Goal: Information Seeking & Learning: Find specific fact

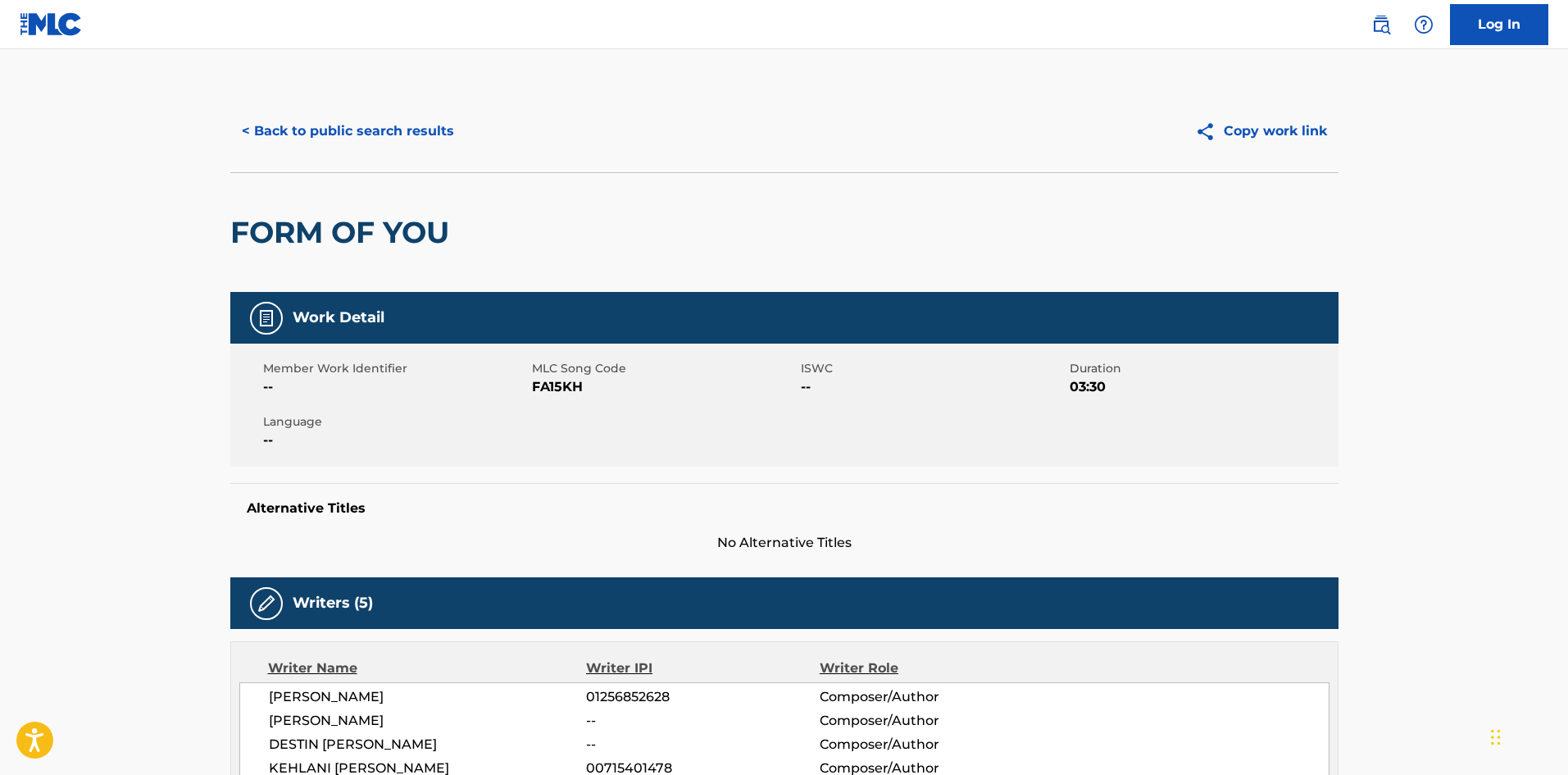
click at [314, 129] on button "< Back to public search results" at bounding box center [347, 131] width 235 height 41
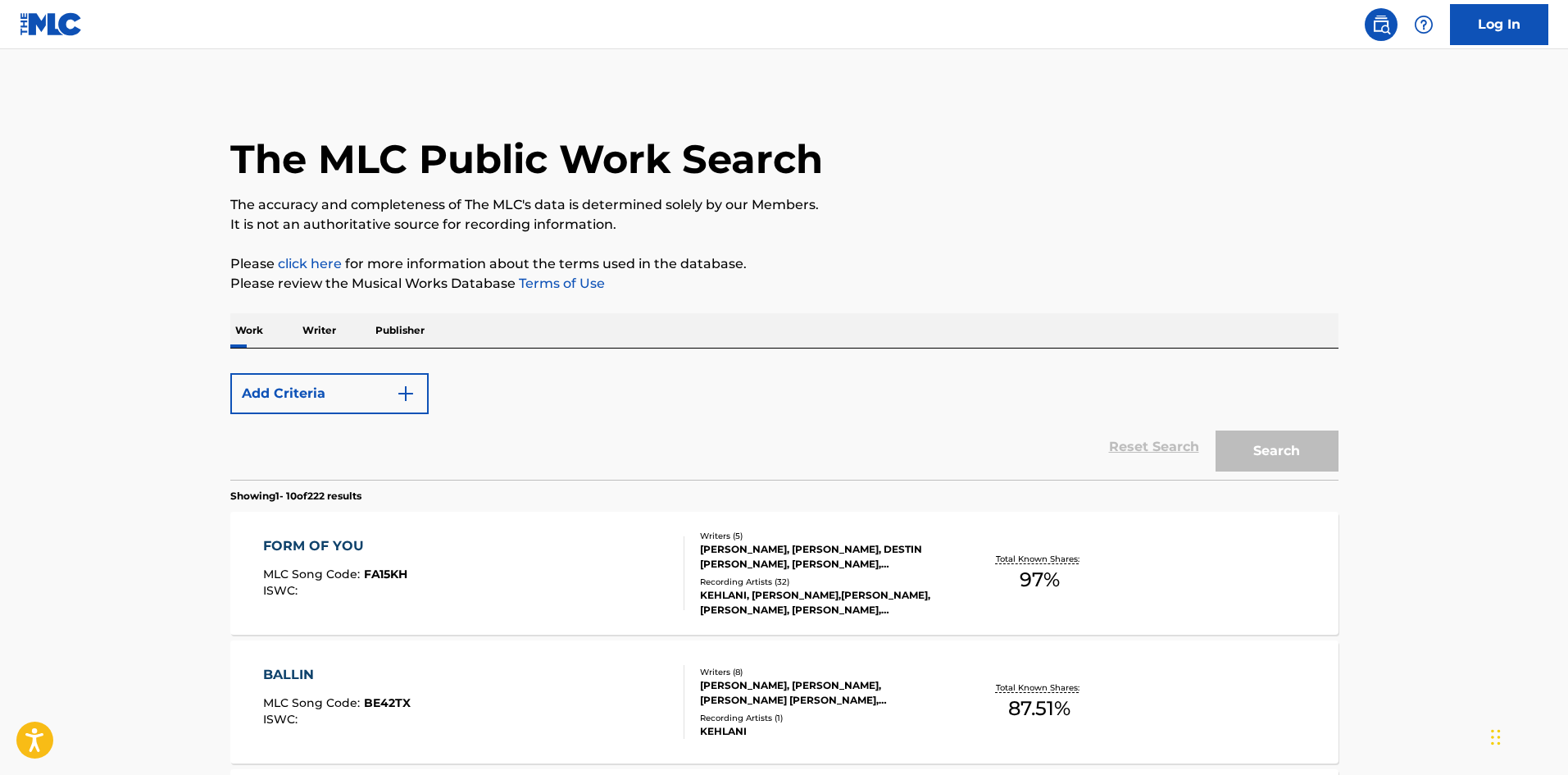
scroll to position [43, 0]
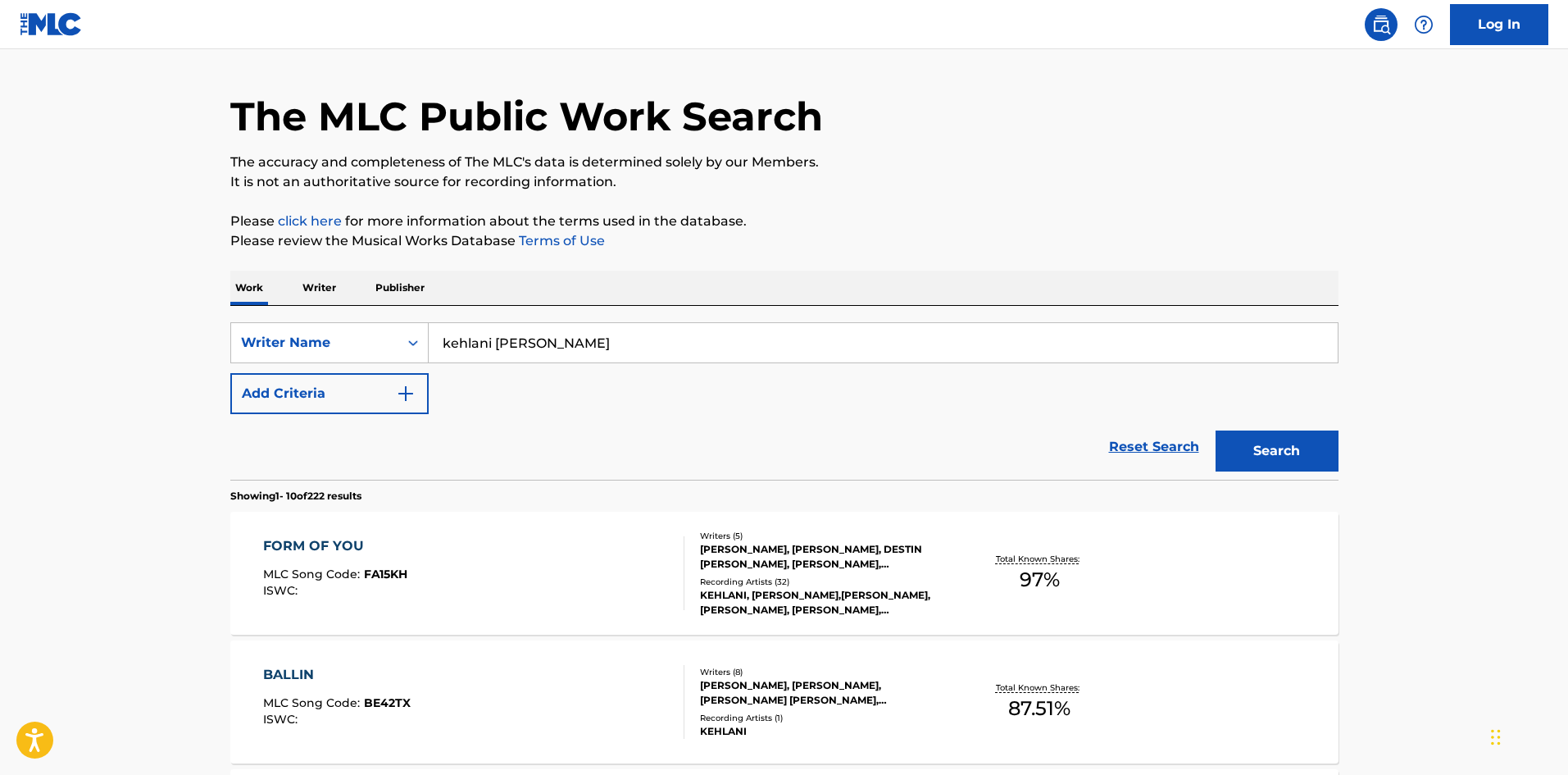
click at [314, 540] on div "FORM OF YOU" at bounding box center [335, 546] width 144 height 19
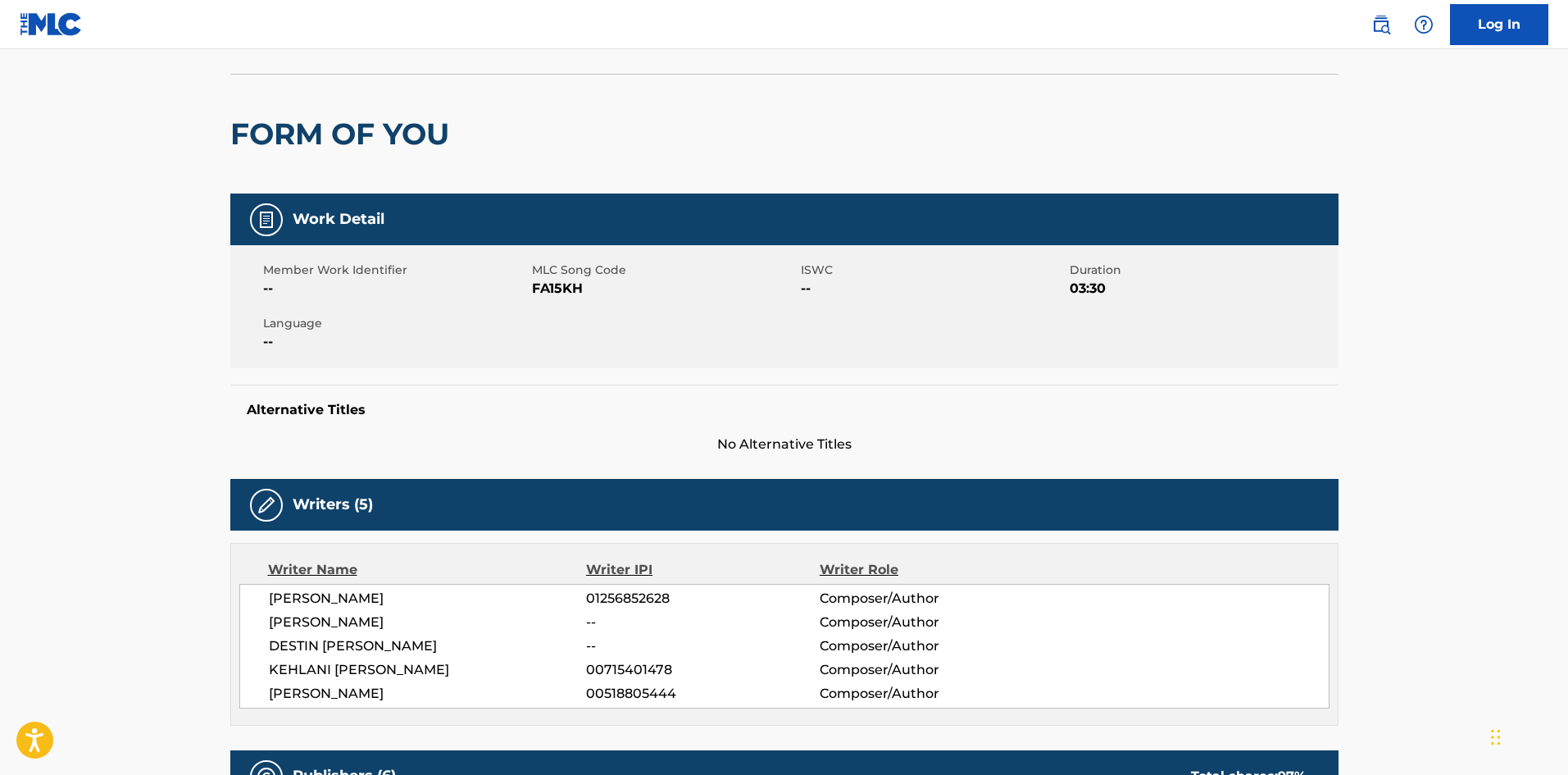
scroll to position [328, 0]
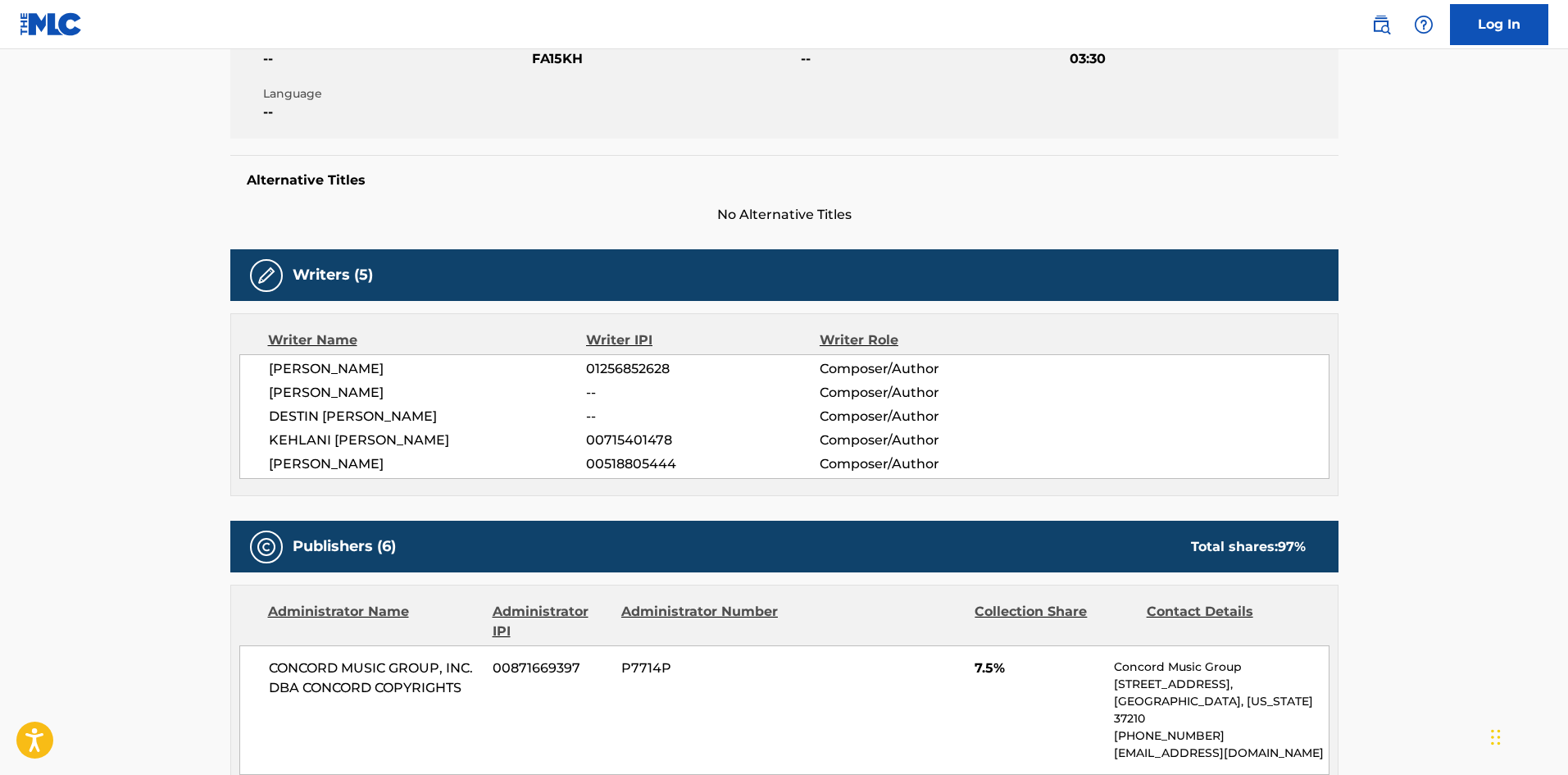
drag, startPoint x: 429, startPoint y: 462, endPoint x: 219, endPoint y: 451, distance: 210.3
click at [303, 453] on div "TYANNA RAEANN BRASWELL-WILLIAMS 01256852628 Composer/Author DIOVANNA FRAZIER --…" at bounding box center [784, 416] width 1091 height 124
click at [438, 467] on span "DARHYL JR CAMPER" at bounding box center [428, 464] width 318 height 19
click at [402, 459] on span "DARHYL JR CAMPER" at bounding box center [428, 464] width 318 height 19
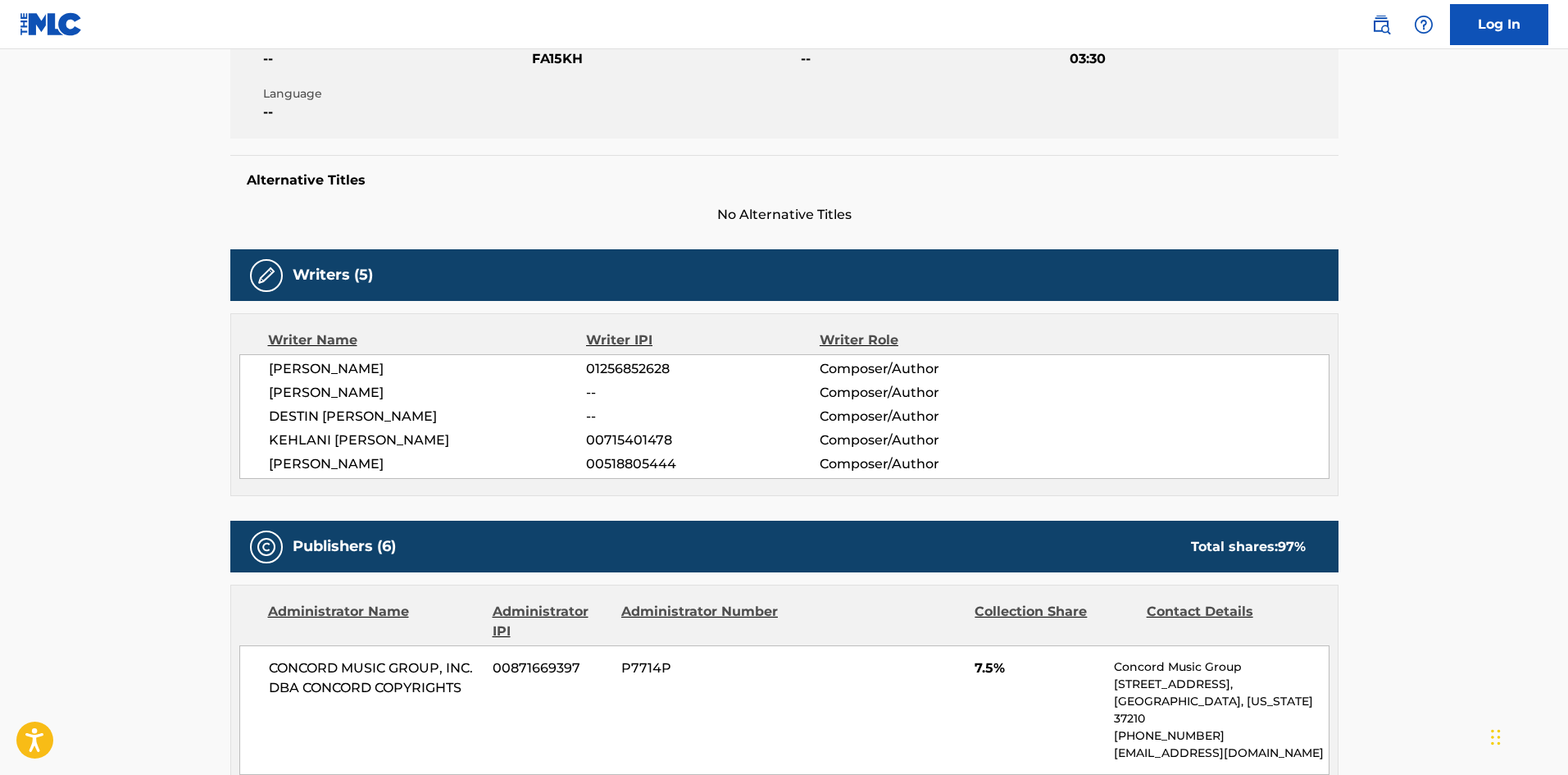
drag, startPoint x: 410, startPoint y: 460, endPoint x: 261, endPoint y: 461, distance: 149.0
click at [261, 461] on div "TYANNA RAEANN BRASWELL-WILLIAMS 01256852628 Composer/Author DIOVANNA FRAZIER --…" at bounding box center [784, 416] width 1091 height 124
copy span "DARHYL JR CAMPER"
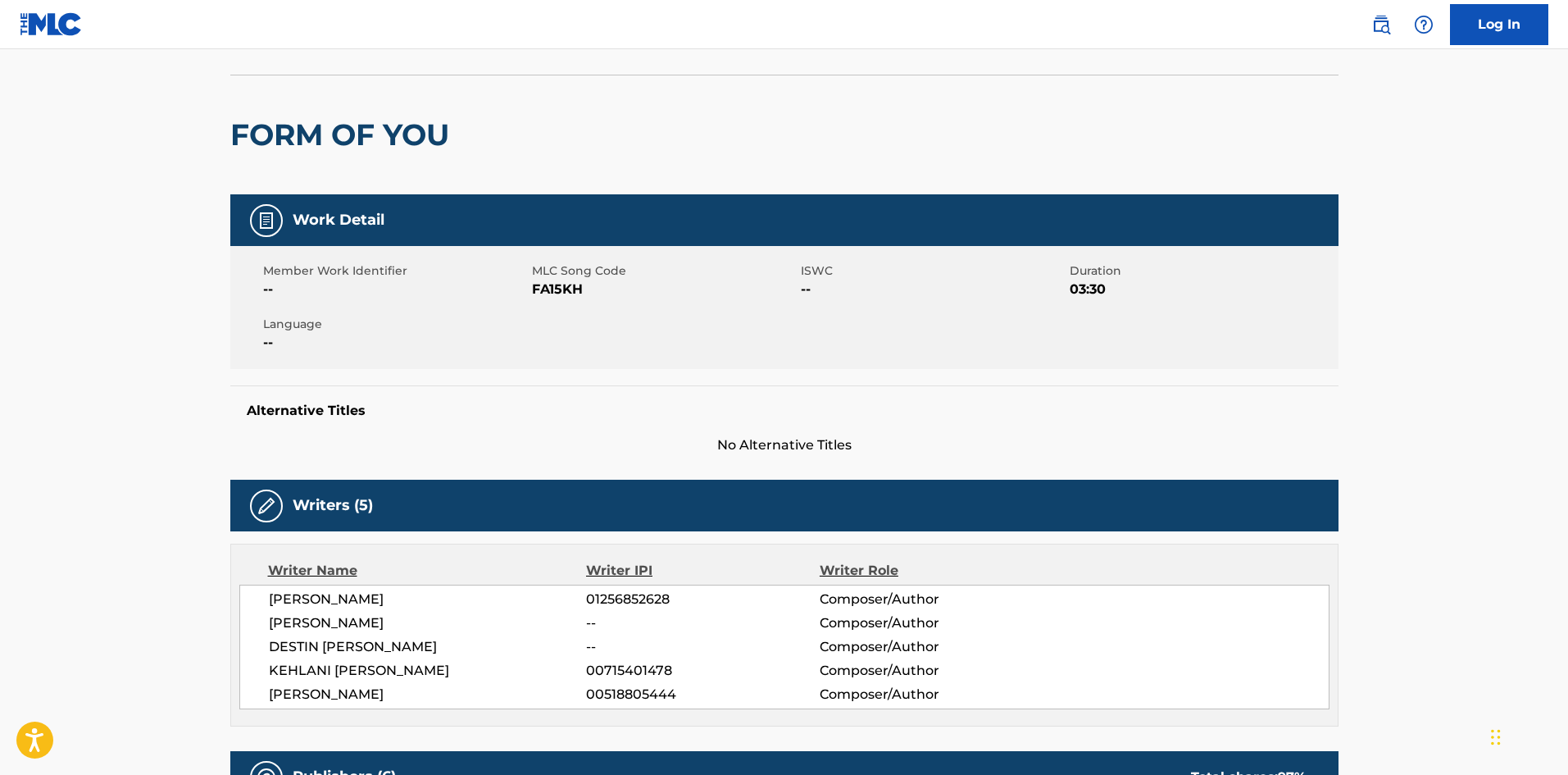
scroll to position [0, 0]
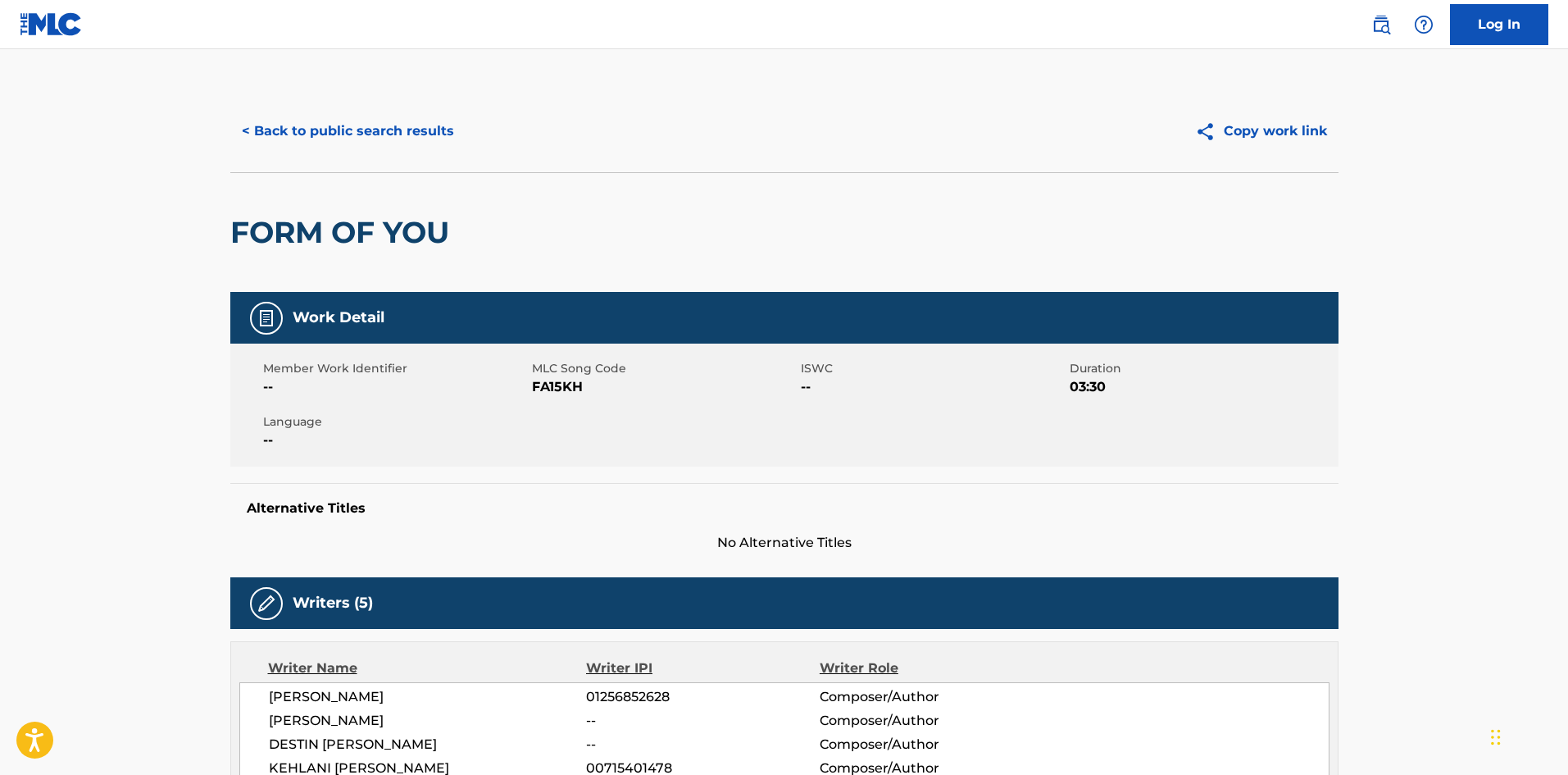
click at [343, 134] on button "< Back to public search results" at bounding box center [347, 131] width 235 height 41
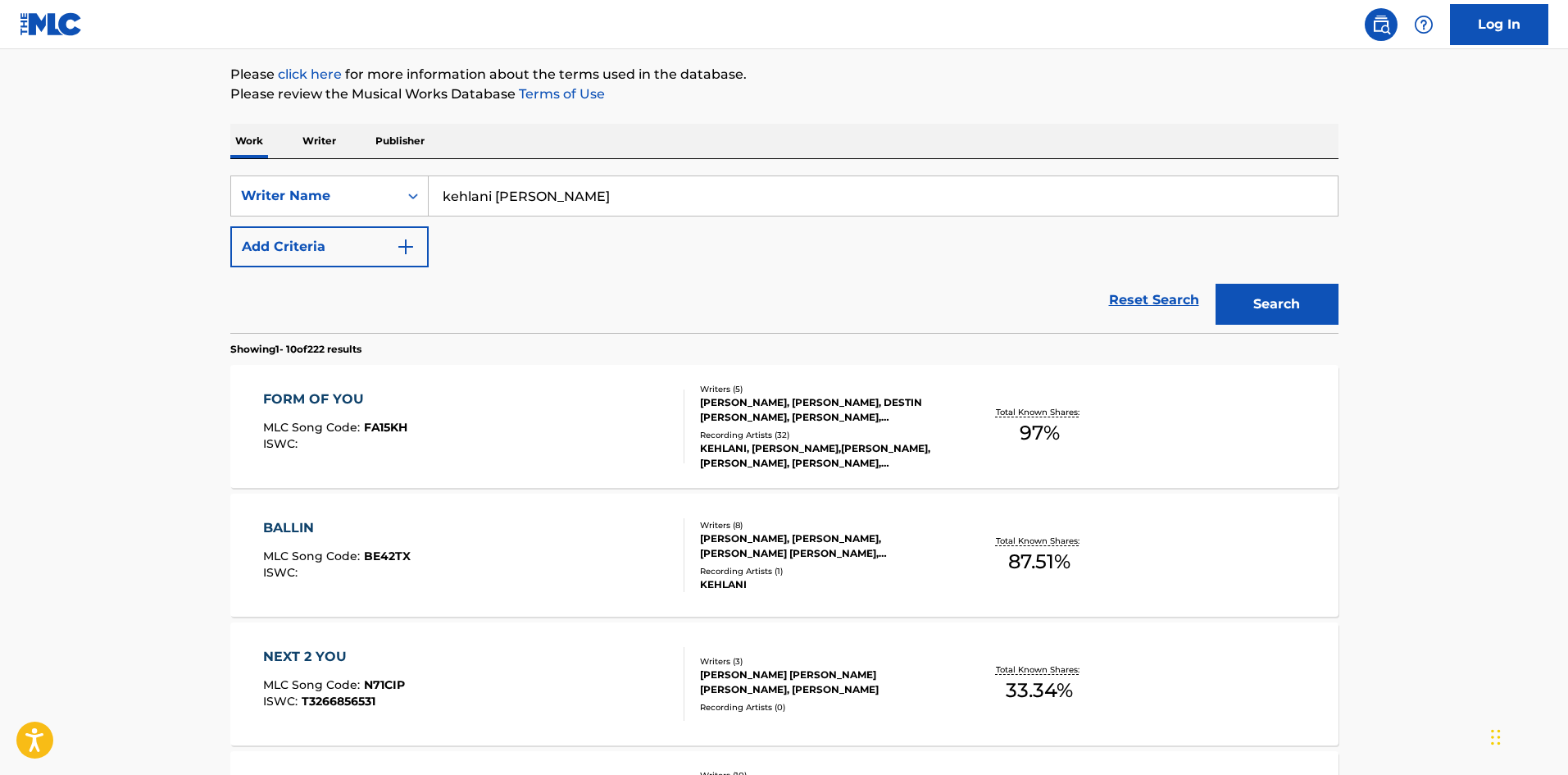
scroll to position [206, 0]
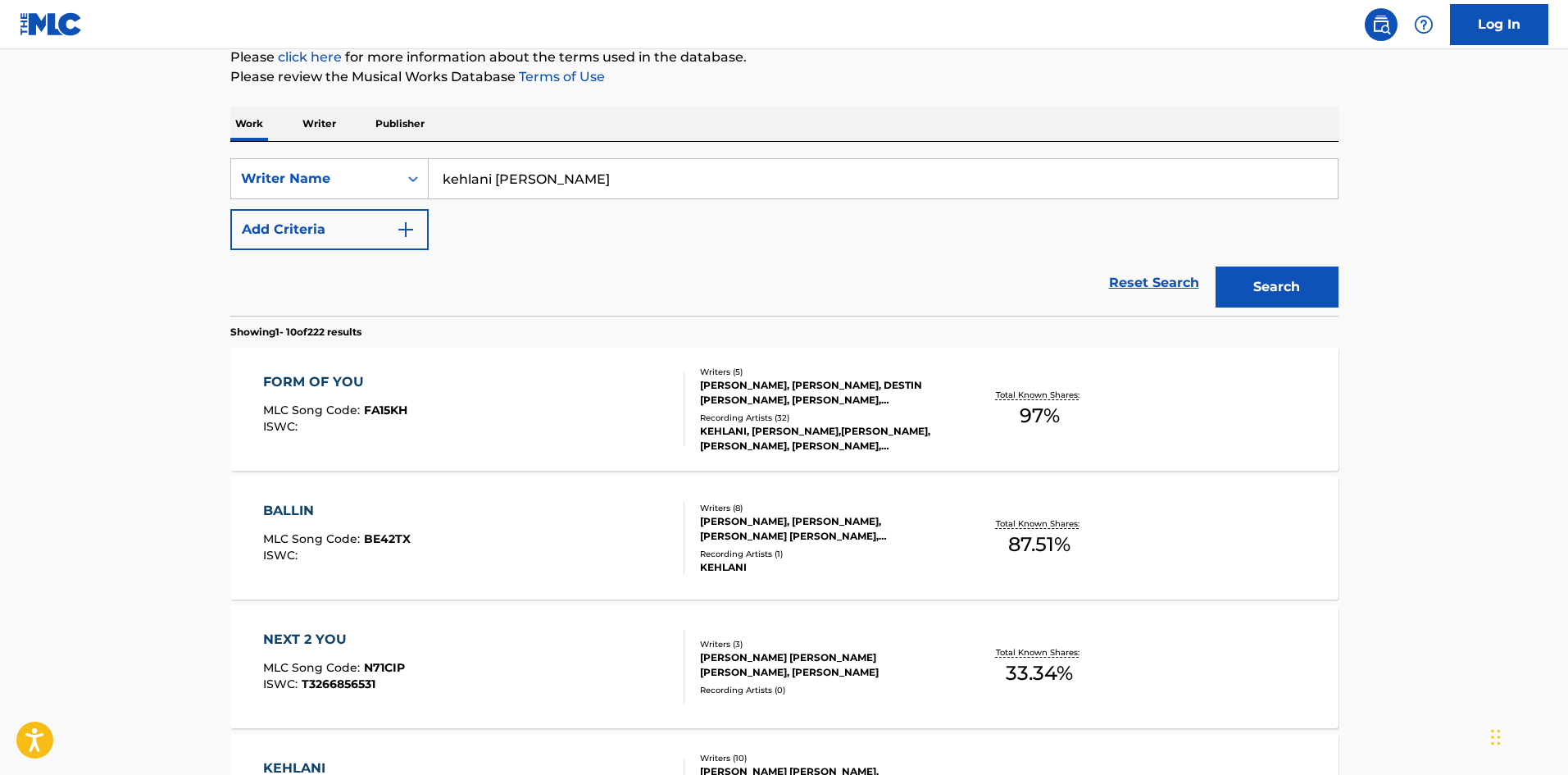
click at [282, 514] on div "BALLIN" at bounding box center [337, 511] width 148 height 19
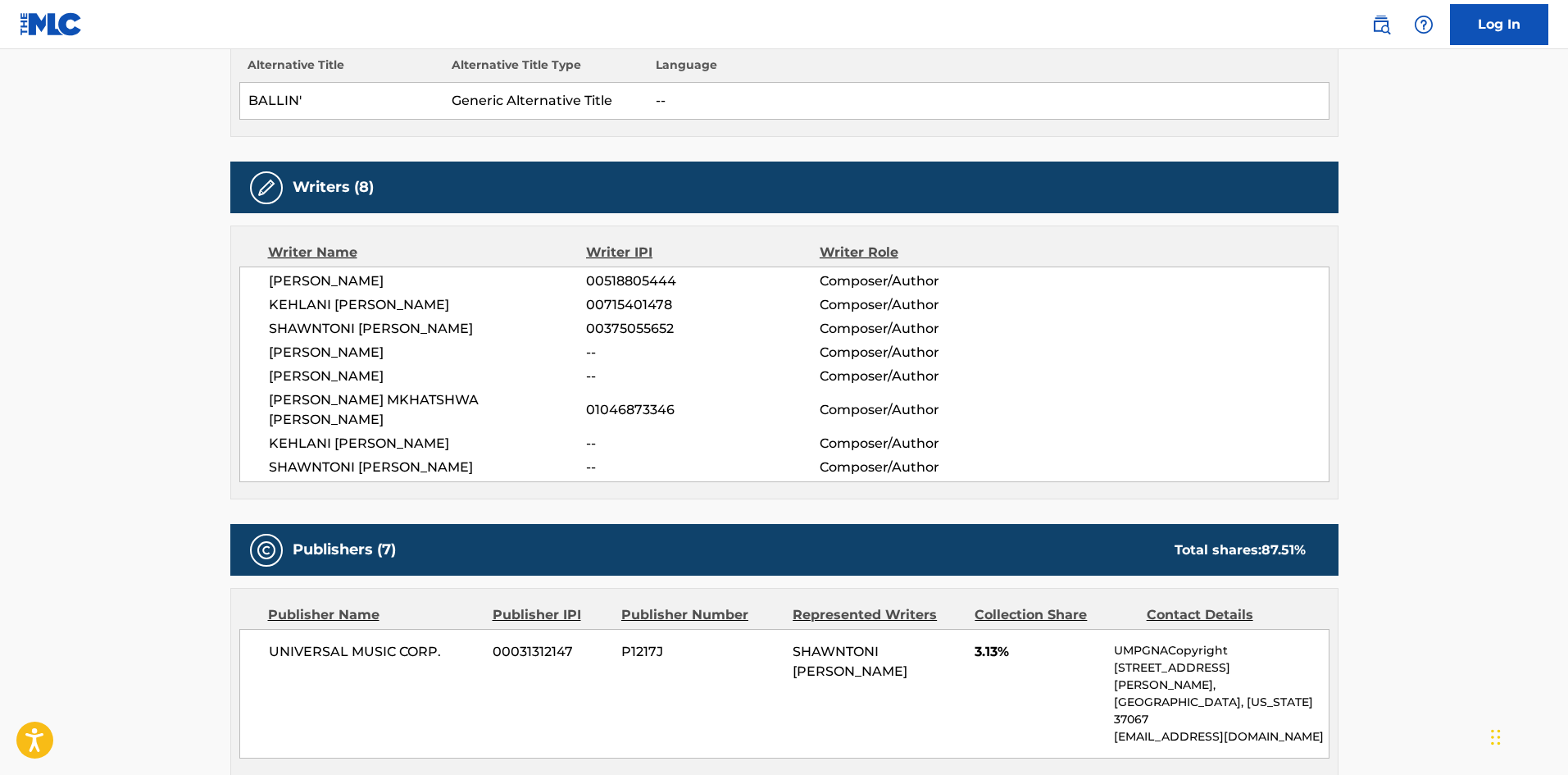
scroll to position [492, 0]
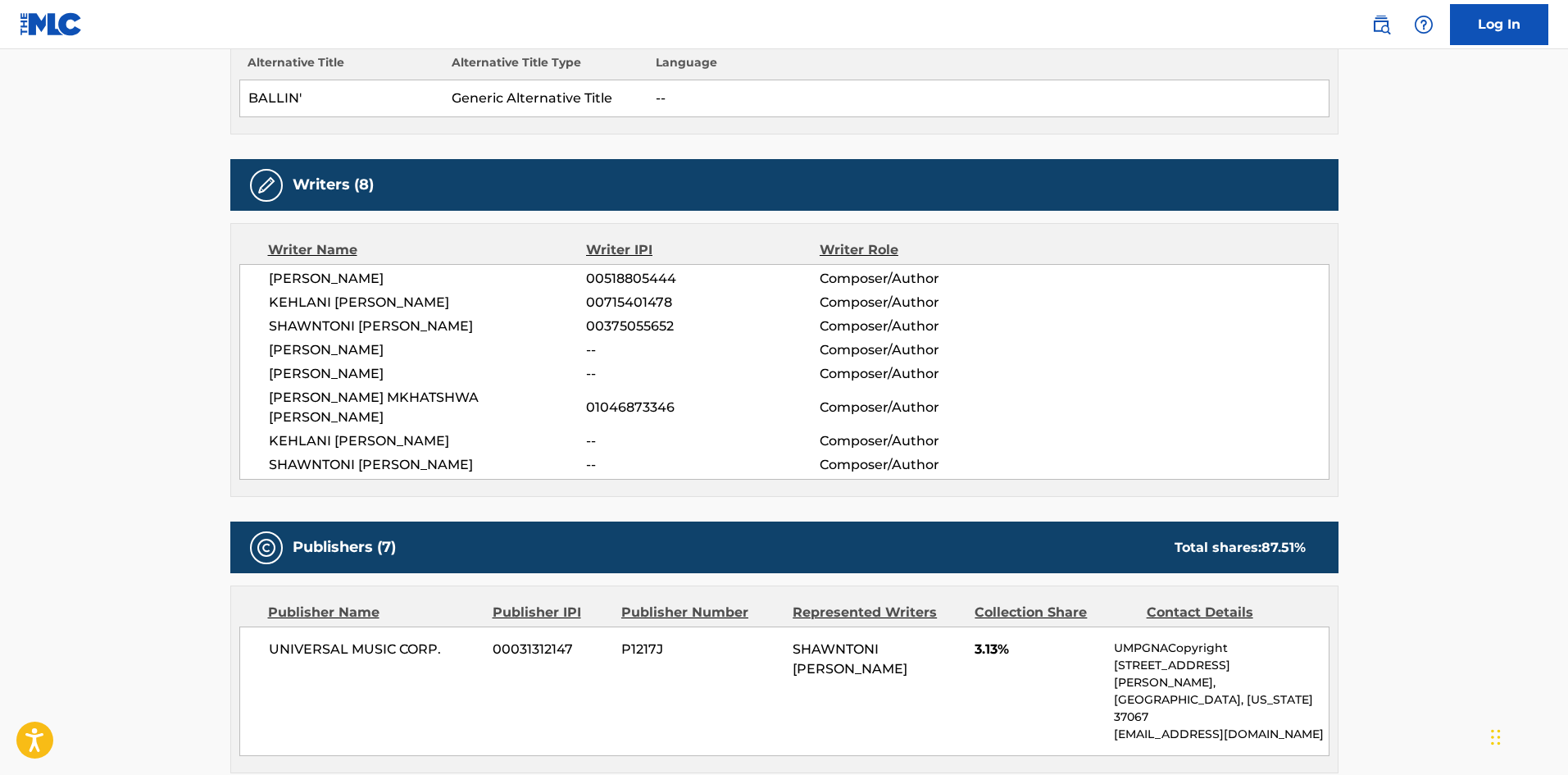
drag, startPoint x: 508, startPoint y: 451, endPoint x: 223, endPoint y: 290, distance: 327.3
copy div "DARHYL JR CAMPER 00518805444 Composer/Author KEHLANI ASHLEY PARRISH 00715401478…"
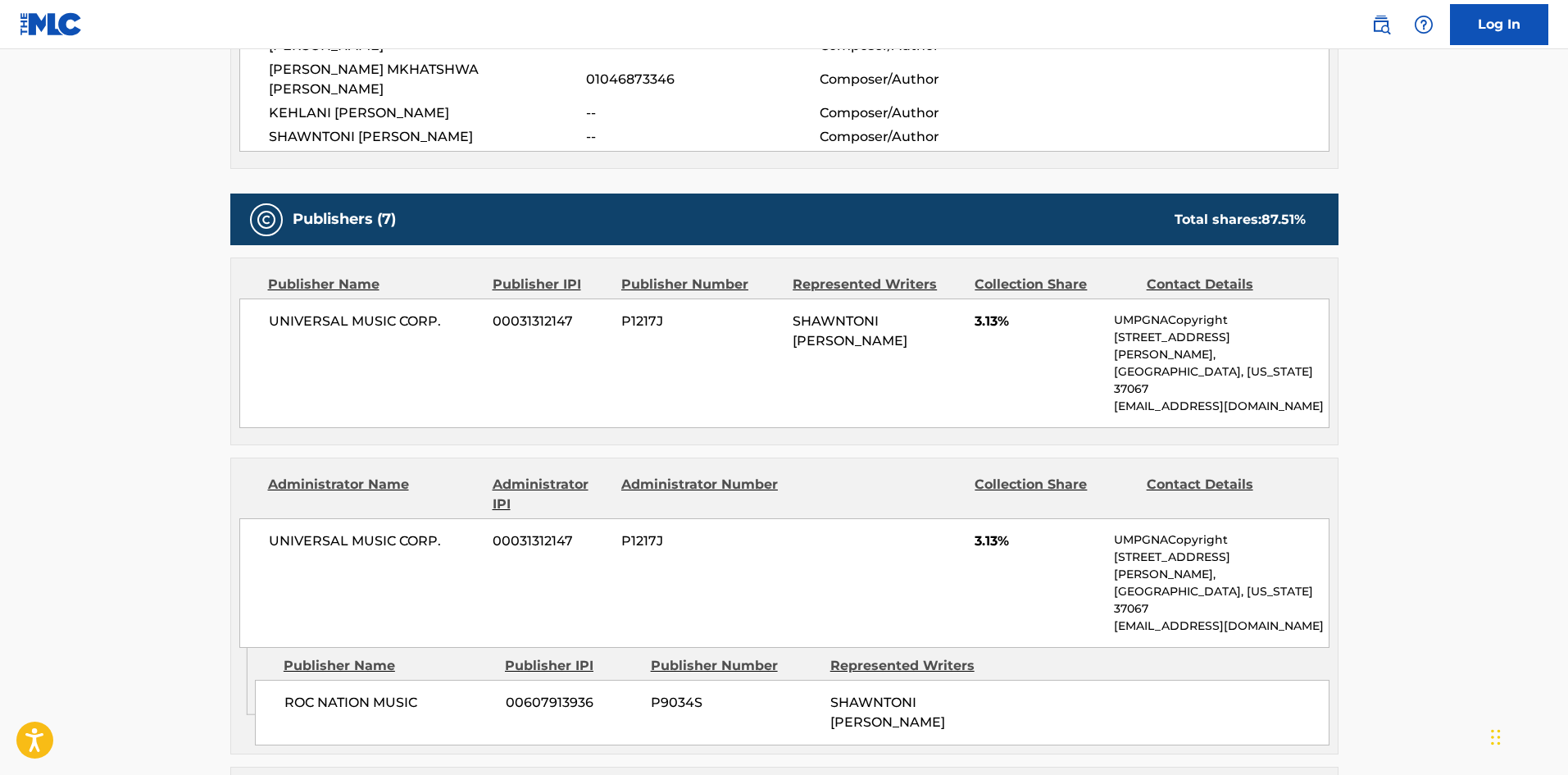
click at [756, 518] on div "UNIVERSAL MUSIC CORP. 00031312147 P1217J 3.13% UMPGNACopyright 1550 W. McEwen D…" at bounding box center [784, 583] width 1091 height 129
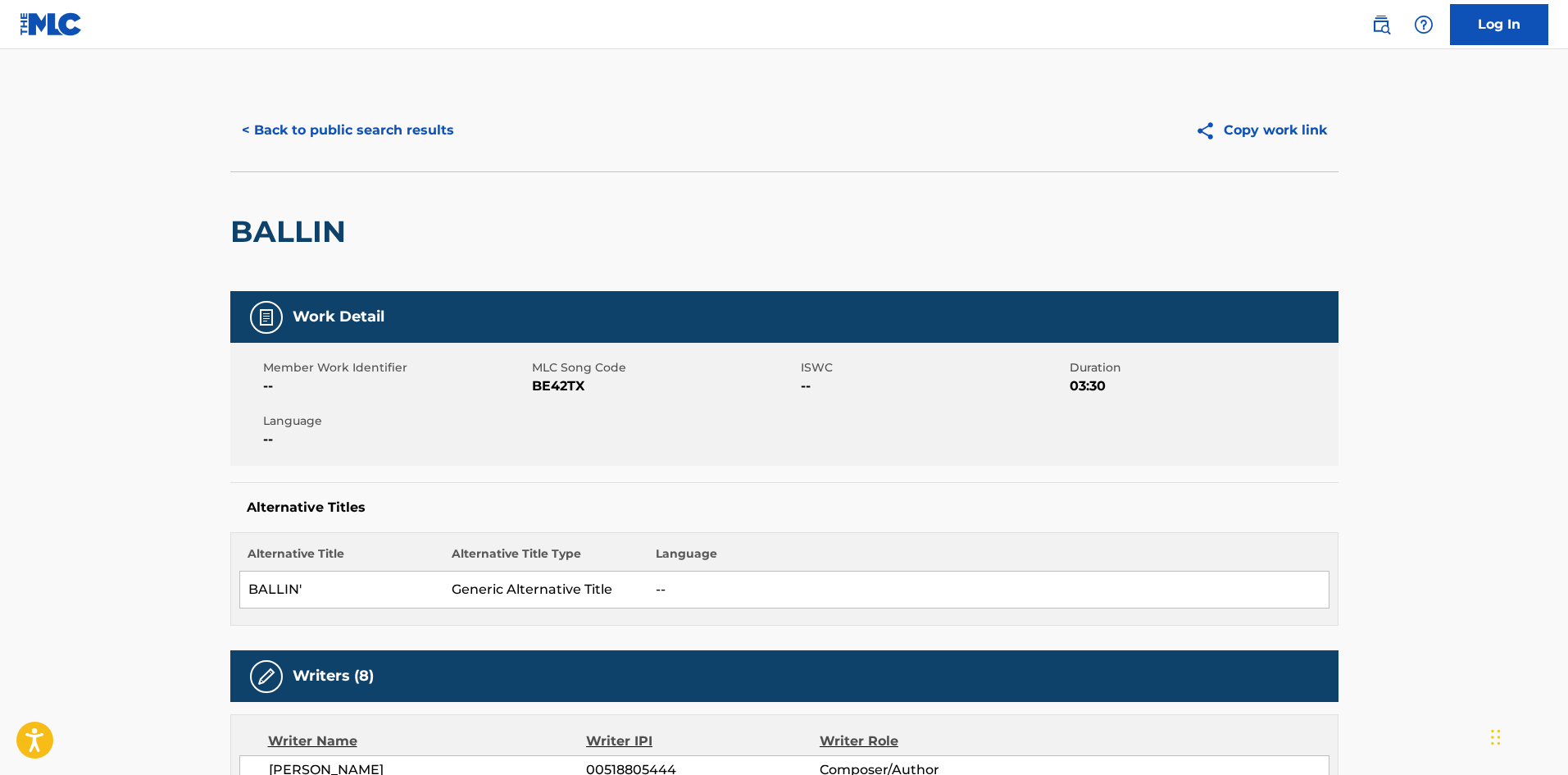
scroll to position [0, 0]
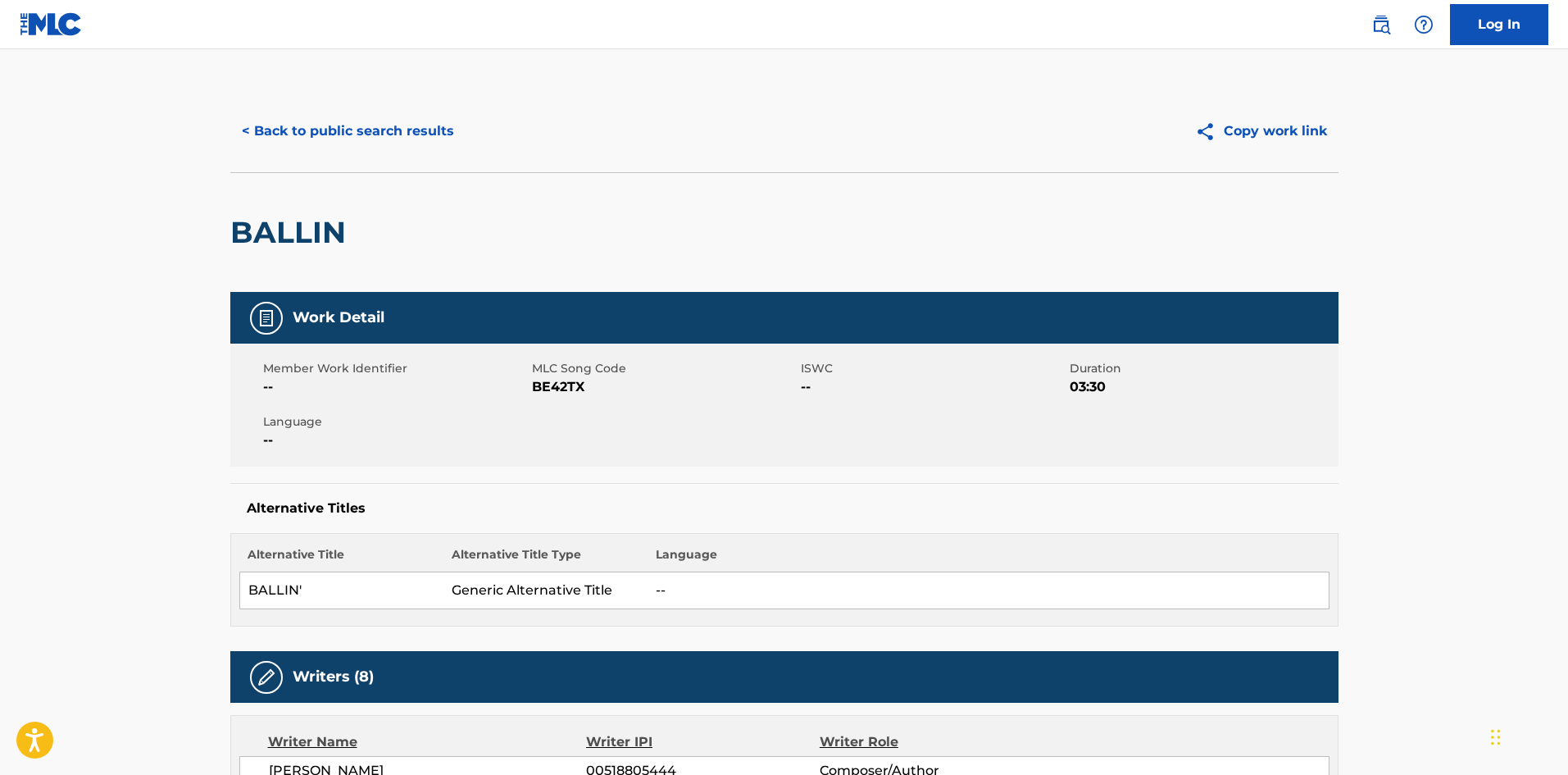
click at [321, 124] on button "< Back to public search results" at bounding box center [347, 131] width 235 height 41
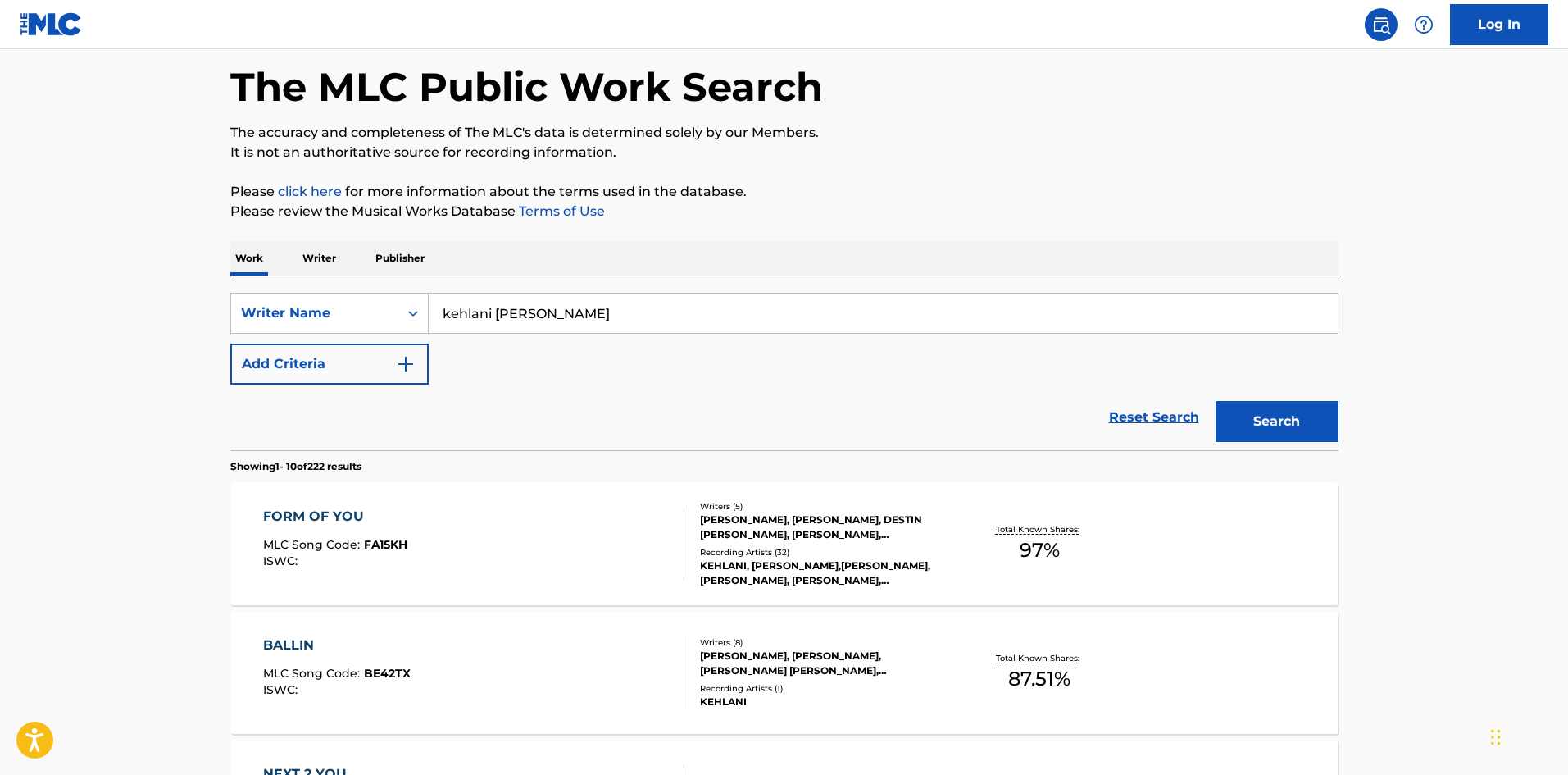
scroll to position [43, 0]
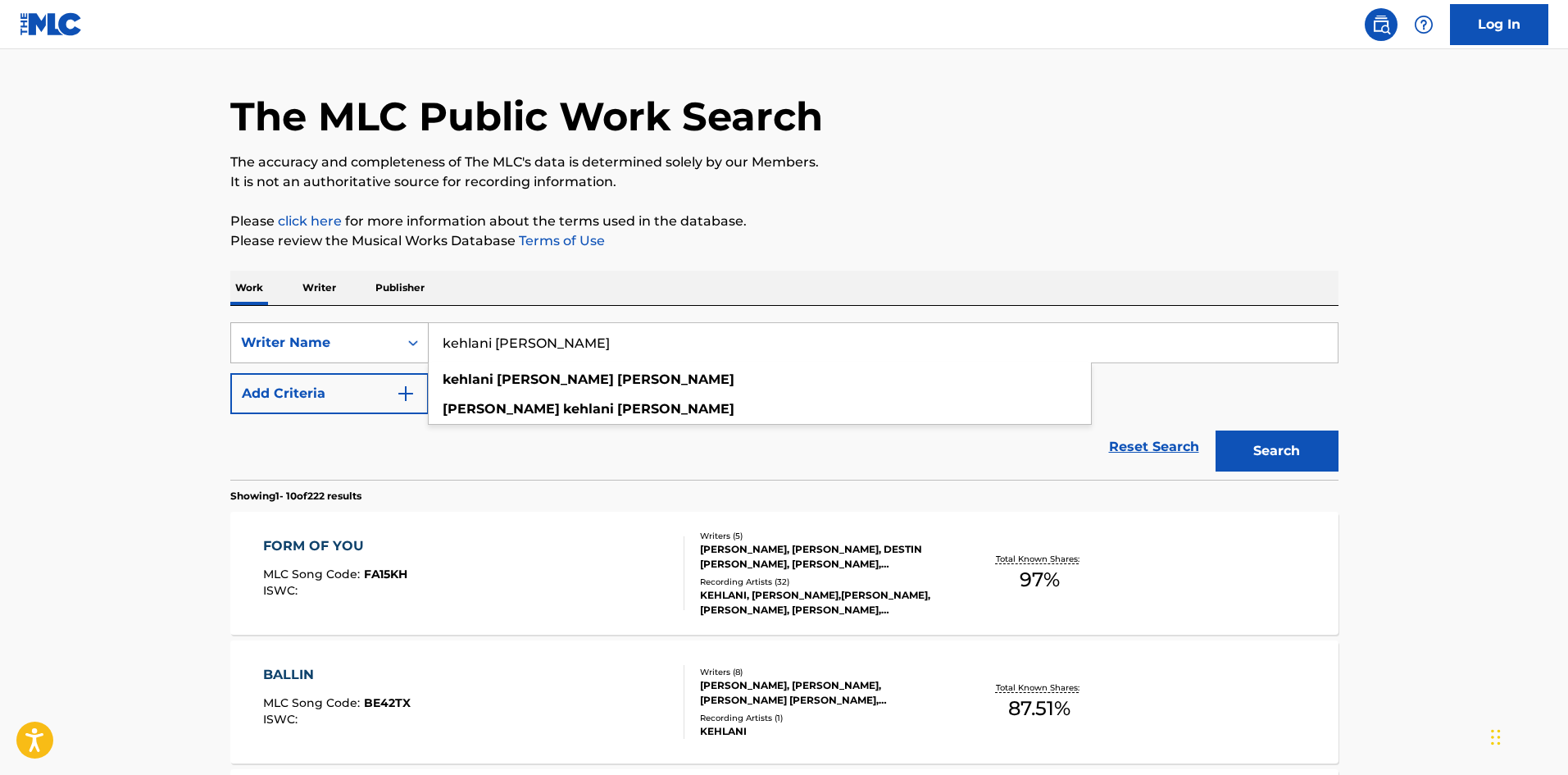
drag, startPoint x: 619, startPoint y: 347, endPoint x: 399, endPoint y: 342, distance: 220.1
click at [399, 342] on div "SearchWithCriteria769d8758-0937-46b4-88de-6ee5e0a4de95 Writer Name kehlani ashl…" at bounding box center [784, 342] width 1108 height 41
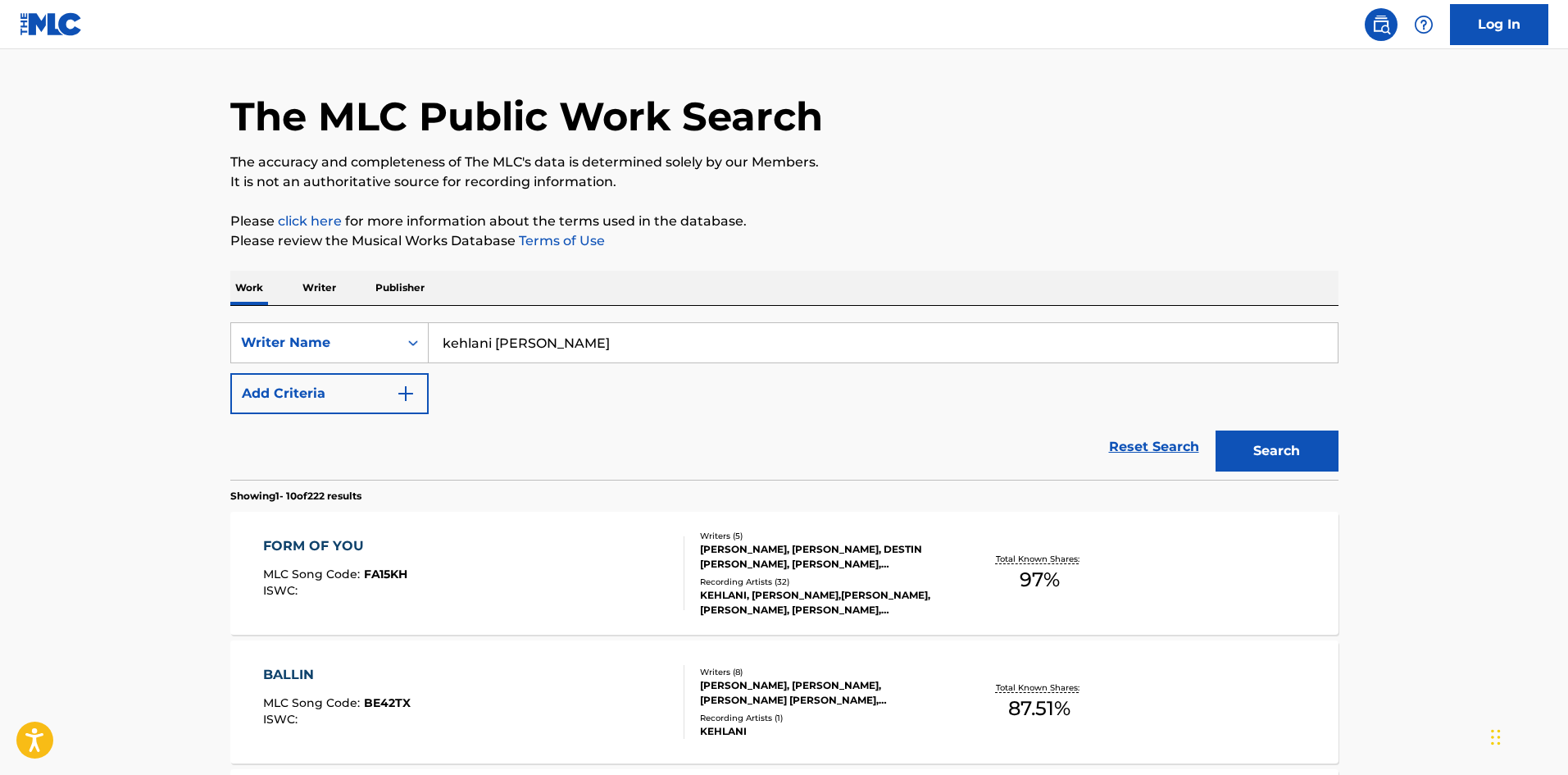
click at [268, 436] on div "Reset Search Search" at bounding box center [784, 446] width 1108 height 66
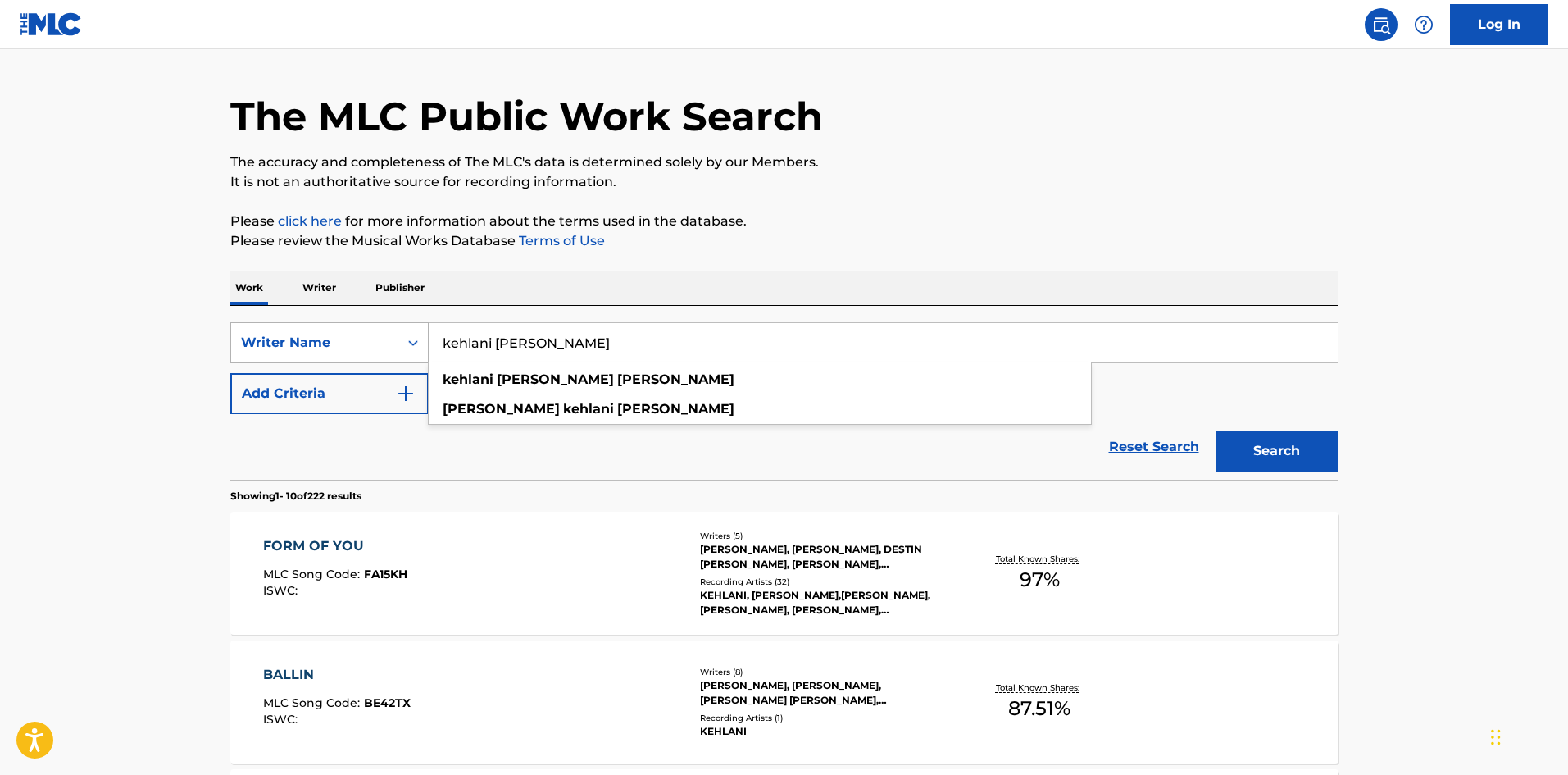
drag, startPoint x: 593, startPoint y: 355, endPoint x: 400, endPoint y: 353, distance: 193.0
click at [400, 353] on div "SearchWithCriteria769d8758-0937-46b4-88de-6ee5e0a4de95 Writer Name kehlani ashl…" at bounding box center [784, 342] width 1108 height 41
drag, startPoint x: 686, startPoint y: 342, endPoint x: 422, endPoint y: 347, distance: 264.0
click at [422, 347] on div "SearchWithCriteria769d8758-0937-46b4-88de-6ee5e0a4de95 Writer Name kehlani ashl…" at bounding box center [784, 342] width 1108 height 41
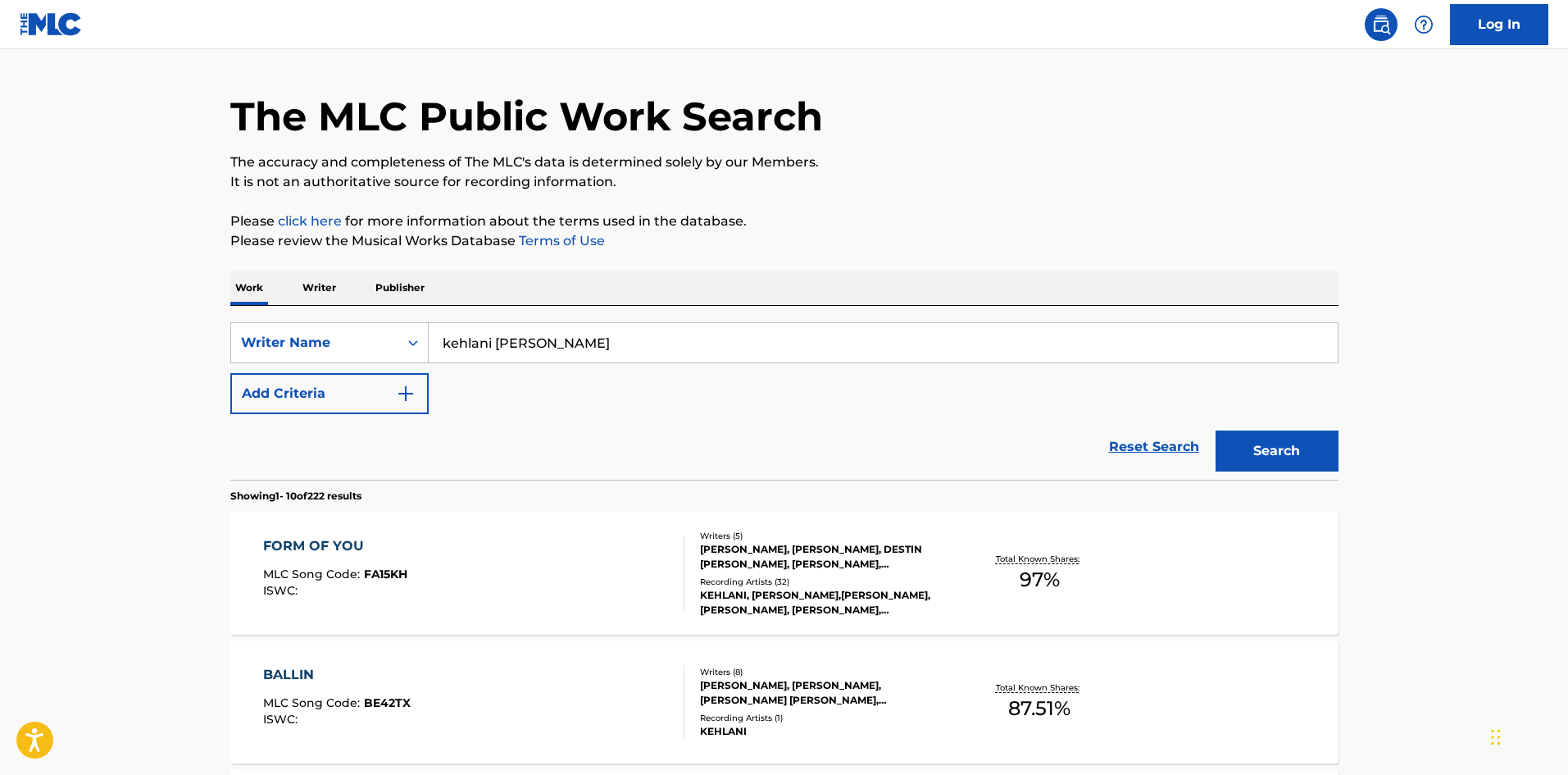
click at [363, 438] on div "Reset Search Search" at bounding box center [784, 446] width 1108 height 66
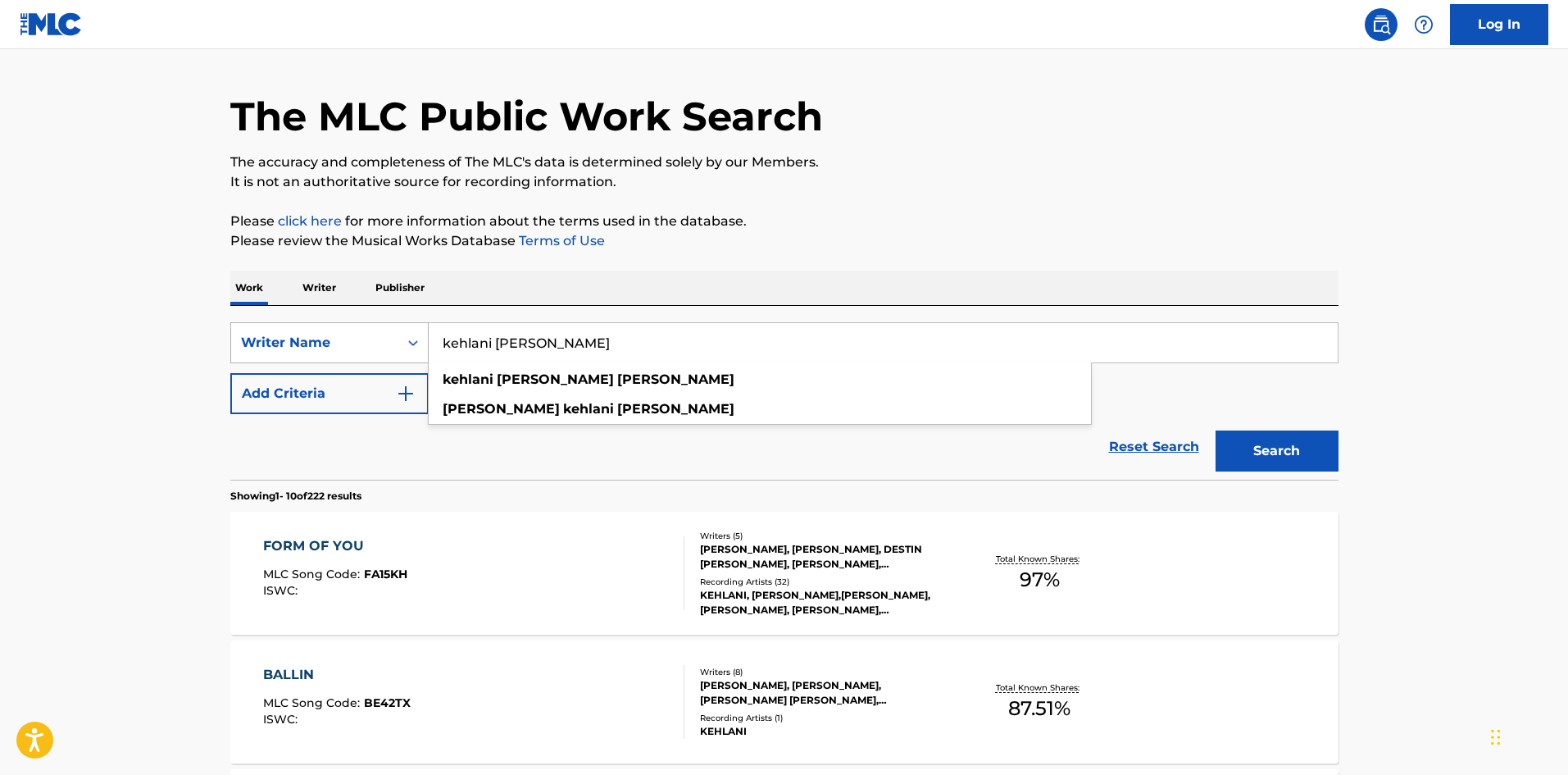
drag, startPoint x: 610, startPoint y: 344, endPoint x: 324, endPoint y: 355, distance: 286.2
click at [324, 355] on div "SearchWithCriteria769d8758-0937-46b4-88de-6ee5e0a4de95 Writer Name kehlani ashl…" at bounding box center [784, 342] width 1108 height 41
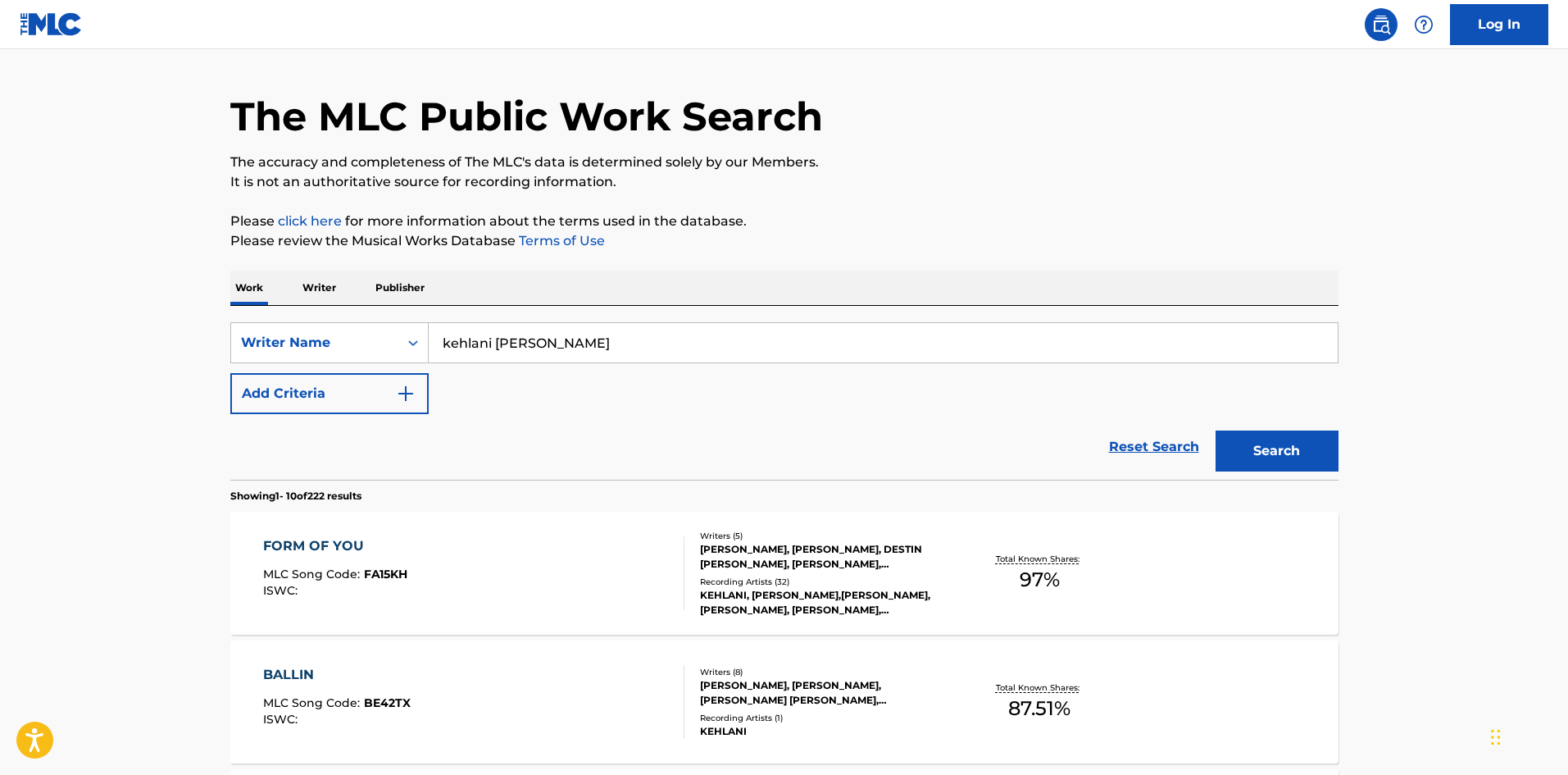
drag, startPoint x: 89, startPoint y: 325, endPoint x: 180, endPoint y: 435, distance: 142.8
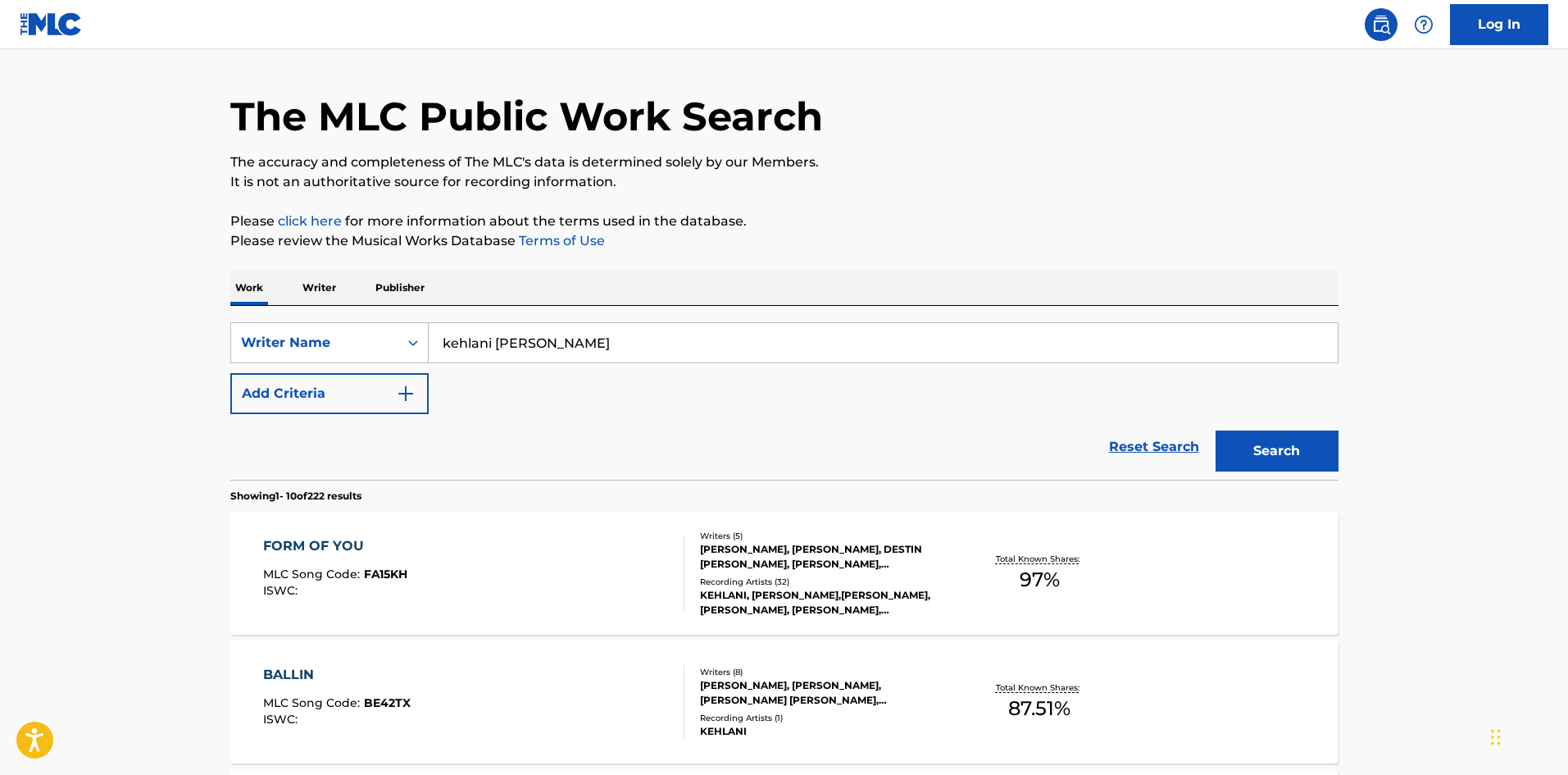
scroll to position [0, 0]
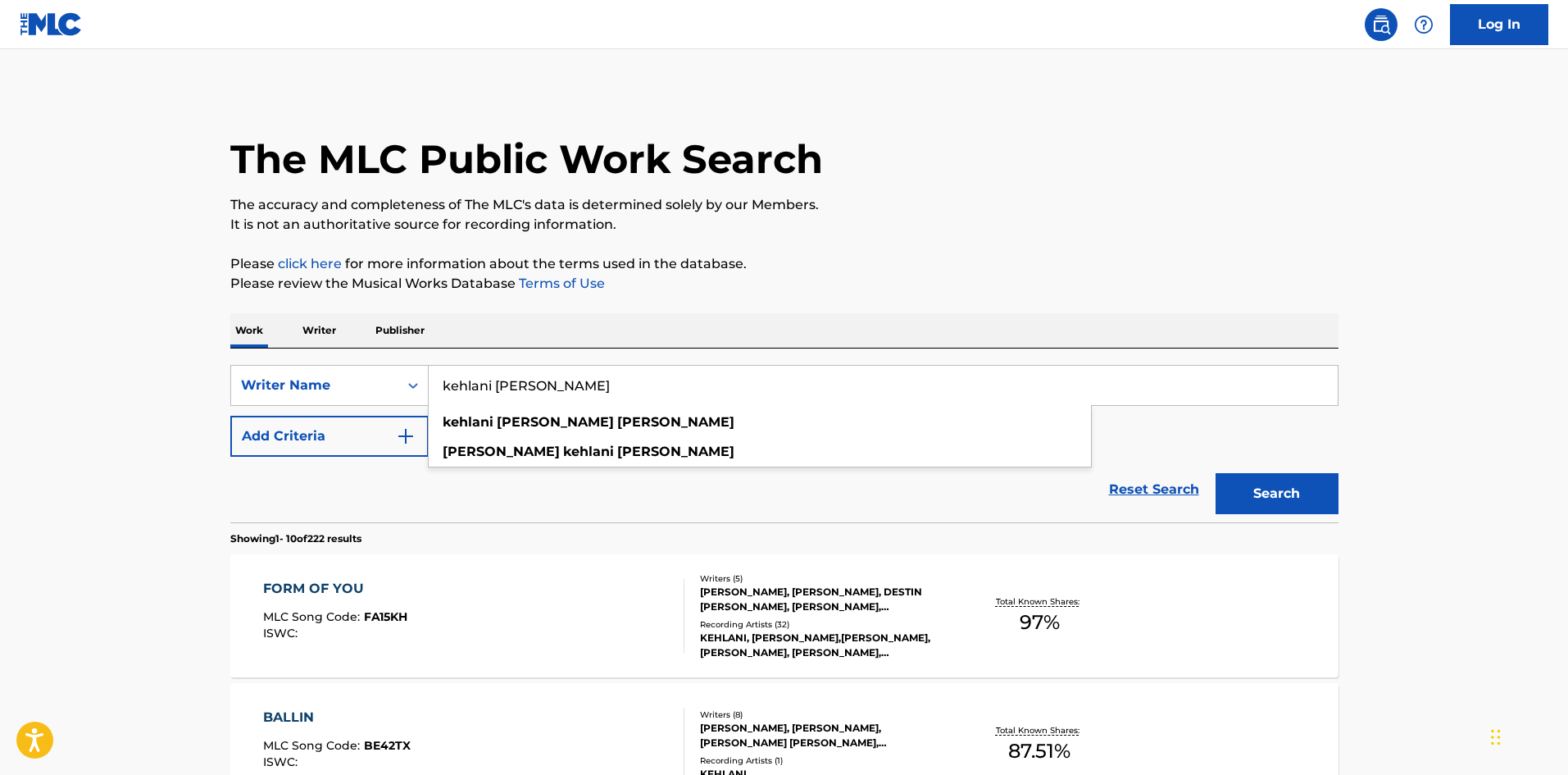
drag, startPoint x: 602, startPoint y: 397, endPoint x: 439, endPoint y: 394, distance: 163.0
click at [439, 394] on input "kehlani ashley parrish" at bounding box center [883, 385] width 909 height 39
click at [387, 478] on div "Reset Search Search" at bounding box center [784, 489] width 1108 height 66
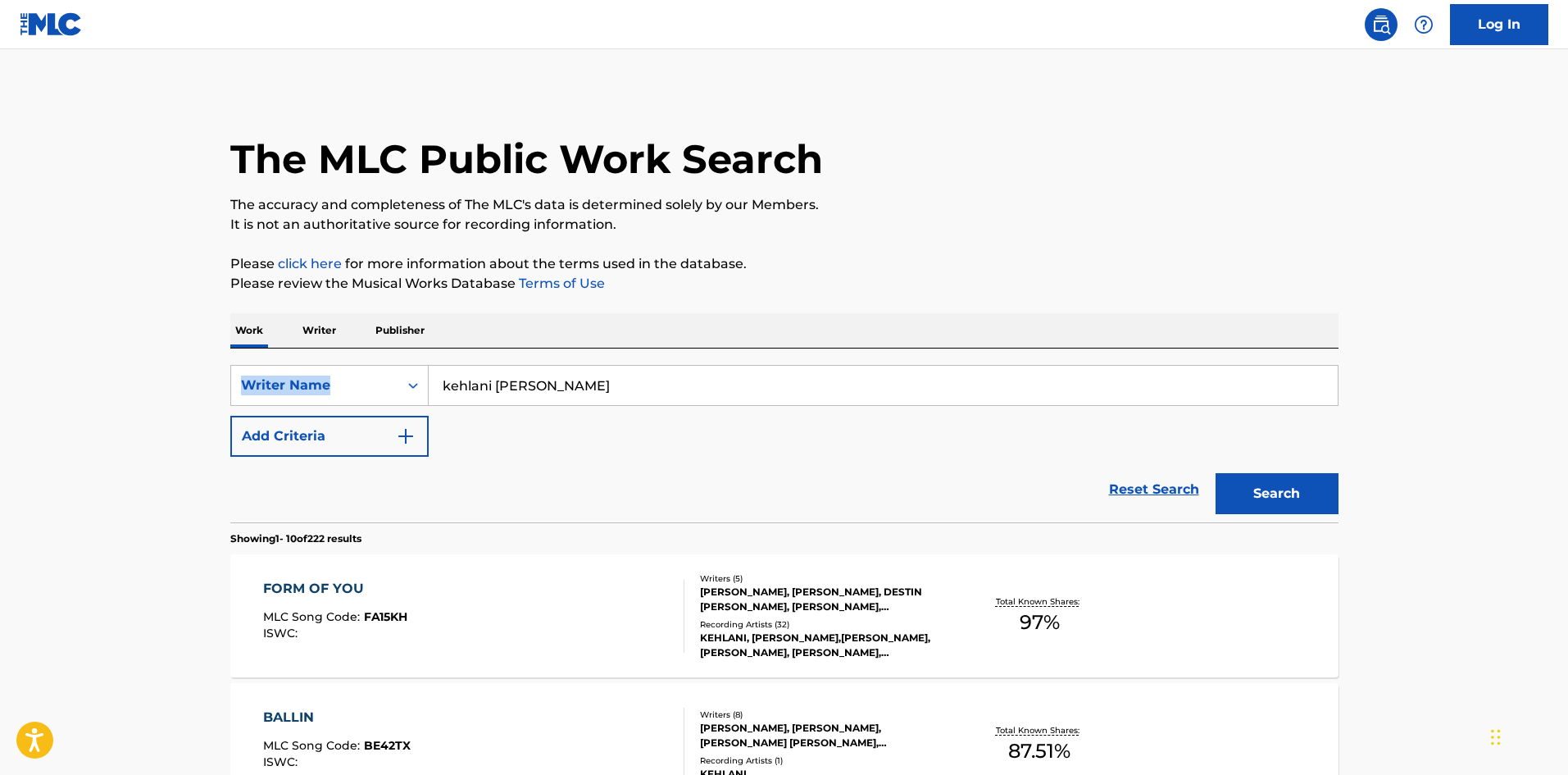
drag, startPoint x: 69, startPoint y: 357, endPoint x: 662, endPoint y: 387, distance: 593.8
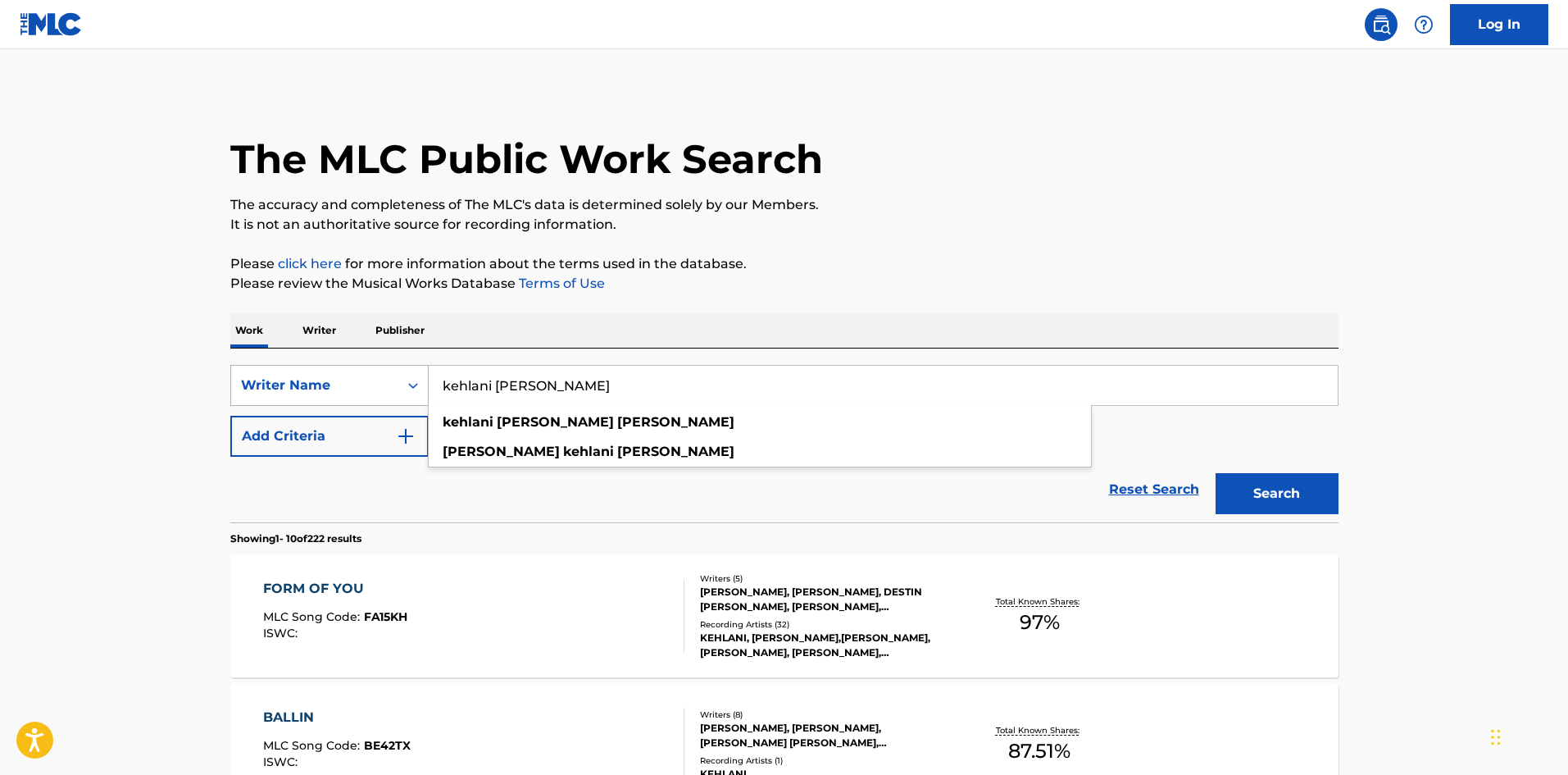
drag, startPoint x: 637, startPoint y: 393, endPoint x: 346, endPoint y: 392, distance: 291.0
click at [346, 392] on div "SearchWithCriteria769d8758-0937-46b4-88de-6ee5e0a4de95 Writer Name kehlani ashl…" at bounding box center [784, 385] width 1108 height 41
click at [558, 495] on div "Reset Search Search" at bounding box center [784, 489] width 1108 height 66
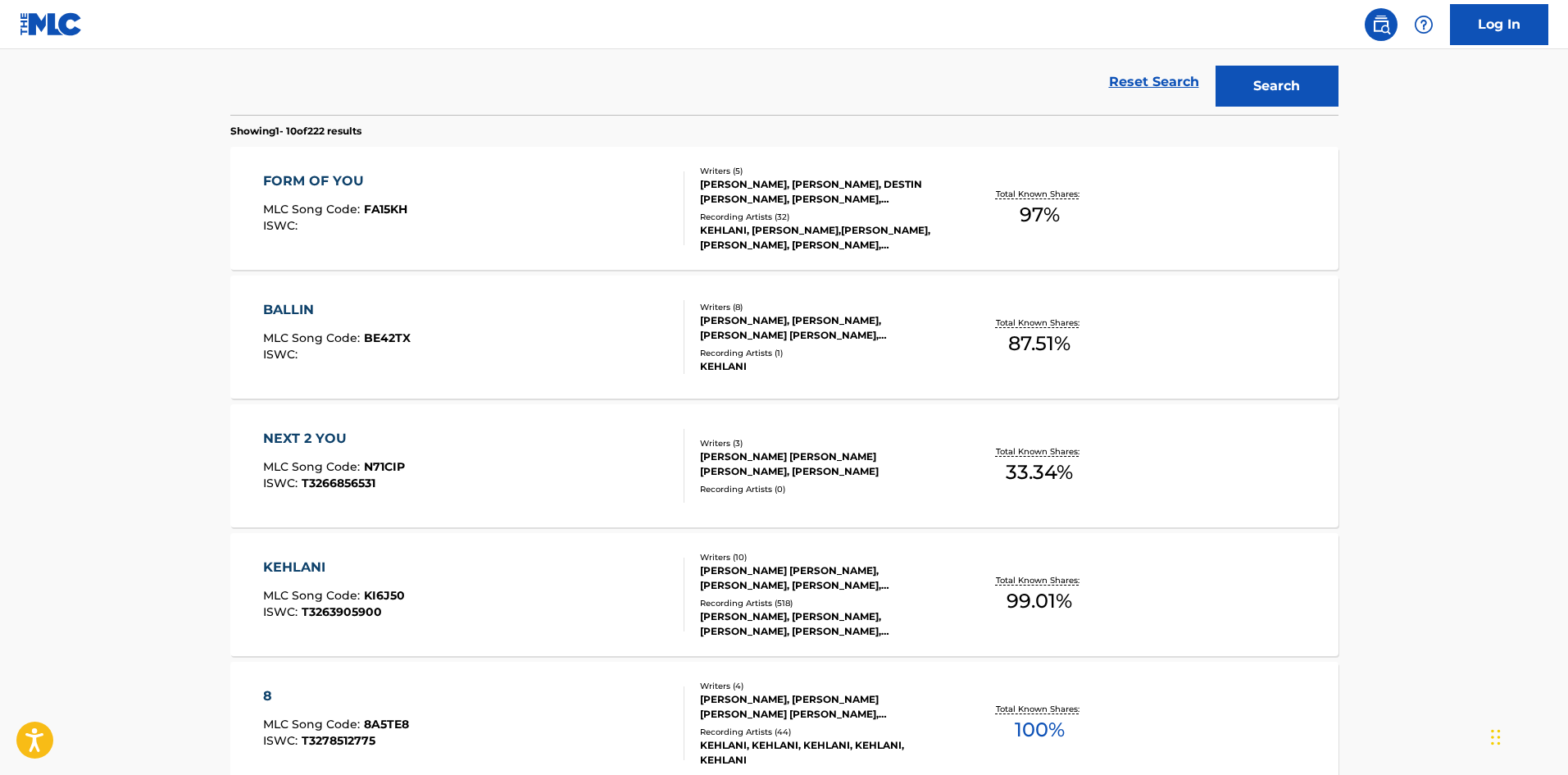
scroll to position [410, 0]
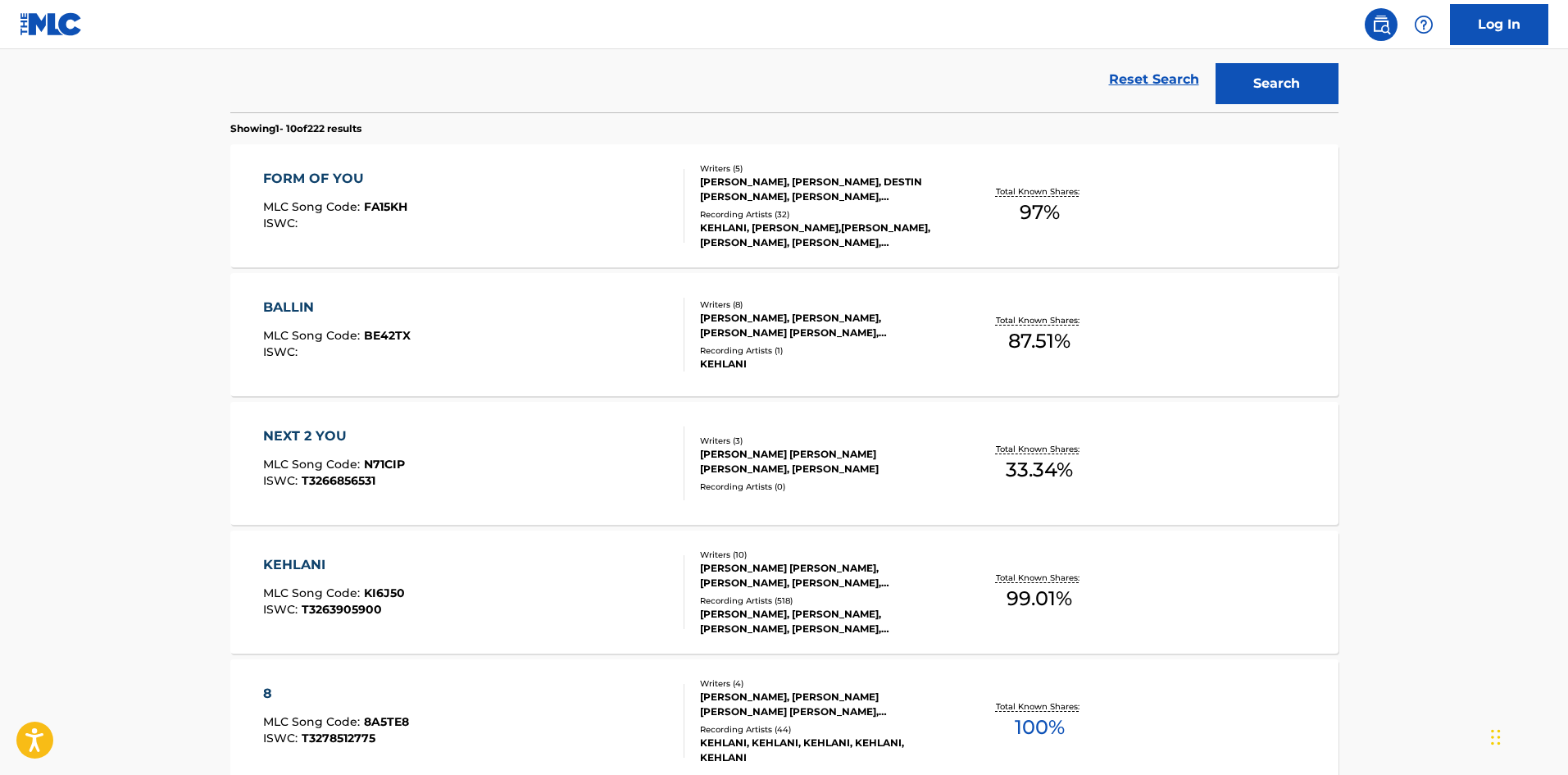
click at [308, 429] on div "NEXT 2 YOU" at bounding box center [334, 436] width 142 height 19
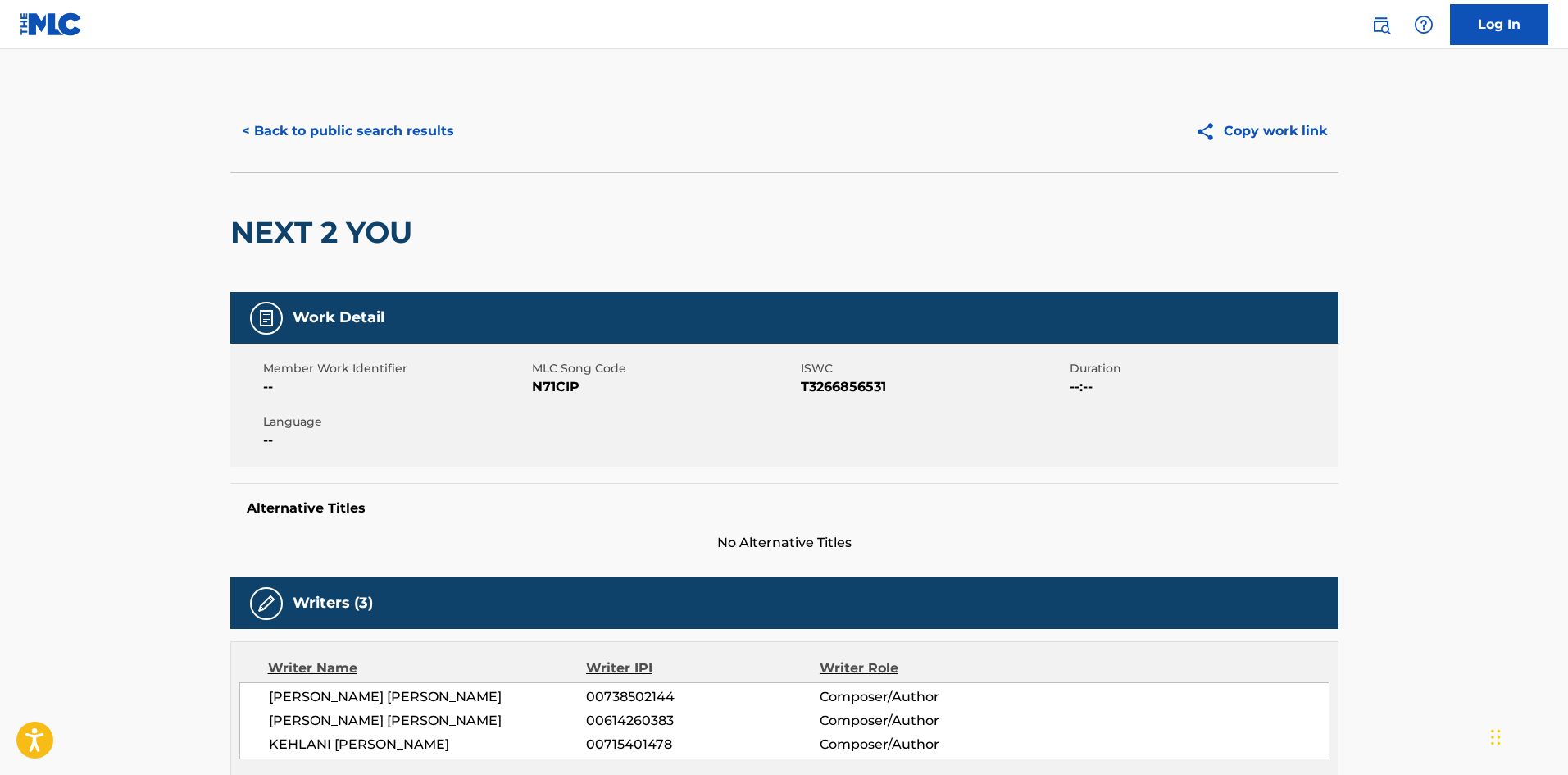
click at [300, 138] on button "< Back to public search results" at bounding box center [347, 131] width 235 height 41
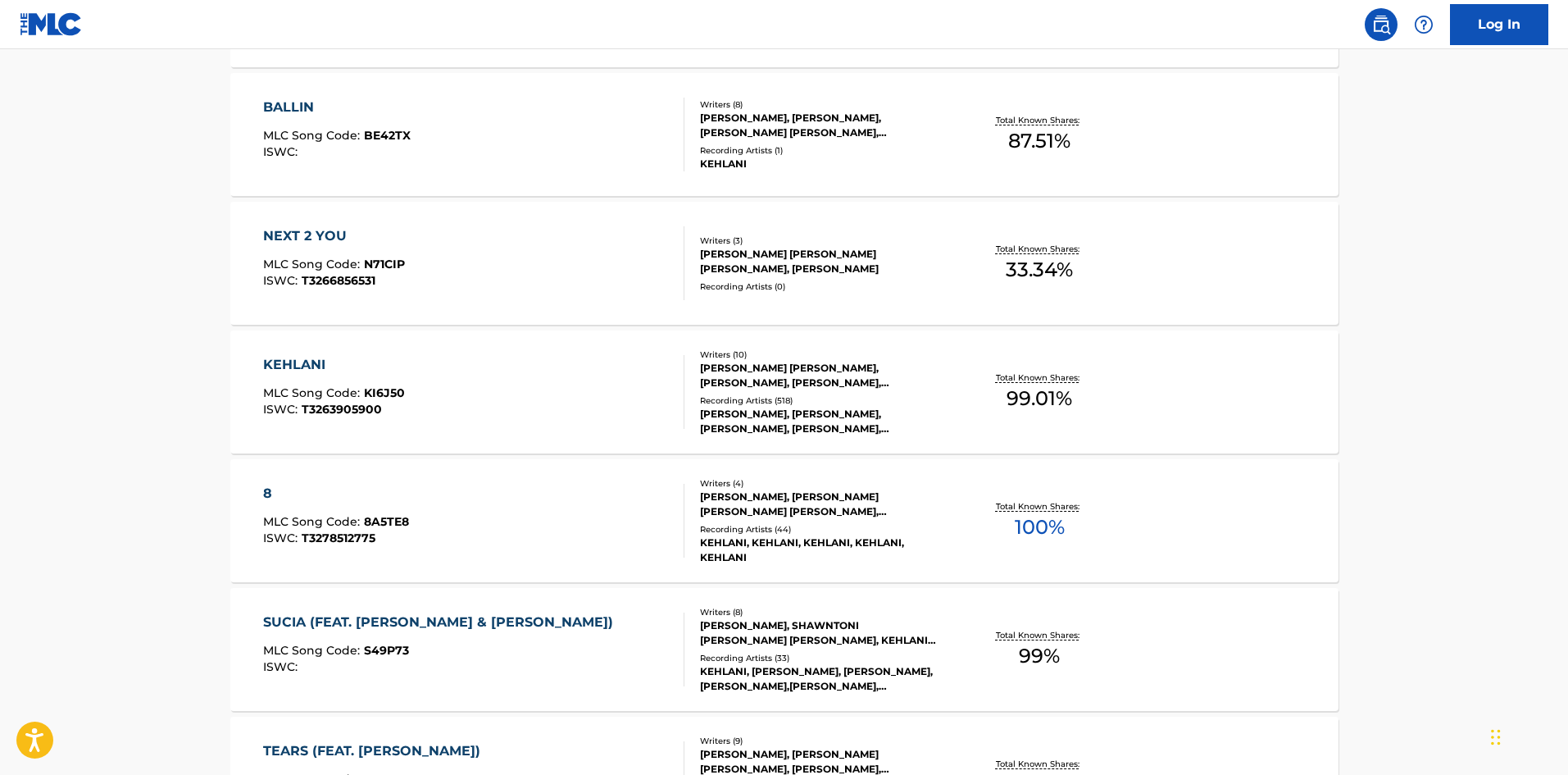
scroll to position [617, 0]
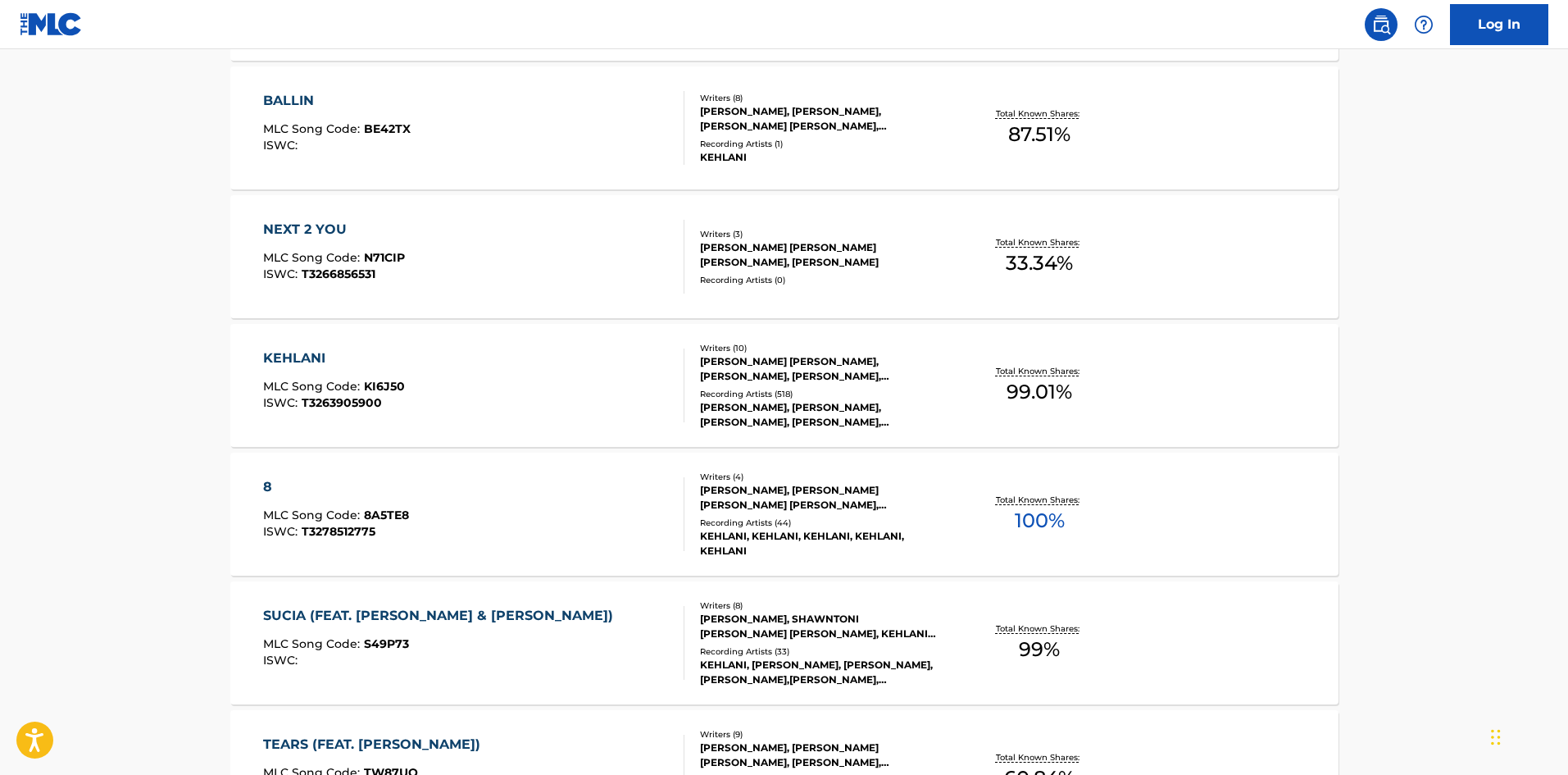
click at [283, 352] on div "KEHLANI" at bounding box center [334, 358] width 142 height 19
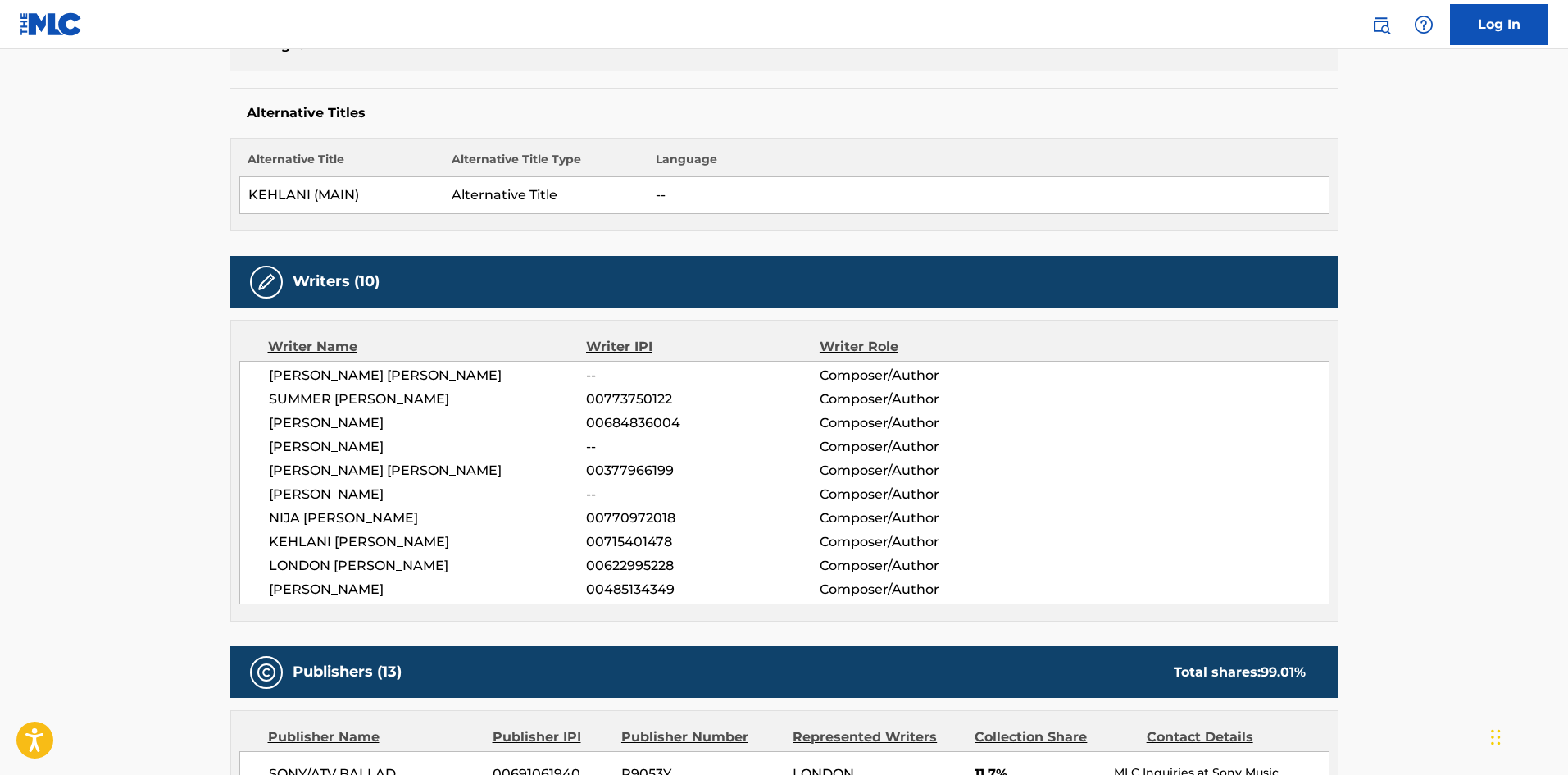
scroll to position [492, 0]
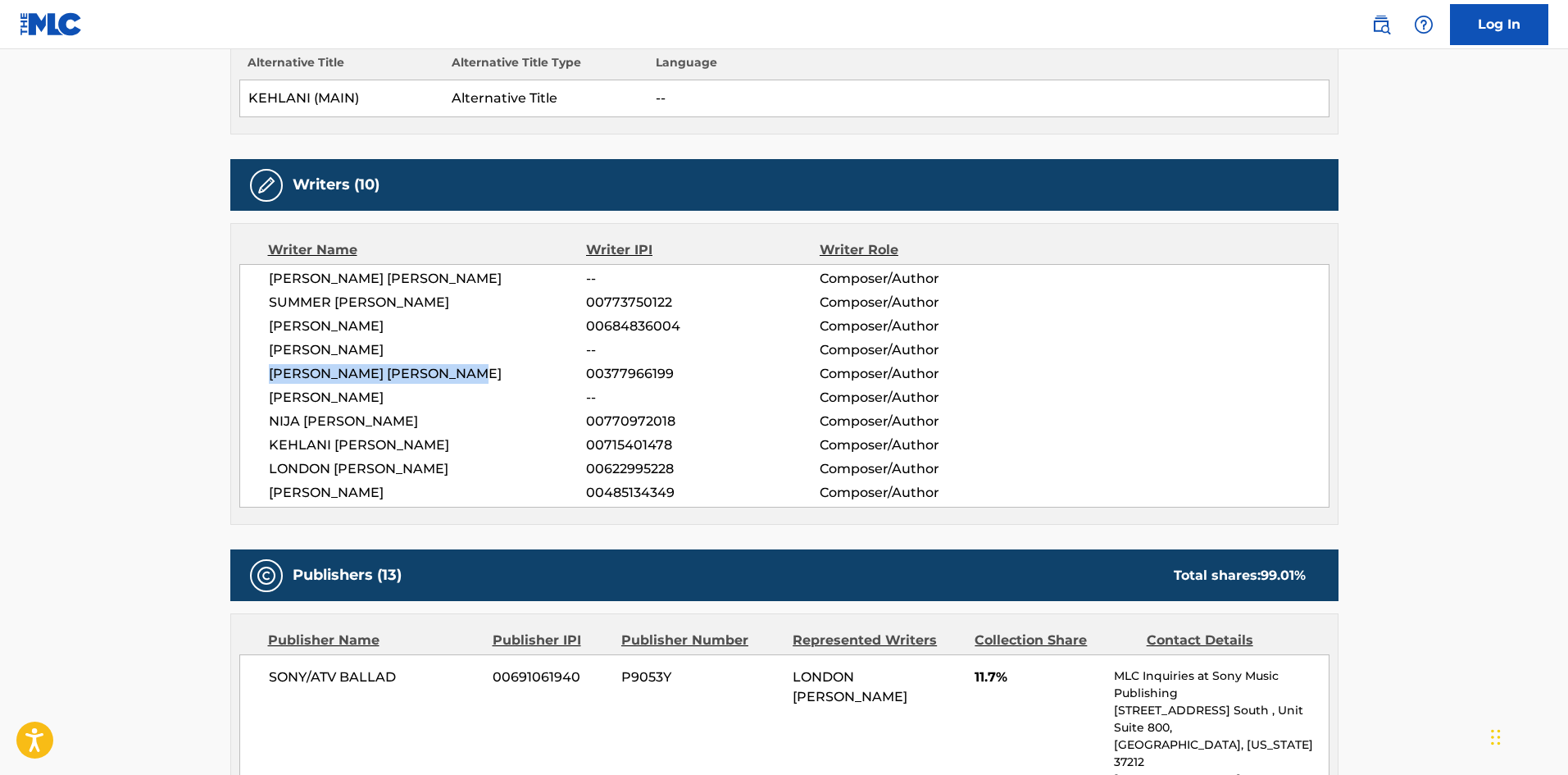
drag, startPoint x: 505, startPoint y: 374, endPoint x: 260, endPoint y: 371, distance: 245.0
click at [260, 371] on div "AARON LLOYD ANTHONY WATKINS -- Composer/Author SUMMER MARJANI WALKER 0077375012…" at bounding box center [784, 386] width 1091 height 243
copy span "[PERSON_NAME] [PERSON_NAME]"
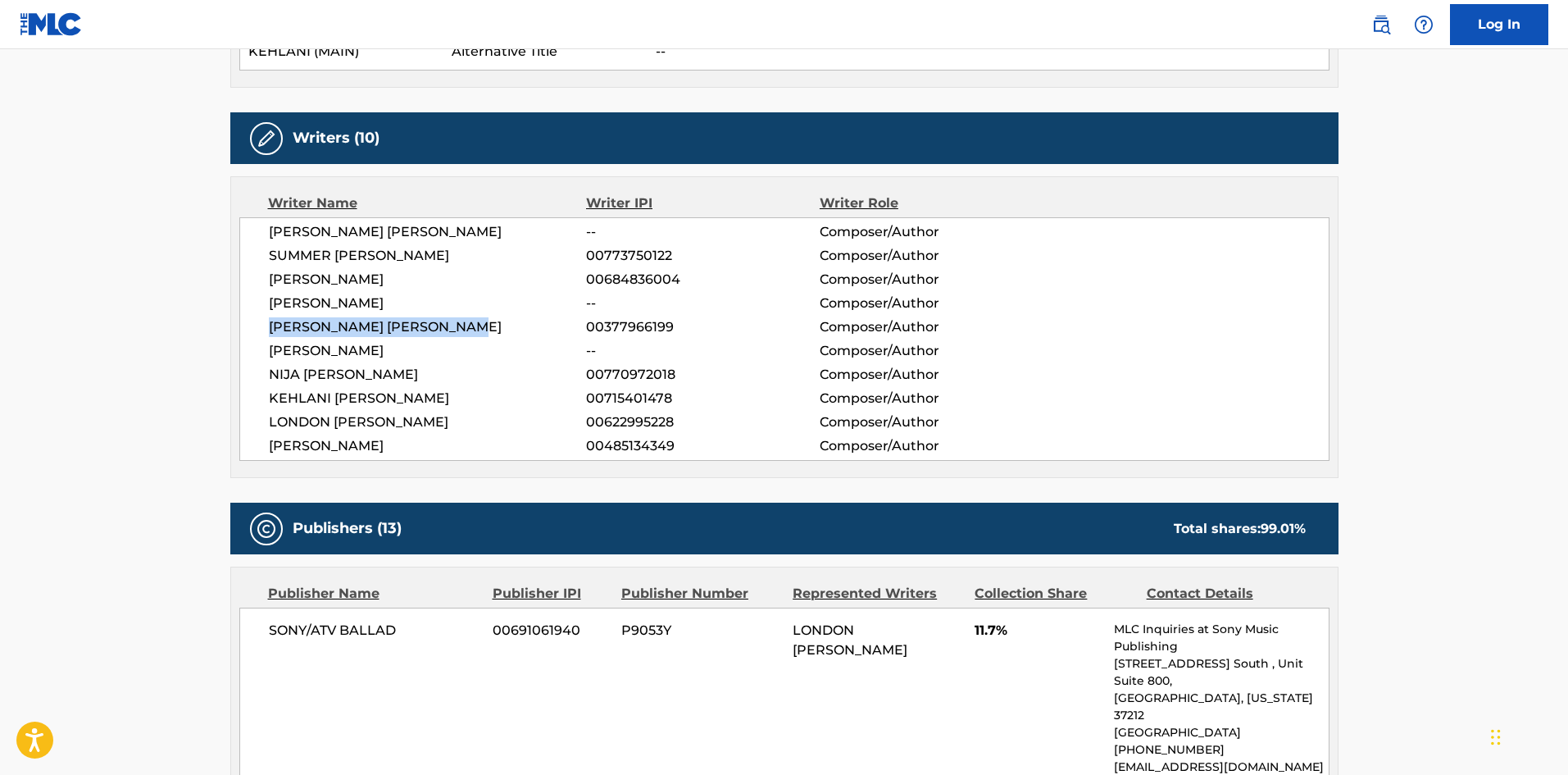
scroll to position [574, 0]
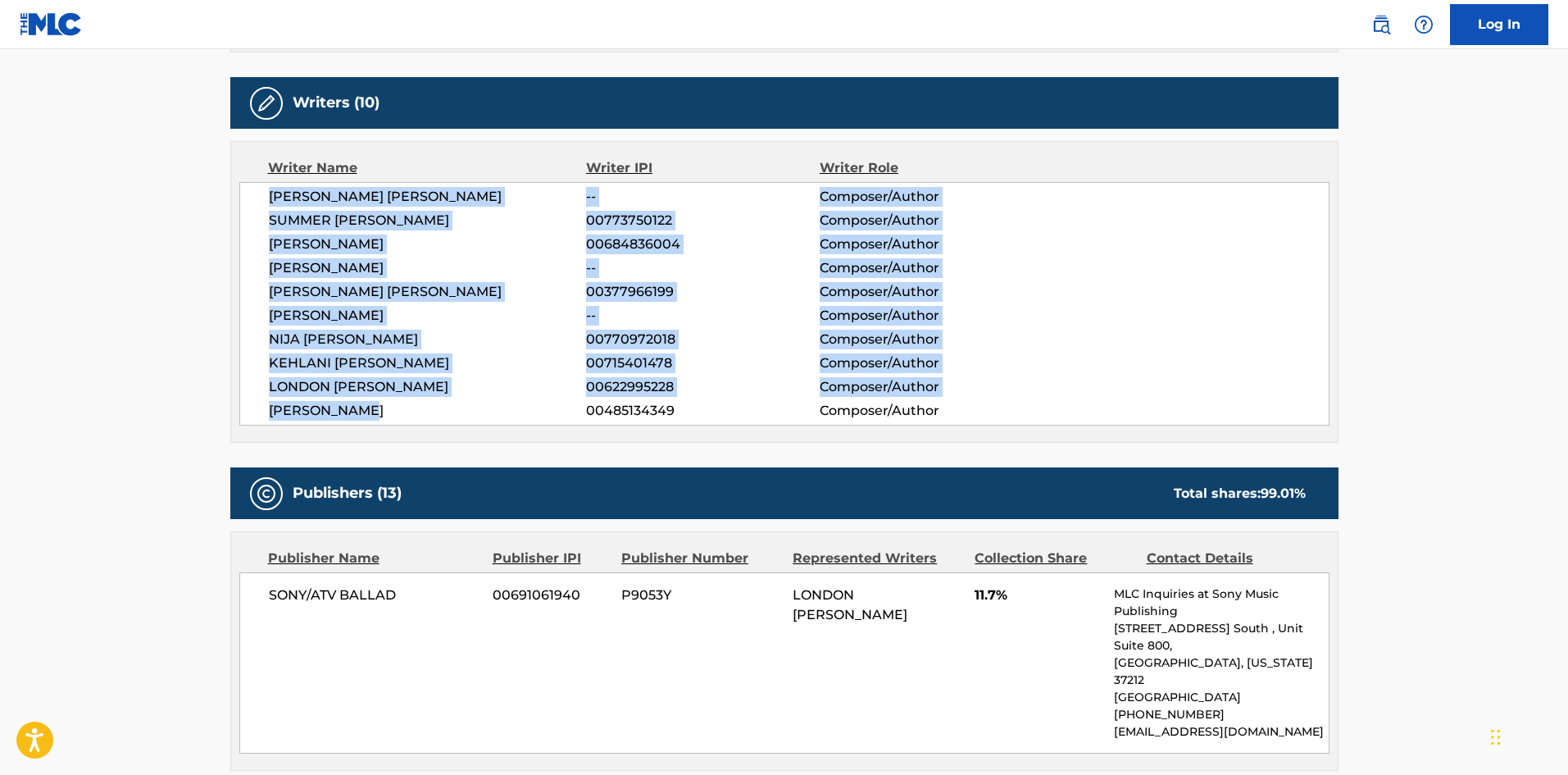
drag, startPoint x: 390, startPoint y: 414, endPoint x: 253, endPoint y: 195, distance: 258.3
click at [253, 195] on div "AARON LLOYD ANTHONY WATKINS -- Composer/Author SUMMER MARJANI WALKER 0077375012…" at bounding box center [784, 304] width 1091 height 243
copy div "AARON LLOYD ANTHONY WATKINS -- Composer/Author SUMMER MARJANI WALKER 0077375012…"
click at [386, 412] on span "[PERSON_NAME]" at bounding box center [428, 410] width 318 height 19
drag, startPoint x: 380, startPoint y: 411, endPoint x: 213, endPoint y: 206, distance: 264.4
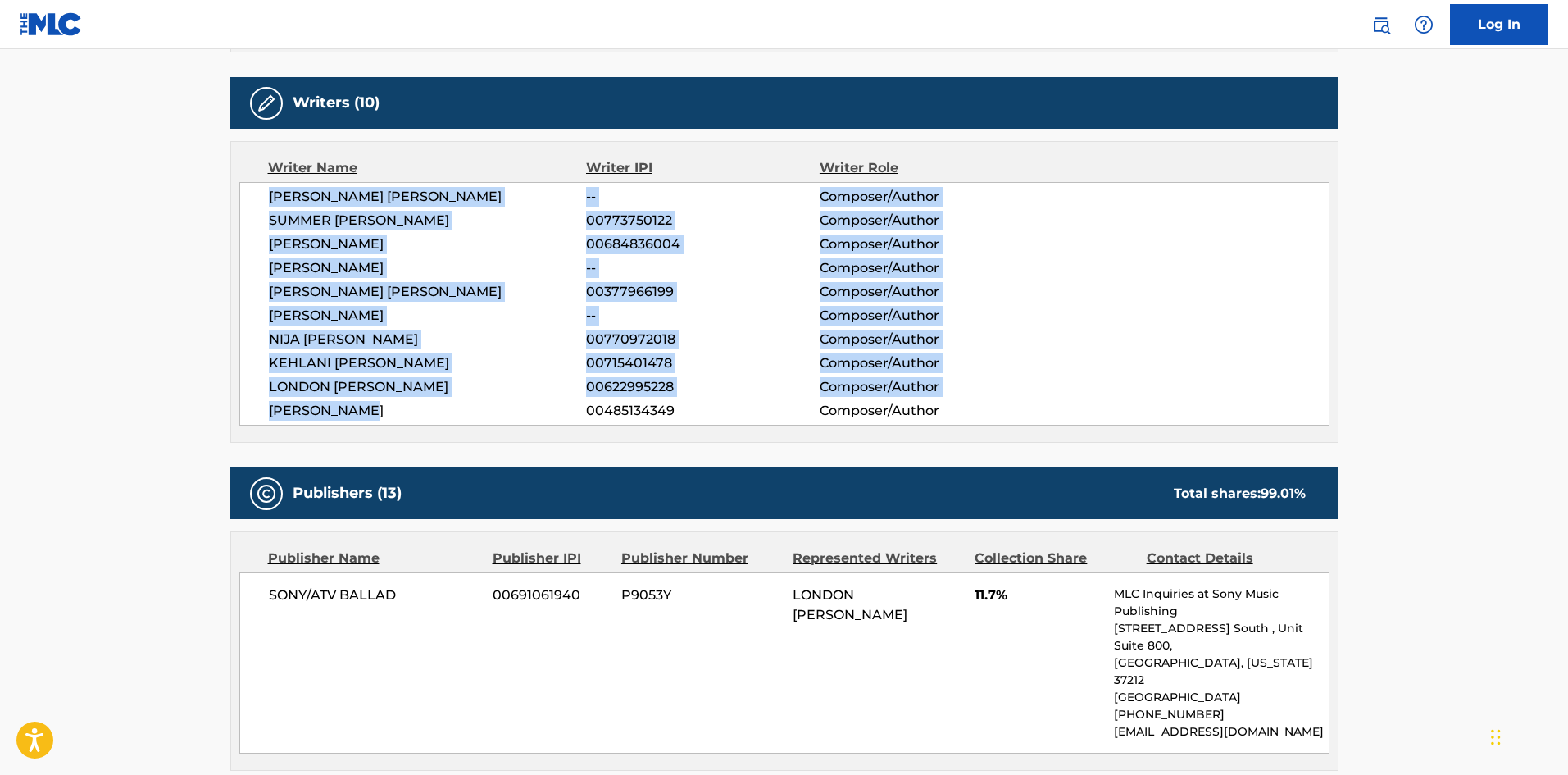
click at [419, 413] on span "[PERSON_NAME]" at bounding box center [428, 410] width 318 height 19
drag, startPoint x: 407, startPoint y: 415, endPoint x: 205, endPoint y: 190, distance: 302.4
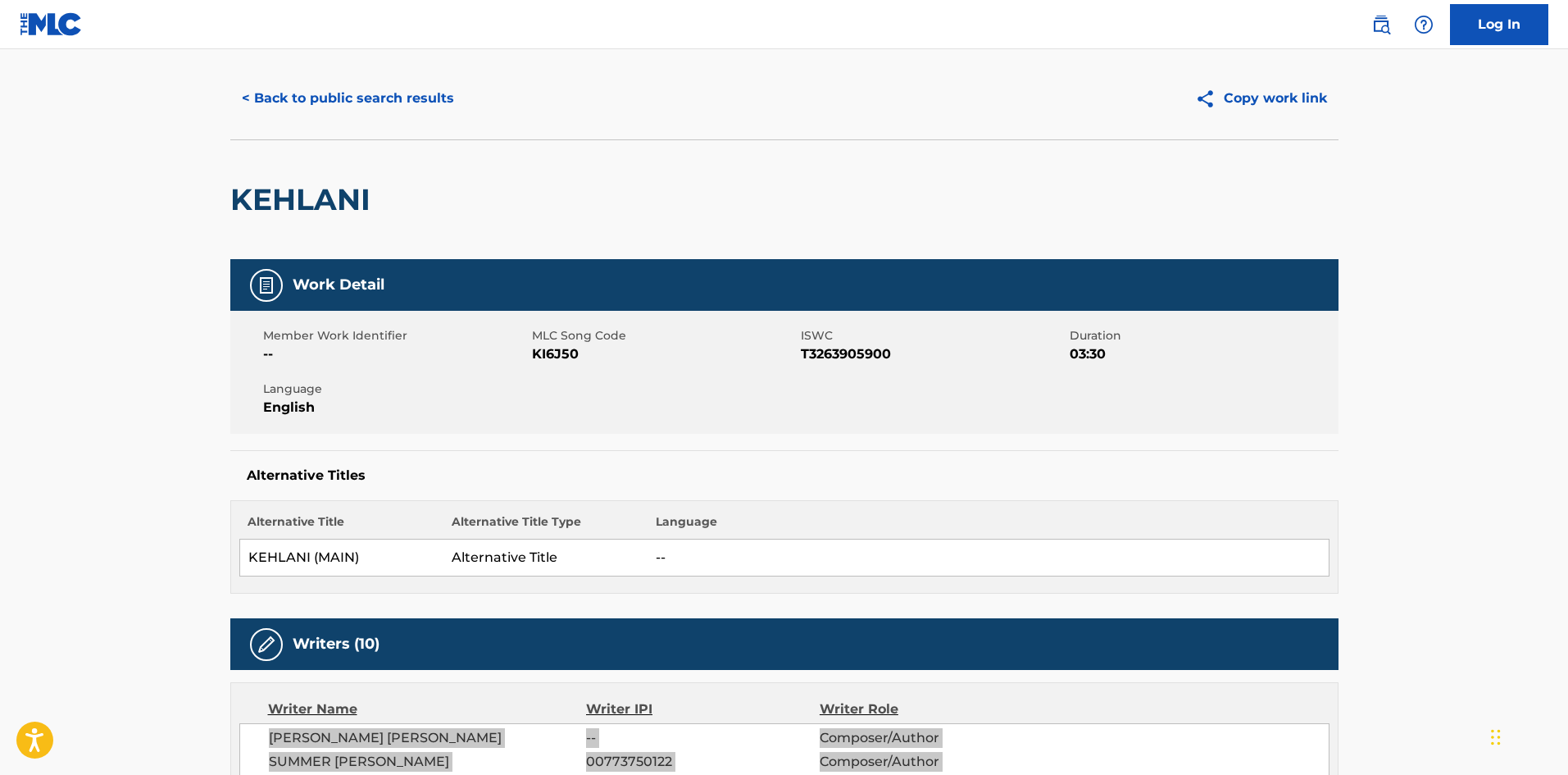
scroll to position [0, 0]
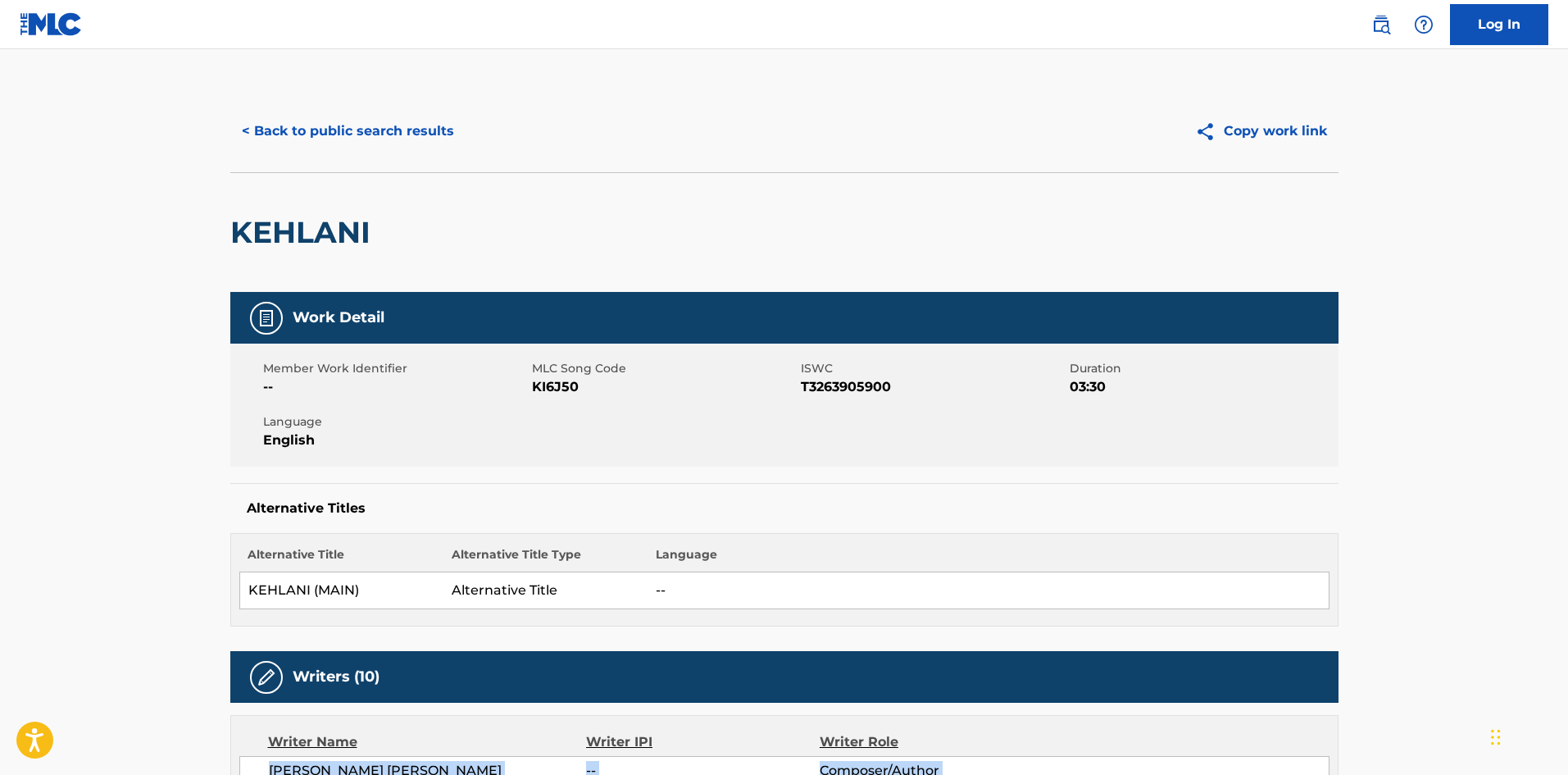
click at [360, 131] on button "< Back to public search results" at bounding box center [347, 131] width 235 height 41
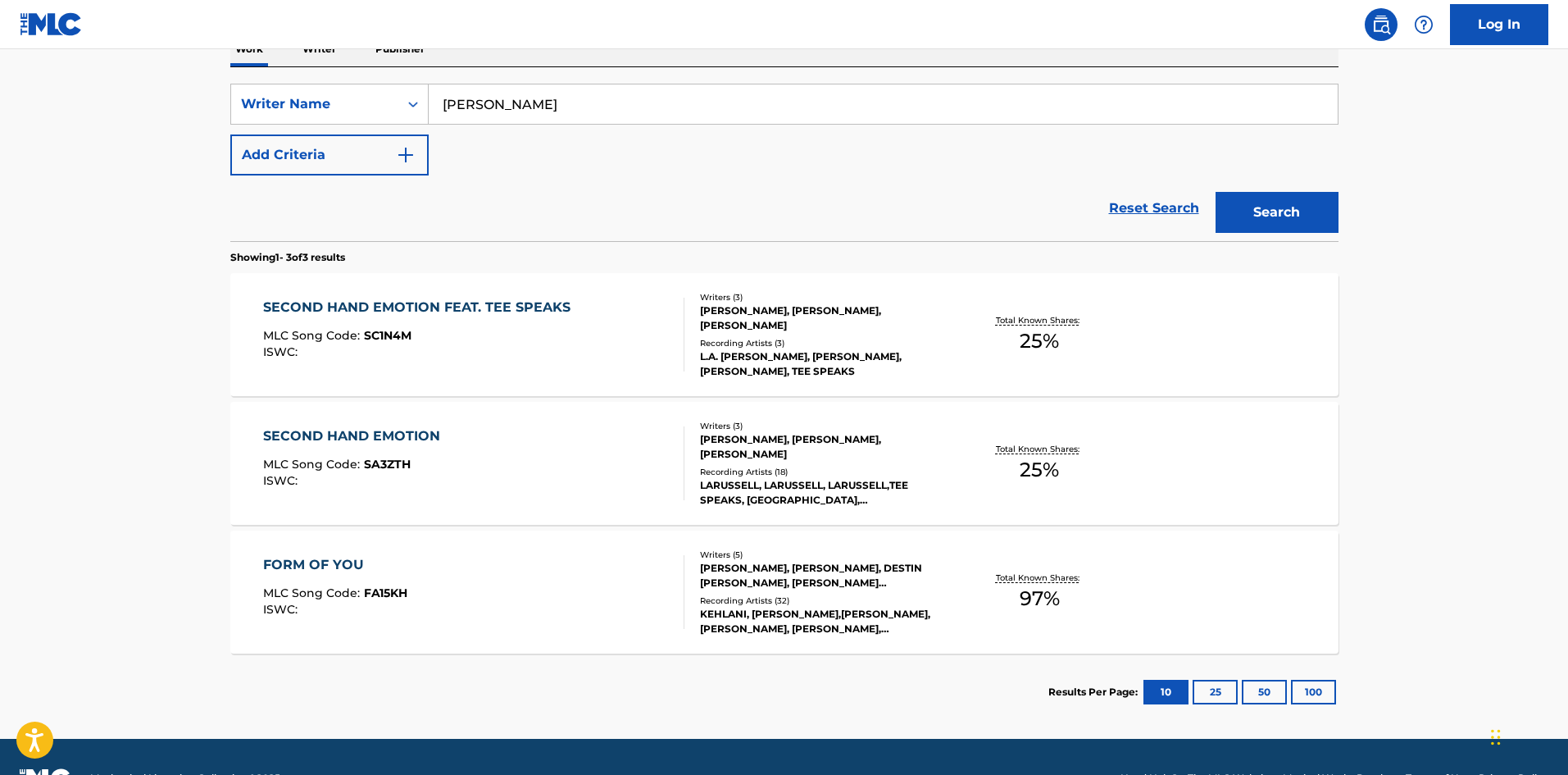
click at [359, 171] on button "Add Criteria" at bounding box center [329, 155] width 199 height 41
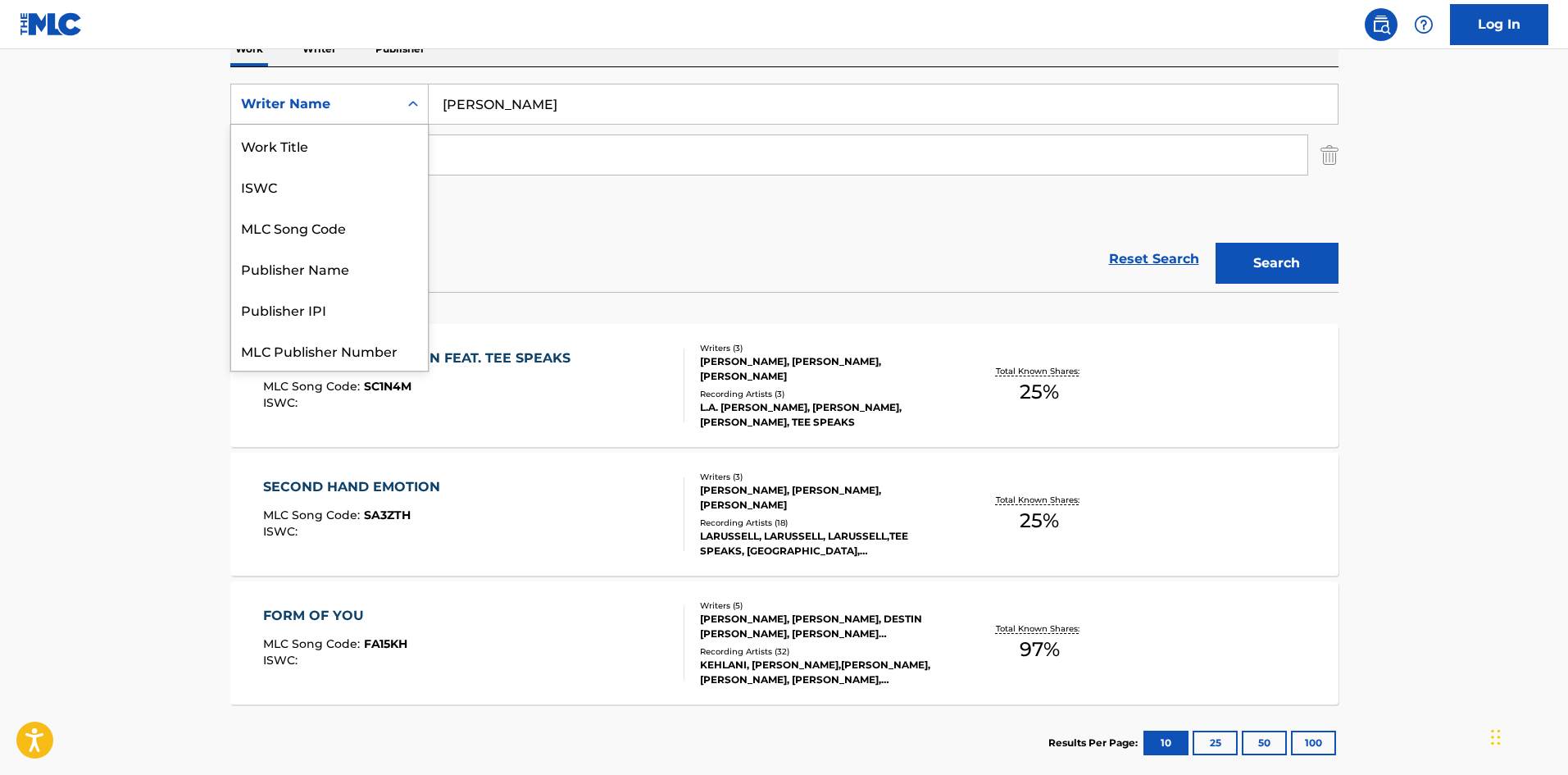
click at [363, 104] on div "Writer Name" at bounding box center [315, 104] width 148 height 19
click at [325, 148] on div "Work Title" at bounding box center [329, 144] width 197 height 41
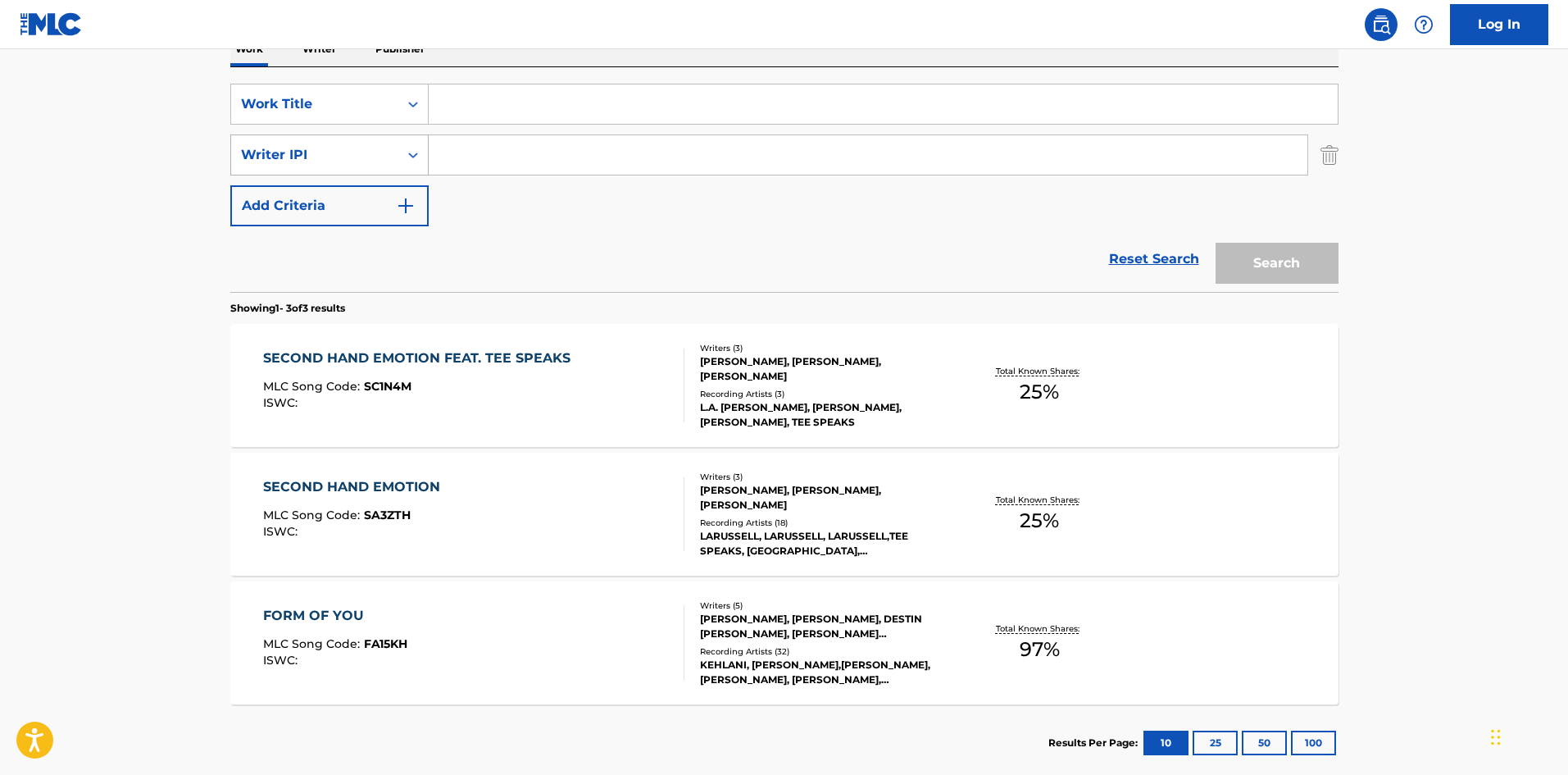
click at [331, 162] on div "Writer IPI" at bounding box center [315, 155] width 148 height 19
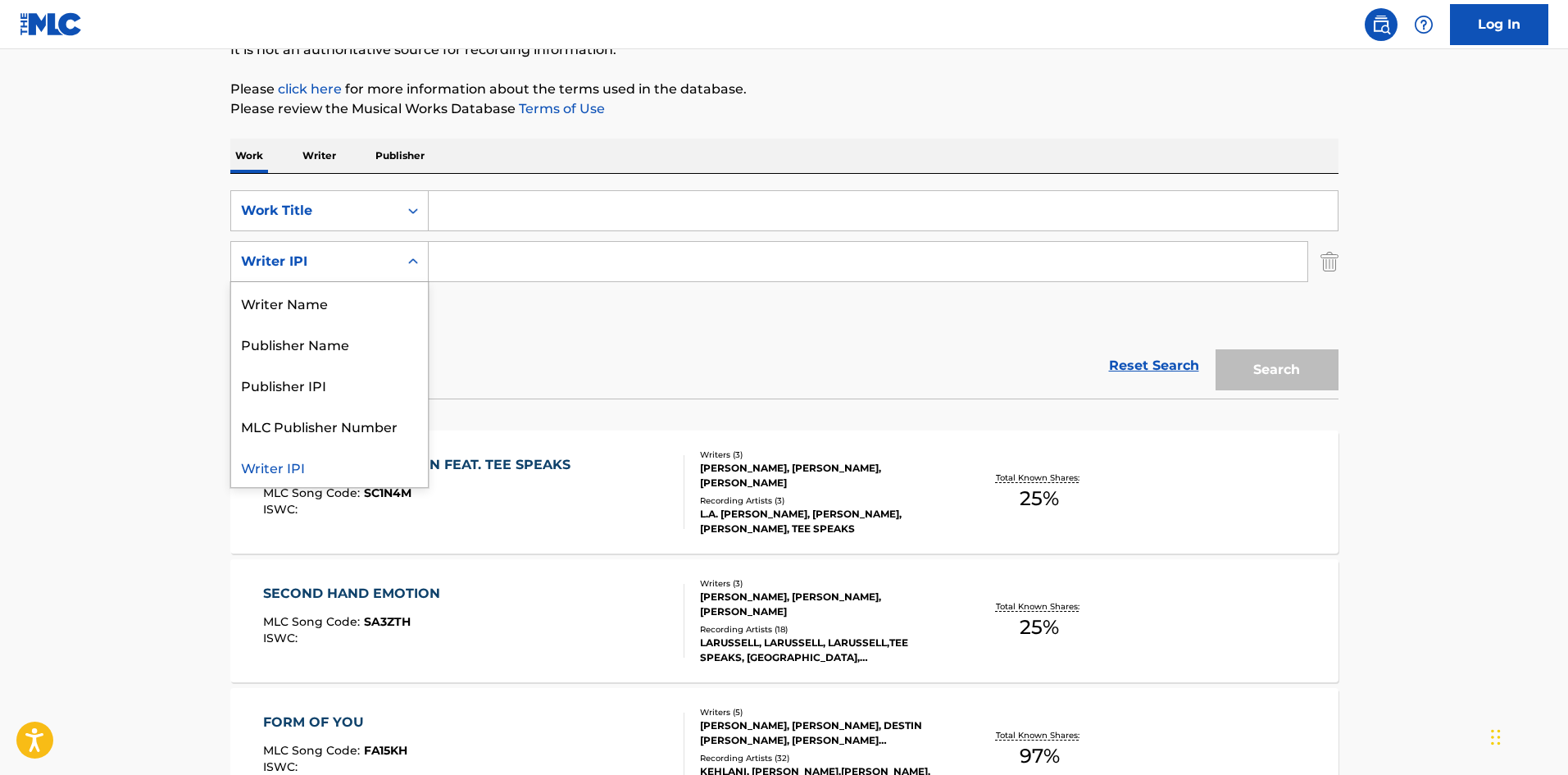
scroll to position [35, 0]
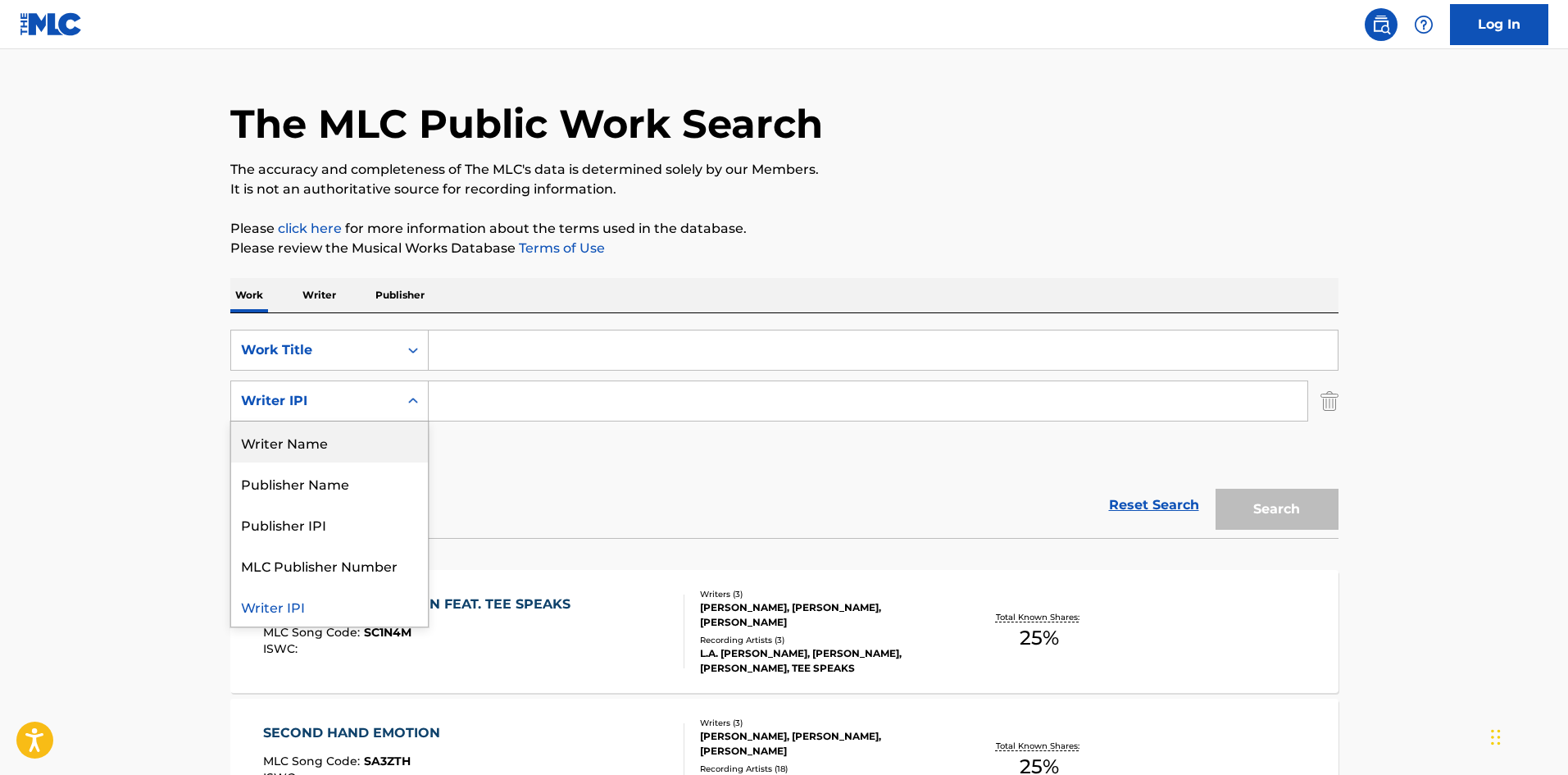
click at [354, 443] on div "Writer Name" at bounding box center [329, 442] width 197 height 41
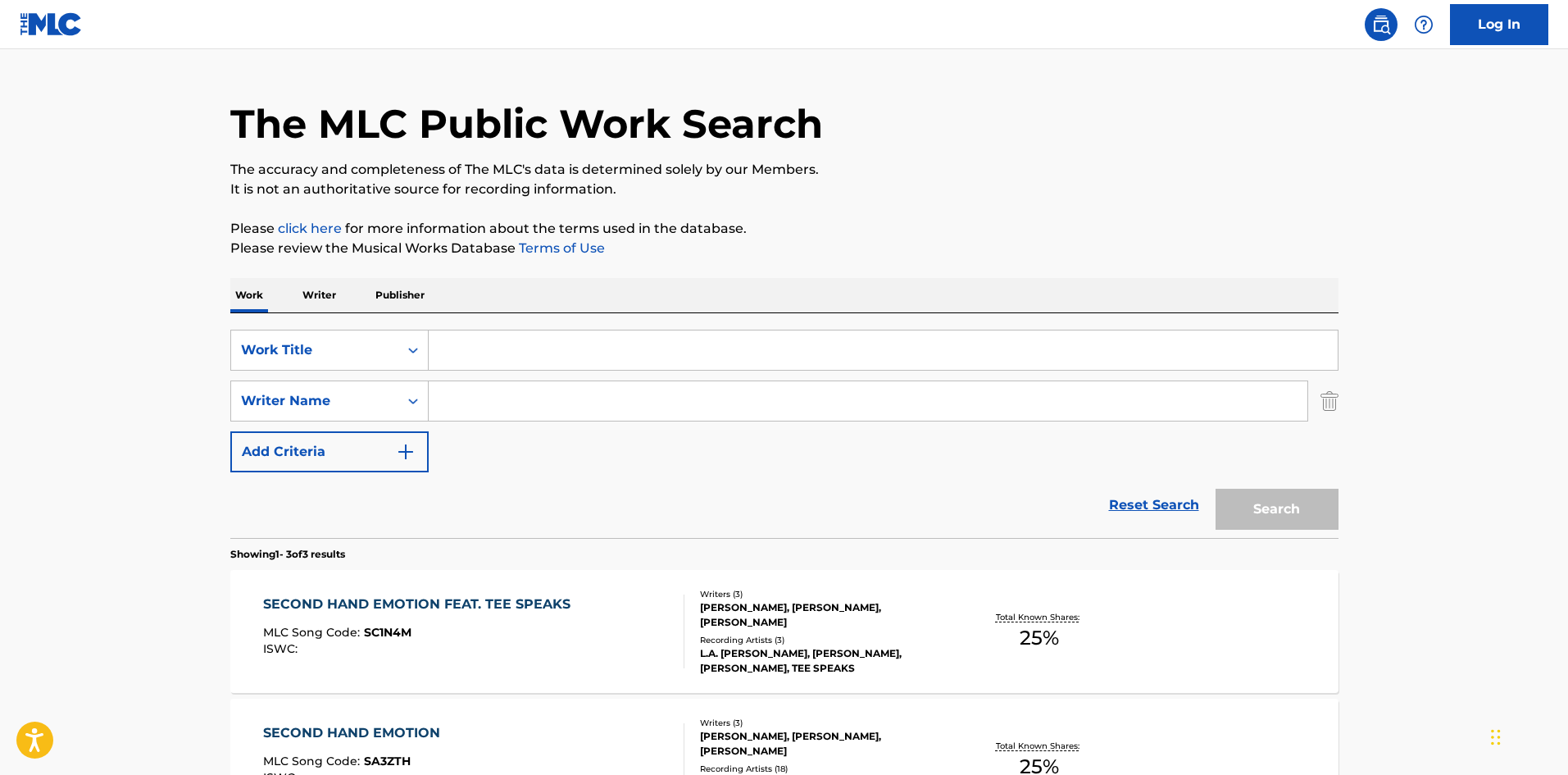
click at [484, 388] on input "Search Form" at bounding box center [868, 401] width 879 height 39
paste input "DIOVANNA FRAZIER"
type input "DIOVANNA FRAZIER"
click at [518, 331] on input "Search Form" at bounding box center [883, 350] width 909 height 39
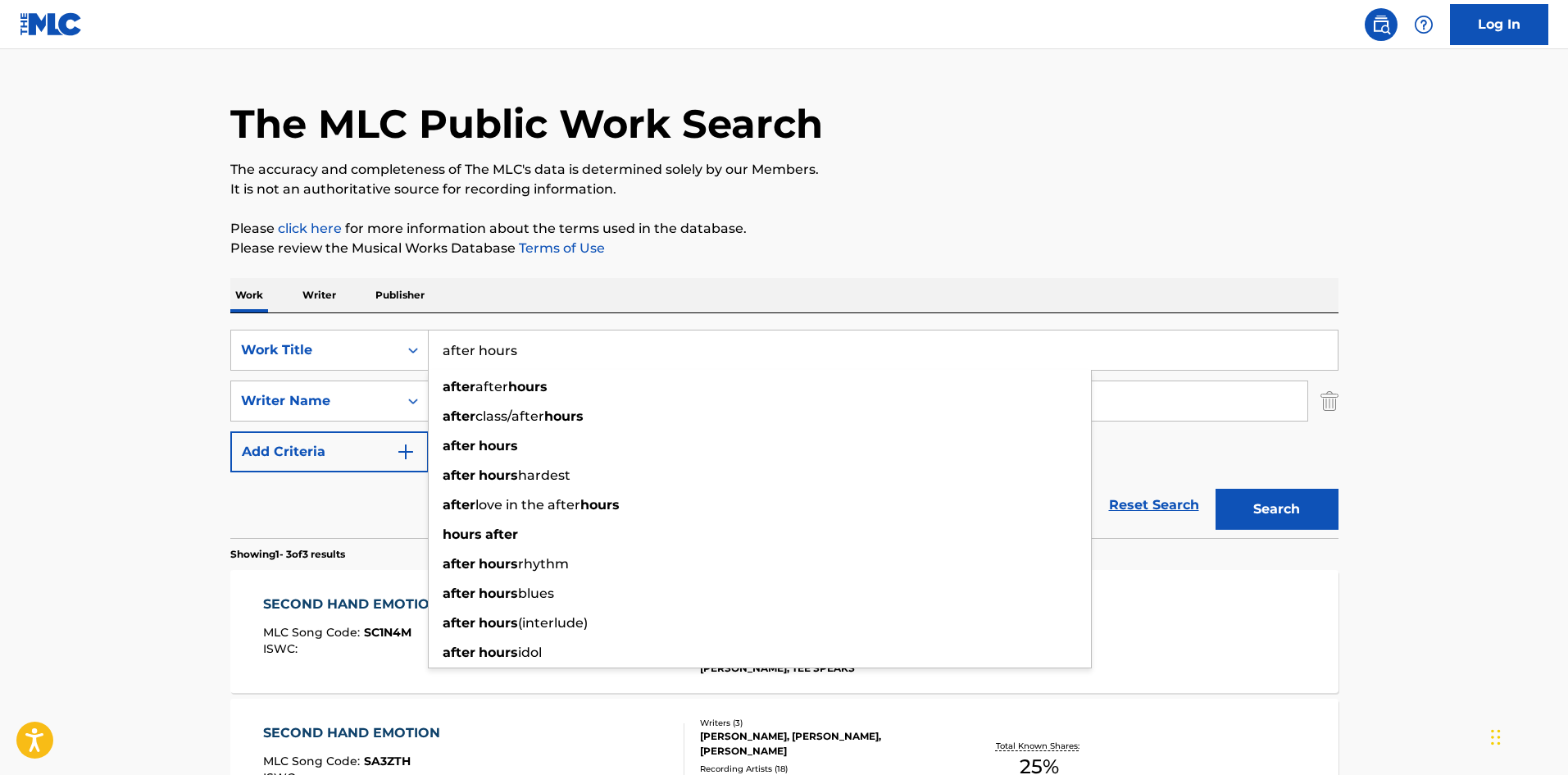
type input "after hours"
click at [1209, 199] on div "The MLC Public Work Search The accuracy and completeness of The MLC's data is d…" at bounding box center [784, 541] width 1147 height 973
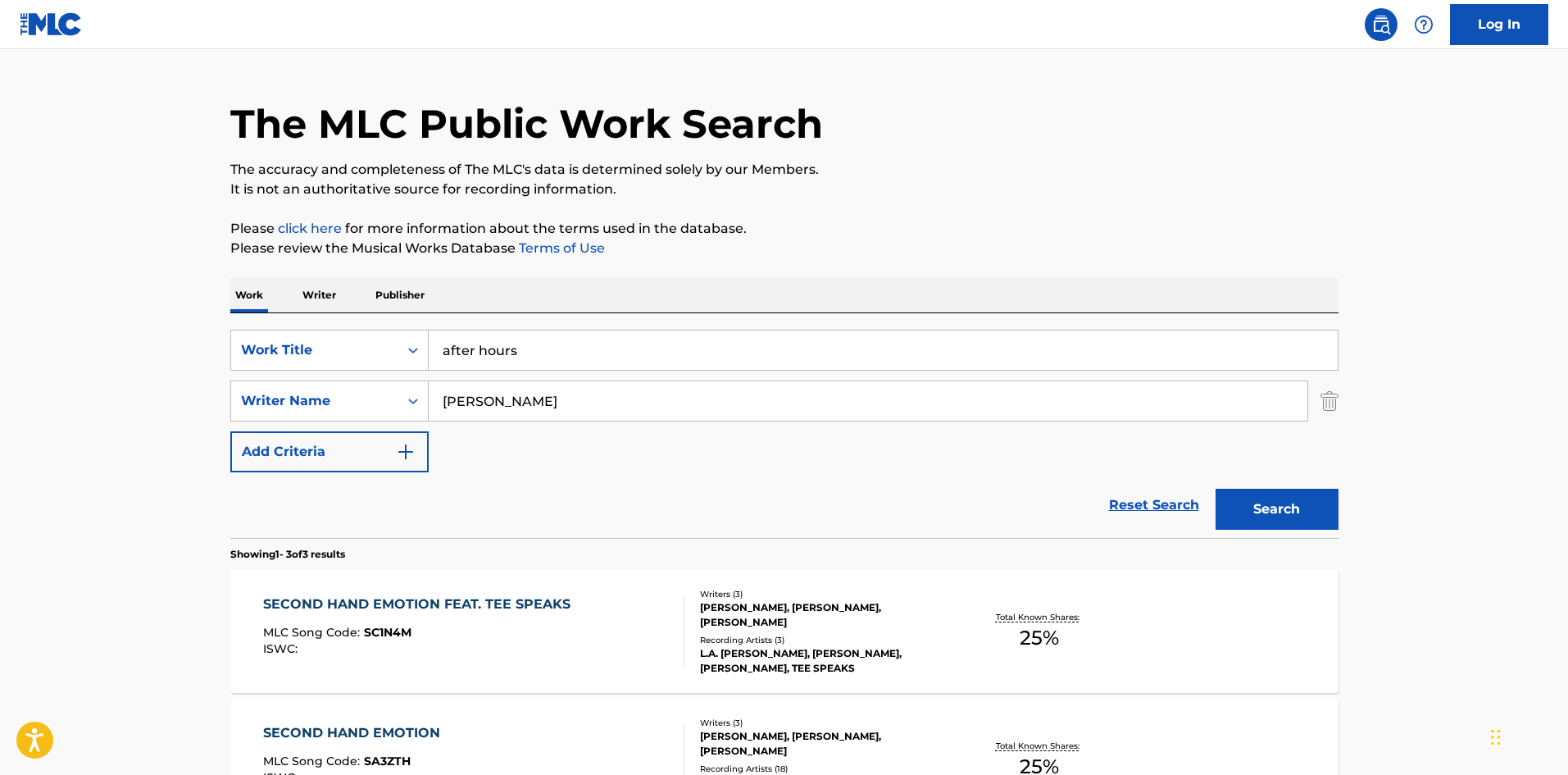
click at [1291, 506] on button "Search" at bounding box center [1277, 509] width 123 height 41
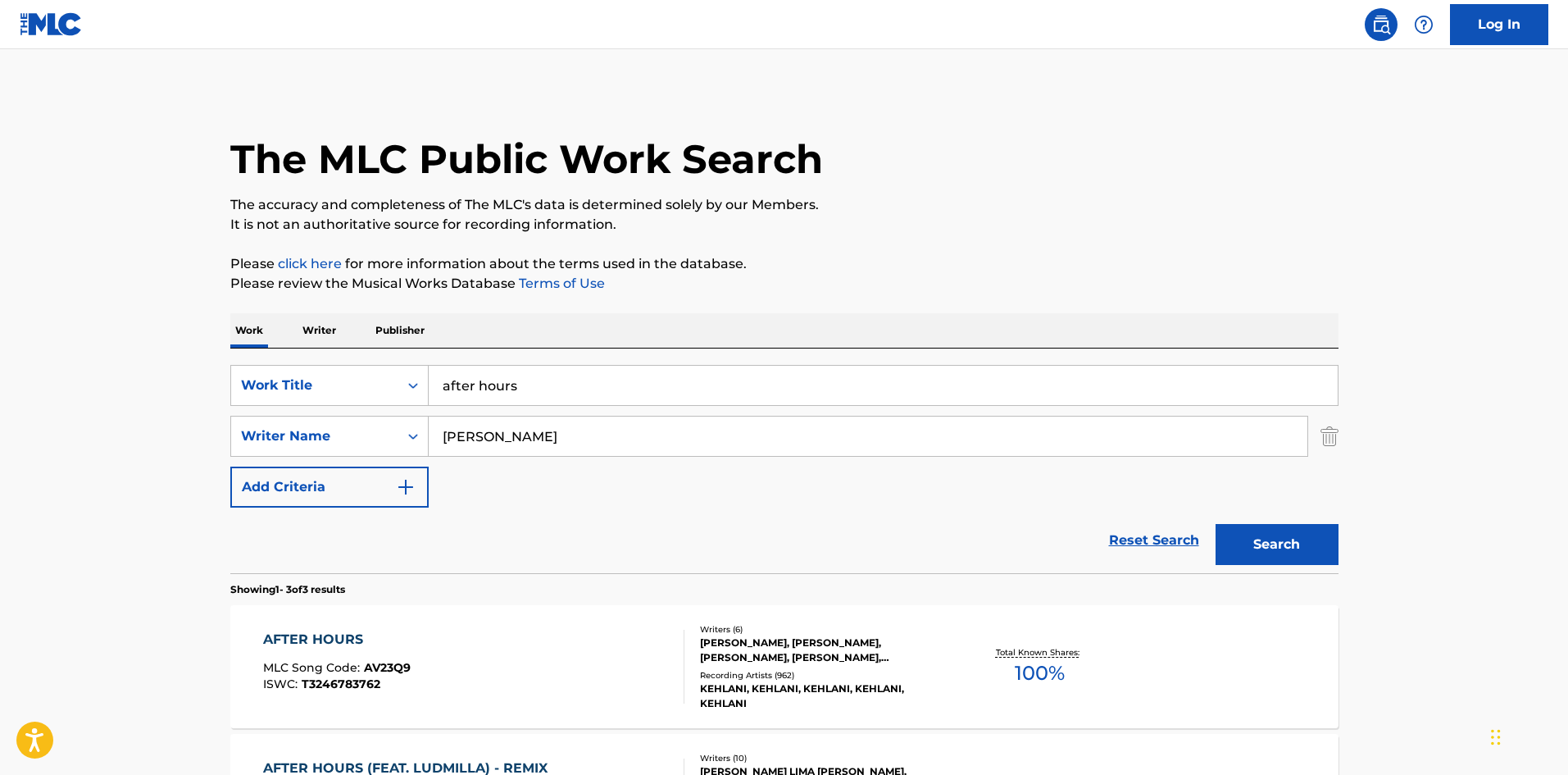
click at [330, 633] on div "AFTER HOURS" at bounding box center [337, 639] width 148 height 19
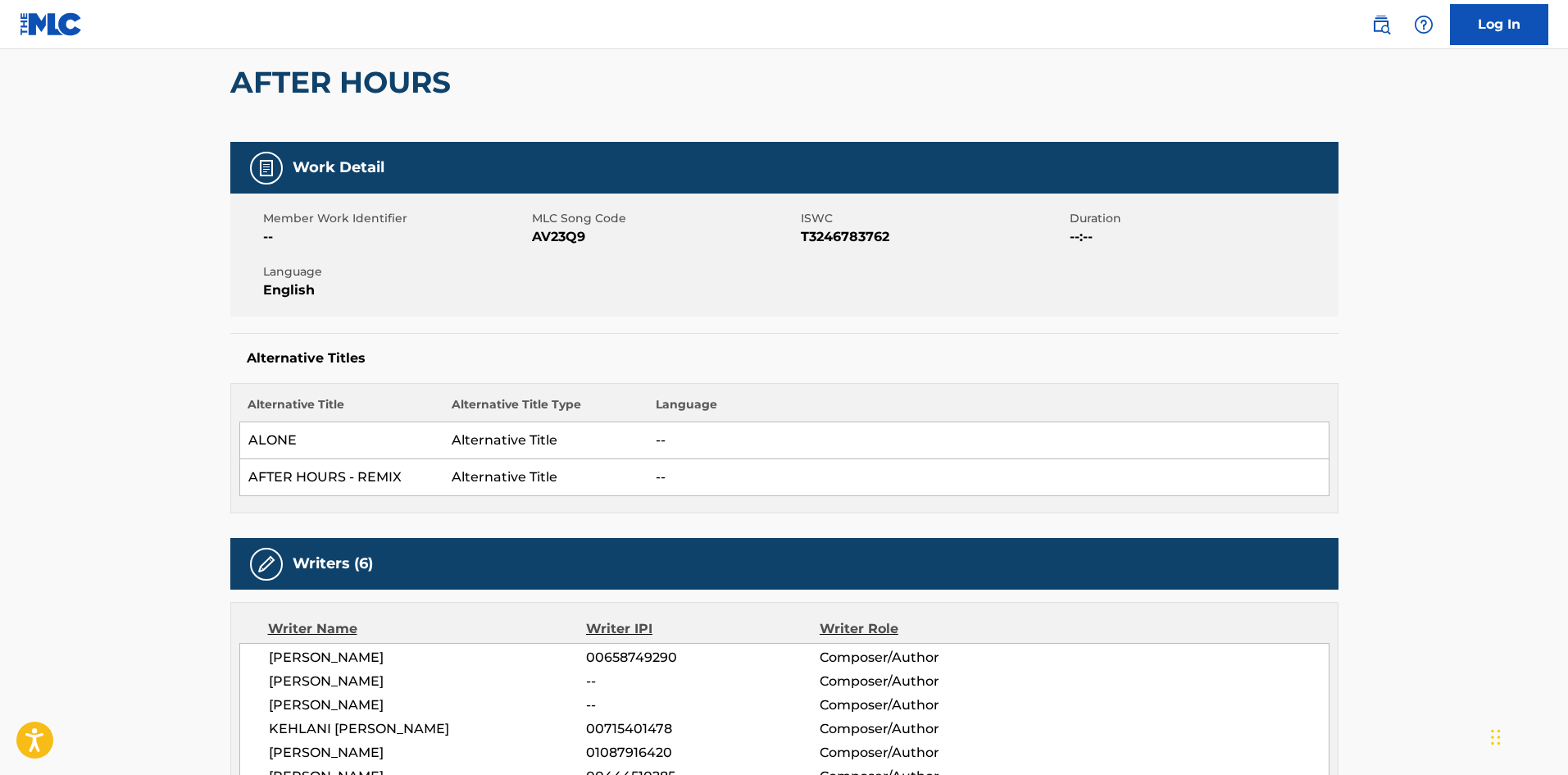
scroll to position [410, 0]
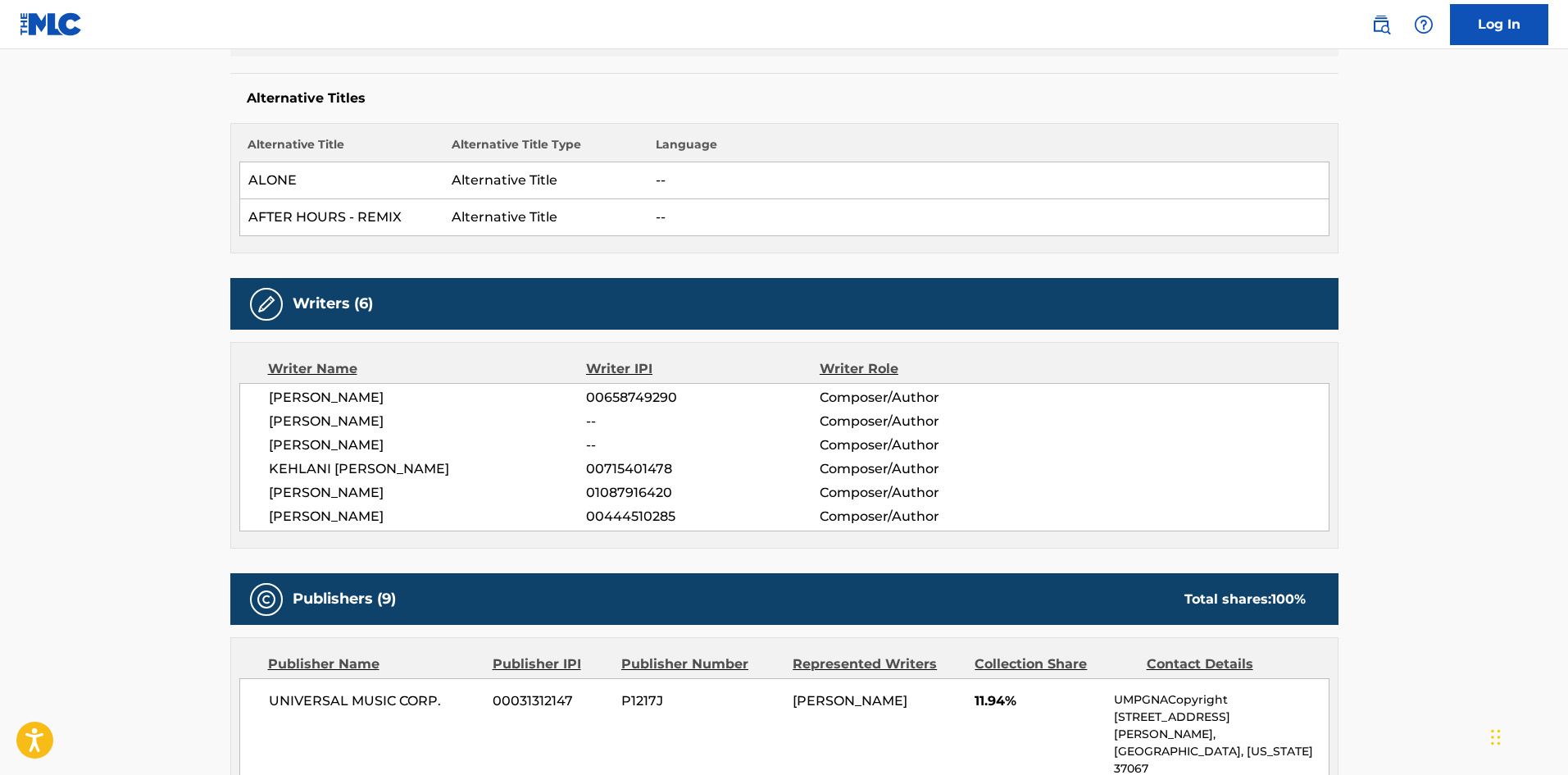
drag, startPoint x: 460, startPoint y: 511, endPoint x: 249, endPoint y: 400, distance: 238.4
click at [249, 400] on div "DANIEL UPCHURCH 00658749290 Composer/Author KHRISTOPHER VAN RIDDICK-TYNES -- Co…" at bounding box center [784, 457] width 1091 height 149
copy div "DANIEL UPCHURCH 00658749290 Composer/Author KHRISTOPHER VAN RIDDICK-TYNES -- Co…"
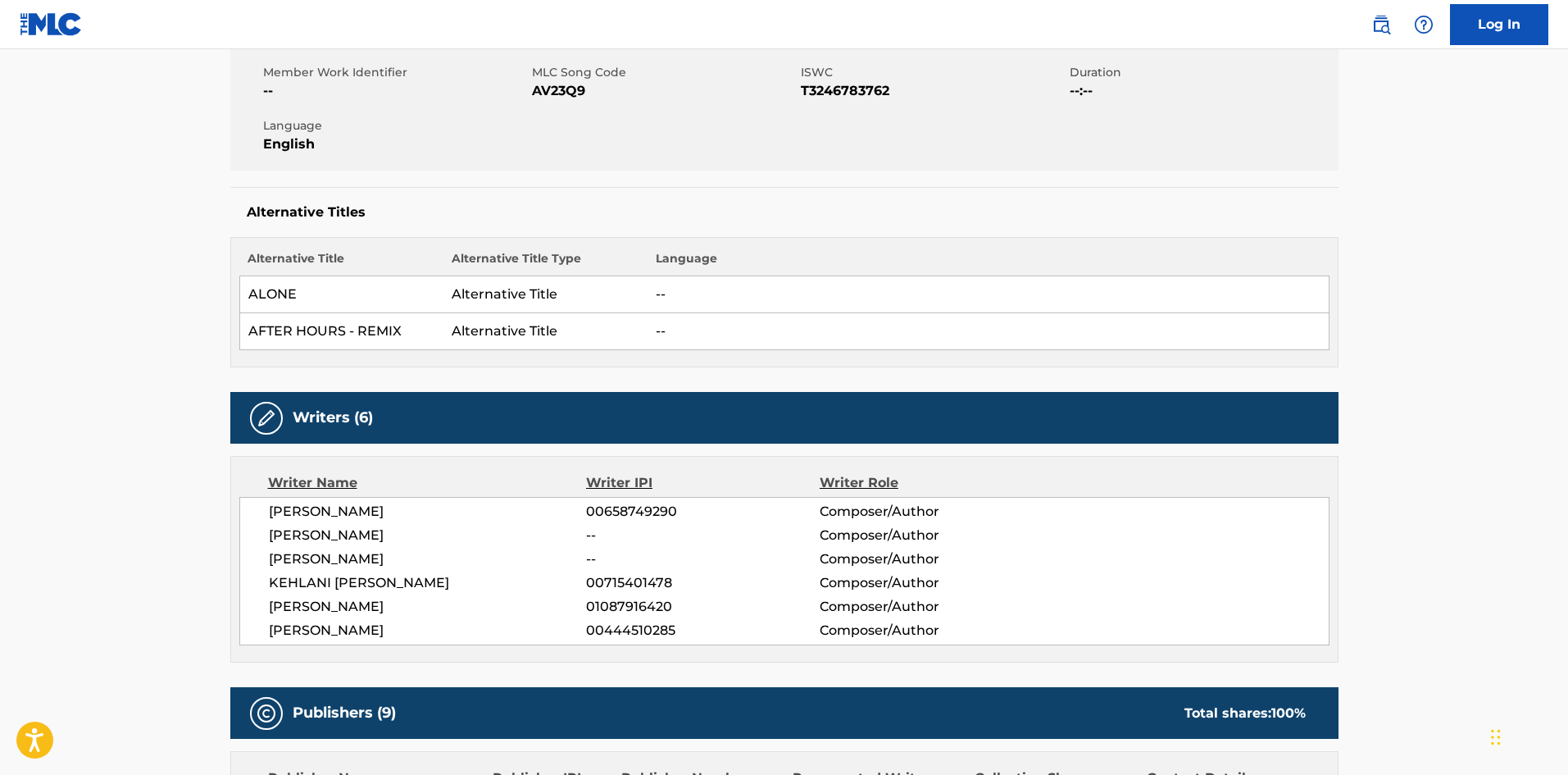
scroll to position [0, 0]
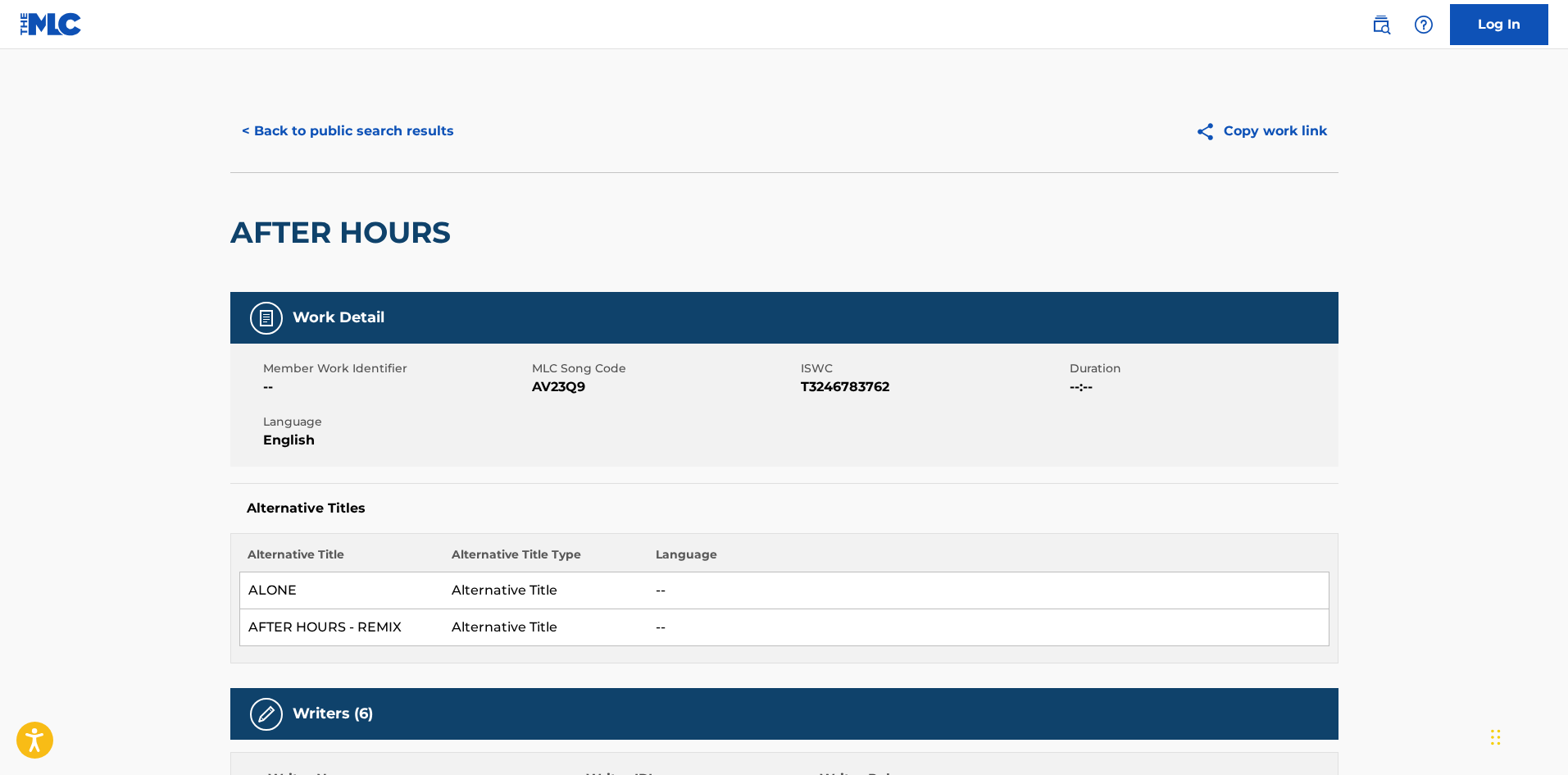
click at [300, 150] on button "< Back to public search results" at bounding box center [347, 131] width 235 height 41
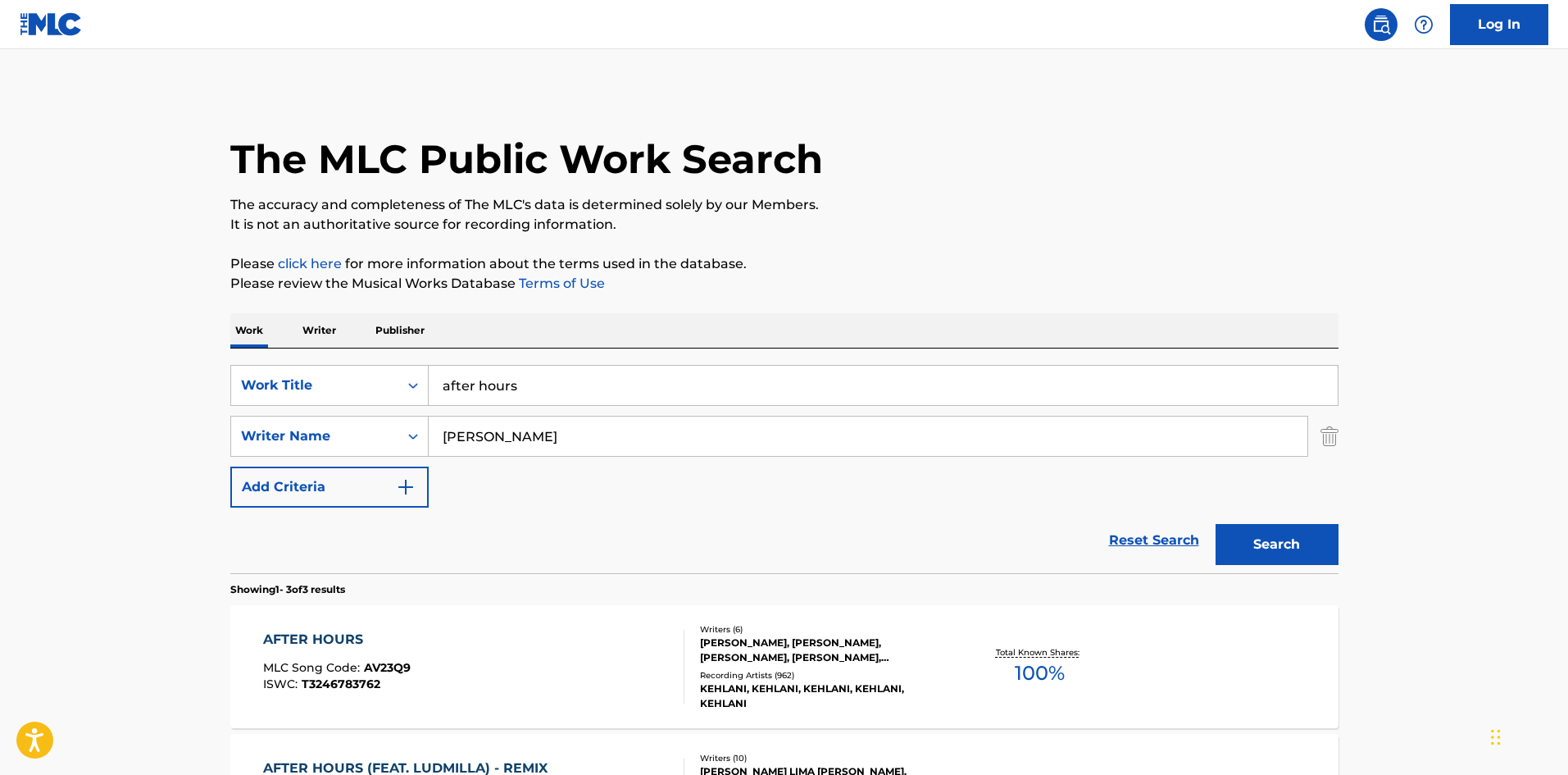
click at [328, 630] on div "AFTER HOURS" at bounding box center [337, 639] width 148 height 19
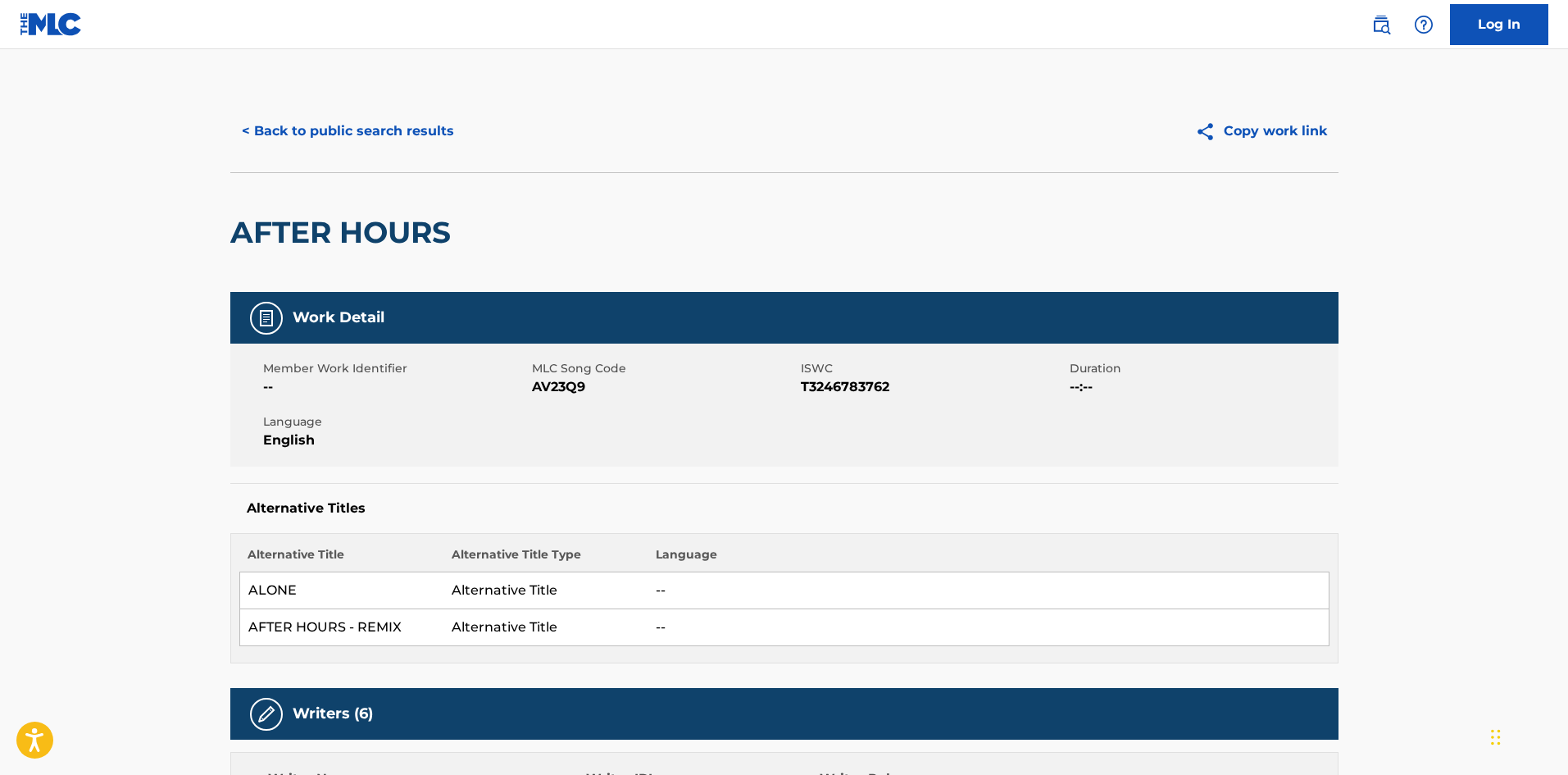
click at [306, 129] on button "< Back to public search results" at bounding box center [347, 131] width 235 height 41
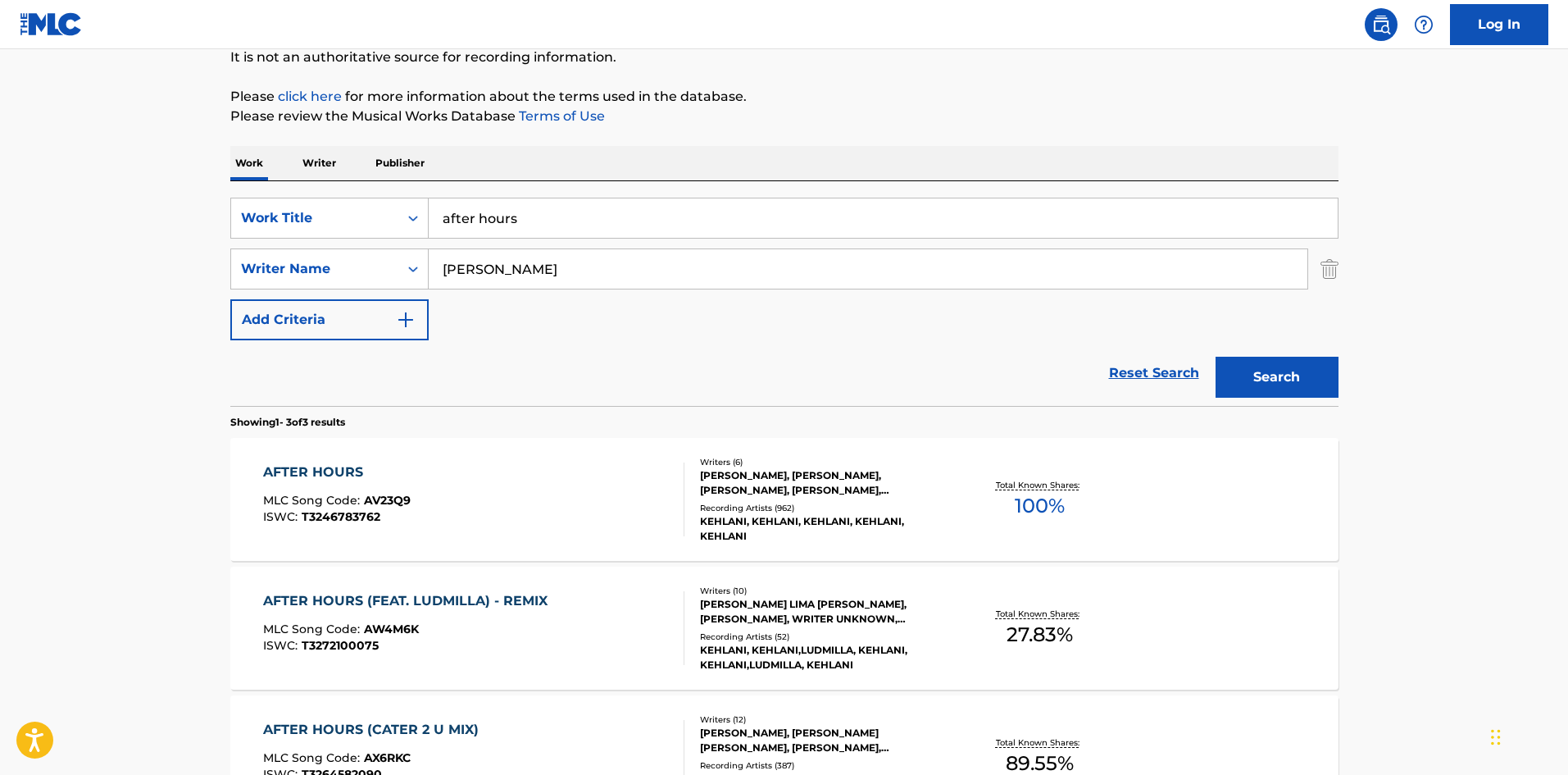
scroll to position [328, 0]
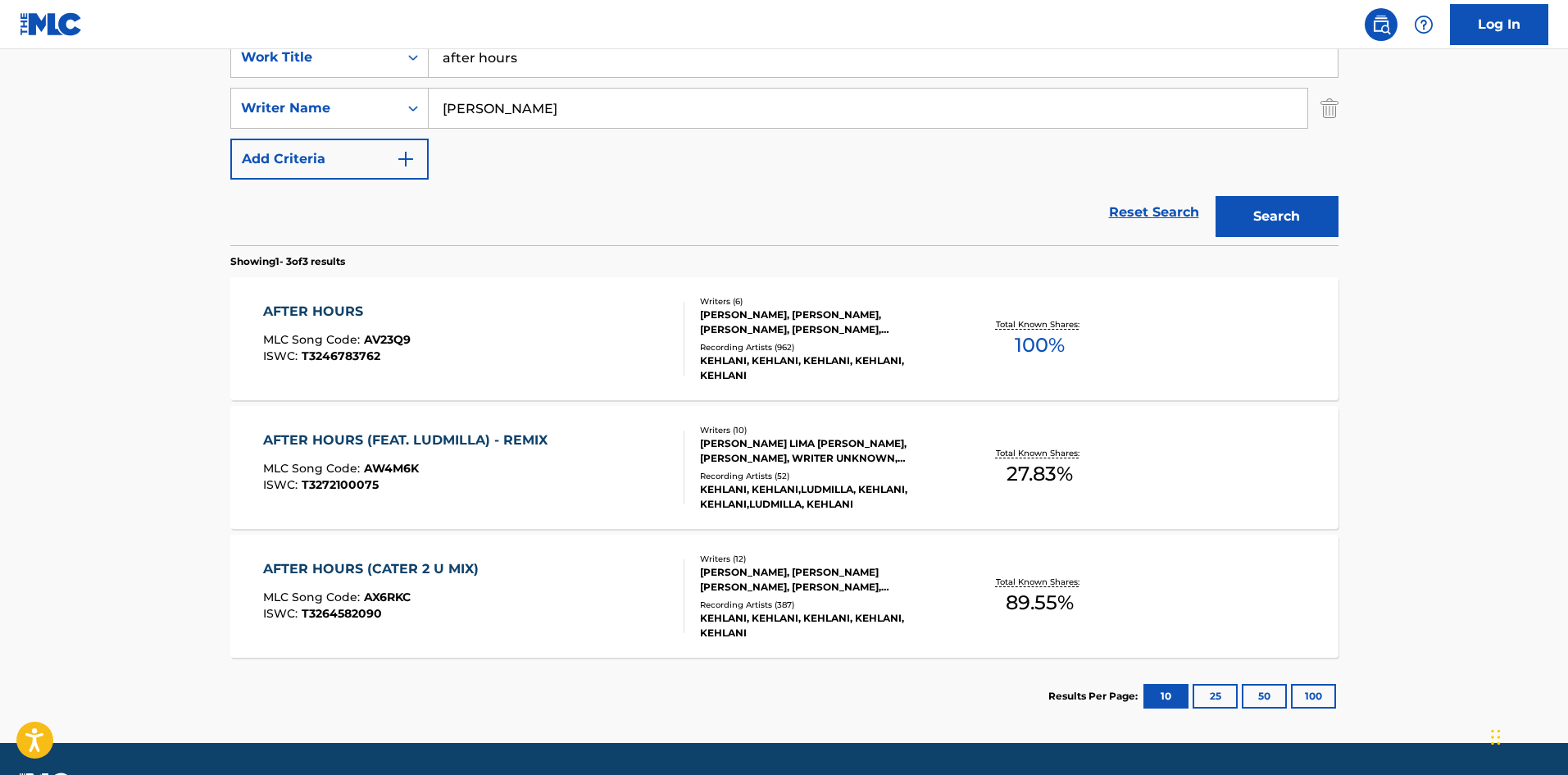
click at [331, 302] on div "AFTER HOURS" at bounding box center [337, 311] width 148 height 19
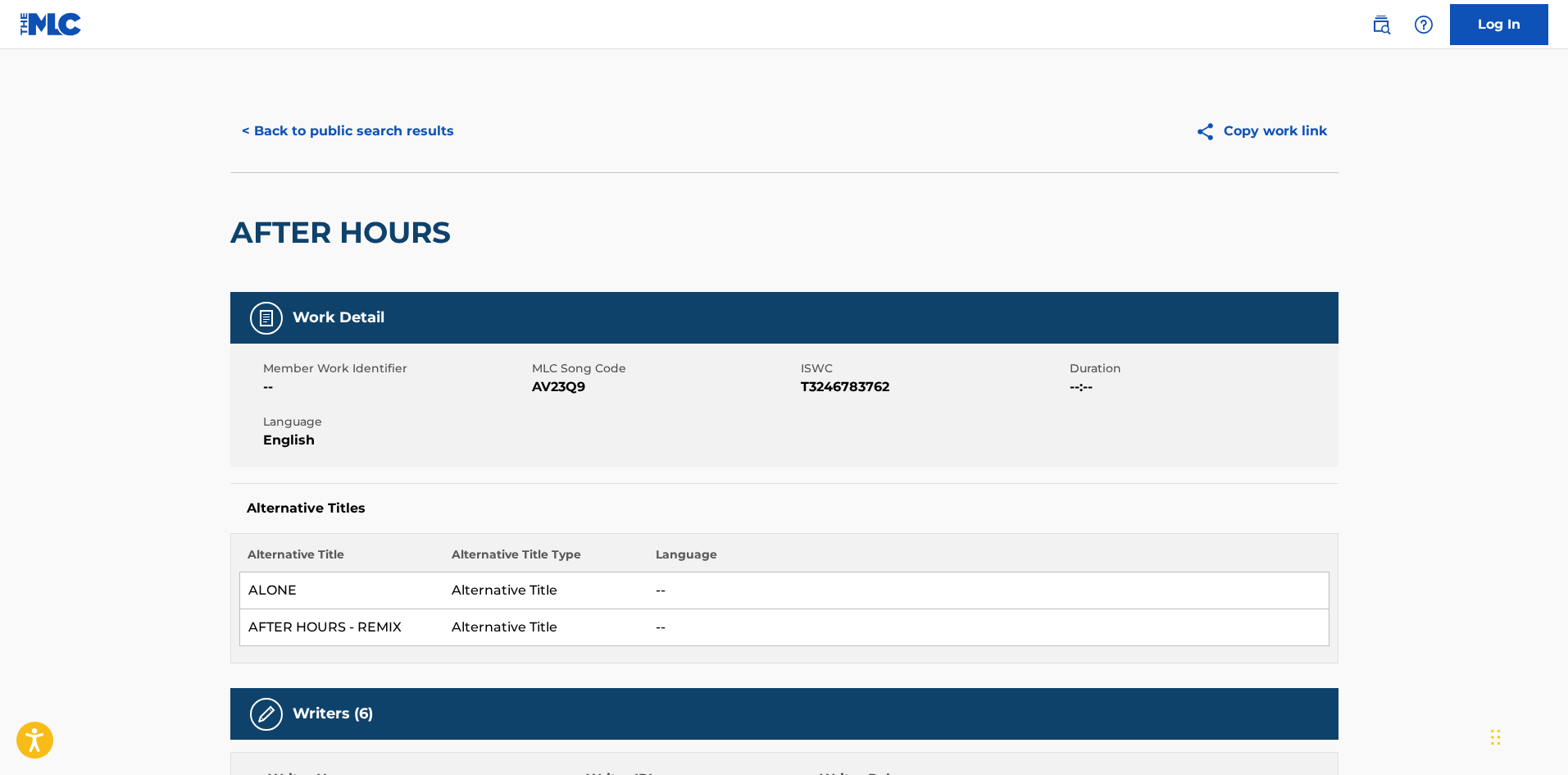
click at [314, 124] on button "< Back to public search results" at bounding box center [347, 131] width 235 height 41
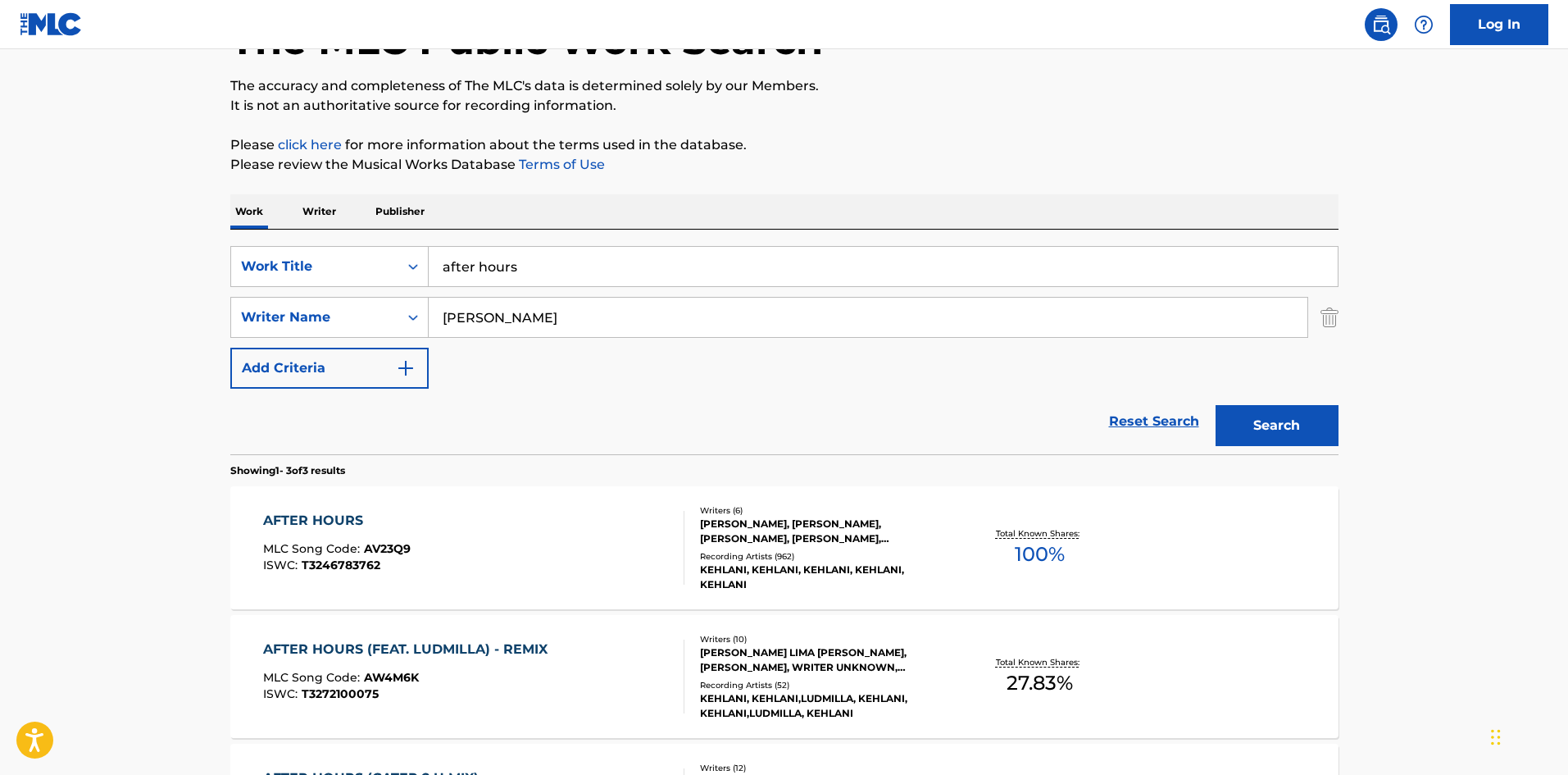
scroll to position [117, 0]
drag, startPoint x: 635, startPoint y: 334, endPoint x: 327, endPoint y: 322, distance: 308.2
click at [323, 322] on div "SearchWithCriteriabcb59a94-c5fb-4d0c-960a-e43adf54c4a7 Writer Name DIOVANNA FRA…" at bounding box center [784, 318] width 1108 height 41
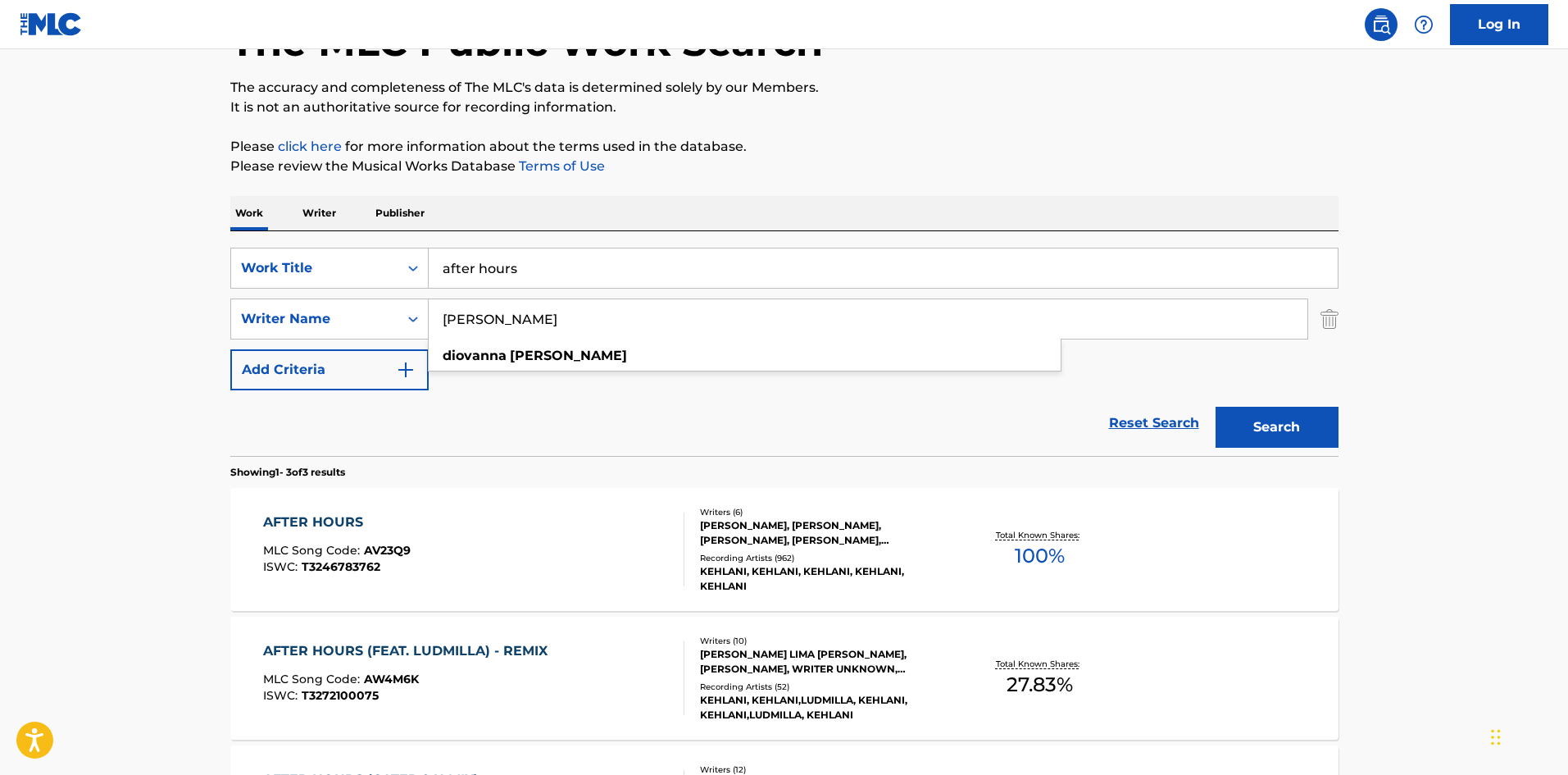
paste input "ARHYL JR CAMP"
type input "DARHYL JR CAMPER"
click at [535, 279] on input "after hours" at bounding box center [883, 268] width 909 height 39
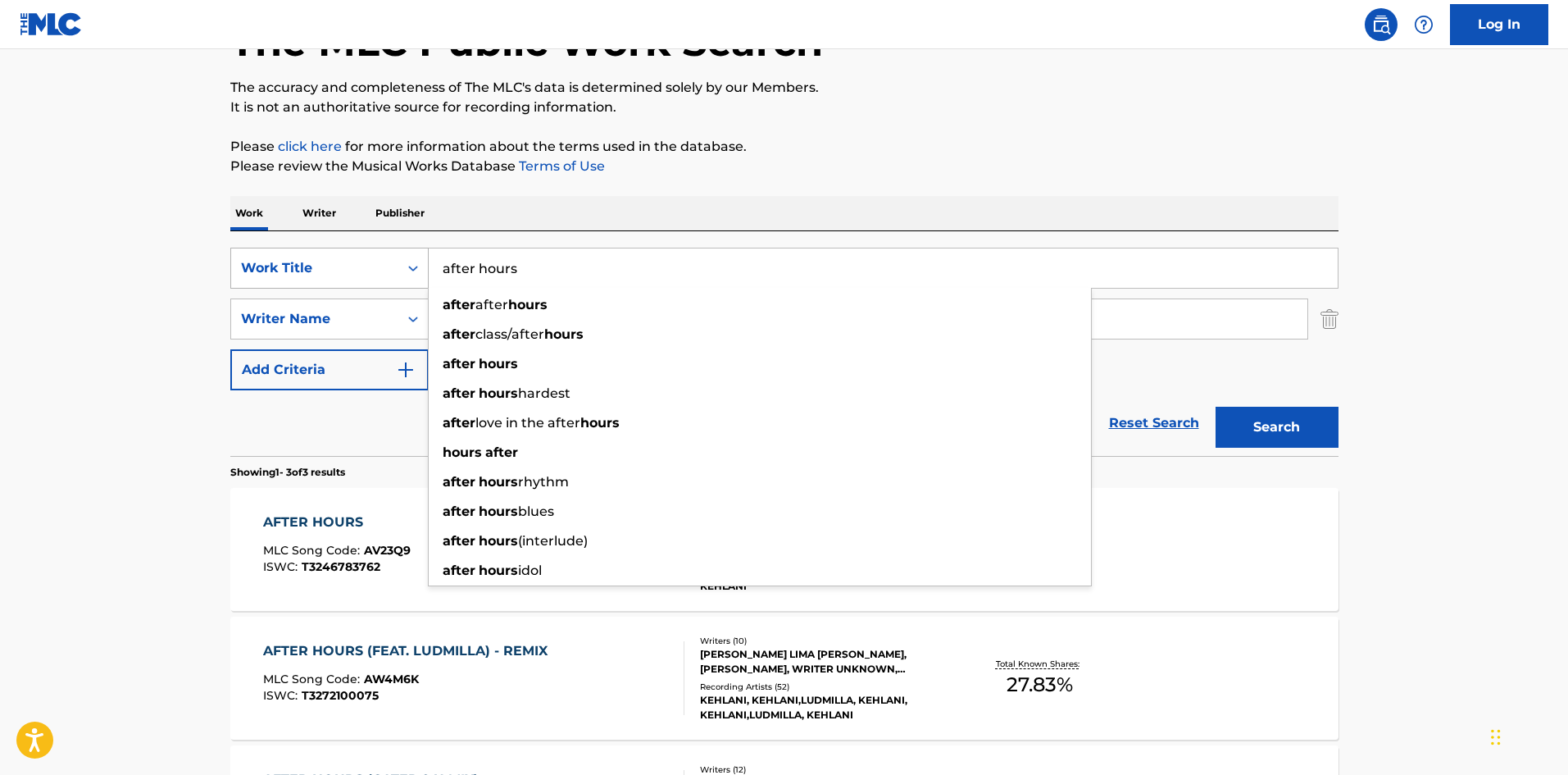
drag, startPoint x: 540, startPoint y: 276, endPoint x: 416, endPoint y: 255, distance: 125.8
click at [431, 260] on input "after hours" at bounding box center [883, 268] width 909 height 39
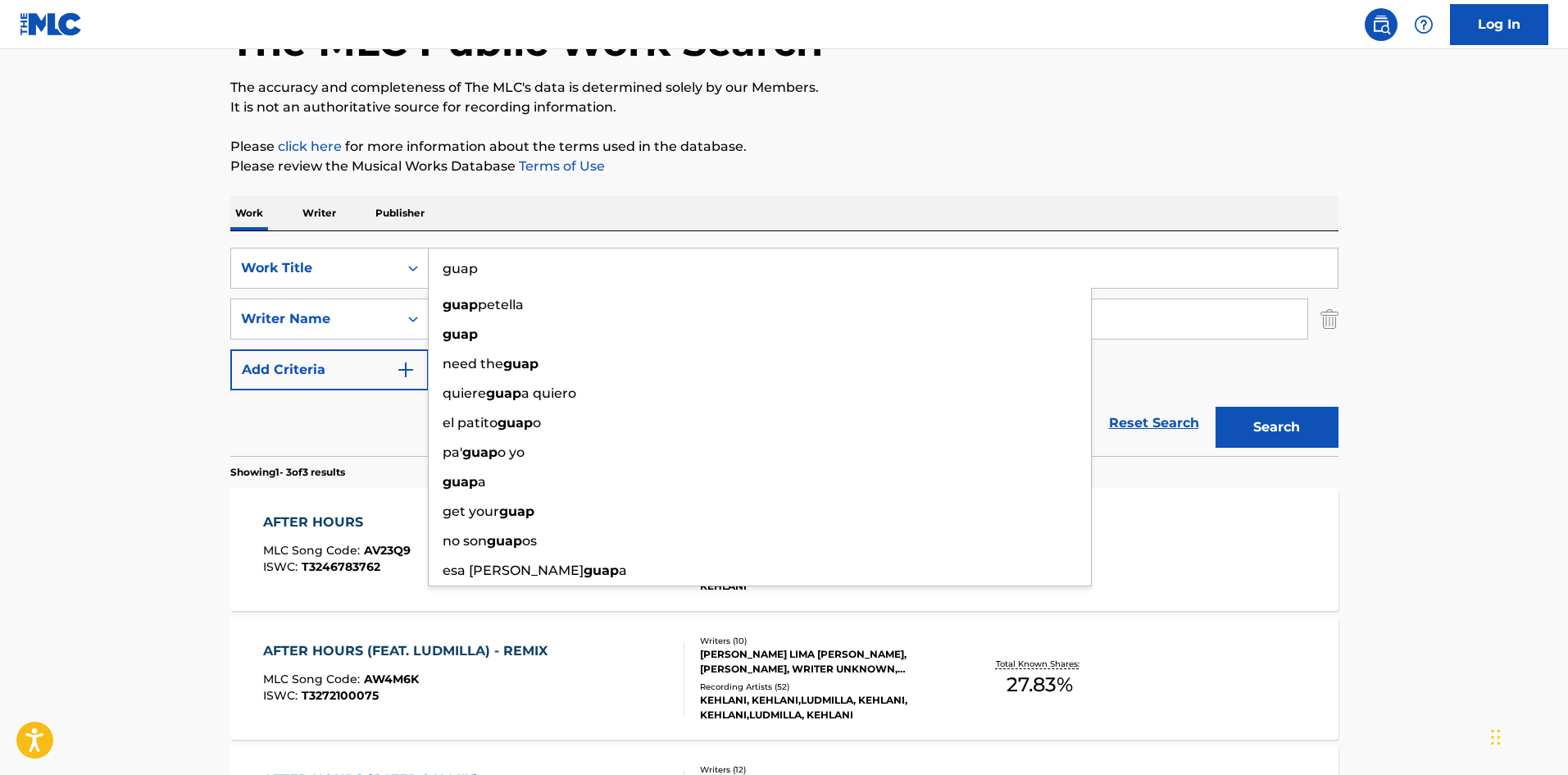
type input "guap"
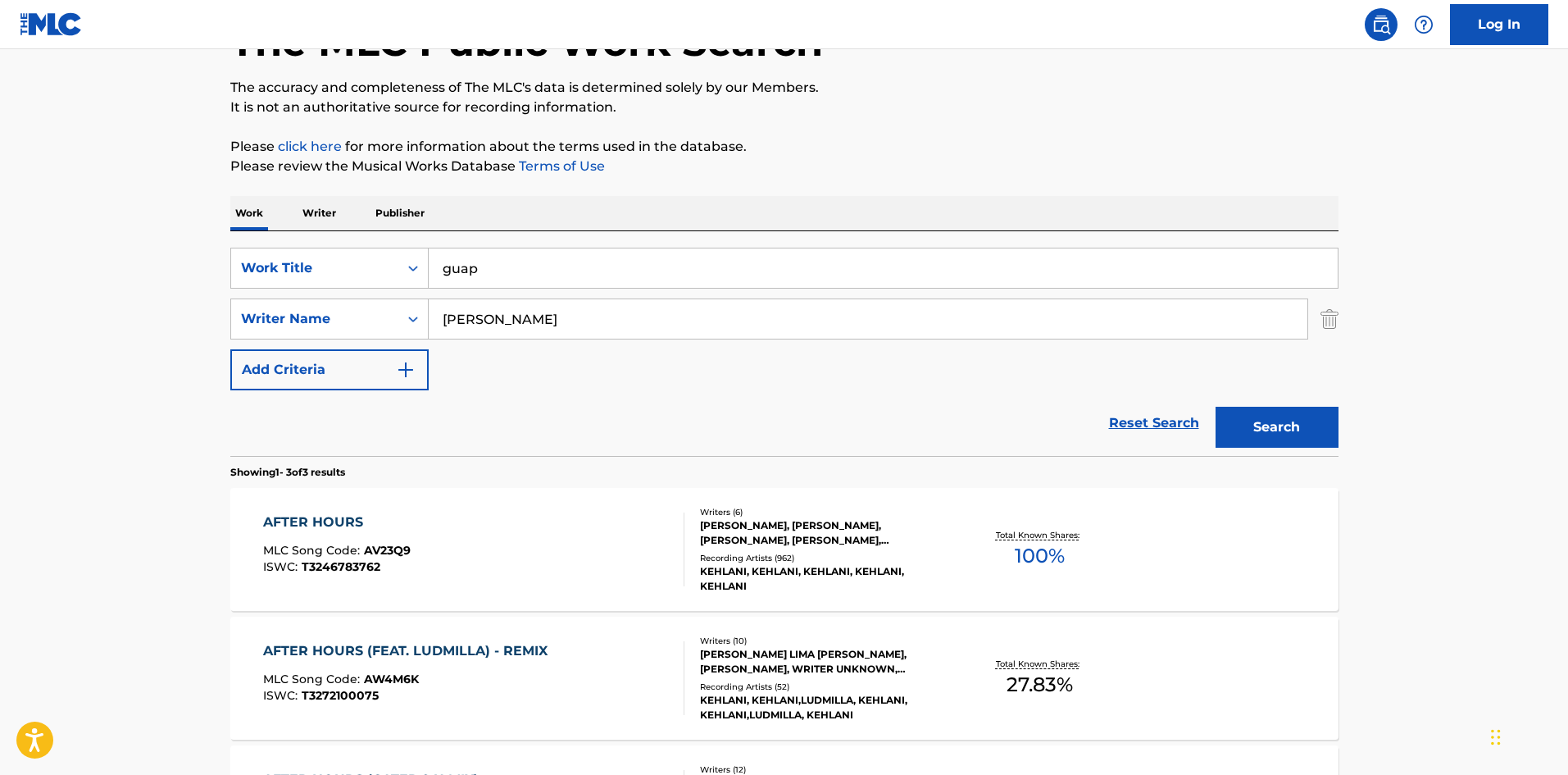
drag, startPoint x: 779, startPoint y: 215, endPoint x: 974, endPoint y: 218, distance: 195.0
click at [783, 215] on div "Work Writer Publisher" at bounding box center [784, 213] width 1108 height 34
click at [1272, 430] on button "Search" at bounding box center [1277, 427] width 123 height 41
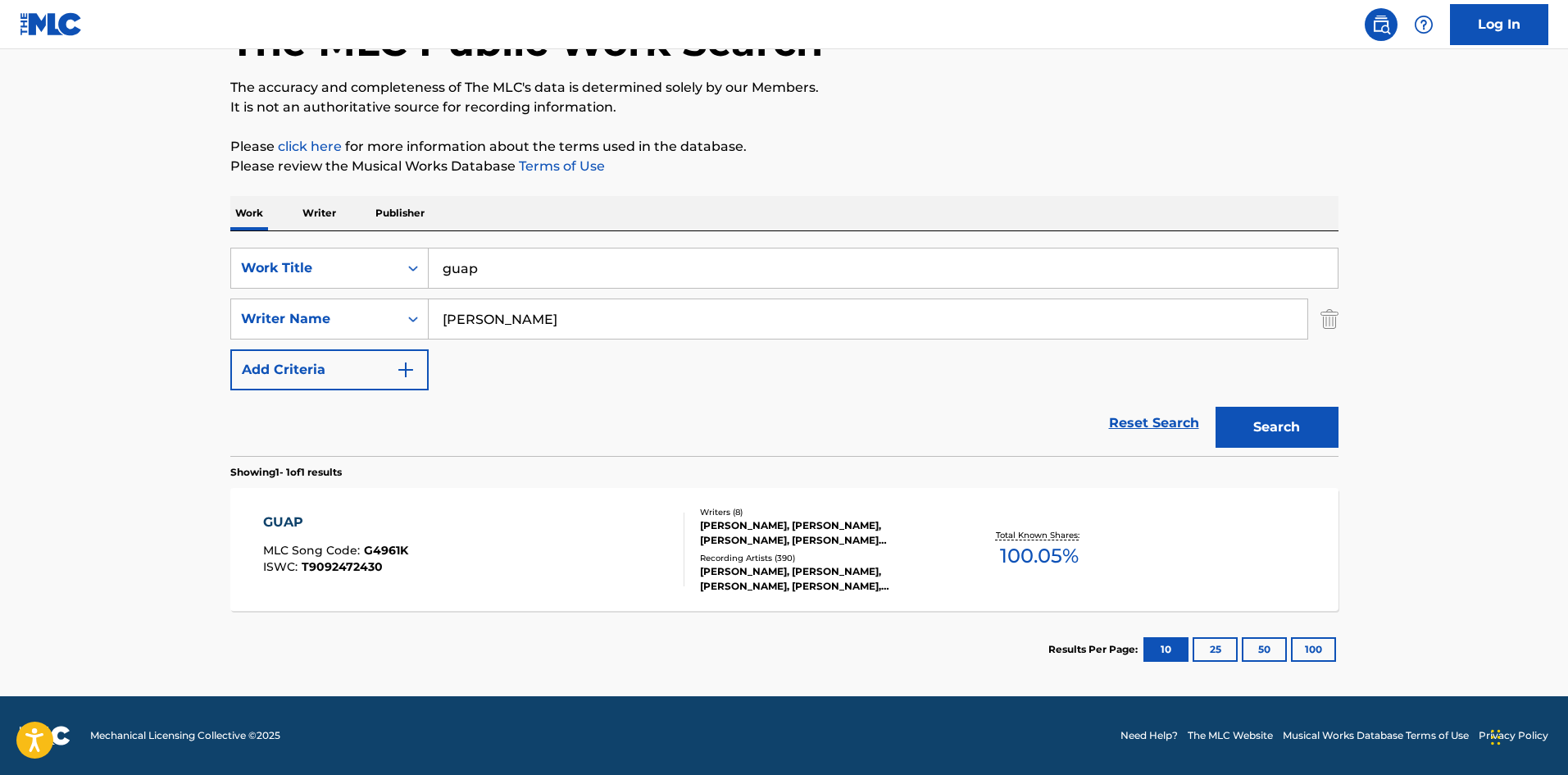
click at [282, 526] on div "GUAP" at bounding box center [336, 522] width 145 height 19
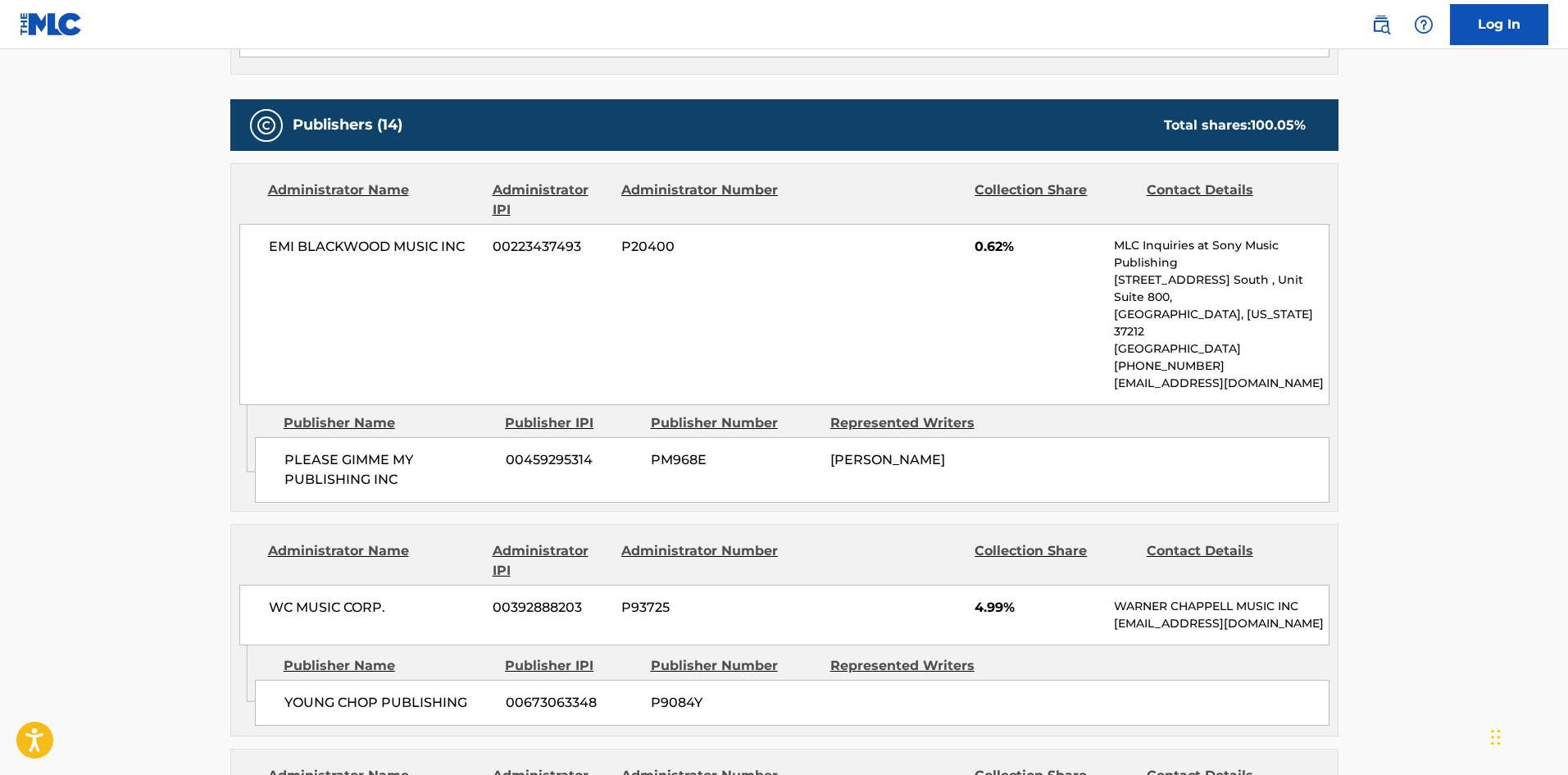
scroll to position [820, 0]
drag, startPoint x: 989, startPoint y: 426, endPoint x: 977, endPoint y: 423, distance: 12.4
click at [976, 451] on div "KANYE OMARI WEST" at bounding box center [914, 461] width 167 height 19
click at [981, 451] on div "KANYE OMARI WEST" at bounding box center [914, 461] width 167 height 19
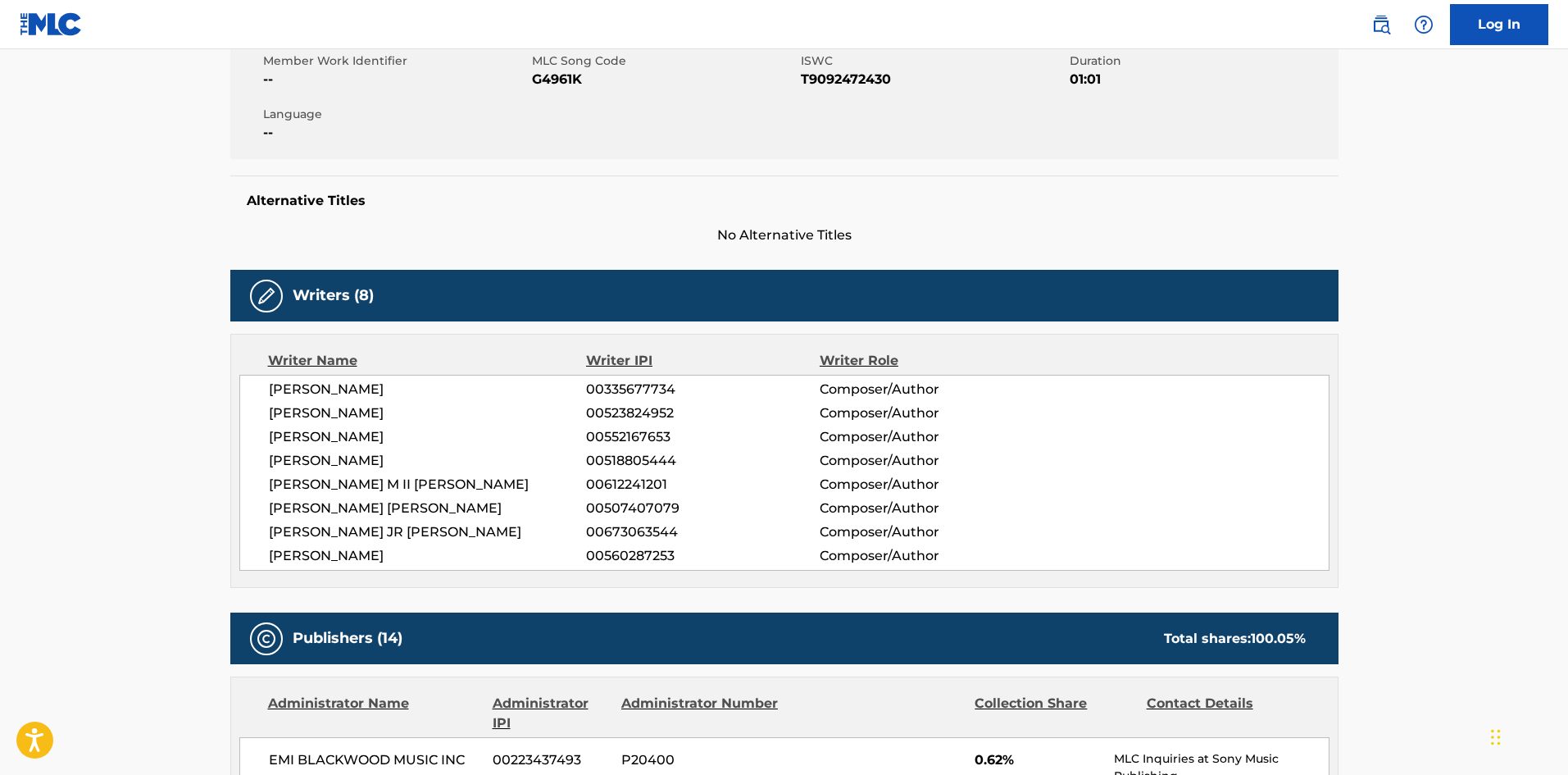
scroll to position [328, 0]
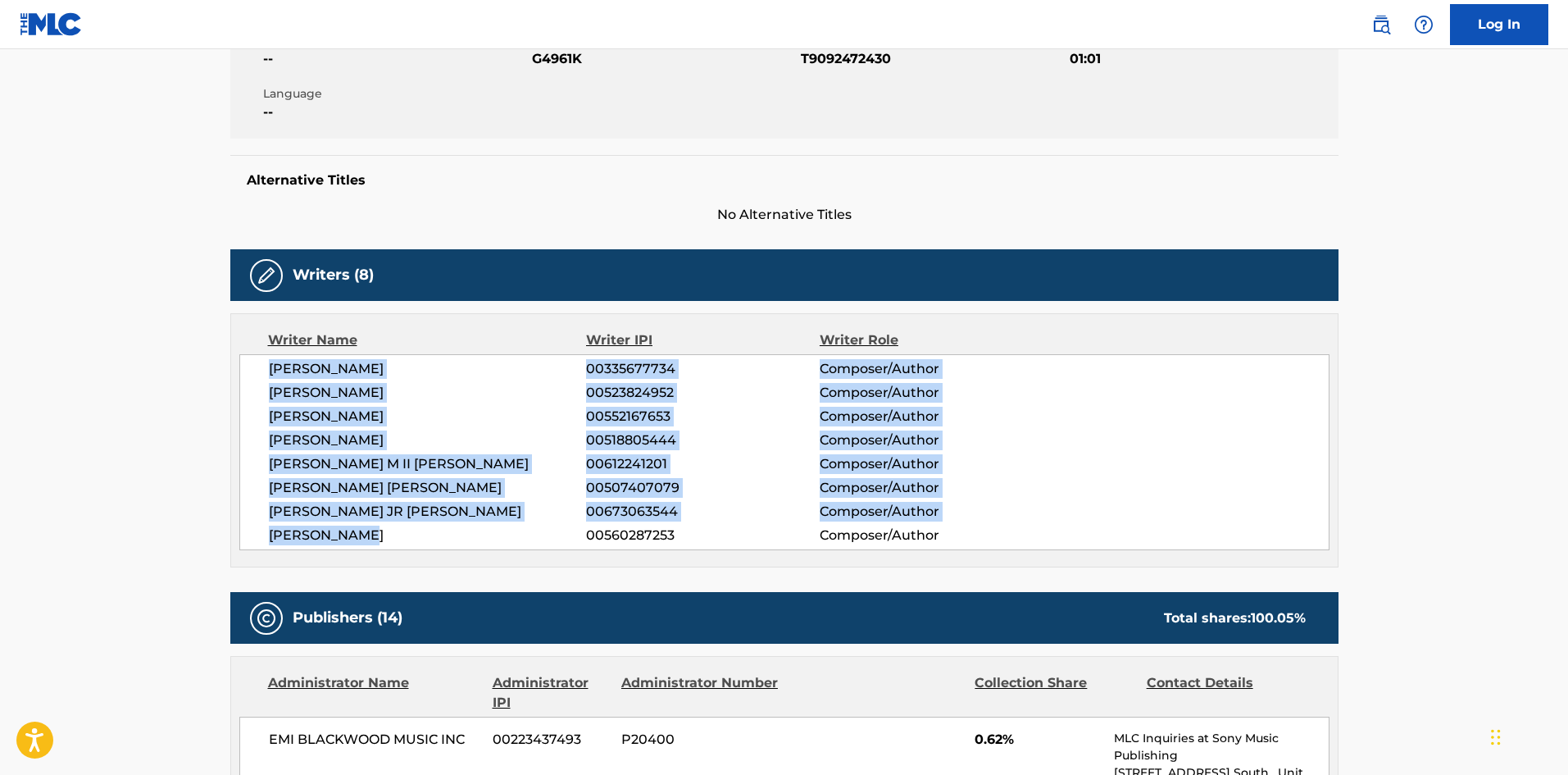
drag, startPoint x: 372, startPoint y: 534, endPoint x: 260, endPoint y: 378, distance: 192.0
click at [260, 378] on div "KANYE OMARI WEST 00335677734 Composer/Author ALEXANDER IZQUIERDO 00523824952 Co…" at bounding box center [784, 452] width 1091 height 196
copy div "KANYE OMARI WEST 00335677734 Composer/Author ALEXANDER IZQUIERDO 00523824952 Co…"
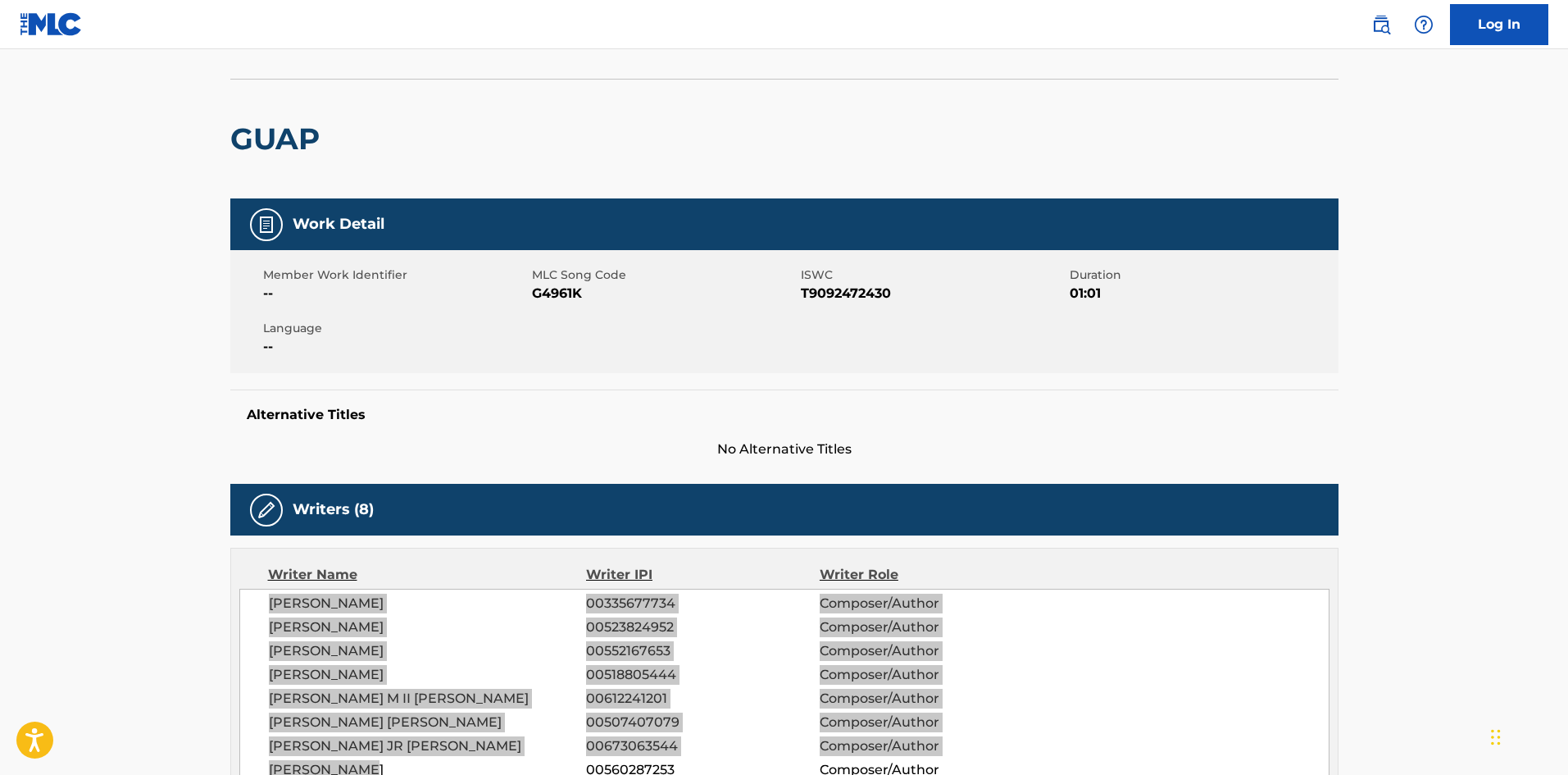
scroll to position [0, 0]
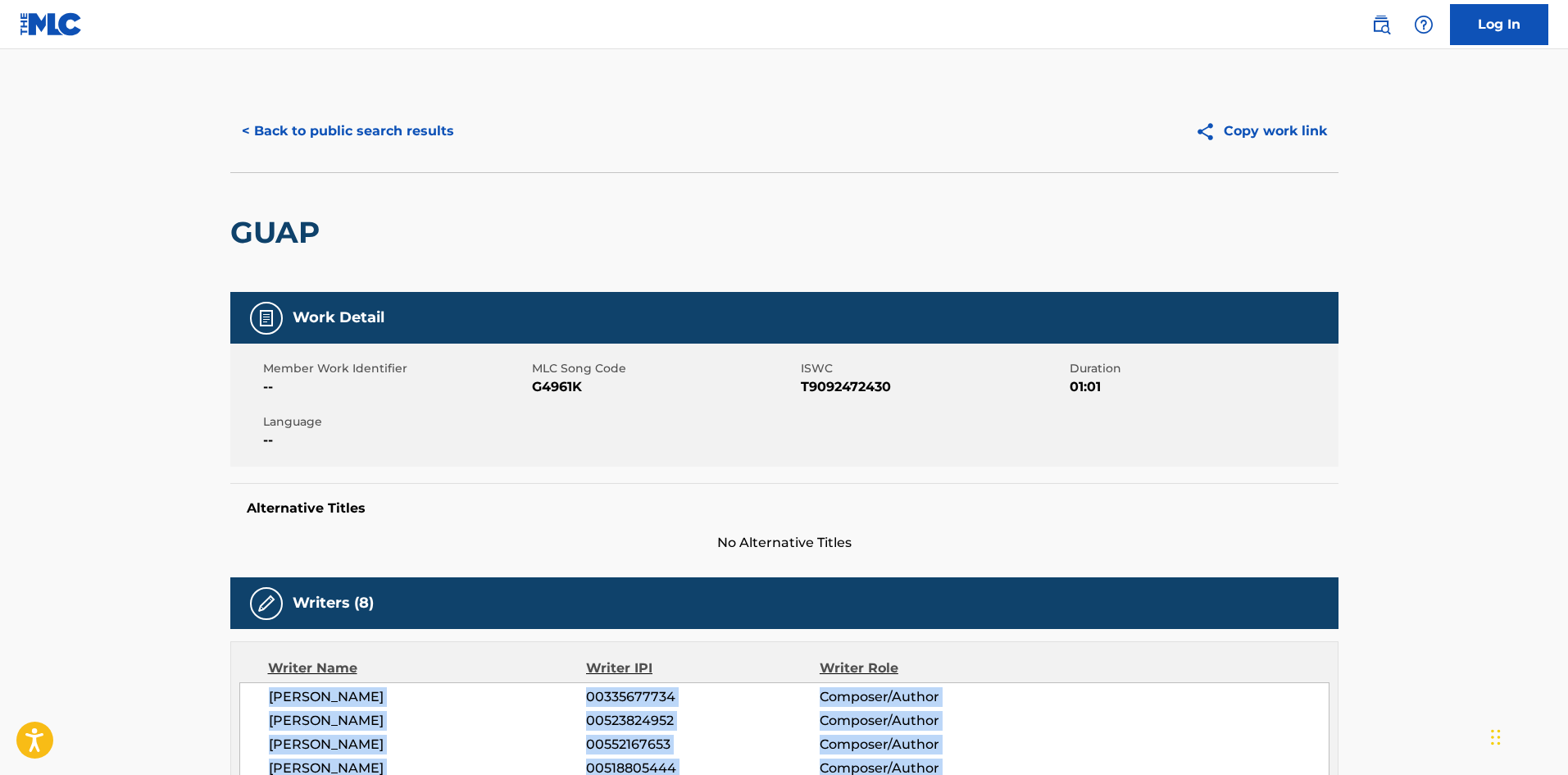
click at [373, 143] on button "< Back to public search results" at bounding box center [347, 131] width 235 height 41
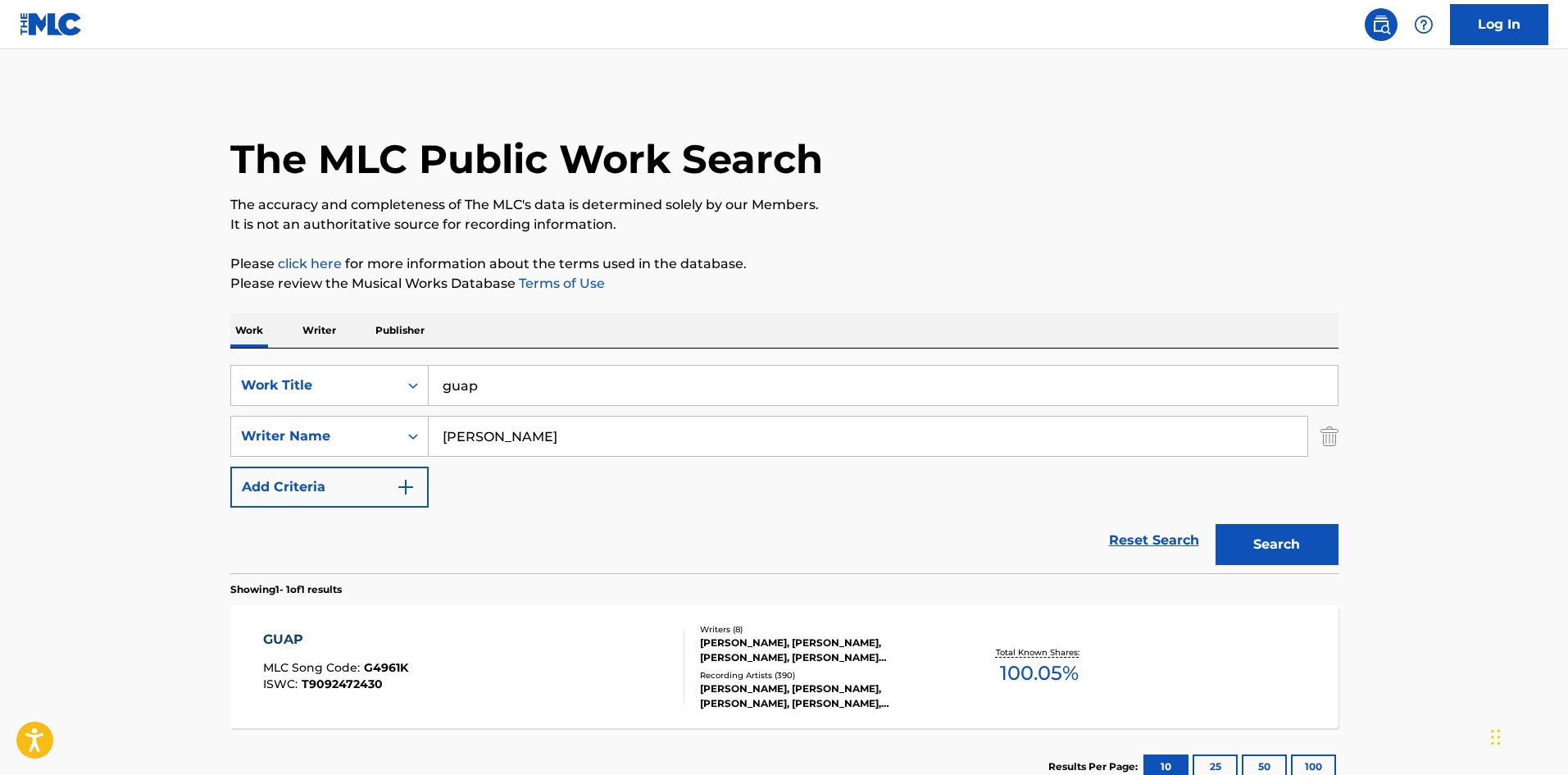
click at [1321, 432] on img "Search Form" at bounding box center [1329, 436] width 18 height 41
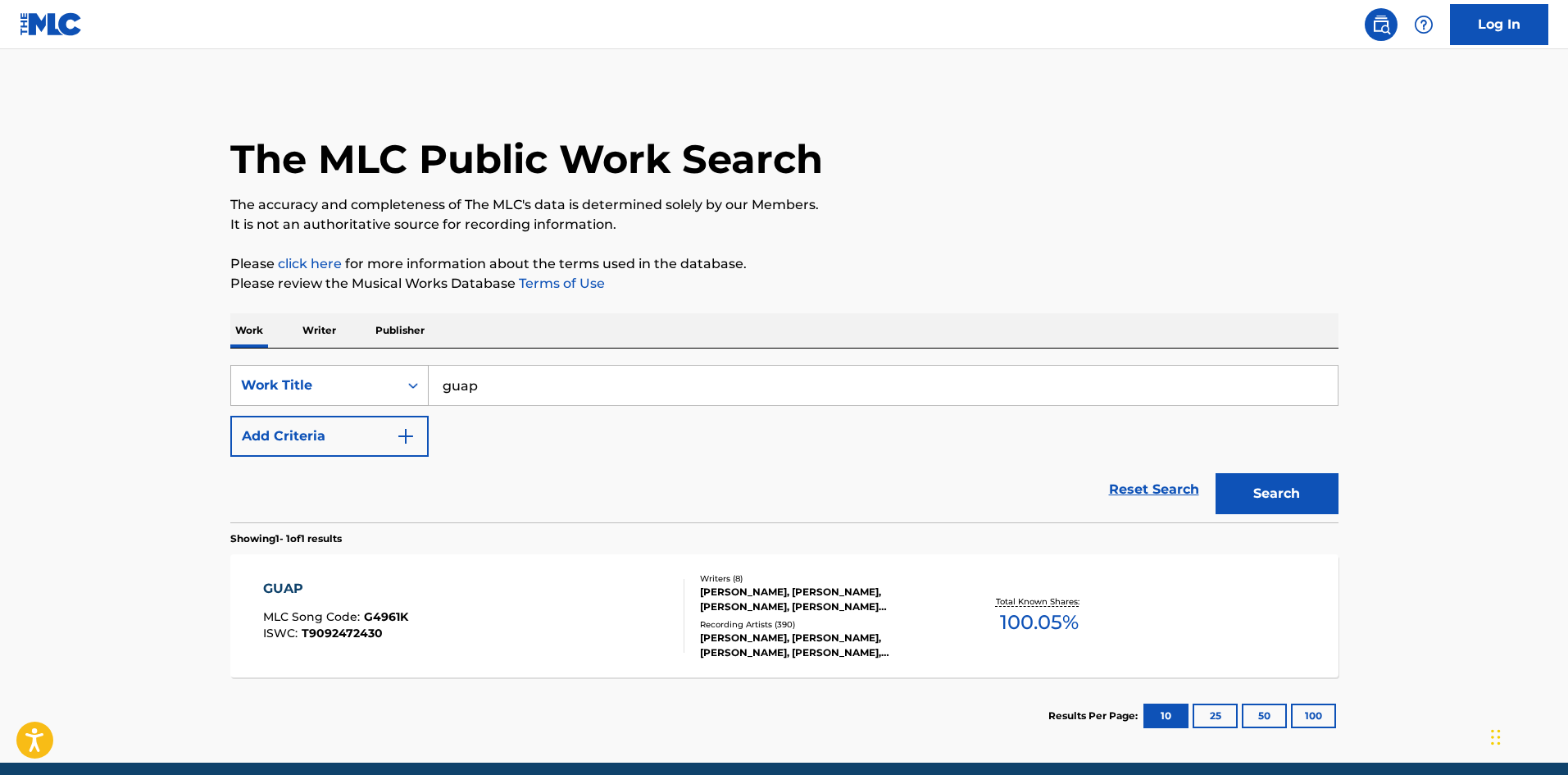
click at [285, 374] on div "Work Title" at bounding box center [314, 386] width 167 height 31
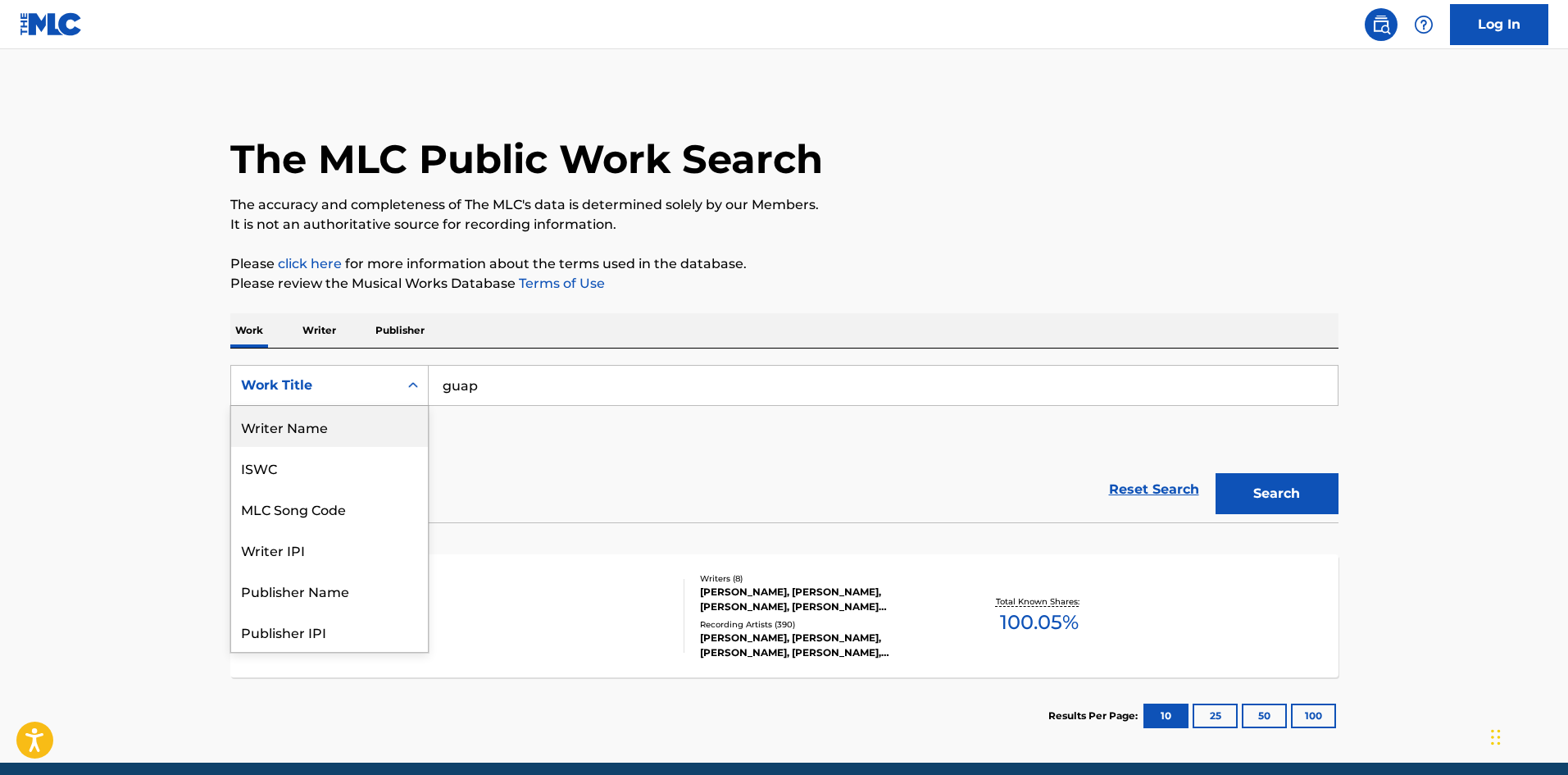
click at [288, 436] on div "Writer Name" at bounding box center [329, 426] width 197 height 41
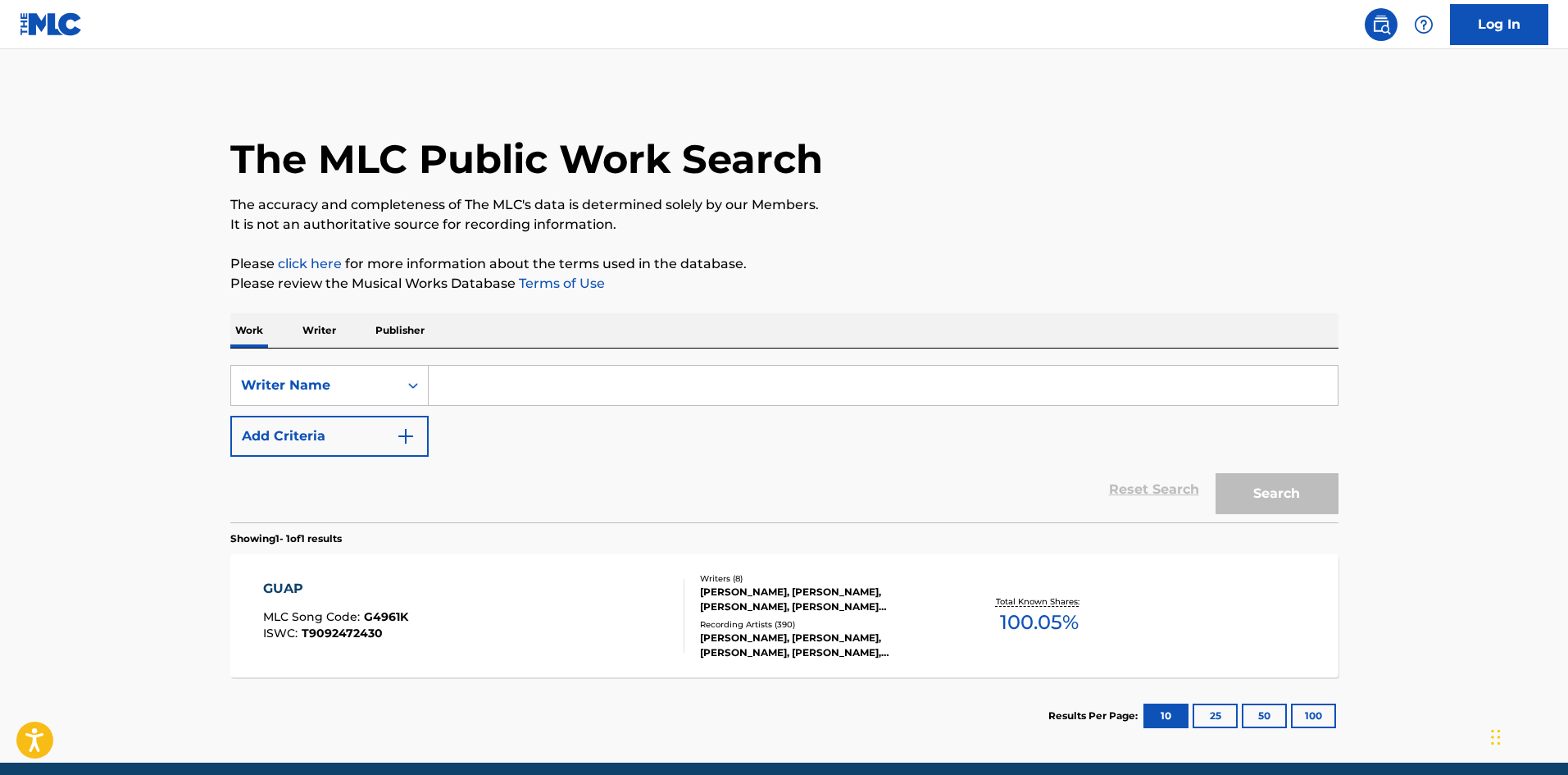
click at [584, 405] on div "Search Form" at bounding box center [883, 385] width 910 height 41
click at [583, 394] on input "Search Form" at bounding box center [883, 385] width 909 height 39
paste input "TYANNA RAEANN BRASWELL-WILLIAMS"
click at [1252, 478] on button "Search" at bounding box center [1277, 493] width 123 height 41
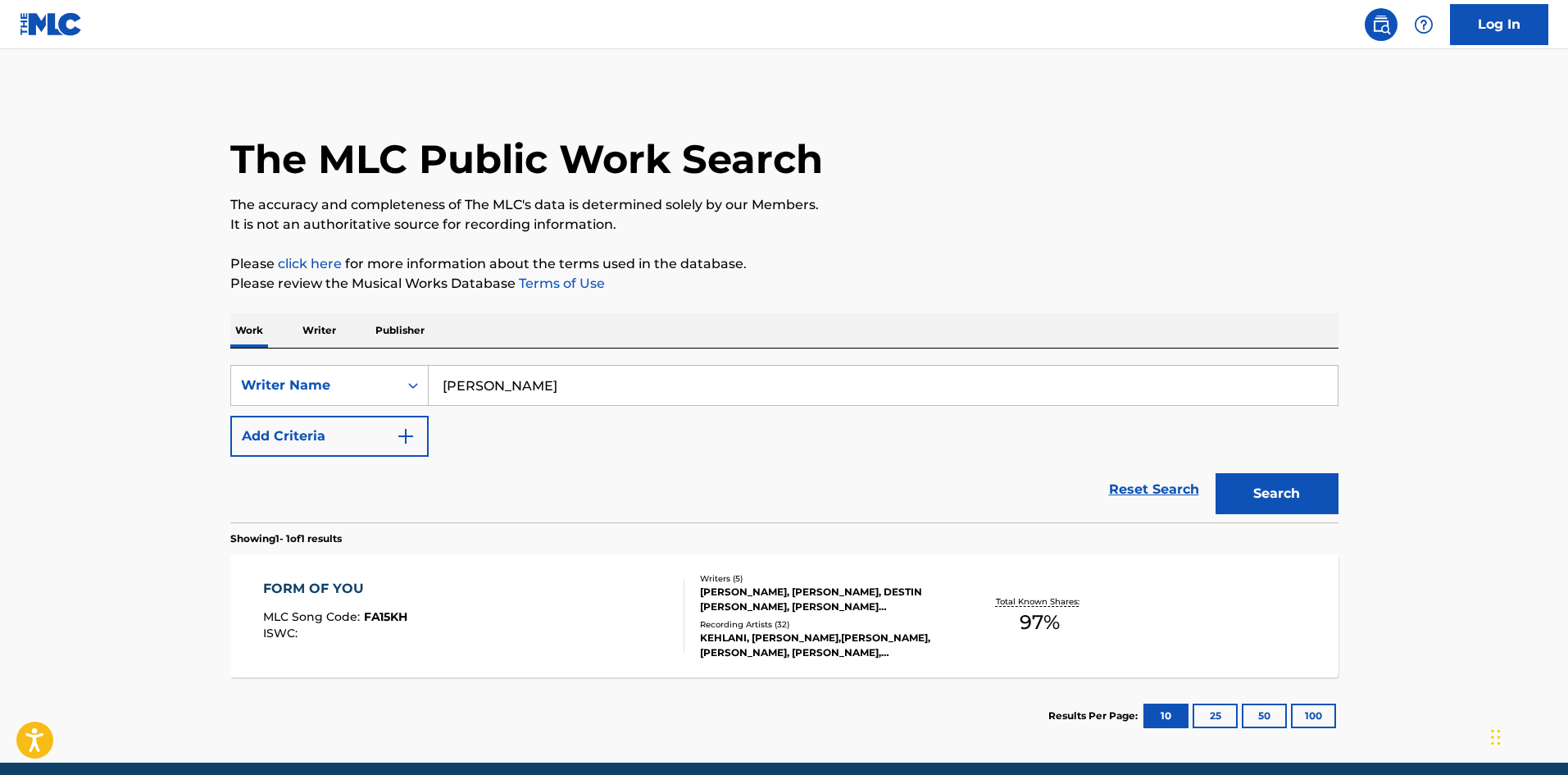
click at [641, 388] on input "TYANNA RAEANN BRASWELL-WILLIAMS" at bounding box center [883, 385] width 909 height 39
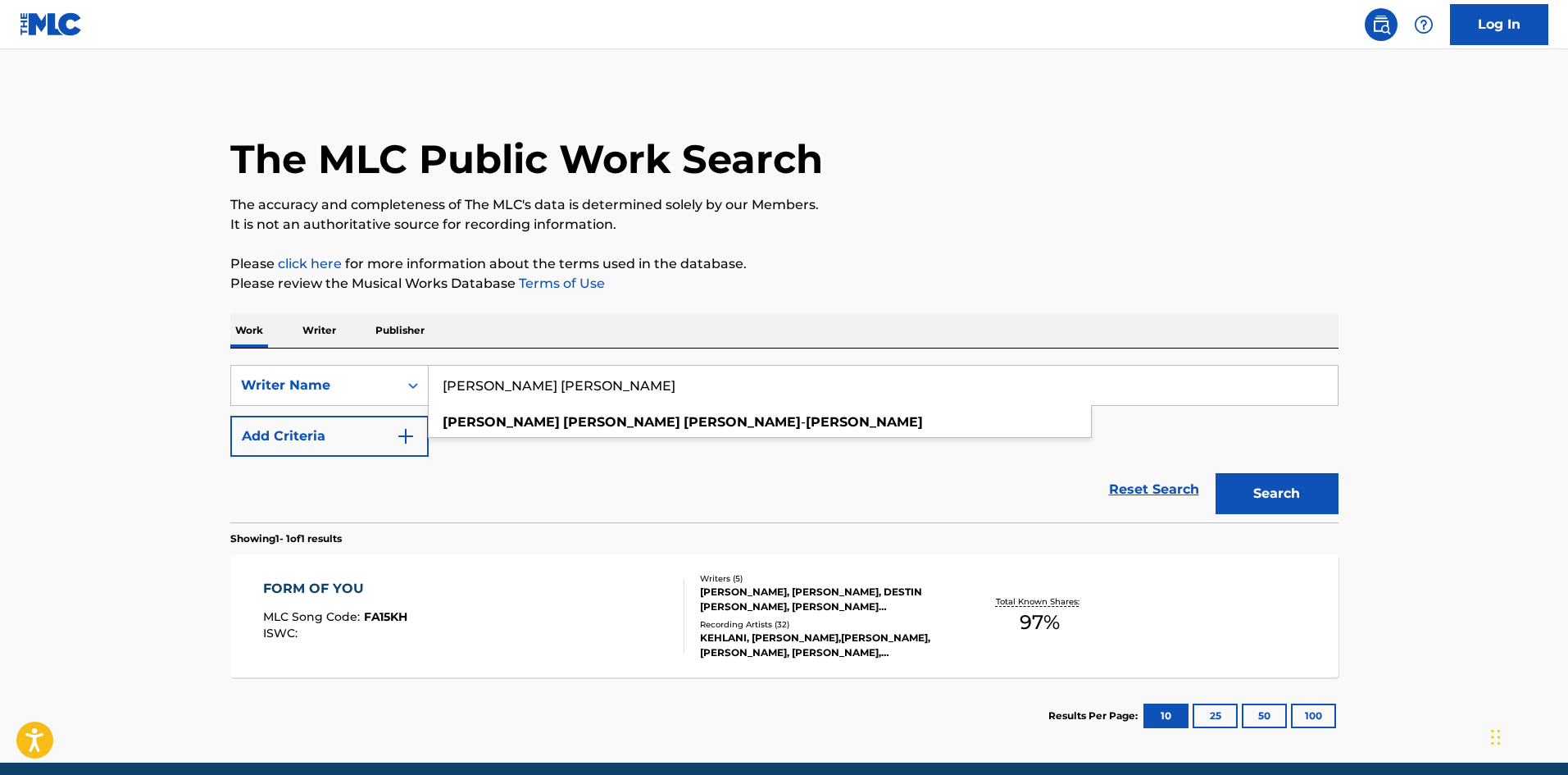
click at [1216, 473] on button "Search" at bounding box center [1277, 493] width 123 height 41
click at [620, 383] on input "TYANNA RAEANN BRASWELL WILLIAMS" at bounding box center [883, 385] width 909 height 39
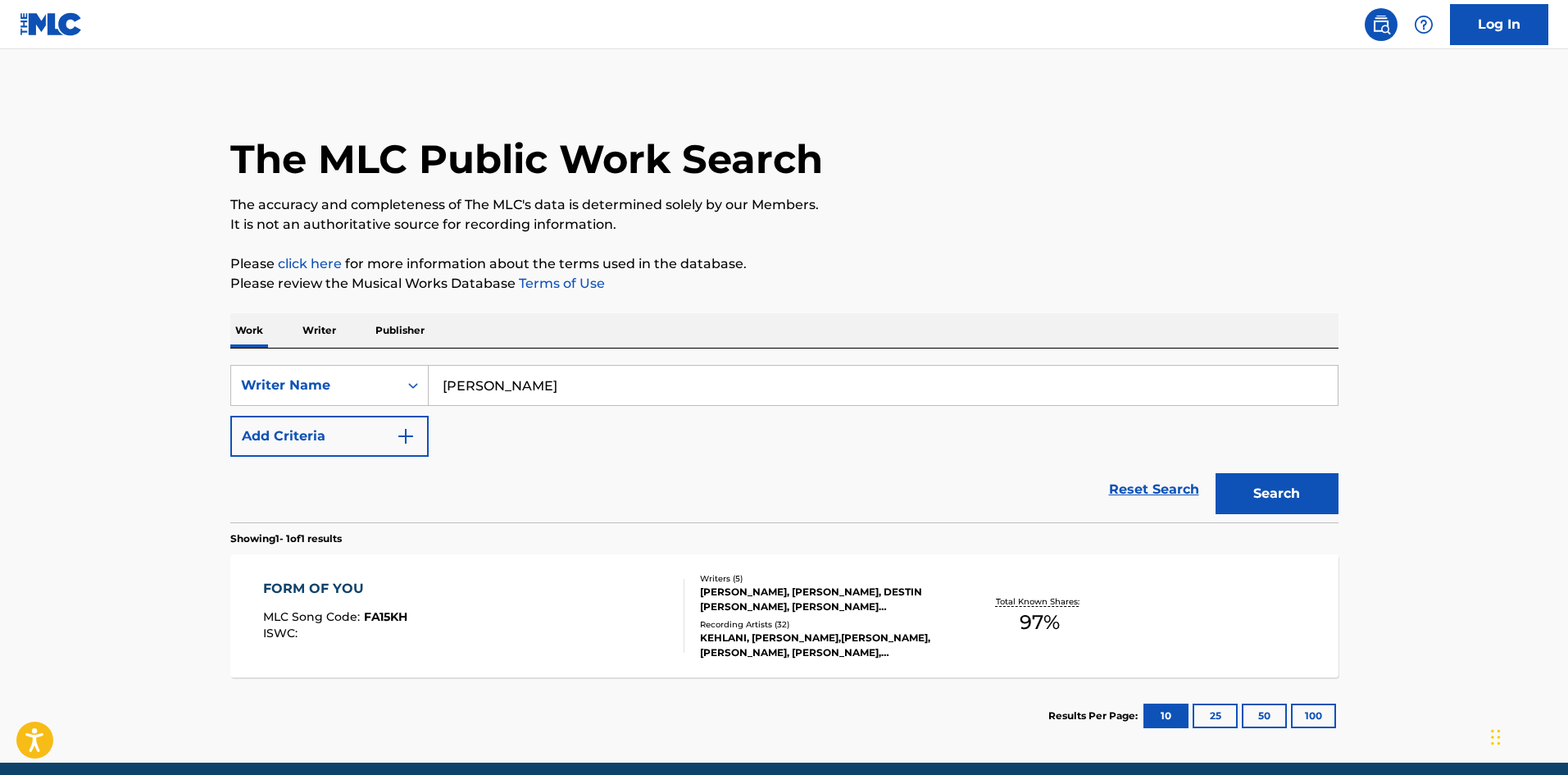
click at [1265, 499] on button "Search" at bounding box center [1277, 493] width 123 height 41
click at [529, 383] on input "TYANNA RAEANN WILLIAMS" at bounding box center [883, 385] width 909 height 39
type input "TYANNA WILLIAMS"
click at [1235, 494] on button "Search" at bounding box center [1277, 493] width 123 height 41
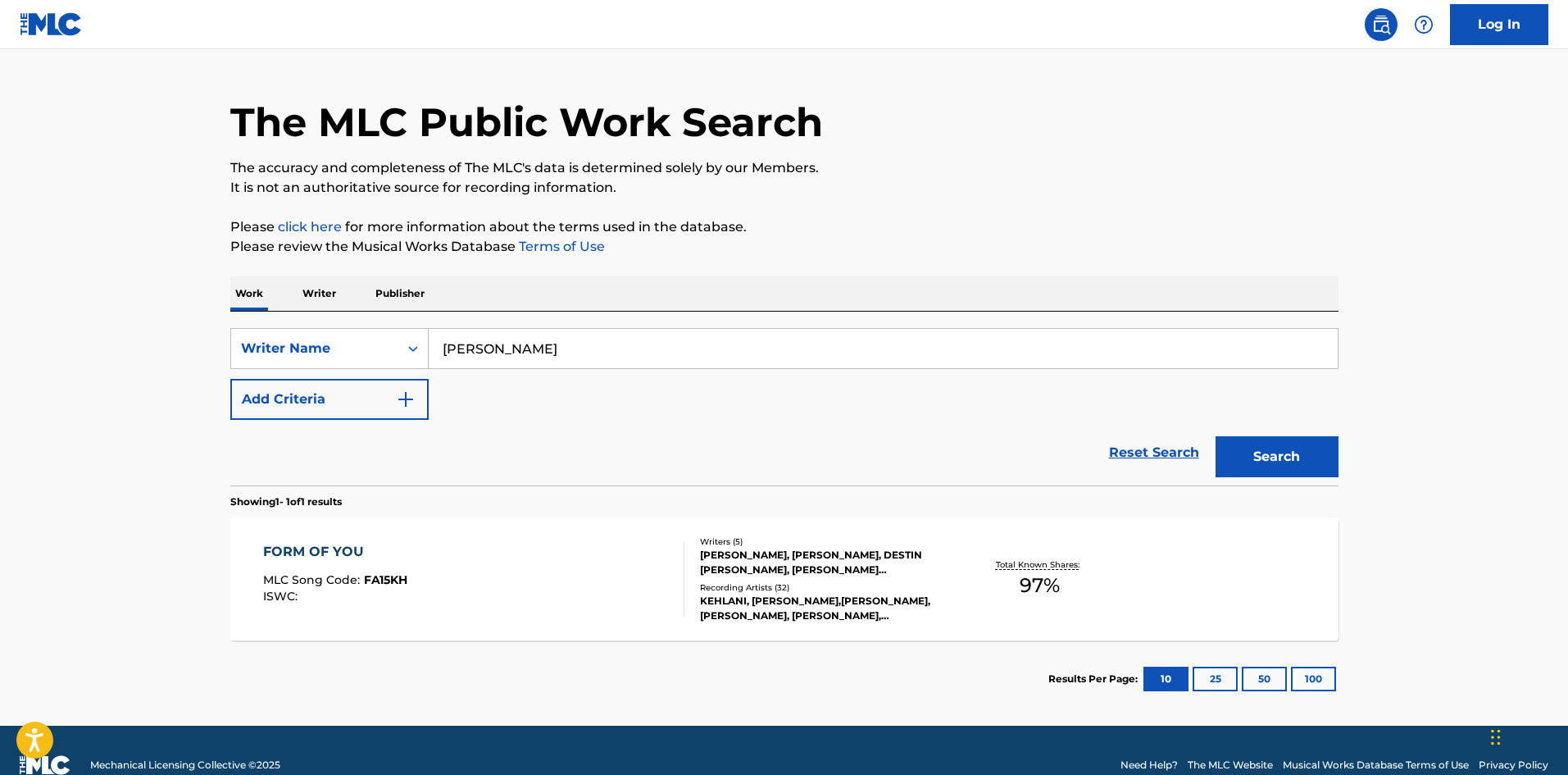
scroll to position [66, 0]
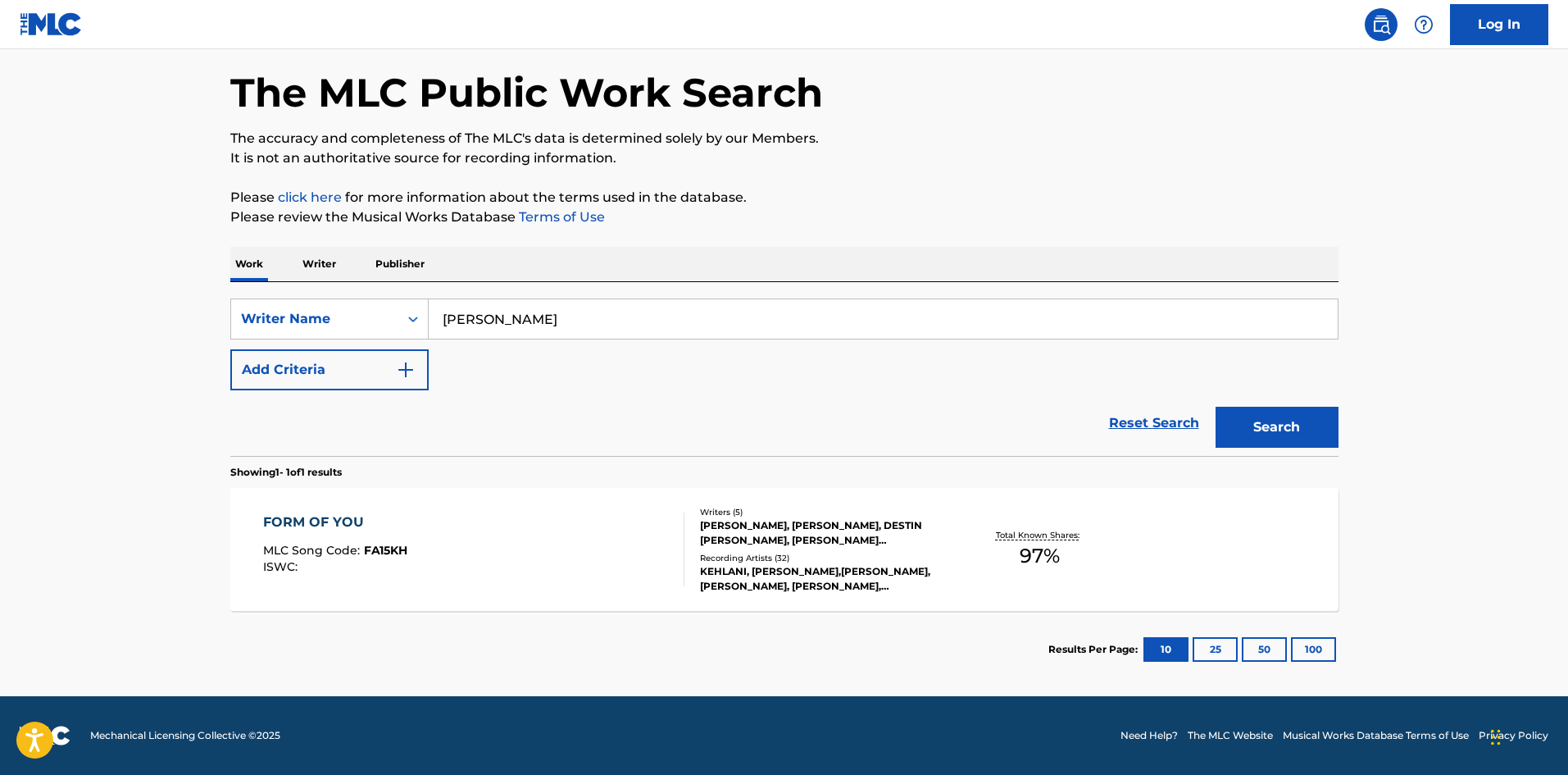
drag, startPoint x: 620, startPoint y: 318, endPoint x: 194, endPoint y: 306, distance: 426.2
click at [206, 305] on main "The MLC Public Work Search The accuracy and completeness of The MLC's data is d…" at bounding box center [784, 339] width 1568 height 714
click at [319, 315] on div "Writer Name" at bounding box center [315, 318] width 148 height 19
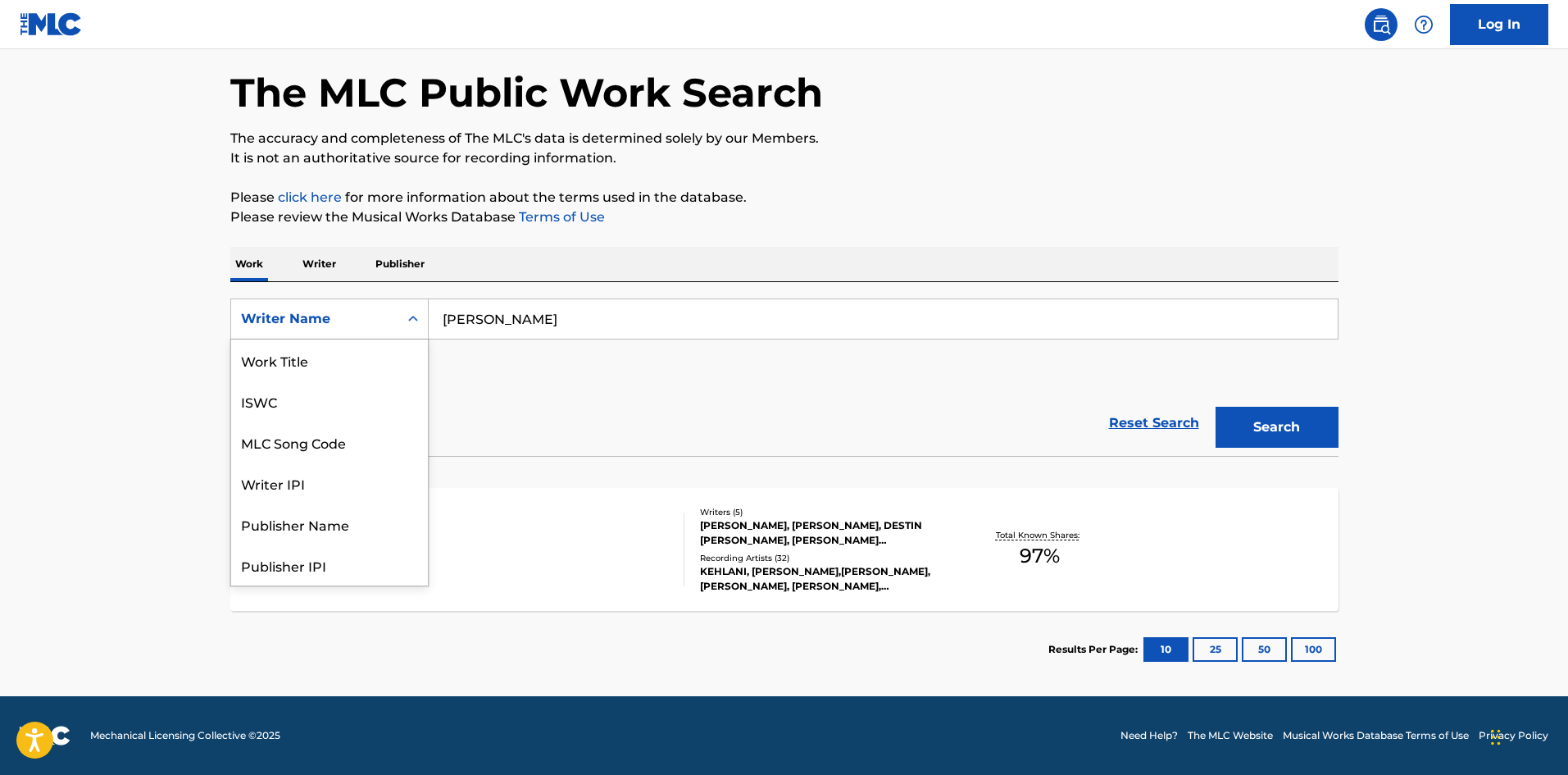
scroll to position [0, 0]
click at [306, 380] on div "Work Title" at bounding box center [329, 360] width 197 height 41
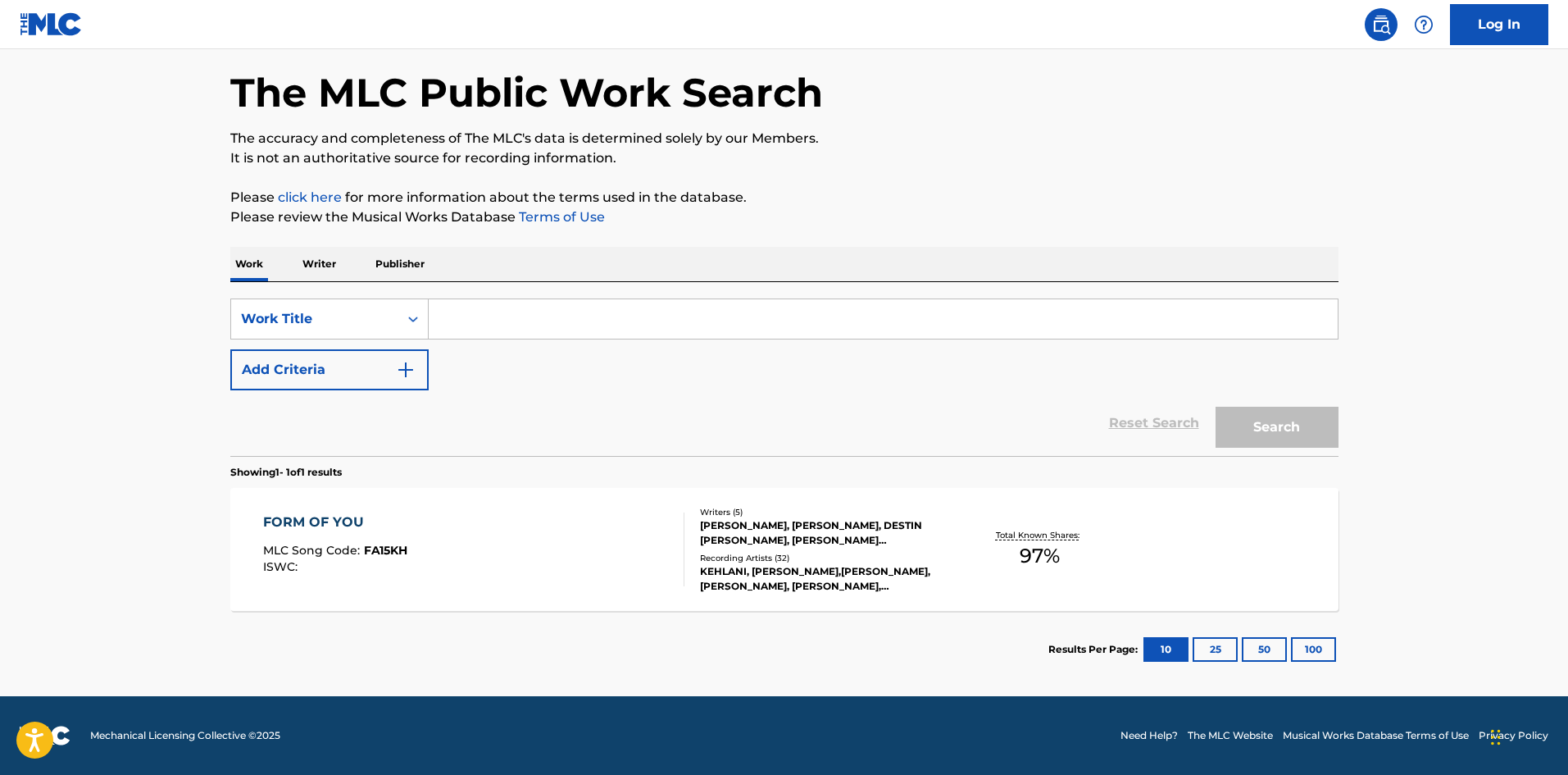
click at [306, 380] on button "Add Criteria" at bounding box center [329, 369] width 199 height 41
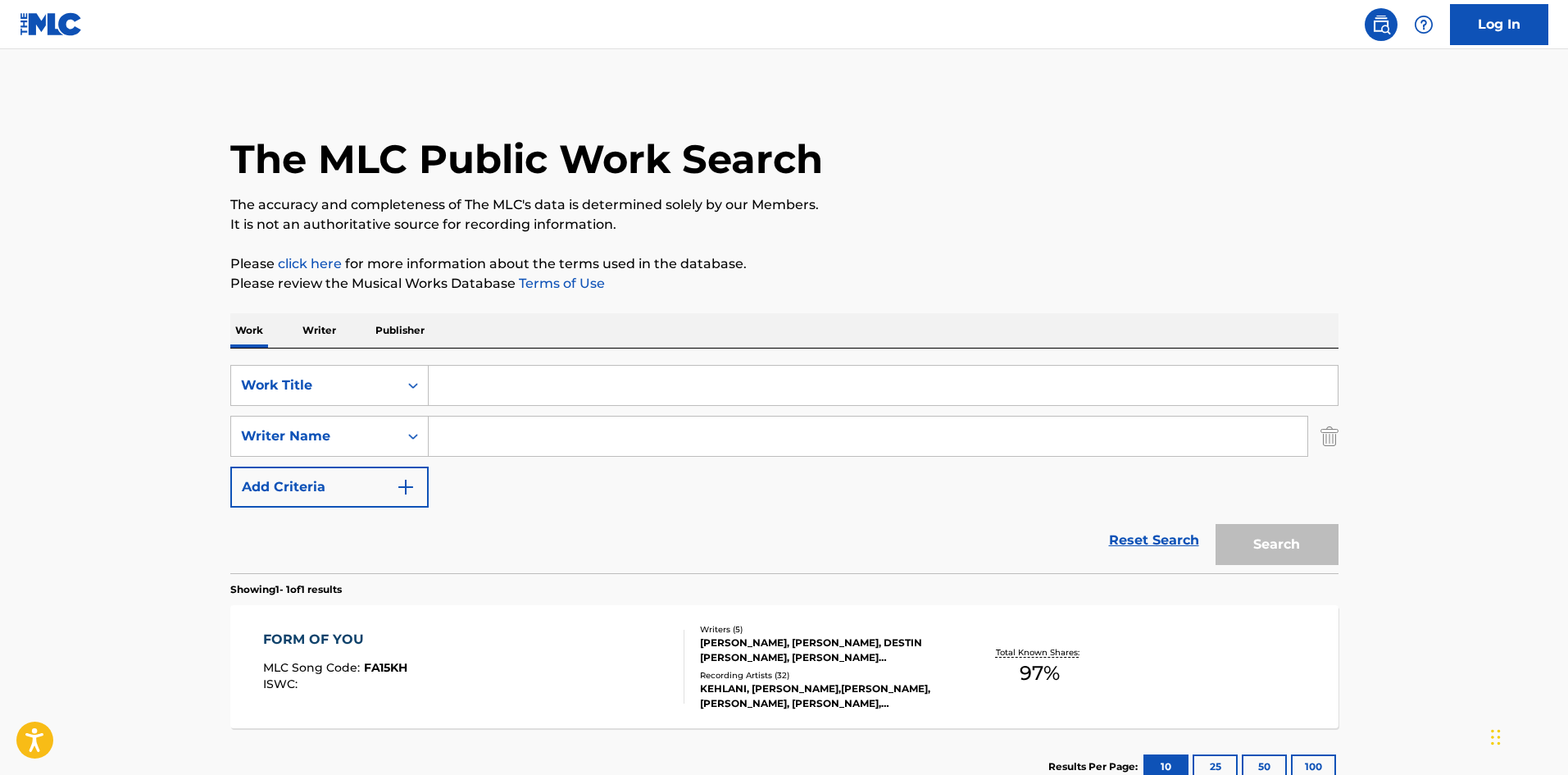
click at [524, 400] on input "Search Form" at bounding box center [883, 385] width 909 height 39
click at [482, 427] on input "Search Form" at bounding box center [868, 436] width 879 height 39
paste input "[PERSON_NAME]"
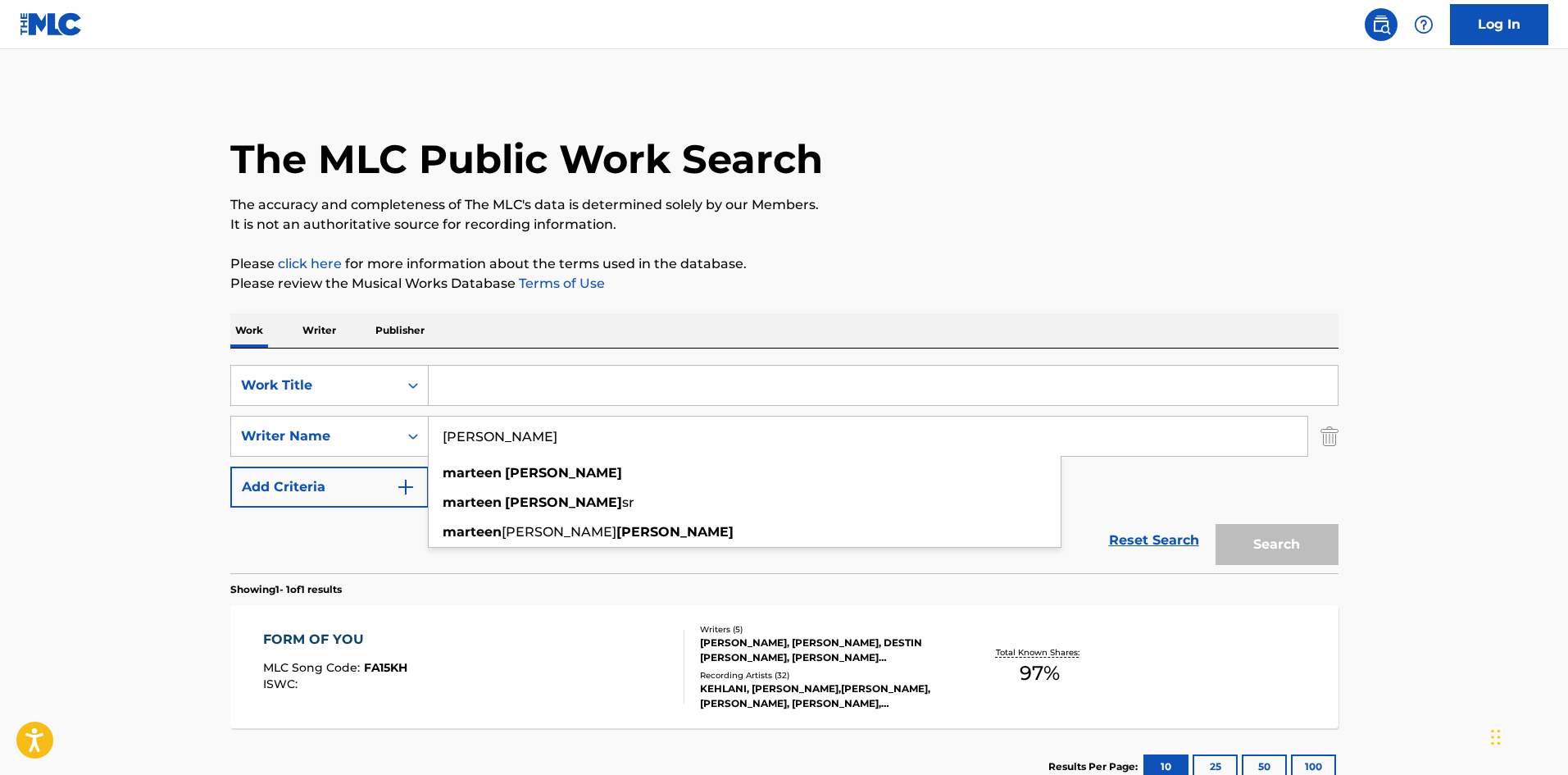
type input "[PERSON_NAME]"
click at [511, 368] on input "Search Form" at bounding box center [883, 385] width 909 height 39
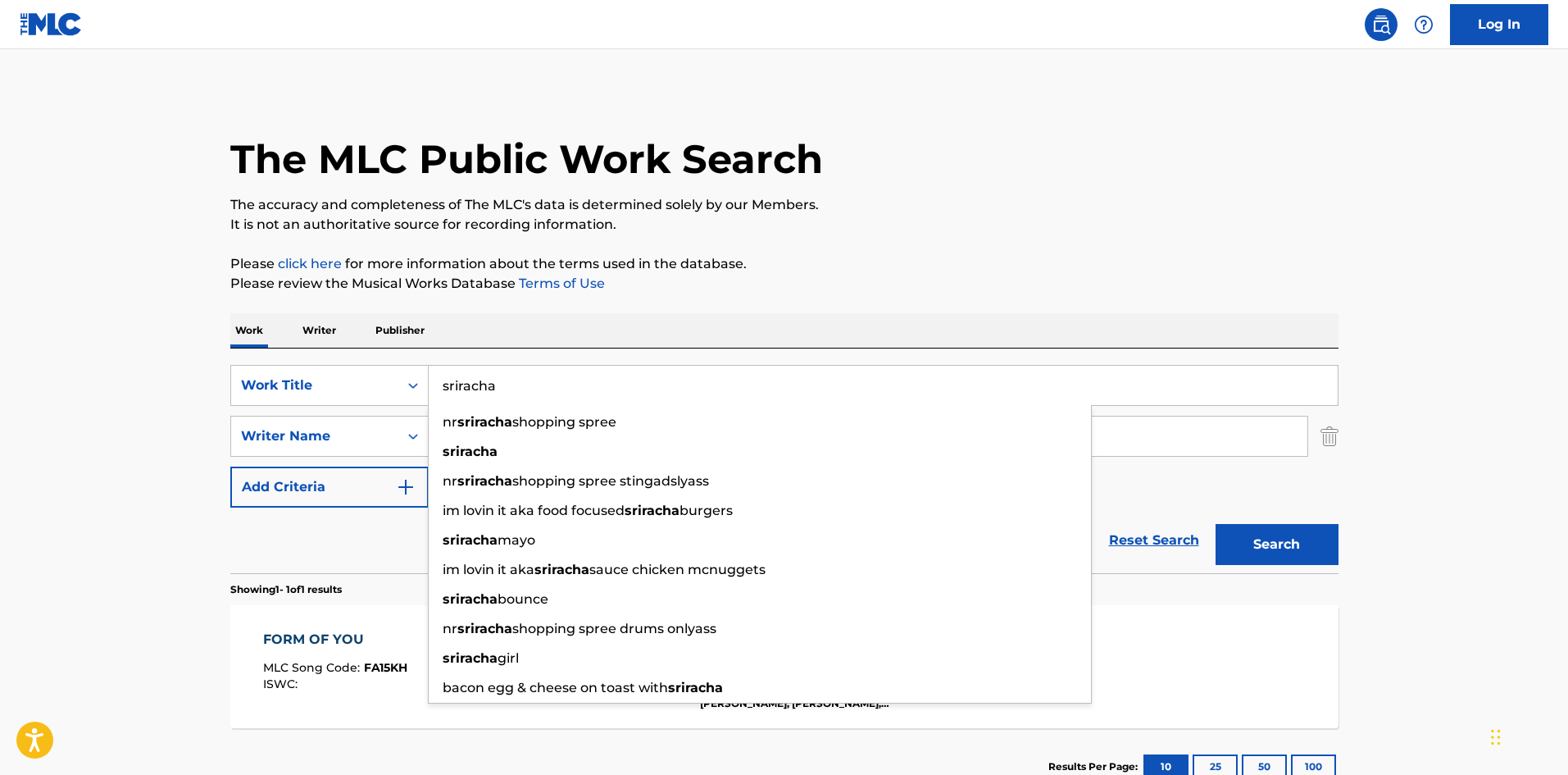
type input "sriracha"
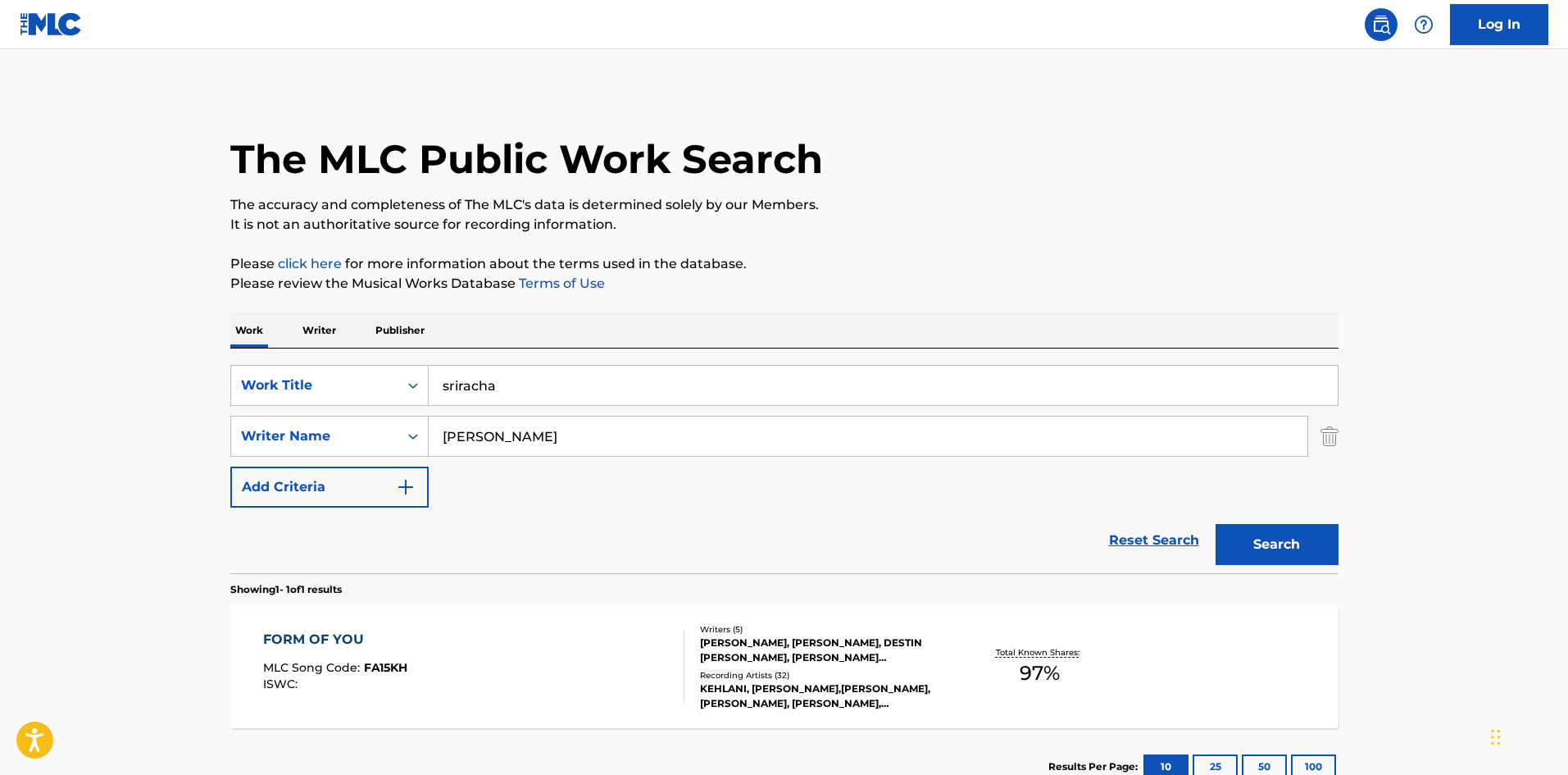
drag, startPoint x: 1187, startPoint y: 283, endPoint x: 1228, endPoint y: 359, distance: 86.4
click at [1191, 285] on p "Please review the Musical Works Database Terms of Use" at bounding box center [784, 283] width 1108 height 19
click at [1274, 560] on button "Search" at bounding box center [1277, 544] width 123 height 41
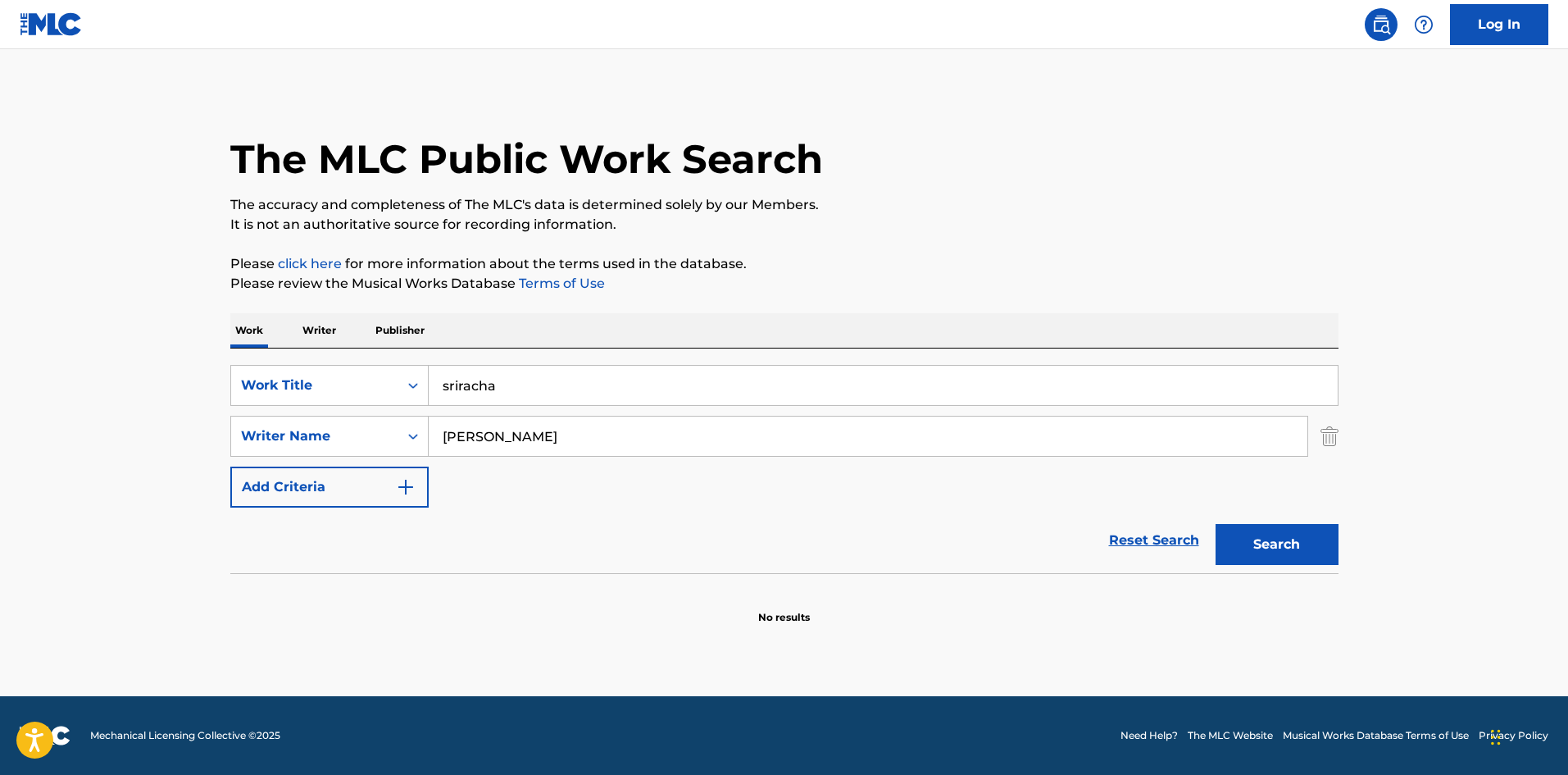
drag, startPoint x: 1335, startPoint y: 432, endPoint x: 1298, endPoint y: 432, distance: 37.0
click at [1335, 432] on img "Search Form" at bounding box center [1329, 436] width 18 height 41
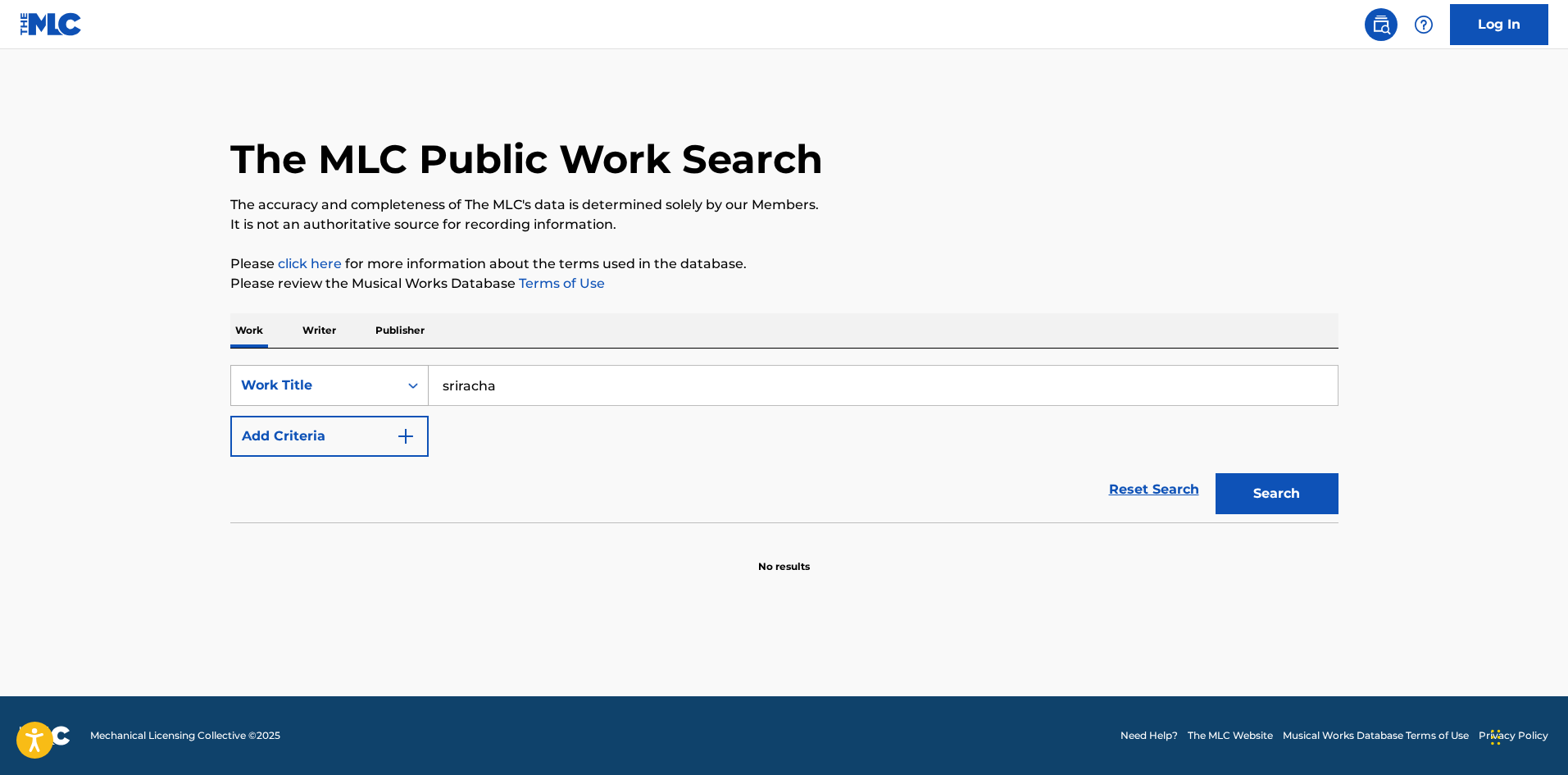
click at [317, 390] on div "Work Title" at bounding box center [315, 385] width 148 height 19
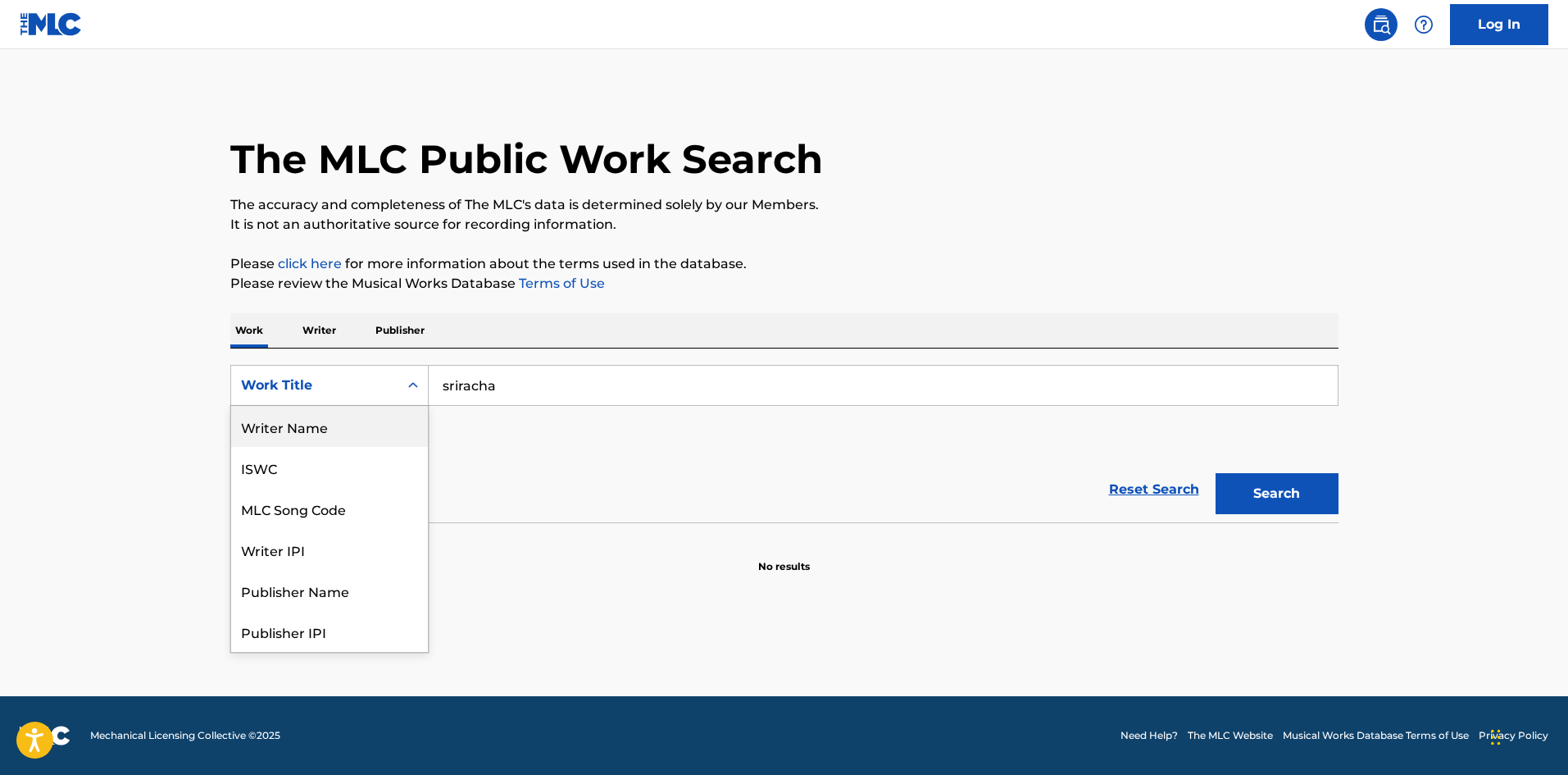
click at [319, 438] on div "Writer Name" at bounding box center [329, 426] width 197 height 41
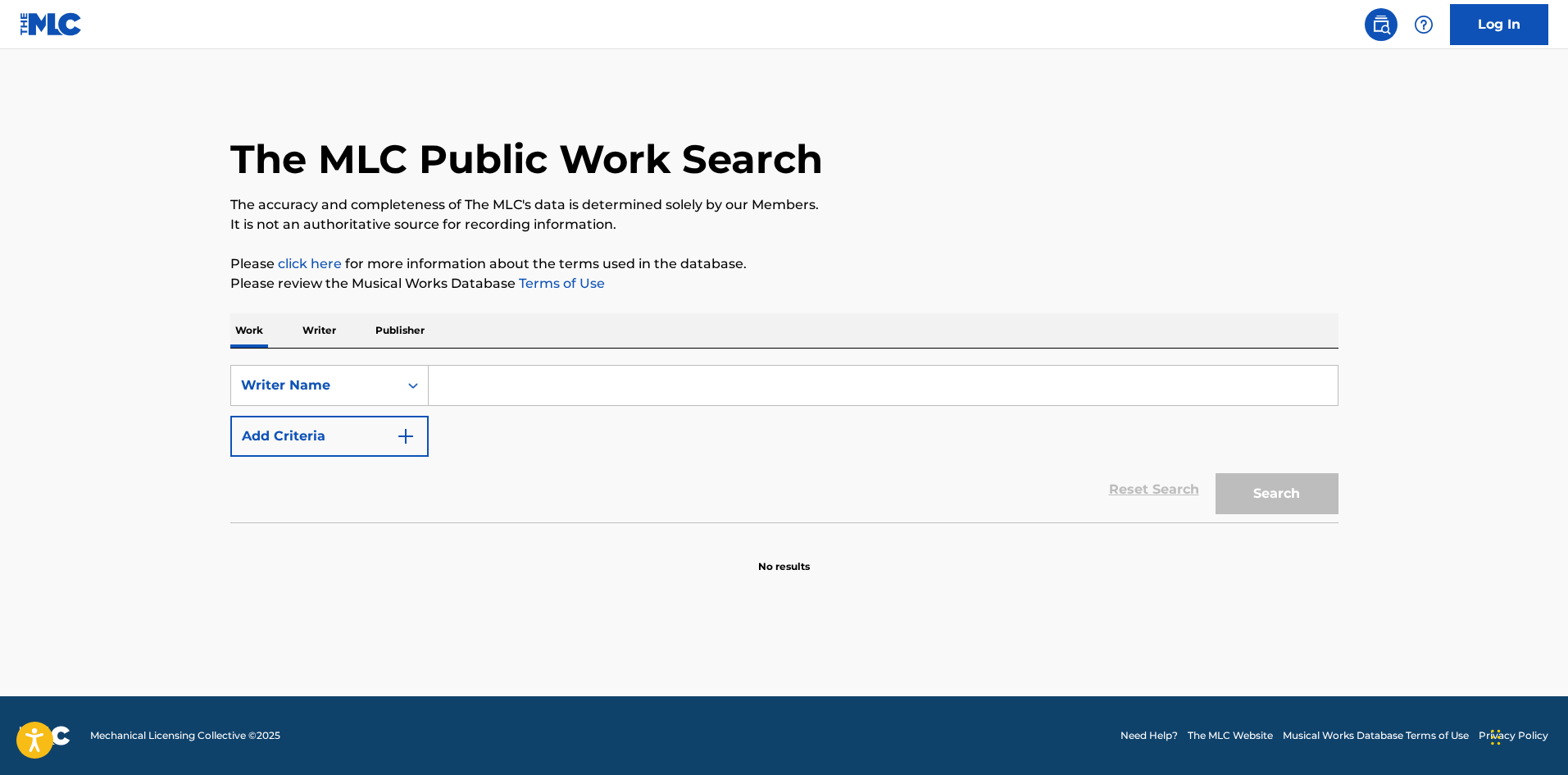
click at [585, 380] on input "Search Form" at bounding box center [883, 385] width 909 height 39
paste input "[PERSON_NAME]"
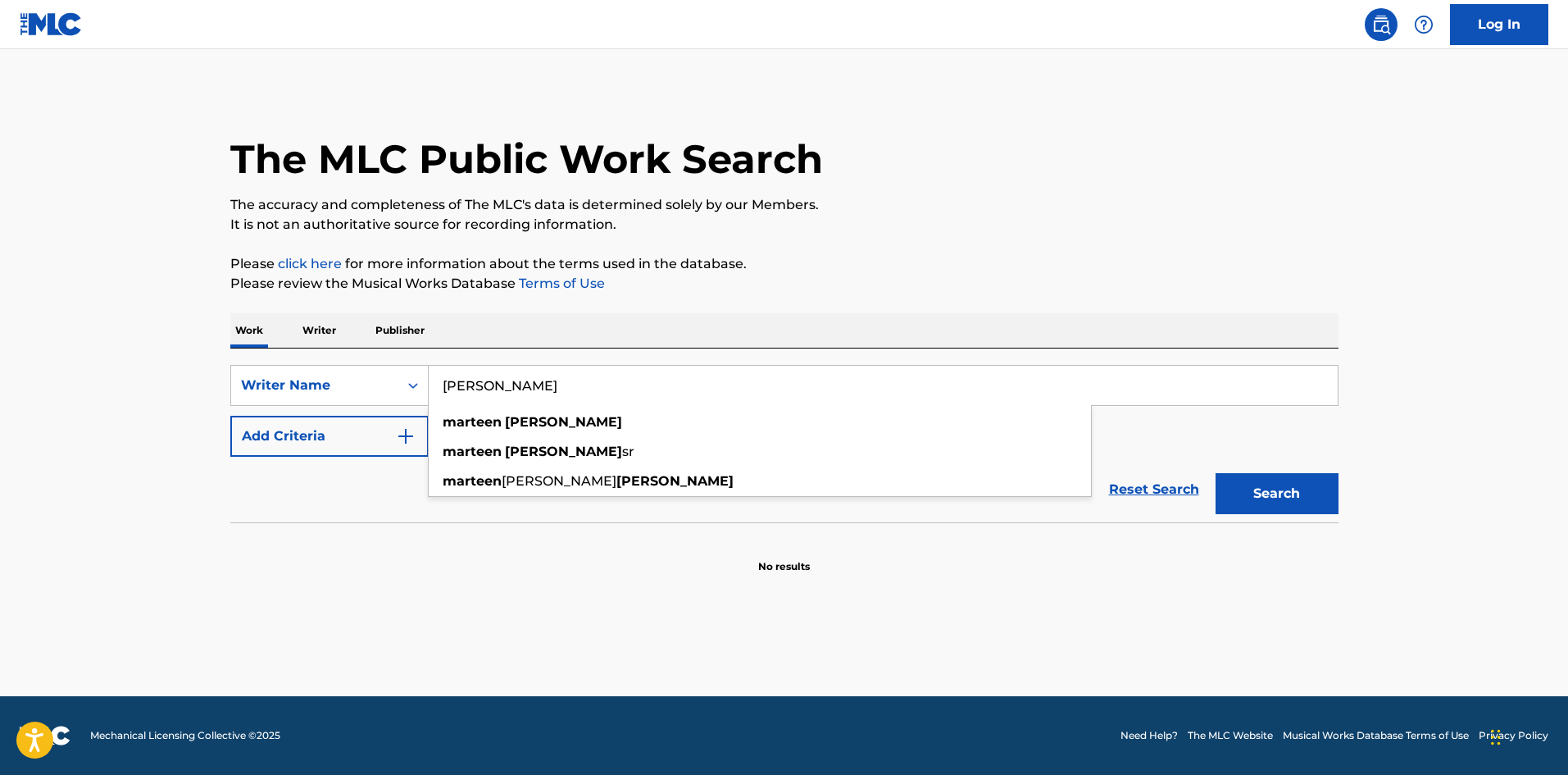
type input "[PERSON_NAME]"
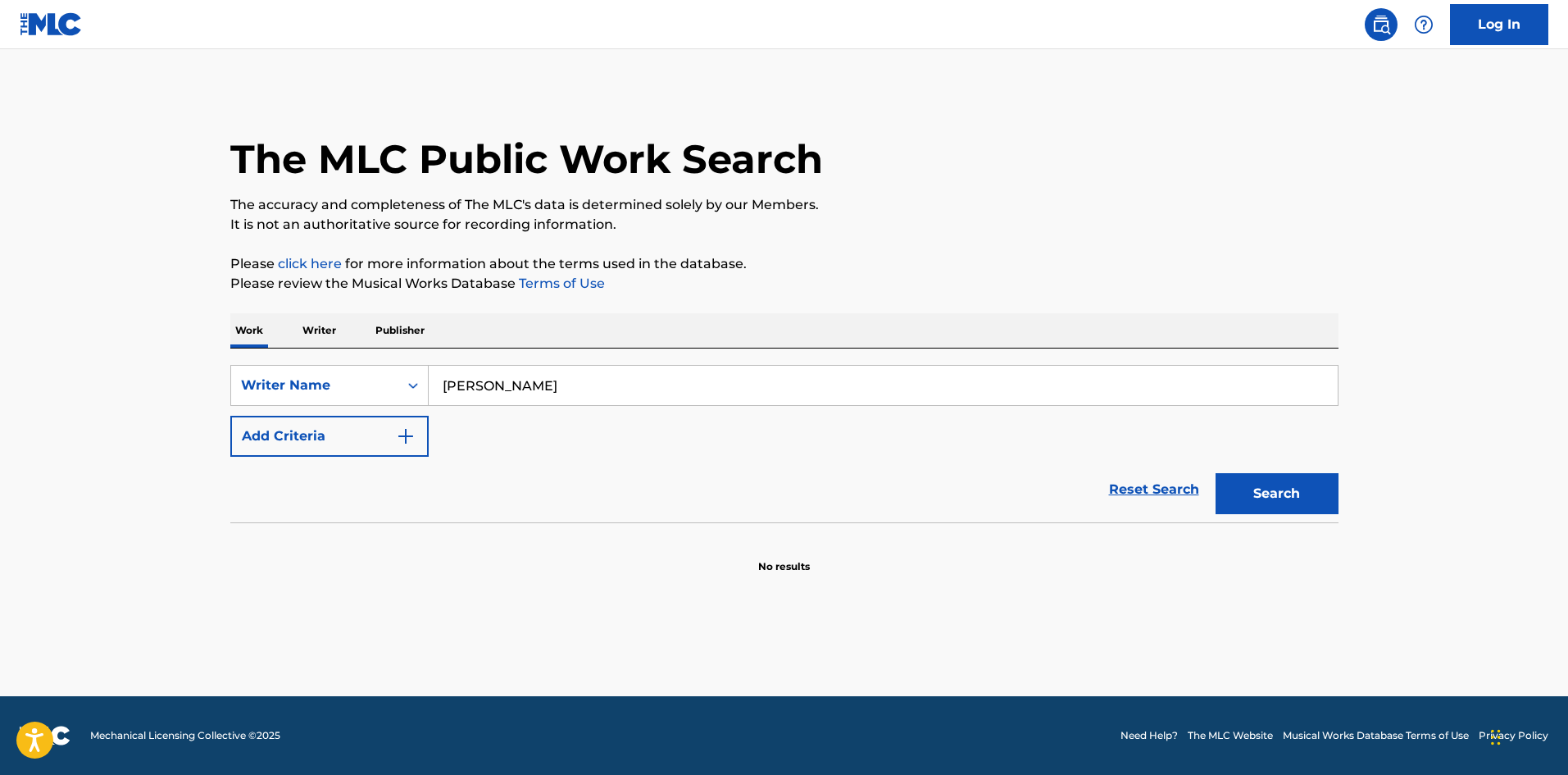
click at [1261, 482] on button "Search" at bounding box center [1277, 493] width 123 height 41
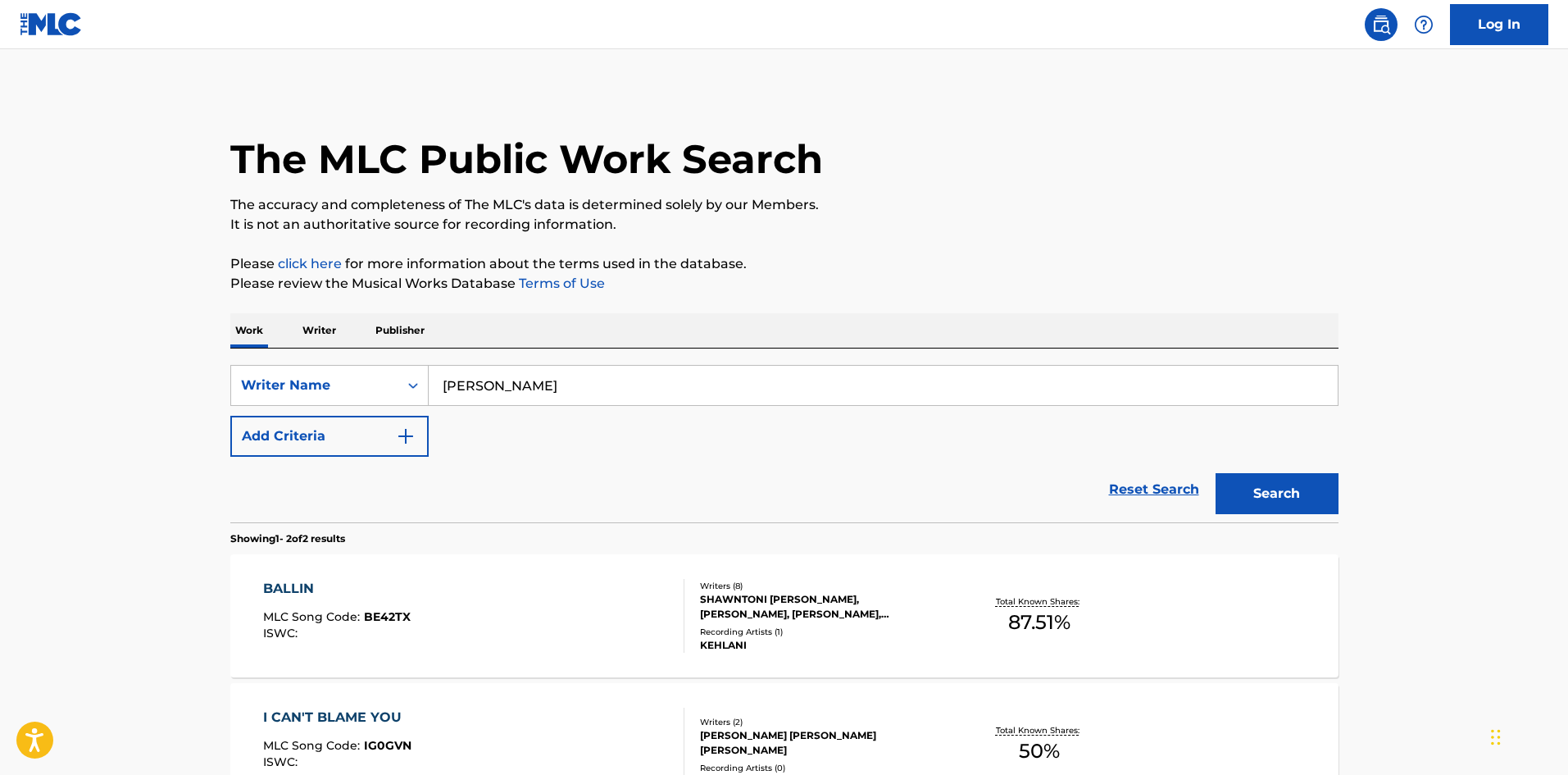
scroll to position [164, 0]
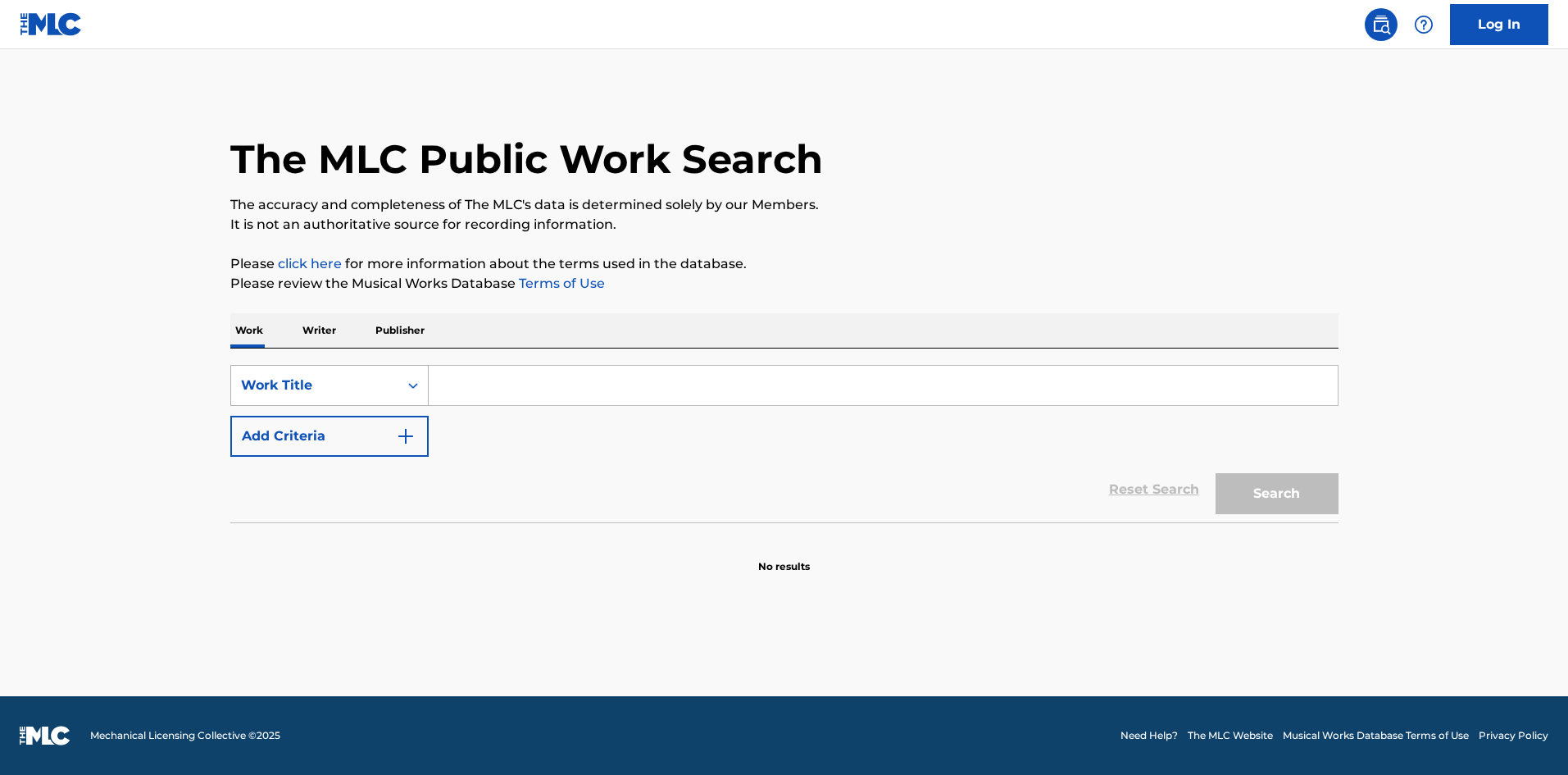
click at [300, 387] on div "Work Title" at bounding box center [315, 385] width 148 height 19
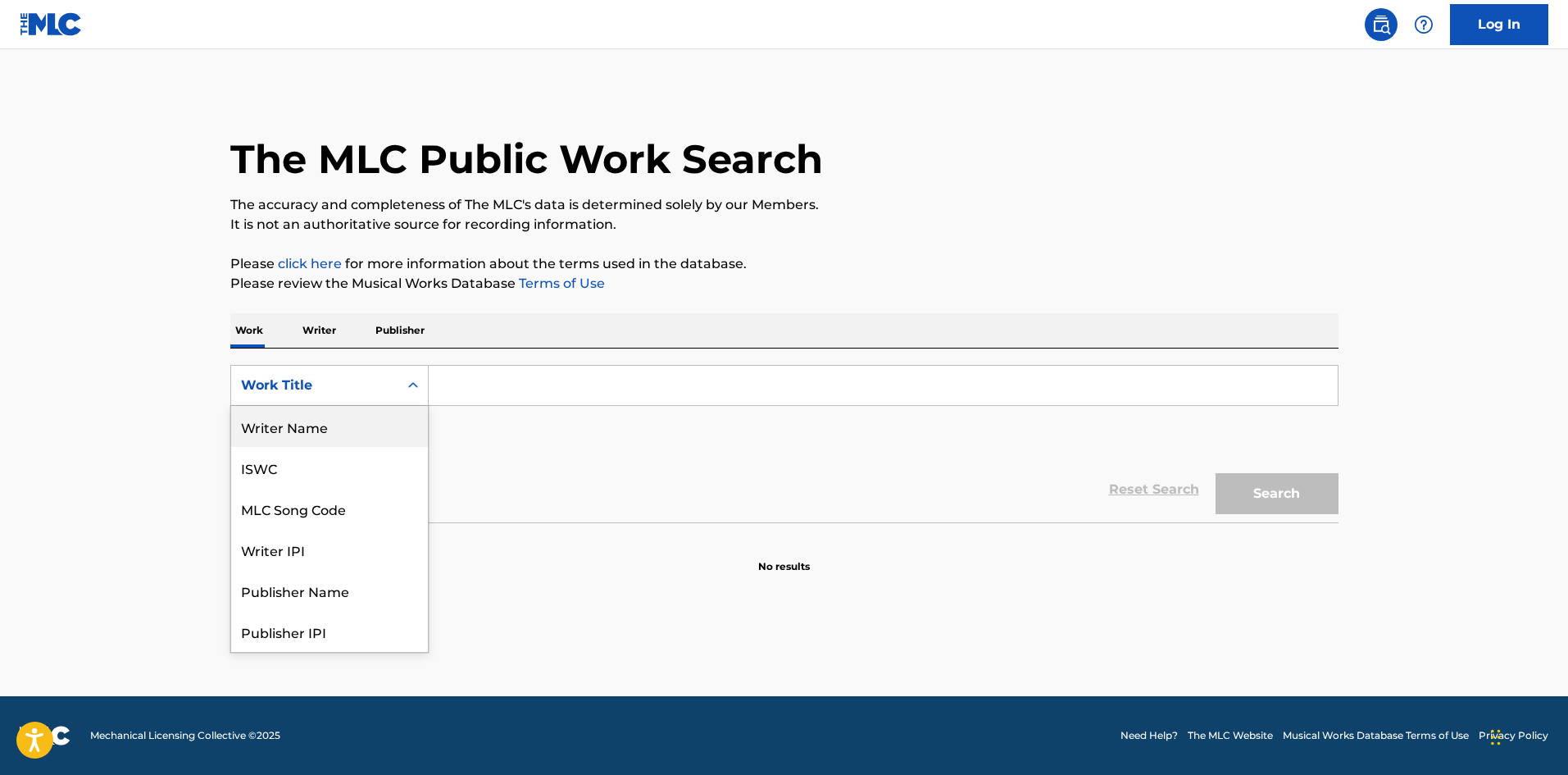
click at [279, 432] on div "Writer Name" at bounding box center [329, 426] width 197 height 41
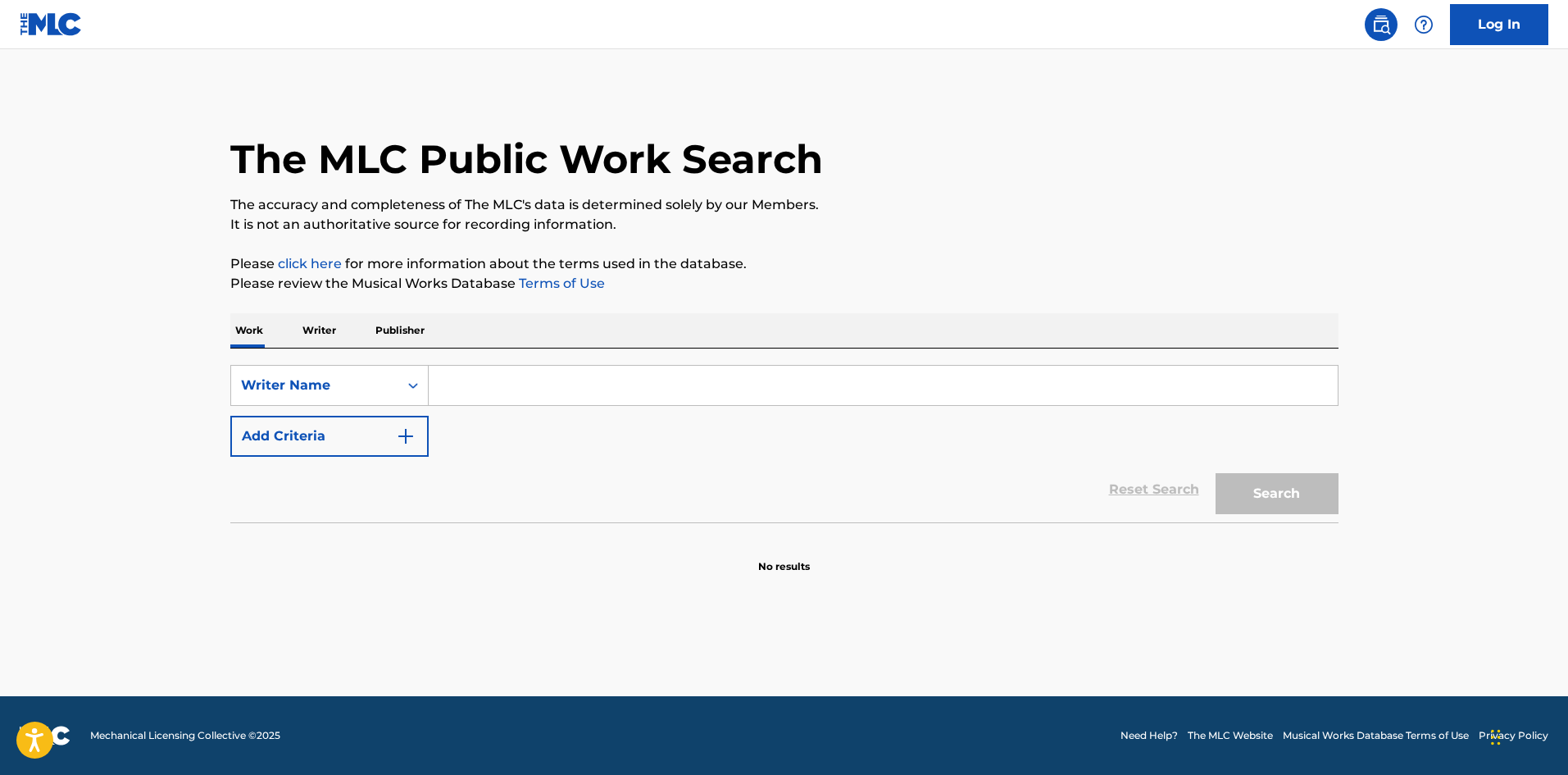
click at [481, 379] on input "Search Form" at bounding box center [883, 385] width 909 height 39
drag, startPoint x: 478, startPoint y: 381, endPoint x: 363, endPoint y: 387, distance: 115.2
click at [363, 387] on div "Writer Name" at bounding box center [315, 385] width 148 height 19
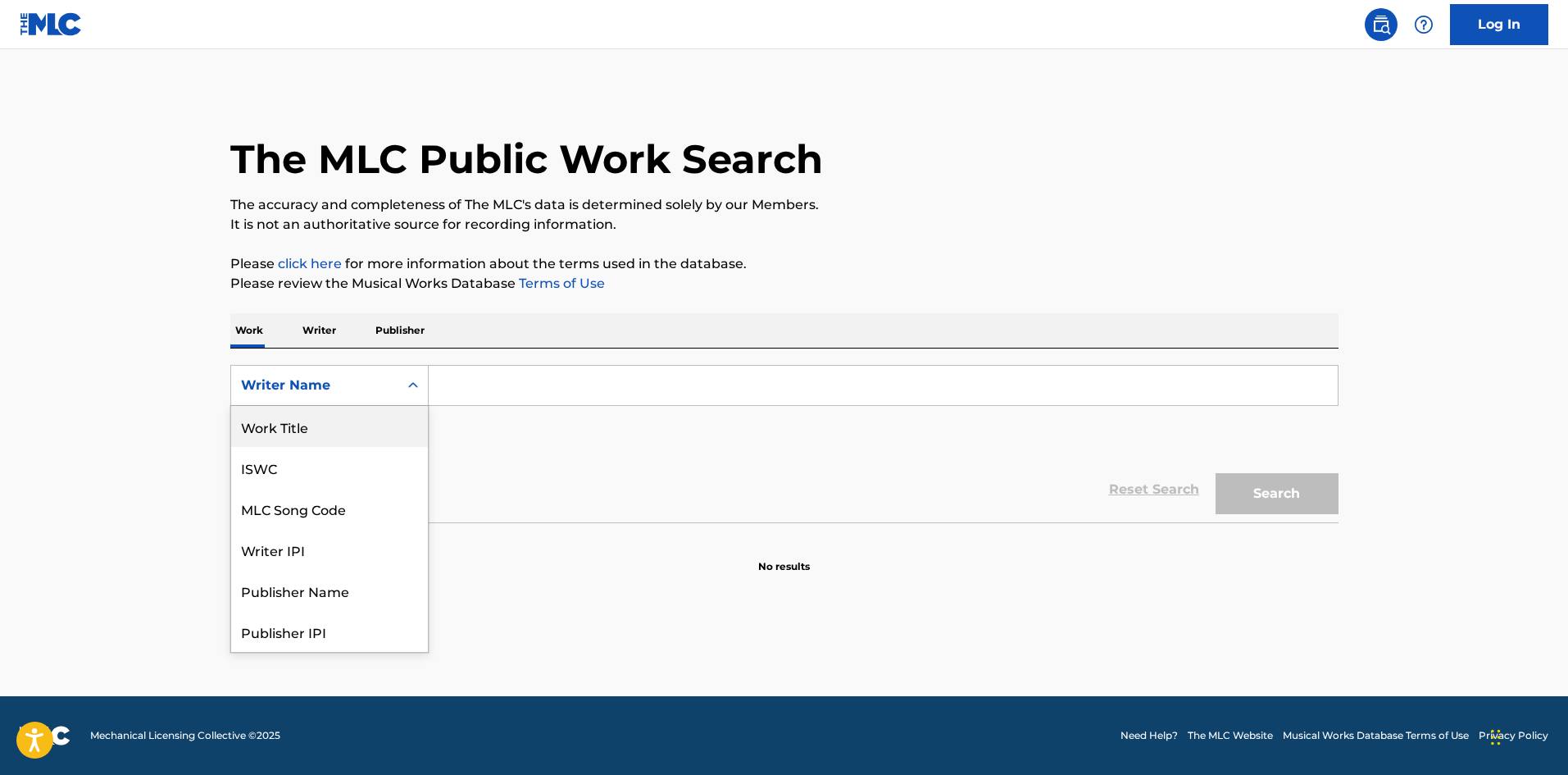
click at [308, 418] on div "Work Title" at bounding box center [329, 426] width 197 height 41
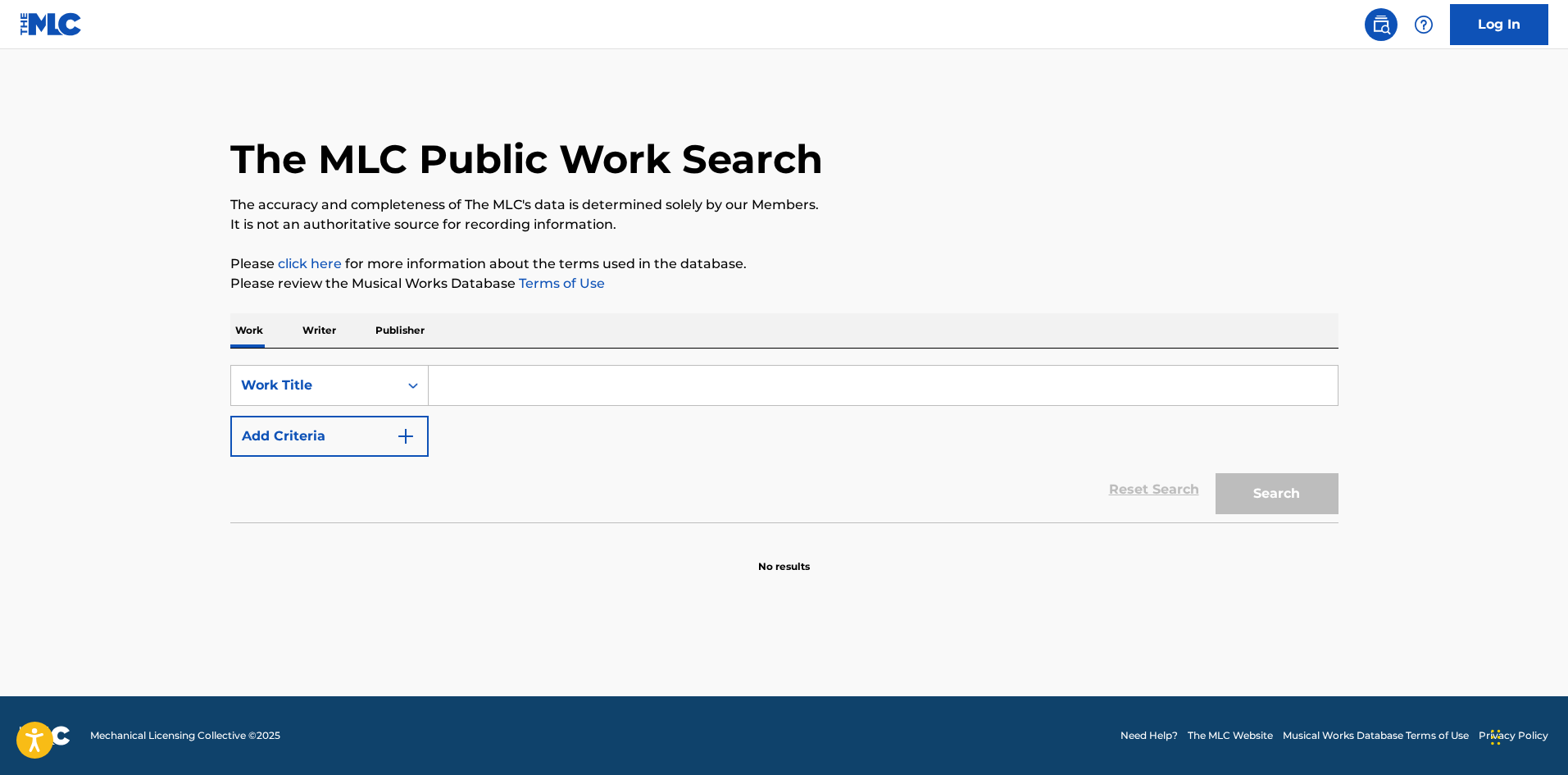
click at [343, 443] on button "Add Criteria" at bounding box center [329, 436] width 199 height 41
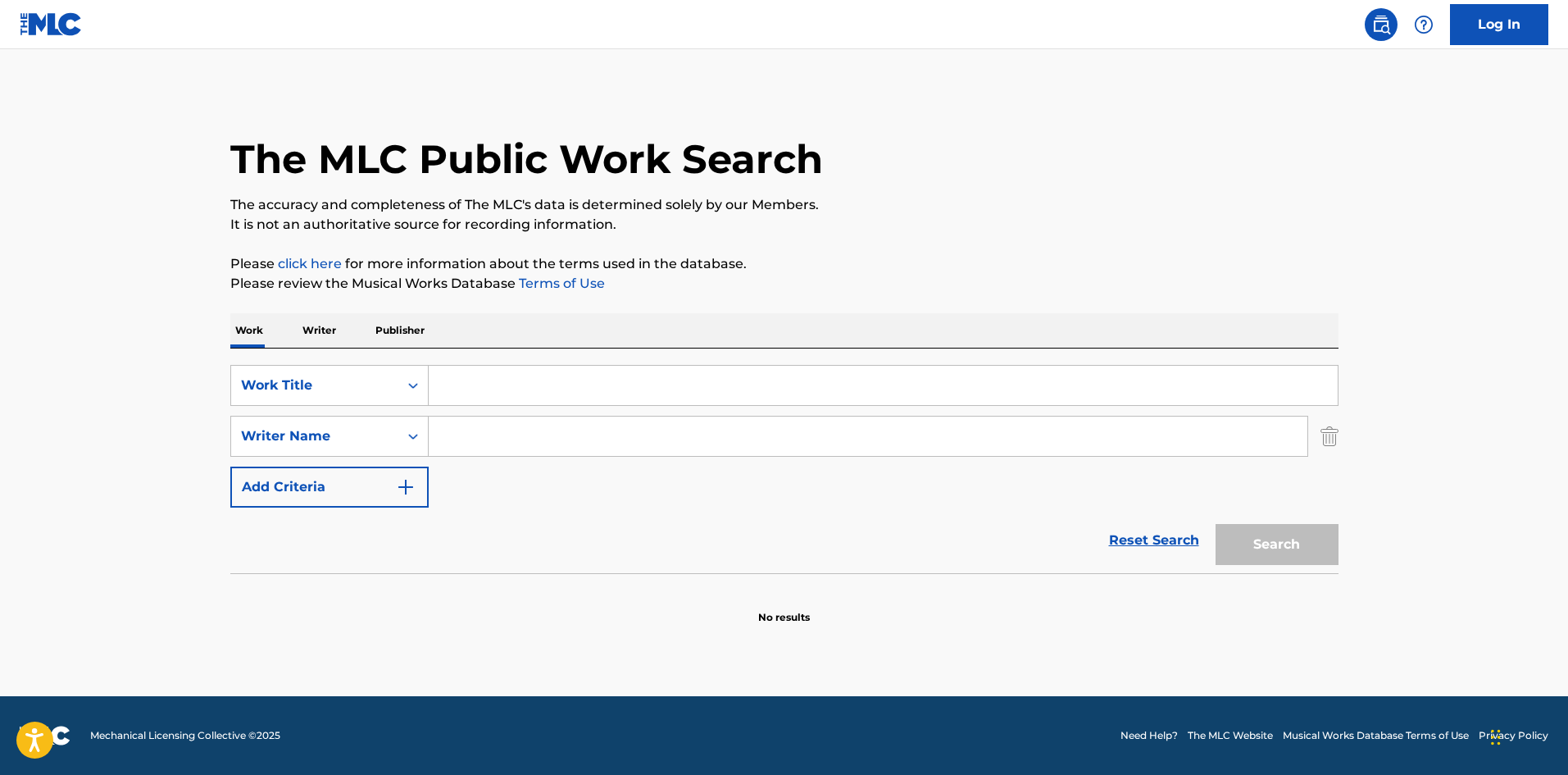
click at [516, 394] on input "Search Form" at bounding box center [883, 385] width 909 height 39
click at [472, 454] on input "Search Form" at bounding box center [868, 436] width 879 height 39
click at [473, 445] on input "Search Form" at bounding box center [868, 436] width 879 height 39
paste input "[PERSON_NAME]"
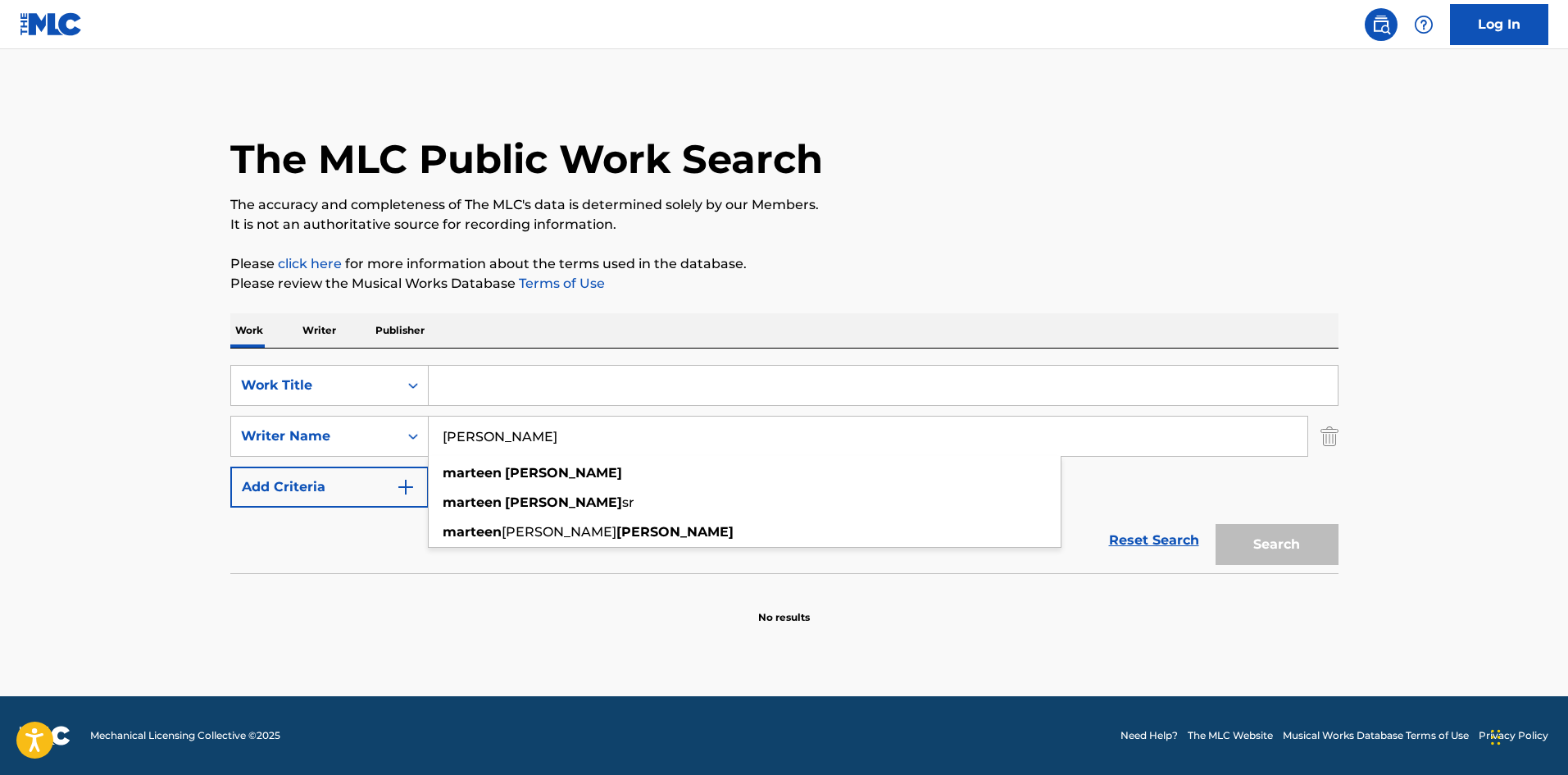
type input "[PERSON_NAME]"
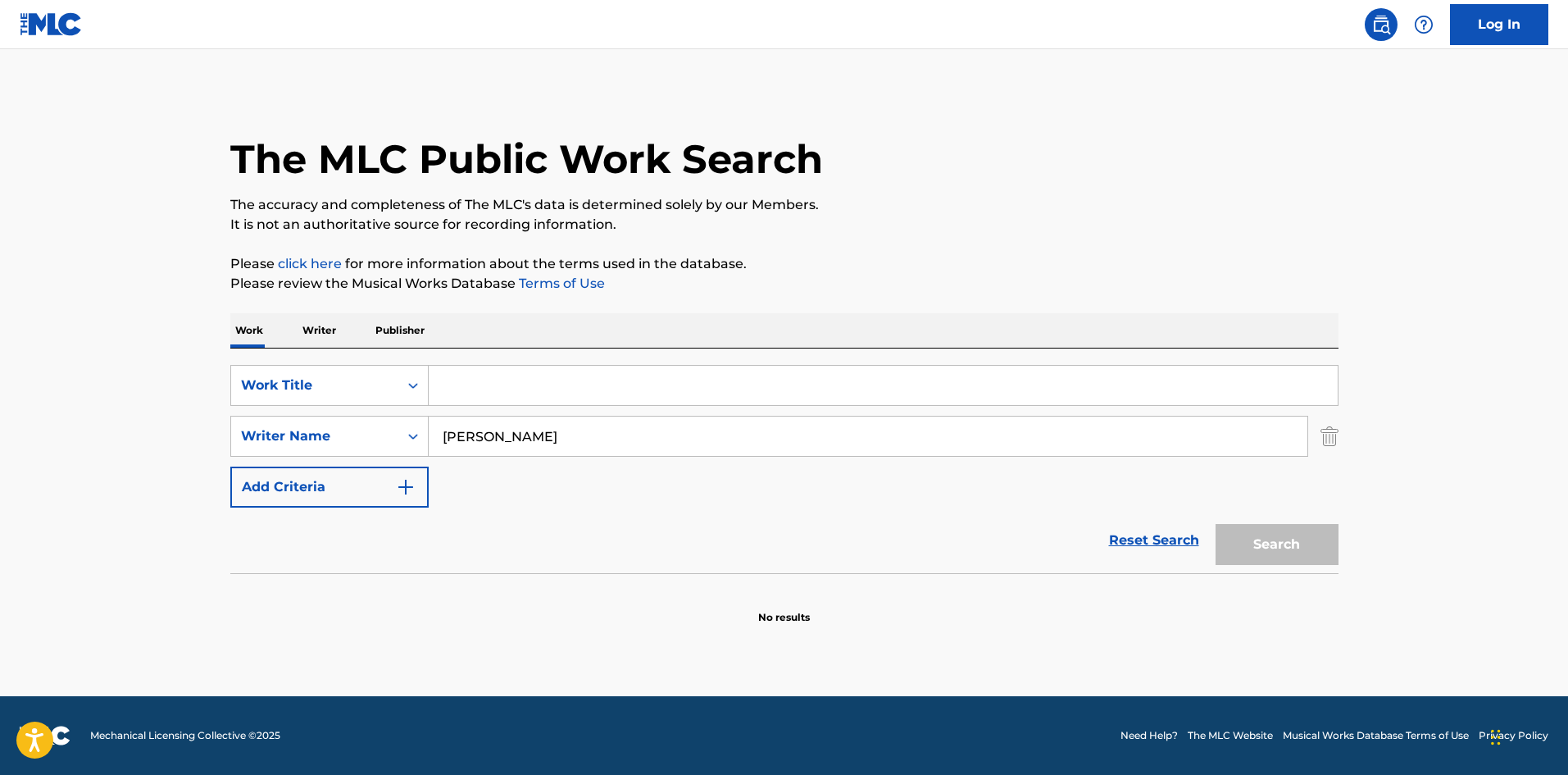
click at [543, 383] on input "Search Form" at bounding box center [883, 385] width 909 height 39
click at [1329, 439] on img "Search Form" at bounding box center [1329, 436] width 18 height 41
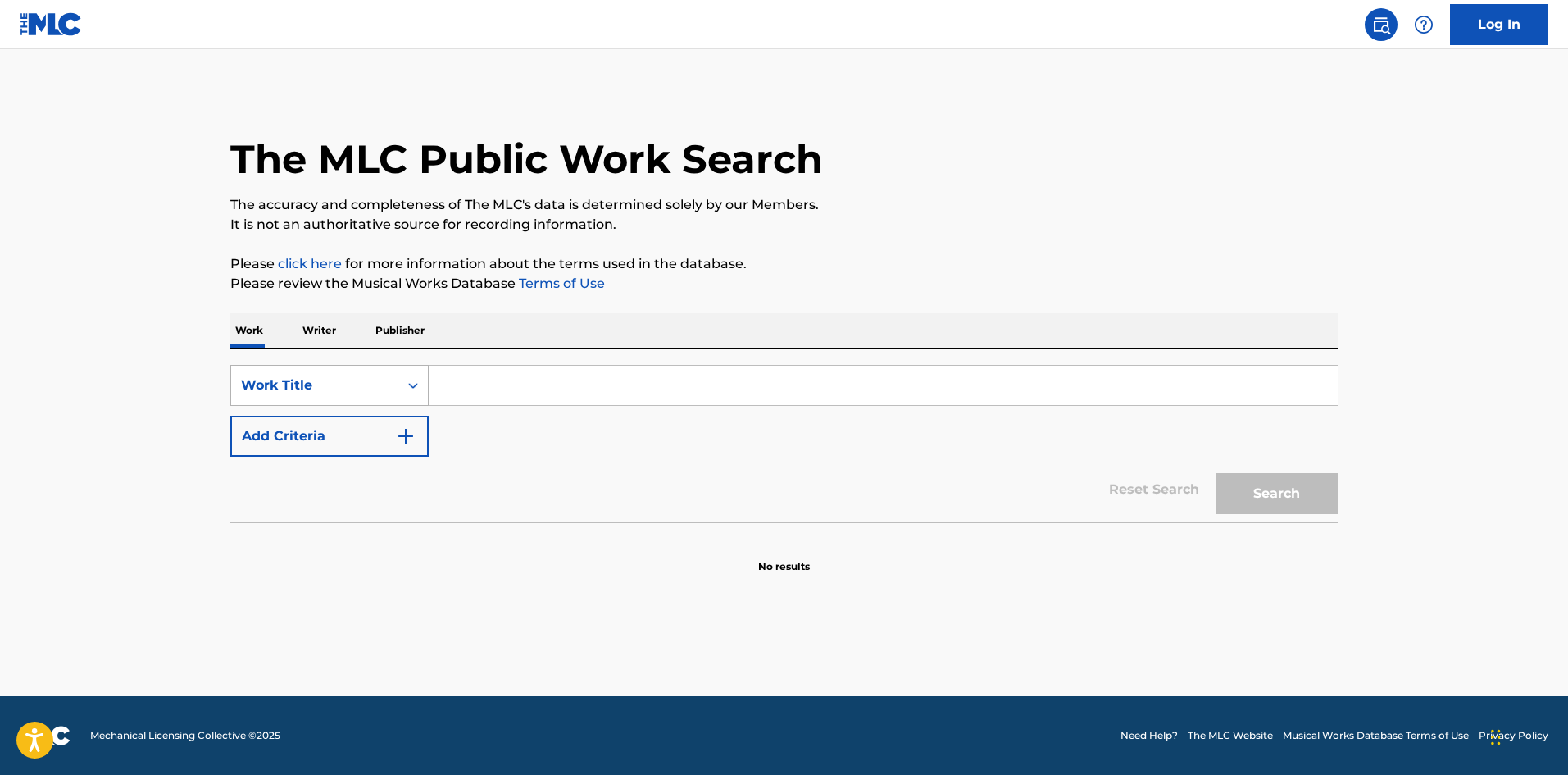
click at [306, 388] on div "Work Title" at bounding box center [315, 385] width 148 height 19
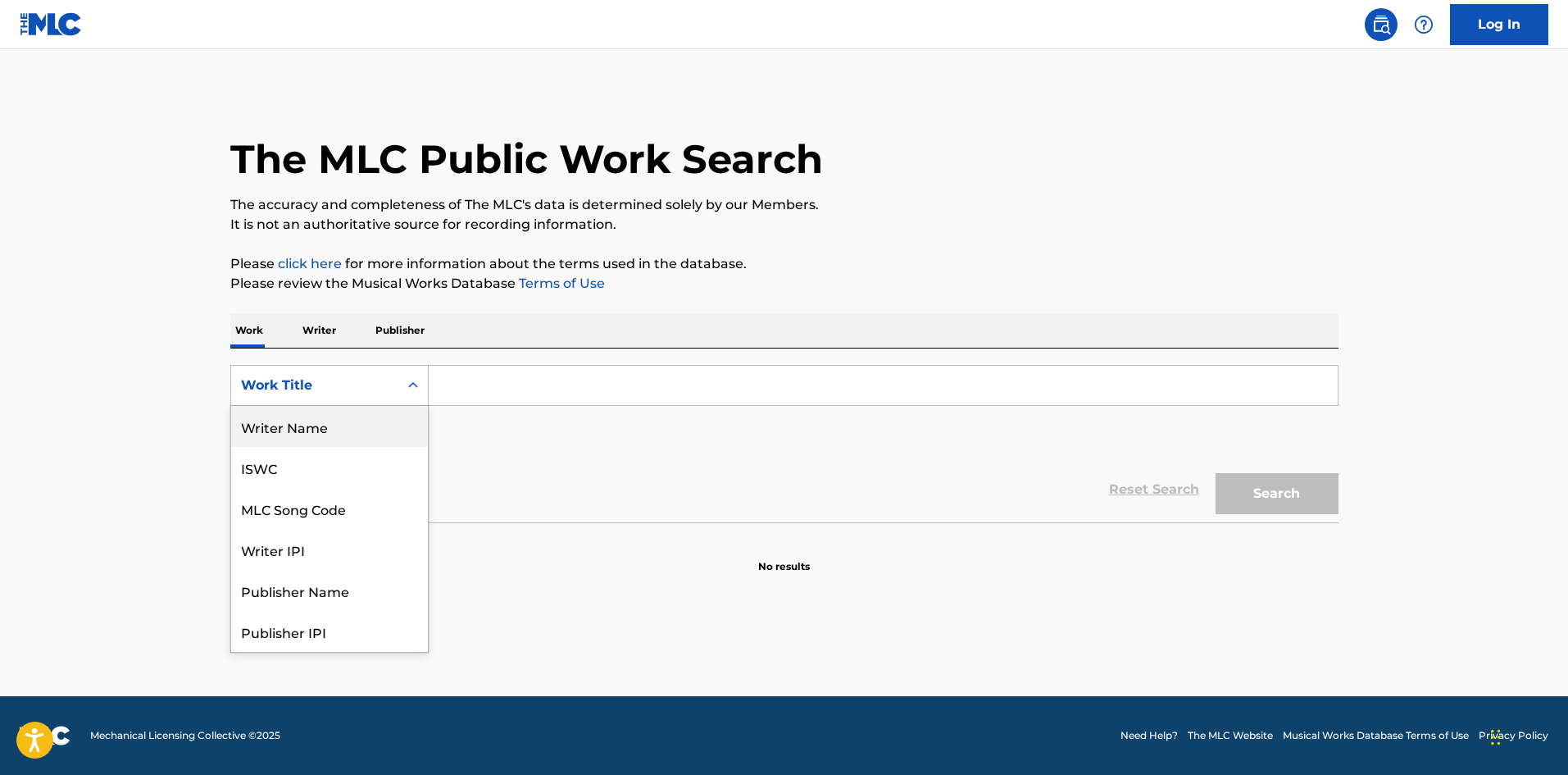
click at [314, 436] on div "Writer Name" at bounding box center [329, 426] width 197 height 41
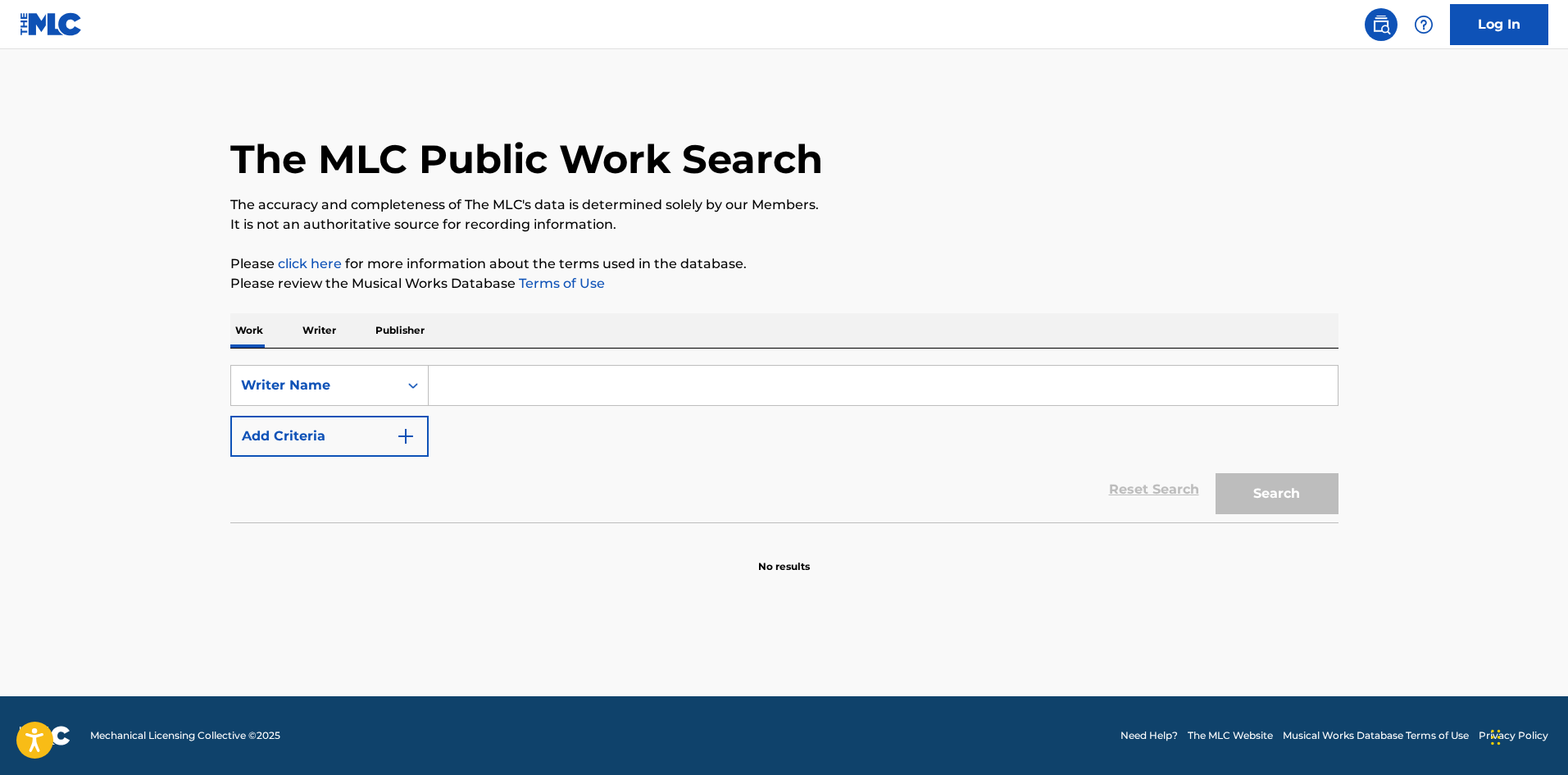
paste input "[PERSON_NAME]"
click at [1243, 478] on button "Search" at bounding box center [1277, 493] width 123 height 41
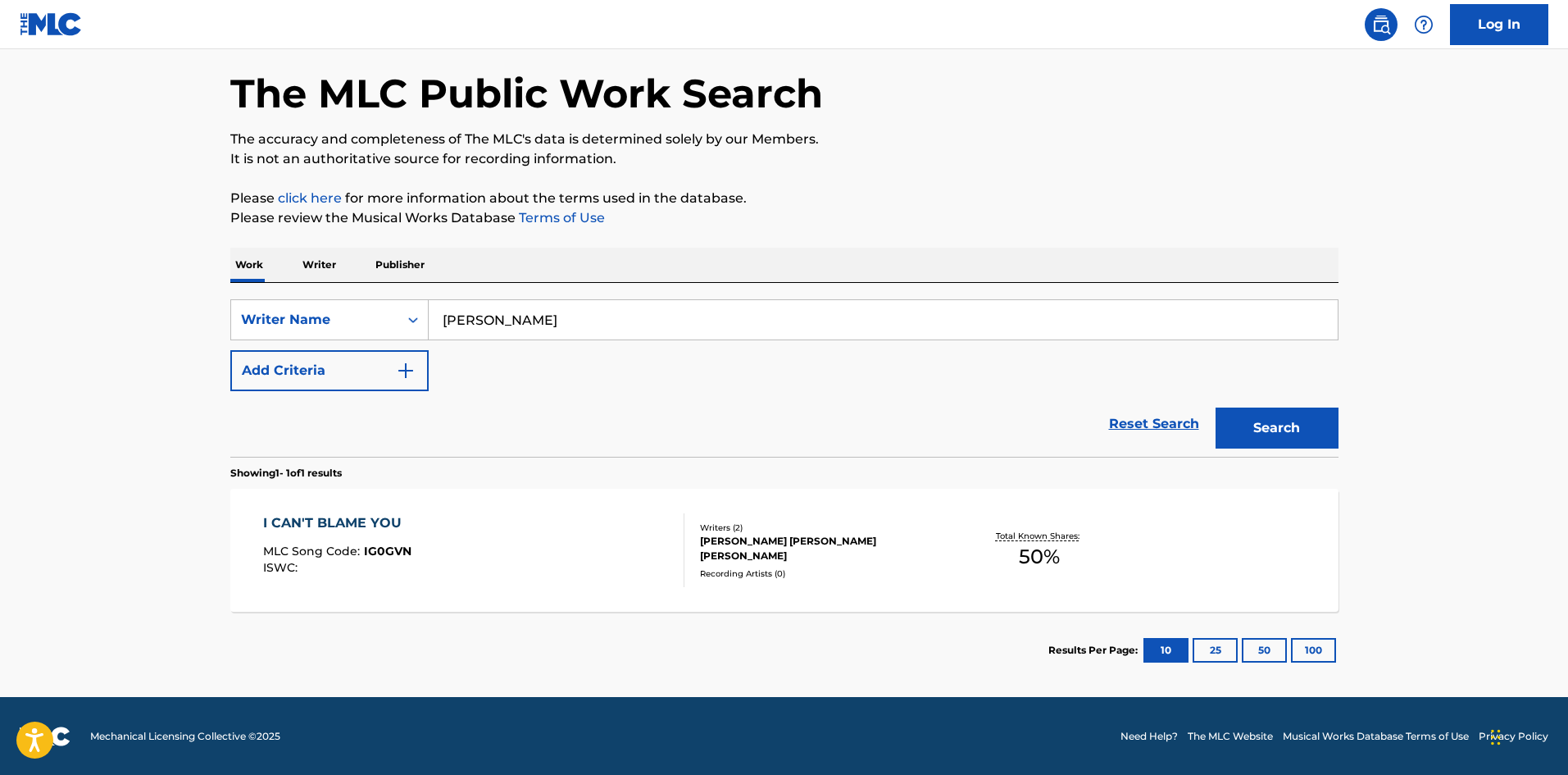
scroll to position [66, 0]
drag, startPoint x: 557, startPoint y: 321, endPoint x: 477, endPoint y: 329, distance: 80.4
click at [477, 329] on input "[PERSON_NAME]" at bounding box center [883, 318] width 909 height 39
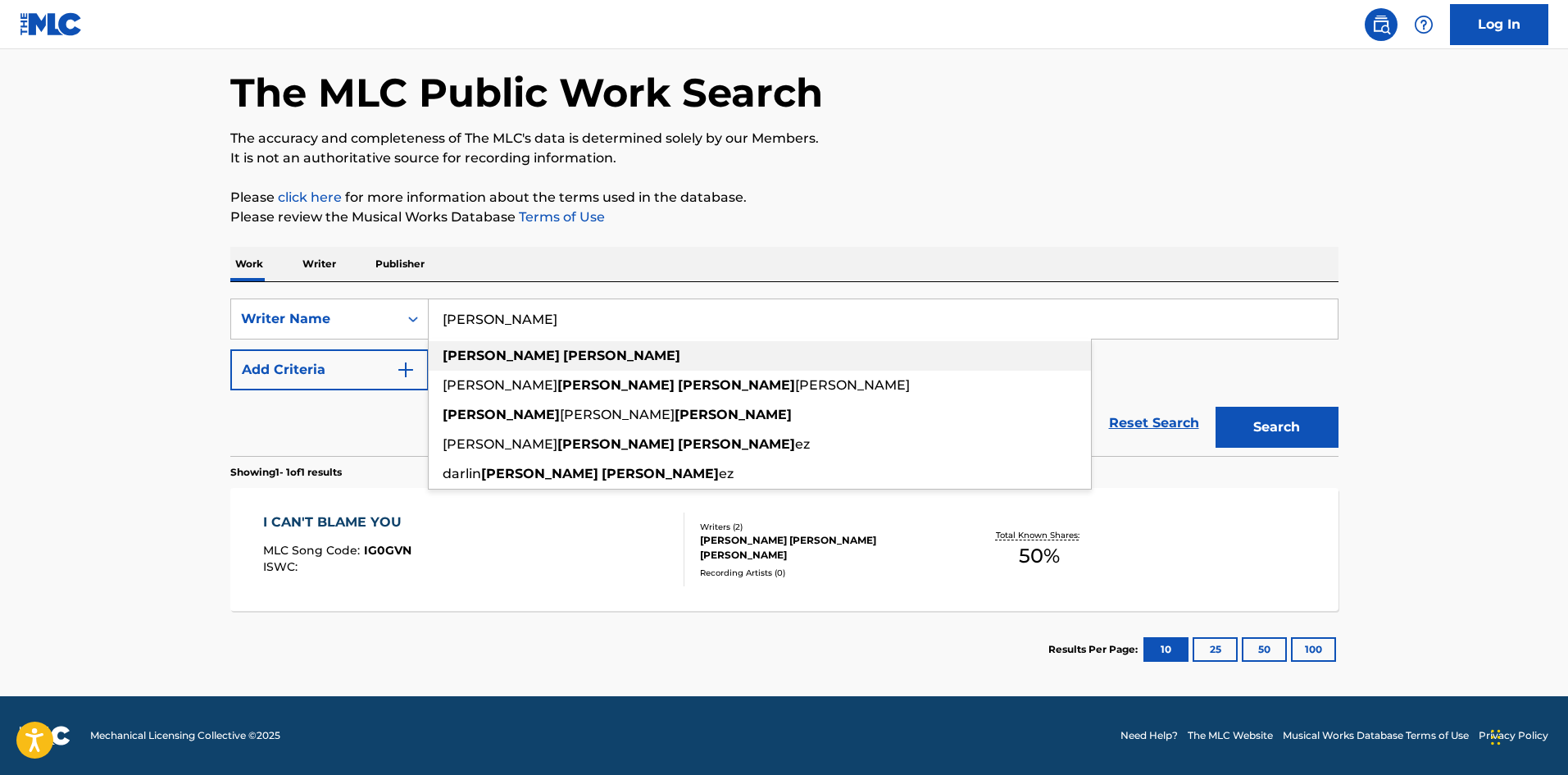
click at [749, 354] on div "[PERSON_NAME]" at bounding box center [759, 356] width 662 height 30
type input "[PERSON_NAME]"
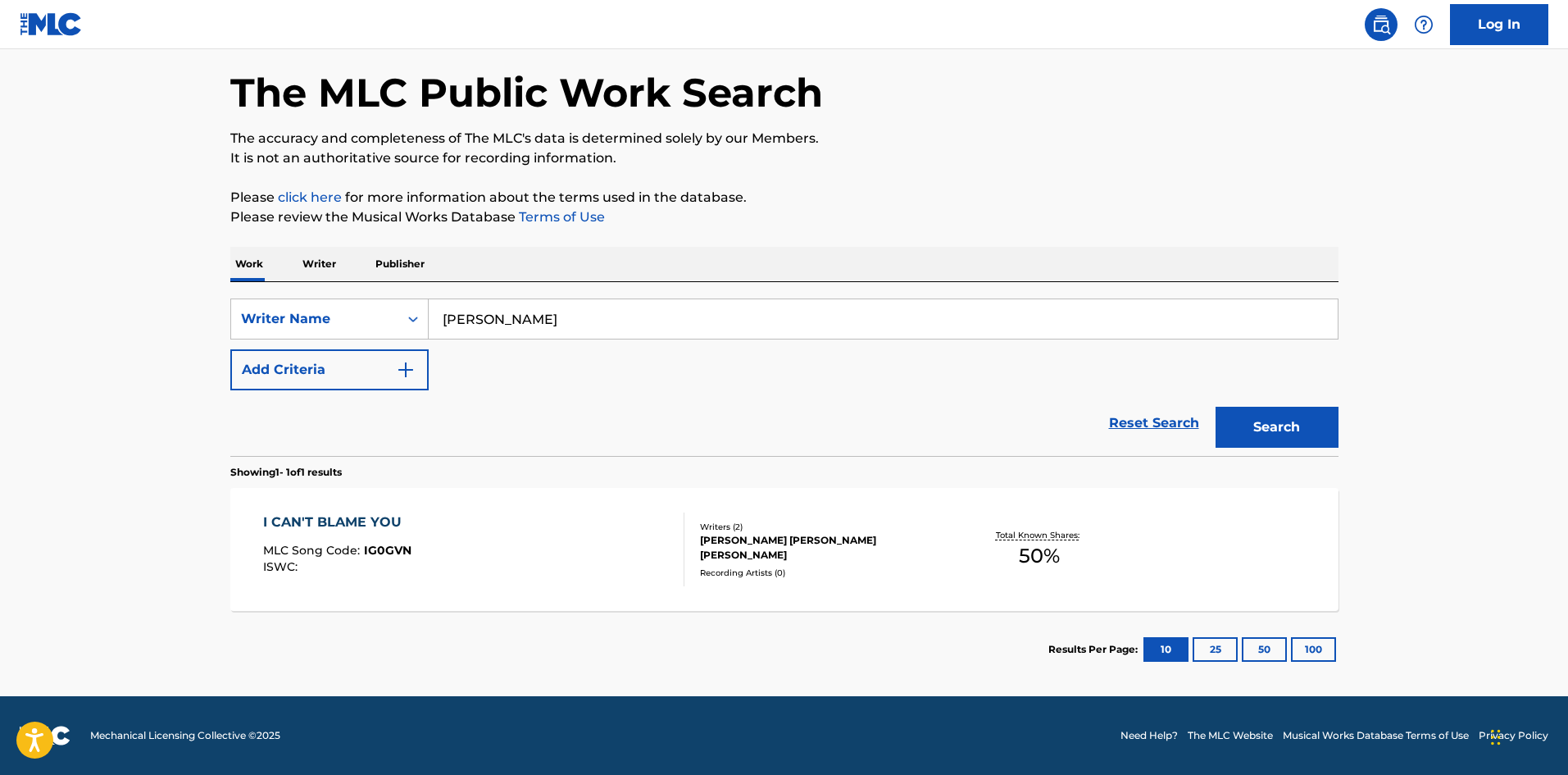
click at [1263, 424] on button "Search" at bounding box center [1277, 427] width 123 height 41
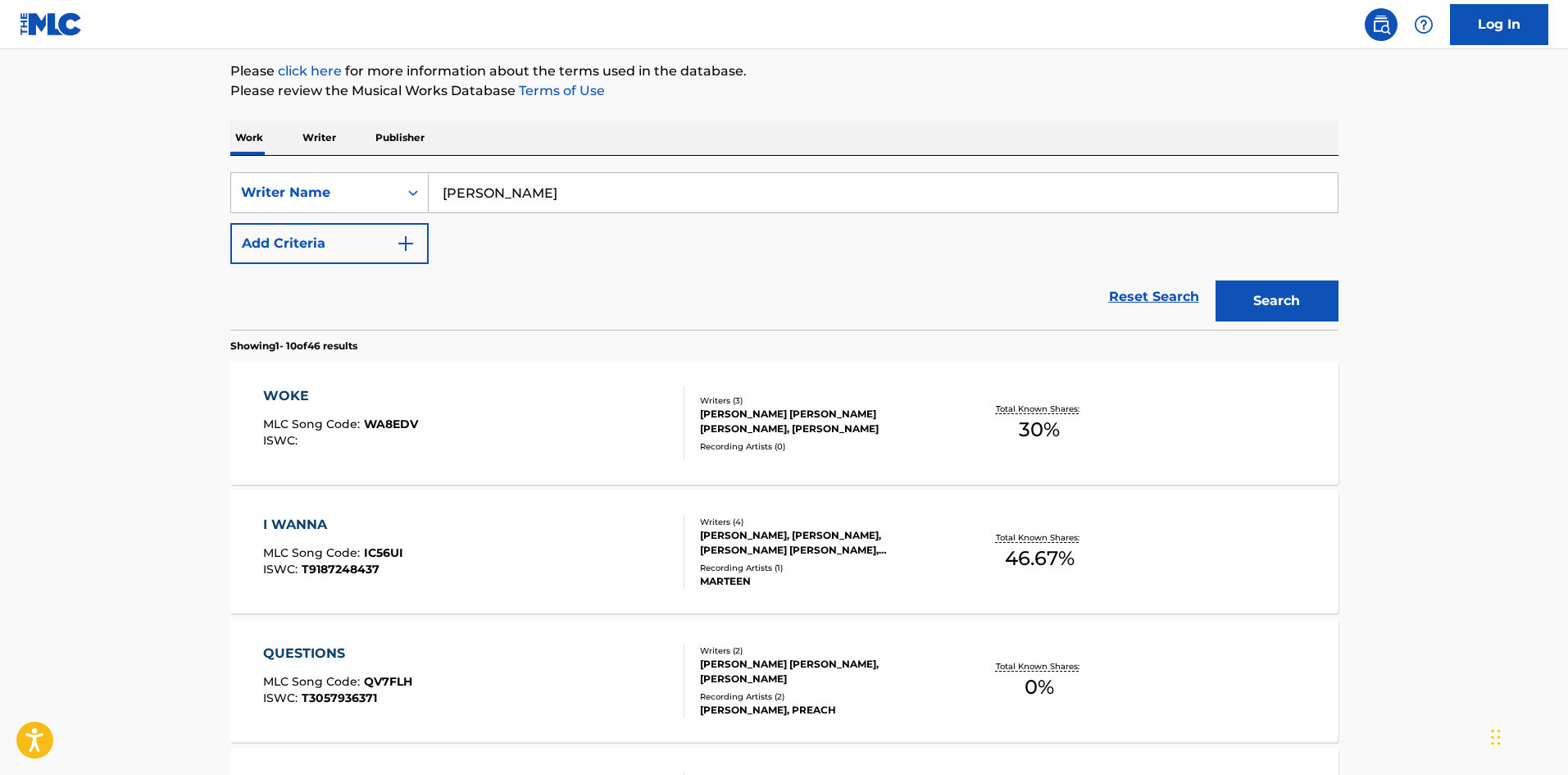
scroll to position [246, 0]
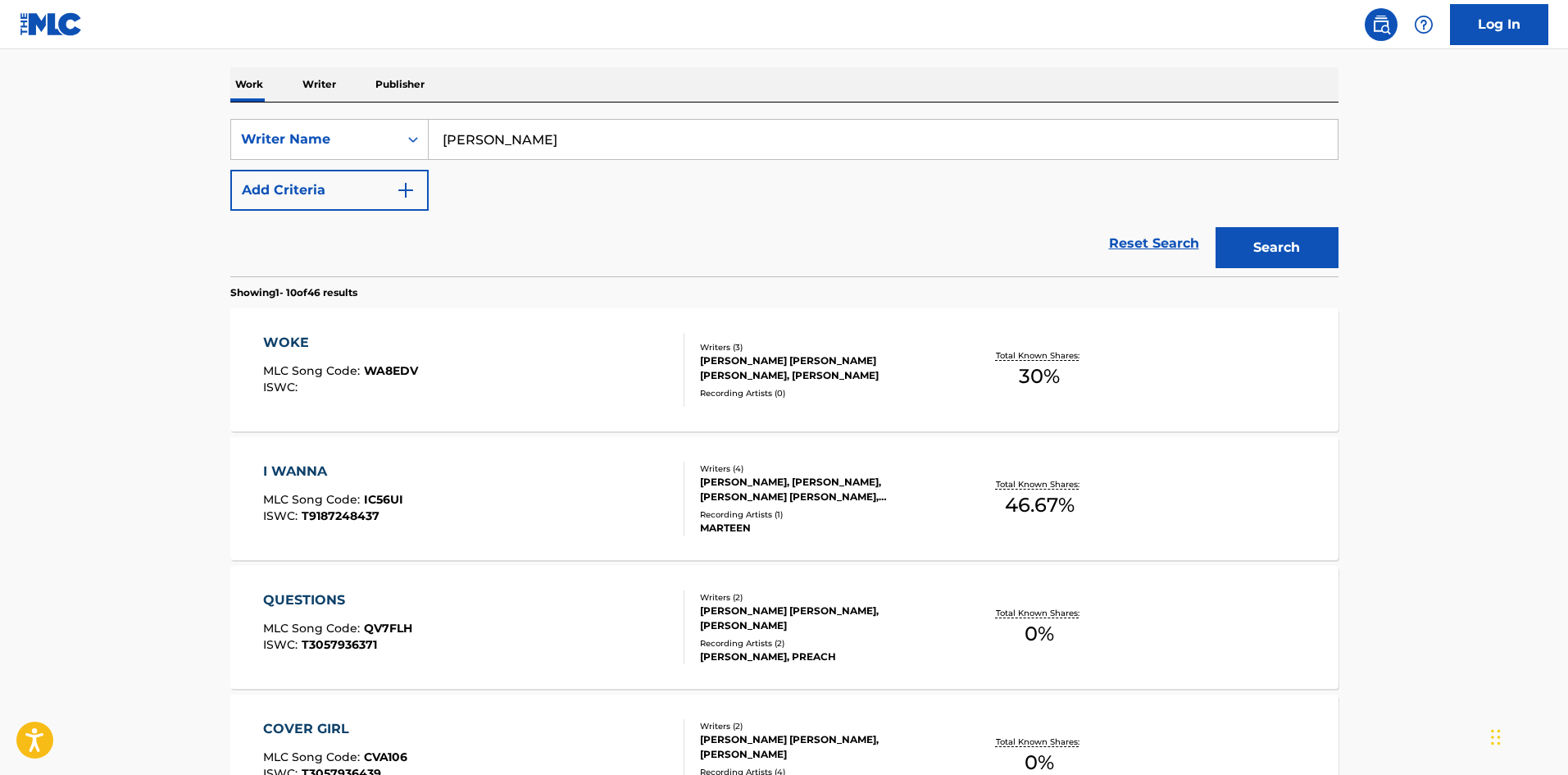
drag, startPoint x: 575, startPoint y: 157, endPoint x: 580, endPoint y: 143, distance: 14.9
click at [576, 150] on div "[PERSON_NAME]" at bounding box center [883, 139] width 910 height 41
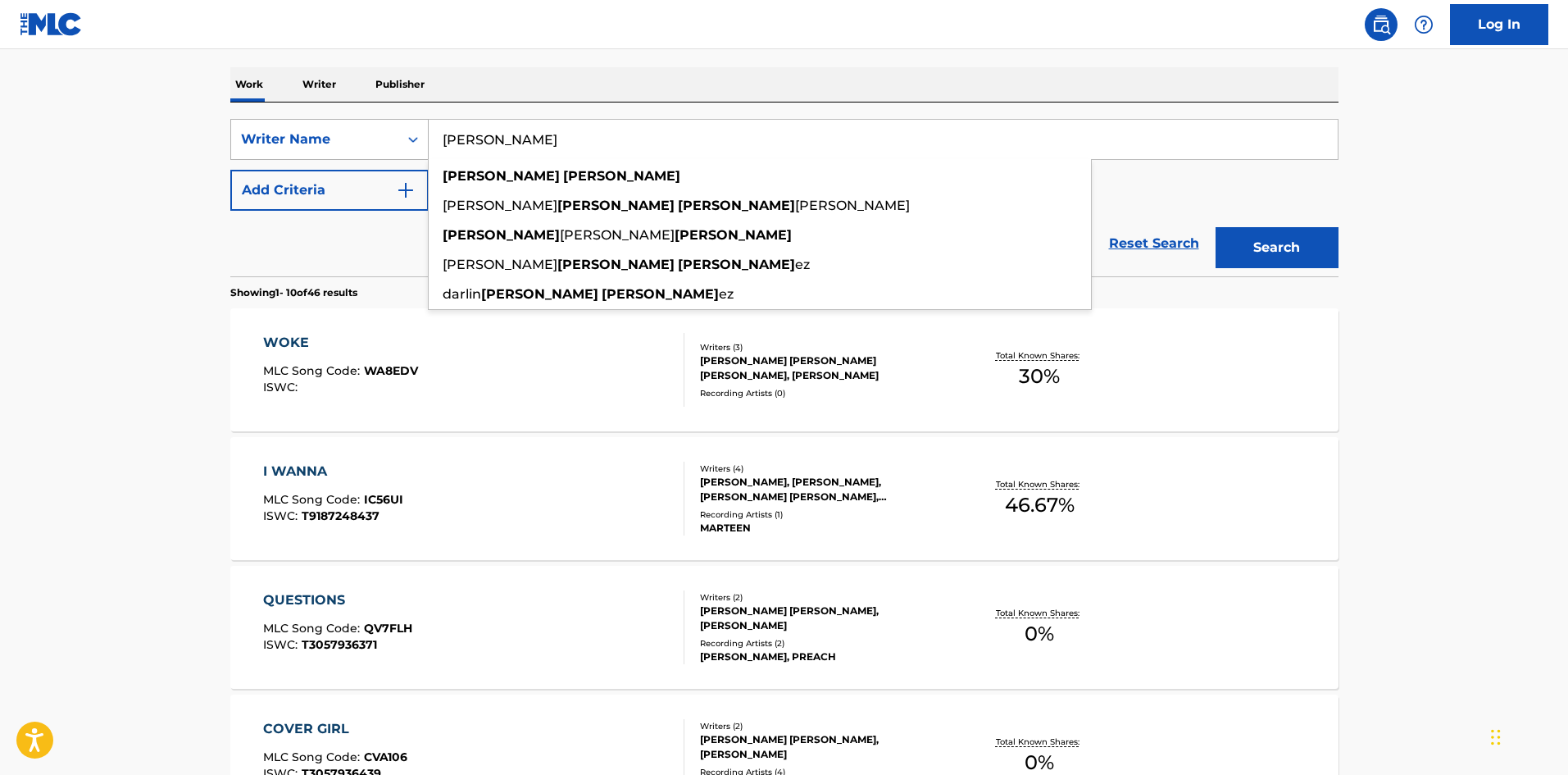
drag, startPoint x: 580, startPoint y: 143, endPoint x: 375, endPoint y: 132, distance: 205.3
click at [375, 132] on div "SearchWithCriteriadc256613-4a06-4cd3-965f-e1d7c027e6de Writer Name [PERSON_NAME…" at bounding box center [784, 139] width 1108 height 41
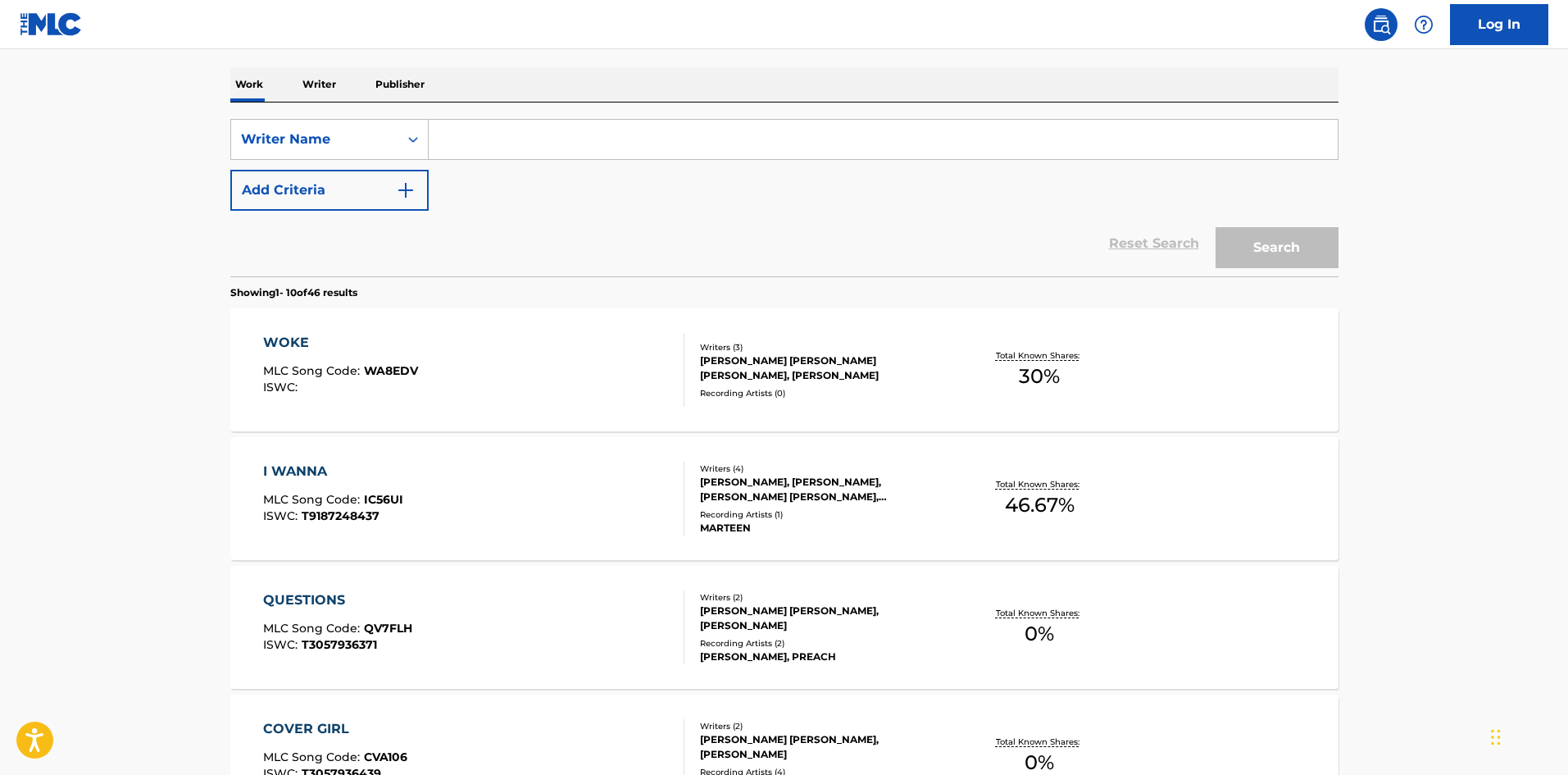
click at [293, 471] on div "I WANNA" at bounding box center [333, 471] width 140 height 19
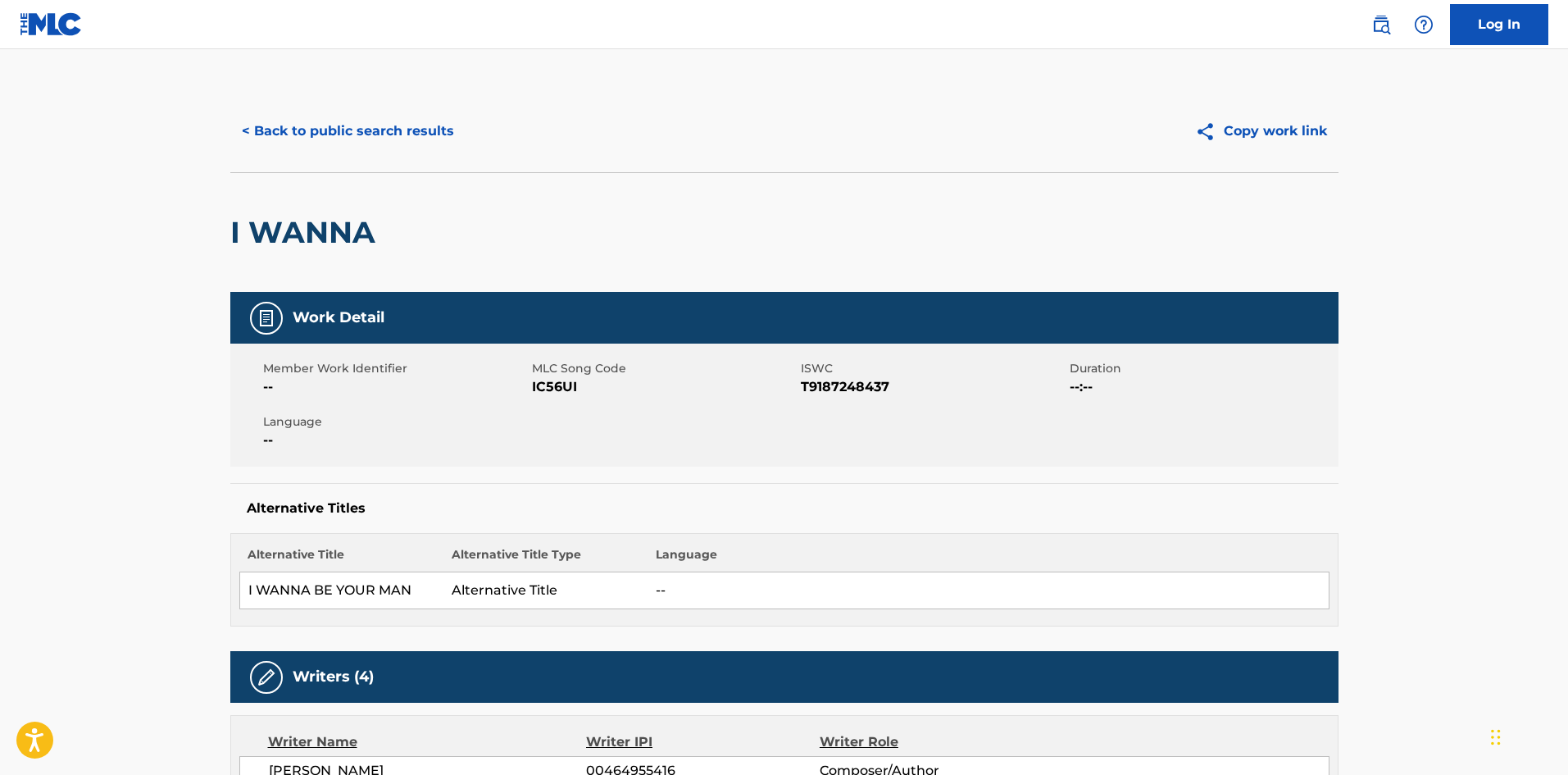
click at [308, 131] on button "< Back to public search results" at bounding box center [347, 131] width 235 height 41
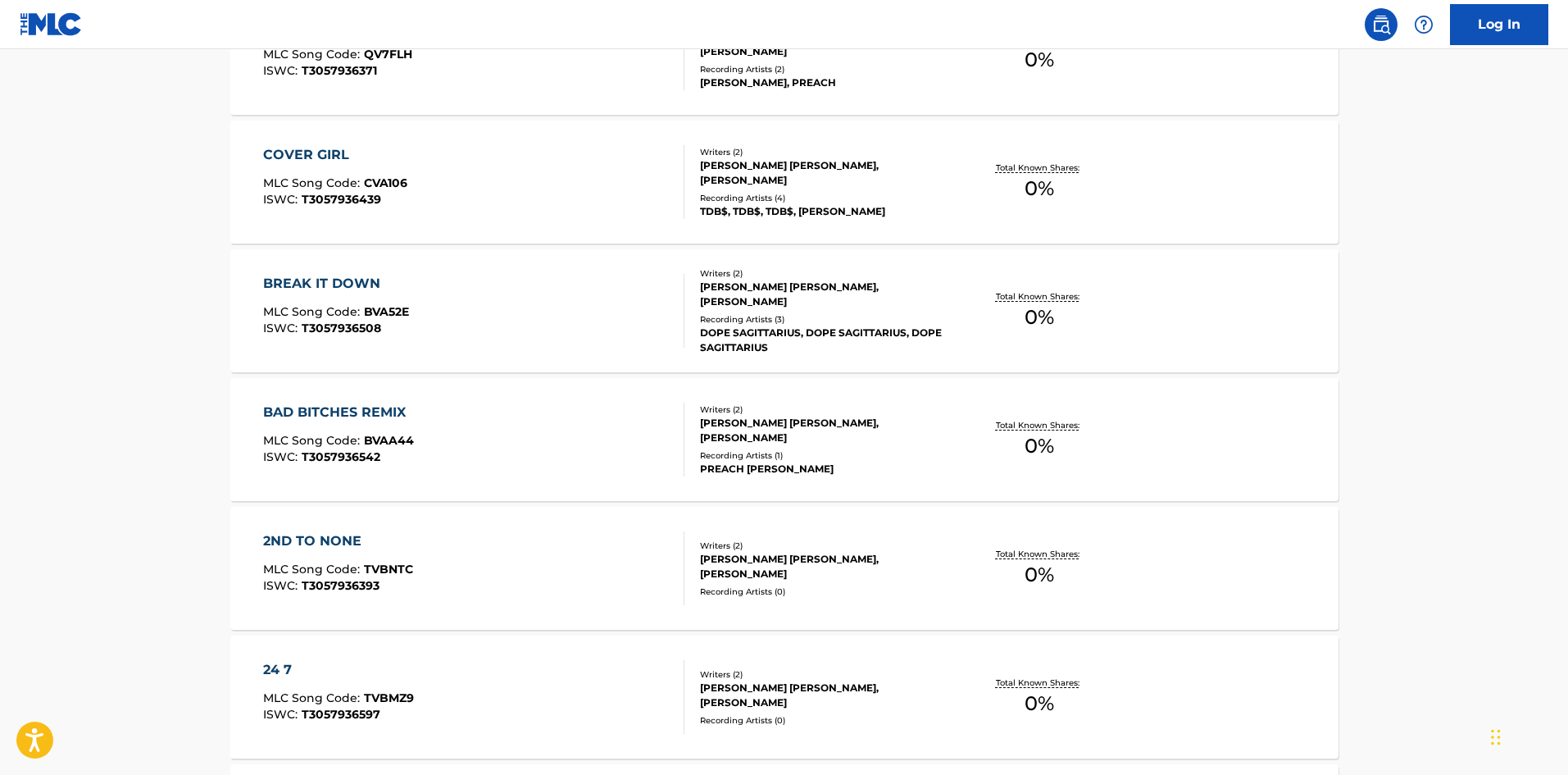
scroll to position [1230, 0]
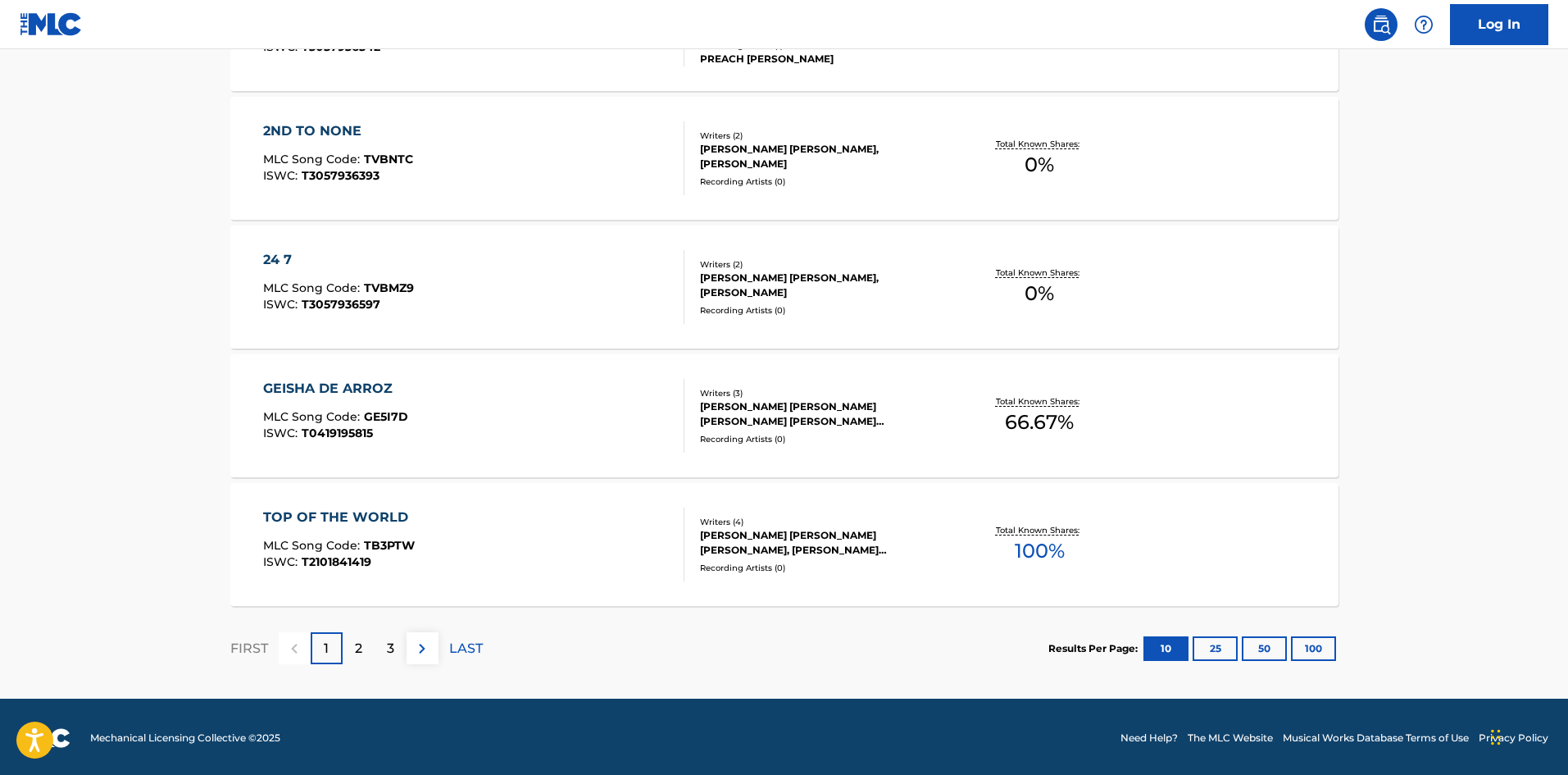
click at [360, 642] on p "2" at bounding box center [359, 648] width 7 height 19
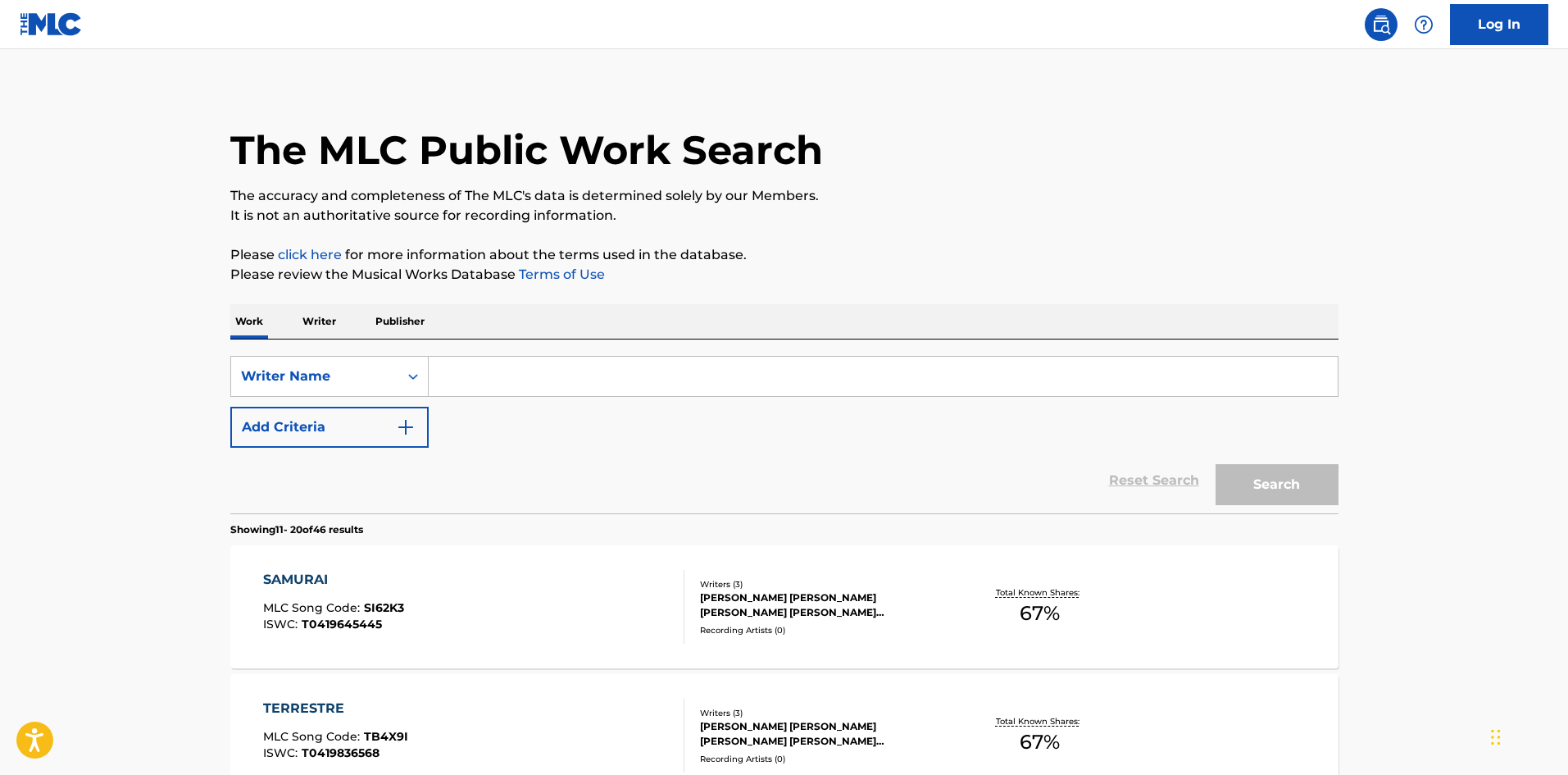
scroll to position [0, 0]
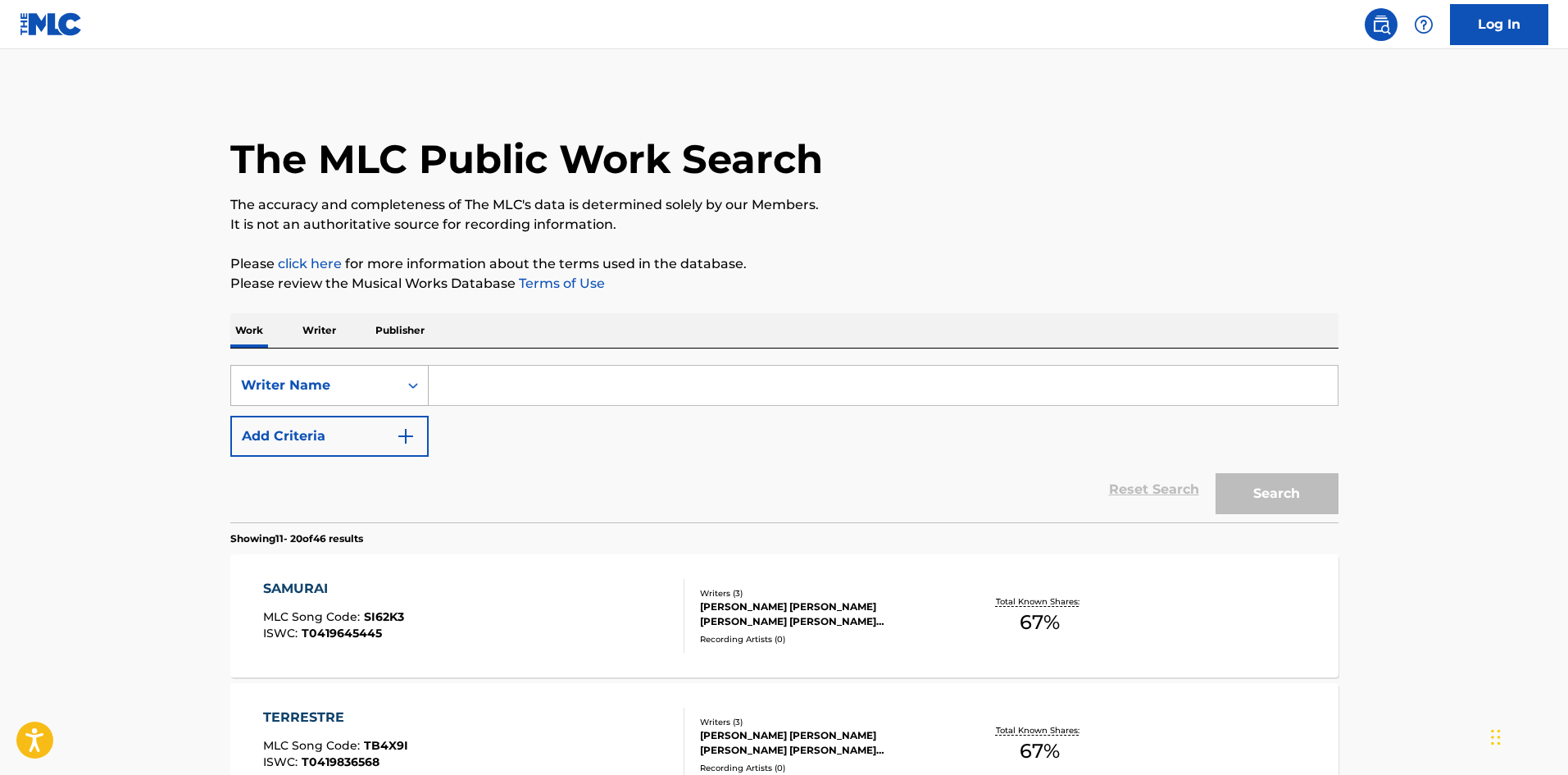
click at [347, 387] on div "Writer Name" at bounding box center [315, 385] width 148 height 19
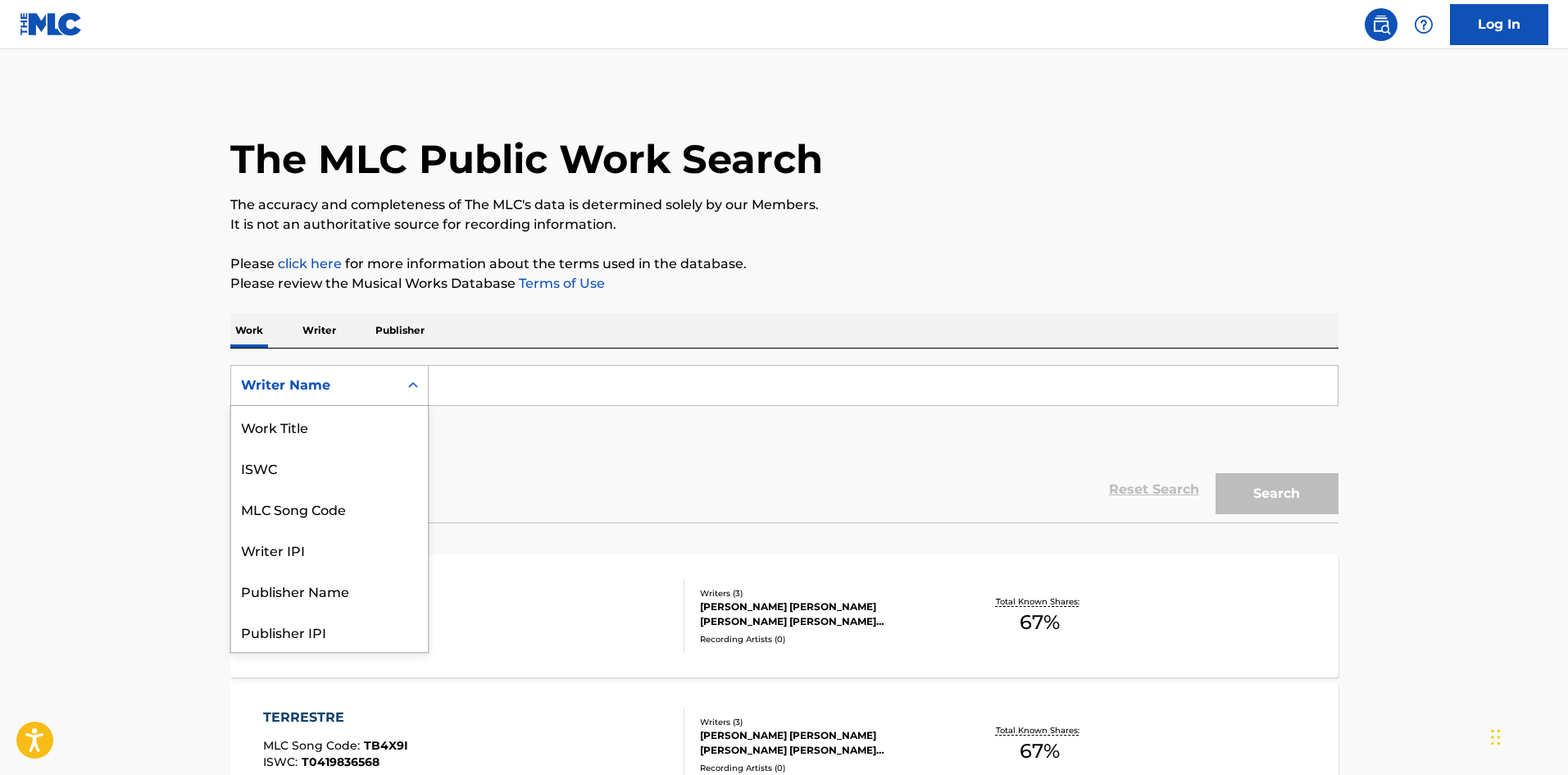
scroll to position [82, 0]
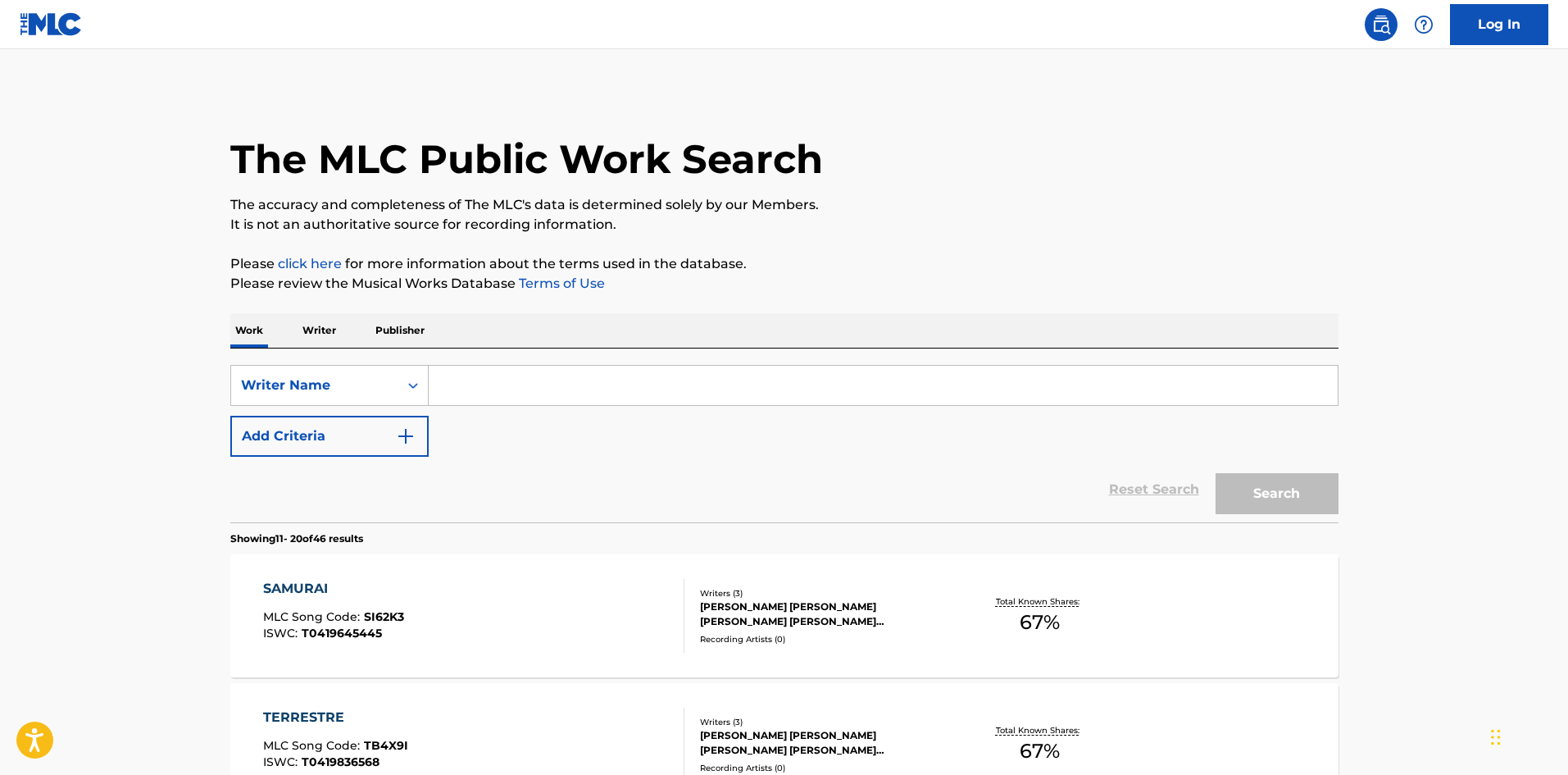
click at [340, 390] on div "Writer Name" at bounding box center [315, 385] width 148 height 19
click at [344, 388] on div "Writer Name" at bounding box center [315, 385] width 148 height 19
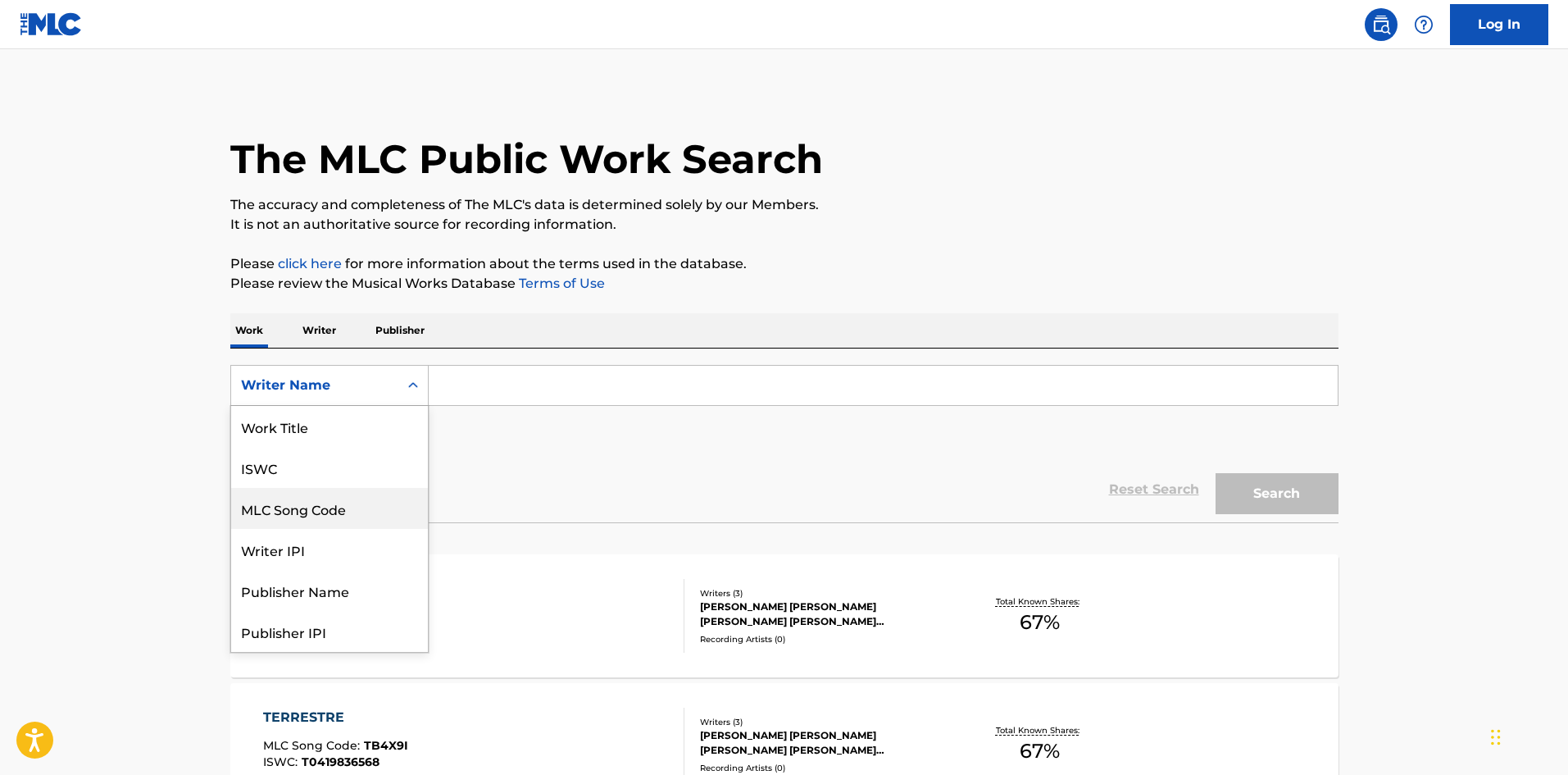
scroll to position [0, 0]
click at [305, 434] on div "Work Title" at bounding box center [329, 426] width 197 height 41
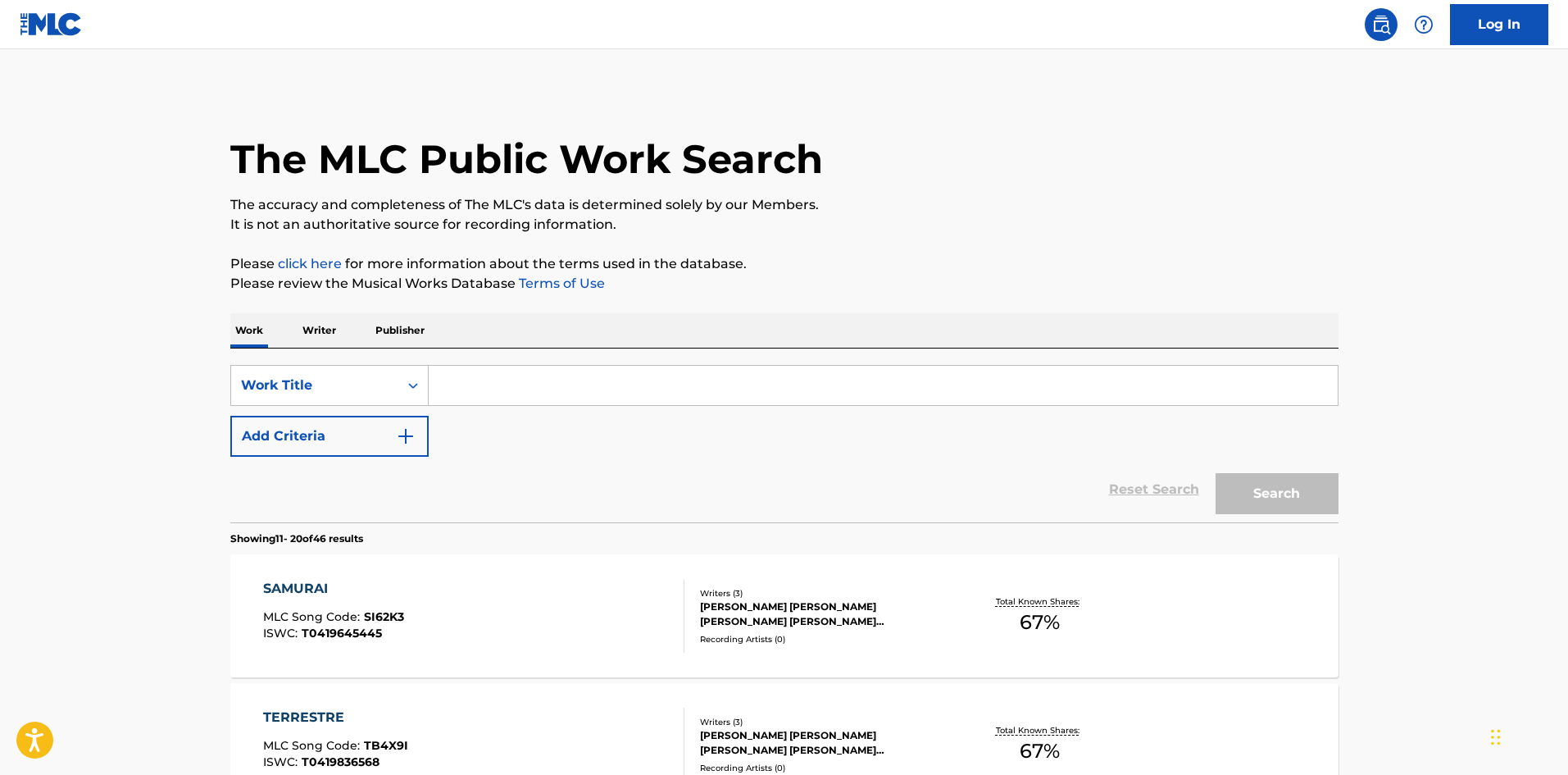
click at [306, 432] on button "Add Criteria" at bounding box center [329, 436] width 199 height 41
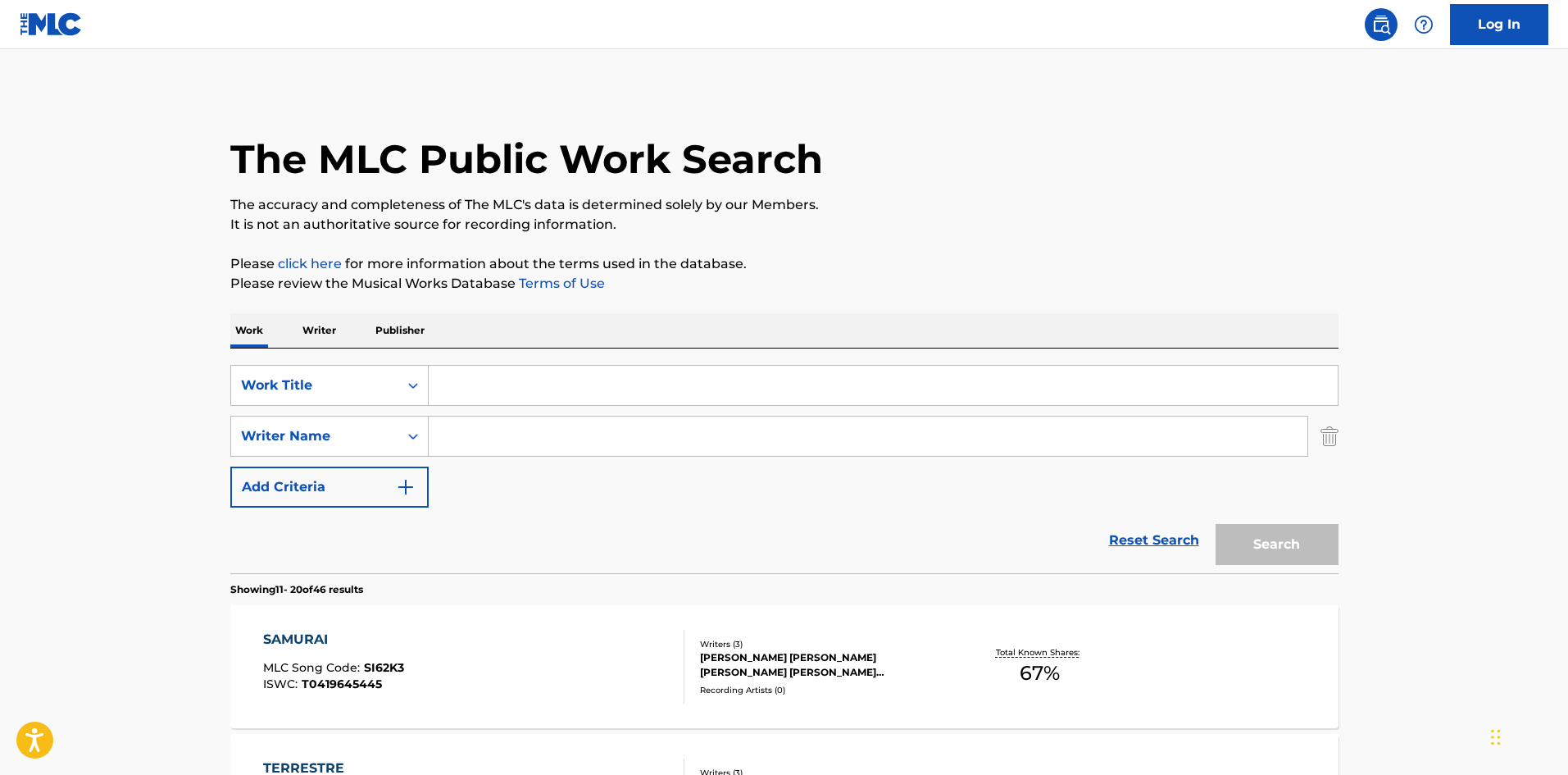
click at [484, 447] on input "Search Form" at bounding box center [868, 436] width 879 height 39
paste input "[PERSON_NAME]"
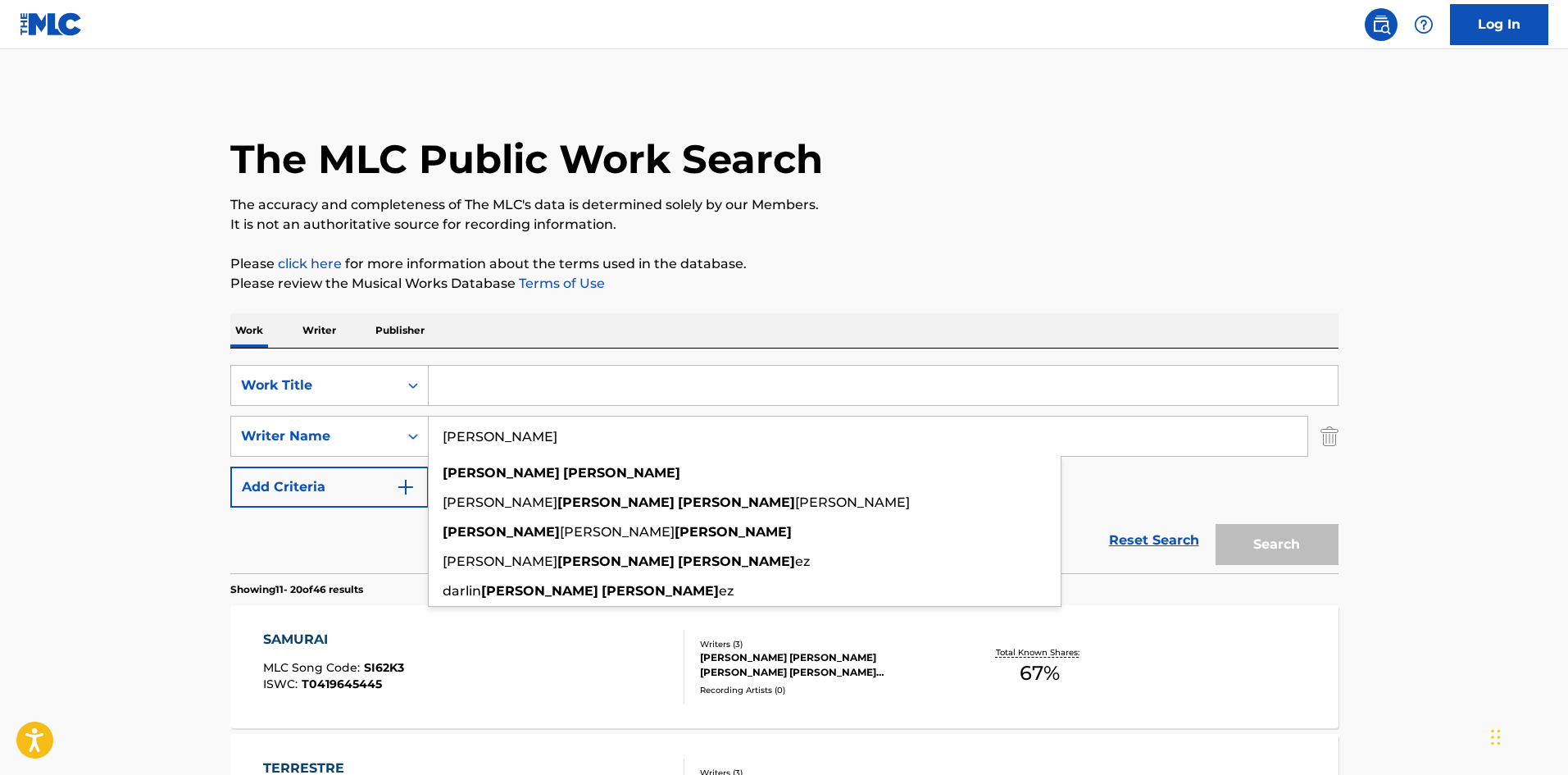
type input "[PERSON_NAME]"
click at [511, 369] on input "Search Form" at bounding box center [883, 385] width 909 height 39
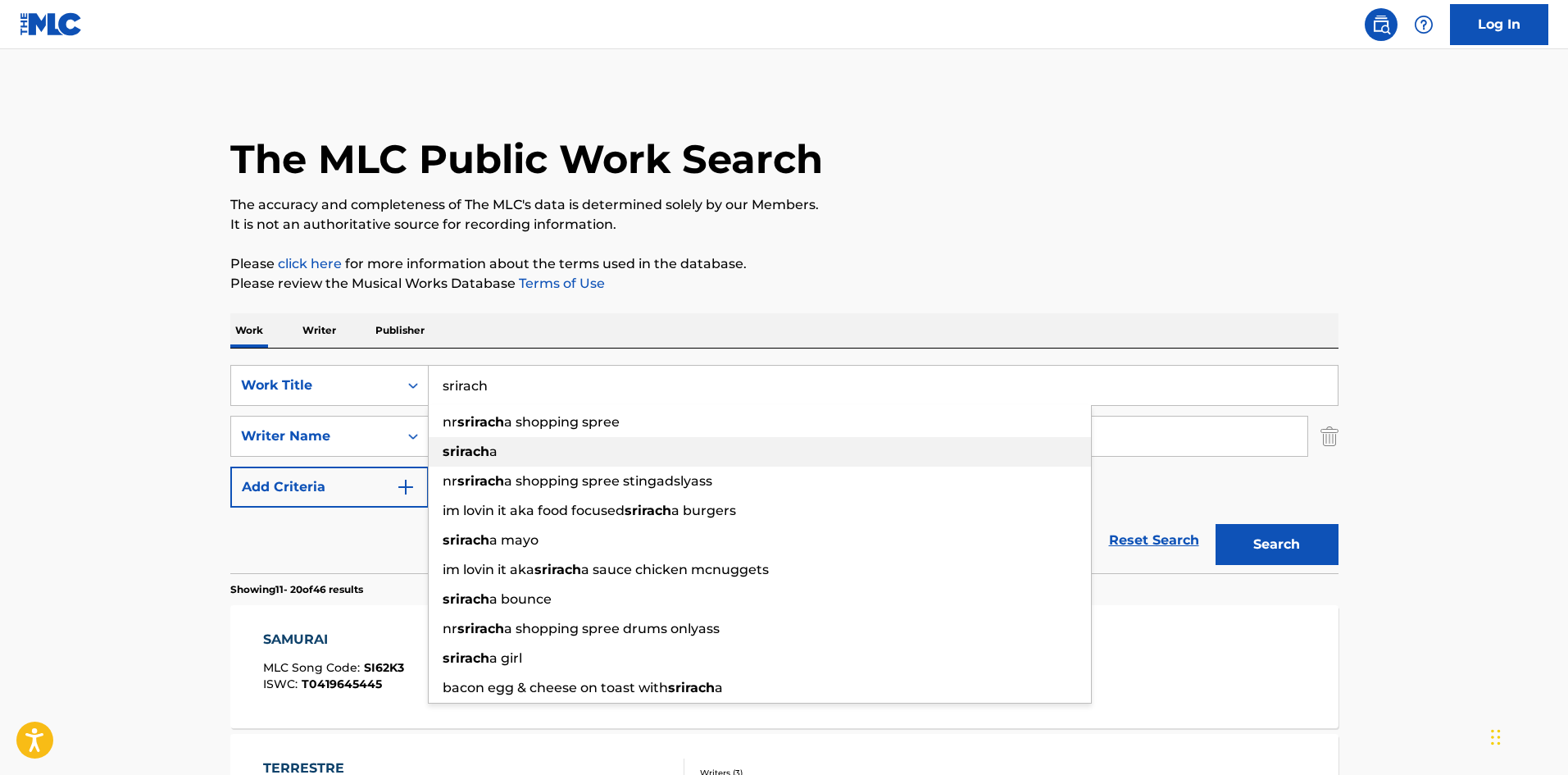
click at [597, 464] on div "srirach a" at bounding box center [759, 452] width 662 height 30
type input "sriracha"
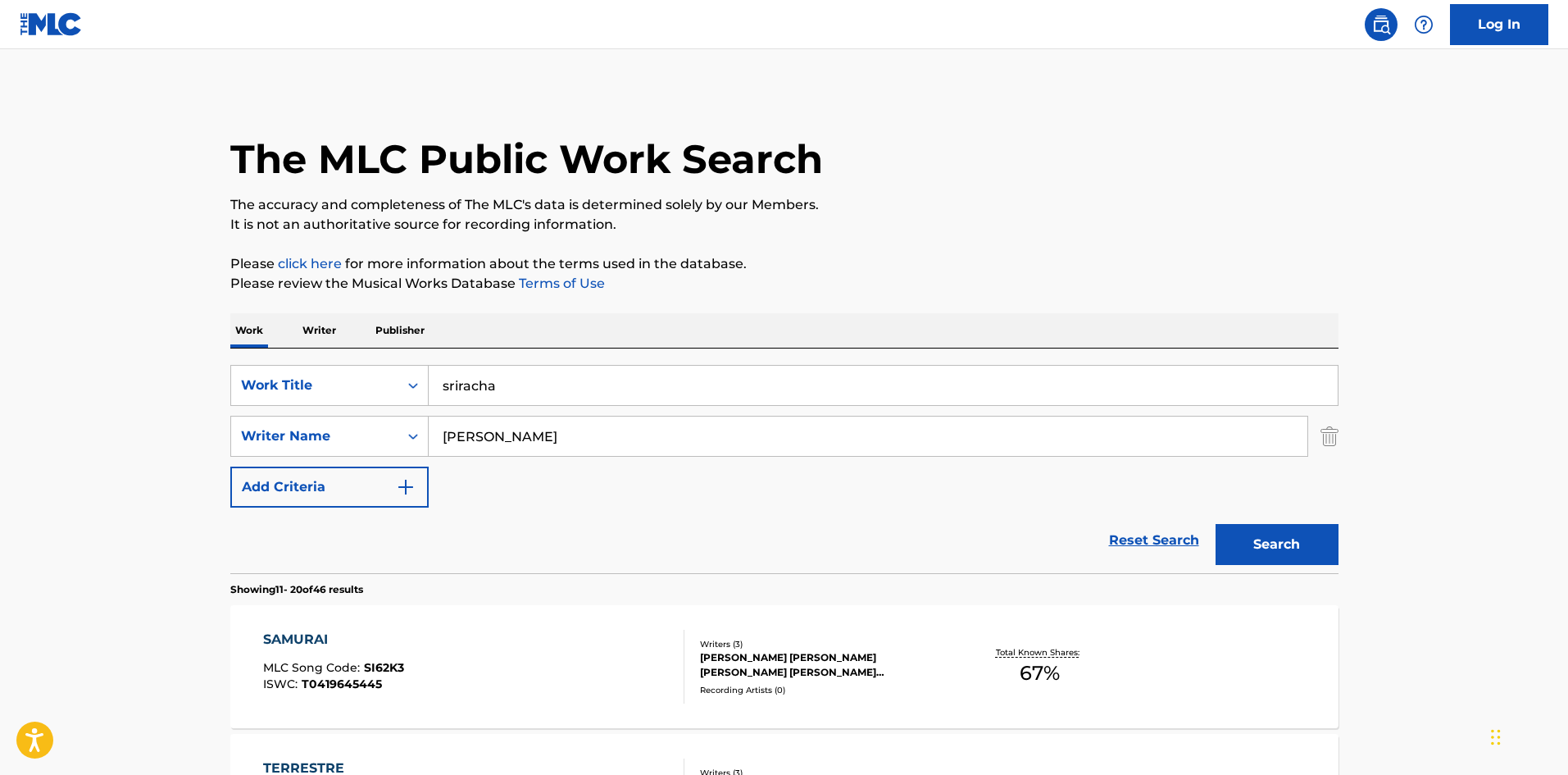
click at [1253, 525] on button "Search" at bounding box center [1277, 544] width 123 height 41
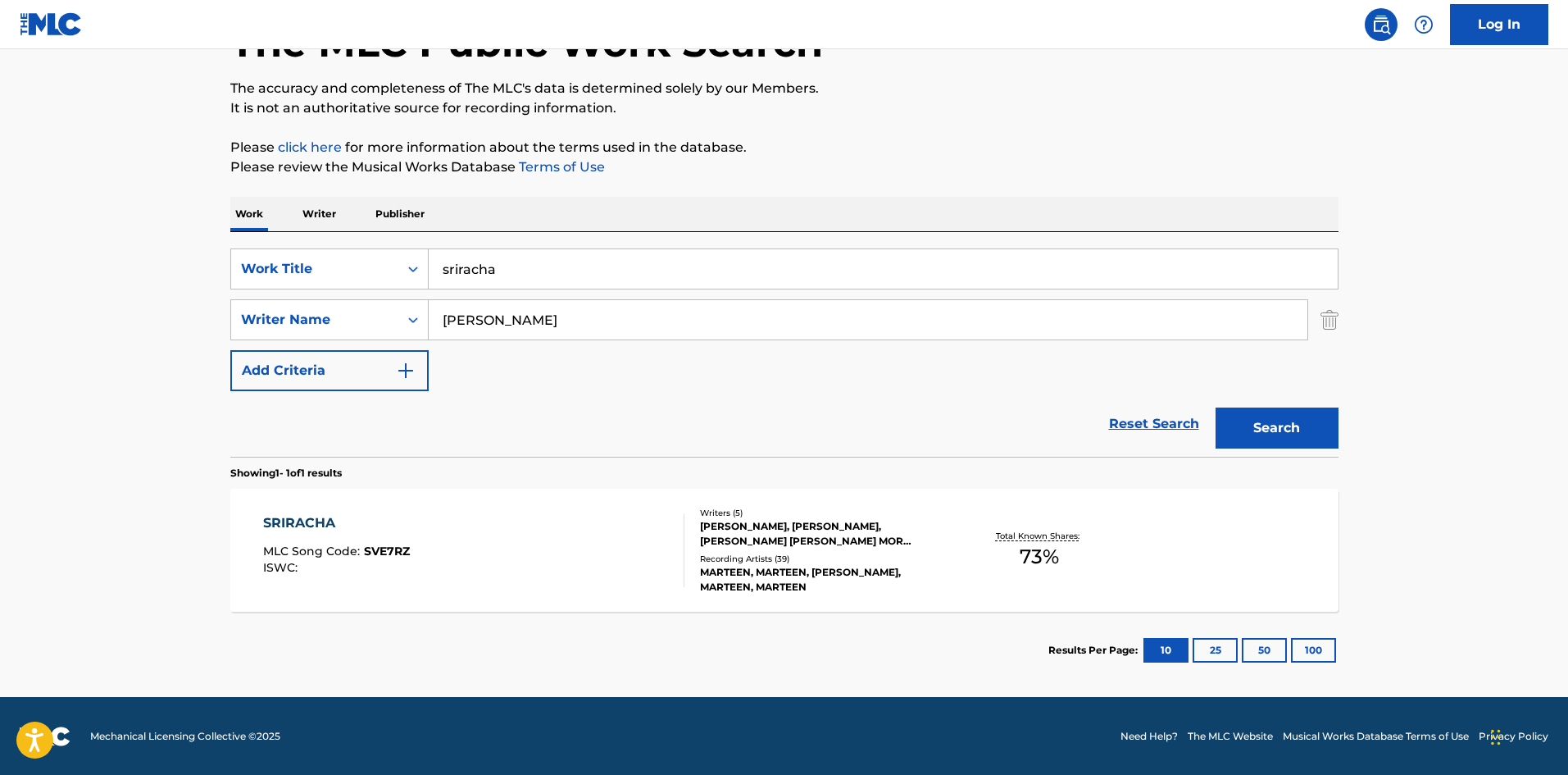
scroll to position [117, 0]
click at [310, 526] on div "SRIRACHA" at bounding box center [337, 522] width 147 height 19
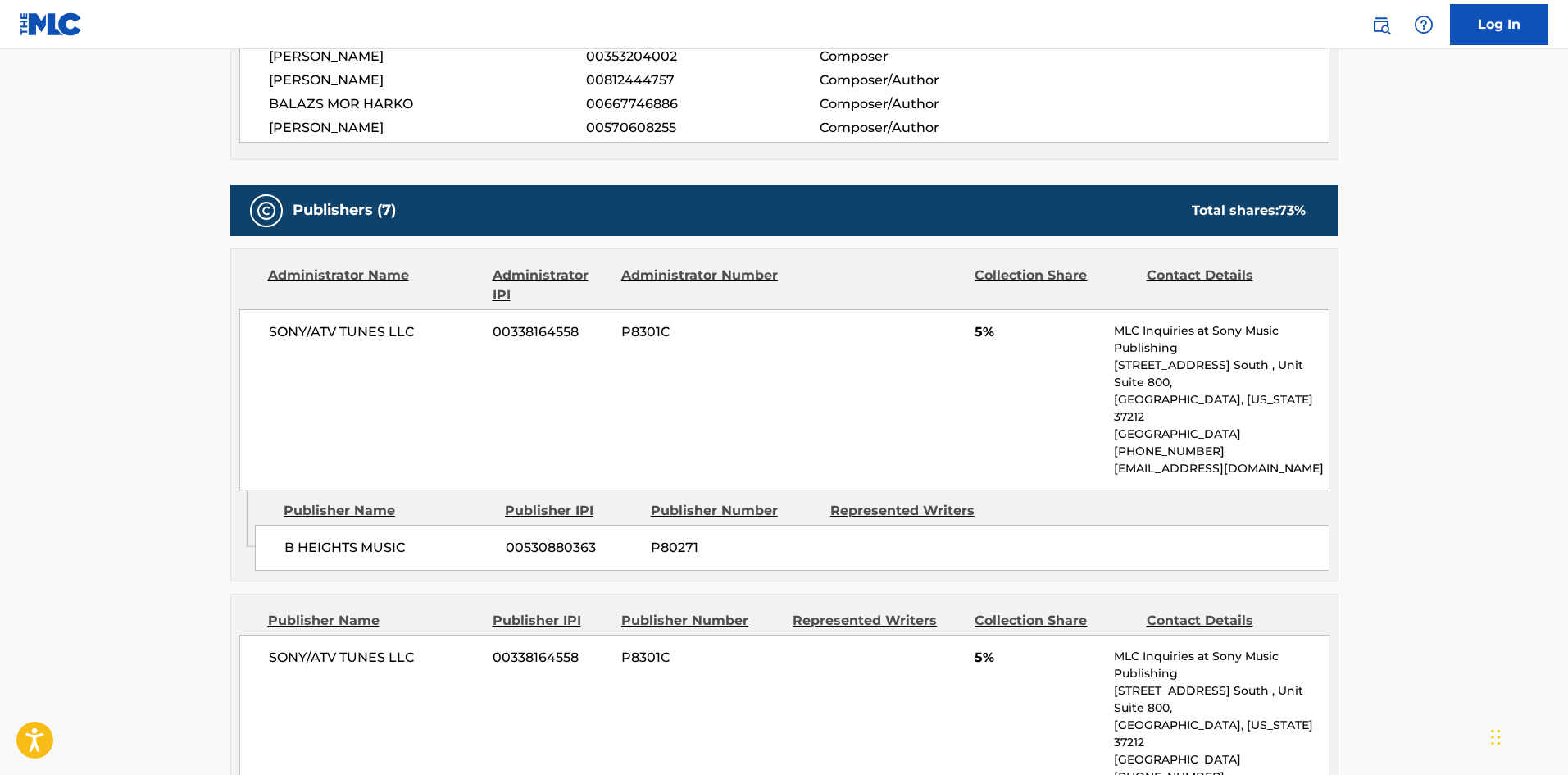
scroll to position [410, 0]
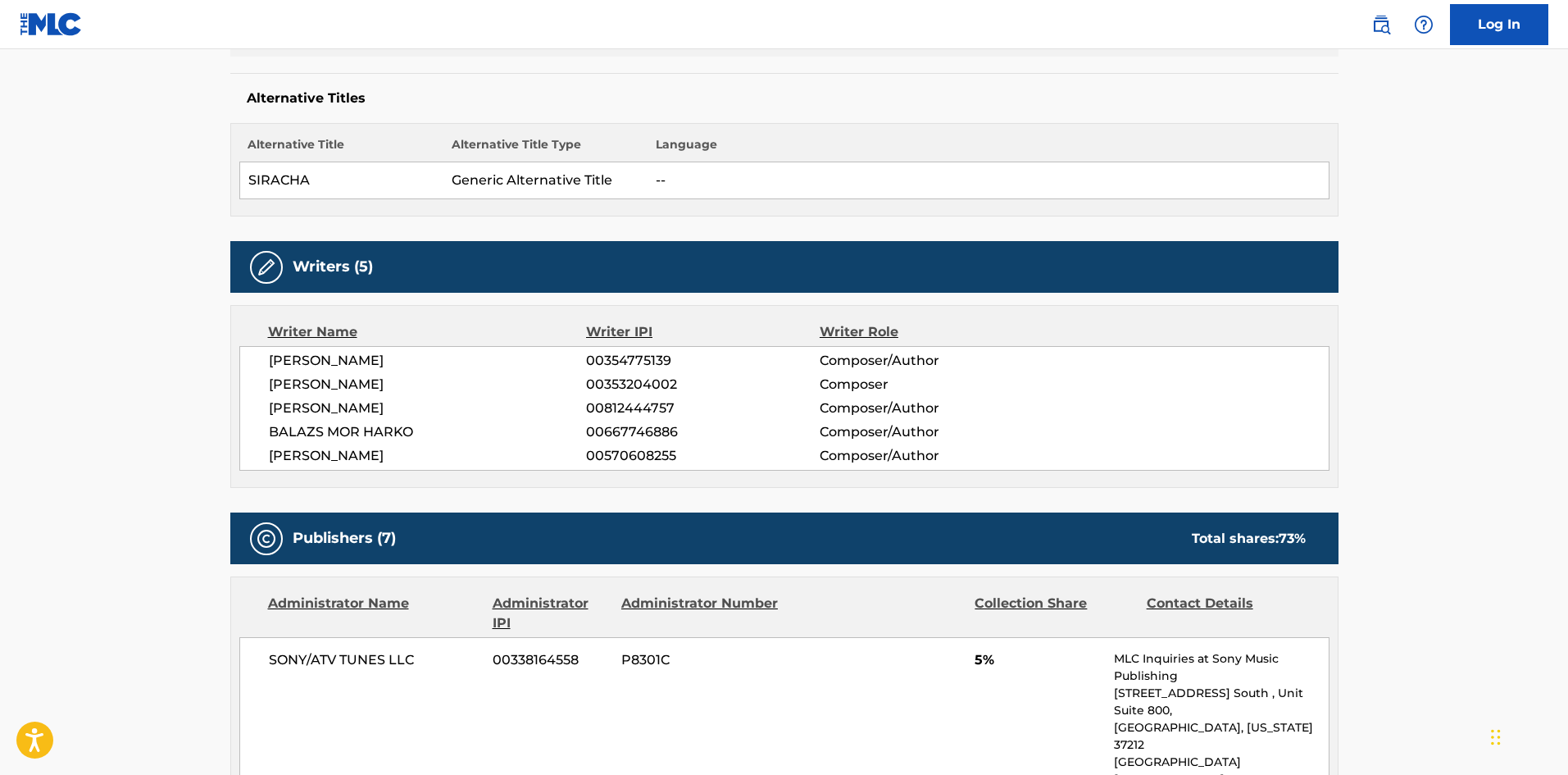
drag, startPoint x: 461, startPoint y: 405, endPoint x: 265, endPoint y: 414, distance: 196.2
click at [265, 414] on div "[PERSON_NAME] 00354775139 Composer/Author [PERSON_NAME] 00353204002 Composer [P…" at bounding box center [784, 408] width 1091 height 124
copy span "[PERSON_NAME]"
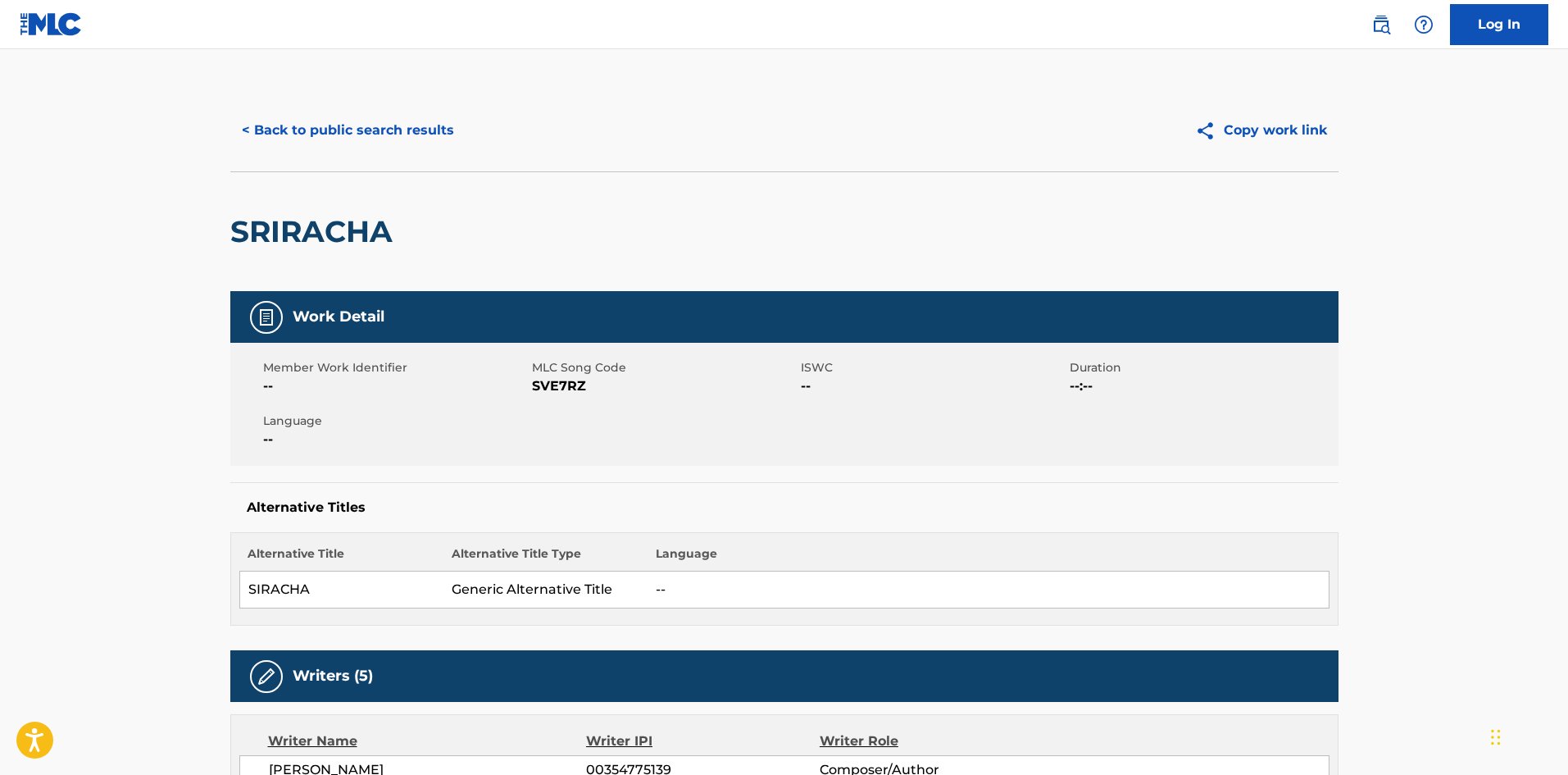
scroll to position [0, 0]
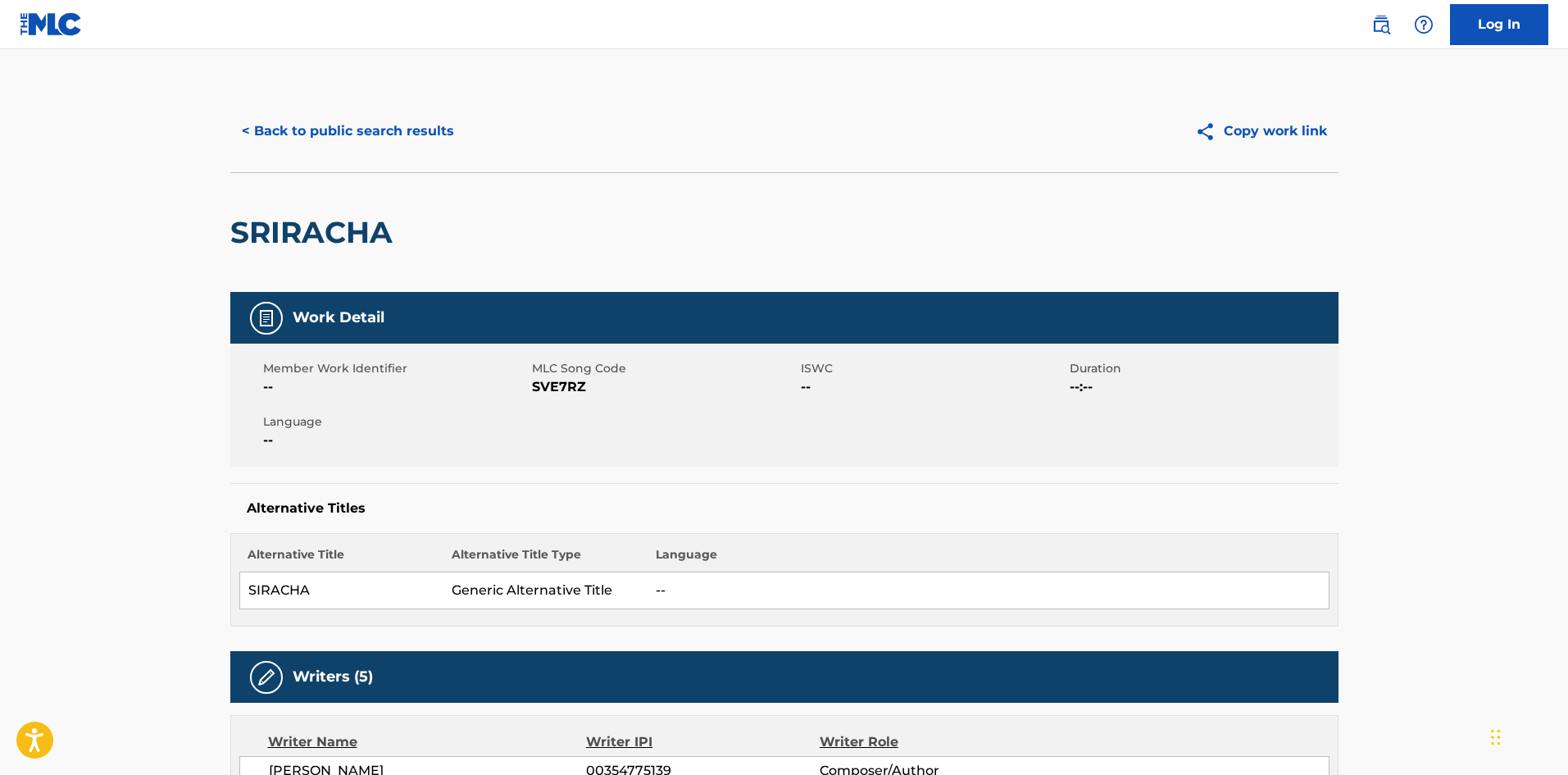
click at [316, 134] on button "< Back to public search results" at bounding box center [347, 131] width 235 height 41
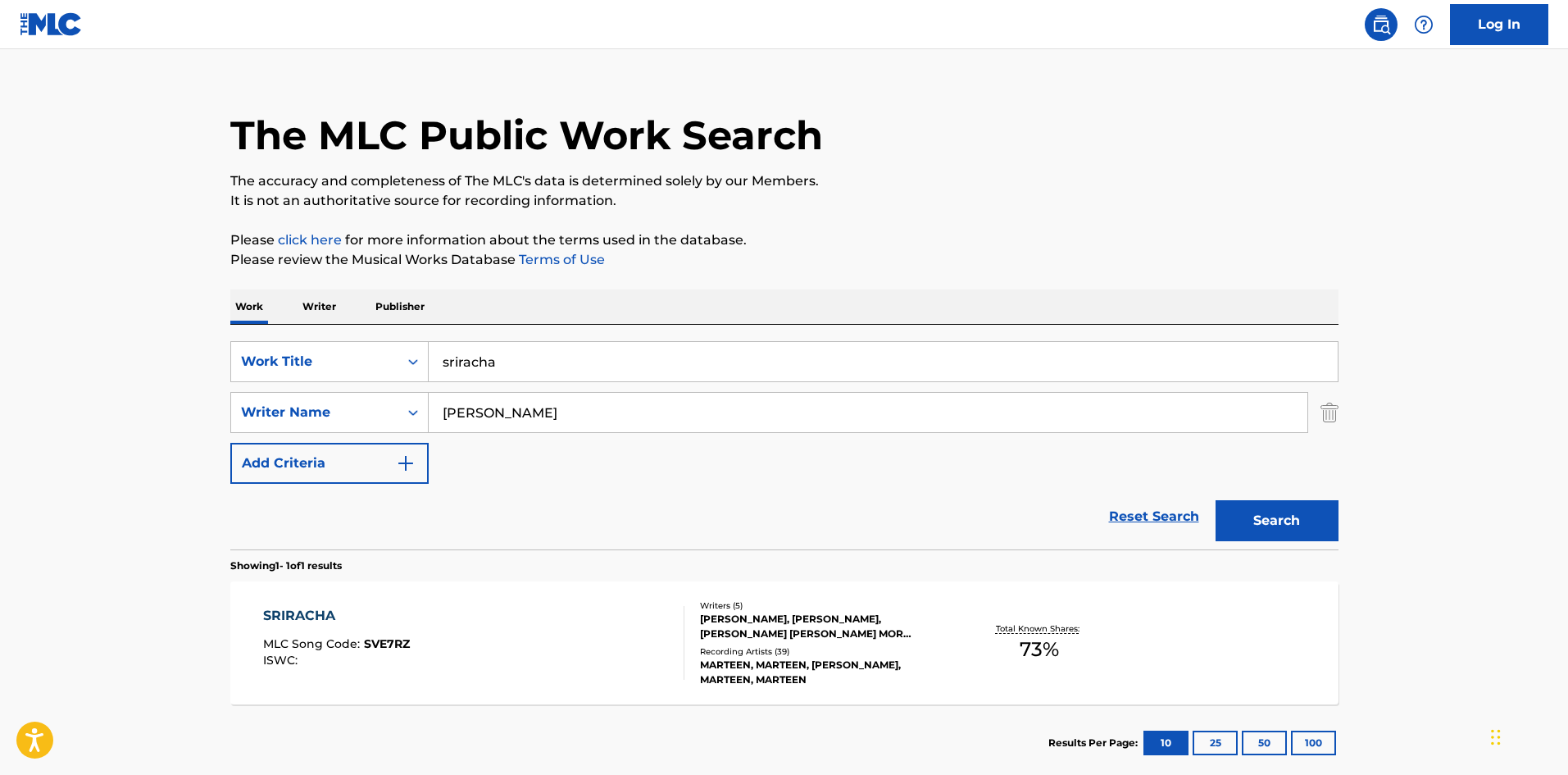
click at [1337, 418] on img "Search Form" at bounding box center [1329, 412] width 18 height 41
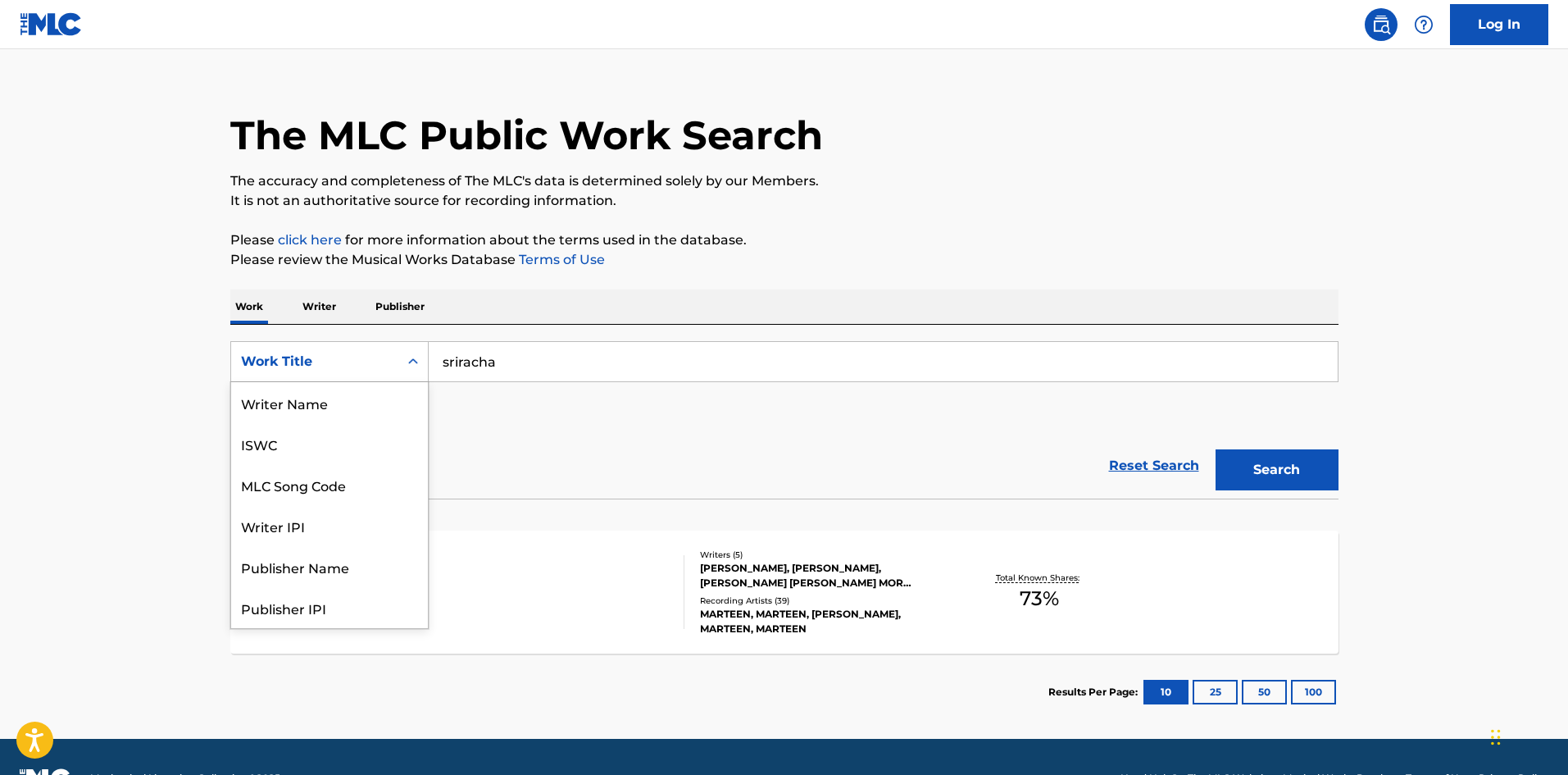
click at [334, 349] on div "Work Title" at bounding box center [314, 362] width 167 height 31
click at [328, 407] on div "Writer Name" at bounding box center [329, 402] width 197 height 41
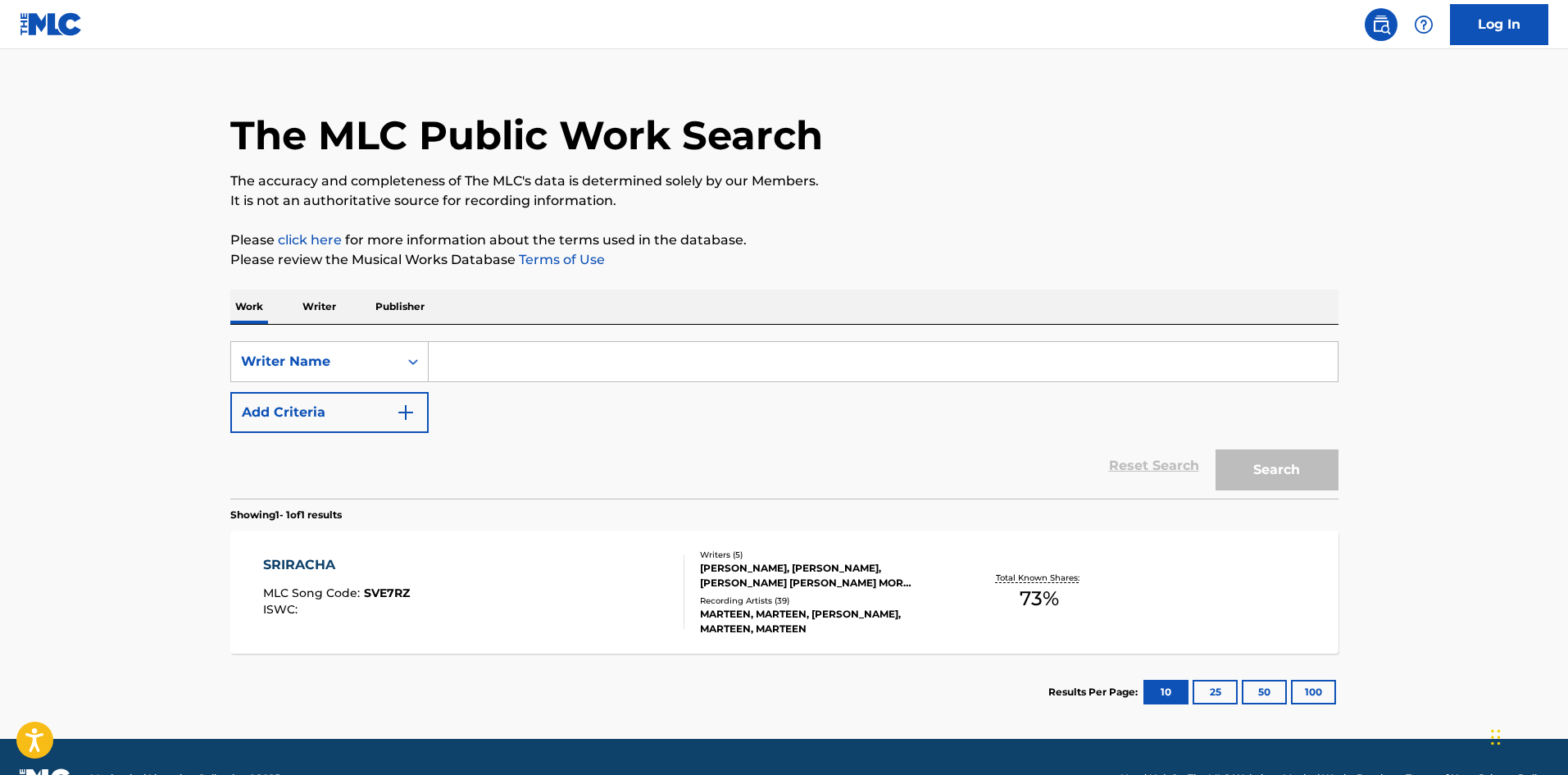
click at [595, 381] on input "Search Form" at bounding box center [883, 361] width 909 height 39
paste input "[PERSON_NAME]"
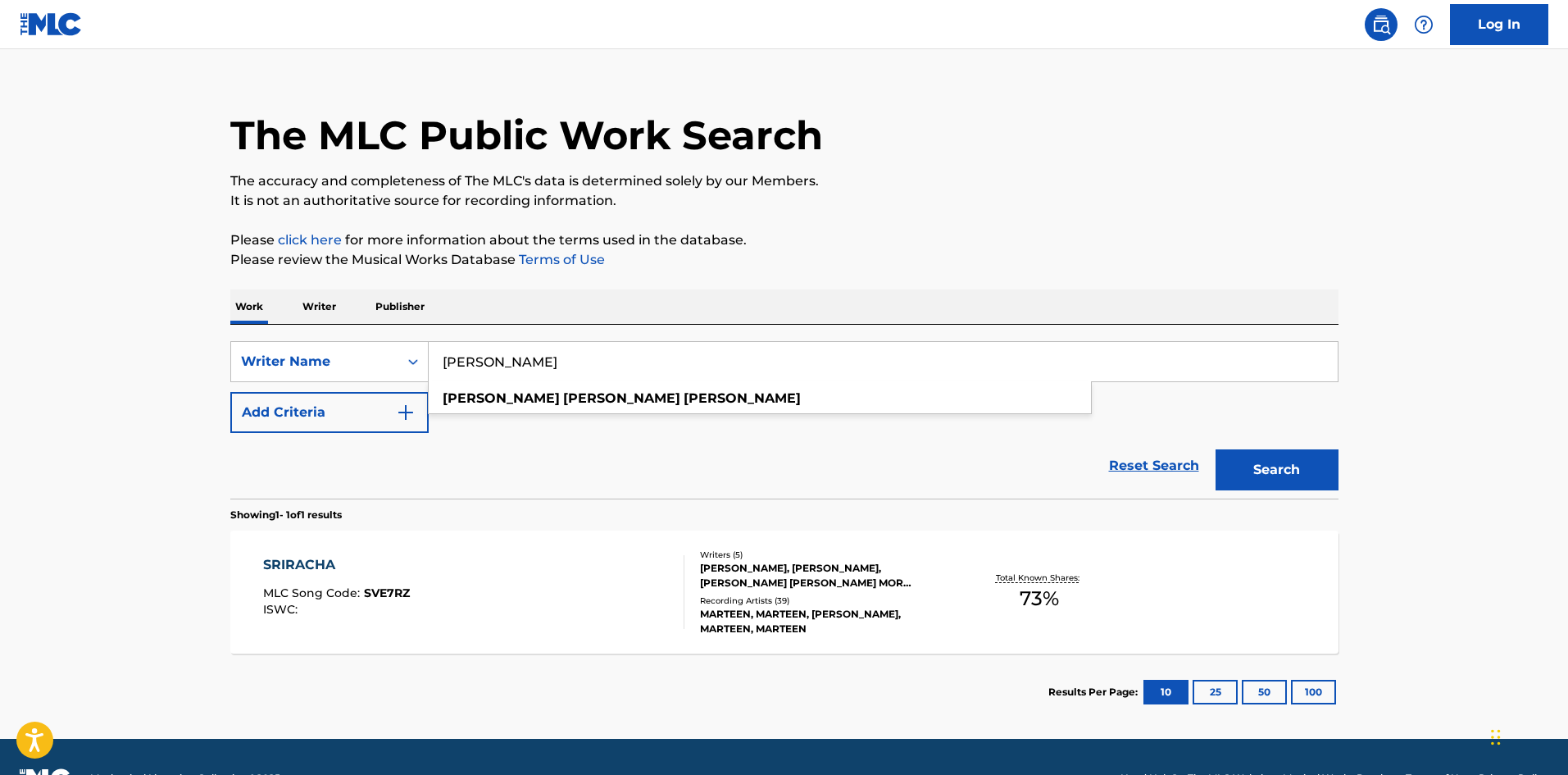
type input "[PERSON_NAME]"
click at [1267, 463] on button "Search" at bounding box center [1277, 470] width 123 height 41
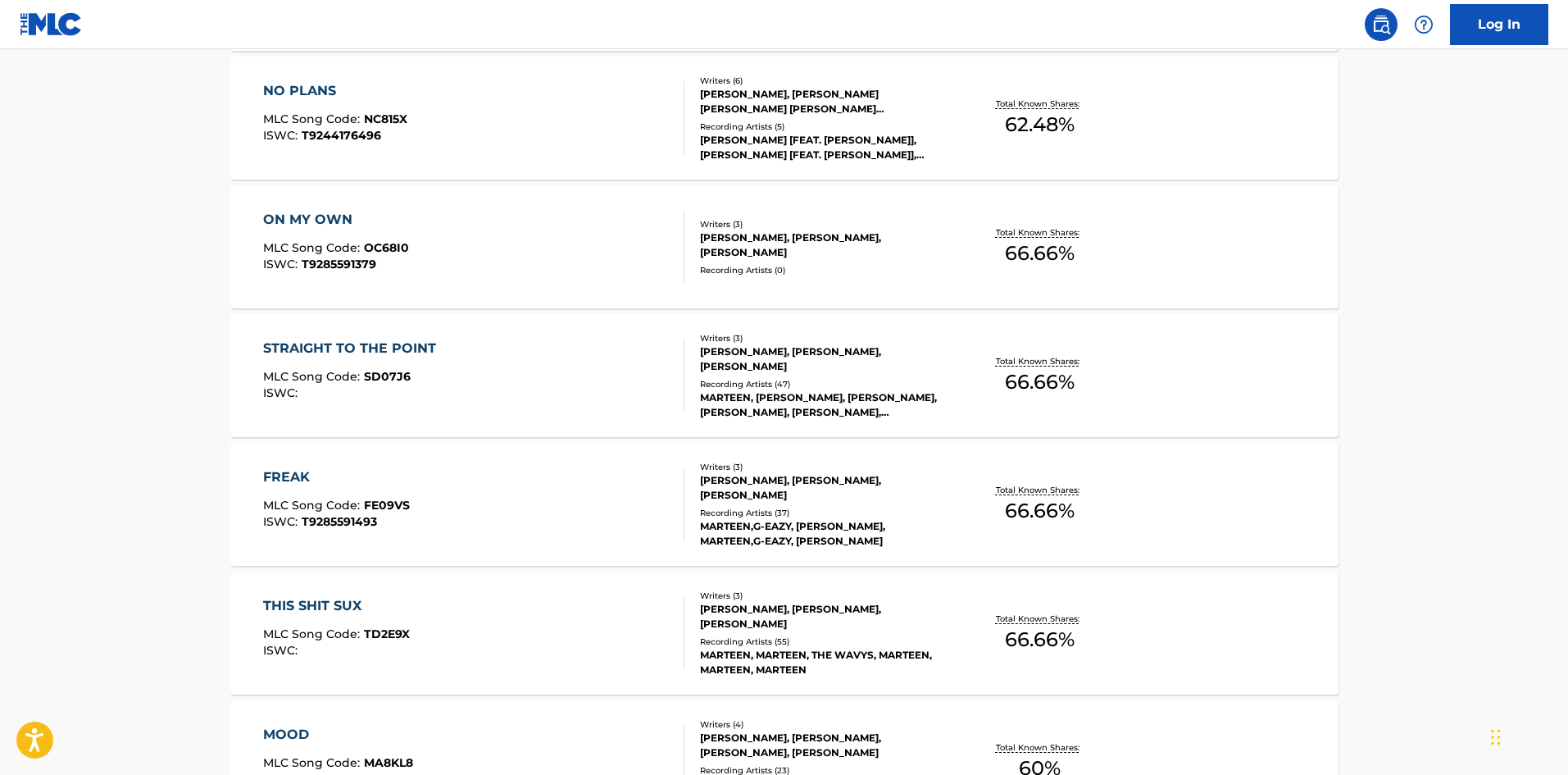
scroll to position [656, 0]
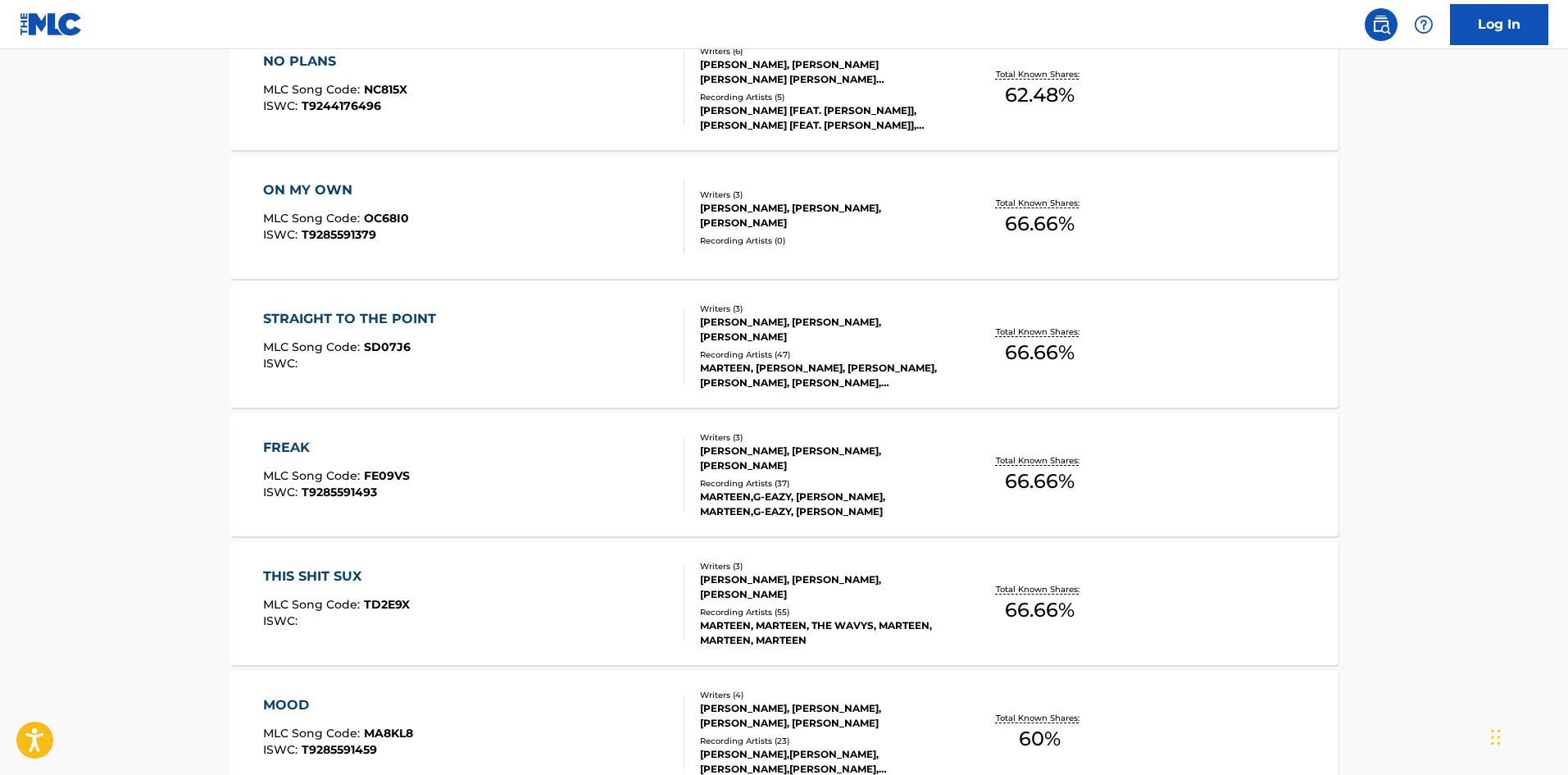
click at [282, 443] on div "FREAK" at bounding box center [337, 448] width 147 height 19
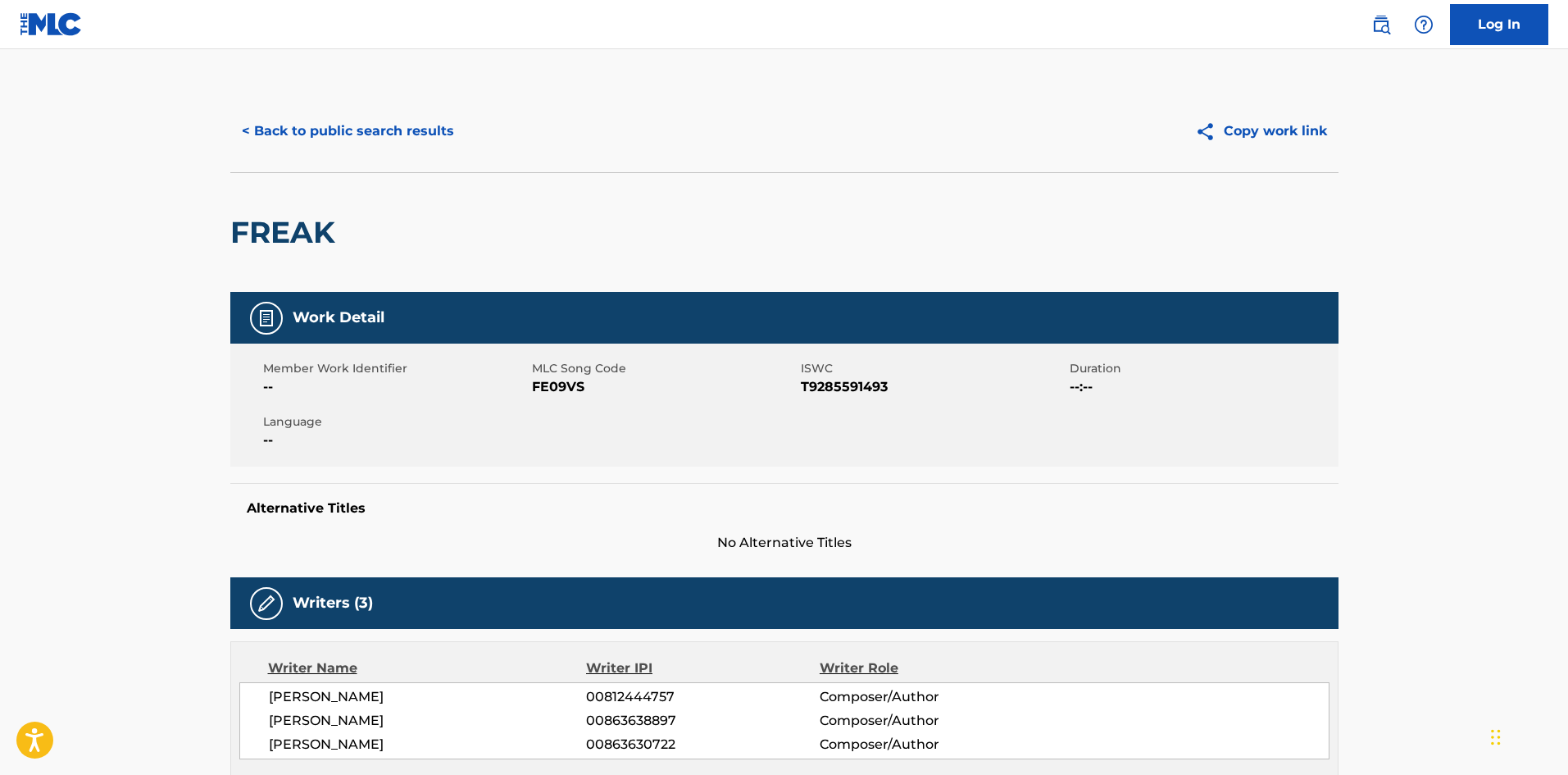
click at [319, 140] on button "< Back to public search results" at bounding box center [347, 131] width 235 height 41
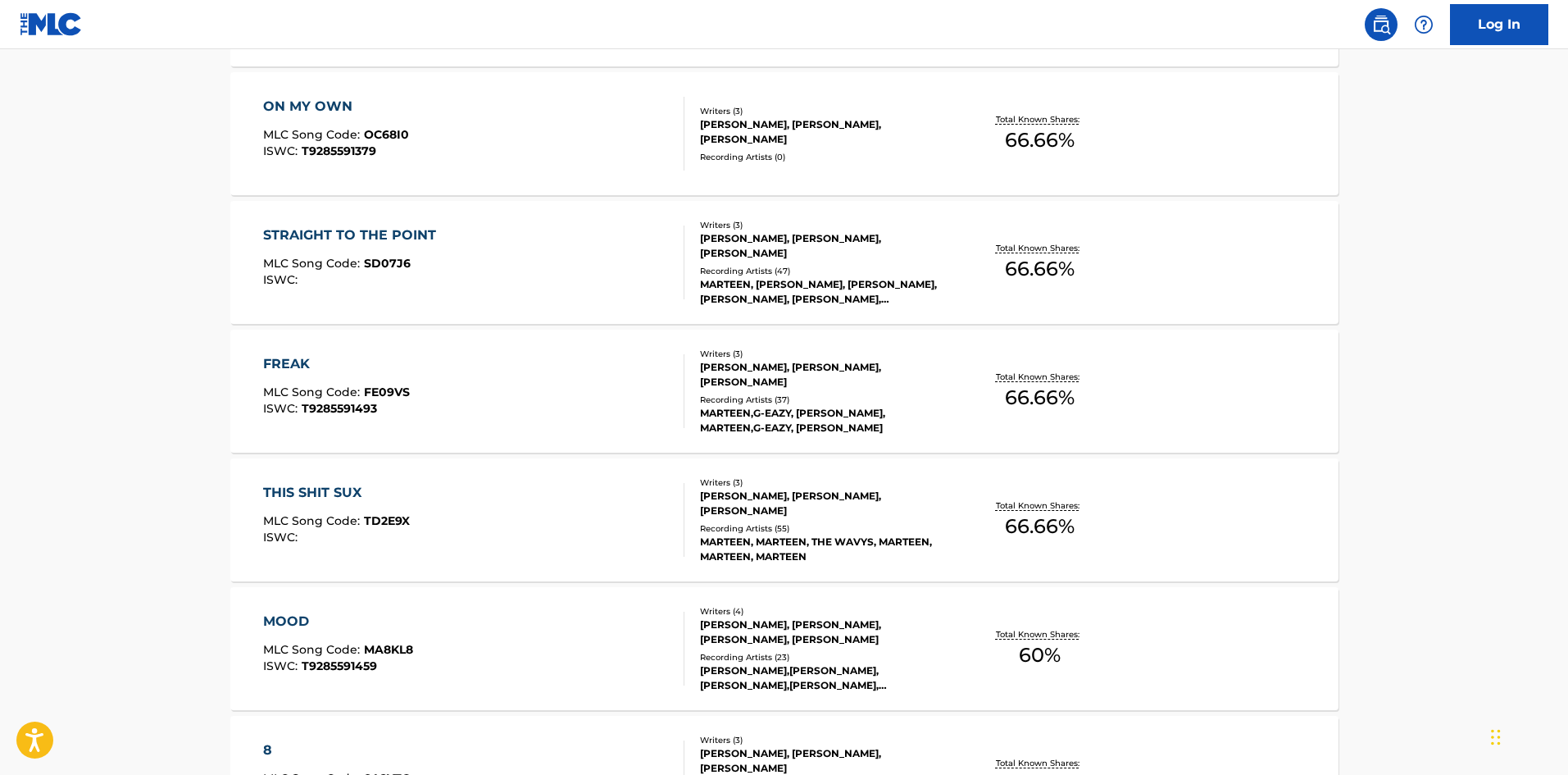
scroll to position [862, 0]
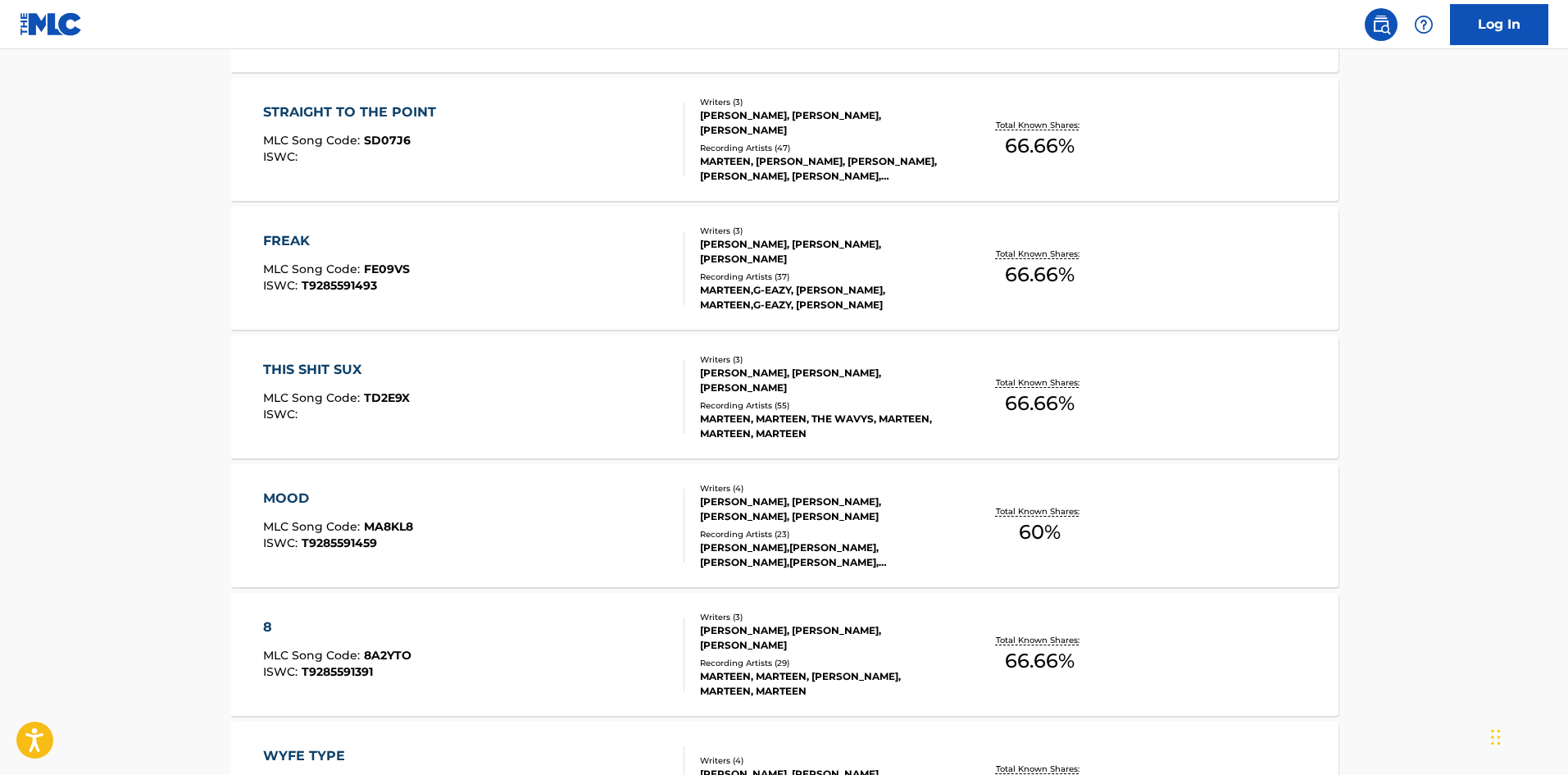
click at [318, 361] on div "THIS SHIT SUX" at bounding box center [337, 370] width 147 height 19
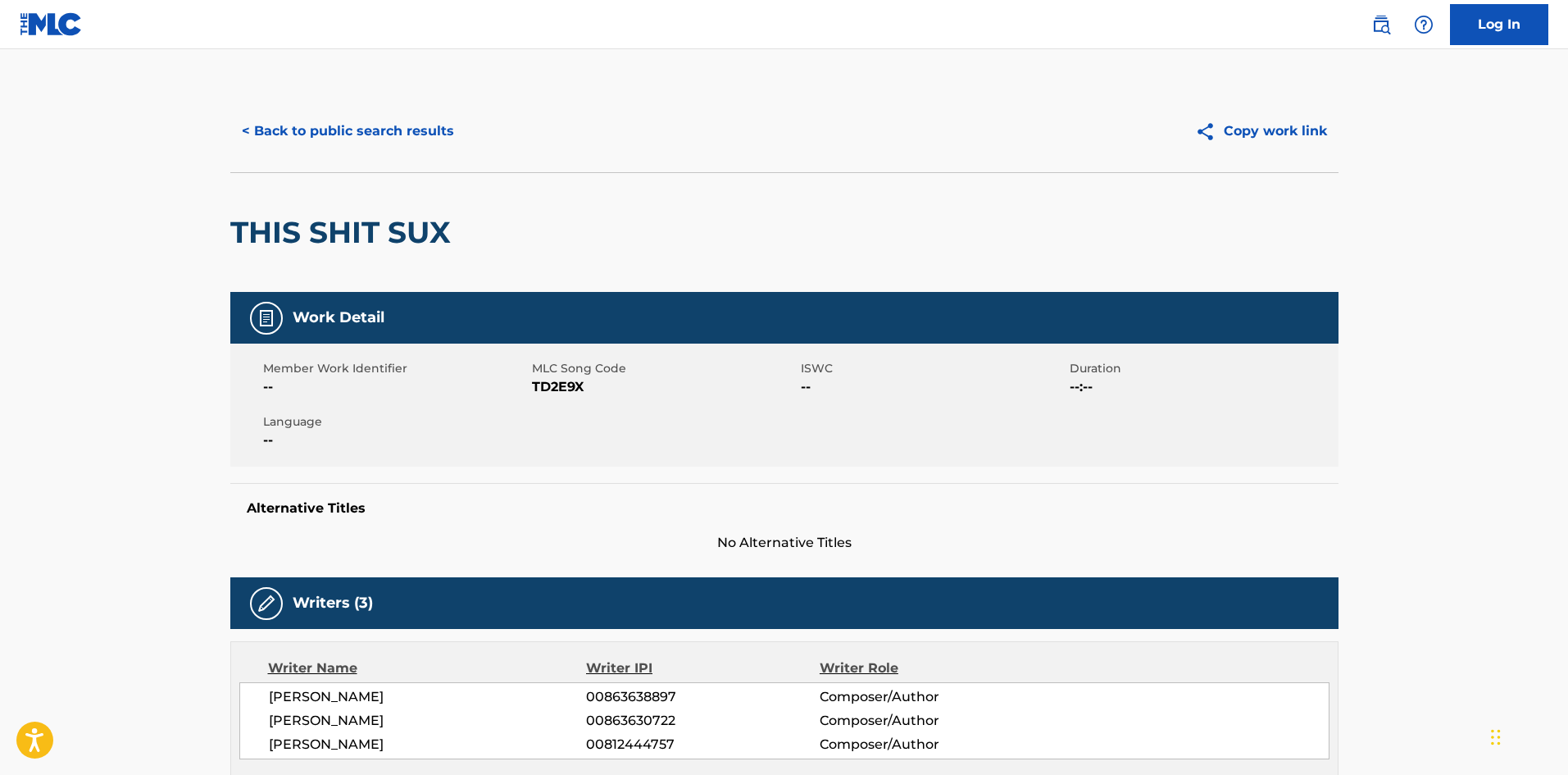
click at [332, 160] on div "< Back to public search results Copy work link" at bounding box center [784, 131] width 1108 height 82
click at [324, 132] on button "< Back to public search results" at bounding box center [347, 131] width 235 height 41
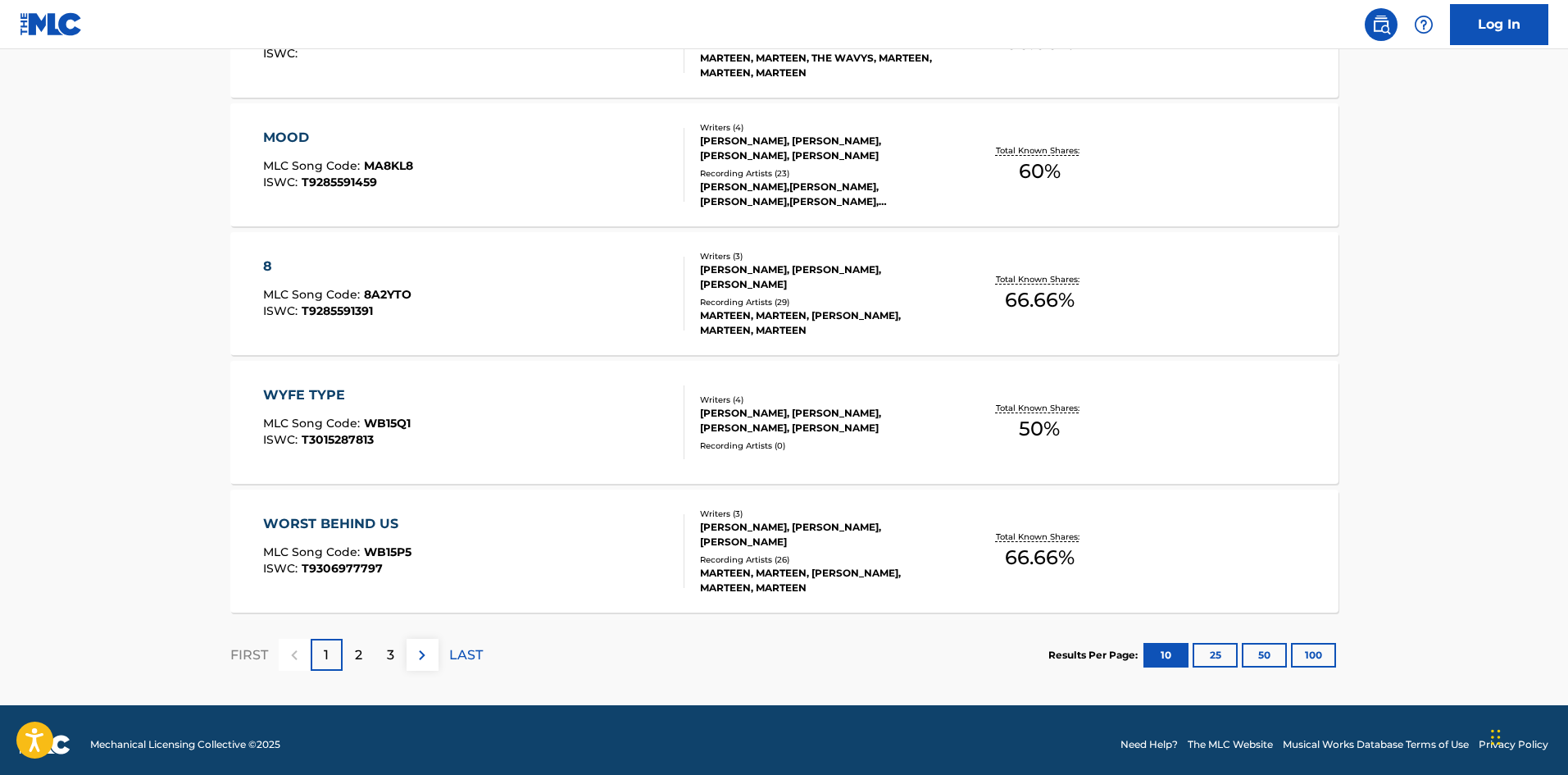
scroll to position [1232, 0]
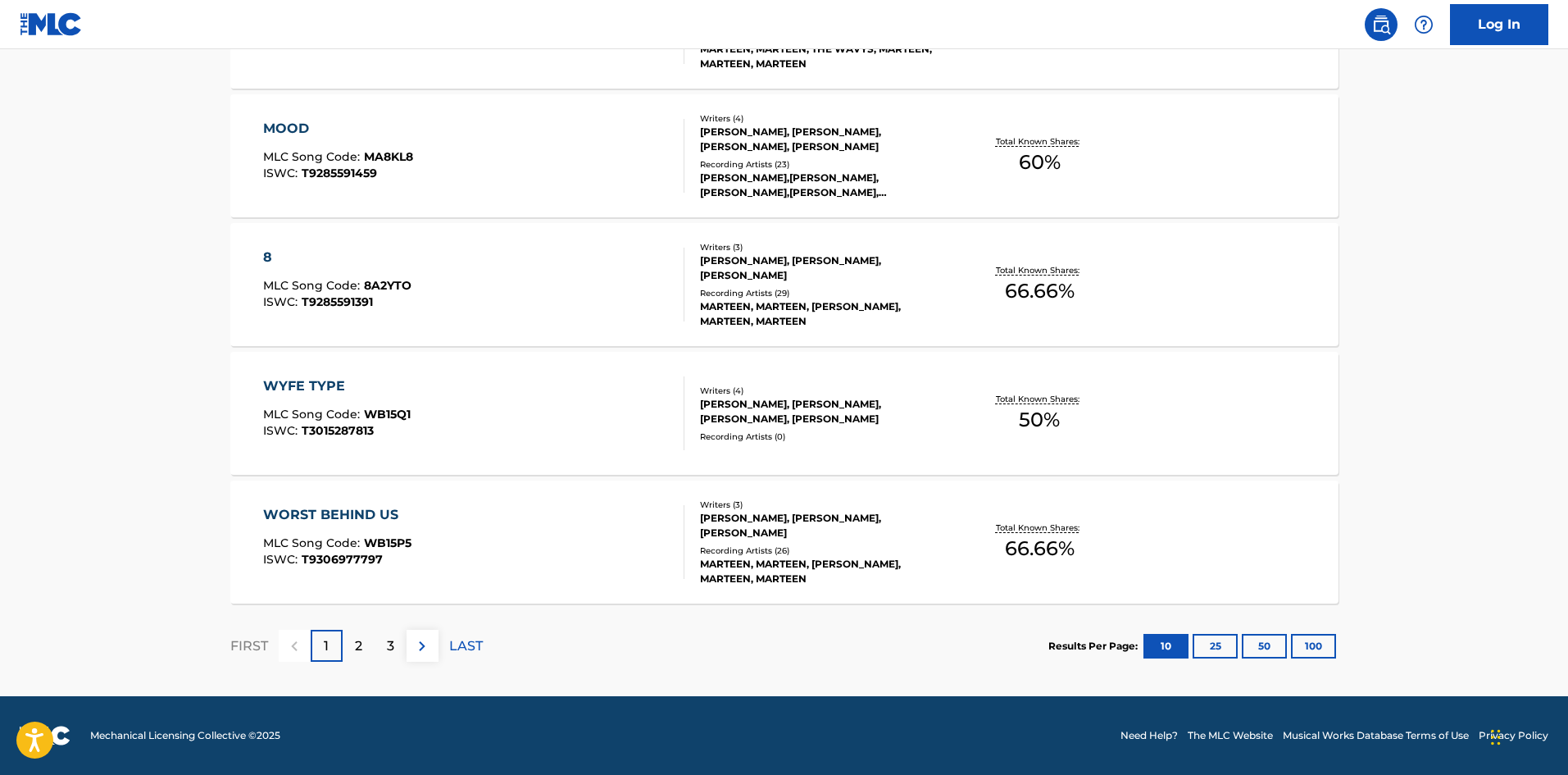
click at [289, 509] on div "WORST BEHIND US" at bounding box center [338, 514] width 149 height 19
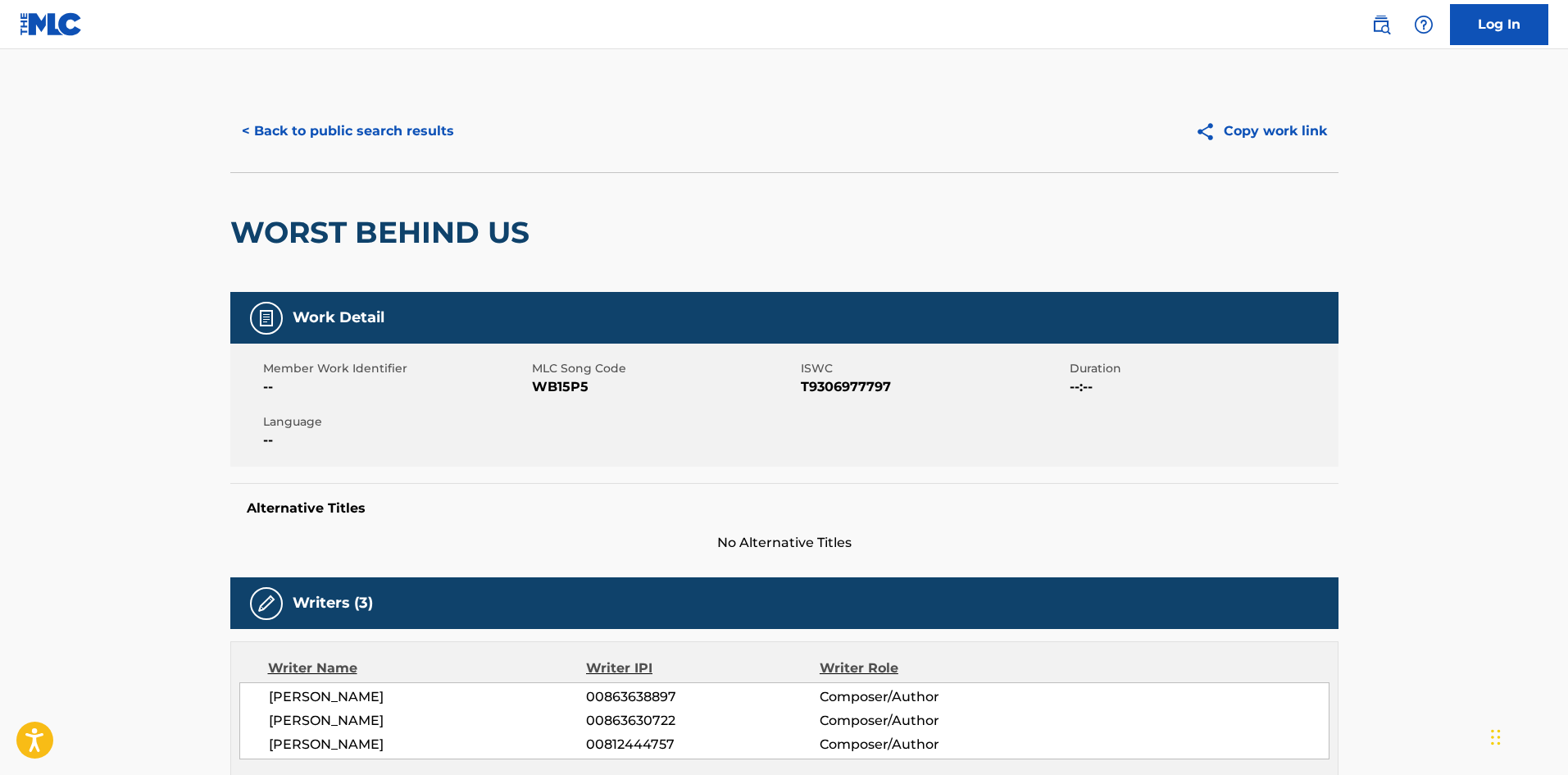
click at [337, 113] on button "< Back to public search results" at bounding box center [347, 131] width 235 height 41
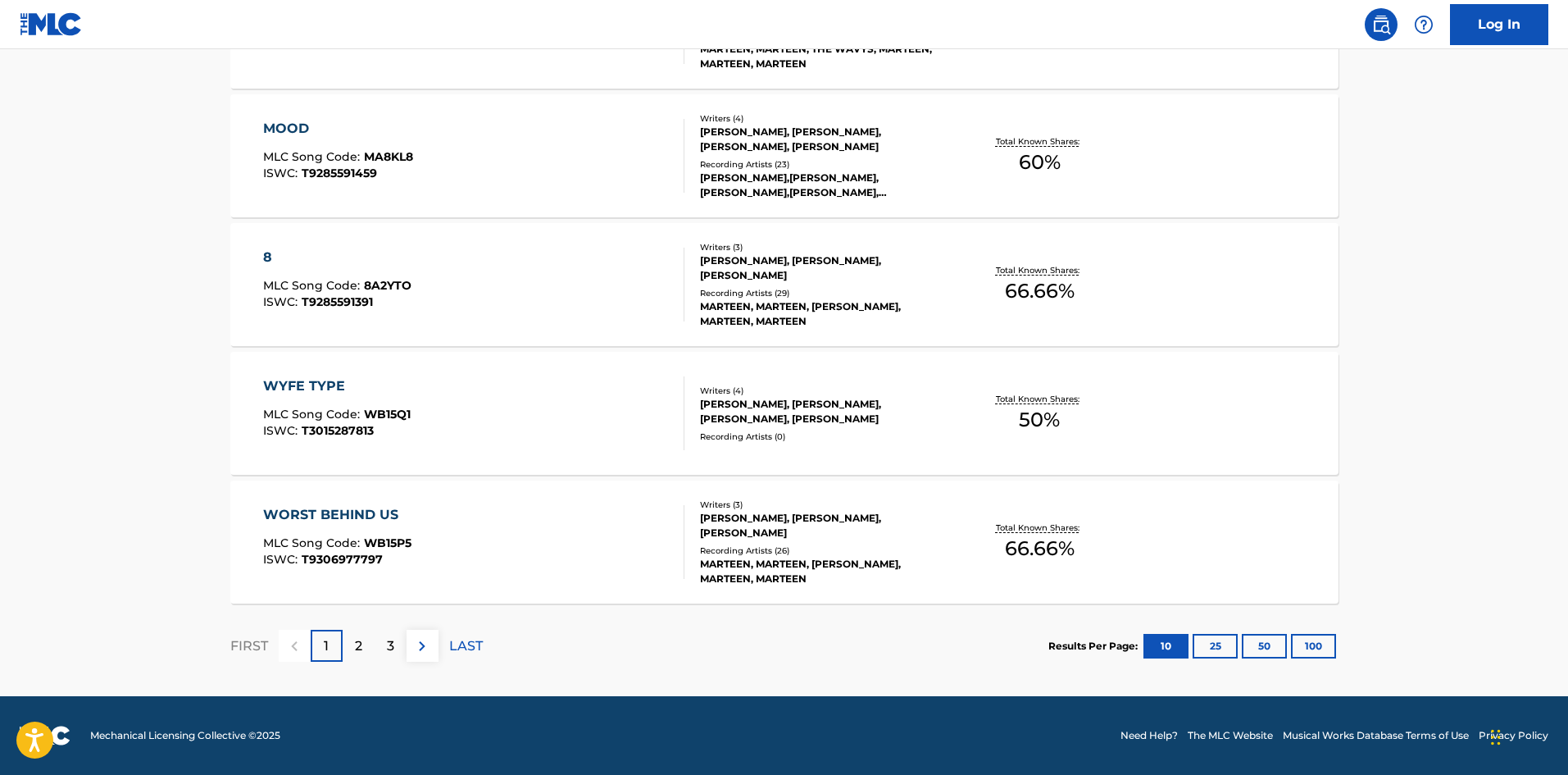
click at [371, 651] on div "2" at bounding box center [359, 646] width 32 height 32
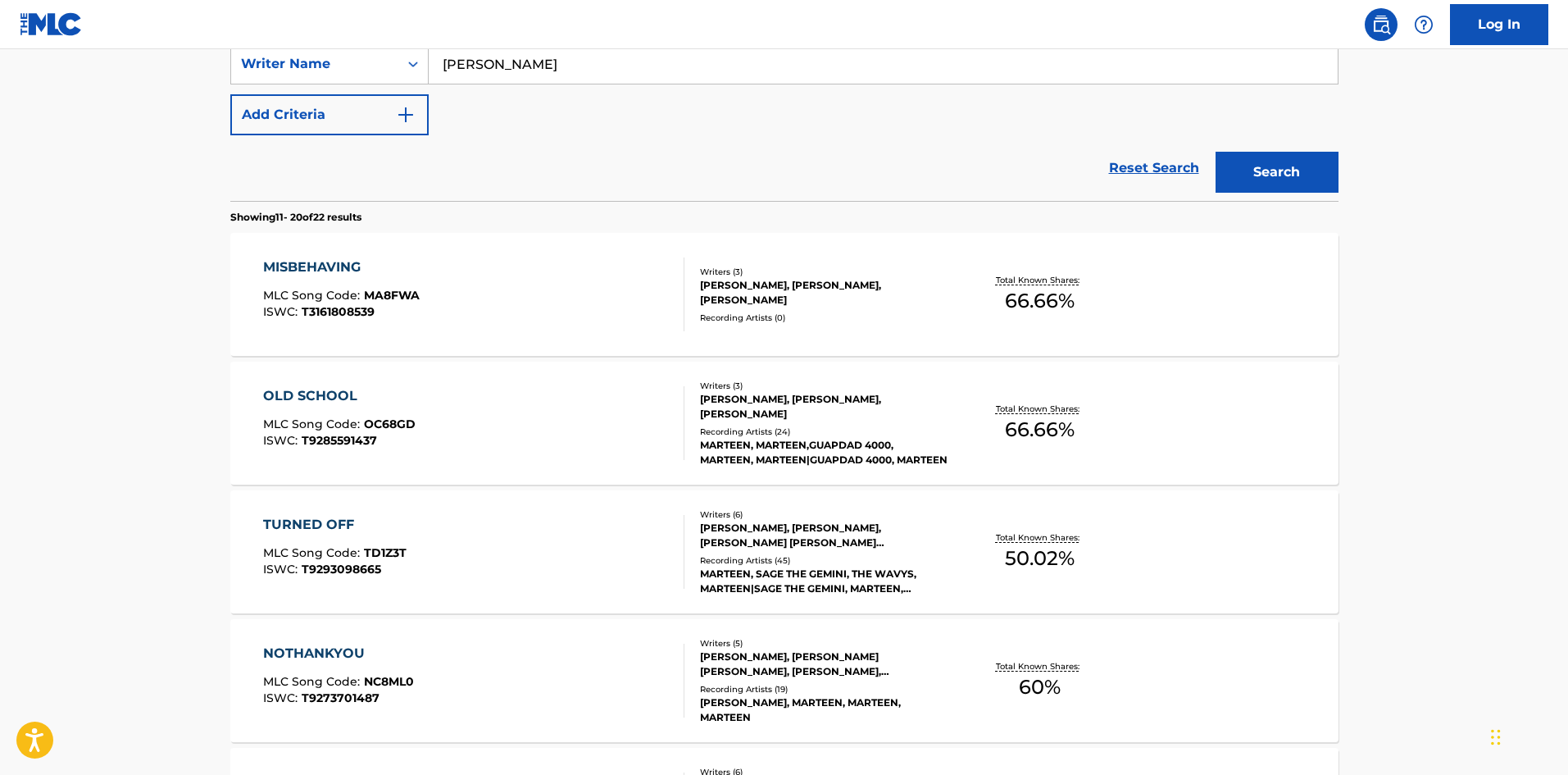
scroll to position [328, 0]
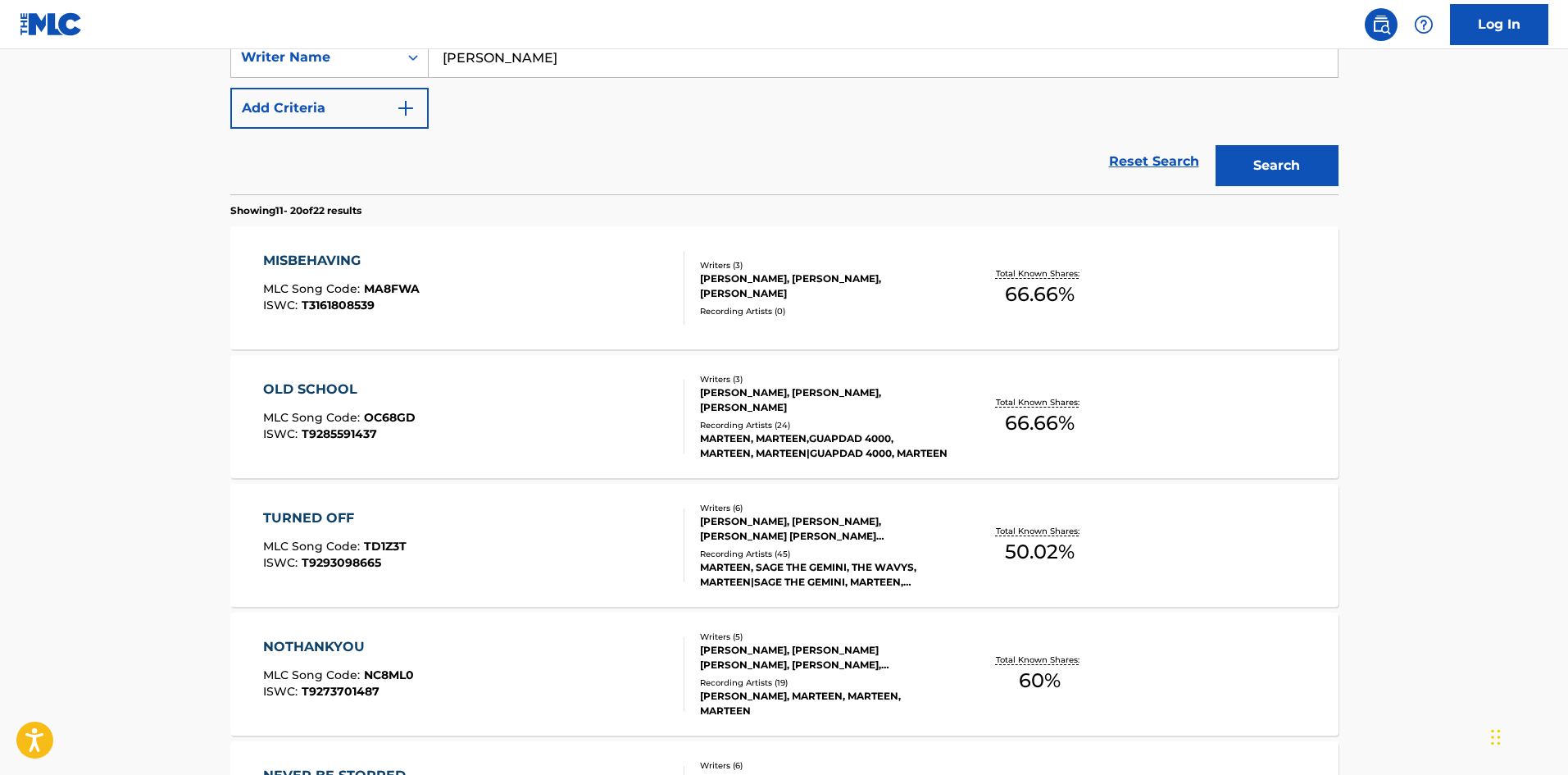
click at [279, 510] on div "TURNED OFF" at bounding box center [335, 518] width 143 height 19
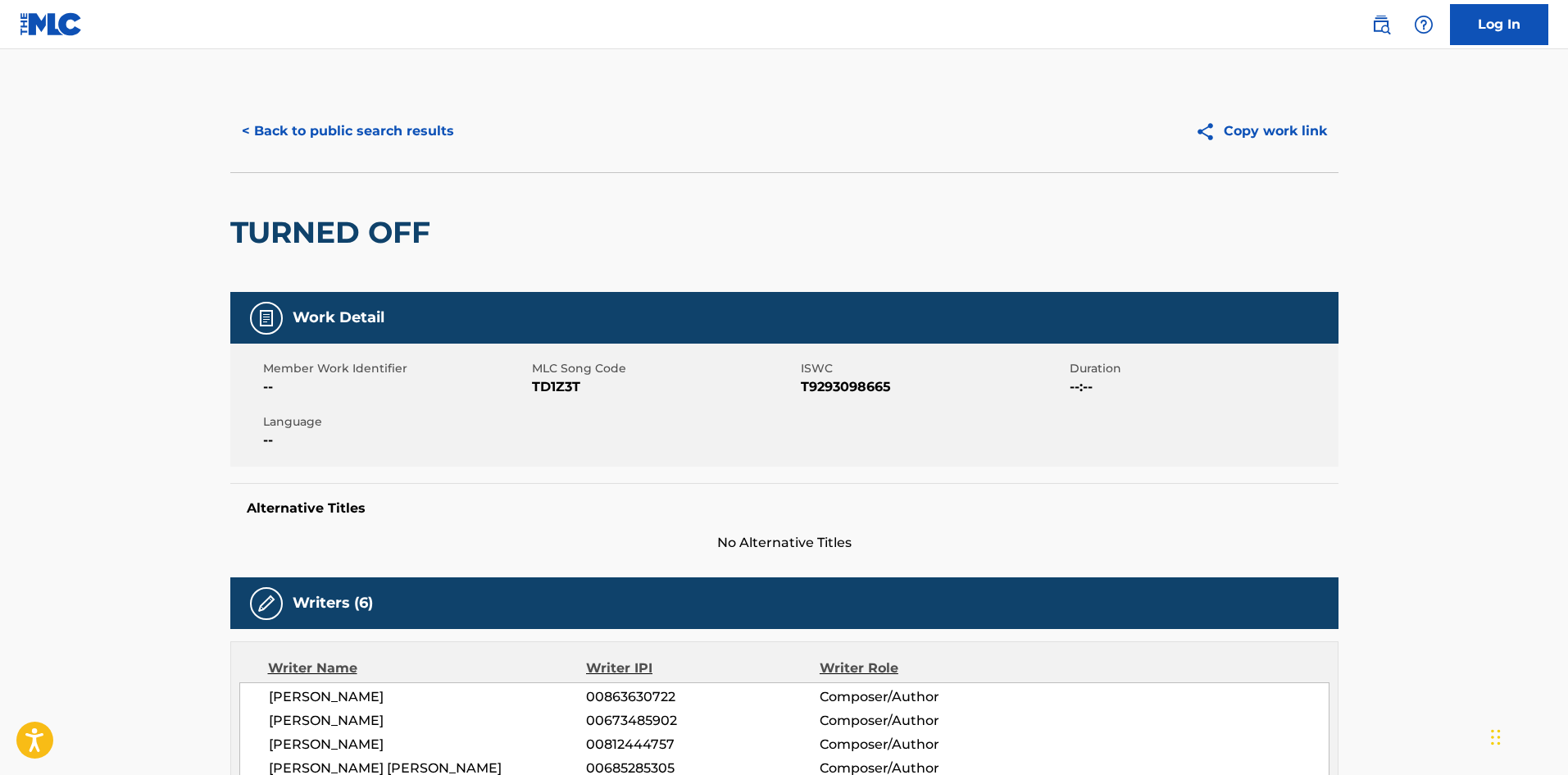
click at [307, 127] on button "< Back to public search results" at bounding box center [347, 131] width 235 height 41
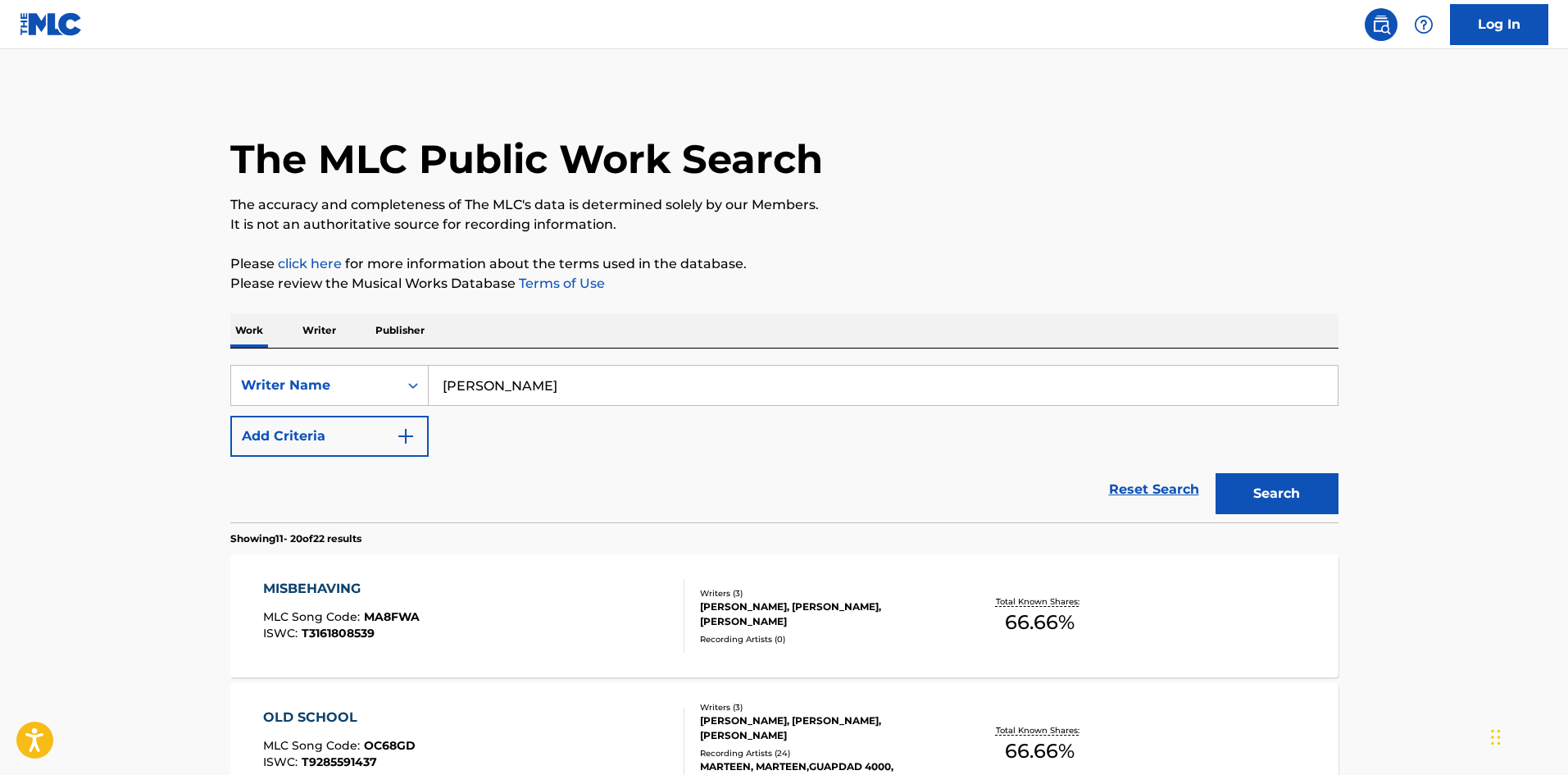
scroll to position [328, 0]
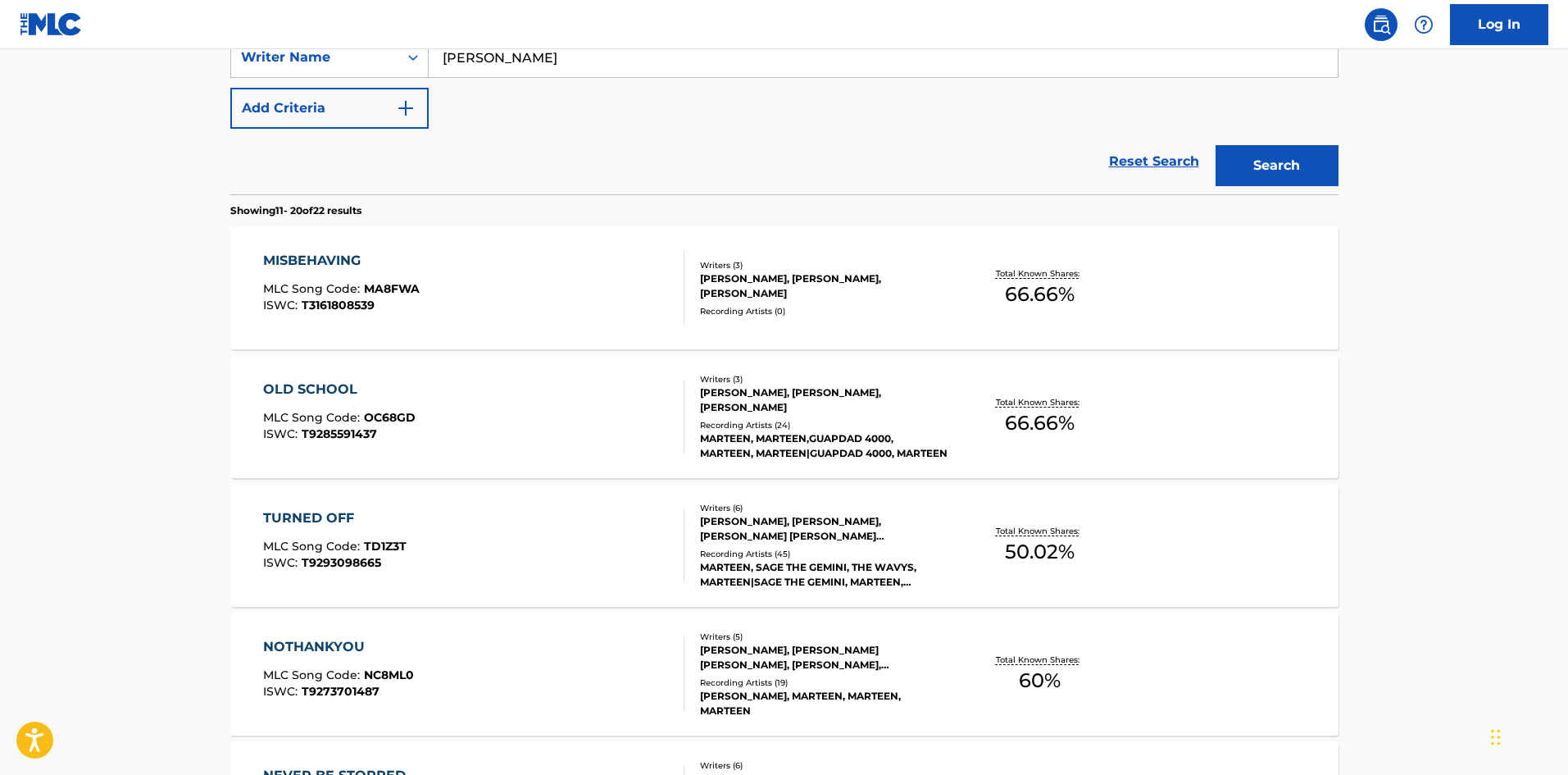
click at [308, 385] on div "OLD SCHOOL" at bounding box center [339, 389] width 152 height 19
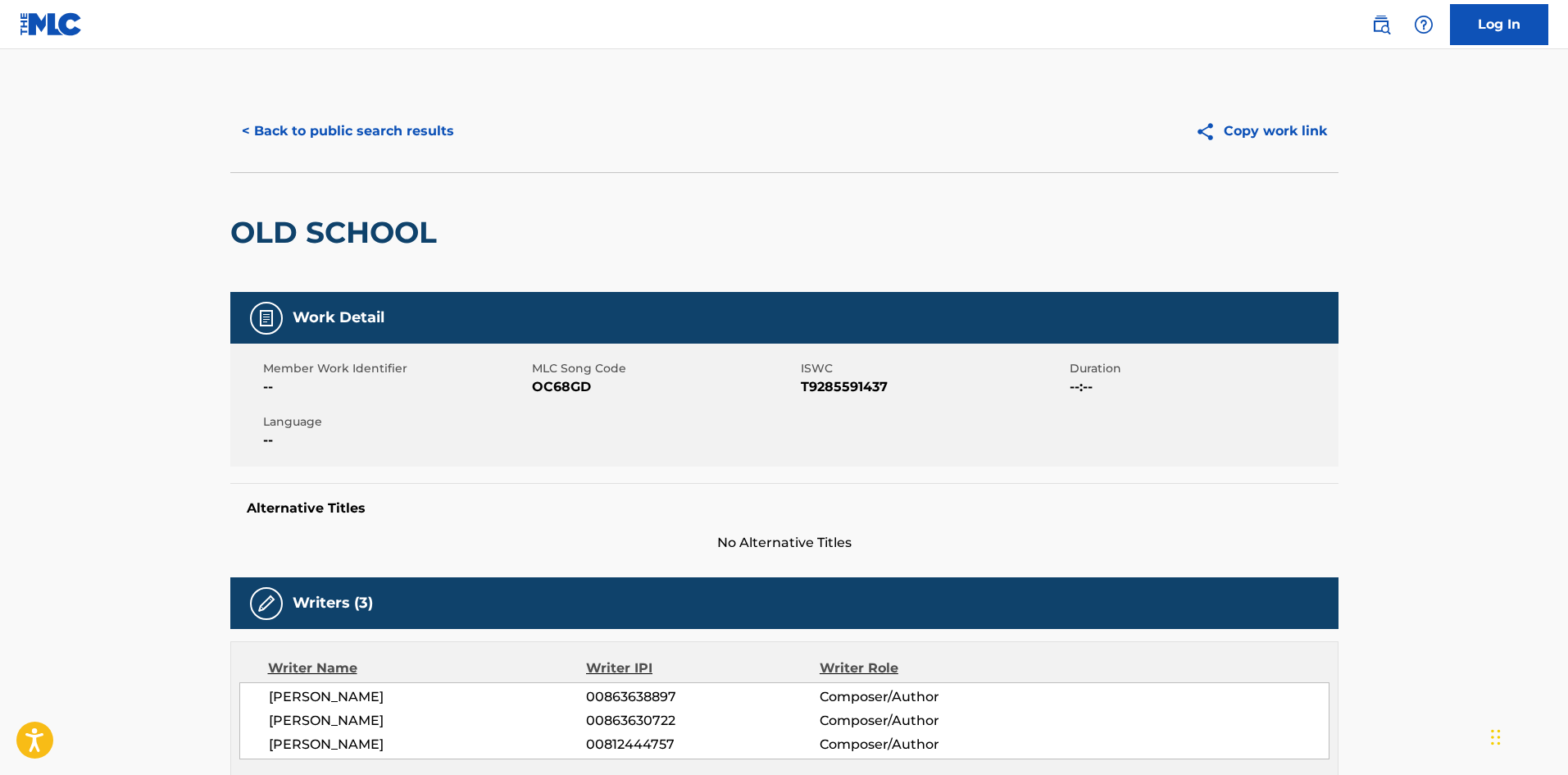
click at [331, 111] on button "< Back to public search results" at bounding box center [347, 131] width 235 height 41
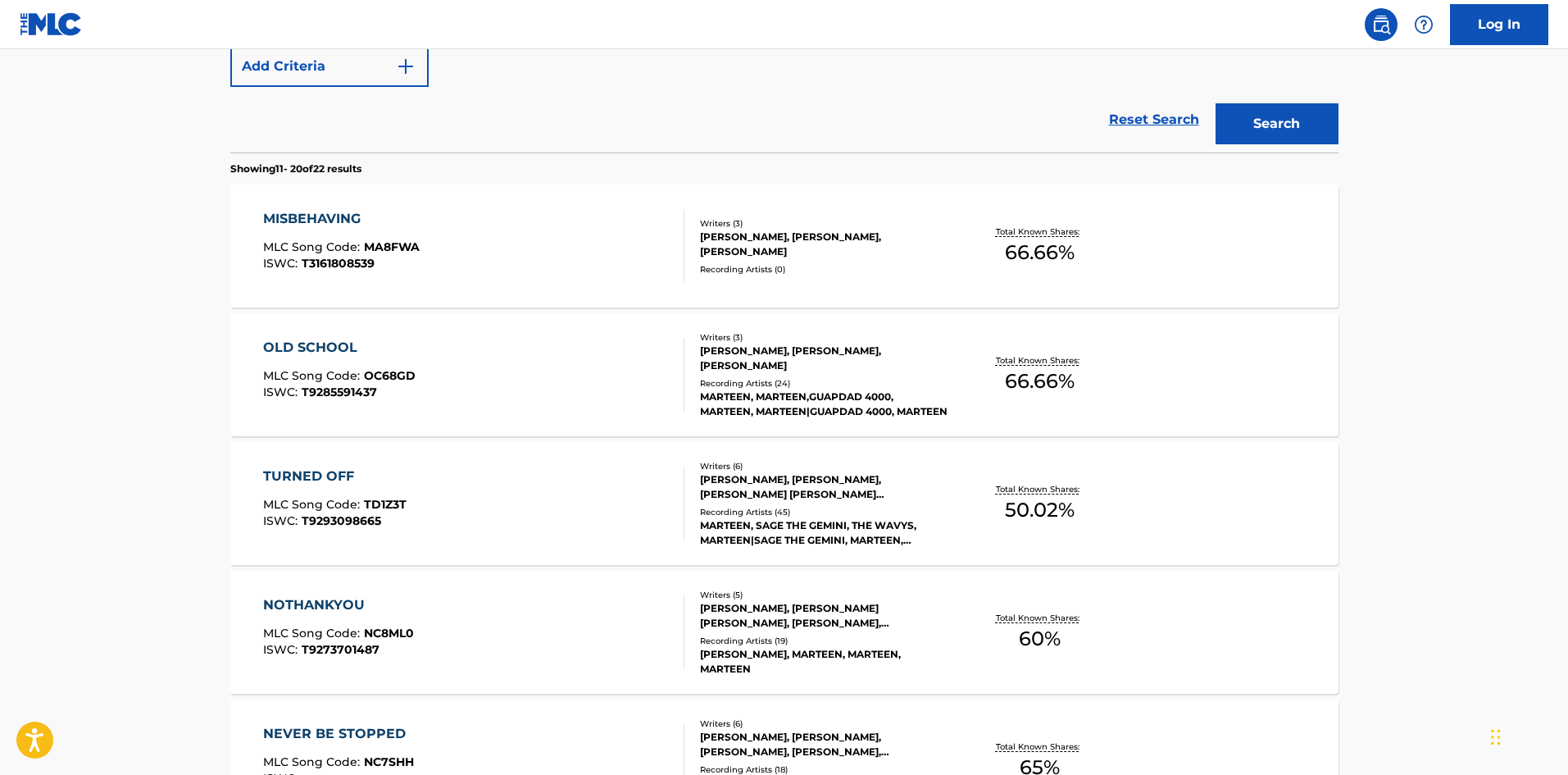
scroll to position [574, 0]
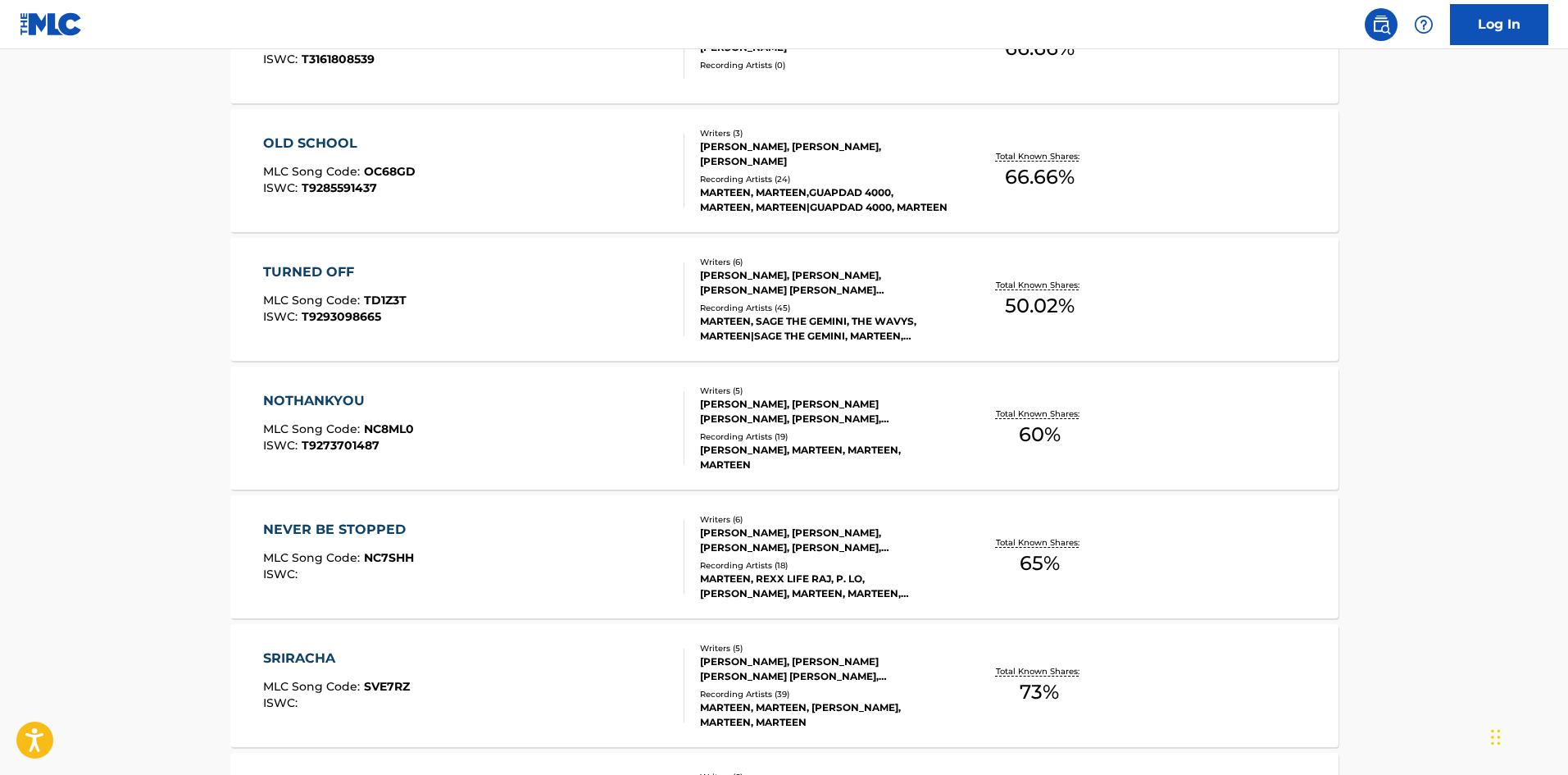
click at [283, 400] on div "NOTHANKYOU" at bounding box center [338, 401] width 150 height 19
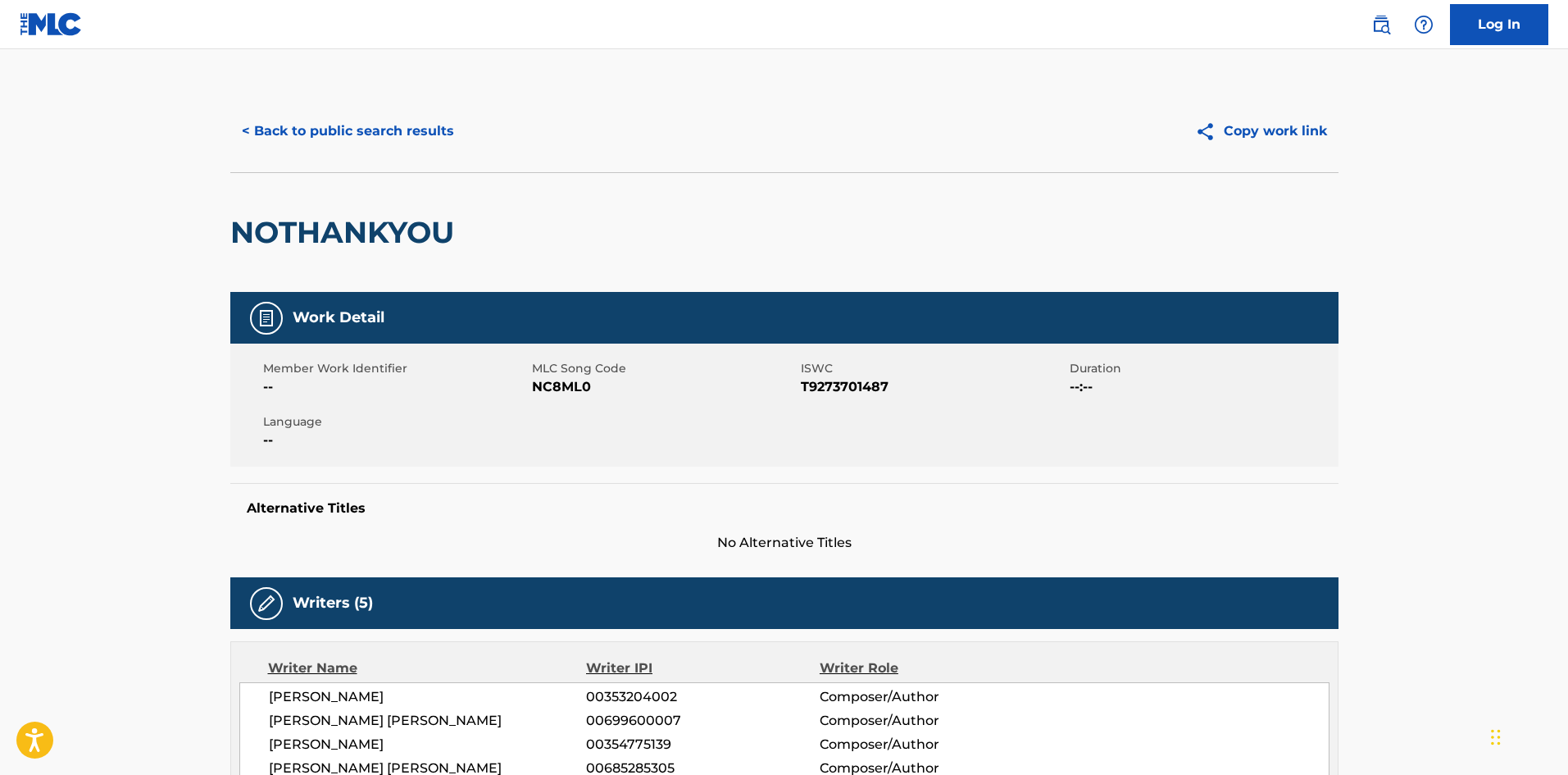
click at [367, 122] on button "< Back to public search results" at bounding box center [347, 131] width 235 height 41
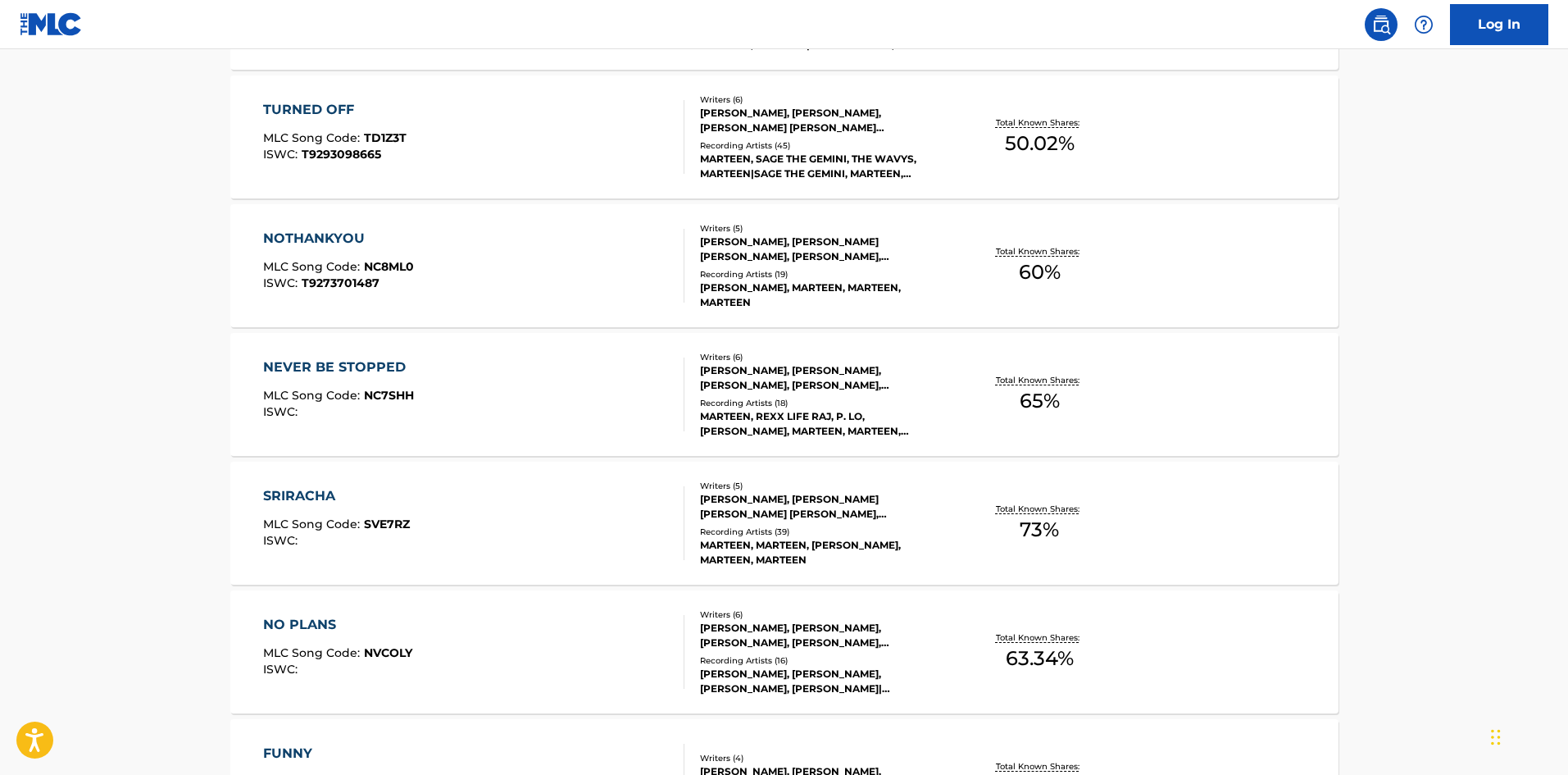
scroll to position [780, 0]
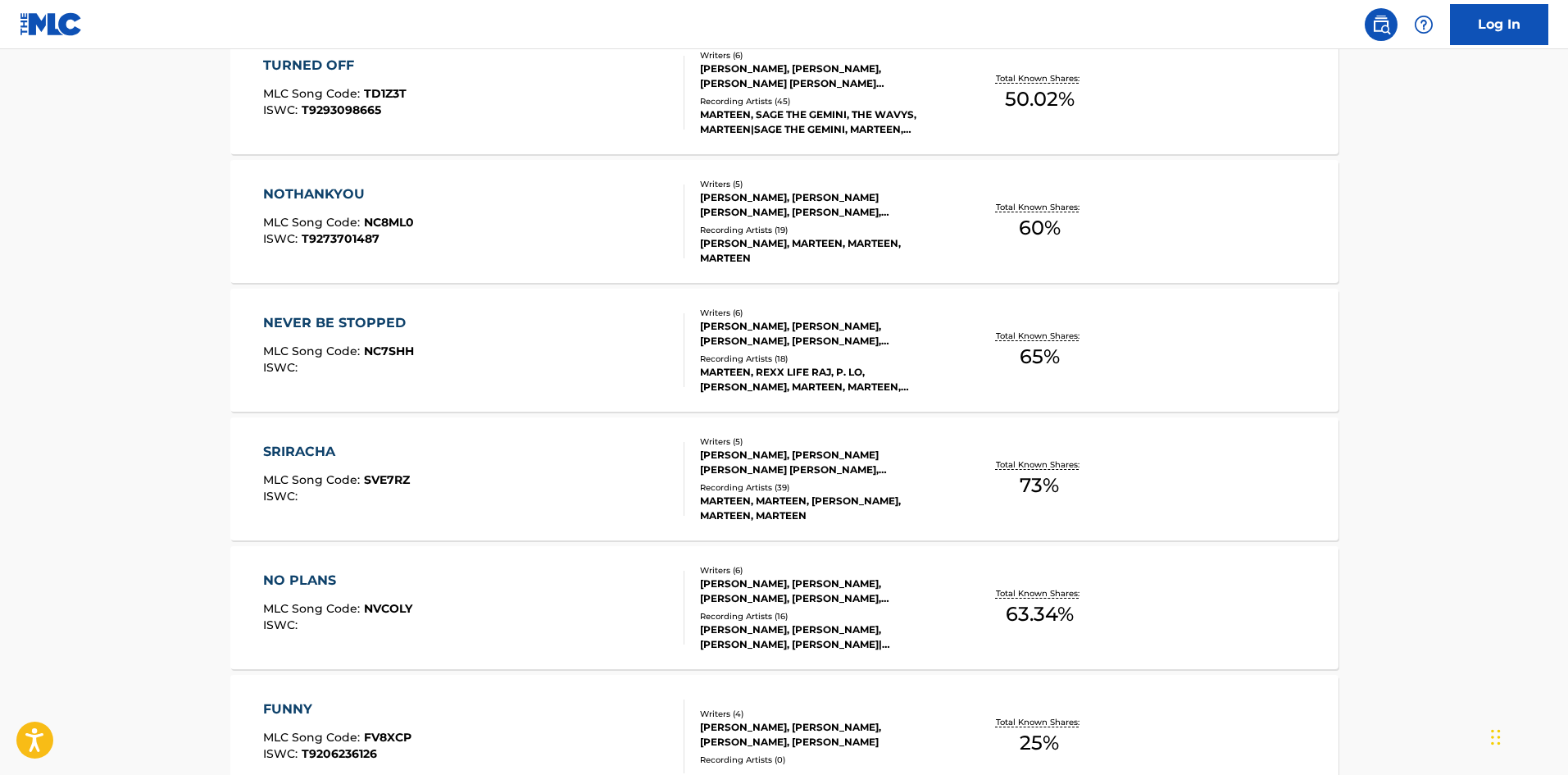
click at [308, 450] on div "SRIRACHA" at bounding box center [337, 451] width 147 height 19
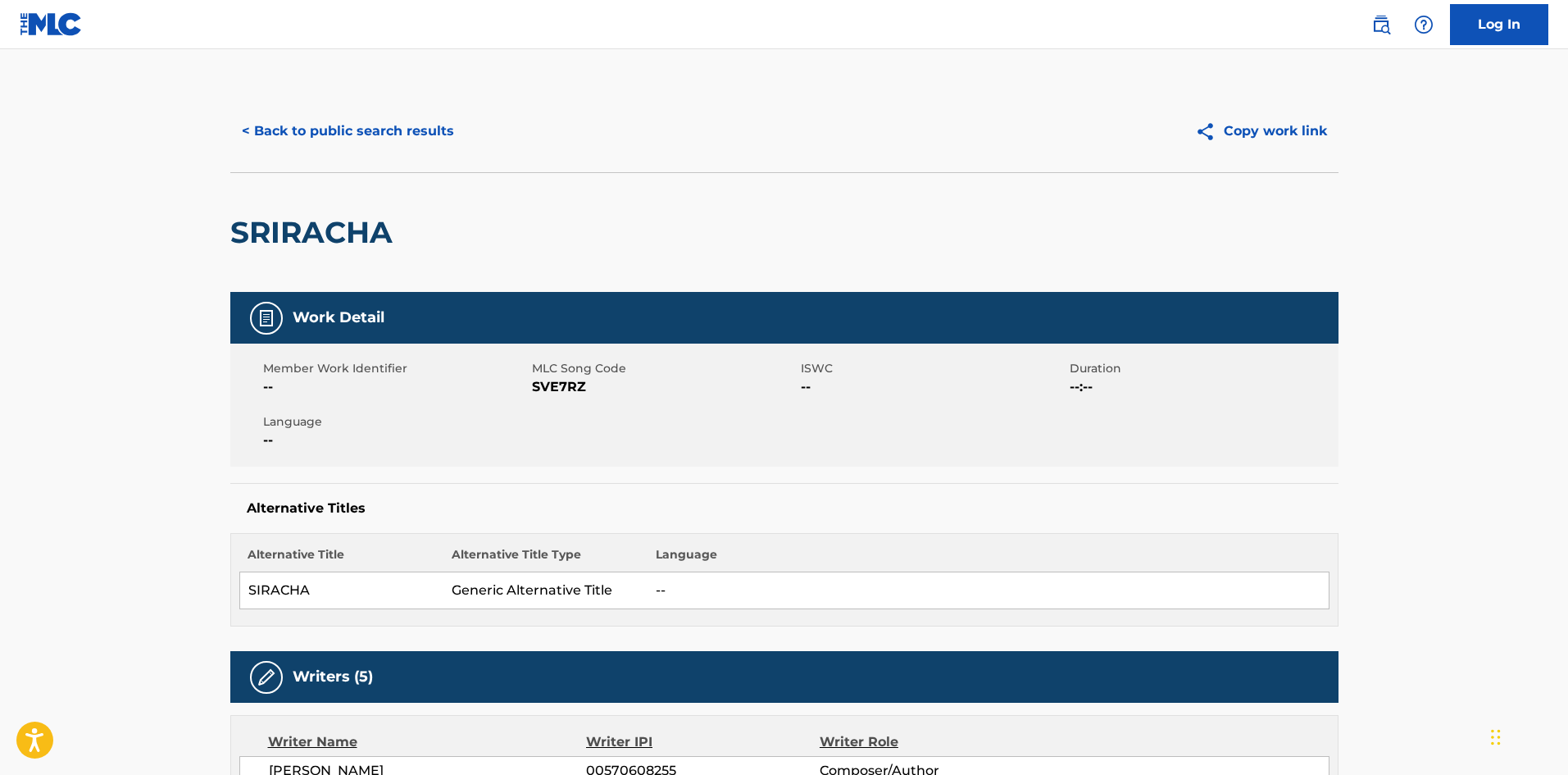
click at [347, 129] on button "< Back to public search results" at bounding box center [347, 131] width 235 height 41
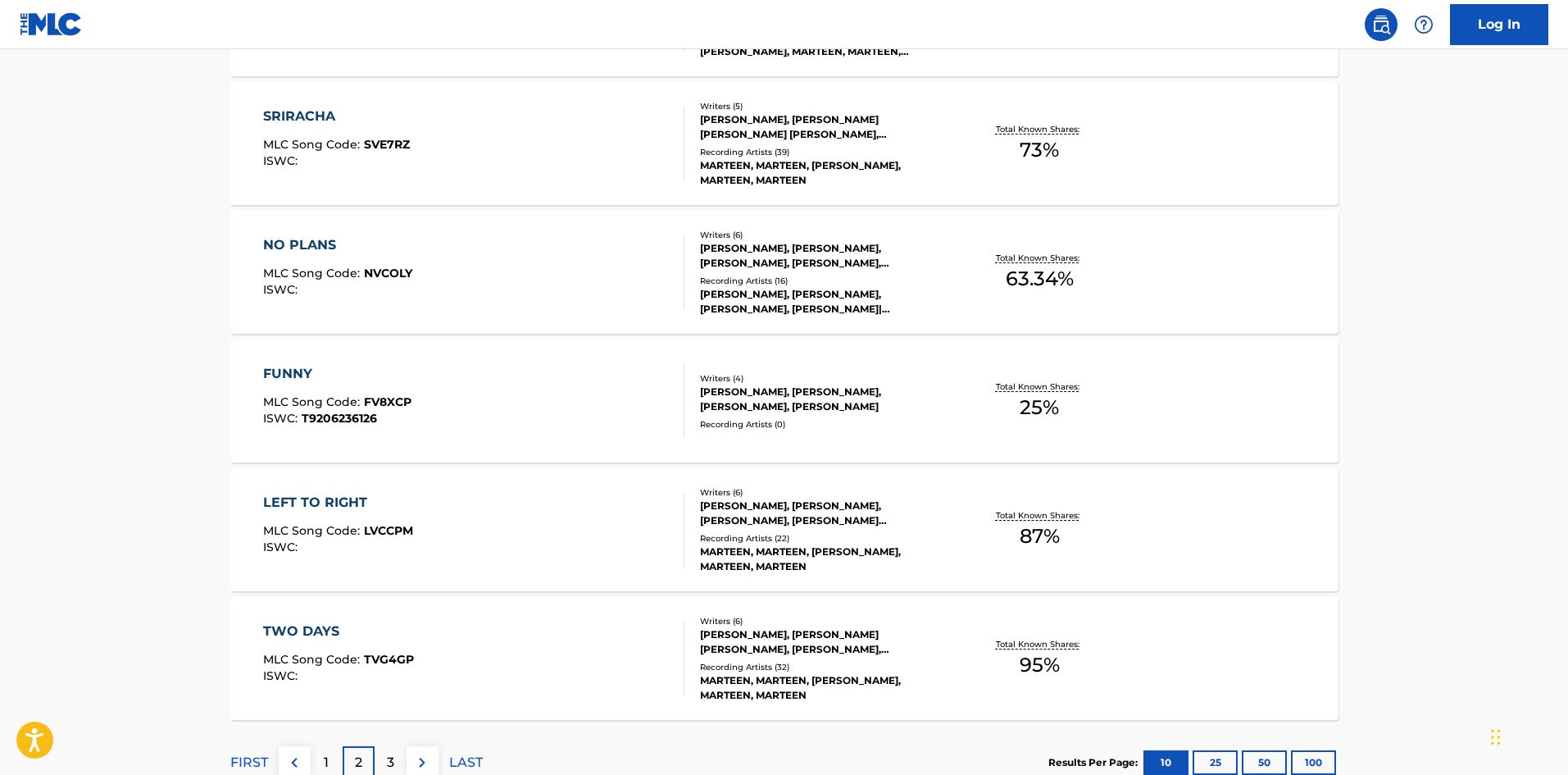
scroll to position [1151, 0]
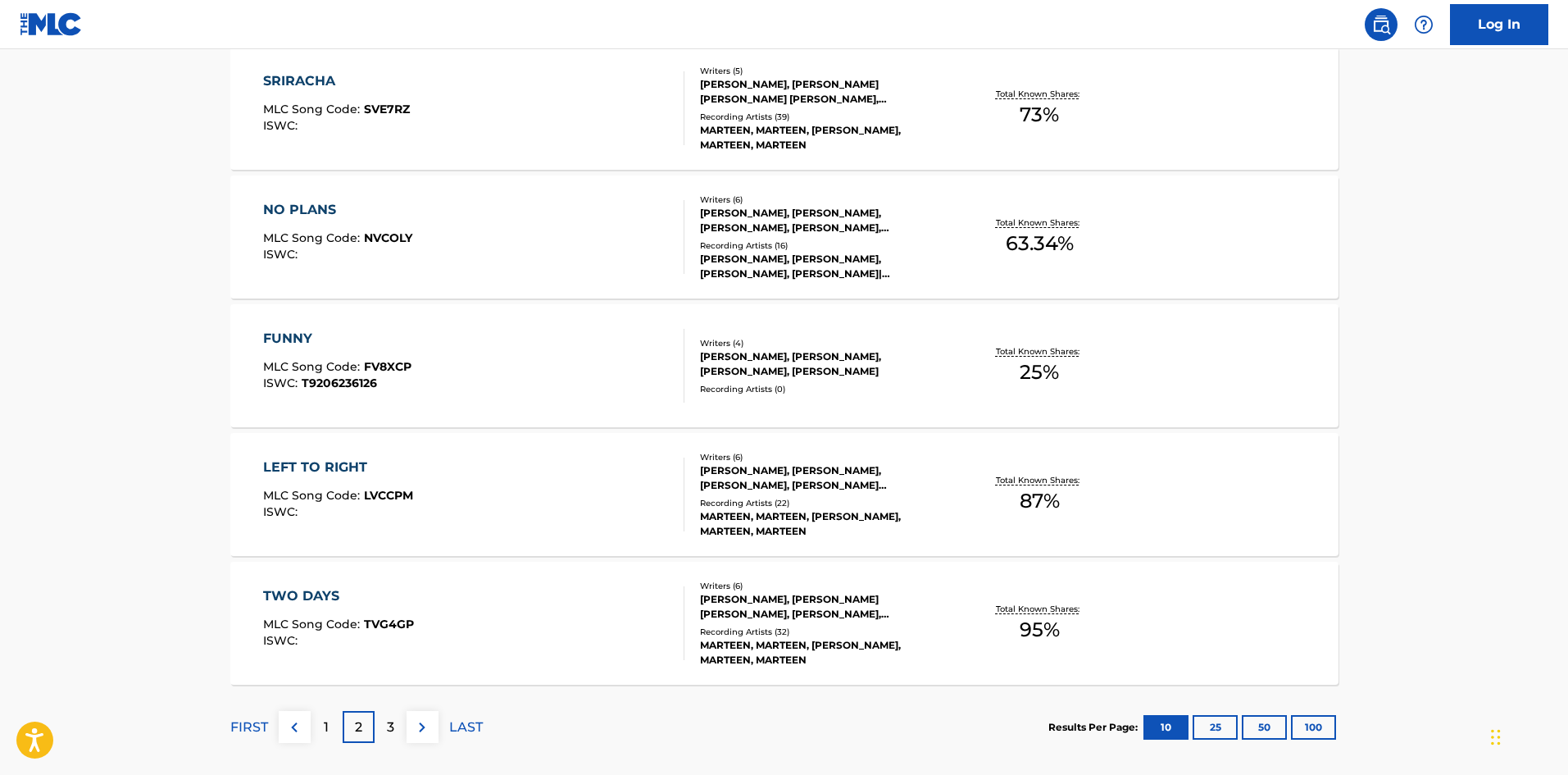
click at [326, 462] on div "LEFT TO RIGHT" at bounding box center [338, 467] width 150 height 19
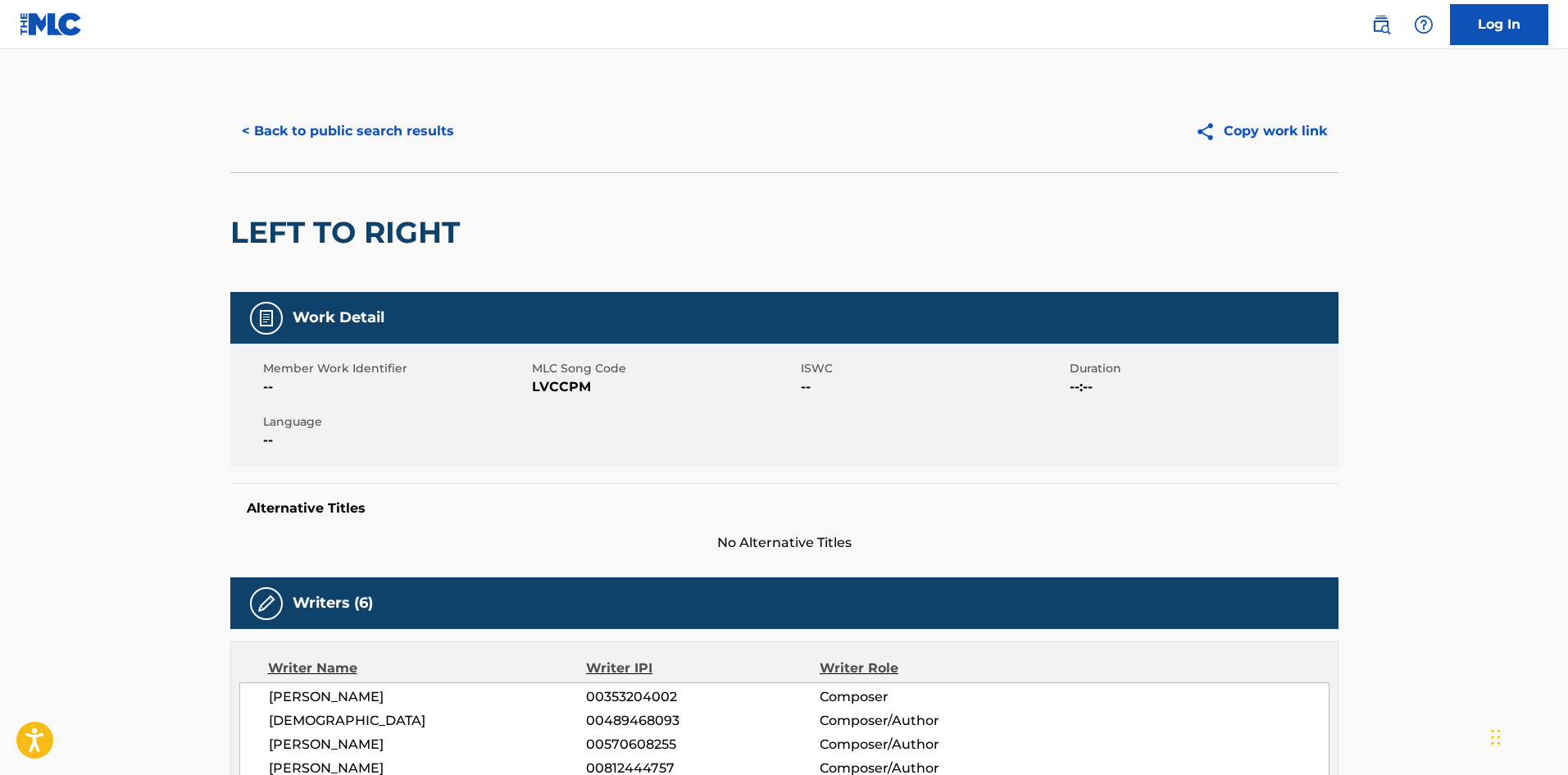
click at [301, 115] on button "< Back to public search results" at bounding box center [347, 131] width 235 height 41
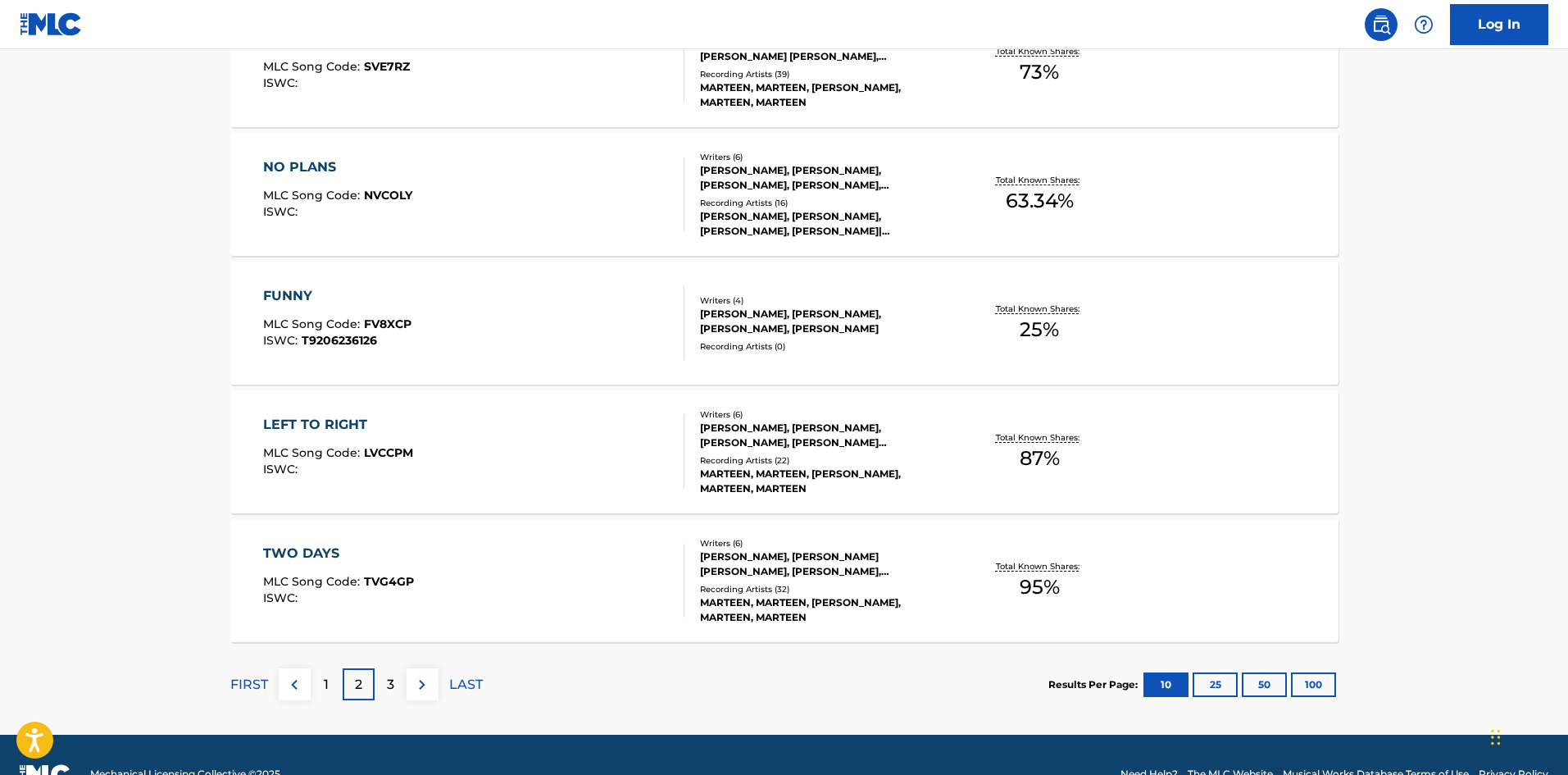
click at [383, 694] on div "3" at bounding box center [390, 684] width 32 height 32
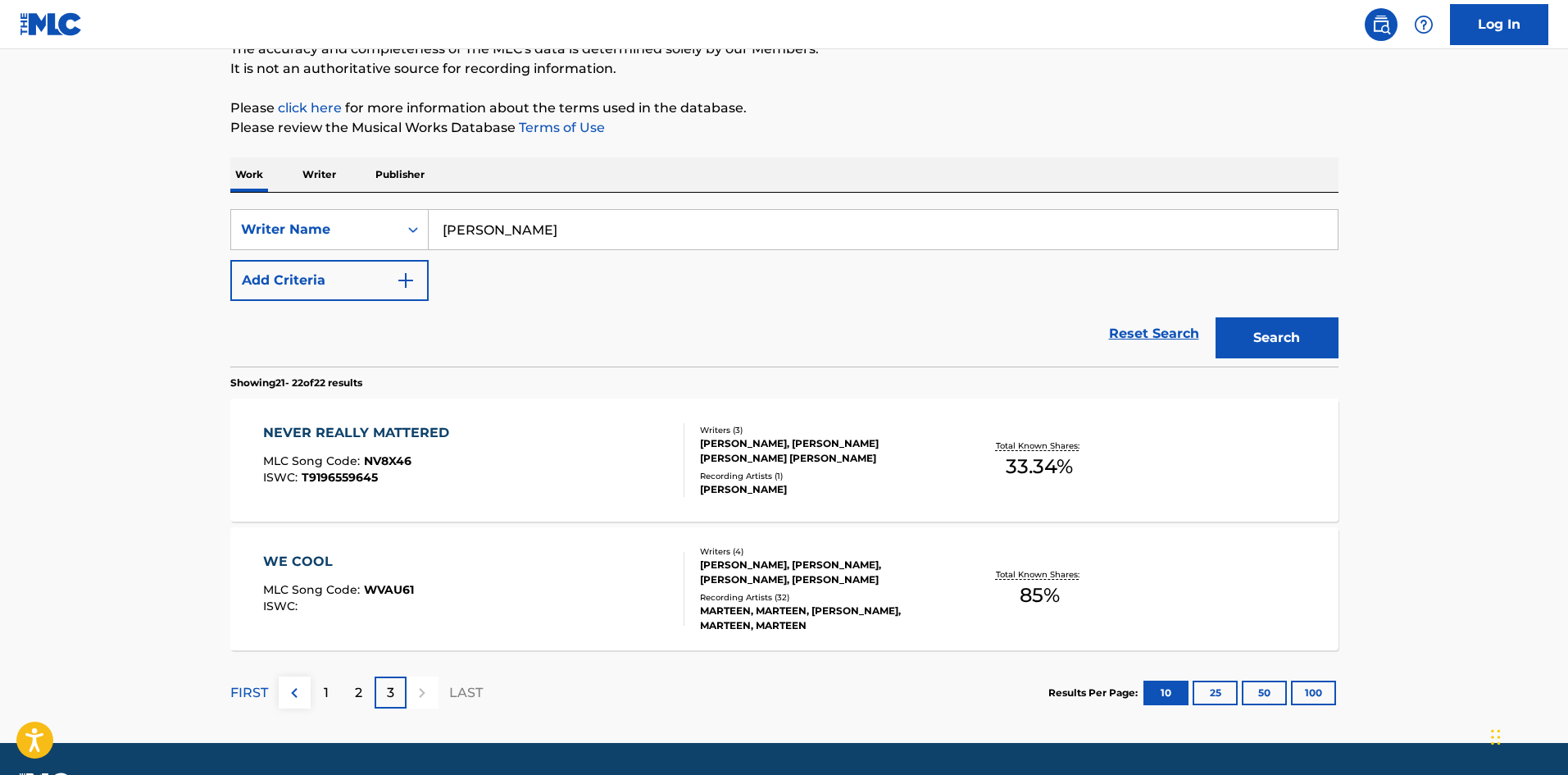
scroll to position [164, 0]
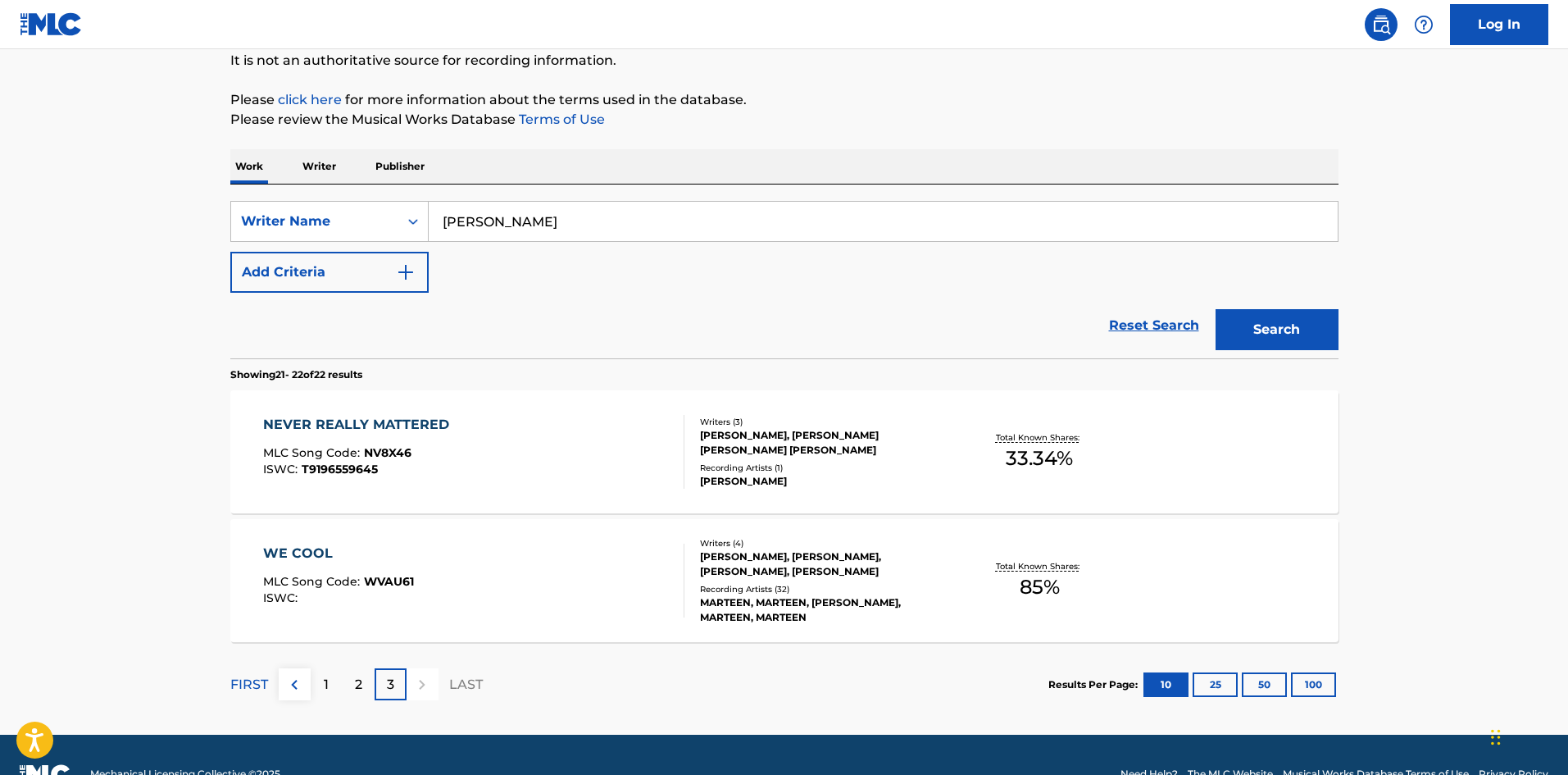
click at [290, 556] on div "WE COOL" at bounding box center [338, 554] width 150 height 19
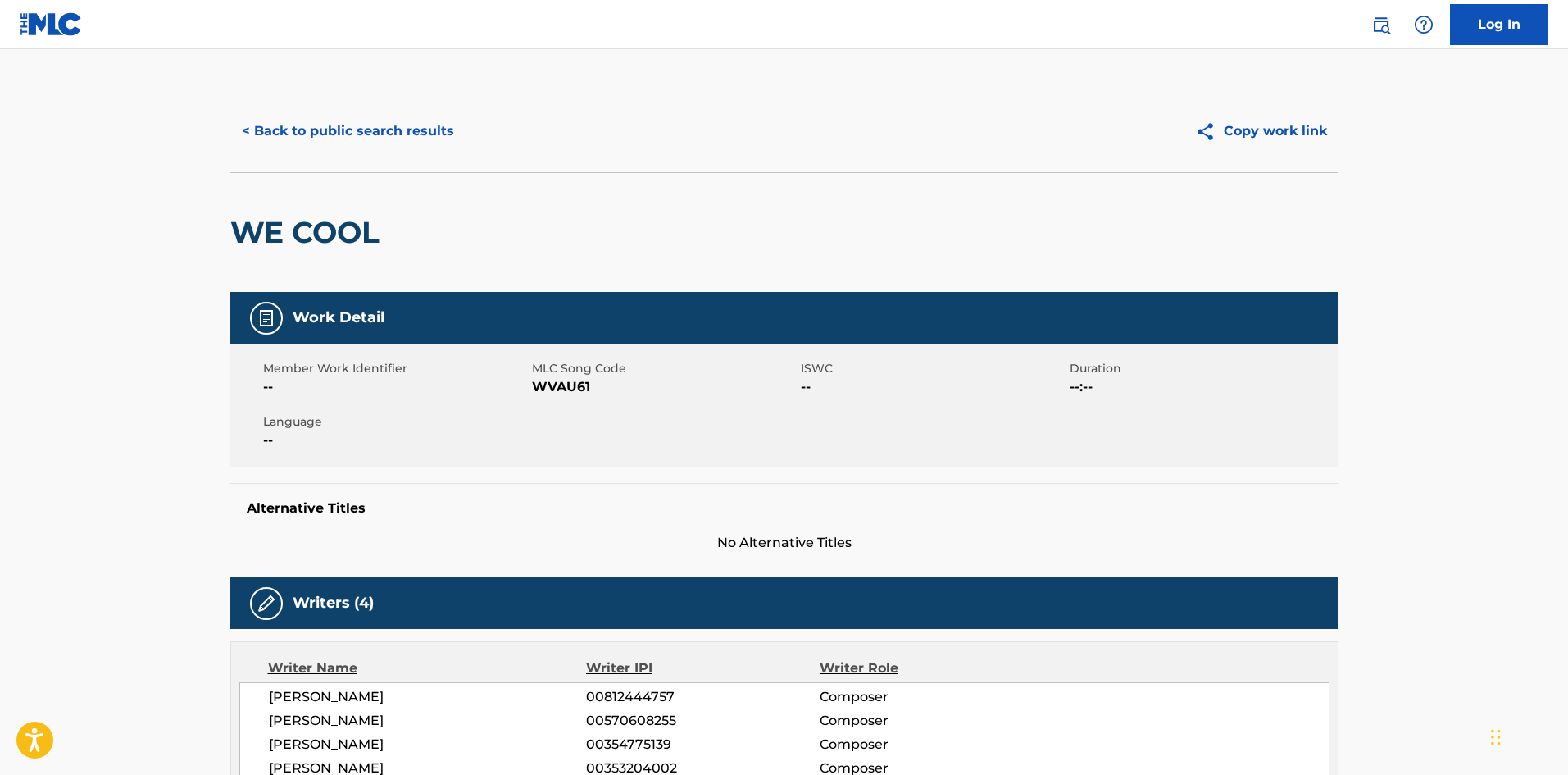
click at [360, 146] on button "< Back to public search results" at bounding box center [347, 131] width 235 height 41
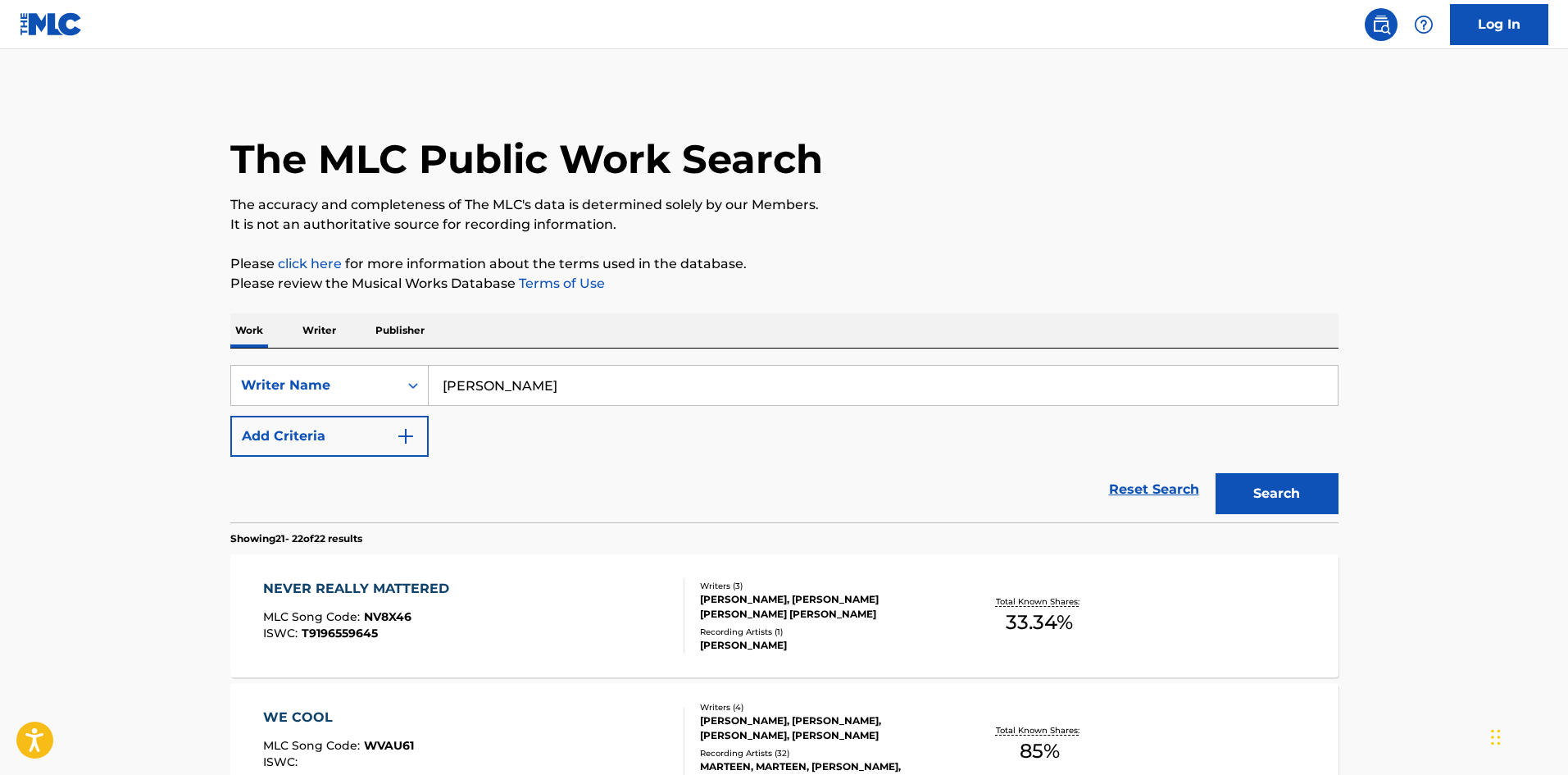
click at [635, 392] on input "[PERSON_NAME]" at bounding box center [883, 385] width 909 height 39
click at [530, 492] on div "Reset Search Search" at bounding box center [784, 489] width 1108 height 66
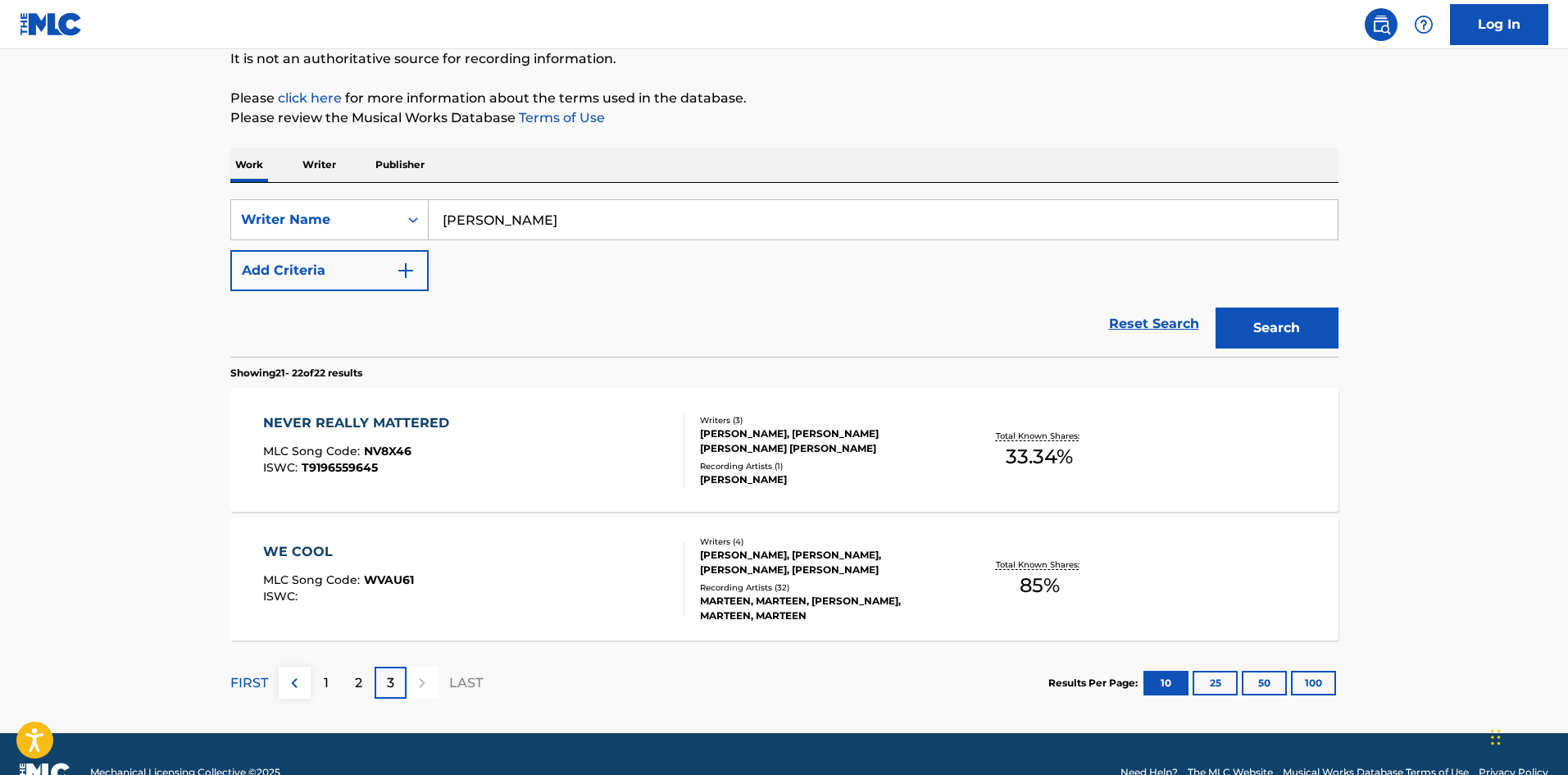
scroll to position [121, 0]
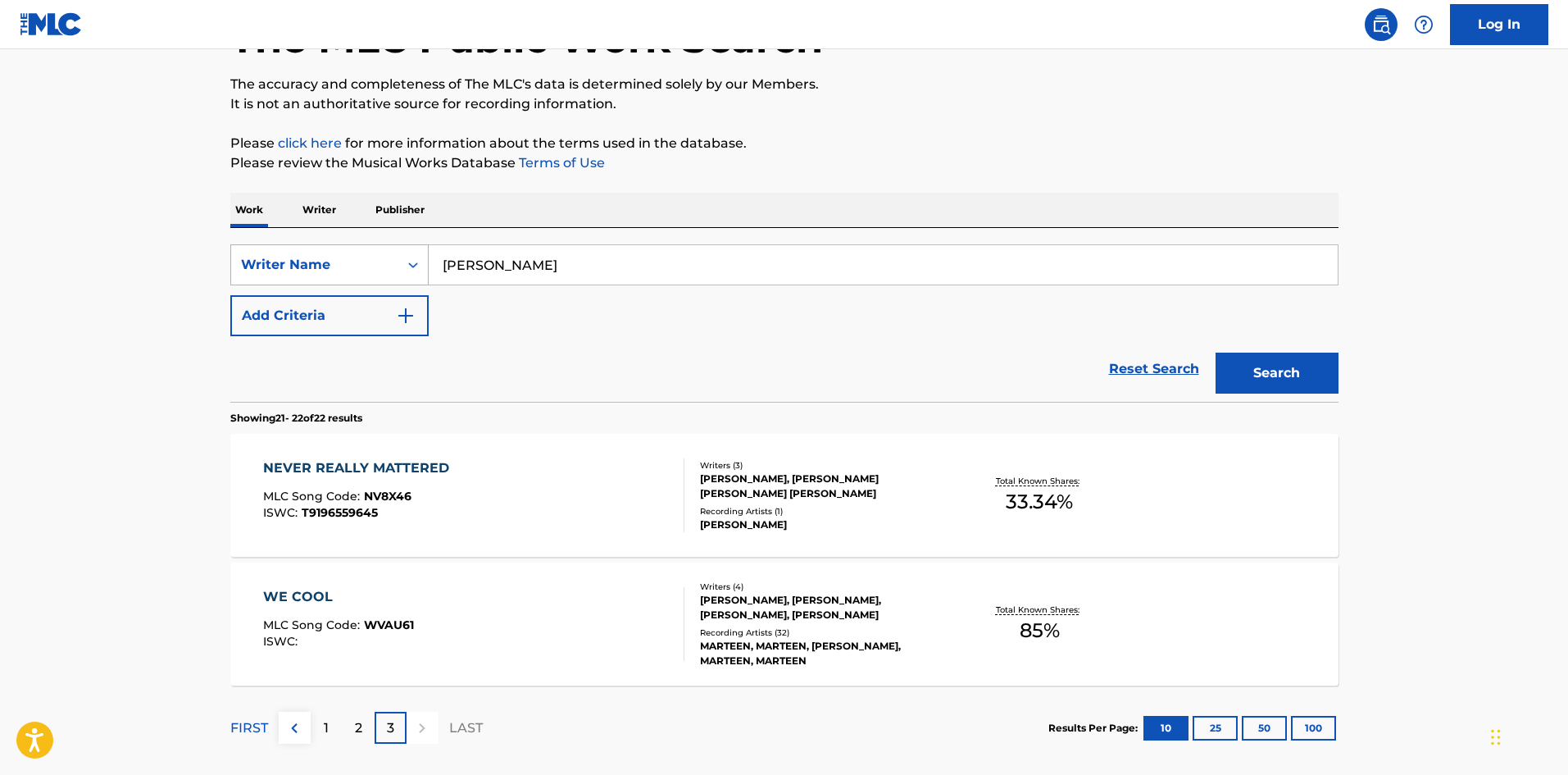
click at [255, 262] on div "Writer Name" at bounding box center [315, 265] width 148 height 19
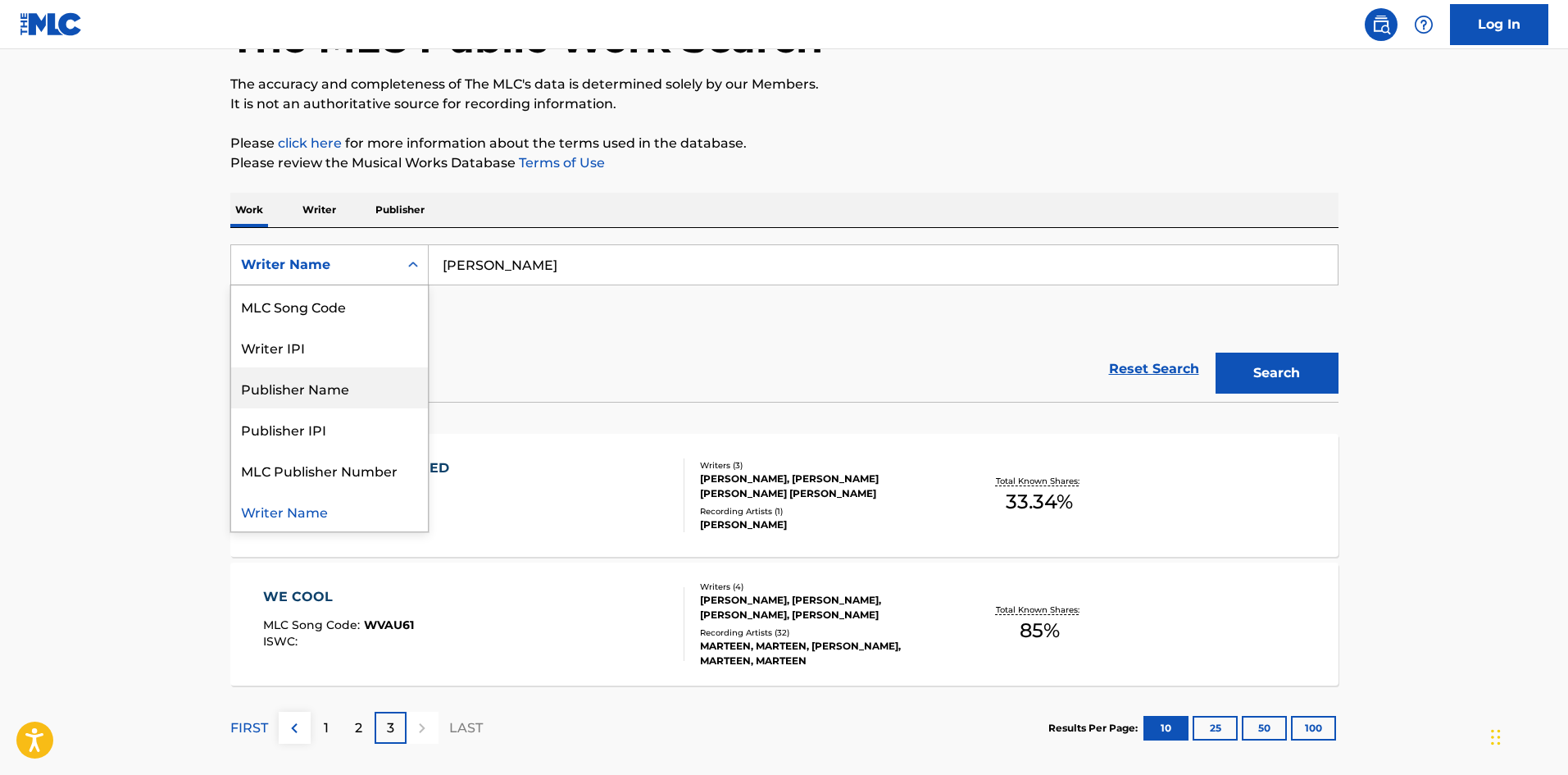
scroll to position [0, 0]
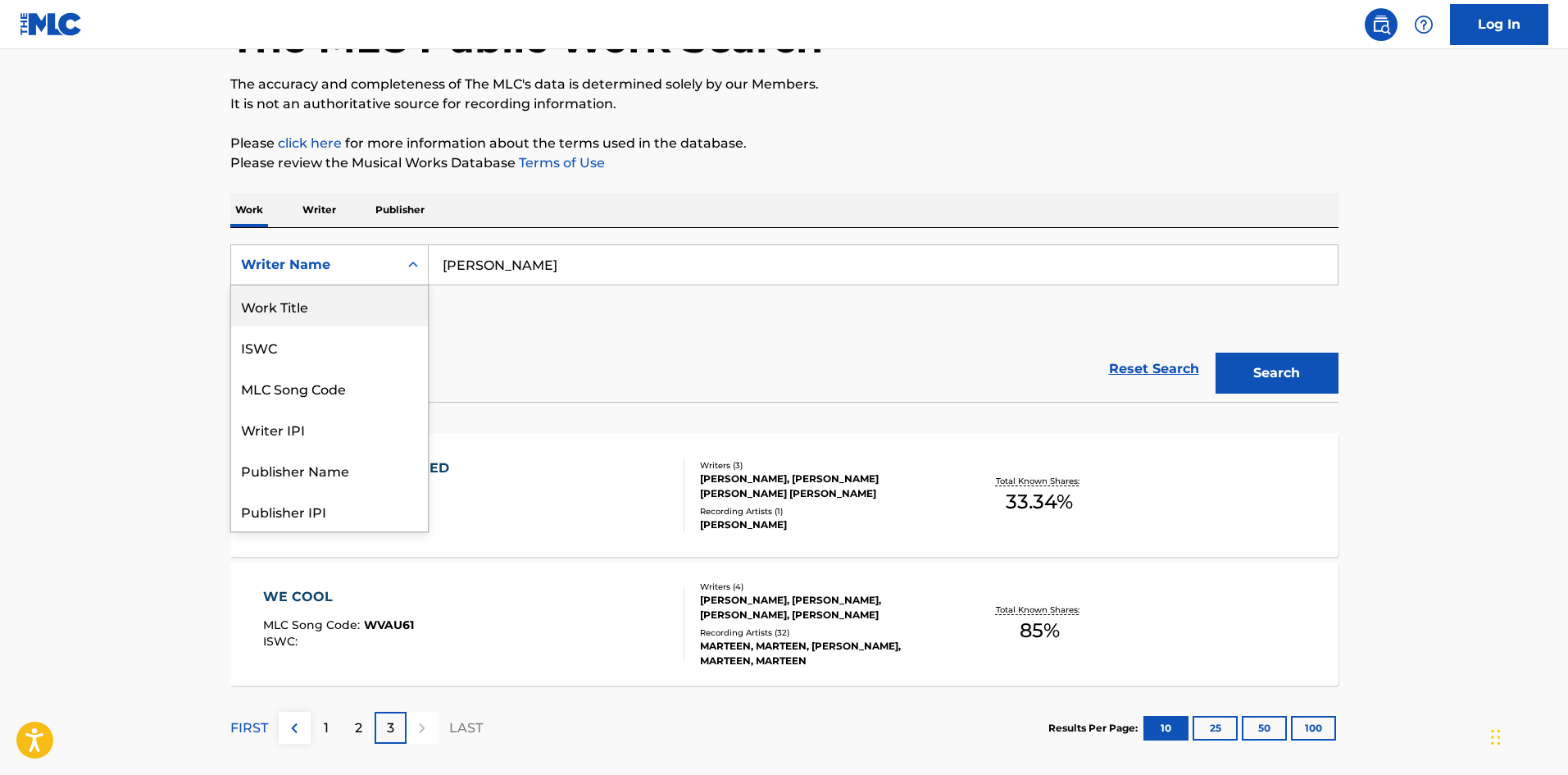
click at [297, 301] on div "Work Title" at bounding box center [329, 305] width 197 height 41
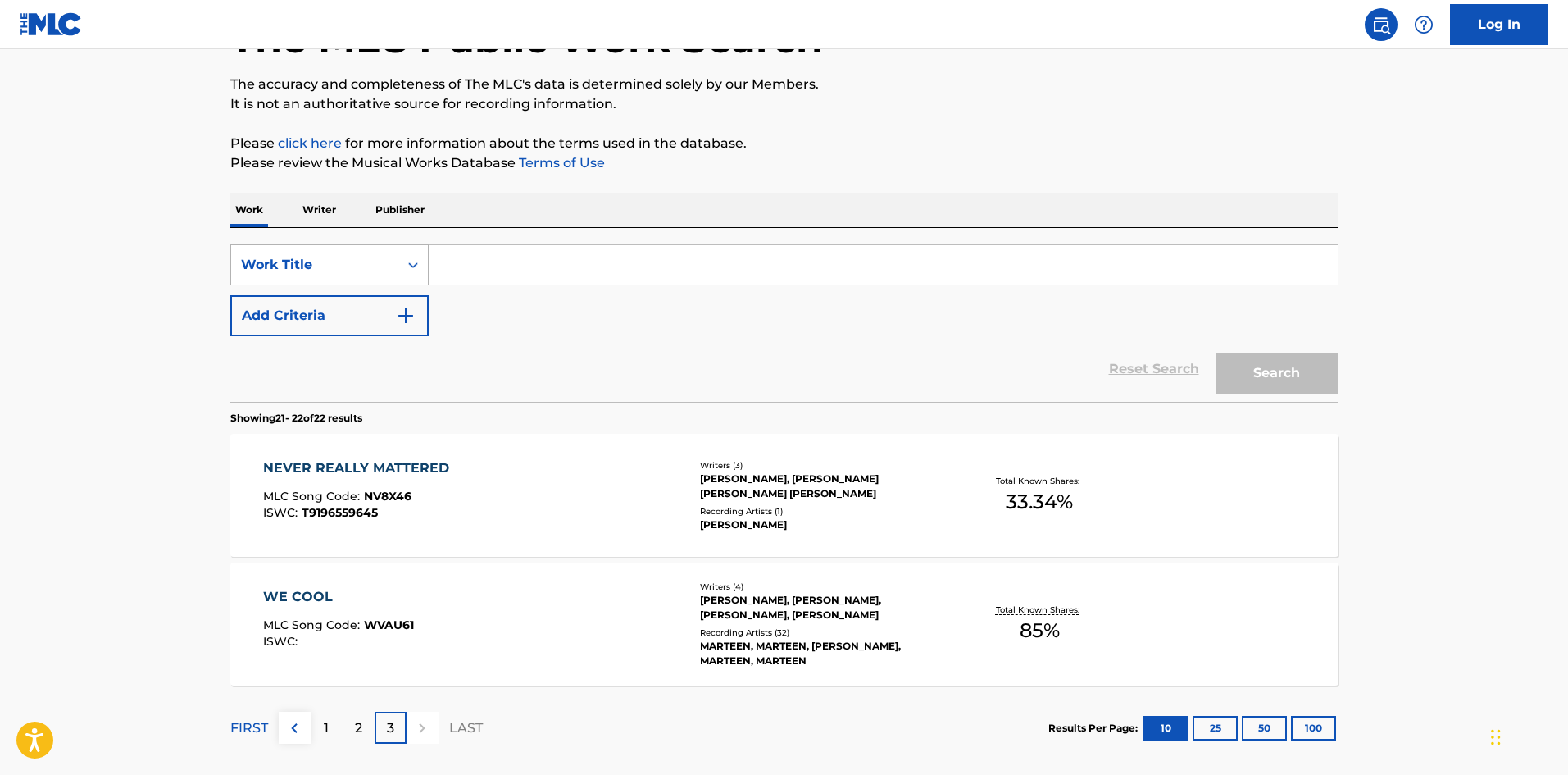
click at [311, 270] on div "Work Title" at bounding box center [315, 265] width 148 height 19
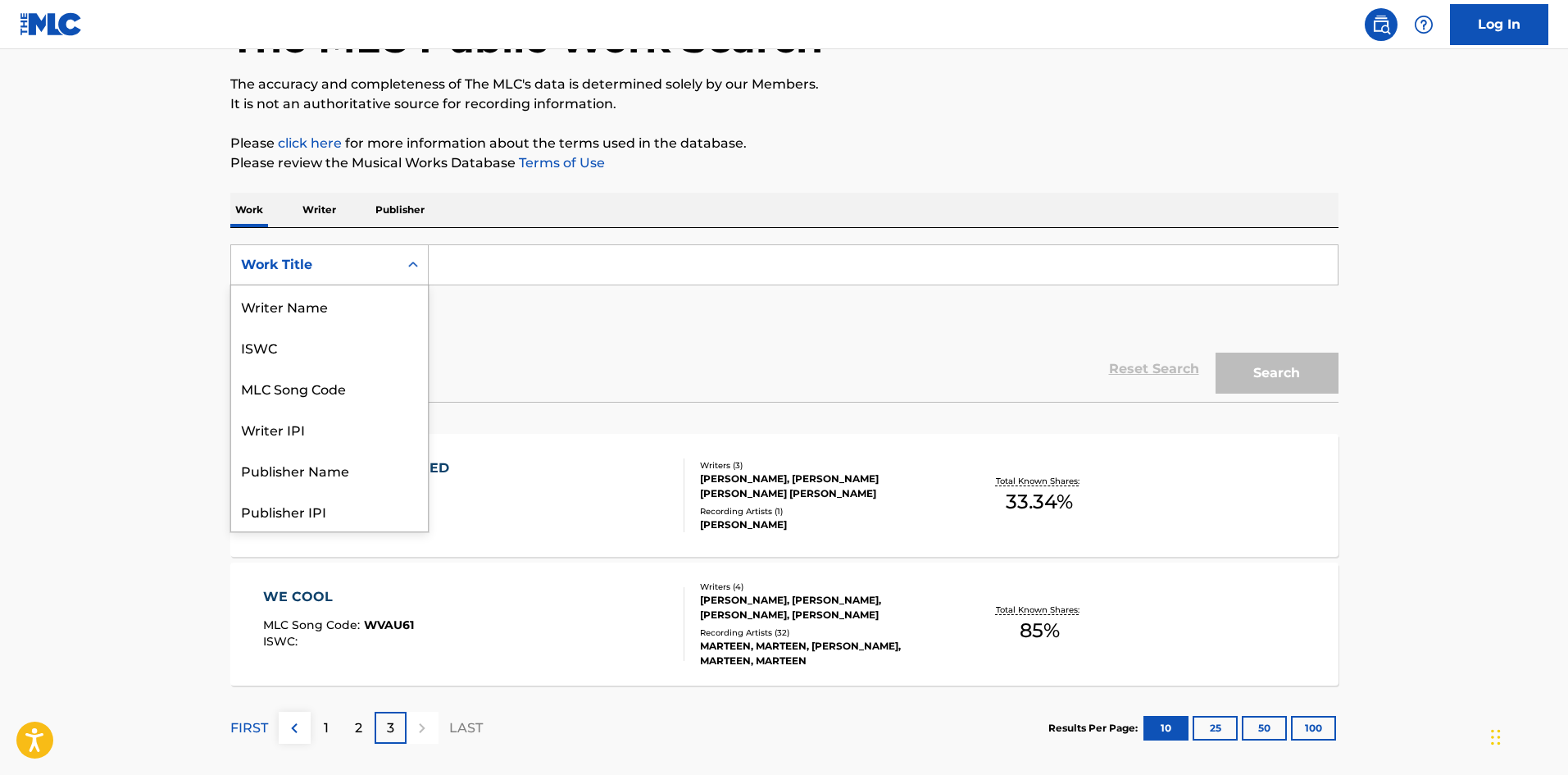
scroll to position [82, 0]
click at [313, 269] on div "Work Title" at bounding box center [315, 265] width 148 height 19
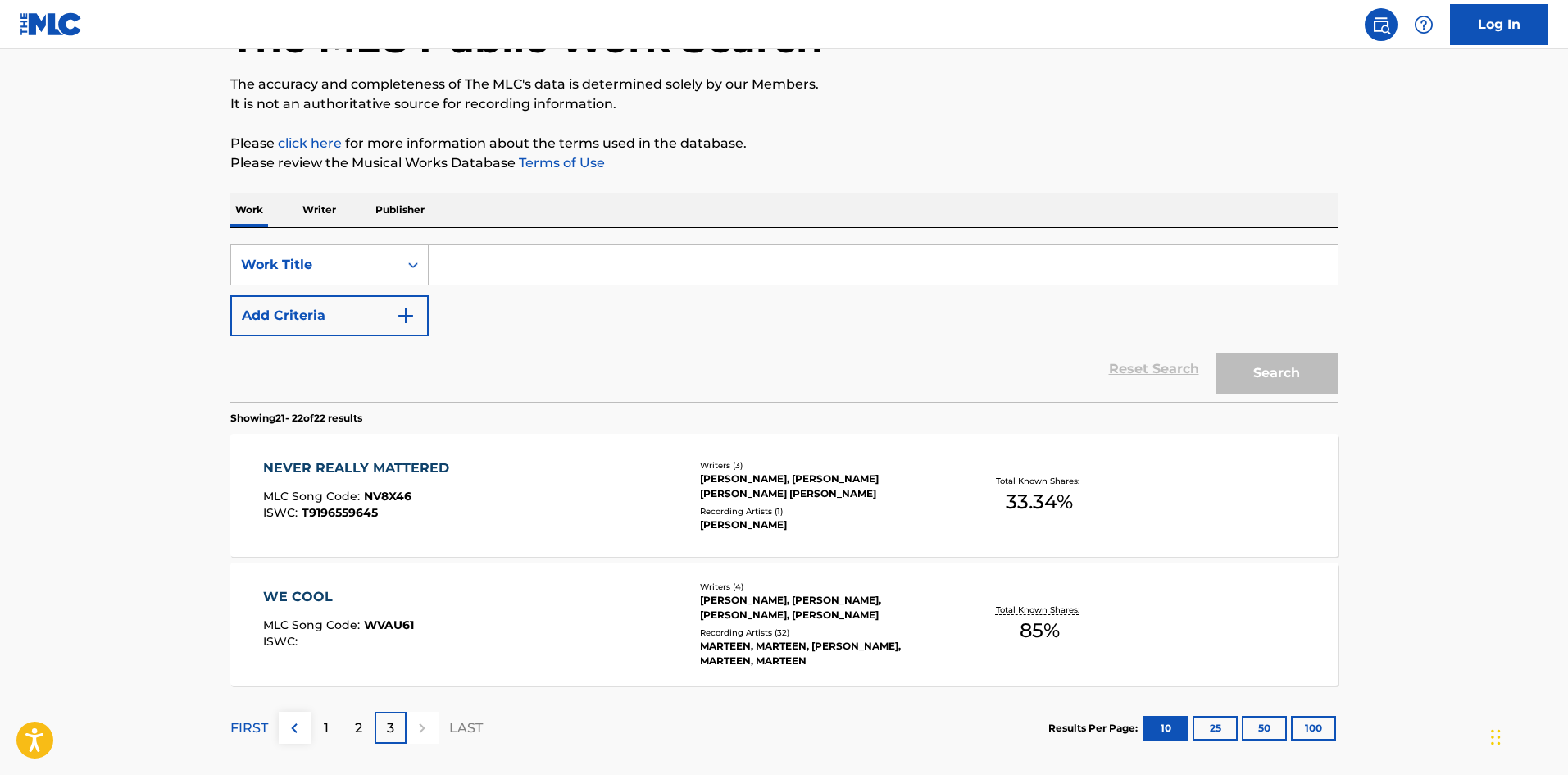
click at [310, 305] on button "Add Criteria" at bounding box center [329, 315] width 199 height 41
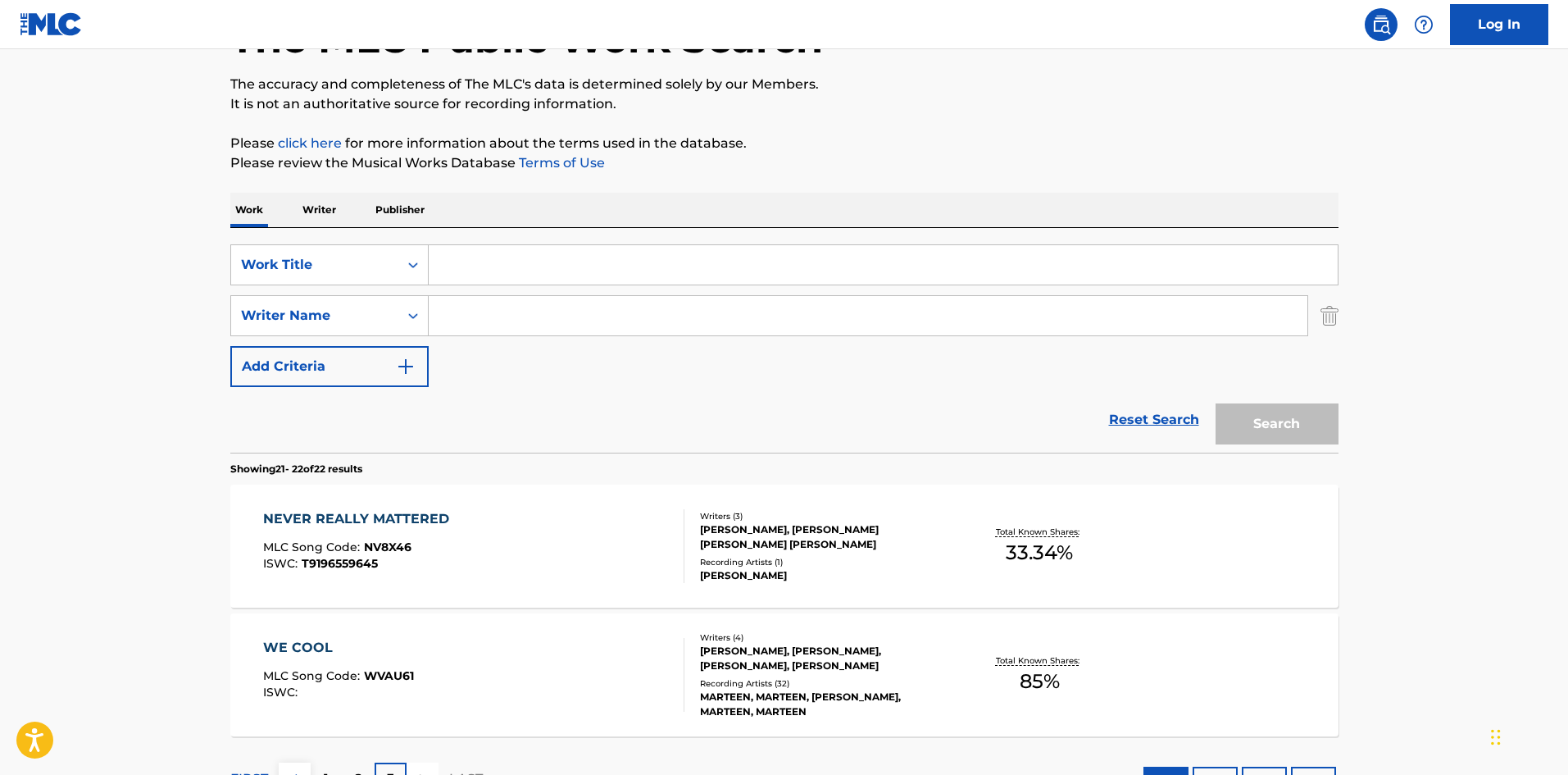
click at [505, 311] on input "Search Form" at bounding box center [868, 315] width 879 height 39
click at [497, 319] on input "Search Form" at bounding box center [868, 315] width 879 height 39
paste input "[PERSON_NAME] [PERSON_NAME]"
type input "[PERSON_NAME] [PERSON_NAME]"
click at [526, 259] on input "Search Form" at bounding box center [883, 264] width 909 height 39
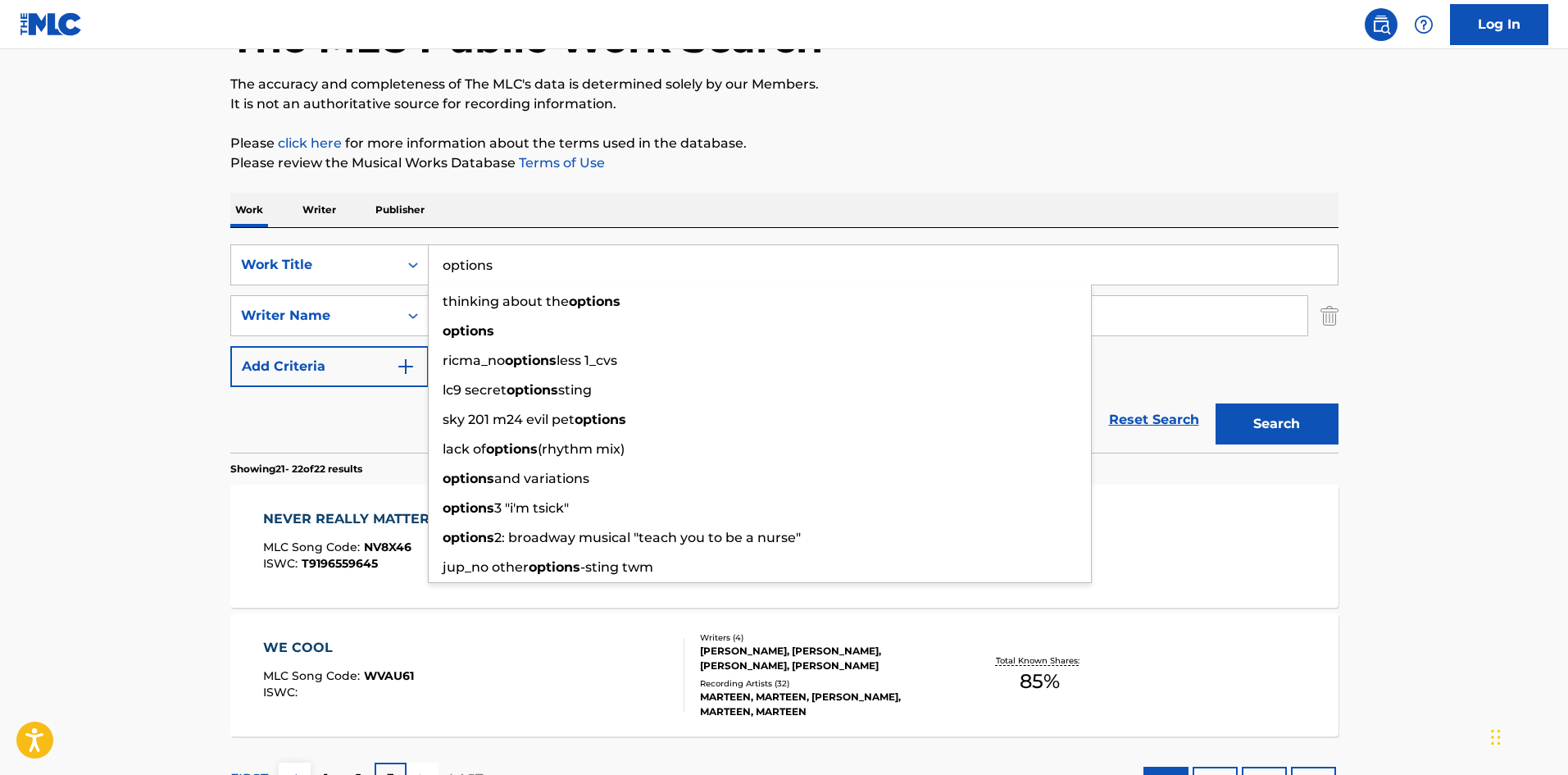
type input "options"
click at [1278, 419] on button "Search" at bounding box center [1277, 423] width 123 height 41
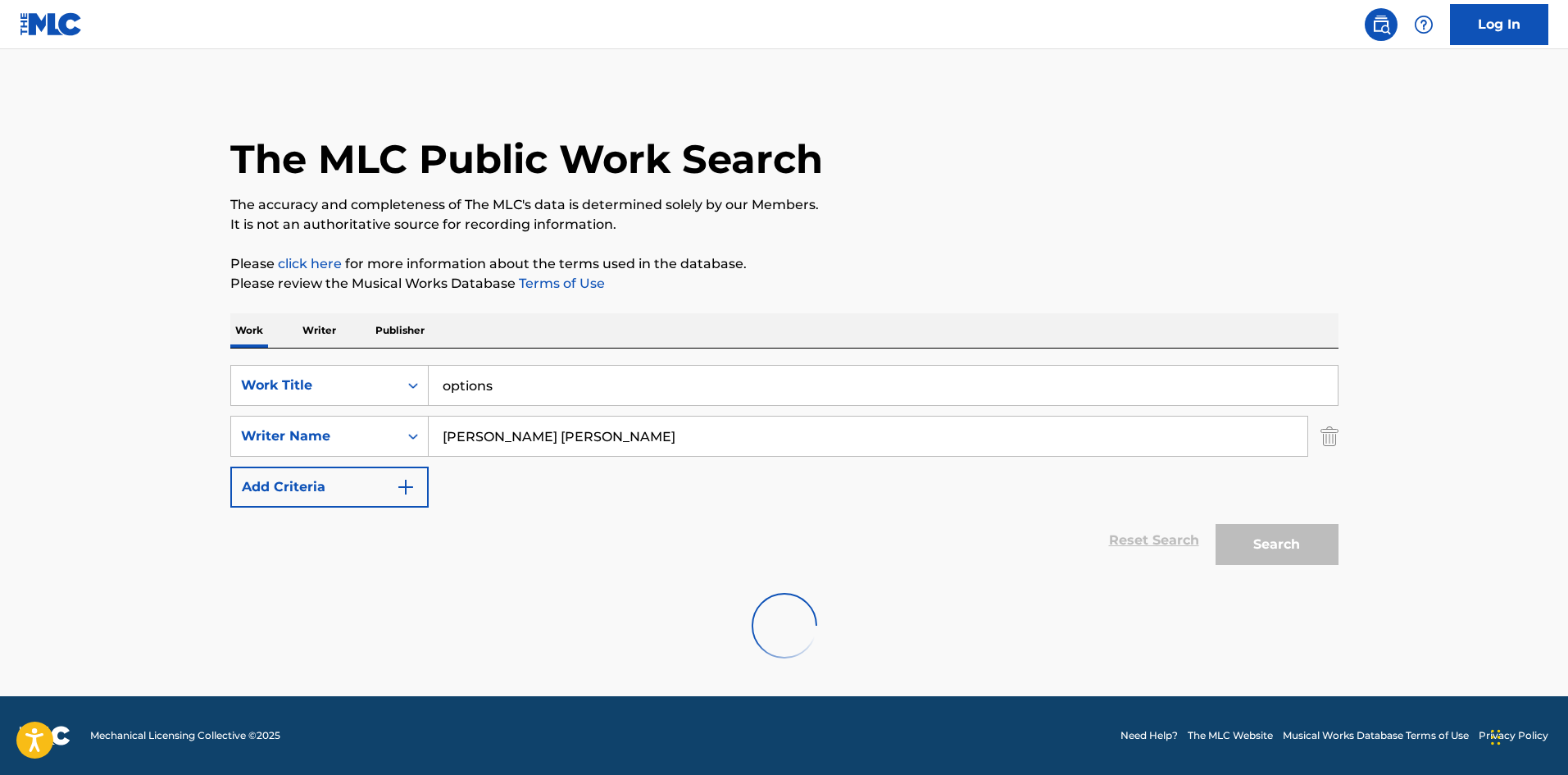
scroll to position [0, 0]
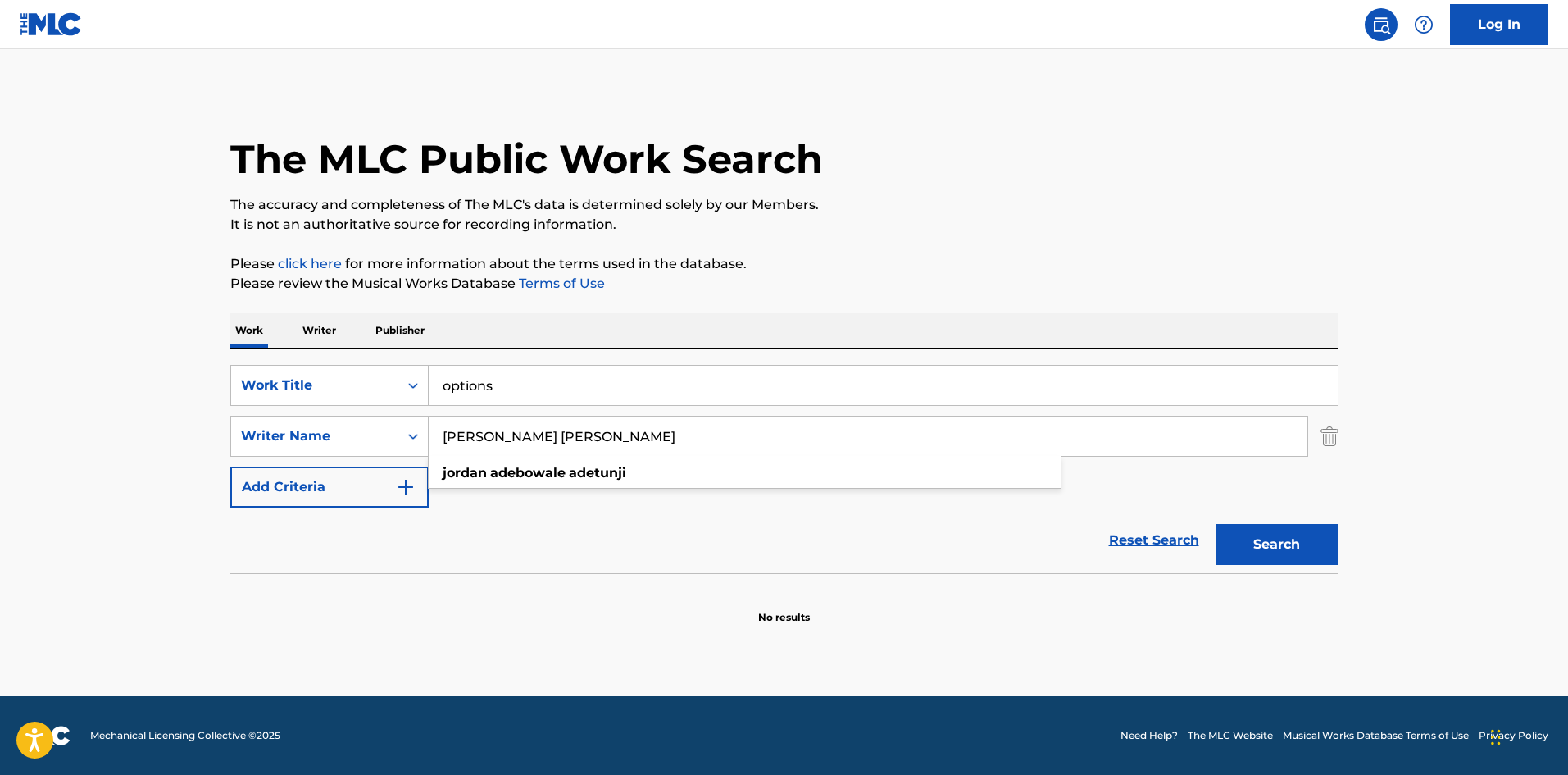
click at [779, 438] on input "[PERSON_NAME] [PERSON_NAME]" at bounding box center [868, 436] width 879 height 39
click at [394, 387] on div "Work Title" at bounding box center [314, 386] width 167 height 31
click at [1336, 439] on img "Search Form" at bounding box center [1329, 436] width 18 height 41
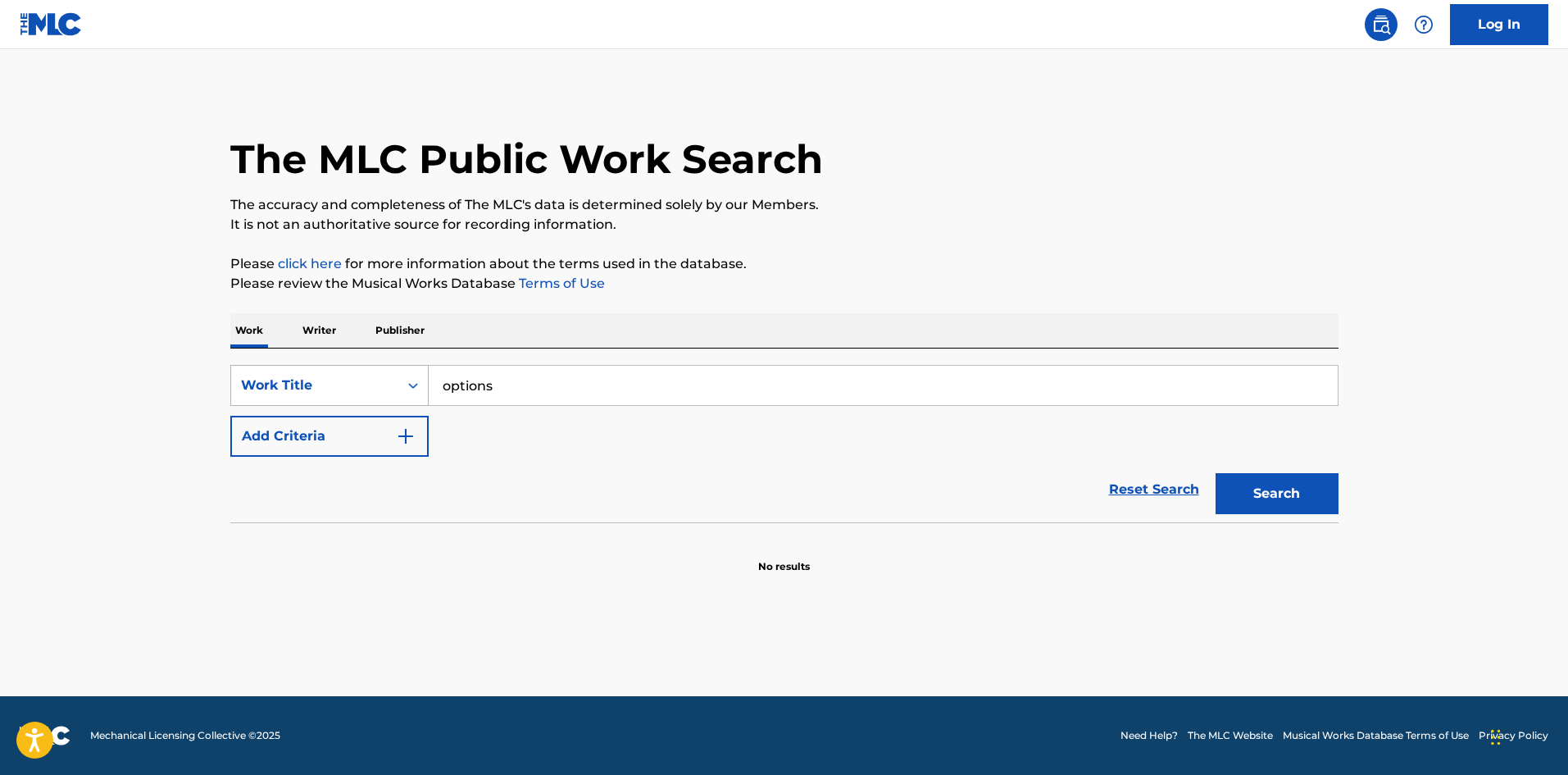
click at [380, 374] on div "Work Title" at bounding box center [314, 386] width 167 height 31
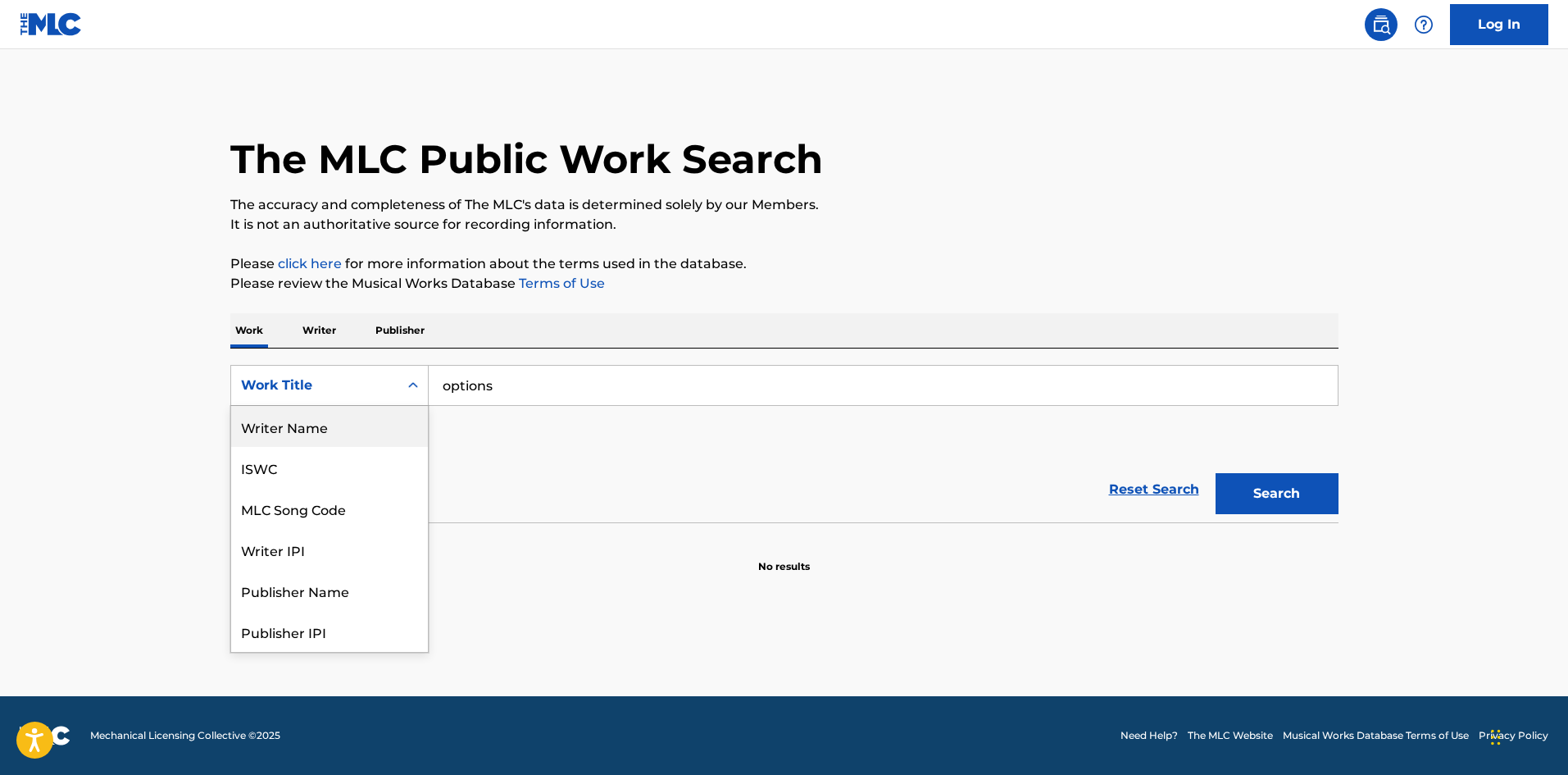
click at [294, 436] on div "Writer Name" at bounding box center [329, 426] width 197 height 41
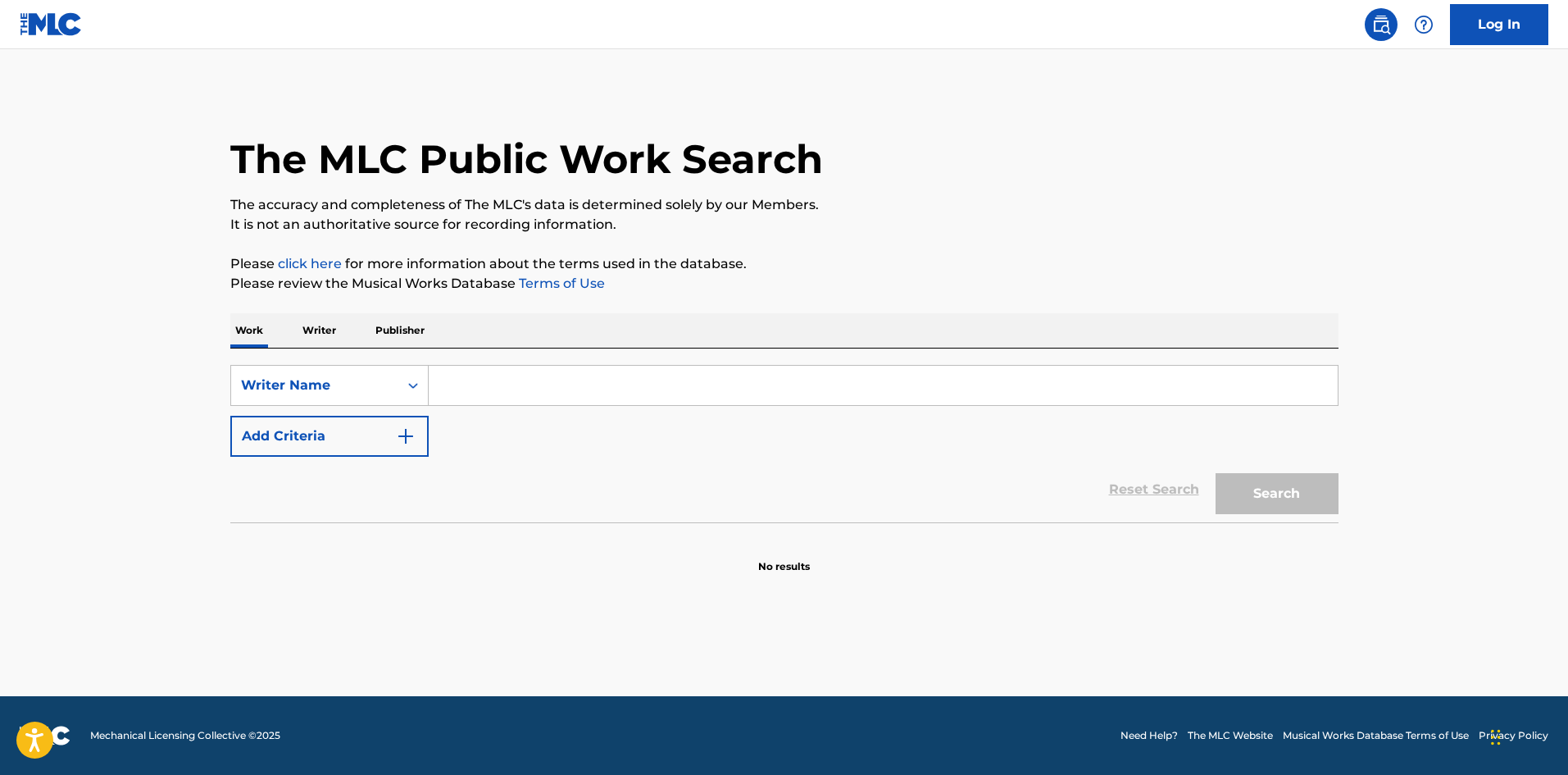
click at [539, 394] on input "Search Form" at bounding box center [883, 385] width 909 height 39
paste input "[PERSON_NAME] [PERSON_NAME]"
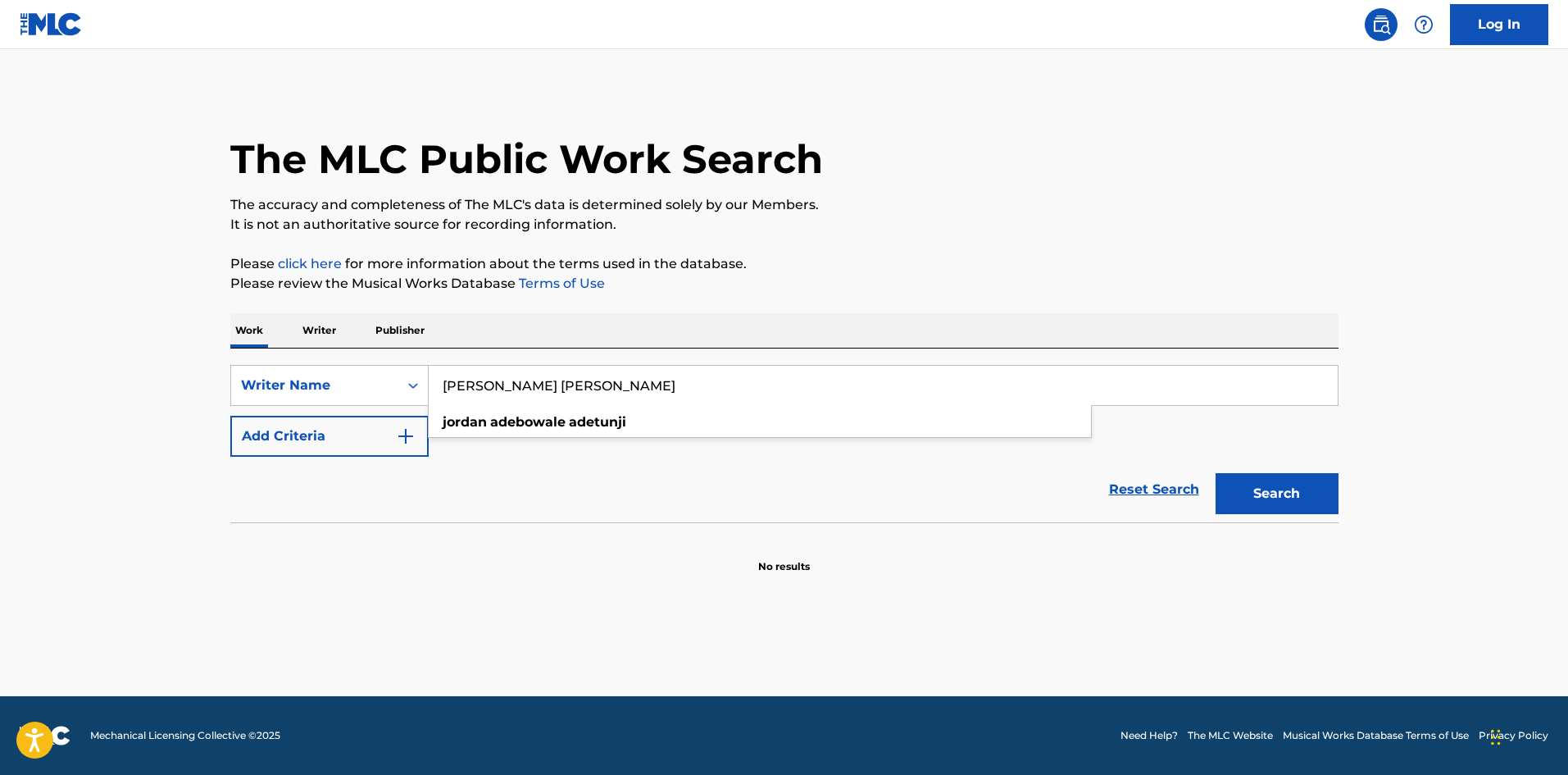
type input "[PERSON_NAME] [PERSON_NAME]"
drag, startPoint x: 1224, startPoint y: 471, endPoint x: 1246, endPoint y: 482, distance: 24.6
click at [1238, 479] on div "Search" at bounding box center [1273, 489] width 131 height 66
click at [1246, 482] on button "Search" at bounding box center [1277, 493] width 123 height 41
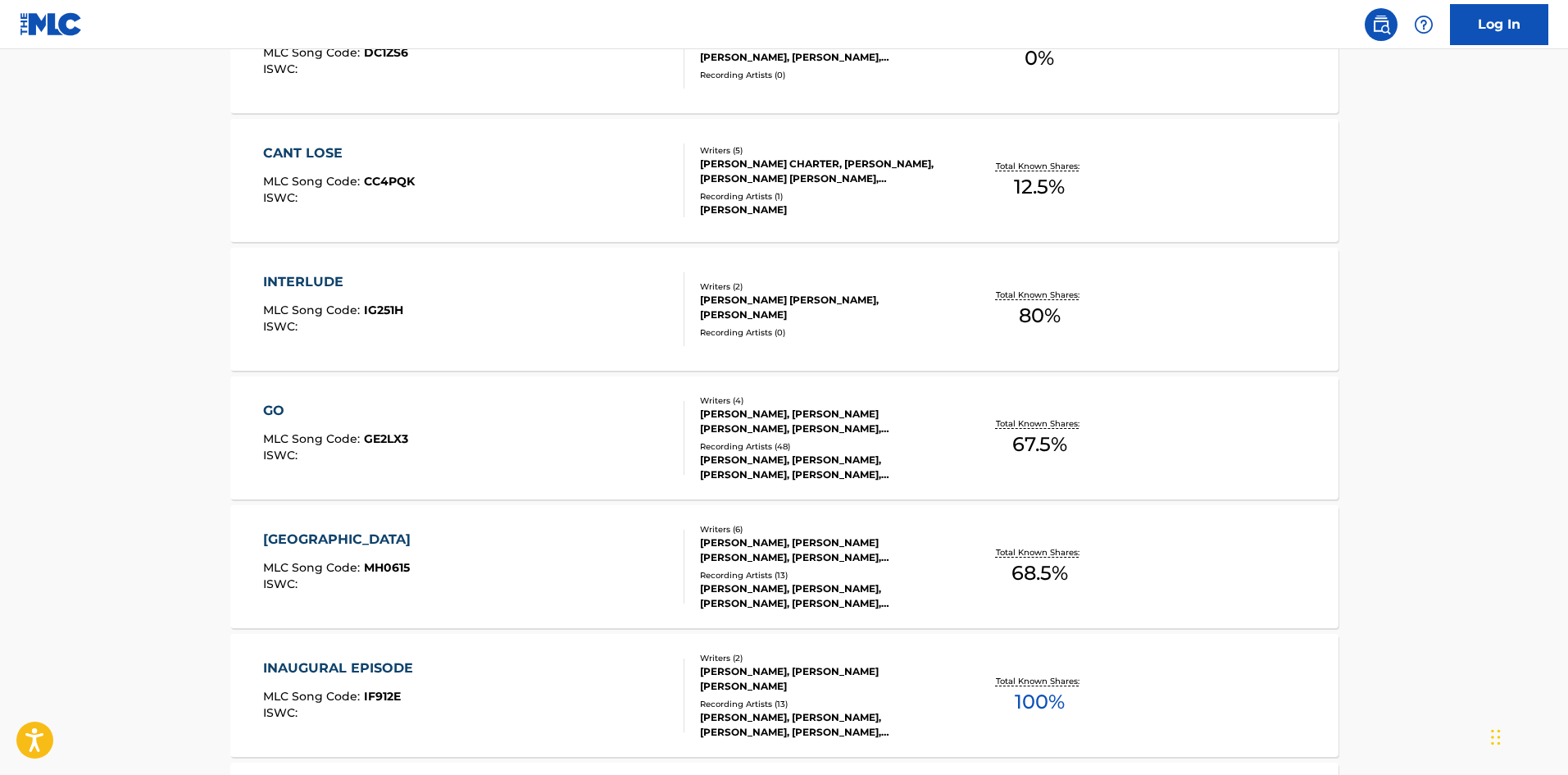
scroll to position [984, 0]
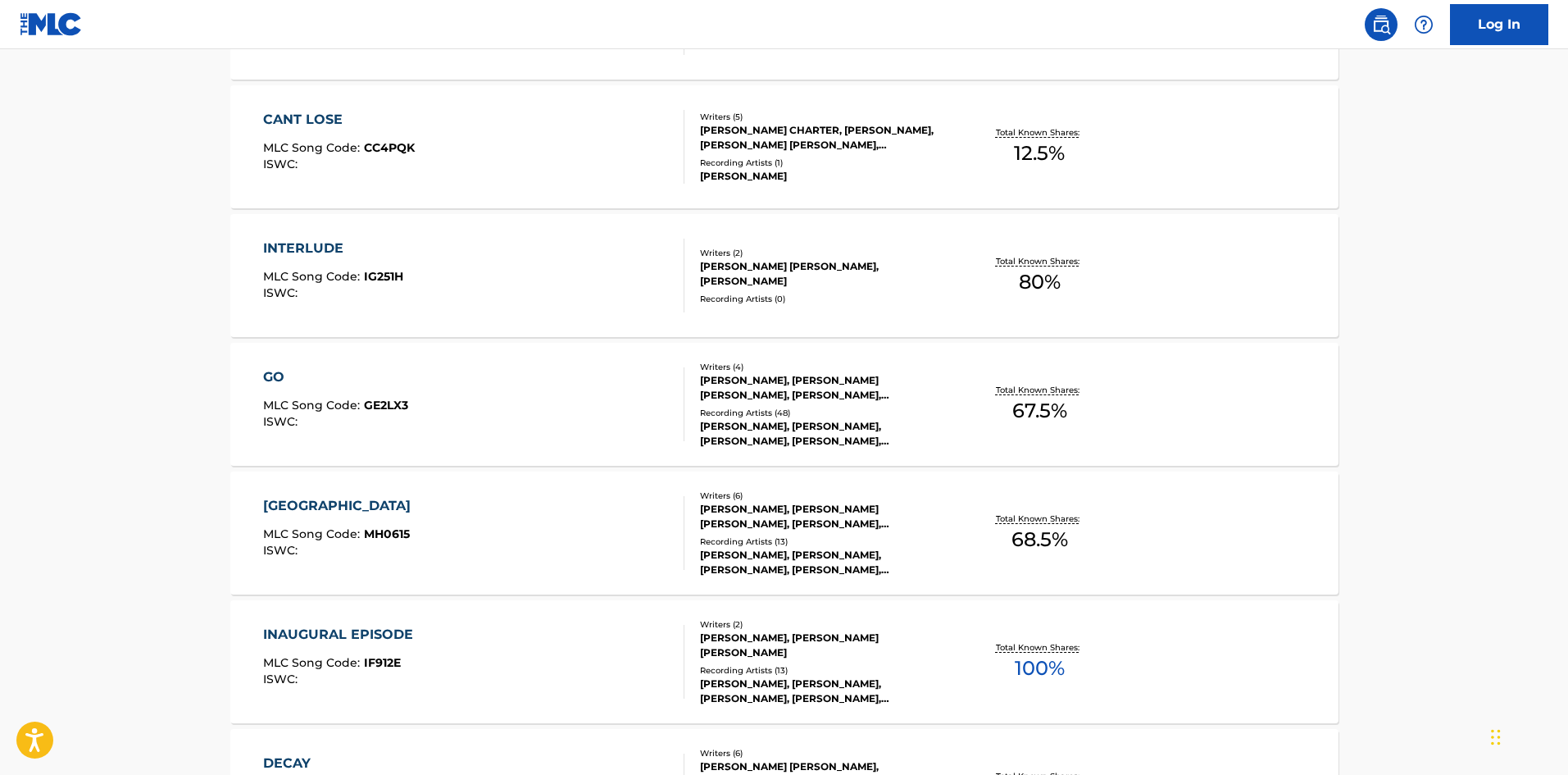
click at [272, 374] on div "GO" at bounding box center [336, 377] width 145 height 19
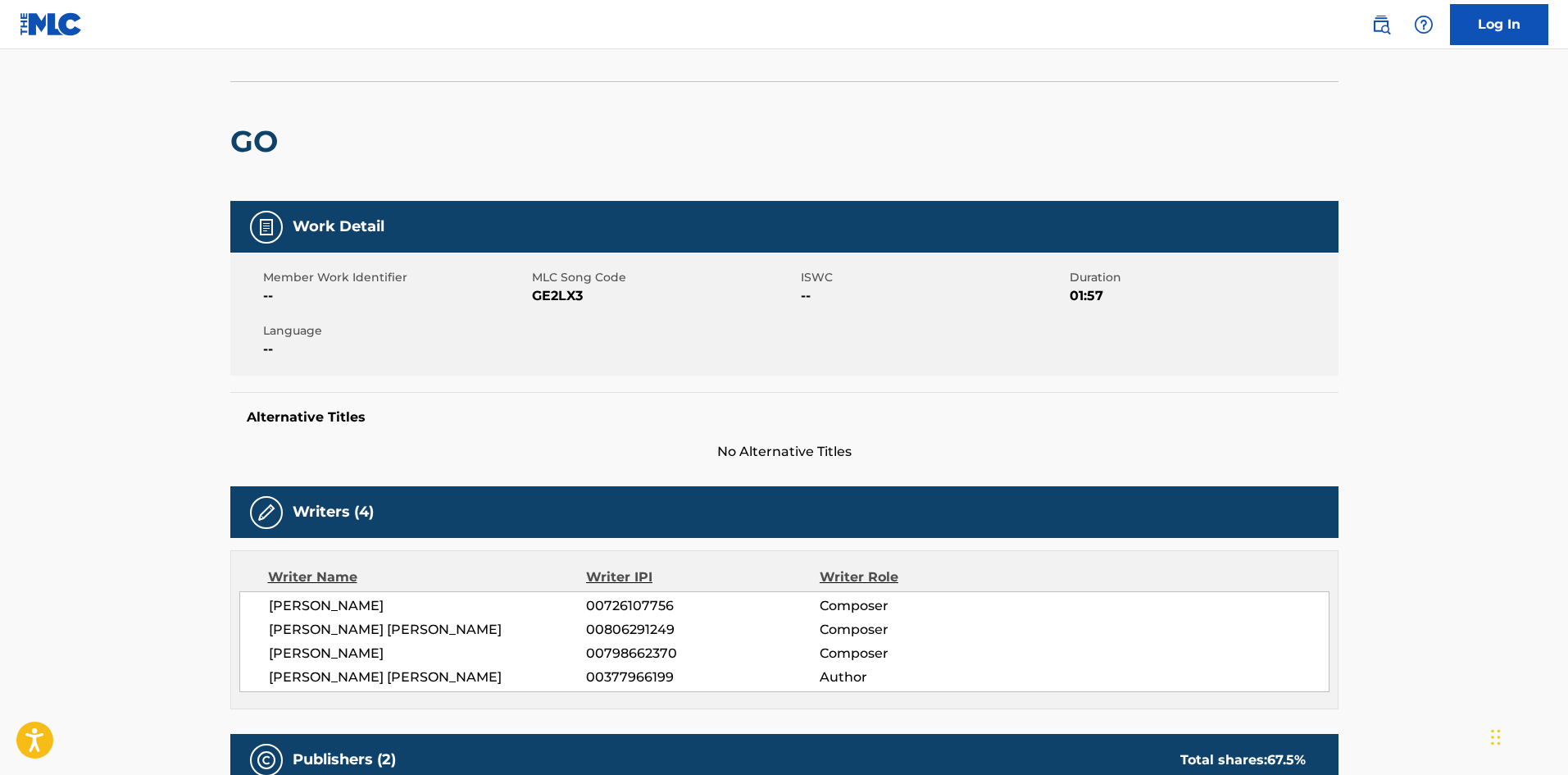
scroll to position [246, 0]
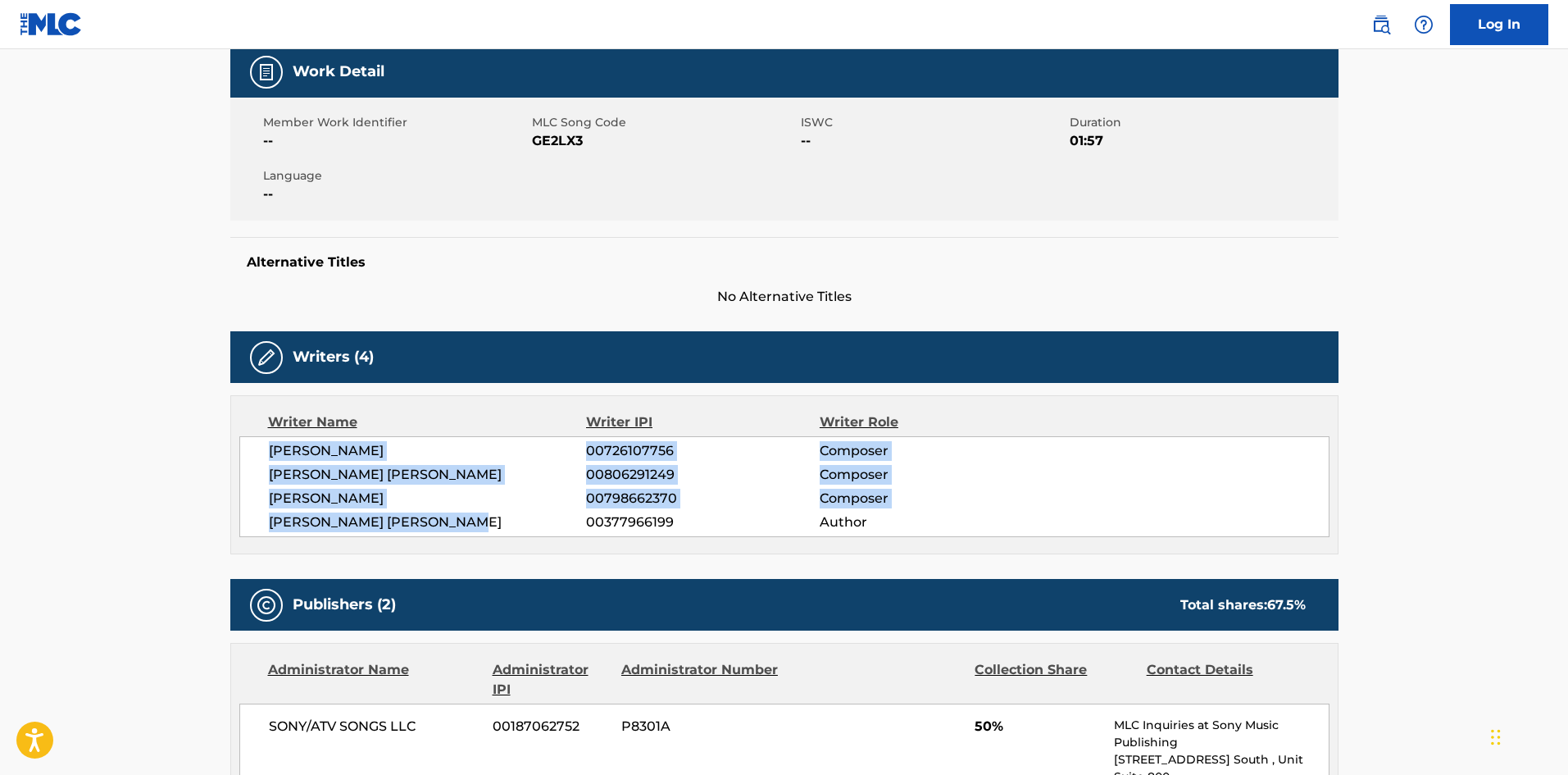
drag, startPoint x: 497, startPoint y: 522, endPoint x: 223, endPoint y: 447, distance: 284.1
copy div "[PERSON_NAME] 00726107756 Composer [PERSON_NAME] [PERSON_NAME] 00806291249 Comp…"
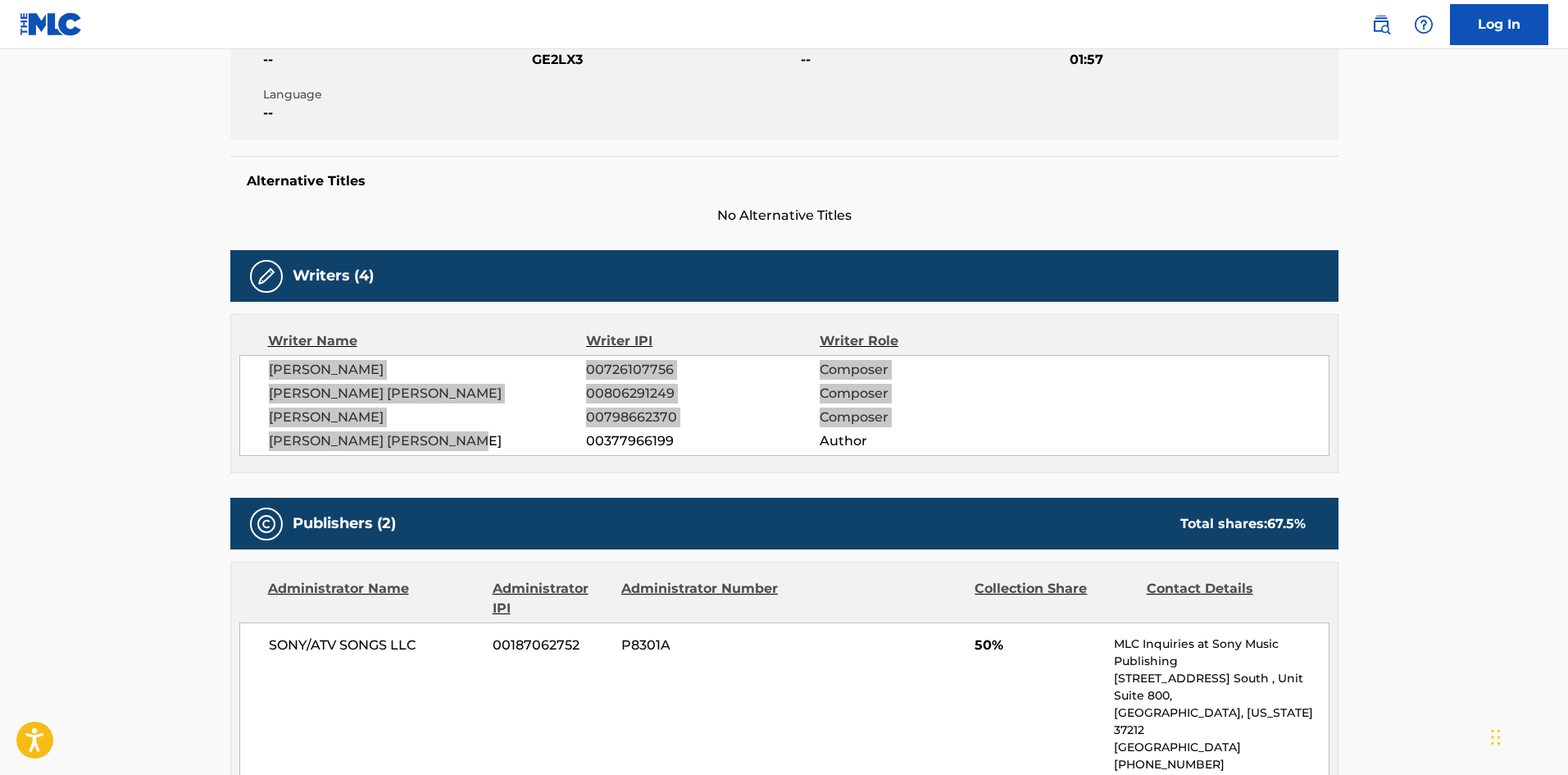
scroll to position [328, 0]
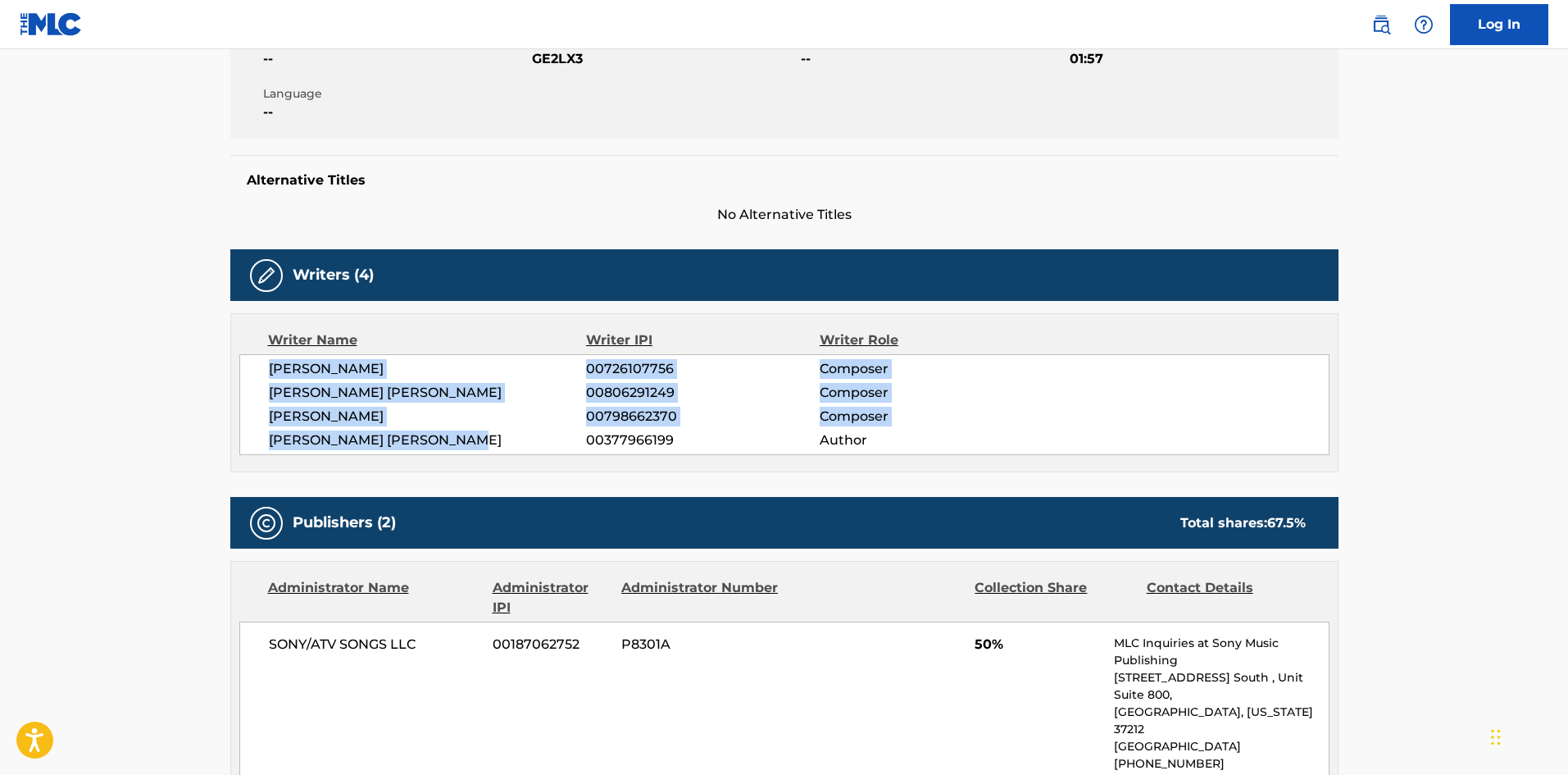
copy div "[PERSON_NAME] 00726107756 Composer [PERSON_NAME] [PERSON_NAME] 00806291249 Comp…"
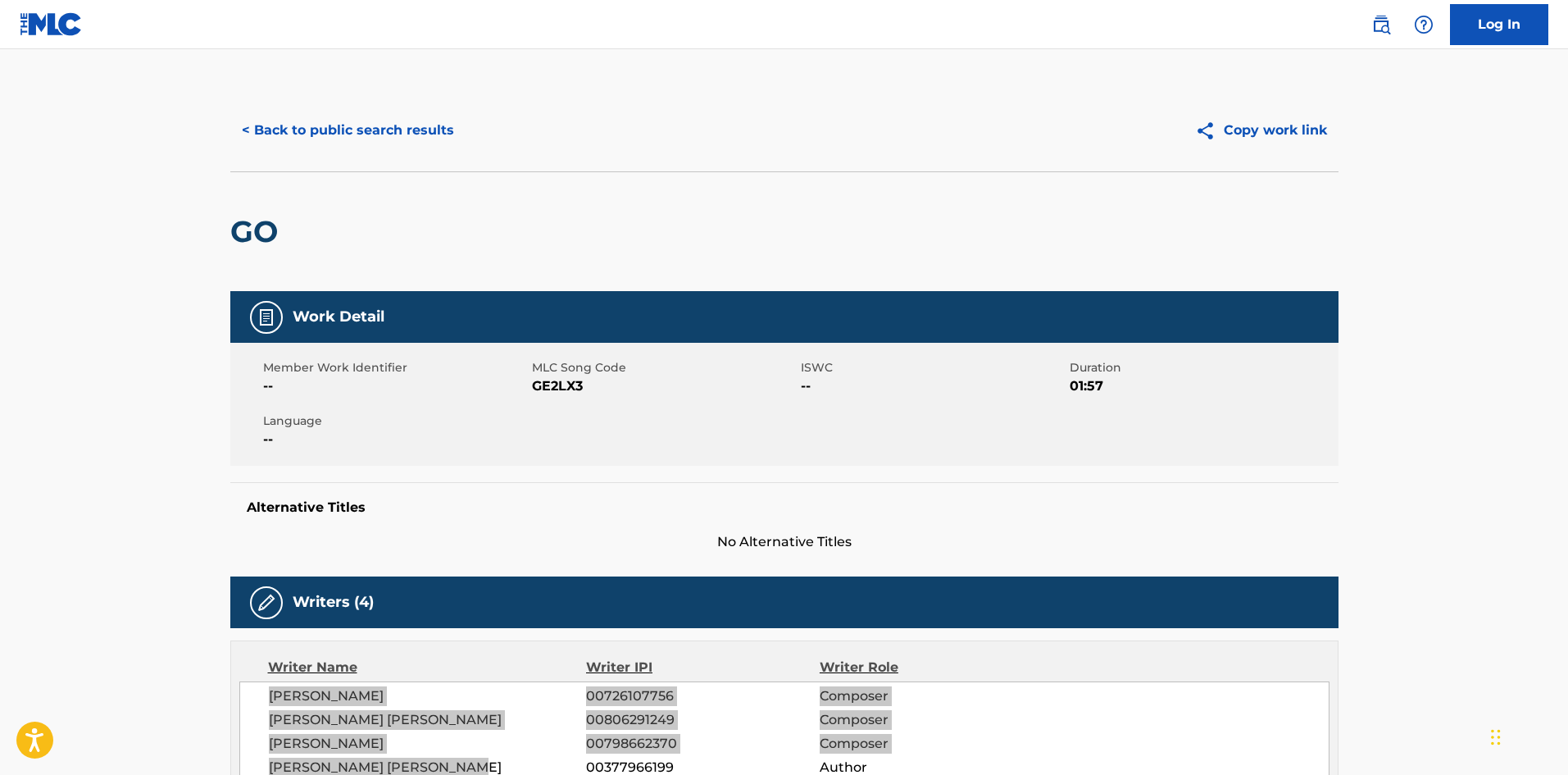
scroll to position [0, 0]
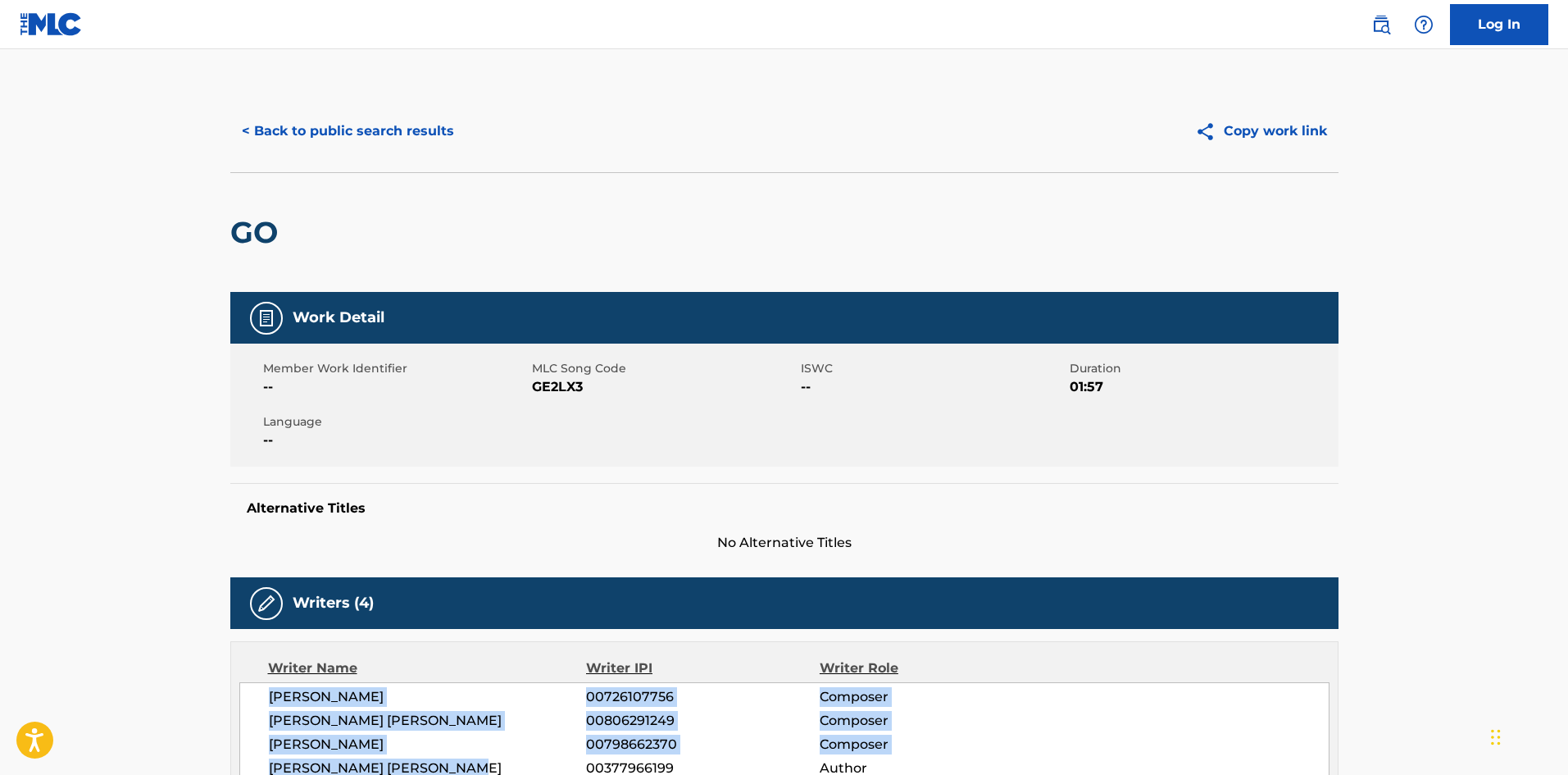
click at [345, 134] on button "< Back to public search results" at bounding box center [347, 131] width 235 height 41
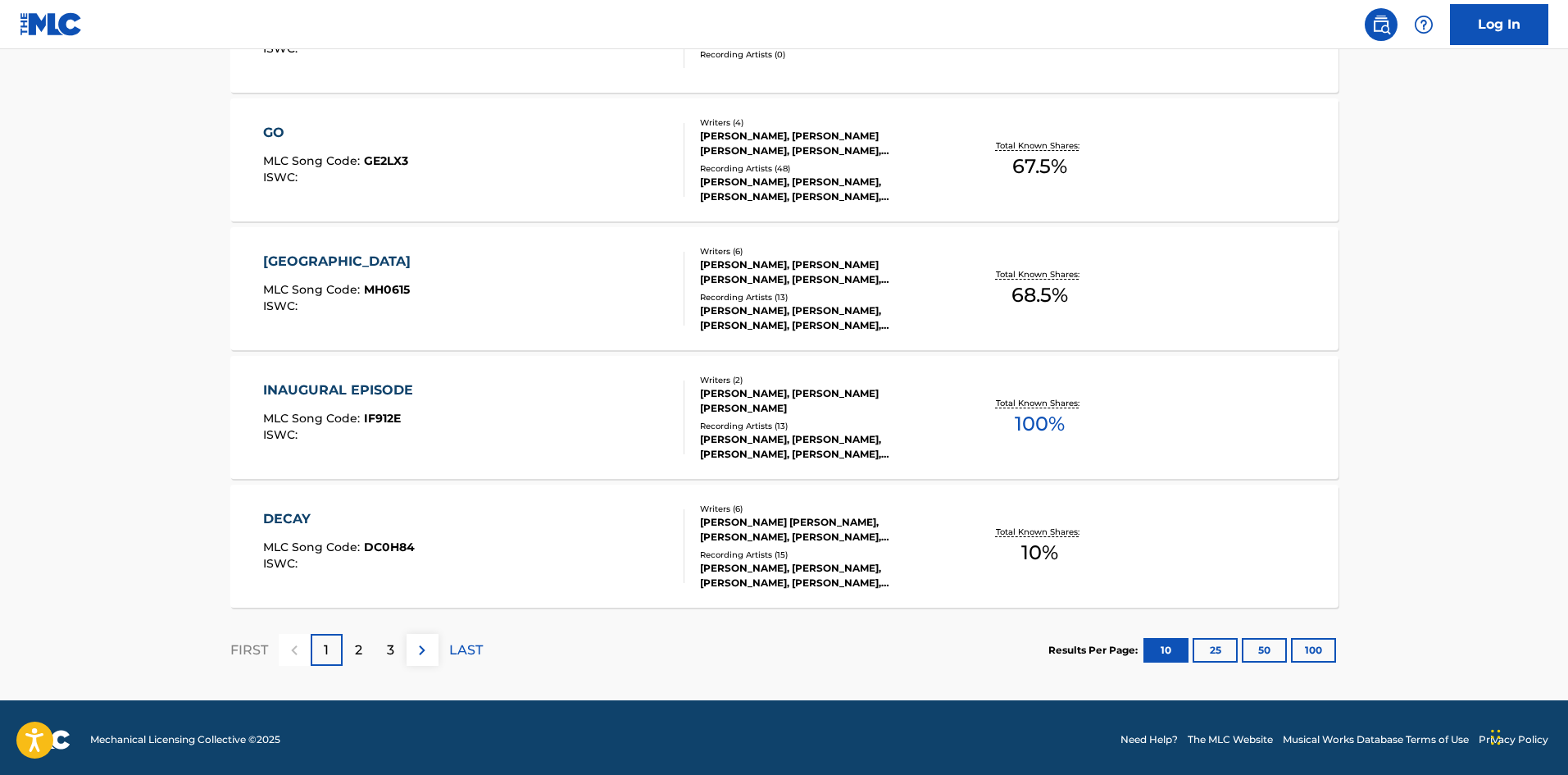
scroll to position [1232, 0]
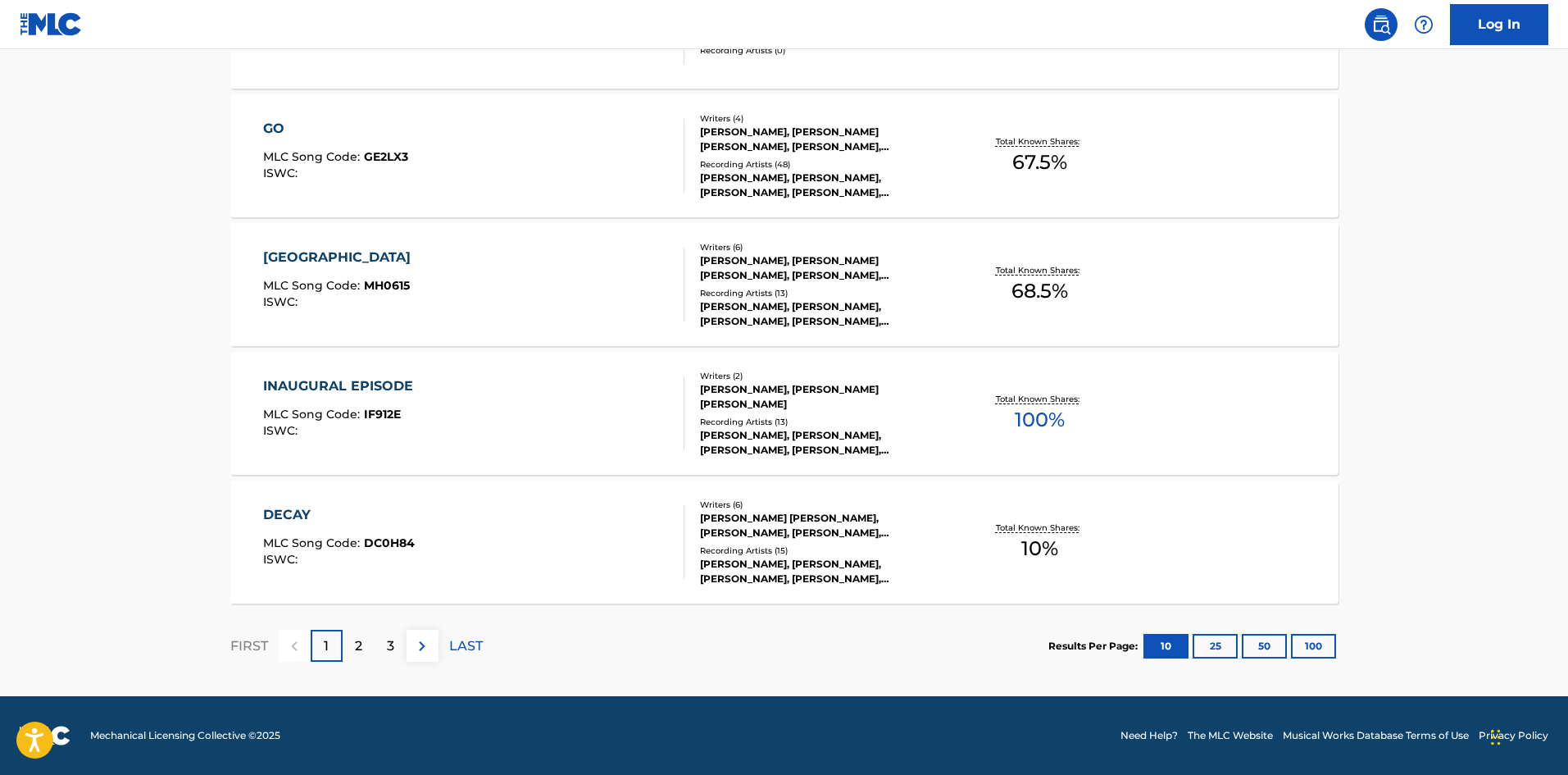
click at [338, 386] on div "INAUGURAL EPISODE" at bounding box center [342, 386] width 158 height 19
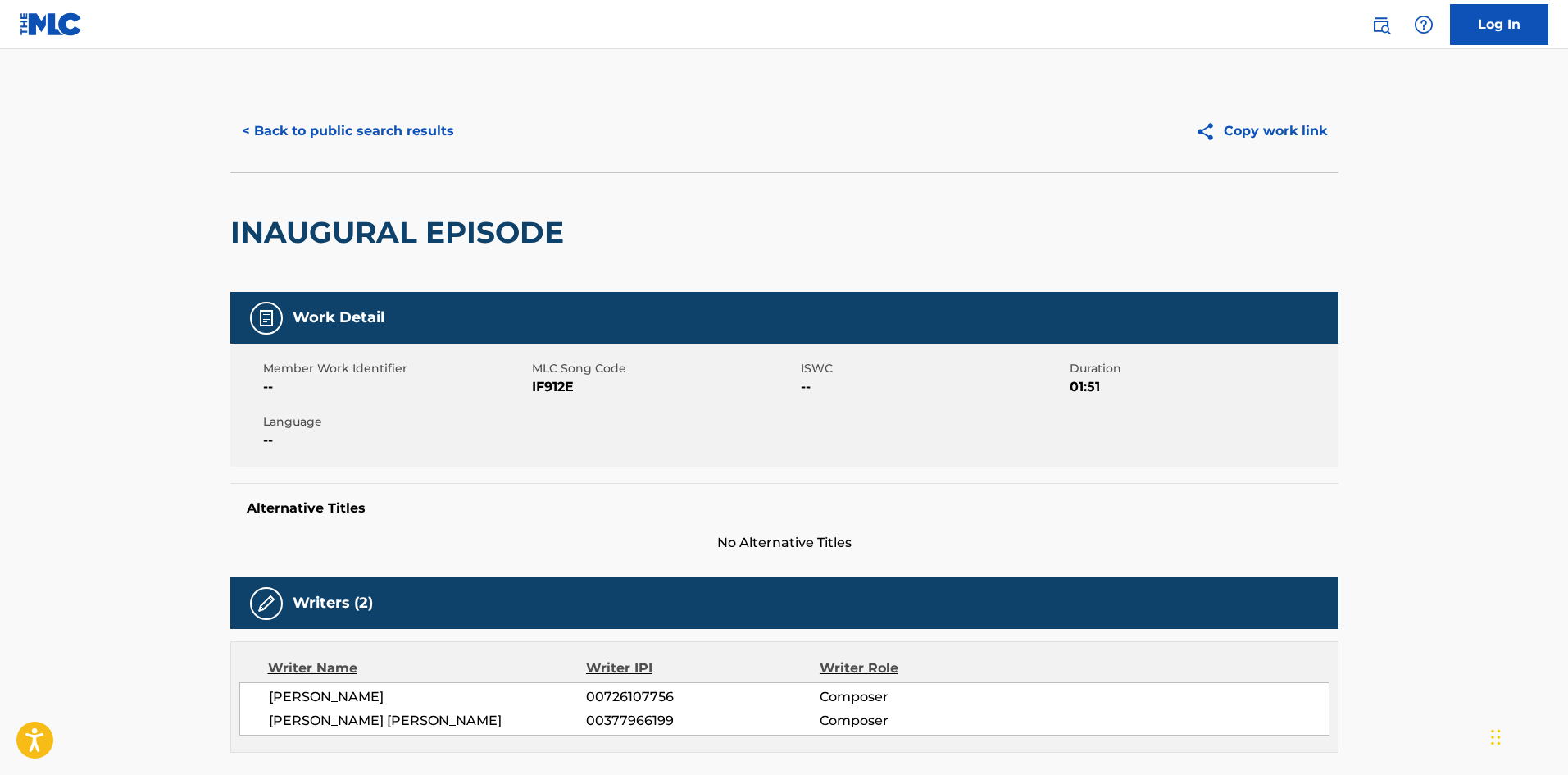
click at [356, 132] on button "< Back to public search results" at bounding box center [347, 131] width 235 height 41
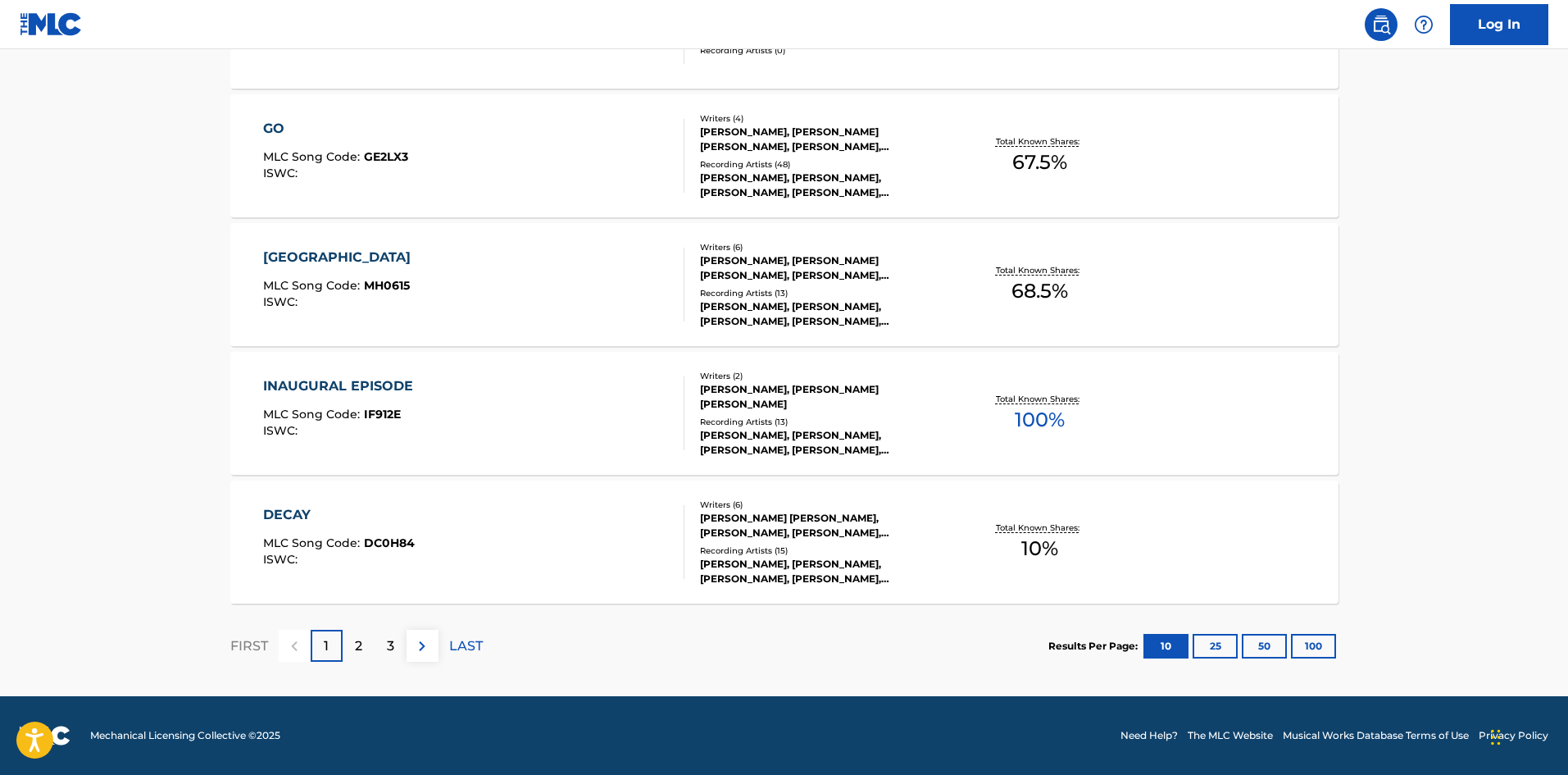
click at [361, 639] on p "2" at bounding box center [359, 646] width 7 height 19
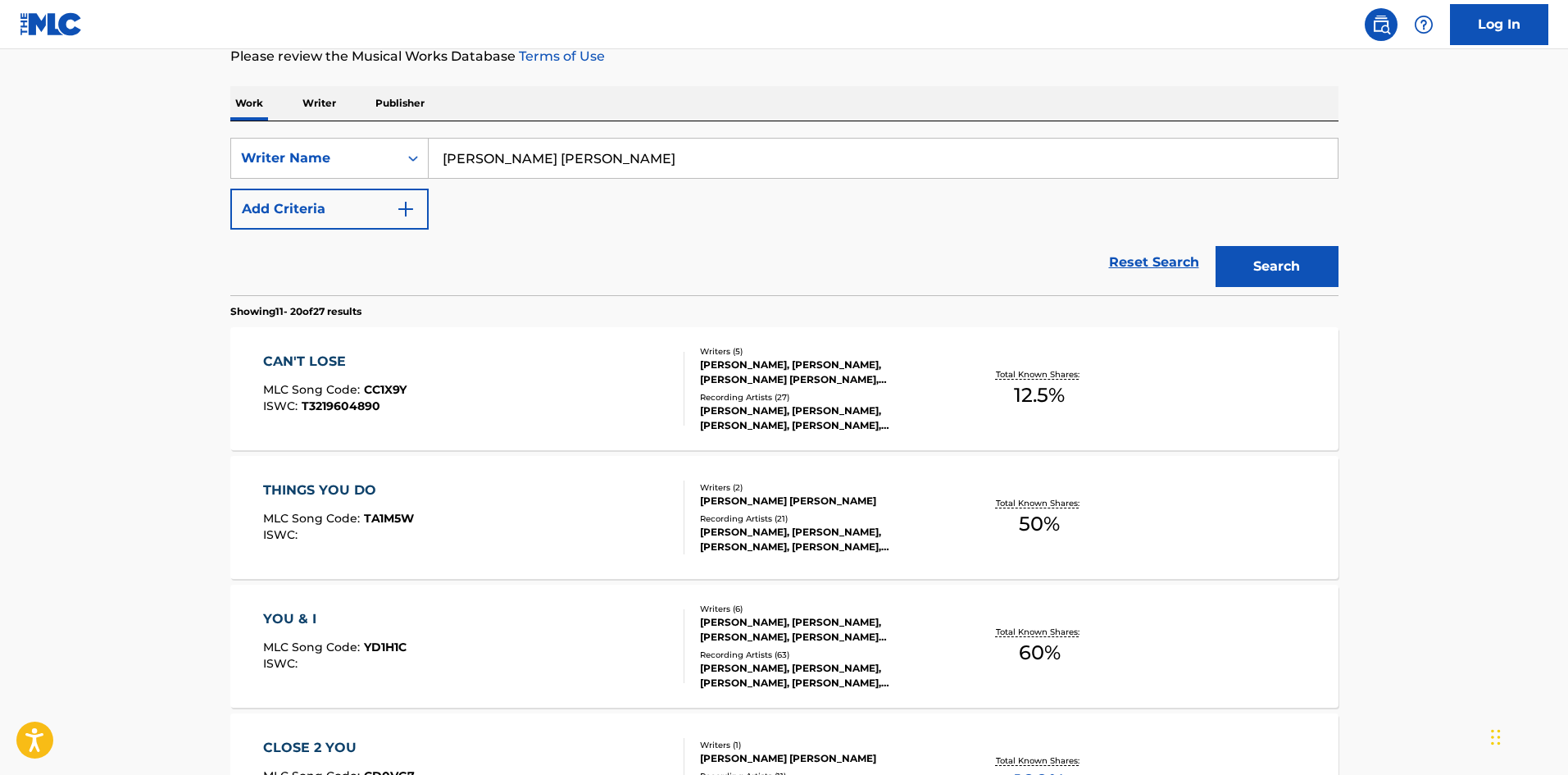
scroll to position [246, 0]
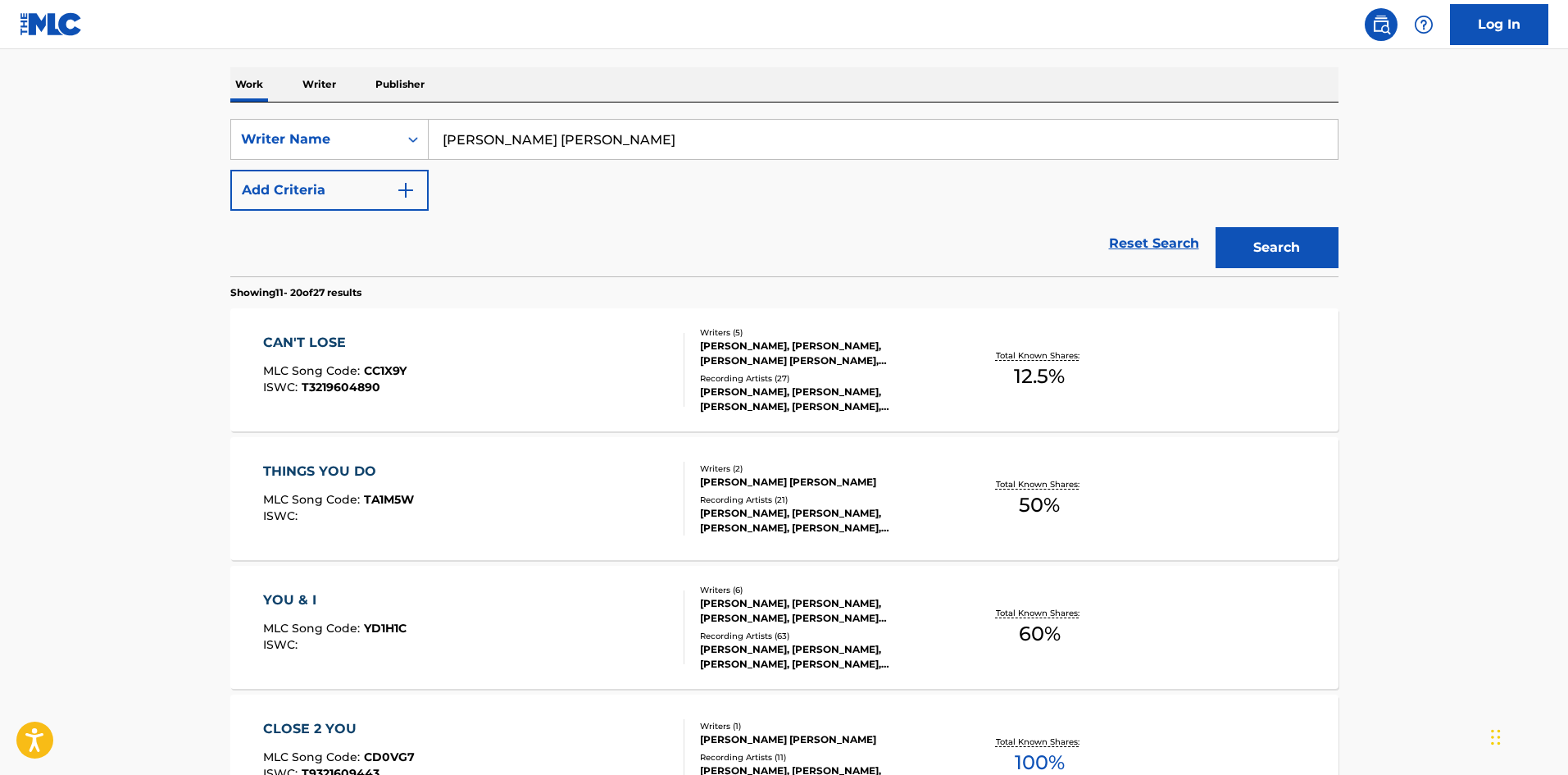
click at [329, 334] on div "CAN'T LOSE" at bounding box center [335, 343] width 143 height 19
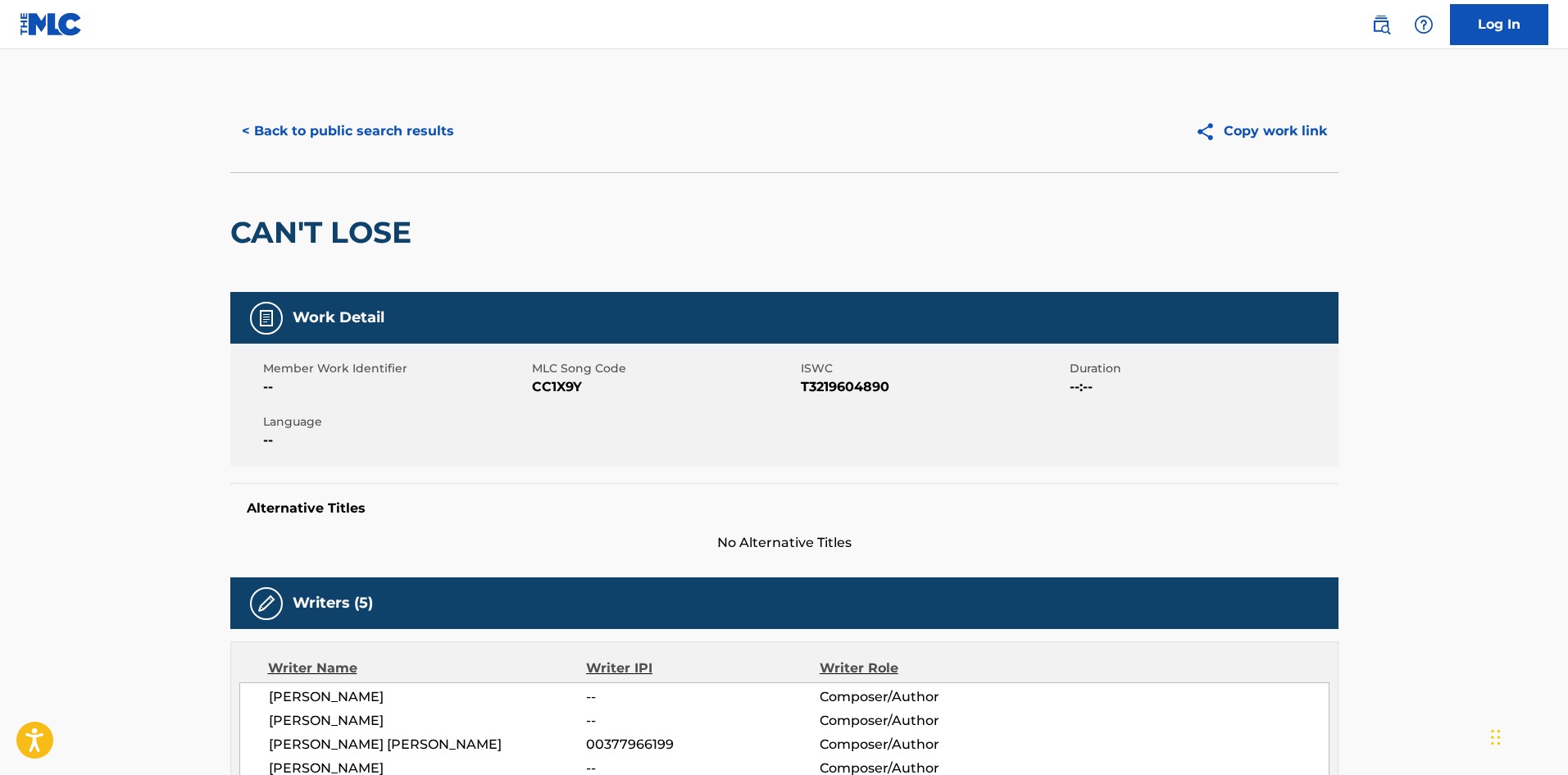
click at [322, 121] on button "< Back to public search results" at bounding box center [347, 131] width 235 height 41
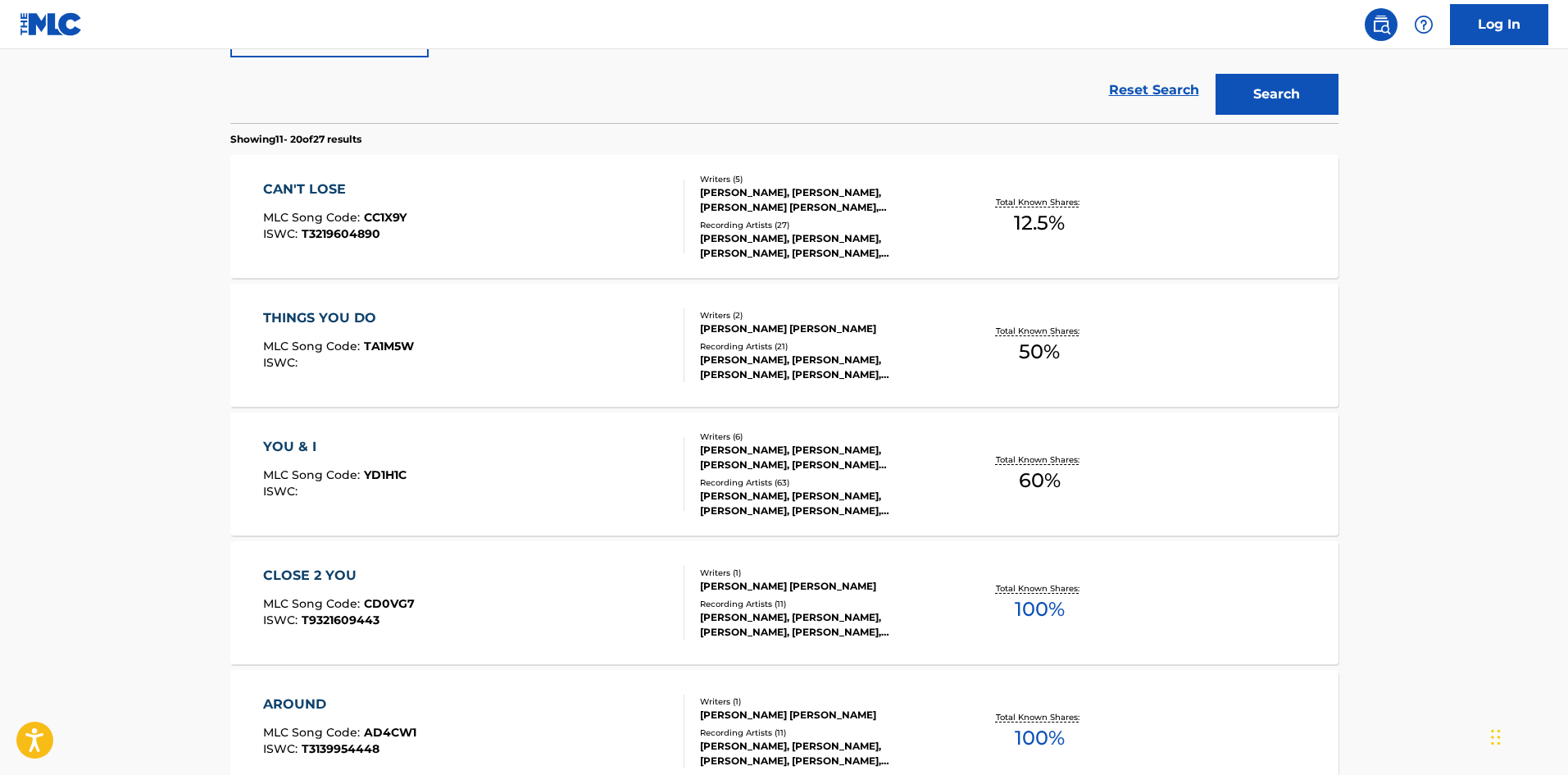
scroll to position [410, 0]
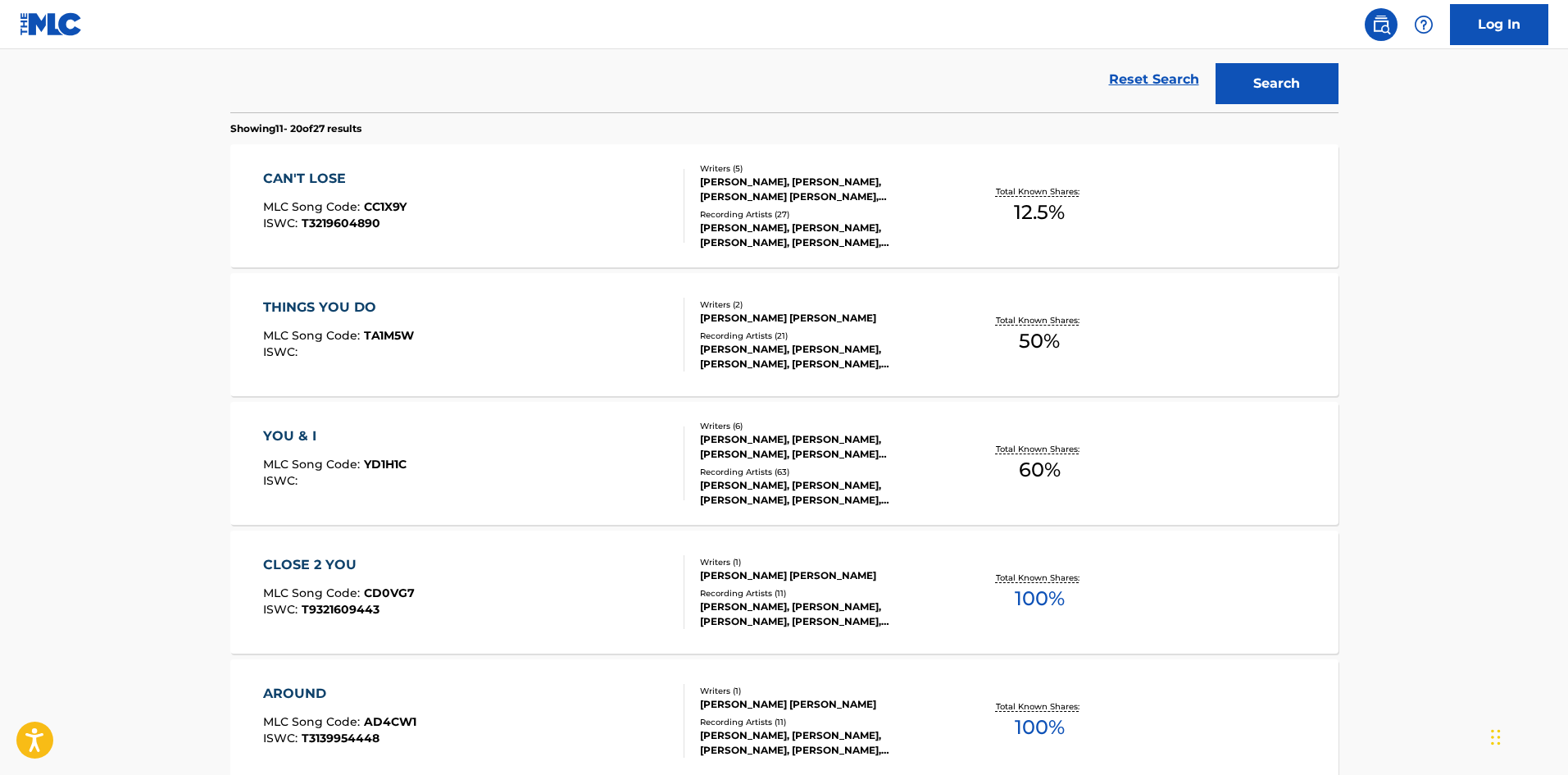
click at [287, 436] on div "YOU & I" at bounding box center [335, 436] width 143 height 19
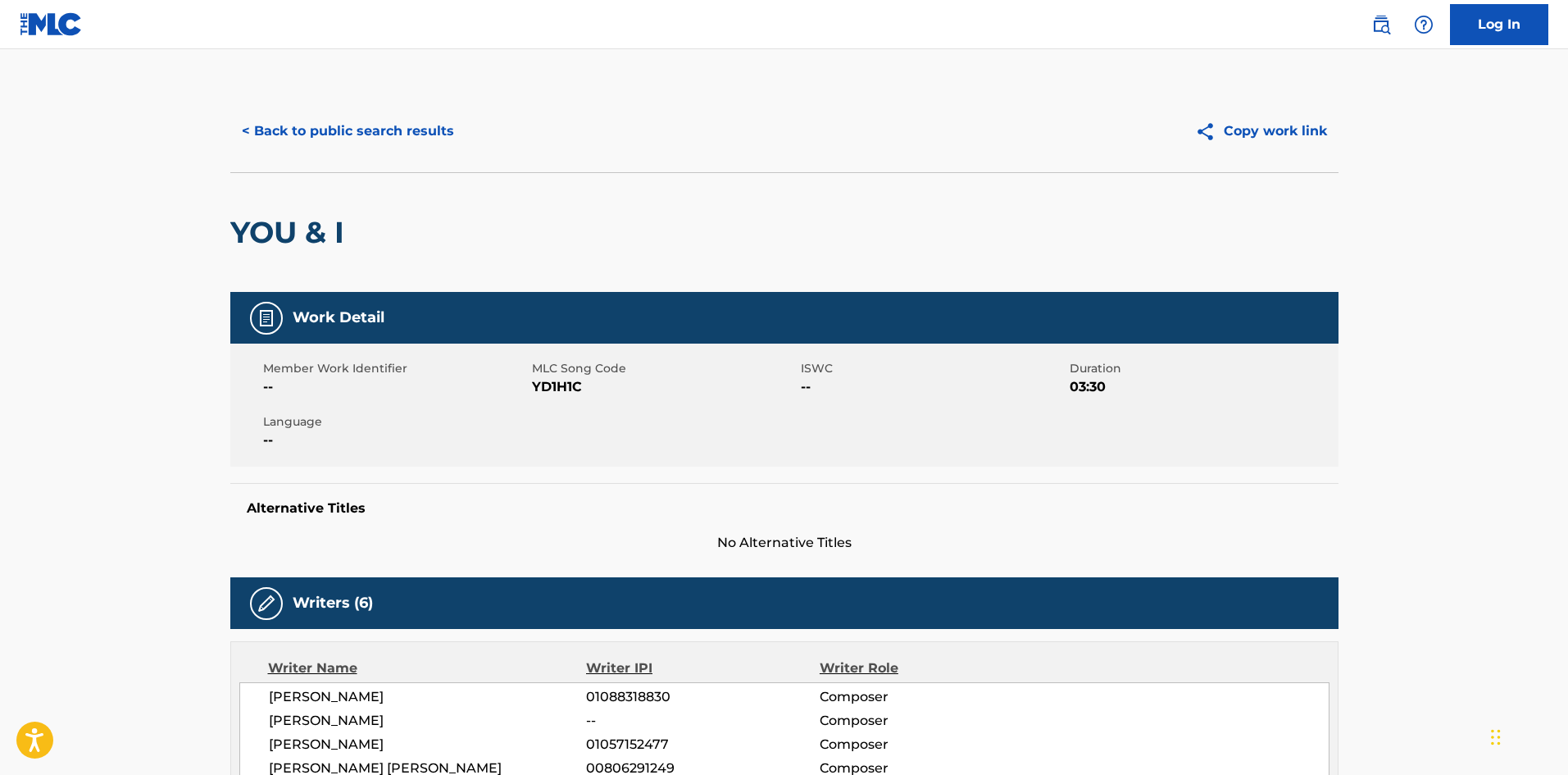
click at [273, 155] on div "< Back to public search results Copy work link" at bounding box center [784, 131] width 1108 height 82
click at [282, 129] on button "< Back to public search results" at bounding box center [347, 131] width 235 height 41
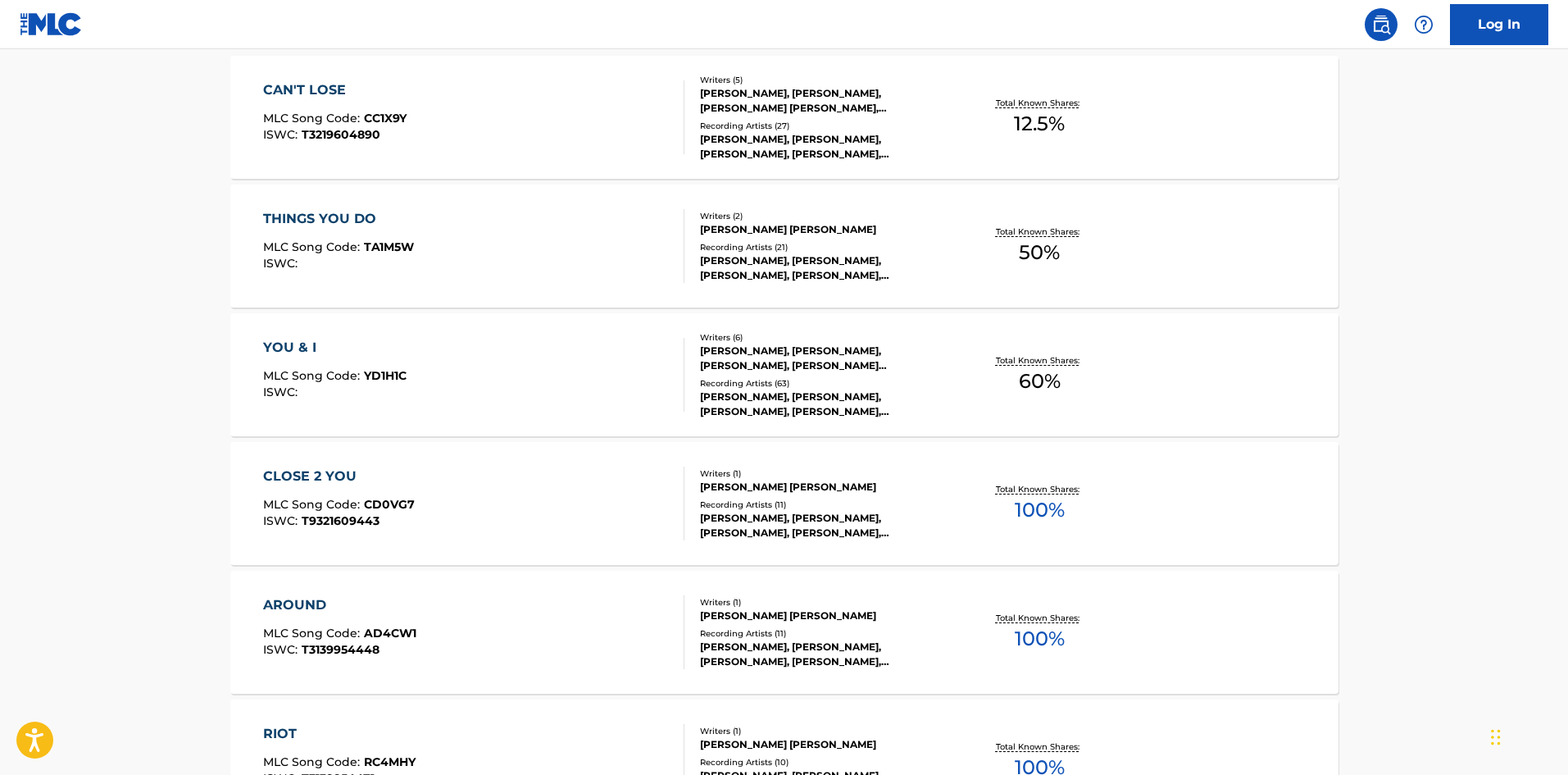
scroll to position [534, 0]
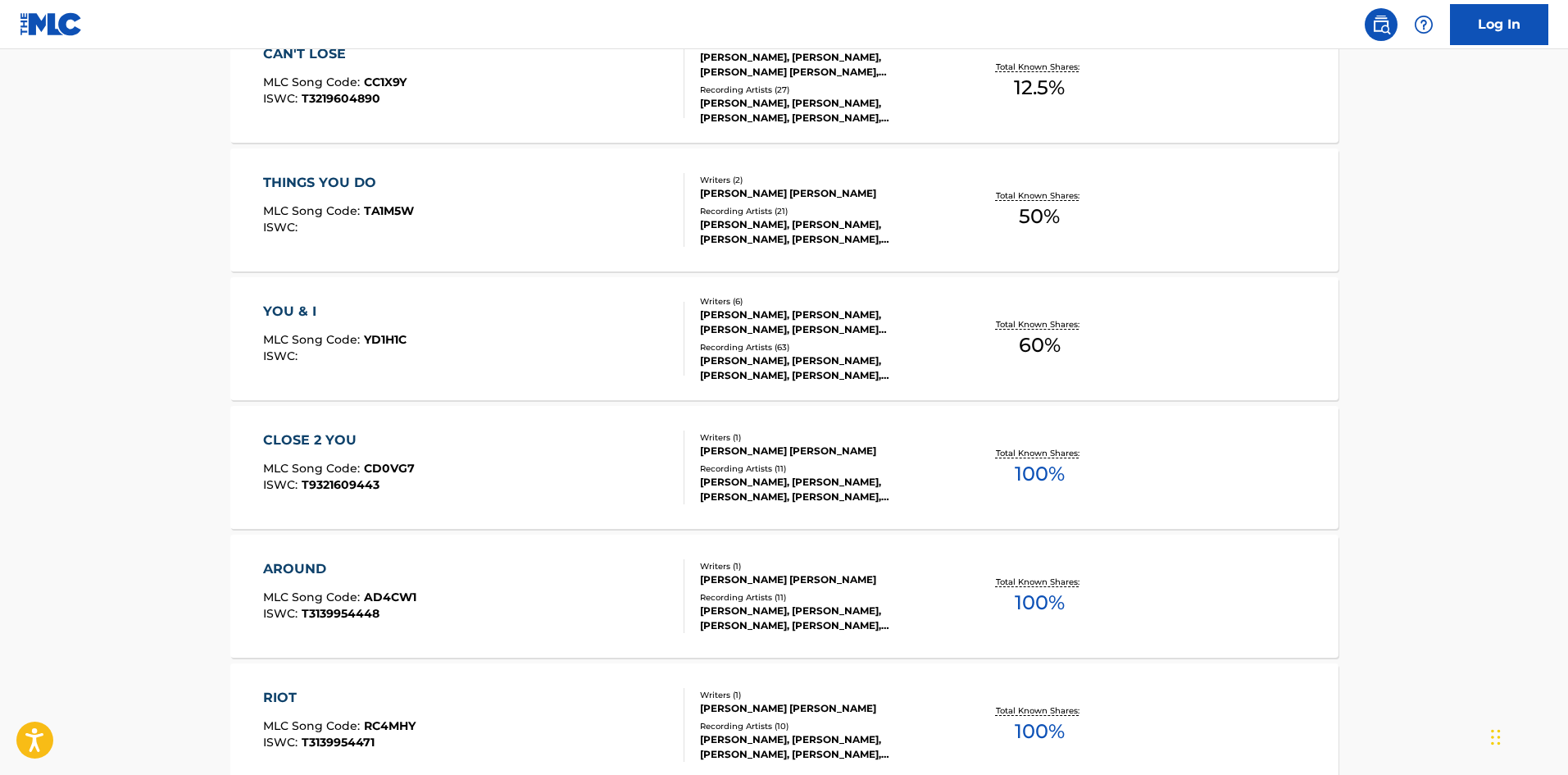
click at [292, 436] on div "CLOSE 2 YOU" at bounding box center [338, 440] width 151 height 19
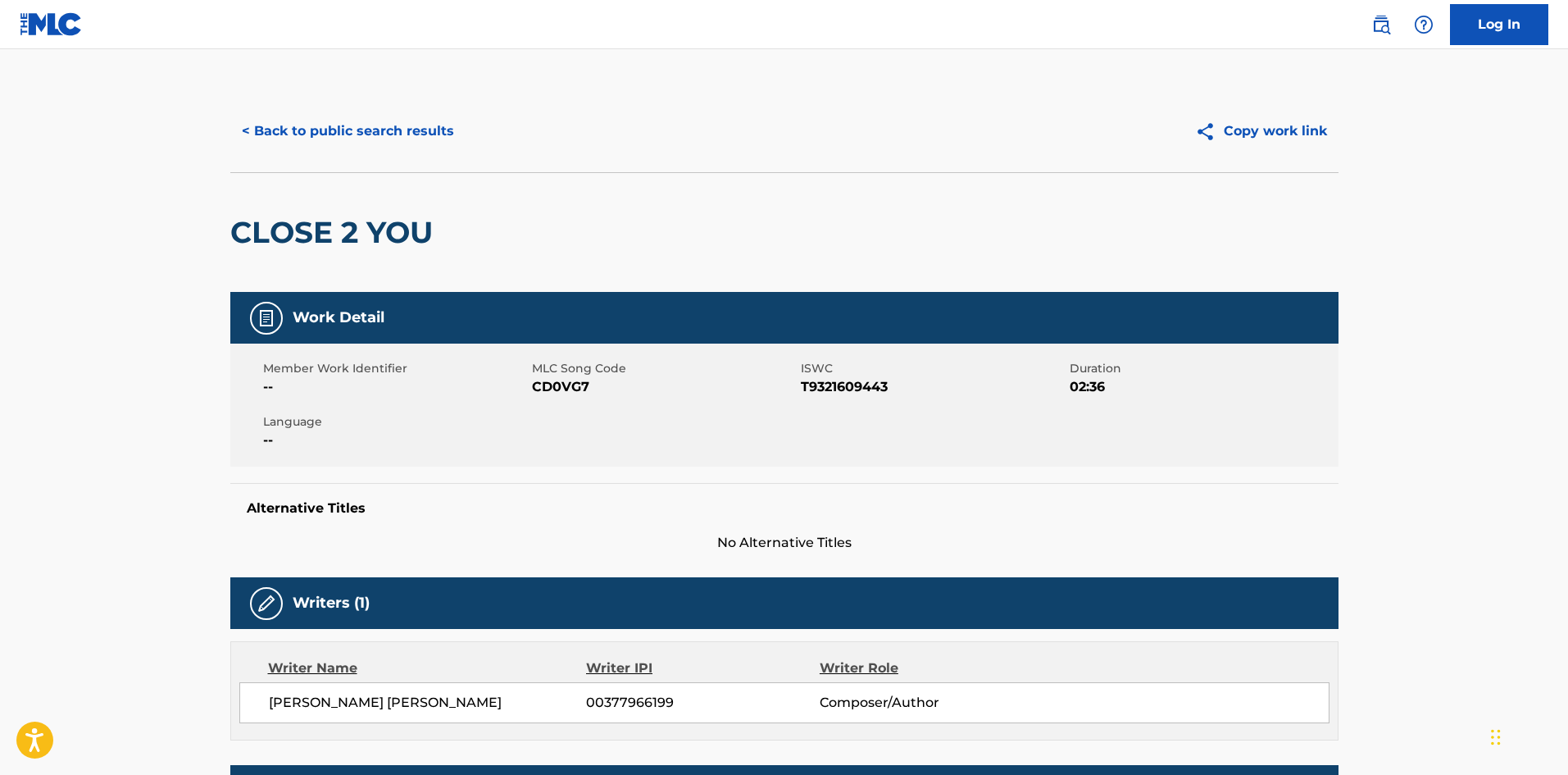
click at [328, 124] on button "< Back to public search results" at bounding box center [347, 131] width 235 height 41
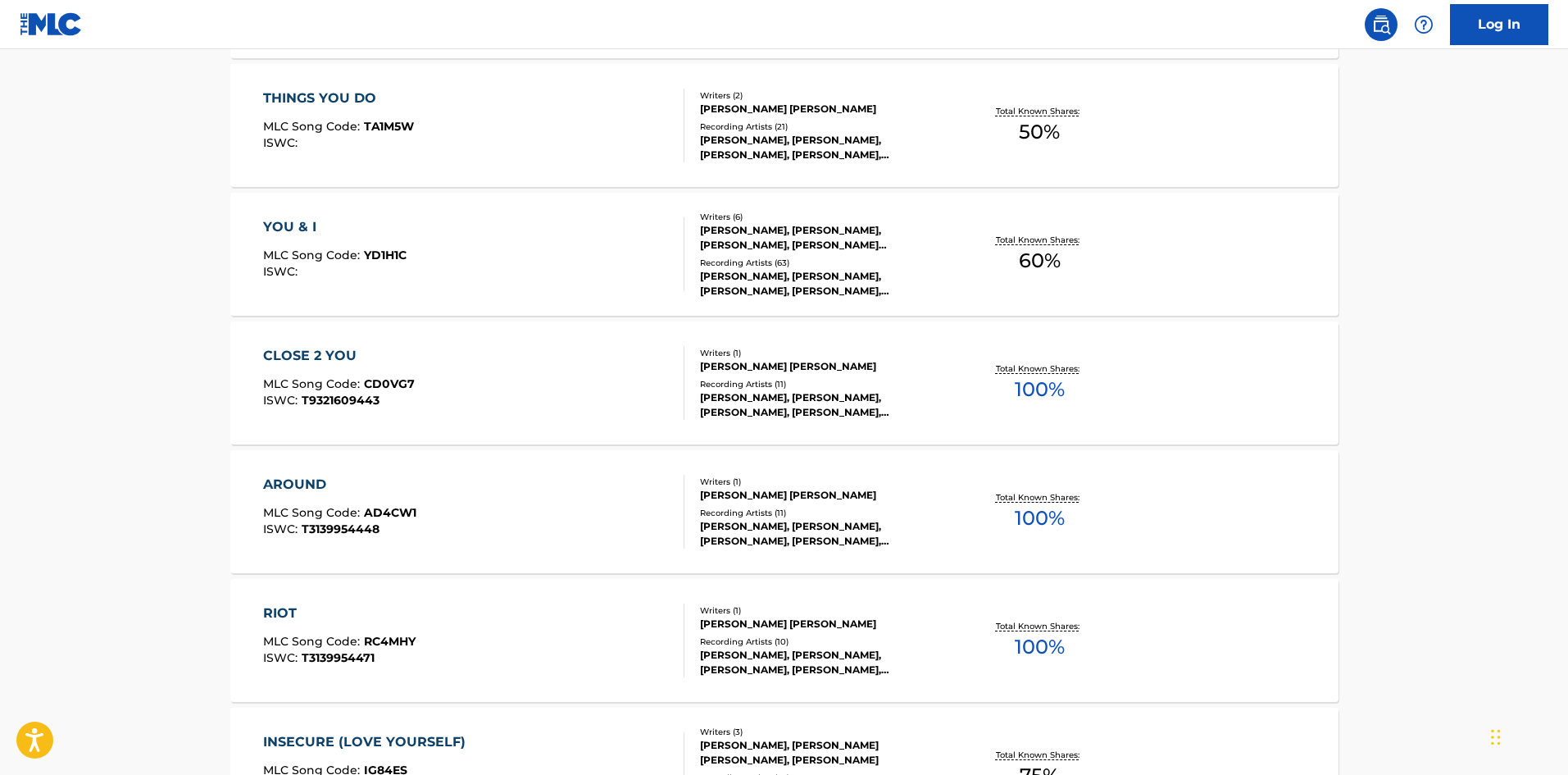
scroll to position [823, 0]
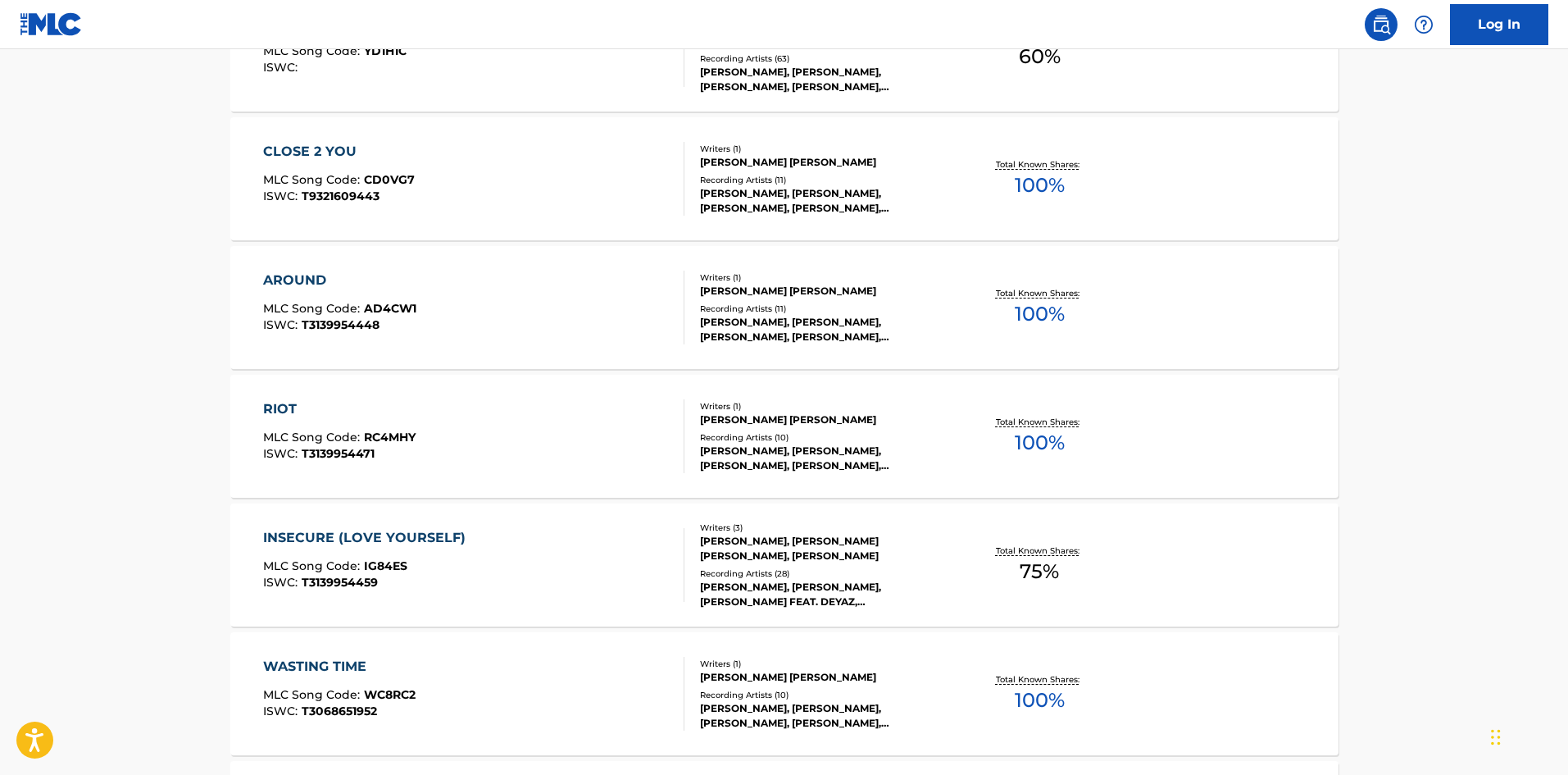
click at [278, 401] on div "RIOT" at bounding box center [339, 409] width 152 height 19
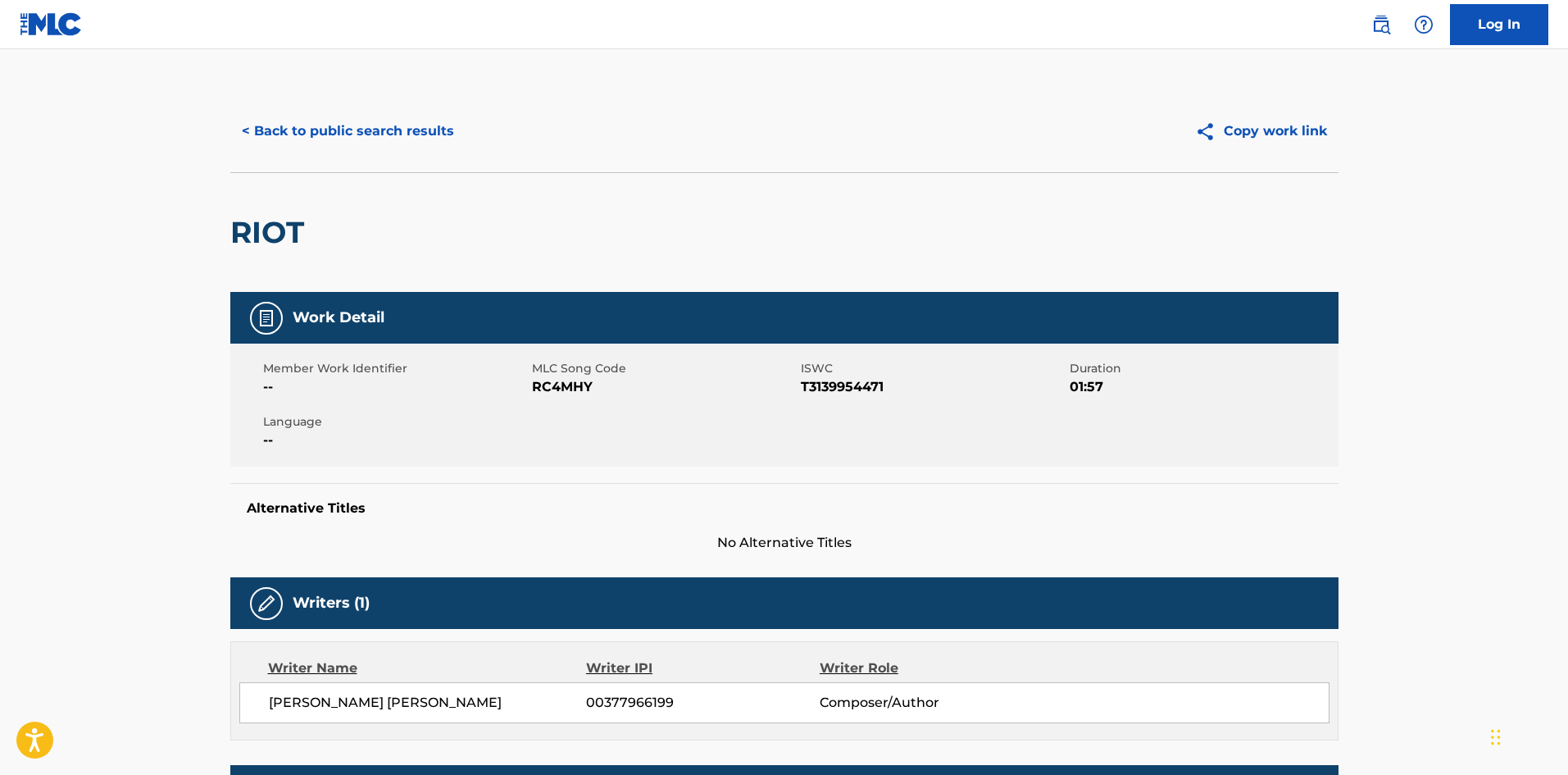
click at [317, 120] on button "< Back to public search results" at bounding box center [347, 131] width 235 height 41
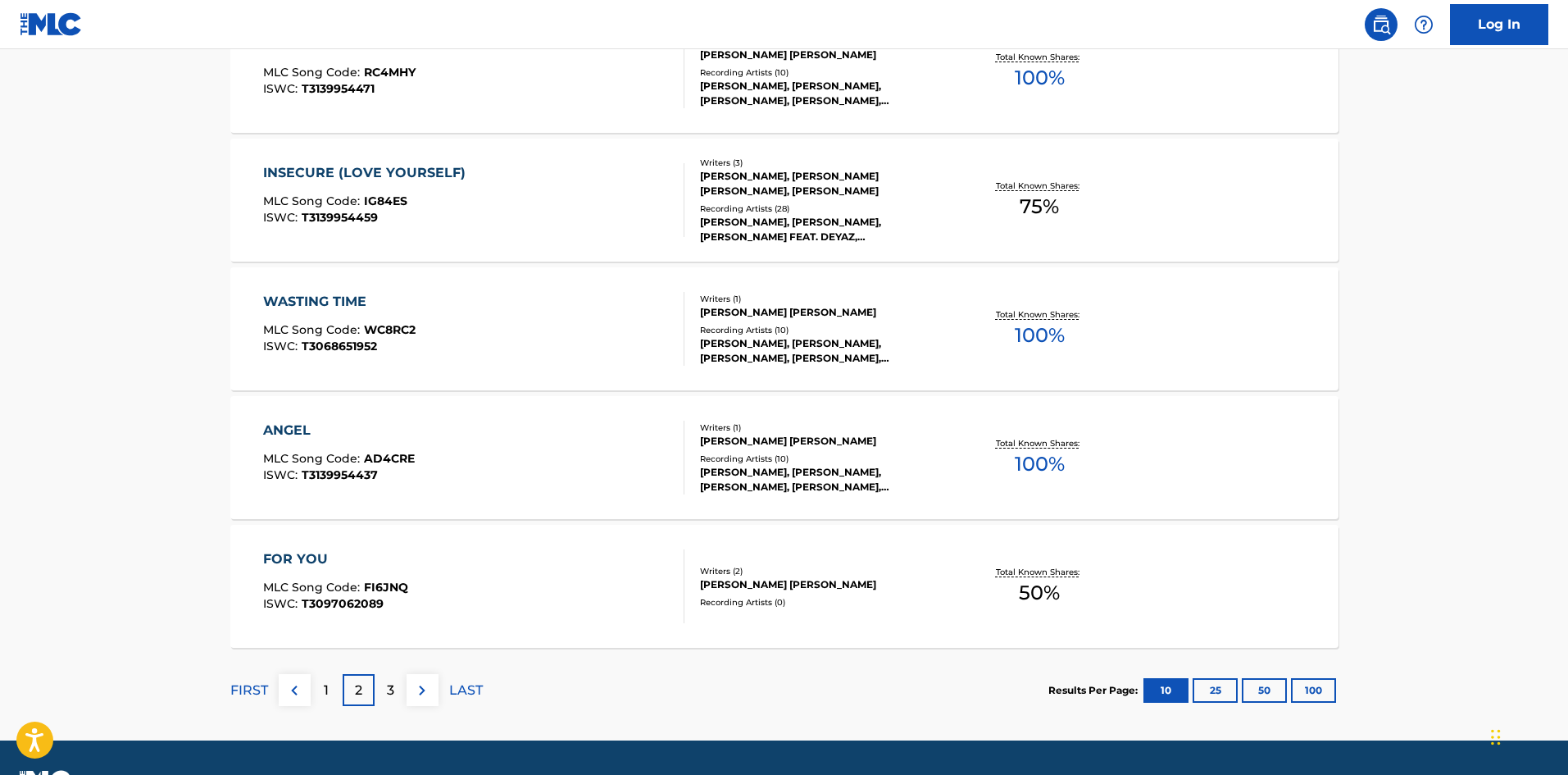
scroll to position [1194, 0]
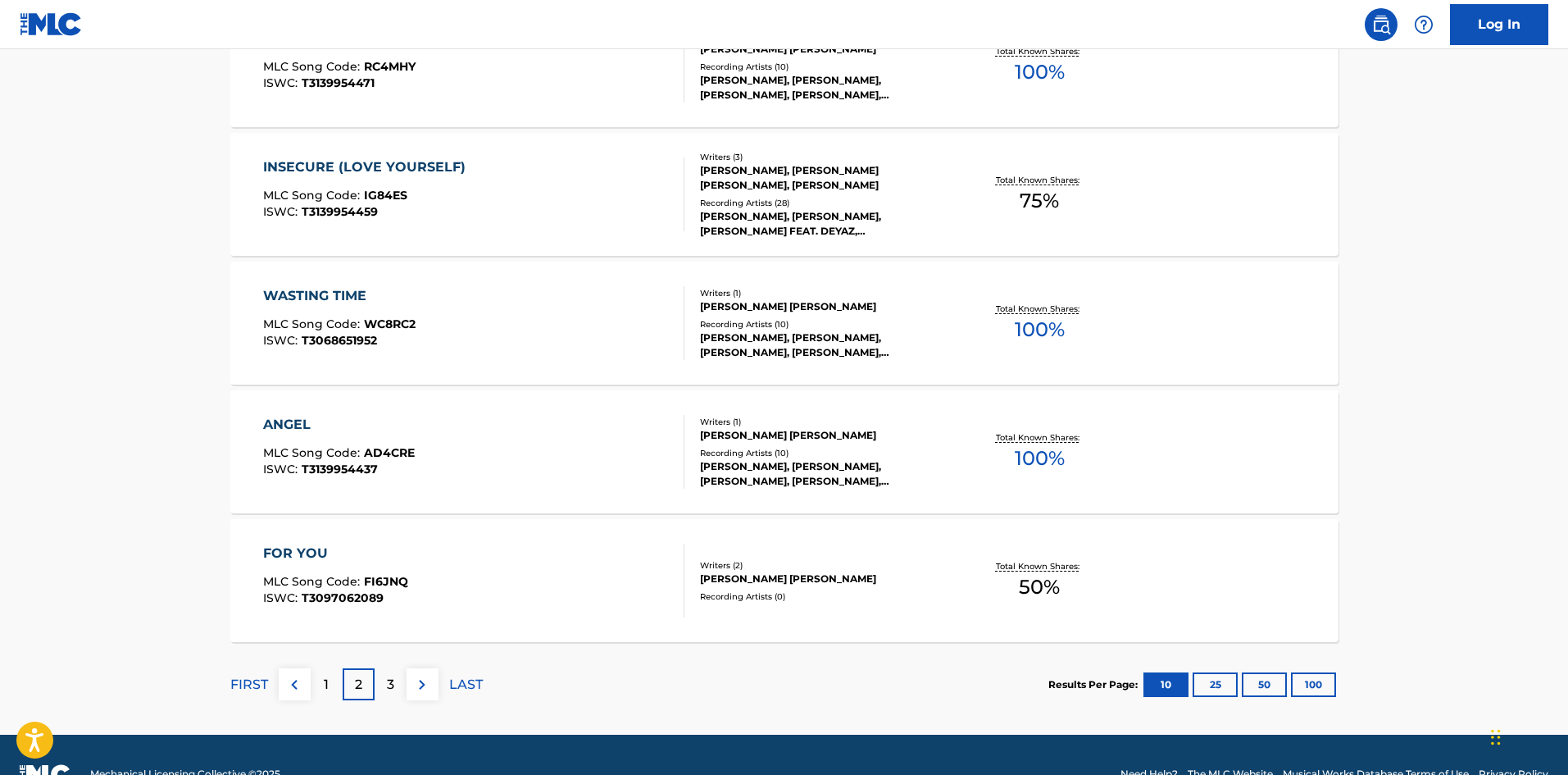
click at [271, 428] on div "ANGEL" at bounding box center [338, 424] width 151 height 19
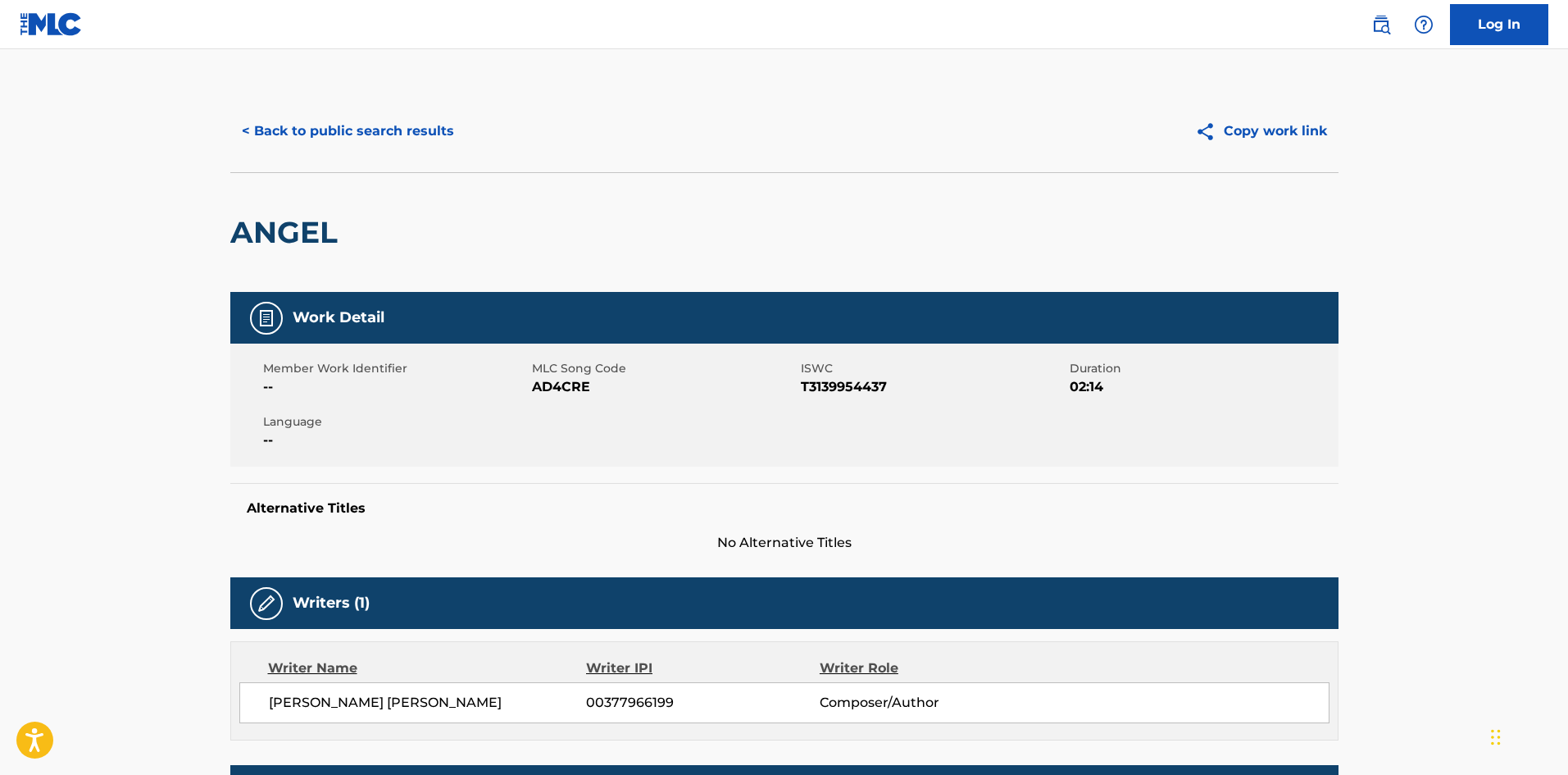
click at [325, 136] on button "< Back to public search results" at bounding box center [347, 131] width 235 height 41
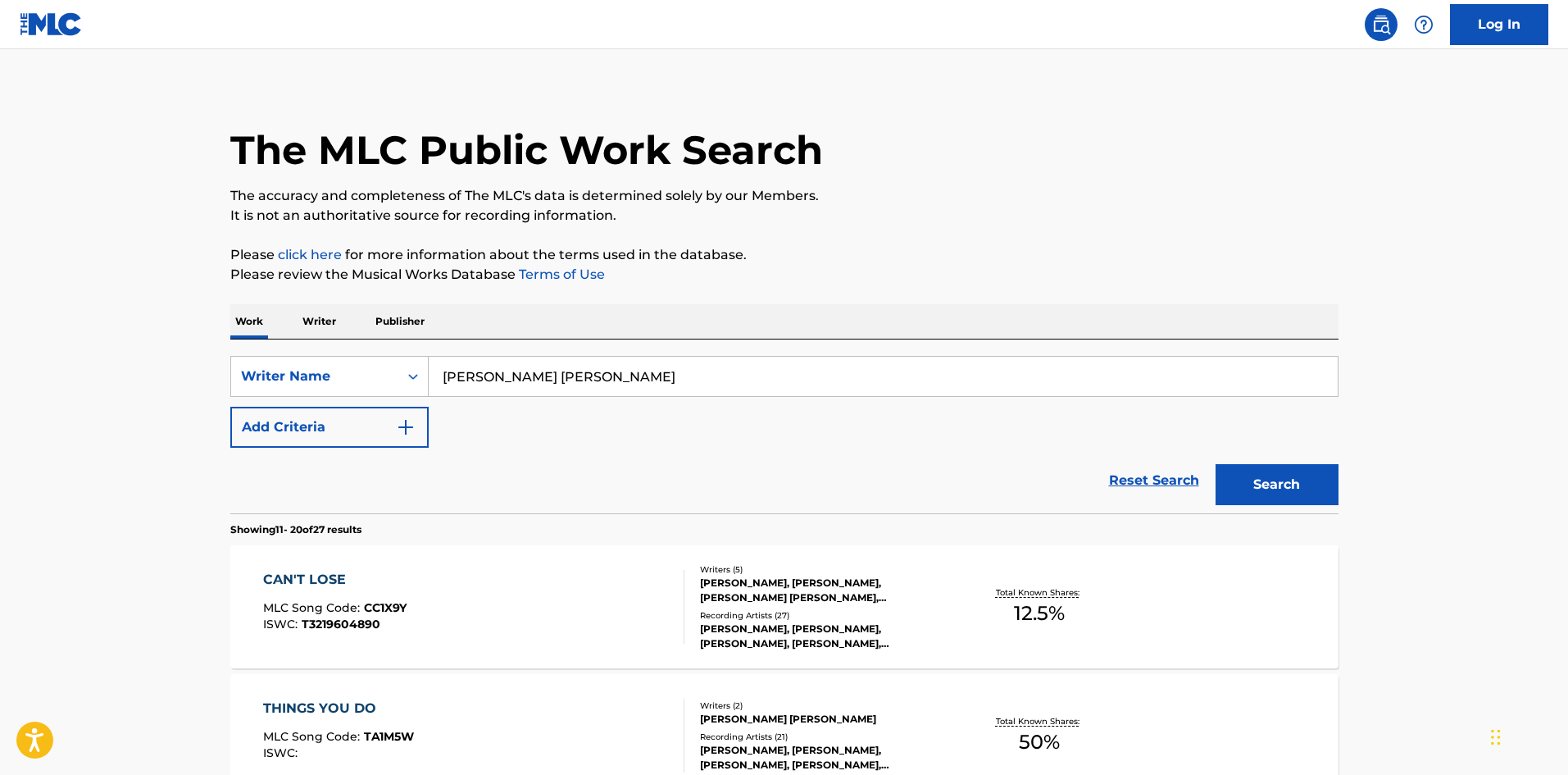
scroll to position [3, 0]
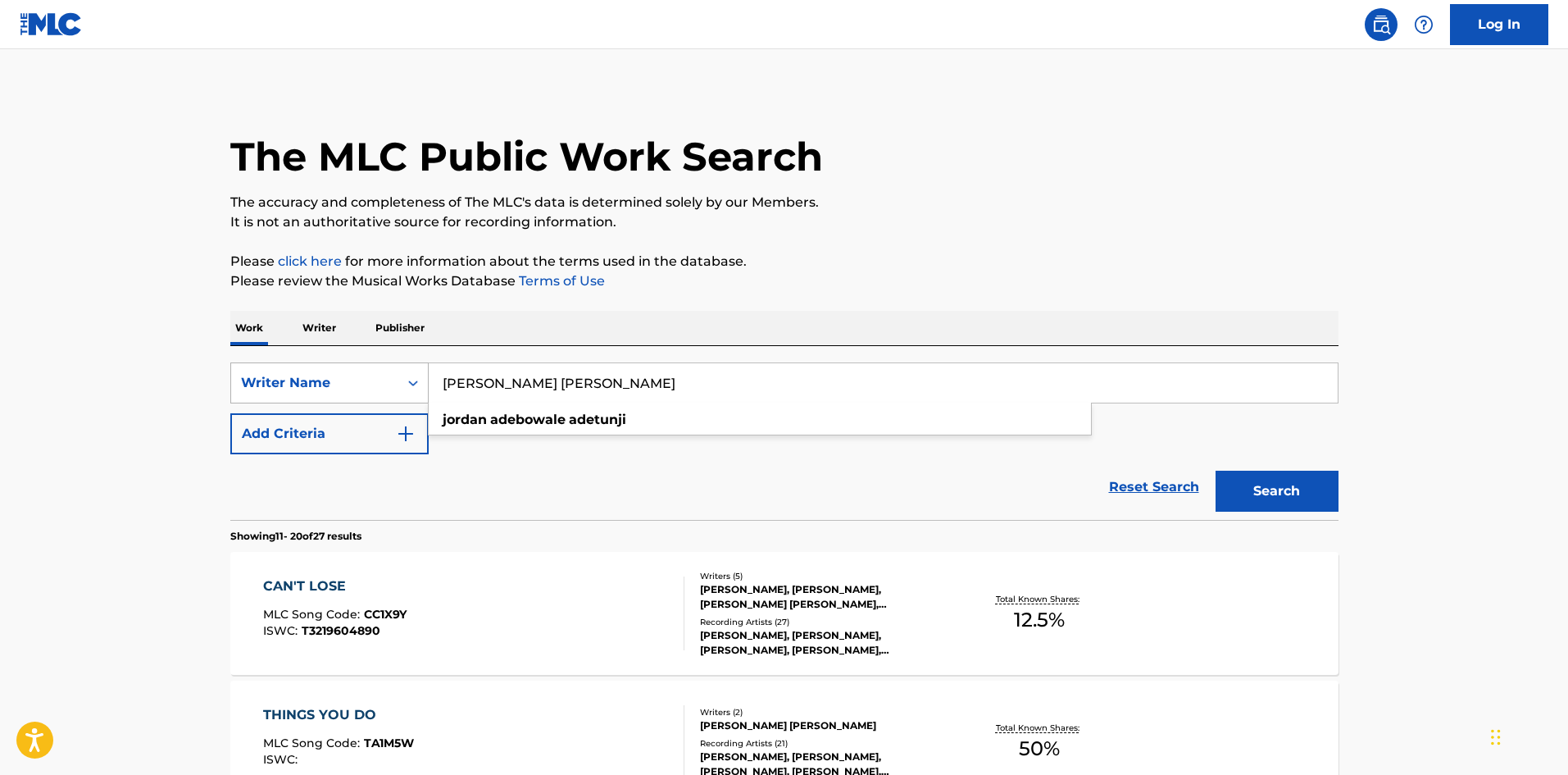
drag, startPoint x: 707, startPoint y: 382, endPoint x: 242, endPoint y: 379, distance: 465.0
click at [242, 379] on div "SearchWithCriteriac70fc593-ceec-4135-ae73-c44a668e7e22 Writer Name [PERSON_NAME…" at bounding box center [784, 382] width 1108 height 41
paste input "[PERSON_NAME]"
type input "[PERSON_NAME]"
click at [1288, 498] on button "Search" at bounding box center [1277, 491] width 123 height 41
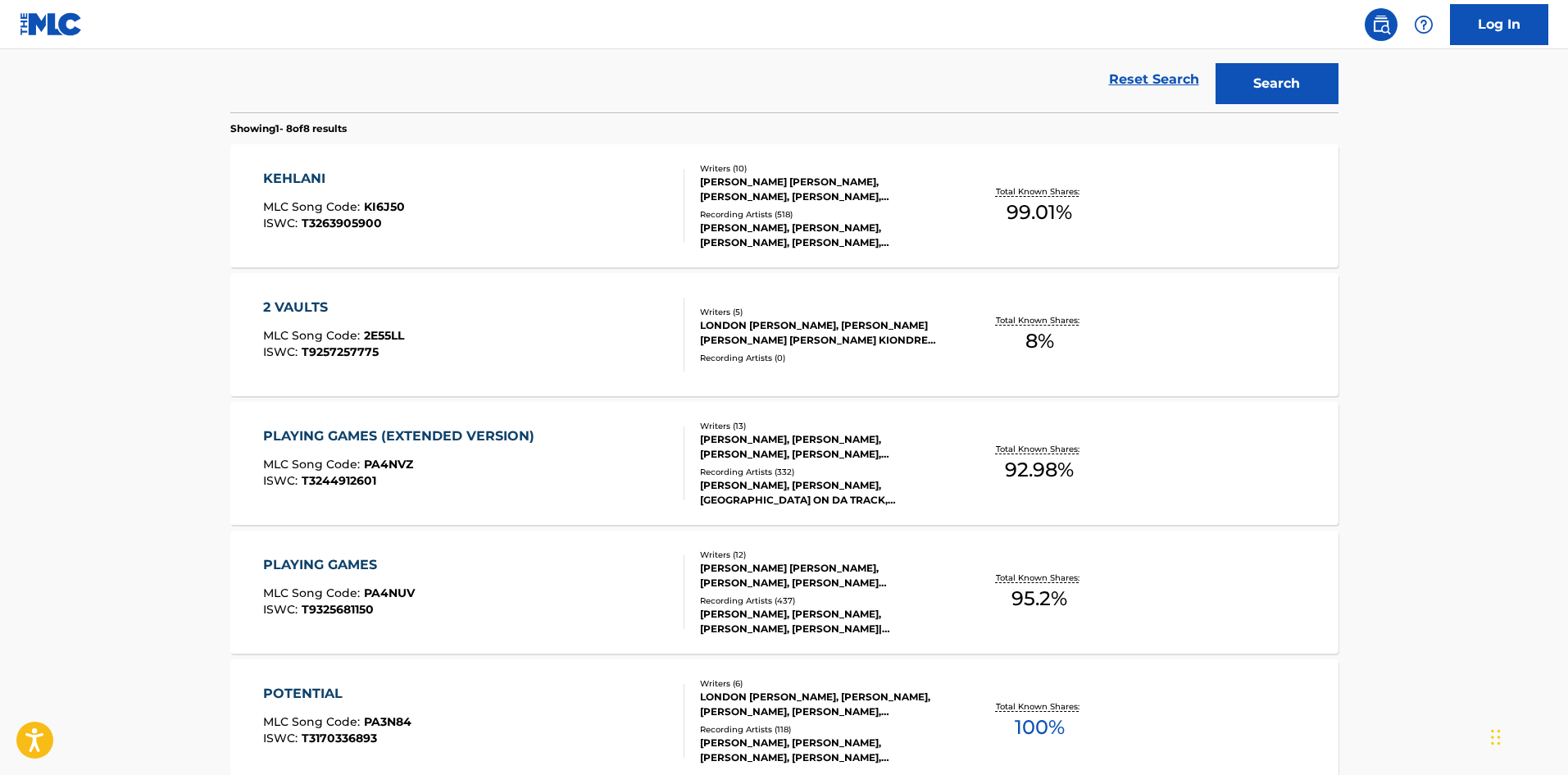
scroll to position [492, 0]
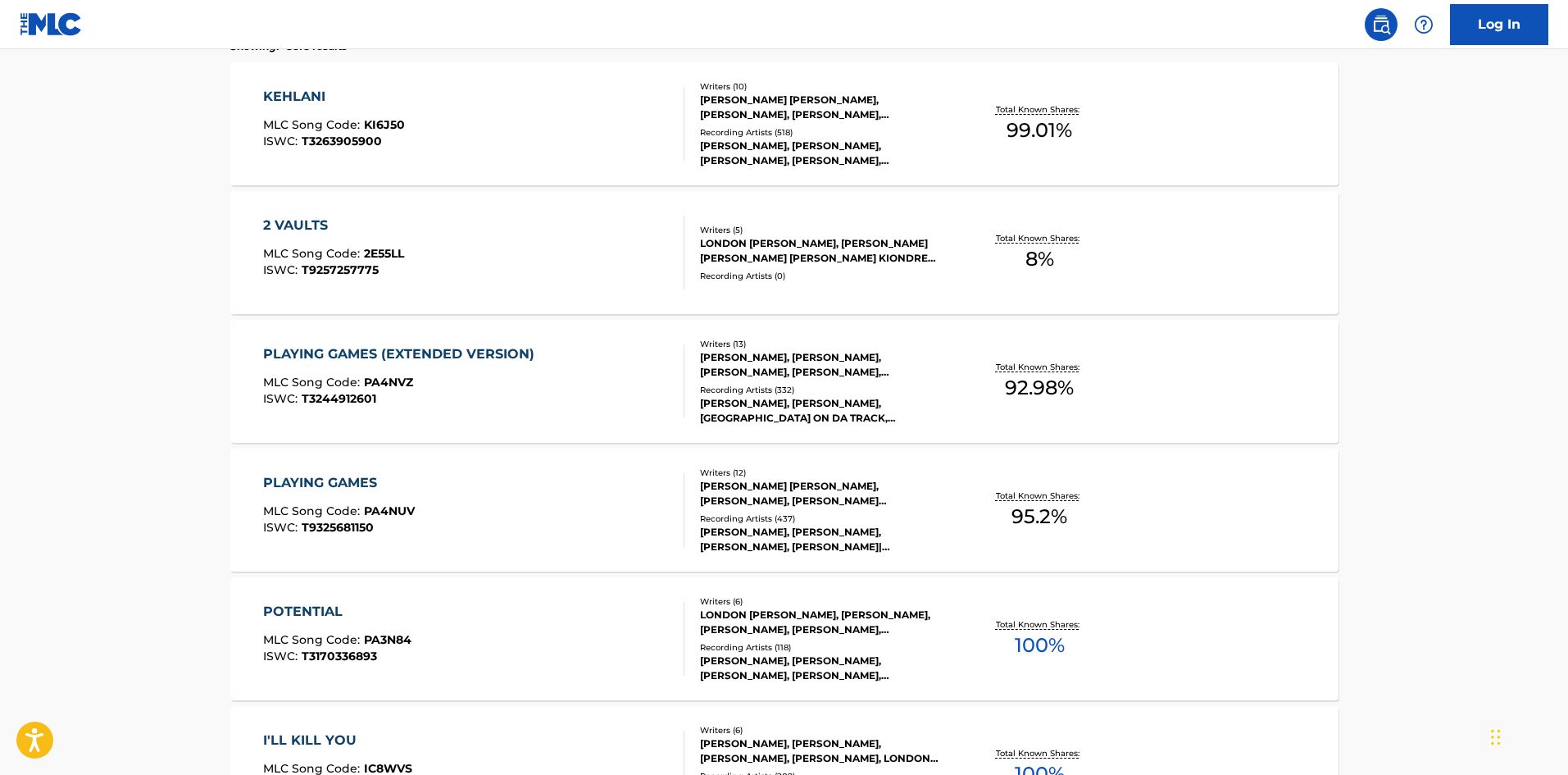
click at [329, 479] on div "PLAYING GAMES" at bounding box center [338, 483] width 151 height 19
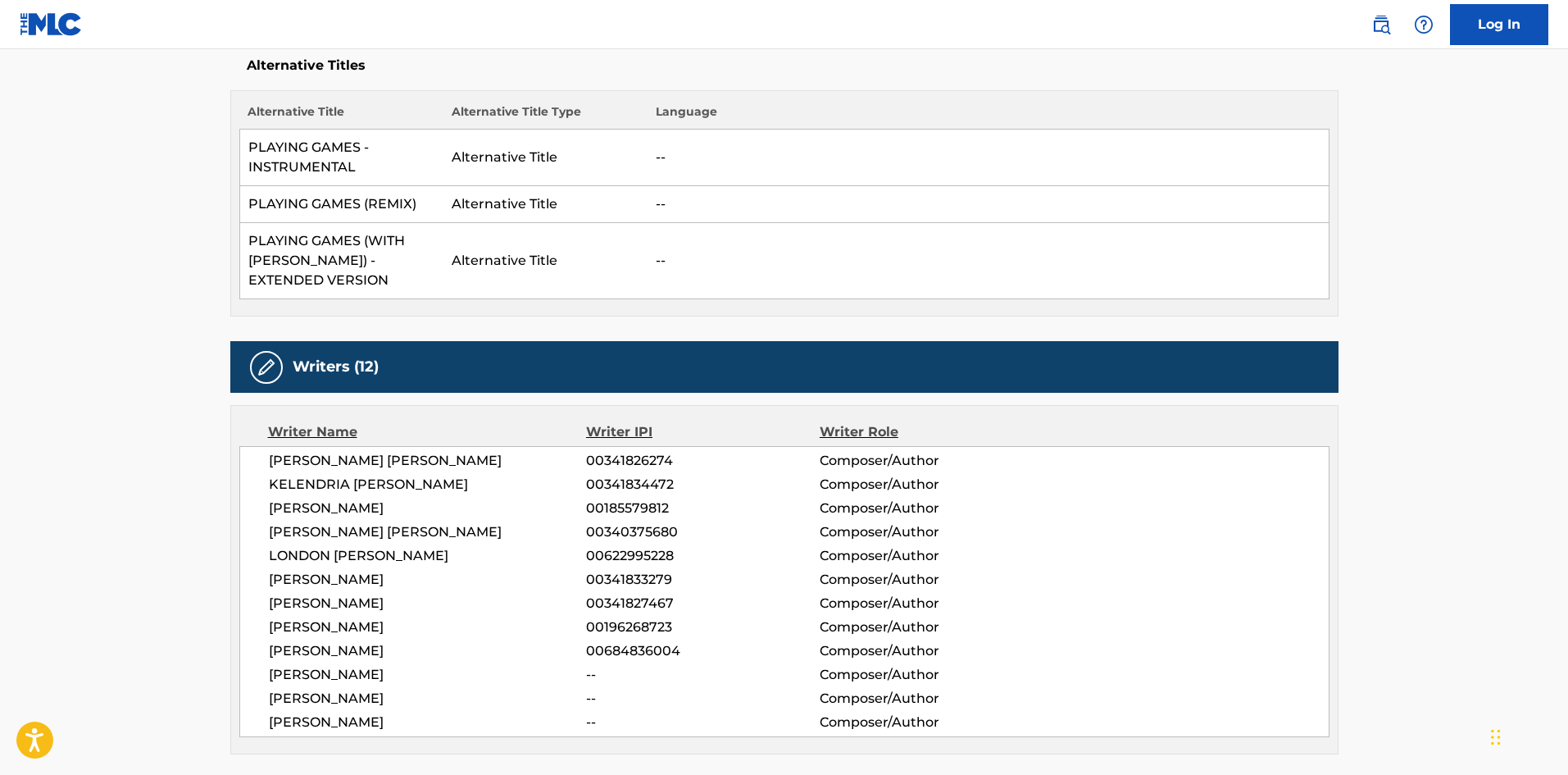
scroll to position [492, 0]
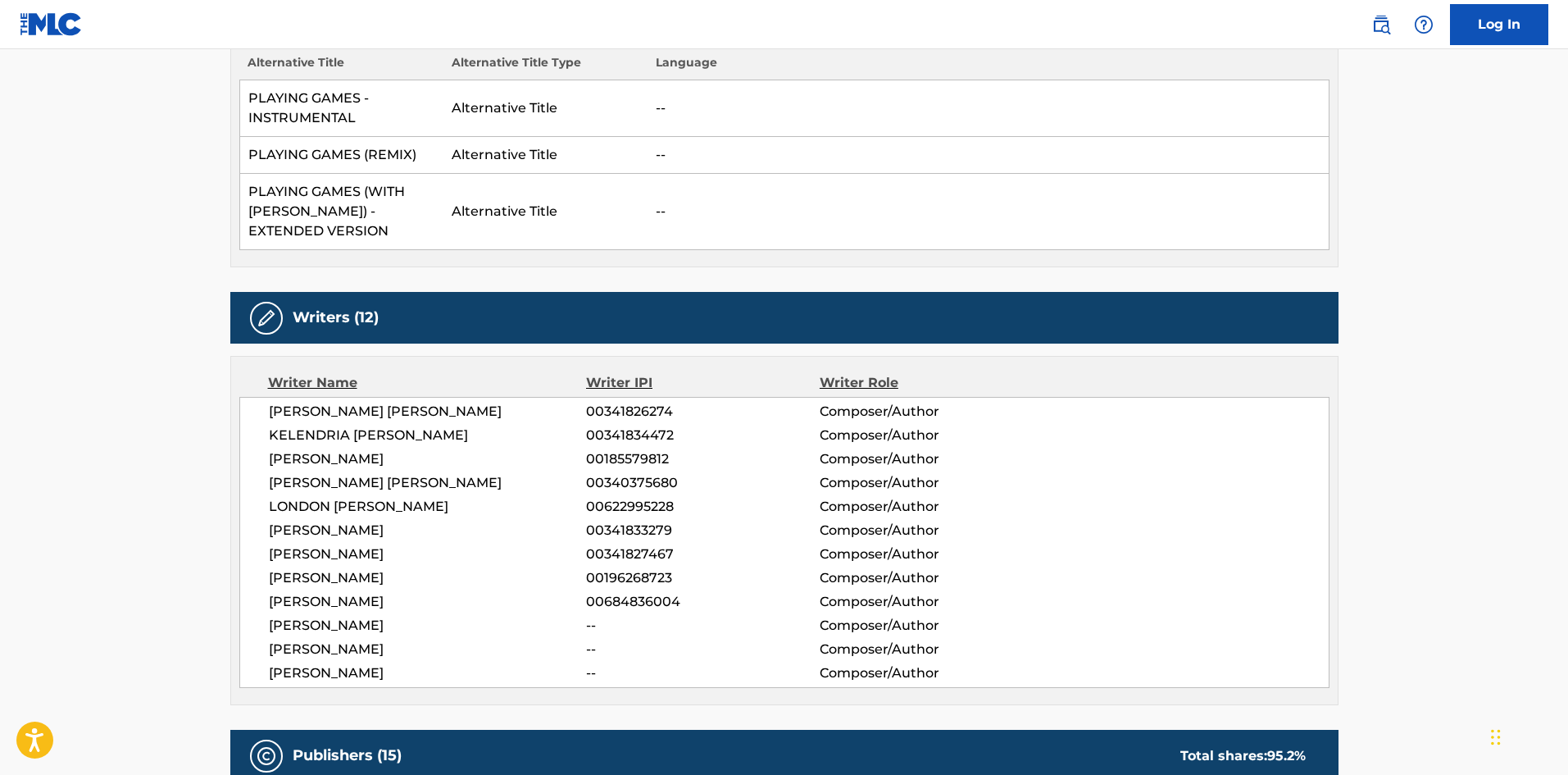
drag, startPoint x: 413, startPoint y: 680, endPoint x: 255, endPoint y: 417, distance: 306.8
copy div "[PERSON_NAME] [PERSON_NAME] 00341826274 Composer/Author [PERSON_NAME] 003418344…"
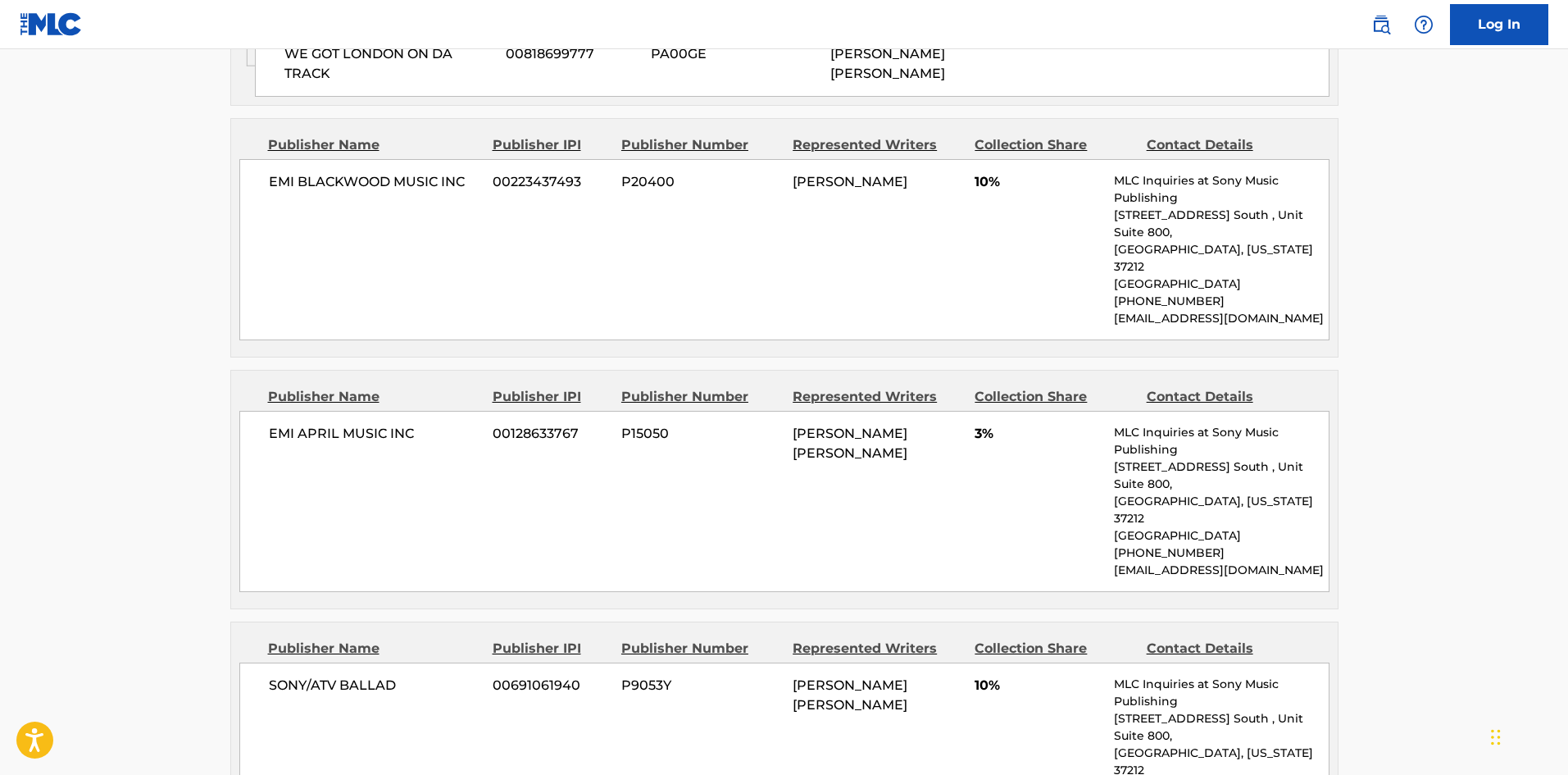
scroll to position [1804, 0]
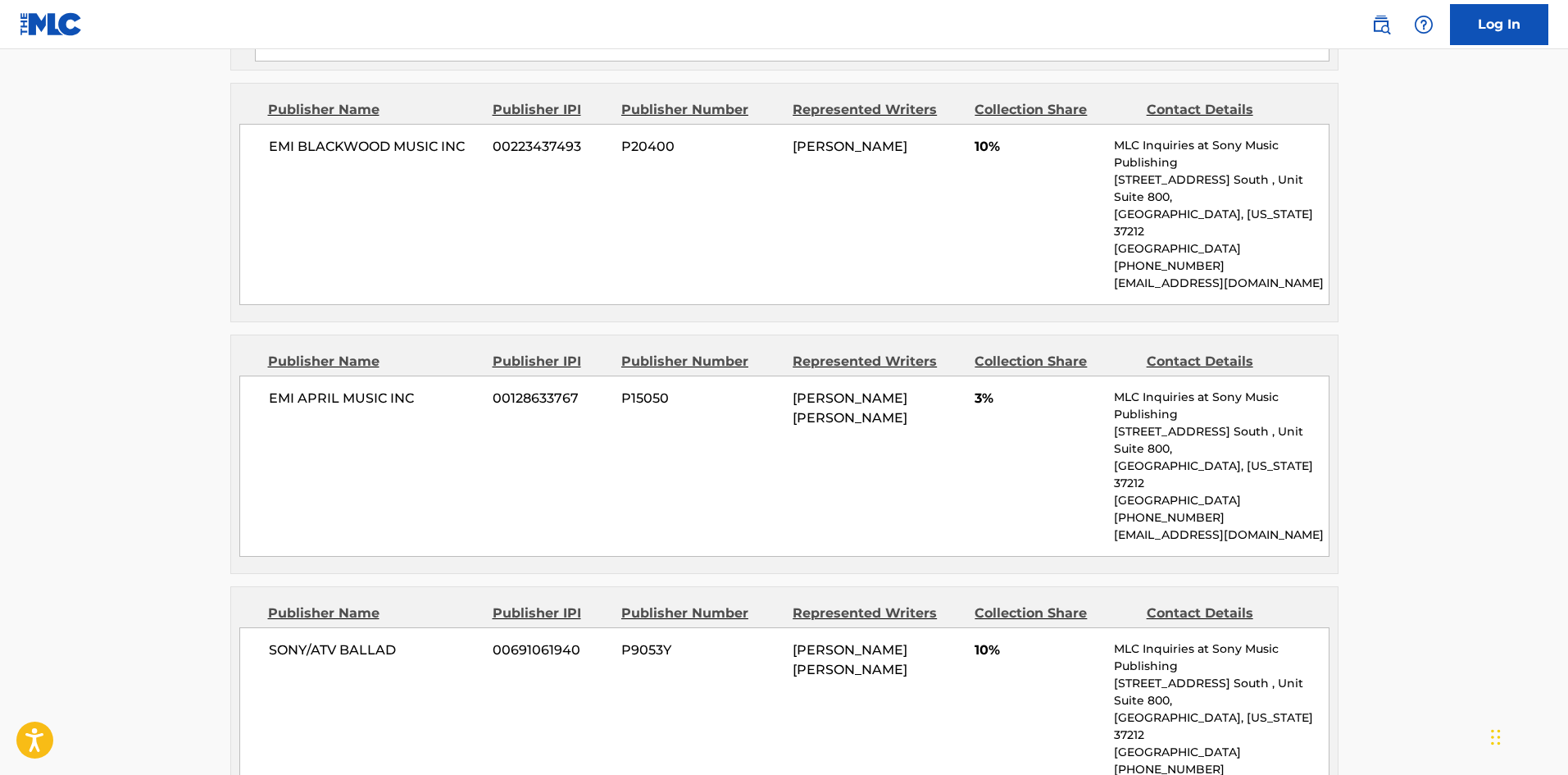
click at [763, 629] on div "SONY/ATV BALLAD 00691061940 P9053Y [PERSON_NAME] [PERSON_NAME] 10% MLC Inquirie…" at bounding box center [784, 717] width 1091 height 181
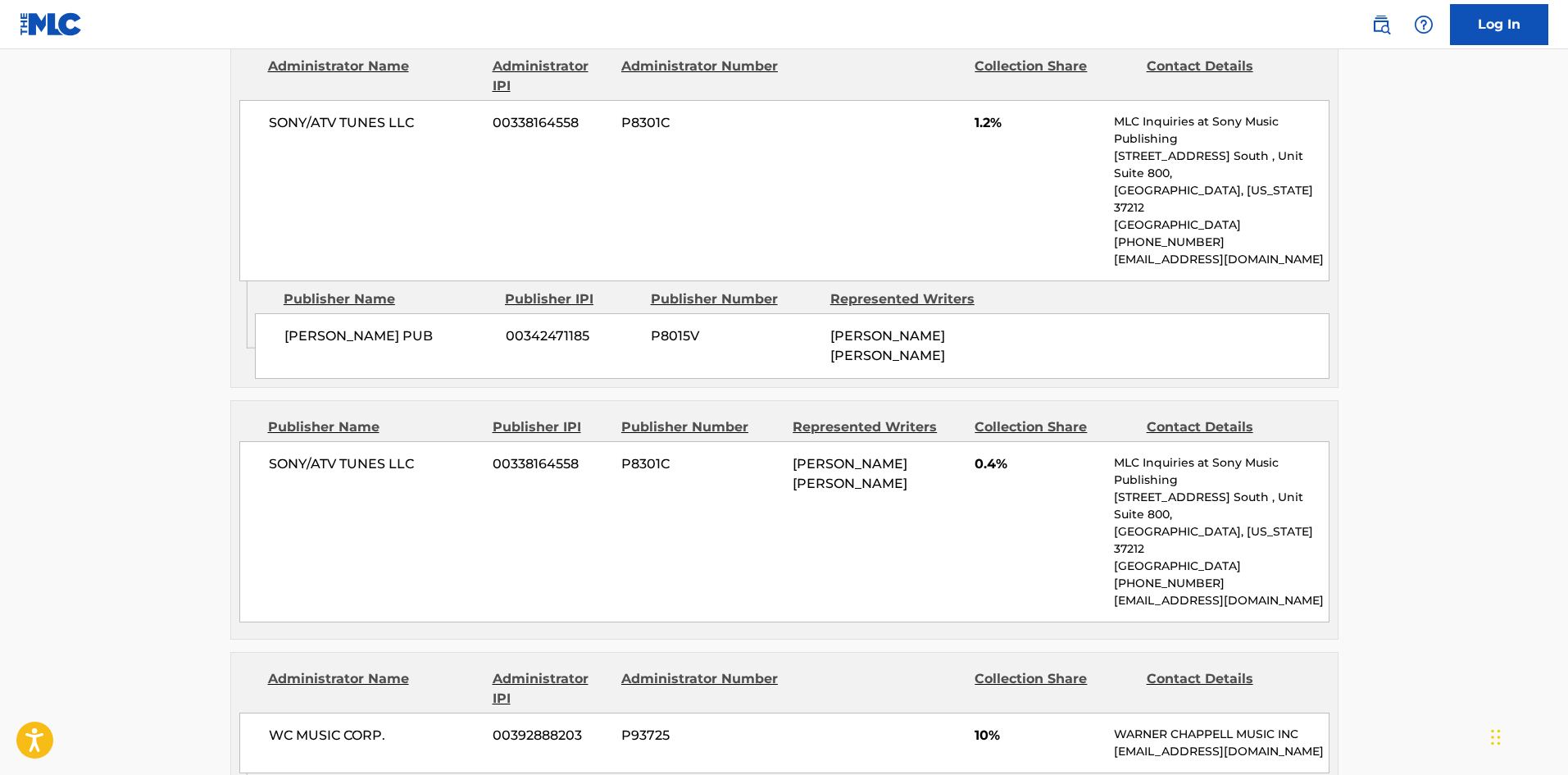
scroll to position [3608, 0]
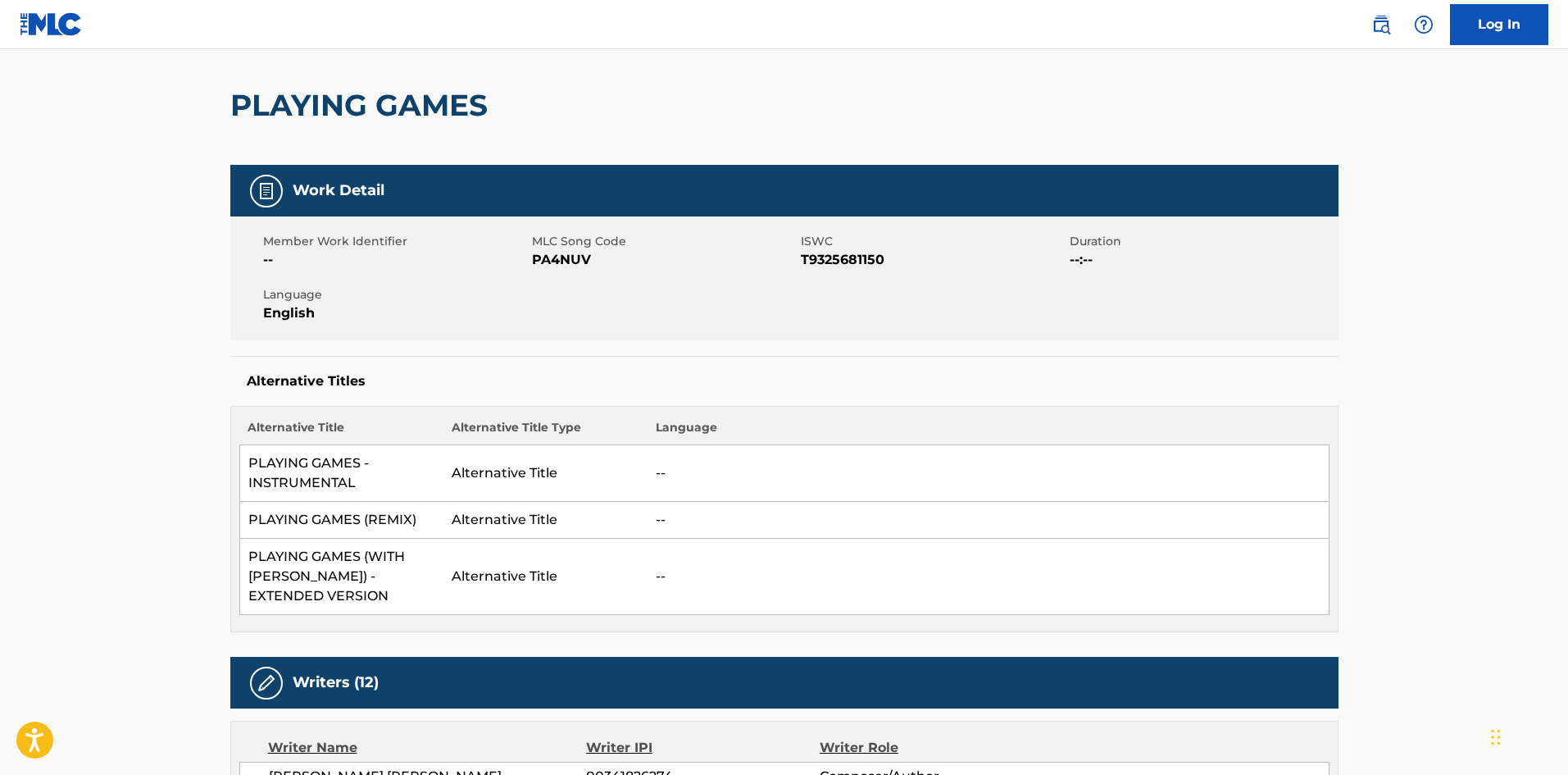
scroll to position [0, 0]
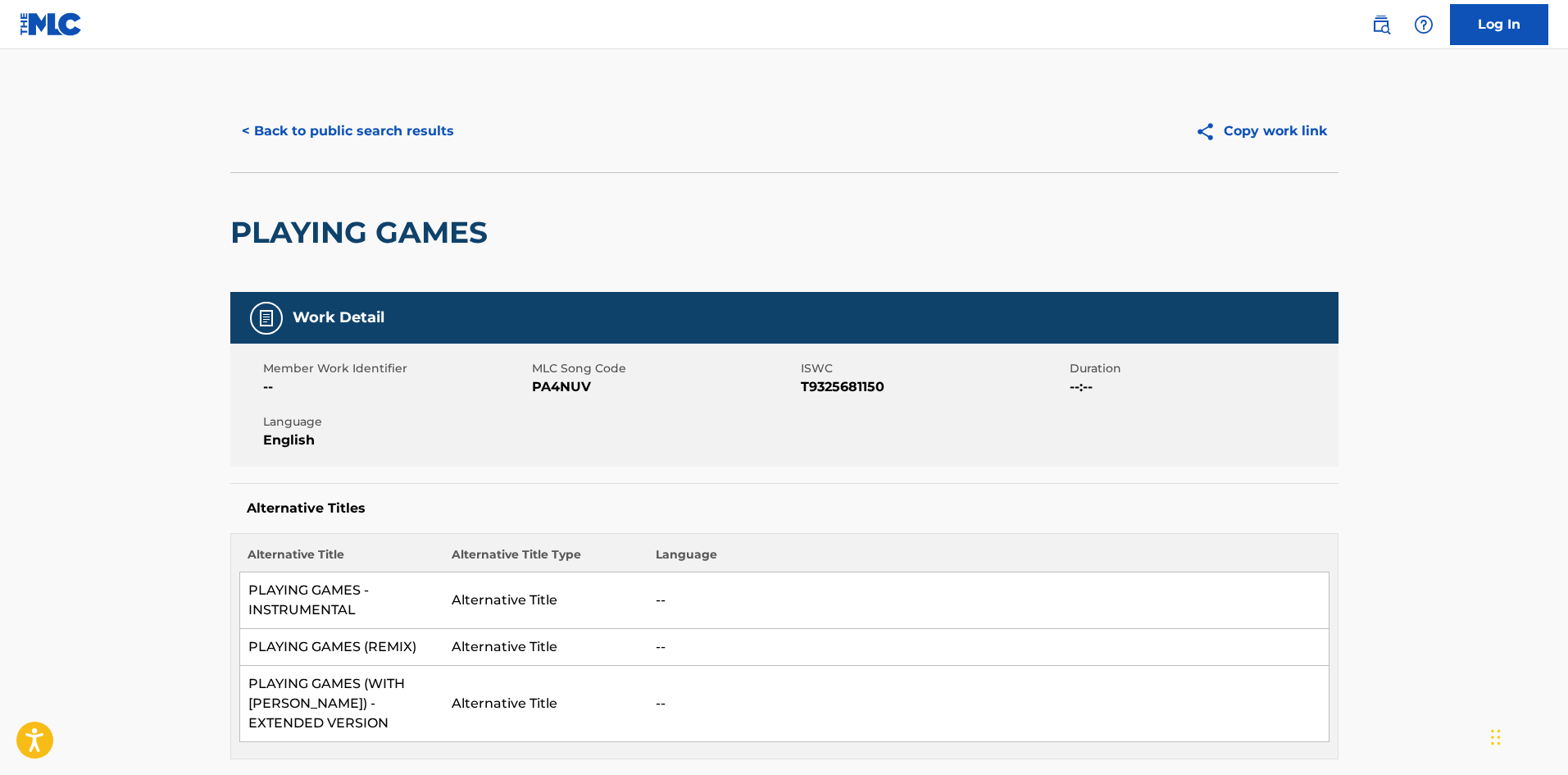
click at [324, 130] on button "< Back to public search results" at bounding box center [347, 131] width 235 height 41
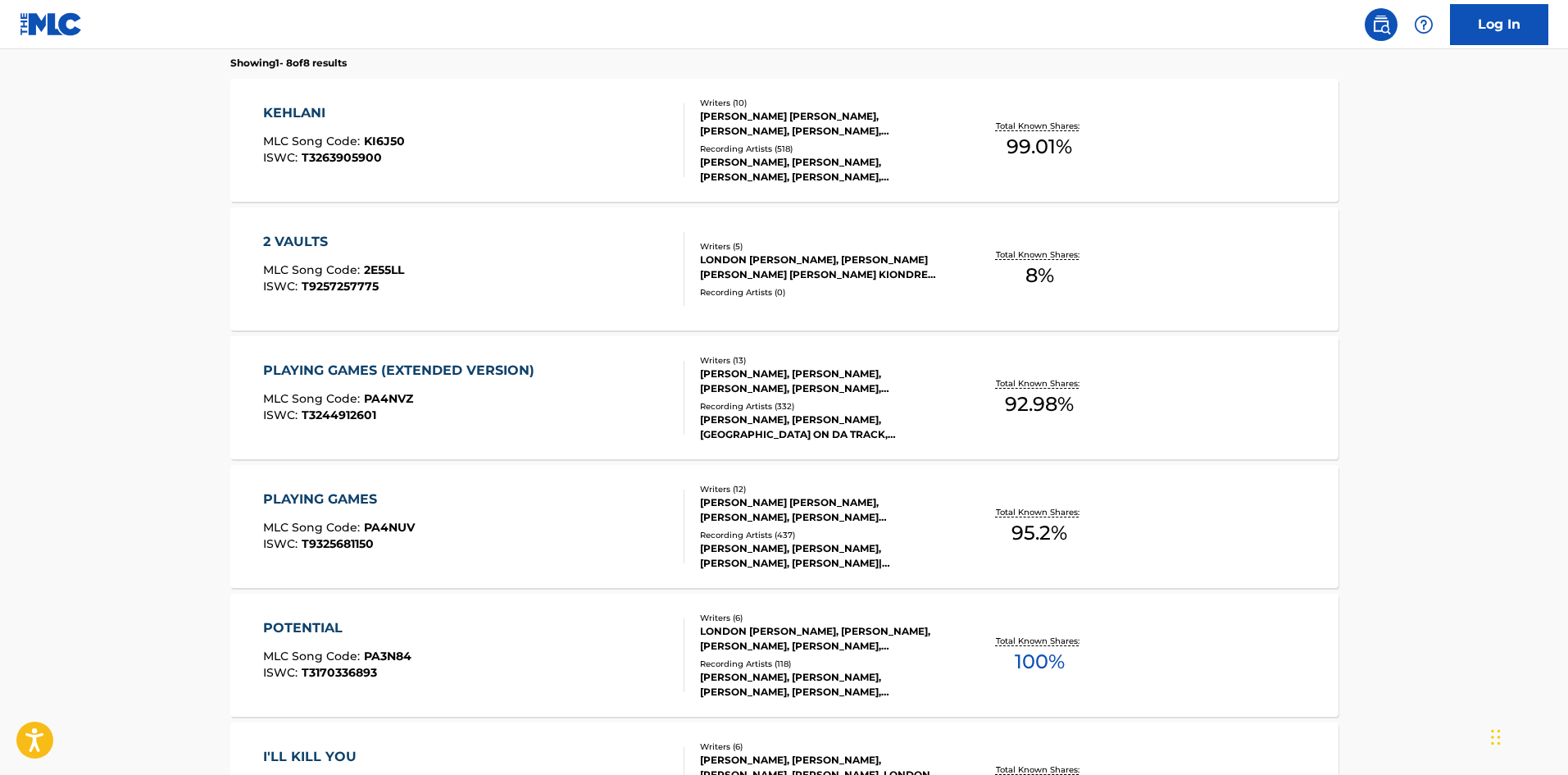
scroll to position [574, 0]
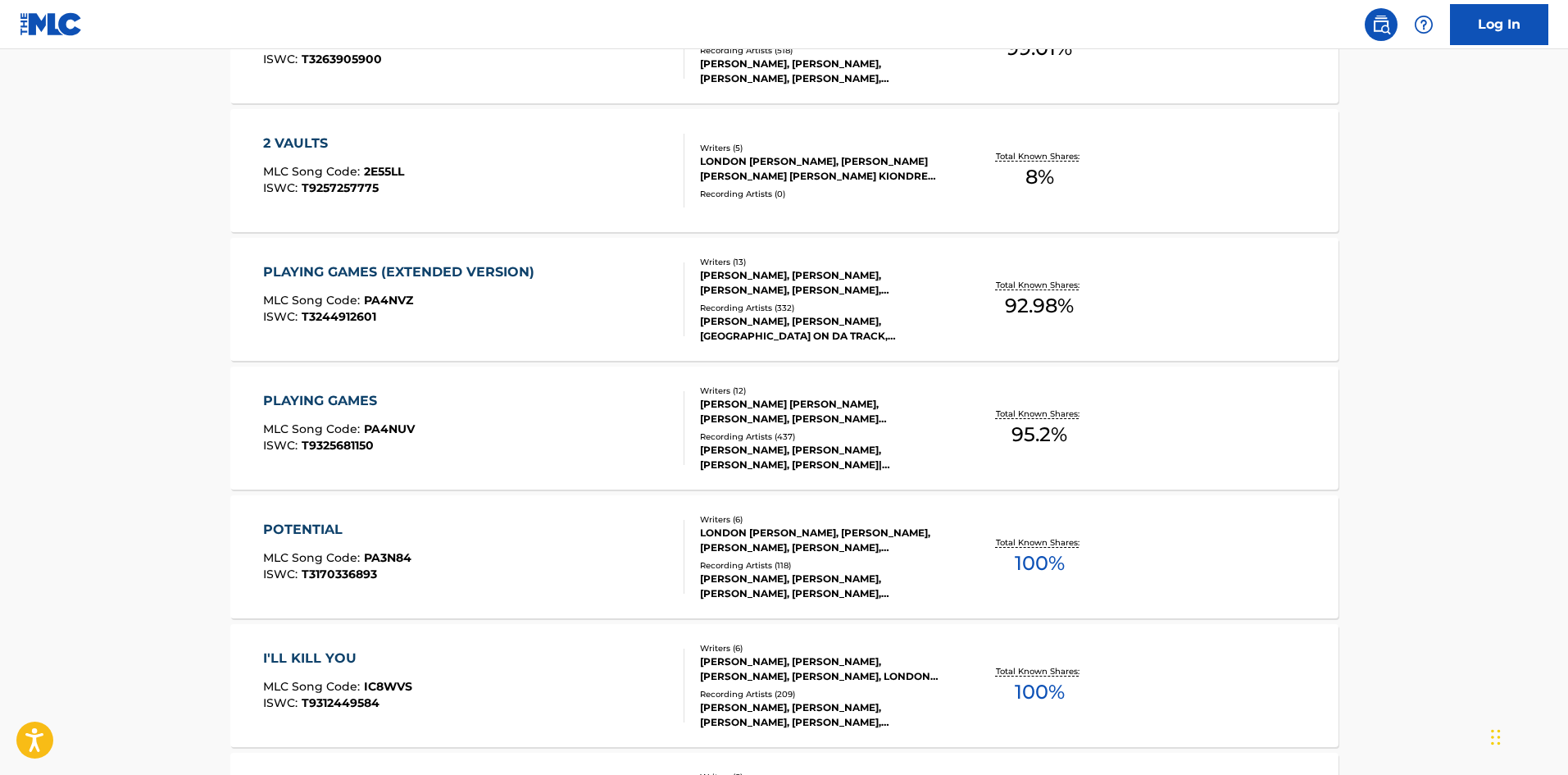
click at [289, 518] on div "POTENTIAL MLC Song Code : PA3N84 ISWC : T3170336893 Writers ( 6 ) LONDON [PERSO…" at bounding box center [784, 556] width 1108 height 123
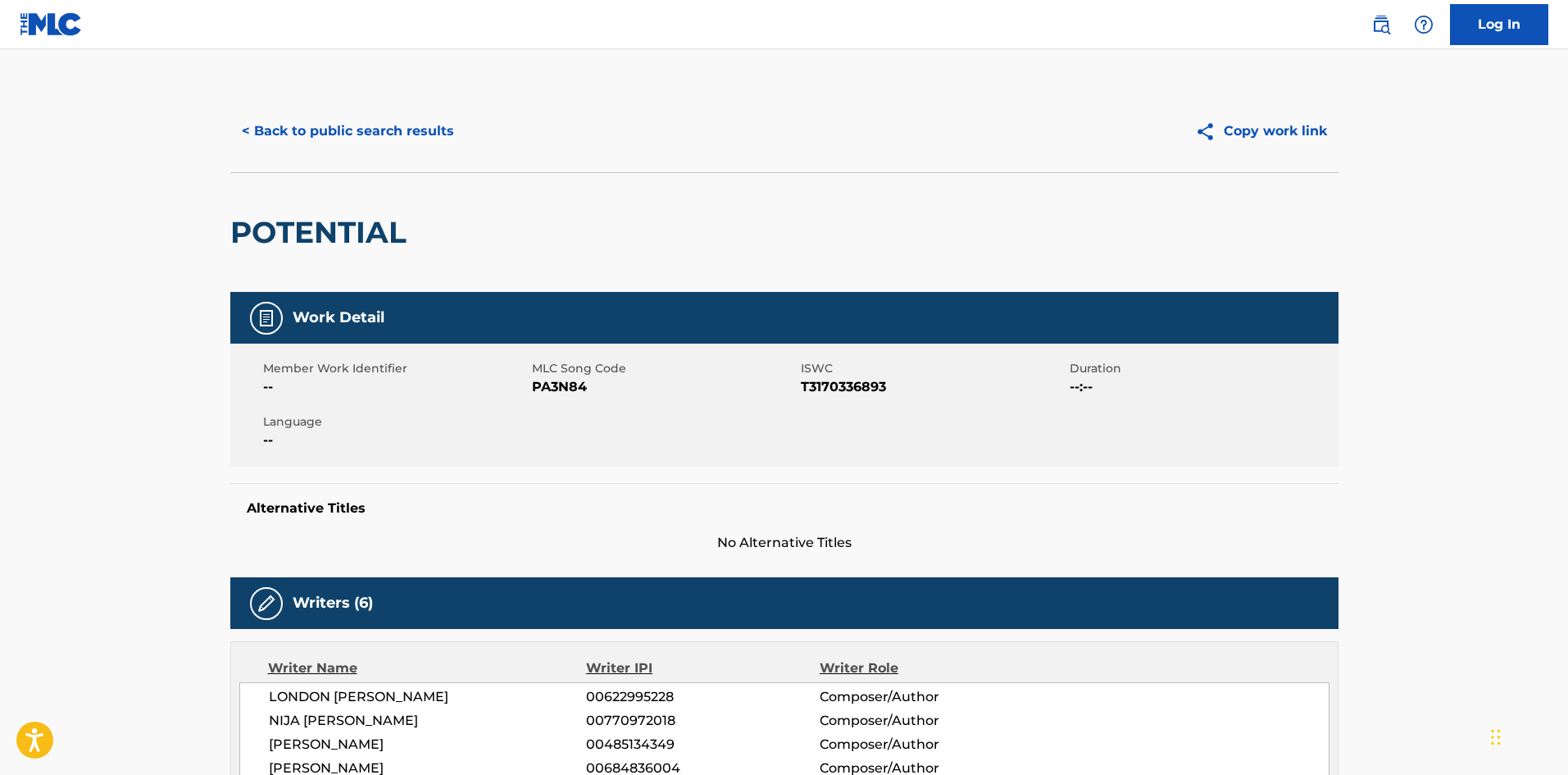
click at [368, 136] on button "< Back to public search results" at bounding box center [347, 131] width 235 height 41
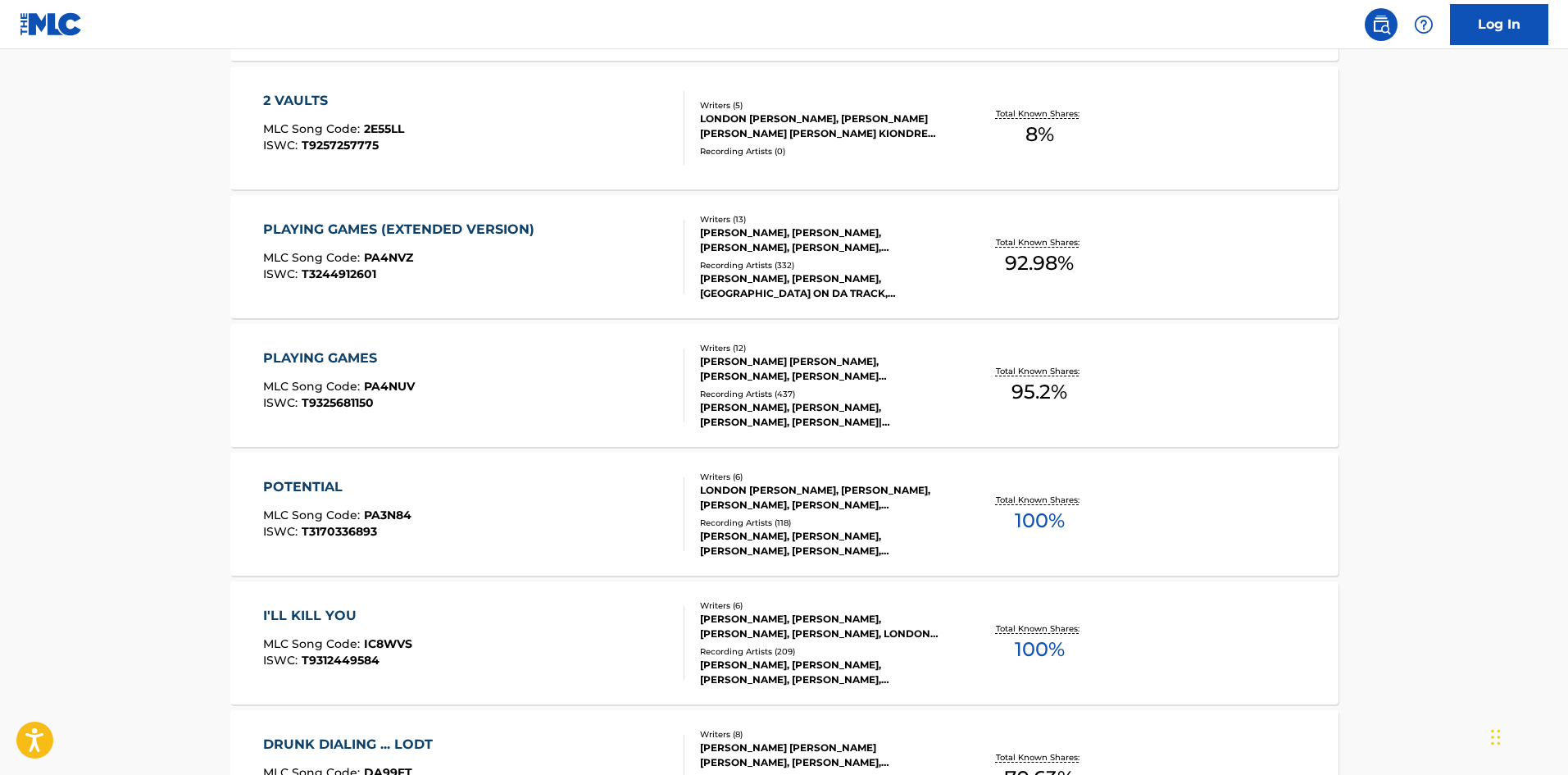
scroll to position [862, 0]
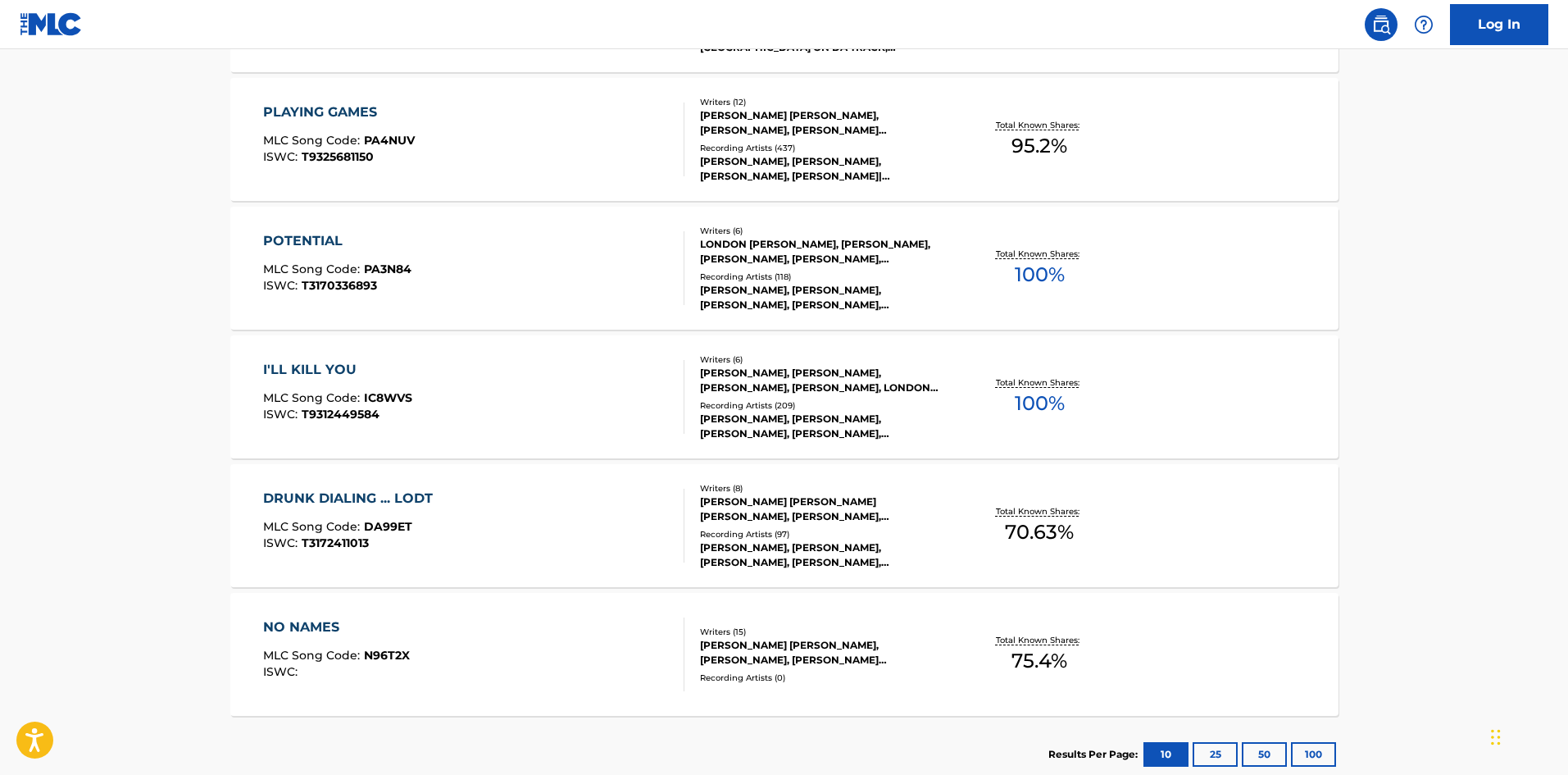
click at [351, 493] on div "DRUNK DIALING ... LODT" at bounding box center [352, 499] width 178 height 19
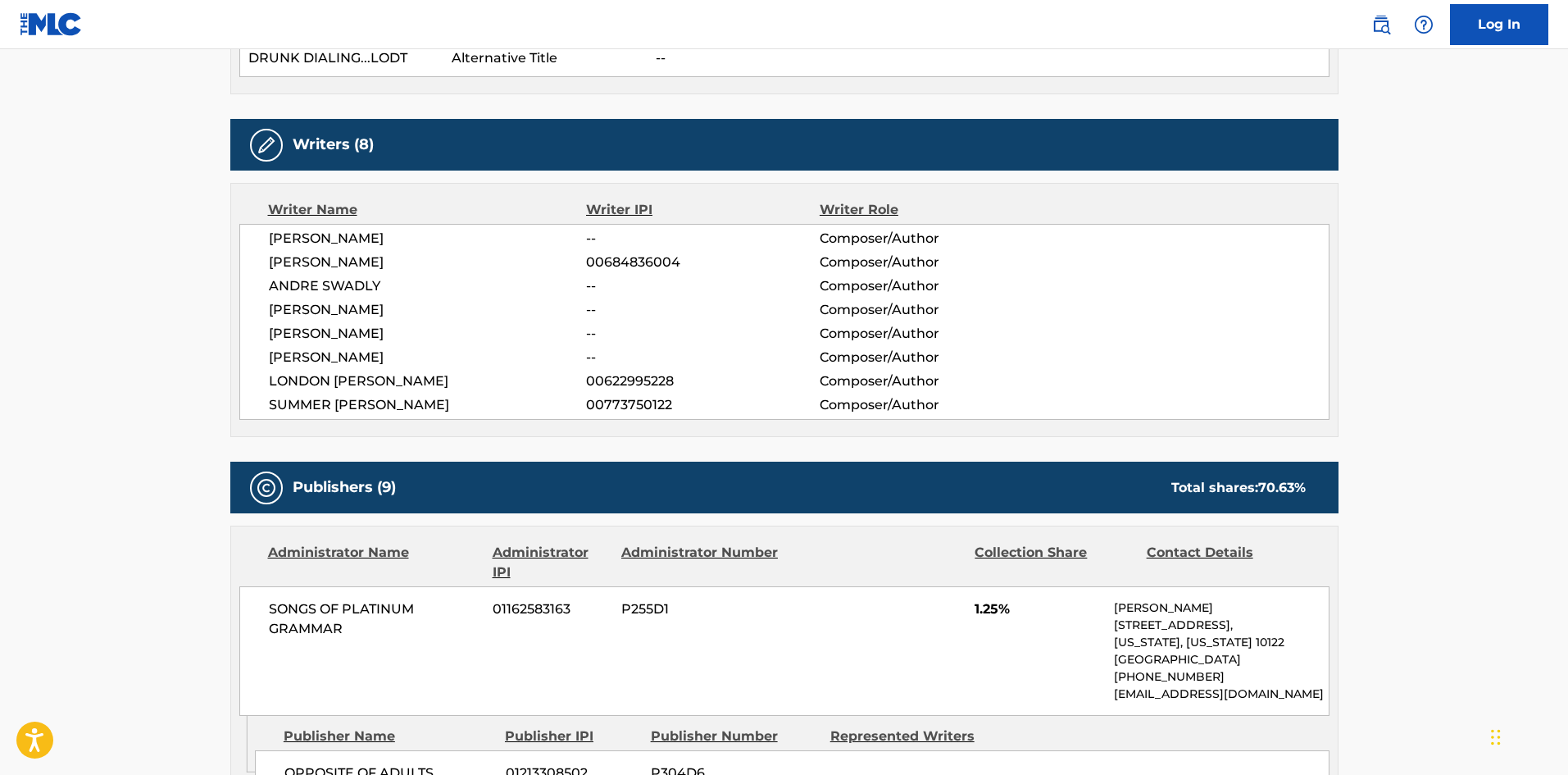
scroll to position [574, 0]
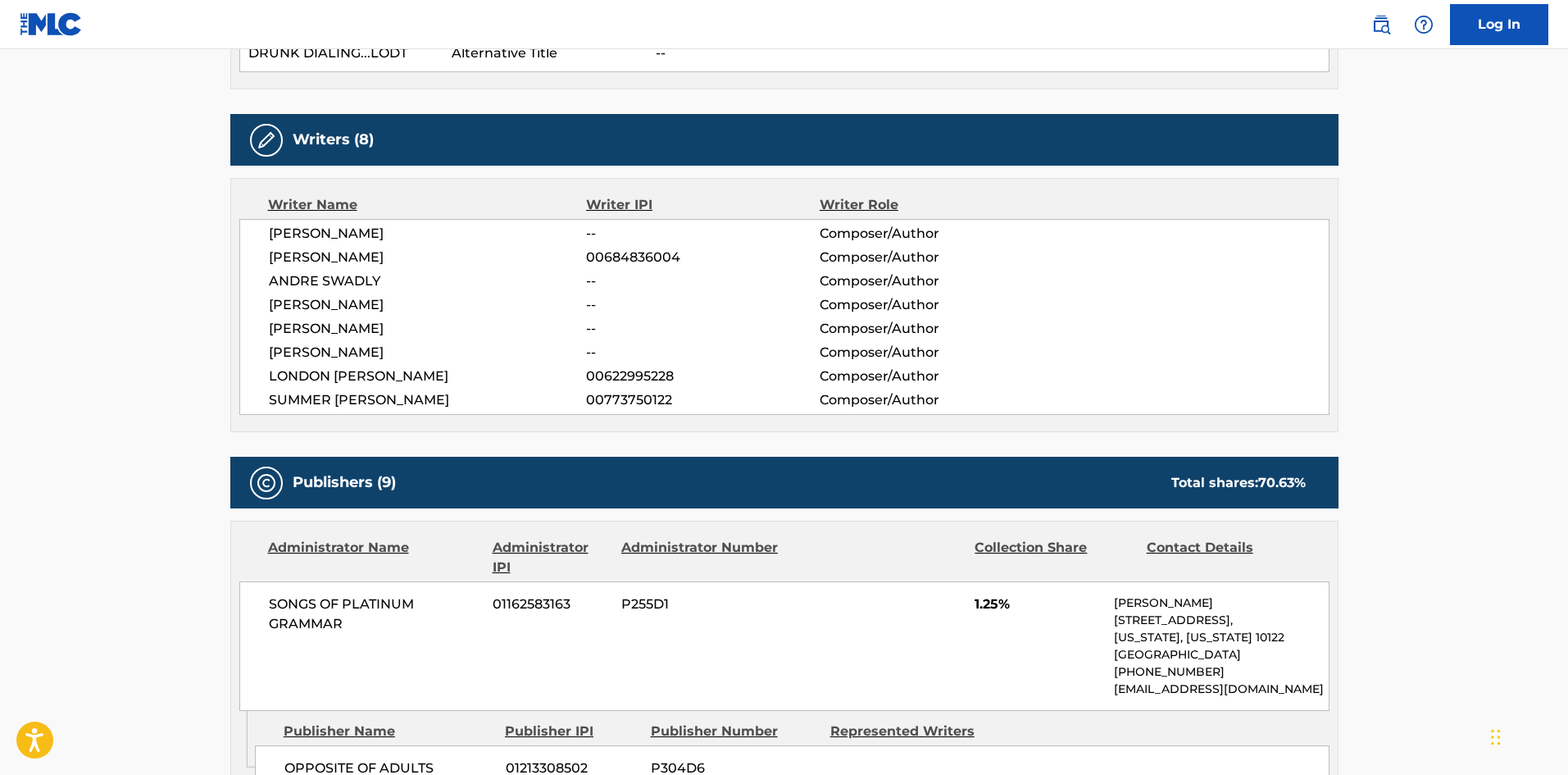
drag, startPoint x: 488, startPoint y: 402, endPoint x: 215, endPoint y: 229, distance: 323.2
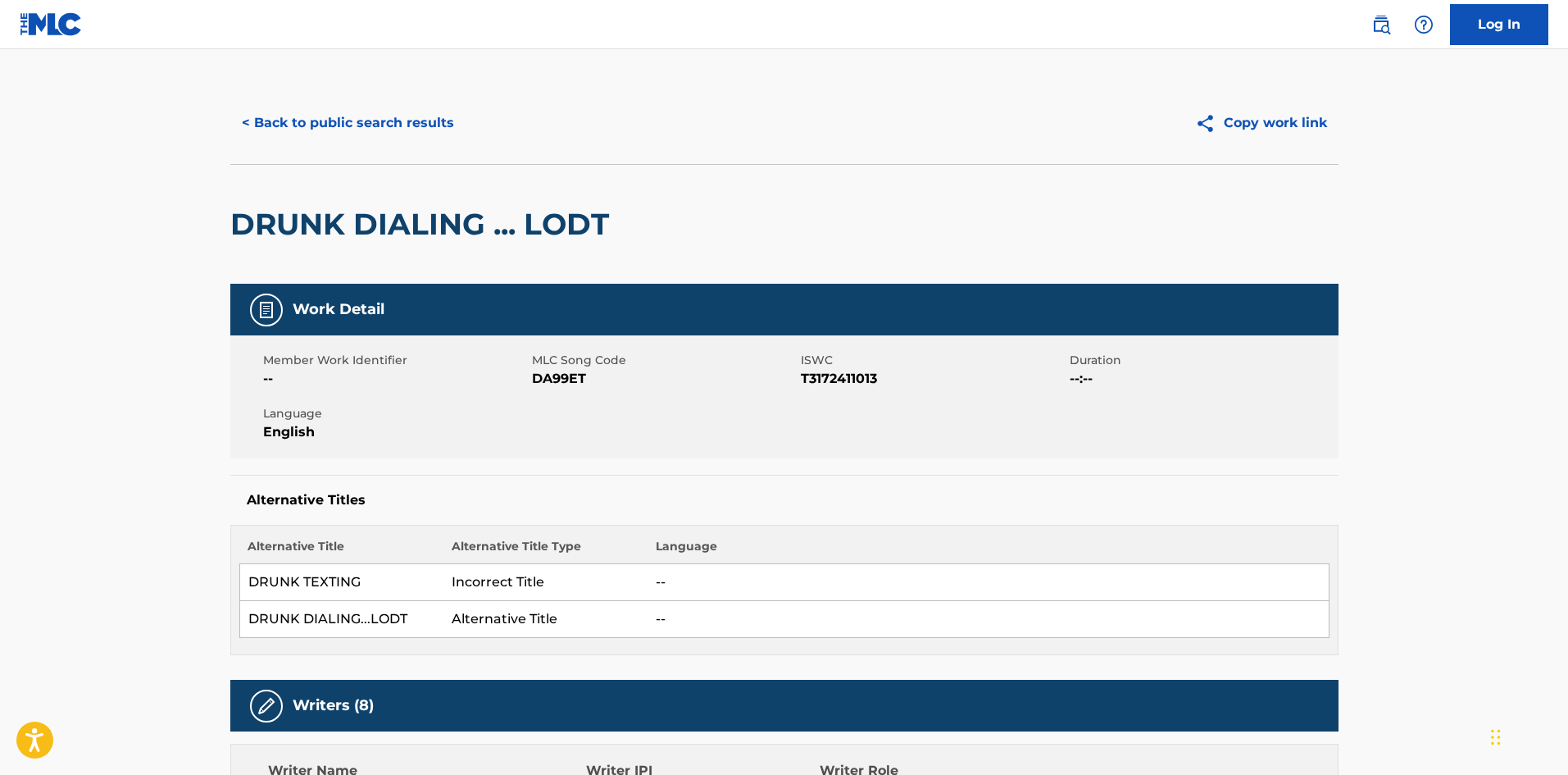
scroll to position [0, 0]
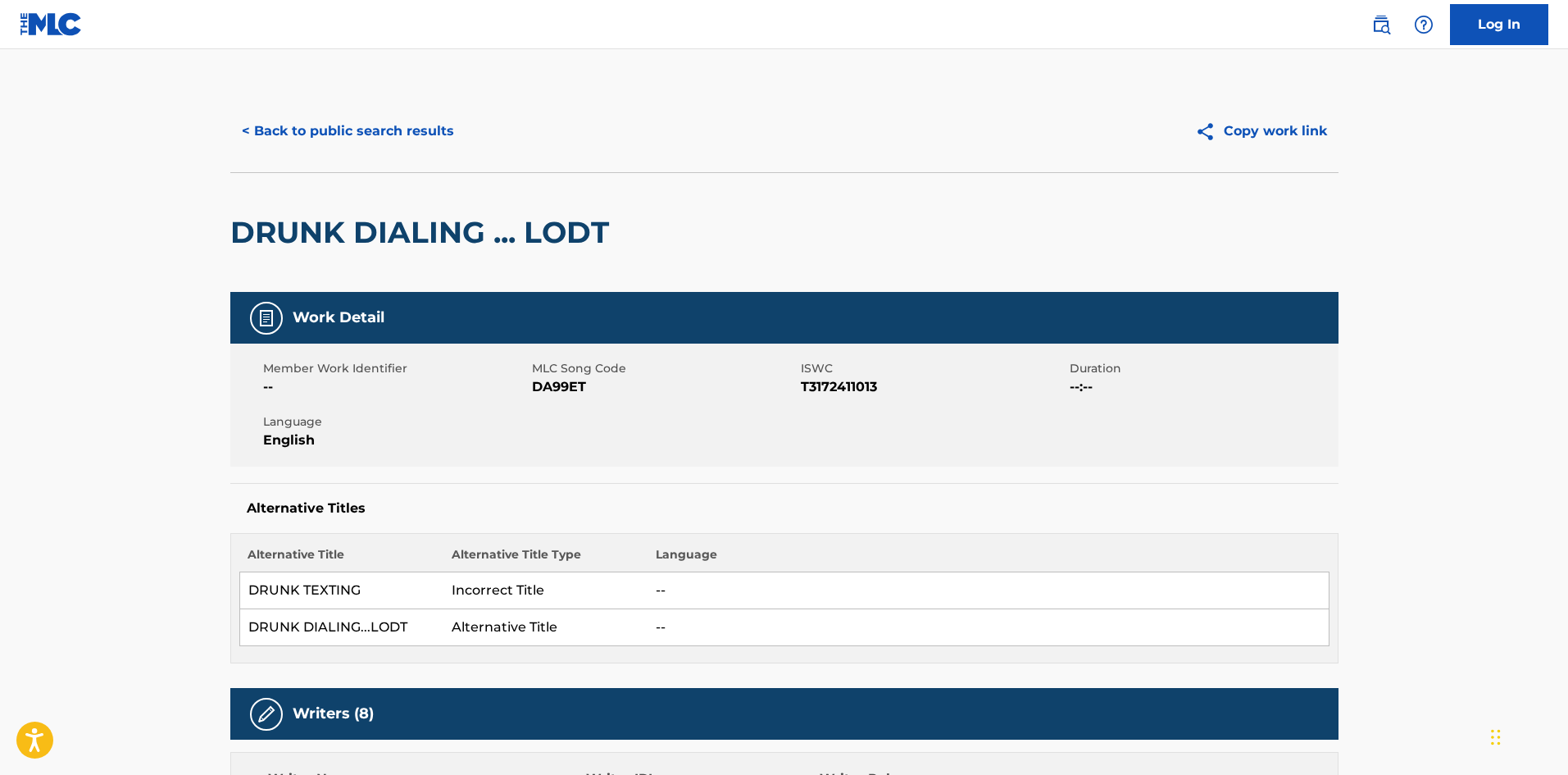
click at [363, 107] on div "< Back to public search results Copy work link" at bounding box center [784, 131] width 1108 height 82
click at [361, 115] on button "< Back to public search results" at bounding box center [347, 131] width 235 height 41
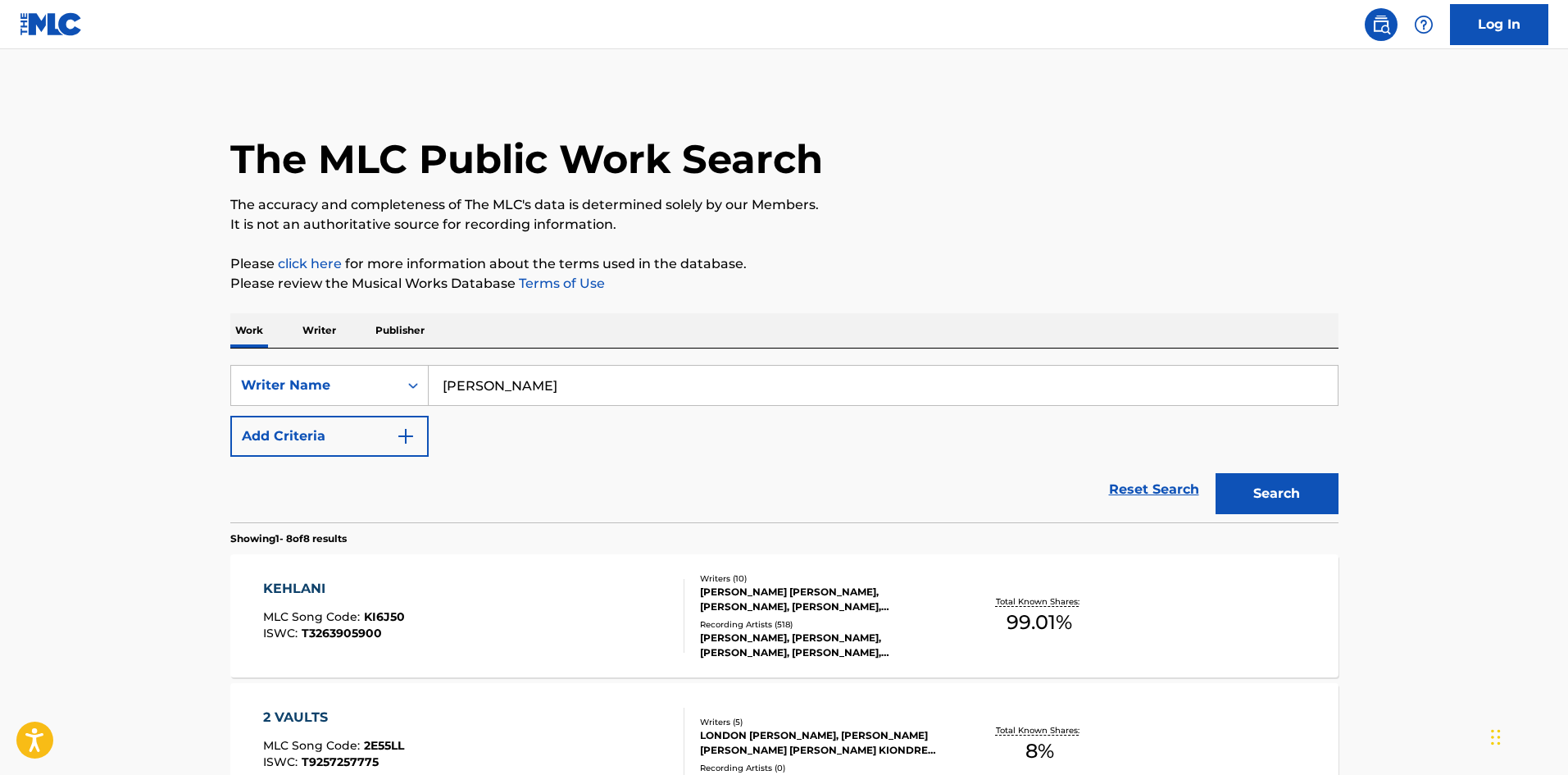
scroll to position [905, 0]
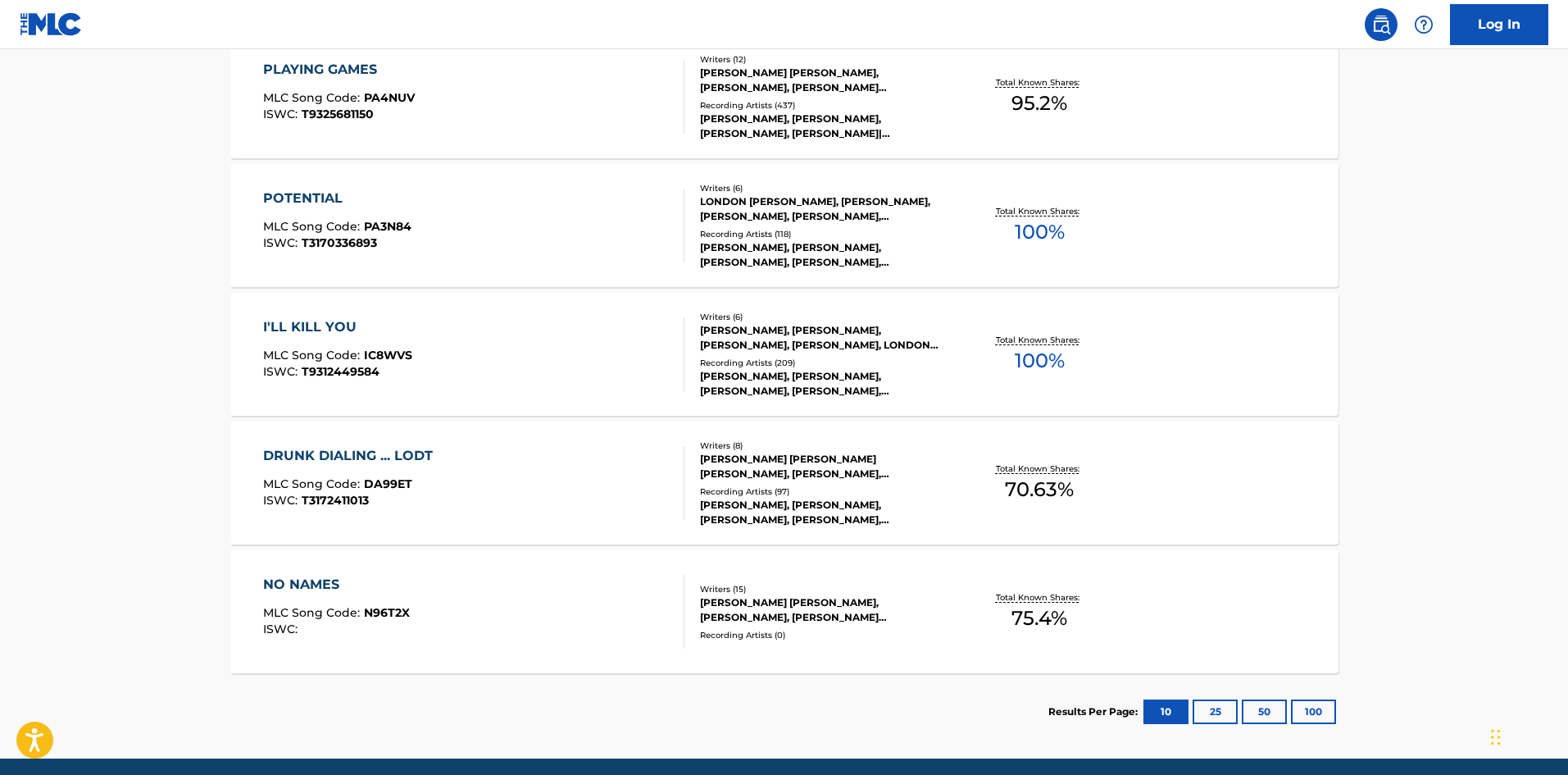
click at [1215, 716] on button "25" at bounding box center [1216, 712] width 45 height 24
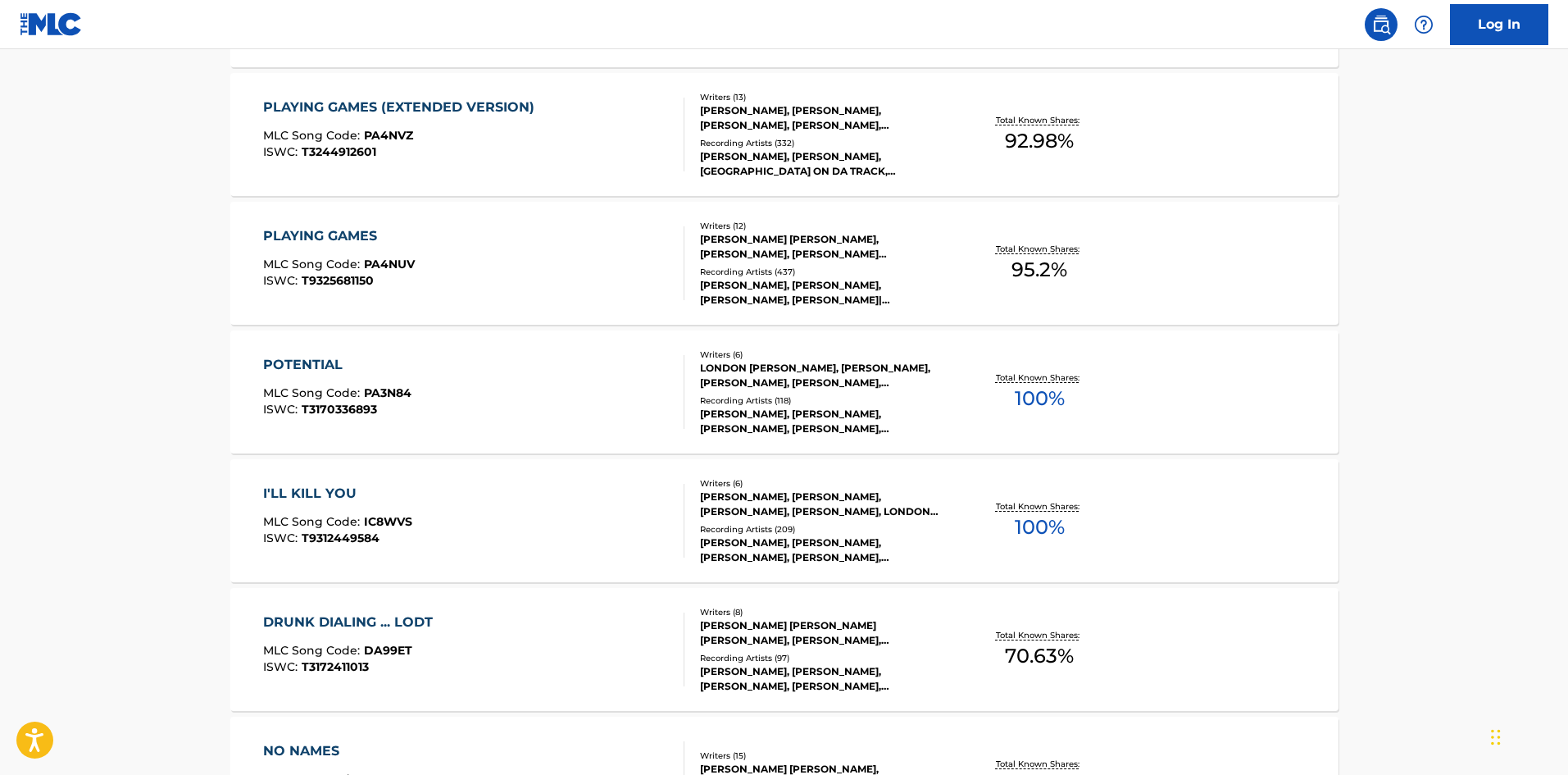
scroll to position [967, 0]
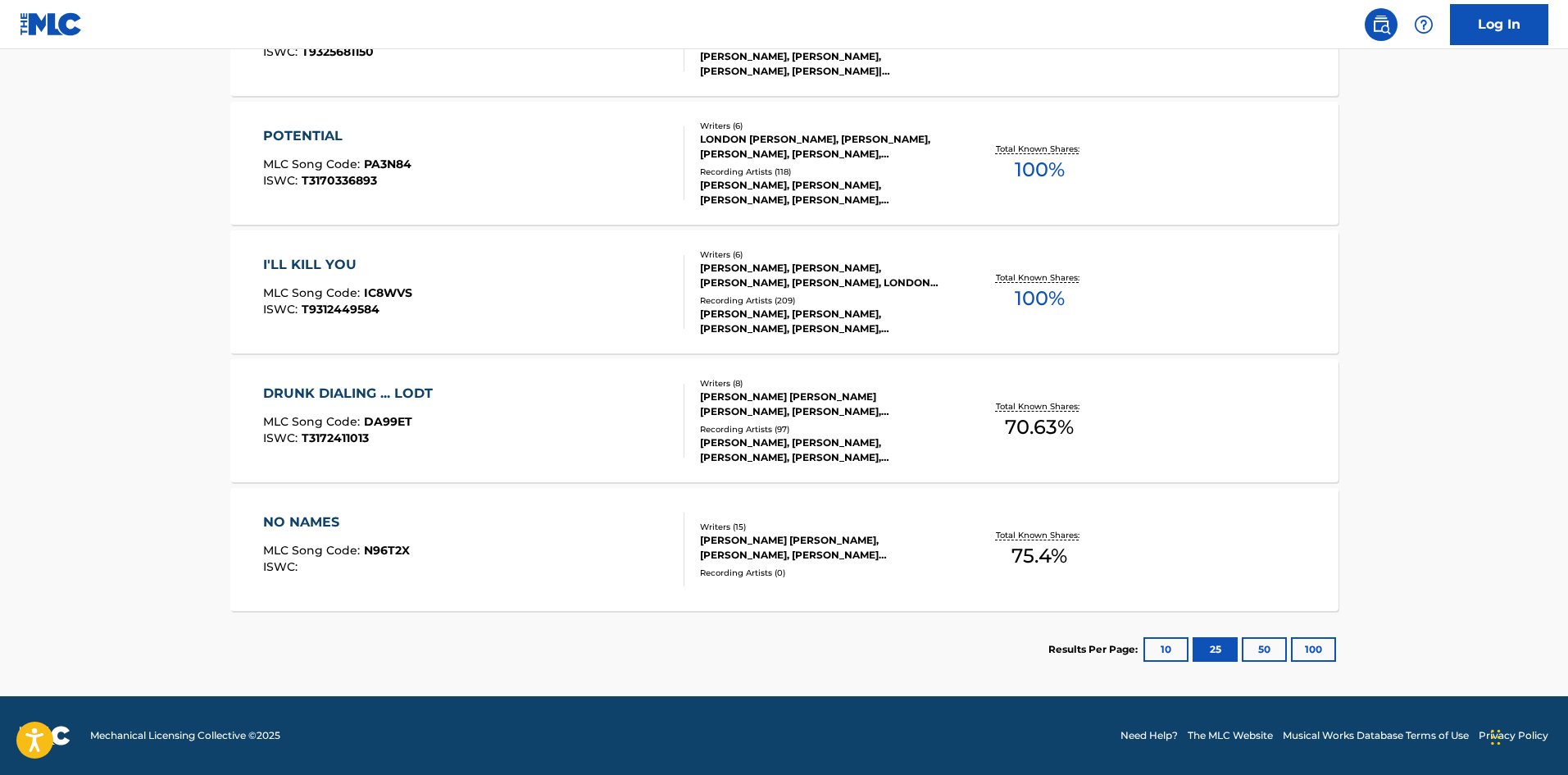
click at [1318, 660] on button "100" at bounding box center [1314, 649] width 45 height 24
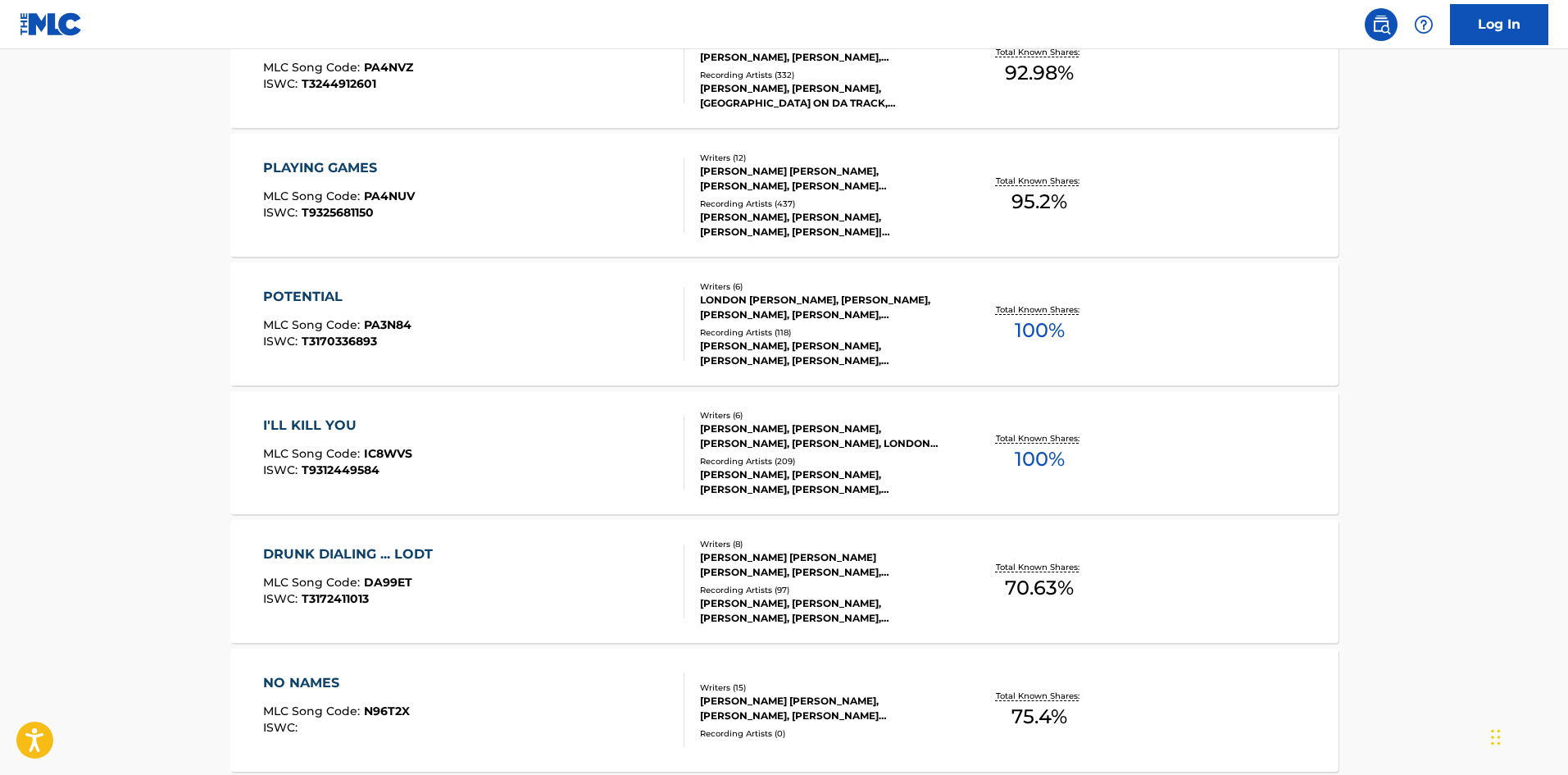
scroll to position [809, 0]
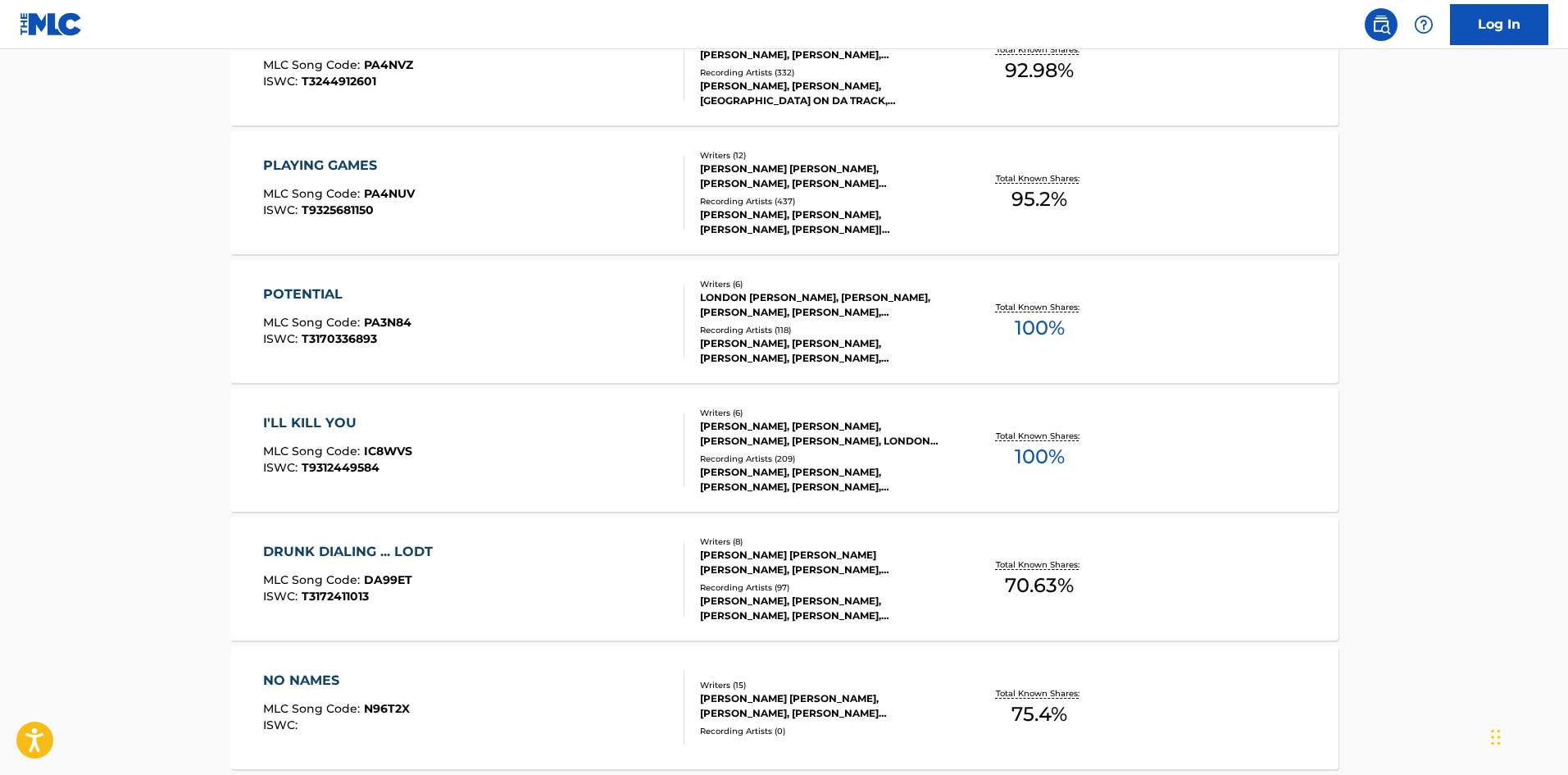
click at [313, 296] on div "POTENTIAL" at bounding box center [338, 294] width 149 height 19
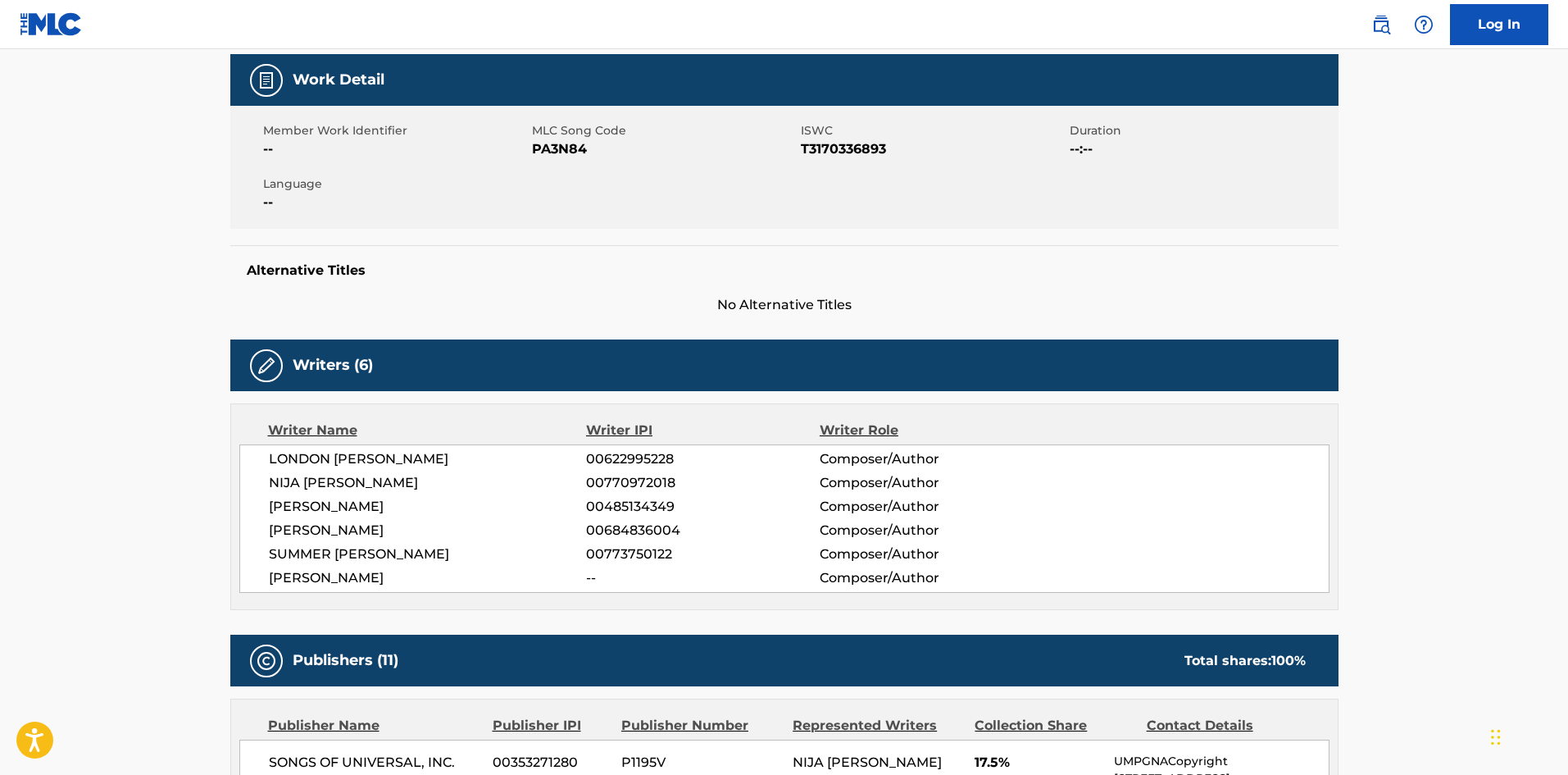
scroll to position [246, 0]
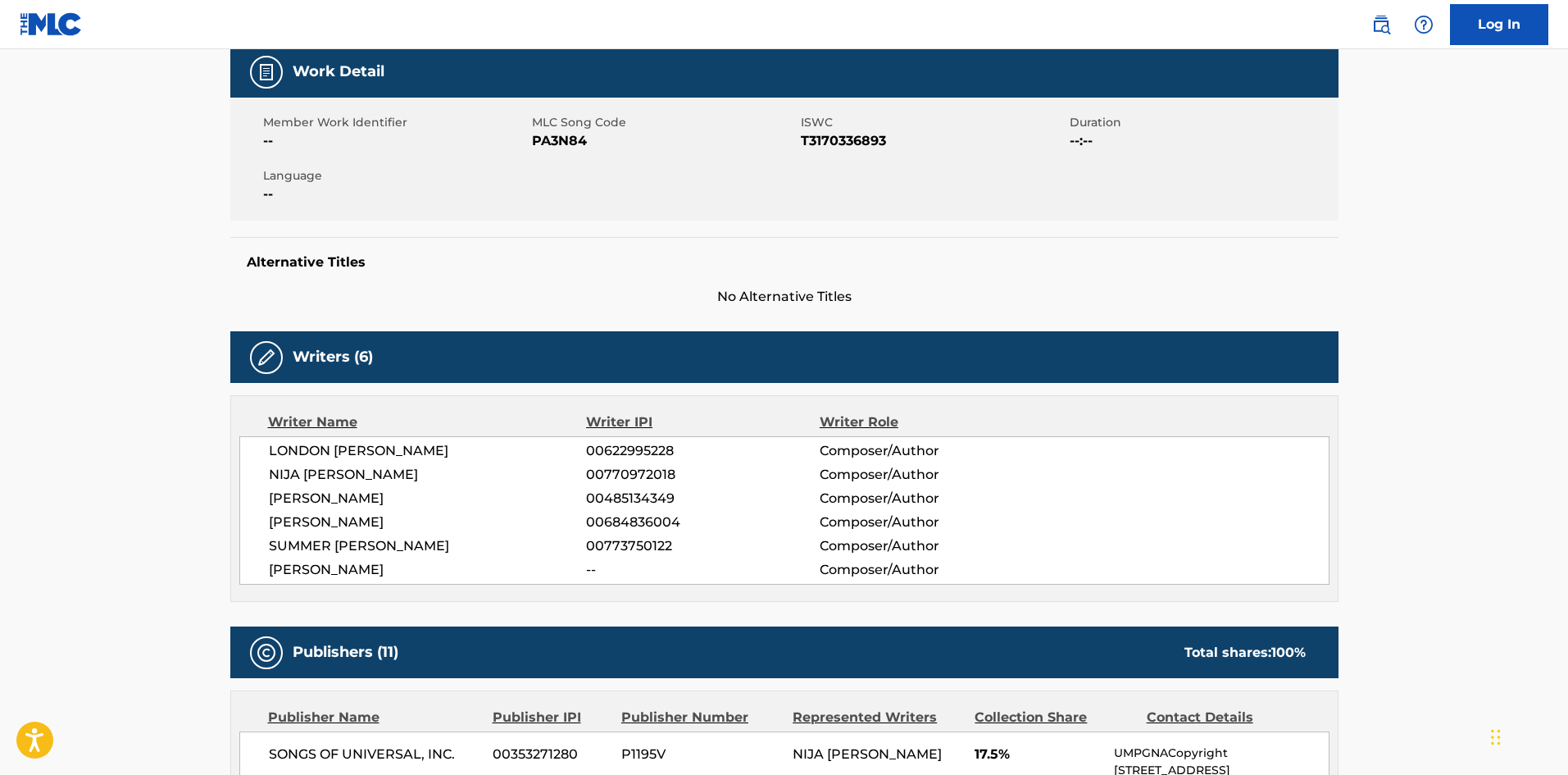
drag, startPoint x: 444, startPoint y: 576, endPoint x: 256, endPoint y: 565, distance: 188.3
click at [256, 565] on div "LONDON [PERSON_NAME] 00622995228 Composer/Author [PERSON_NAME] 00770972018 Comp…" at bounding box center [784, 511] width 1091 height 149
copy span "[PERSON_NAME]"
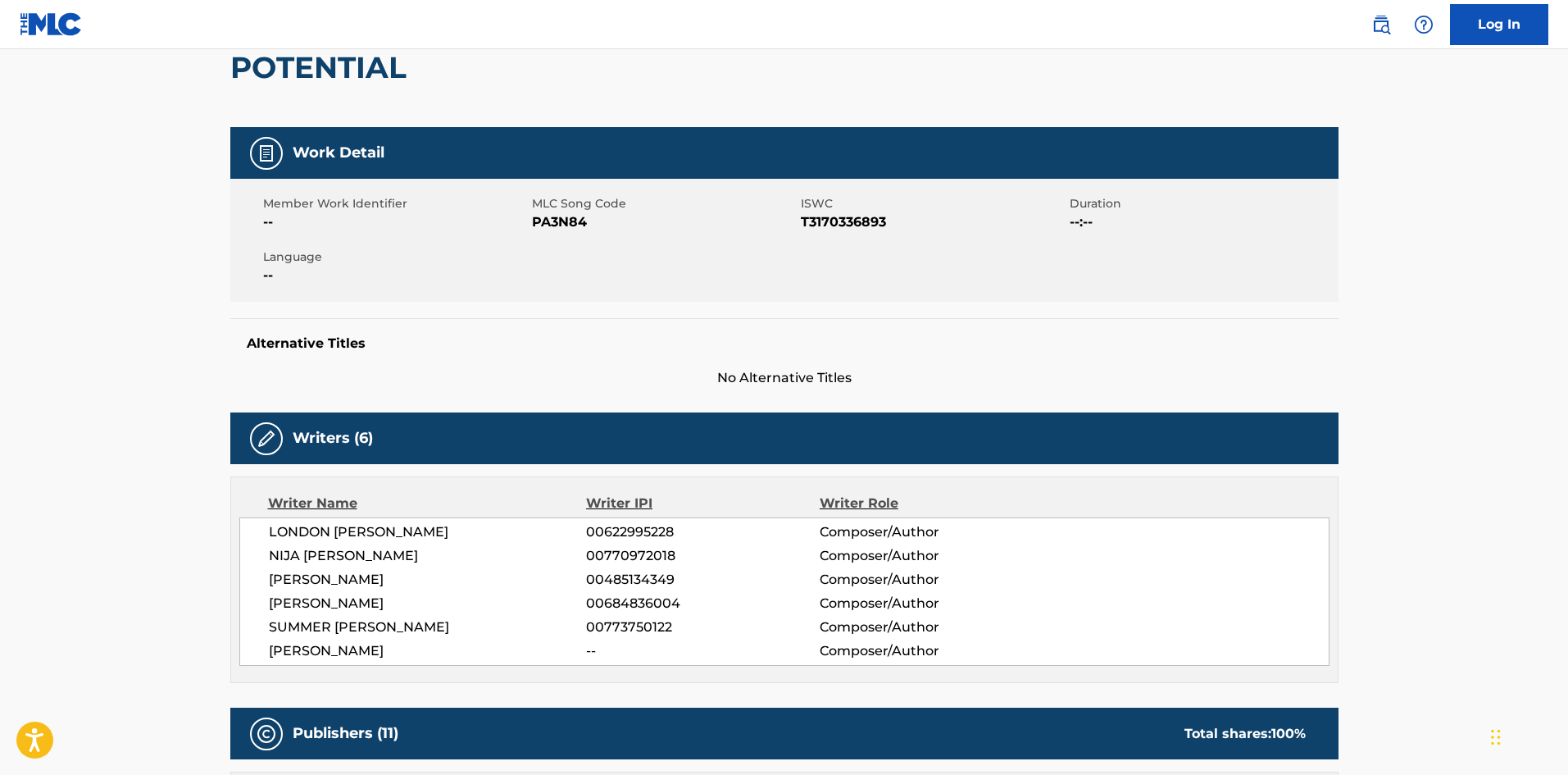
scroll to position [0, 0]
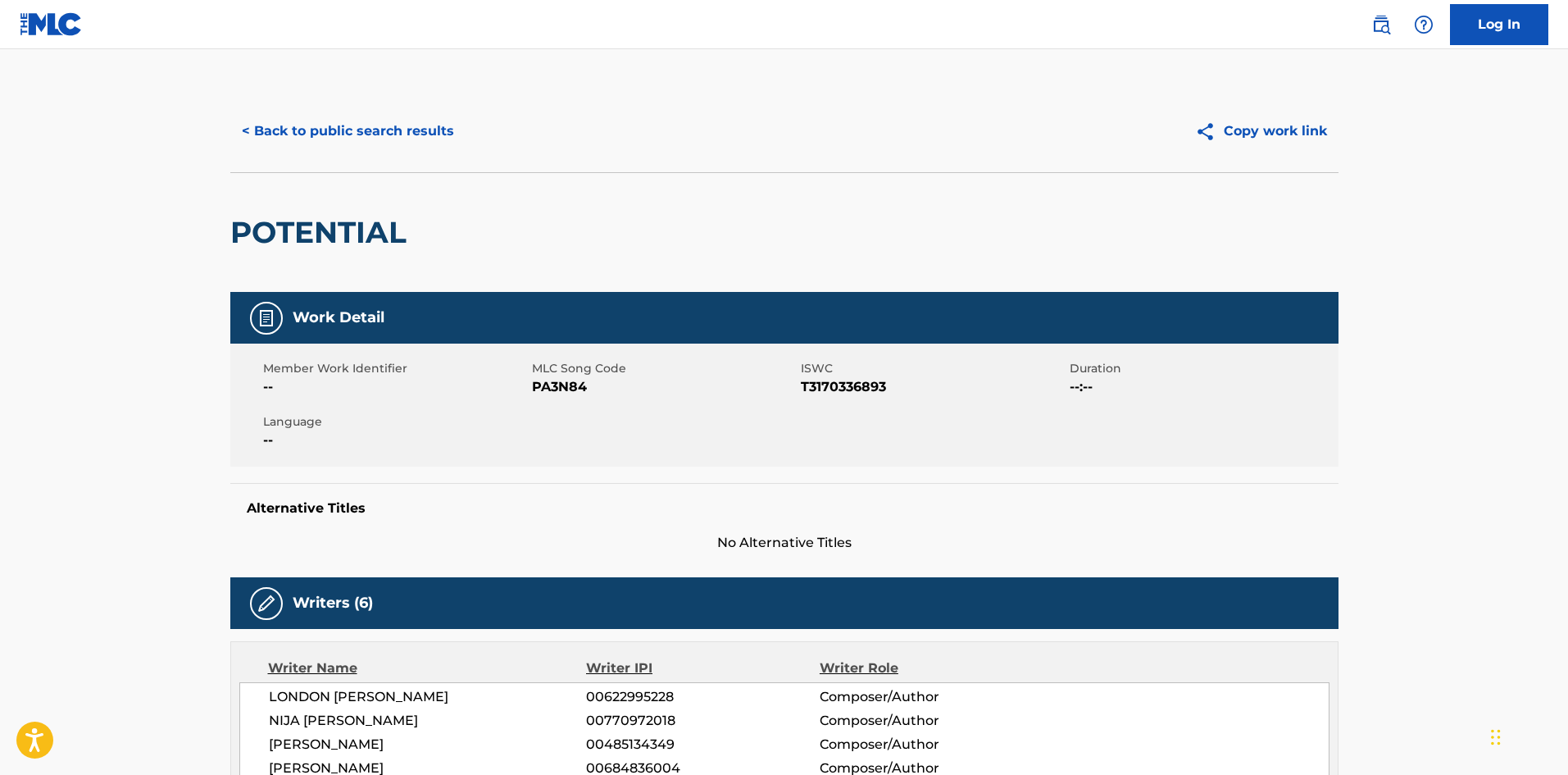
click at [339, 137] on button "< Back to public search results" at bounding box center [347, 131] width 235 height 41
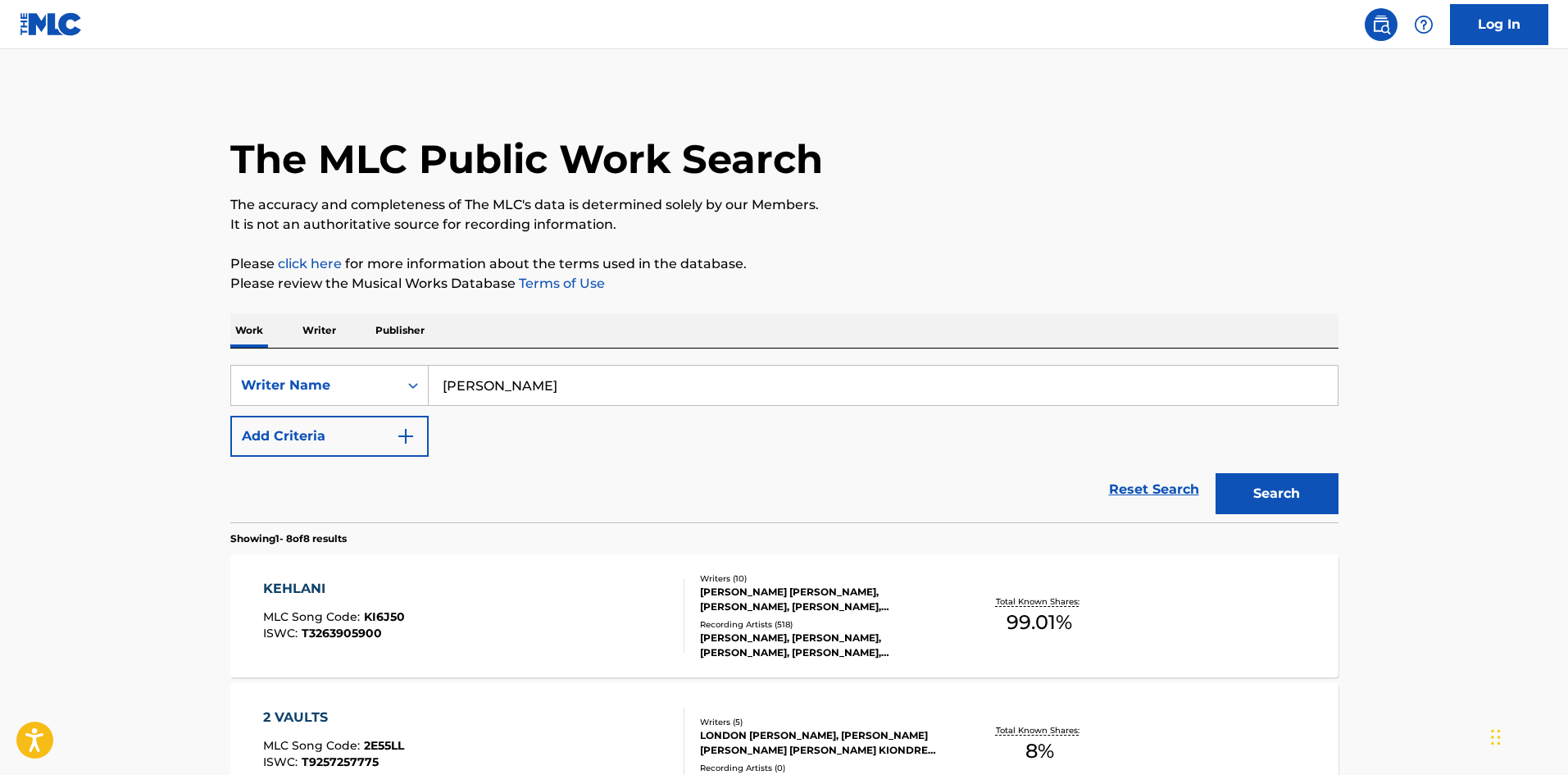
scroll to position [852, 0]
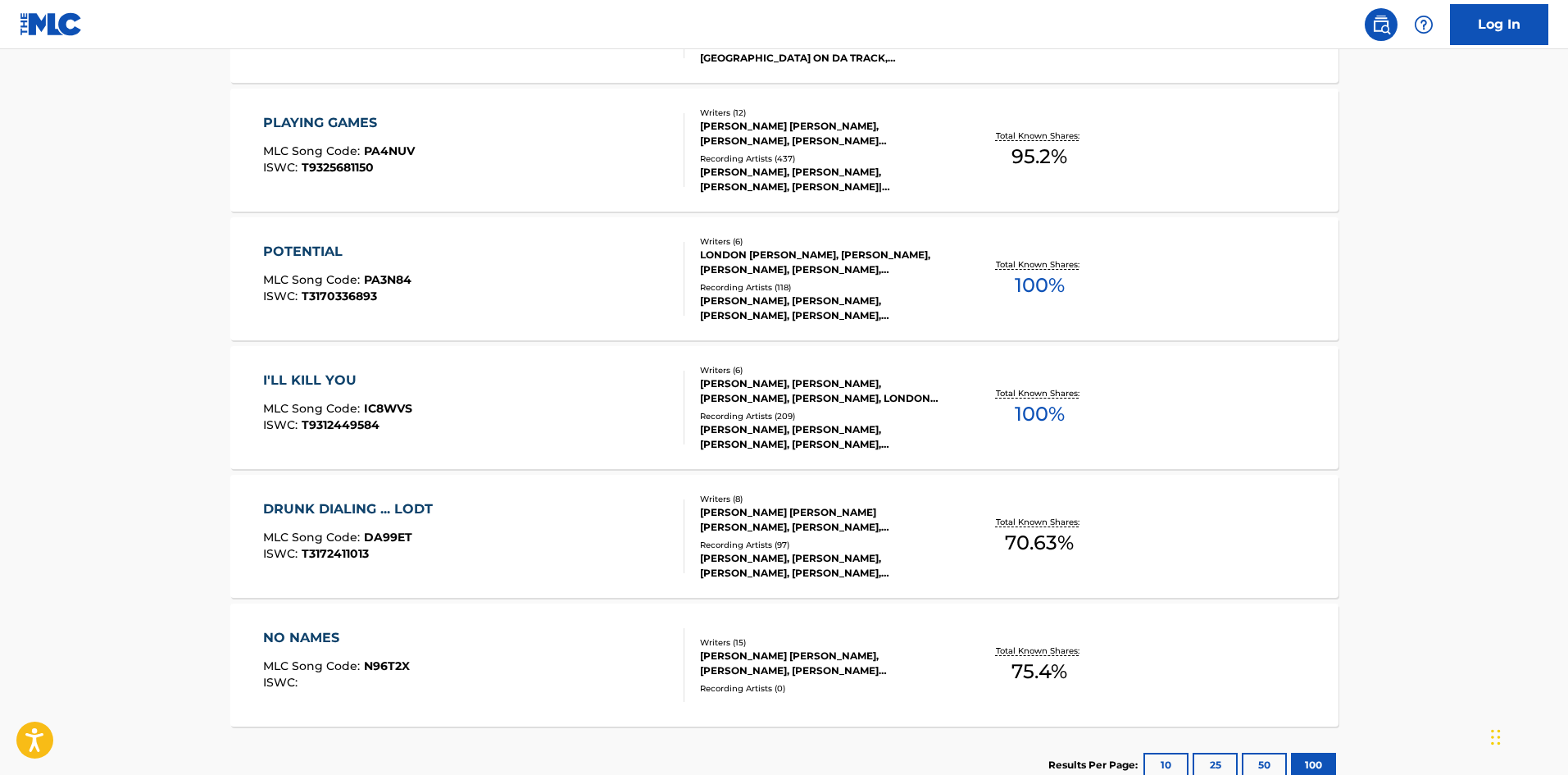
click at [333, 373] on div "I'LL KILL YOU" at bounding box center [338, 381] width 150 height 19
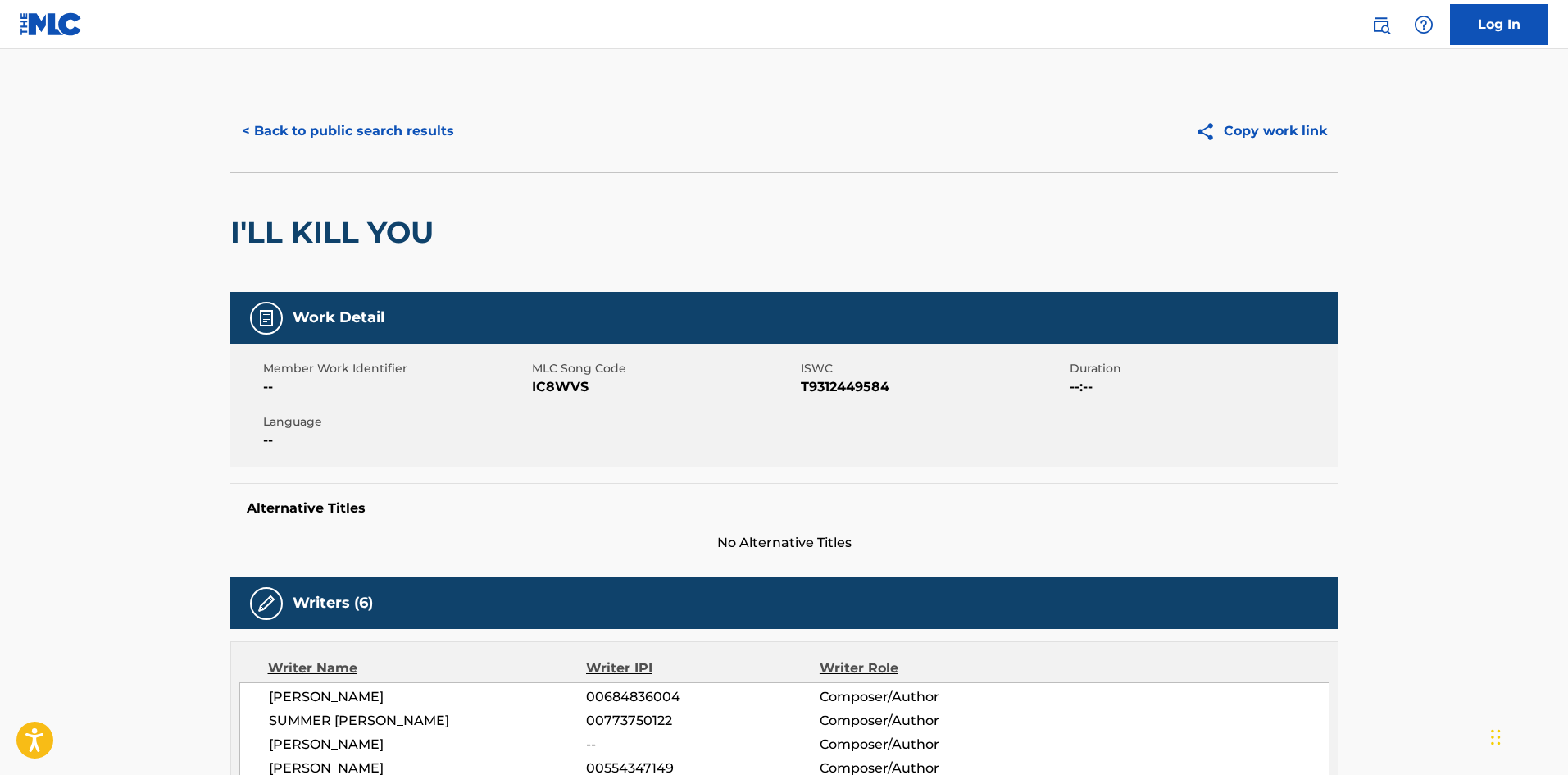
click at [394, 538] on span "No Alternative Titles" at bounding box center [784, 542] width 1108 height 19
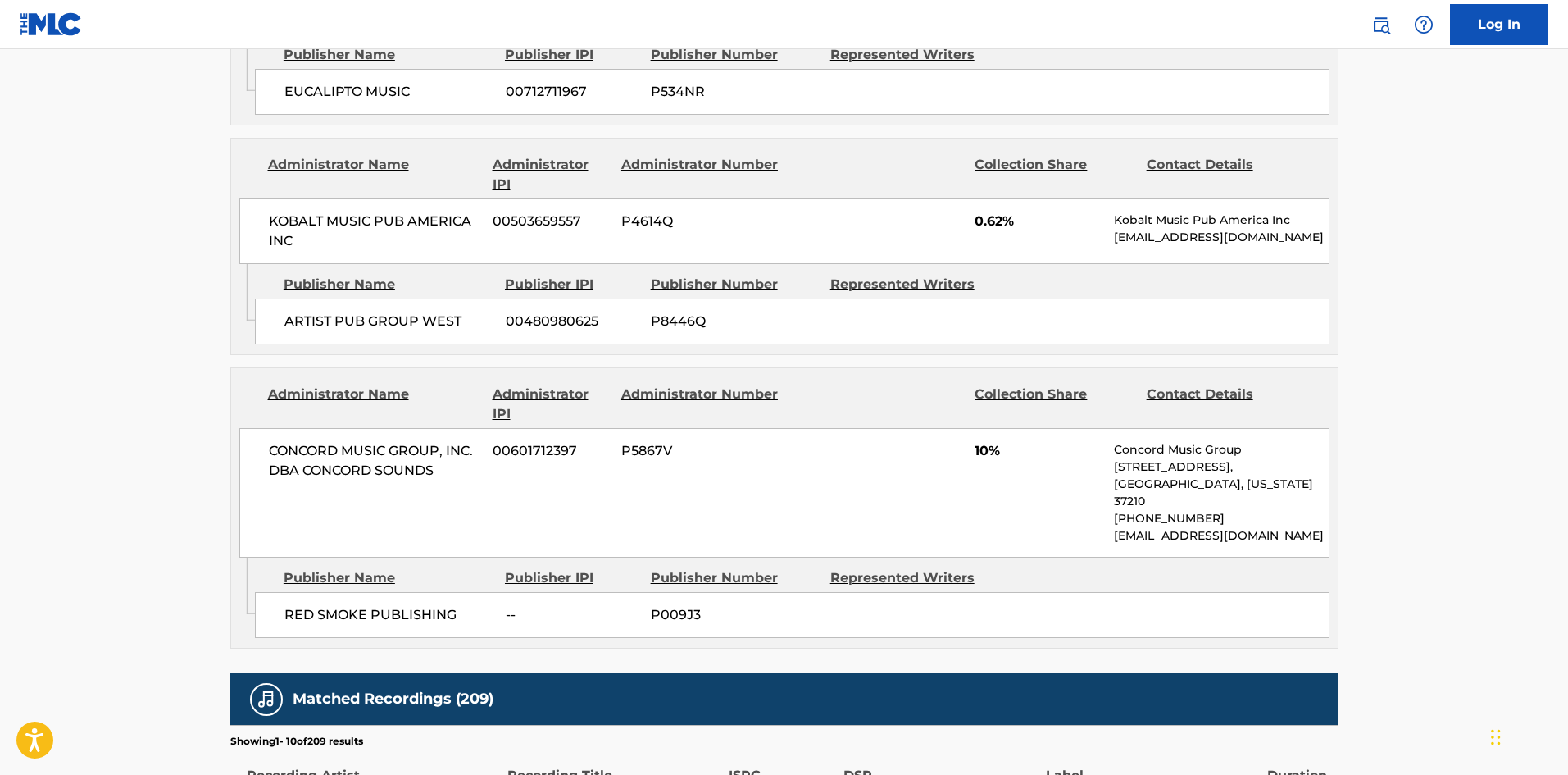
scroll to position [2460, 0]
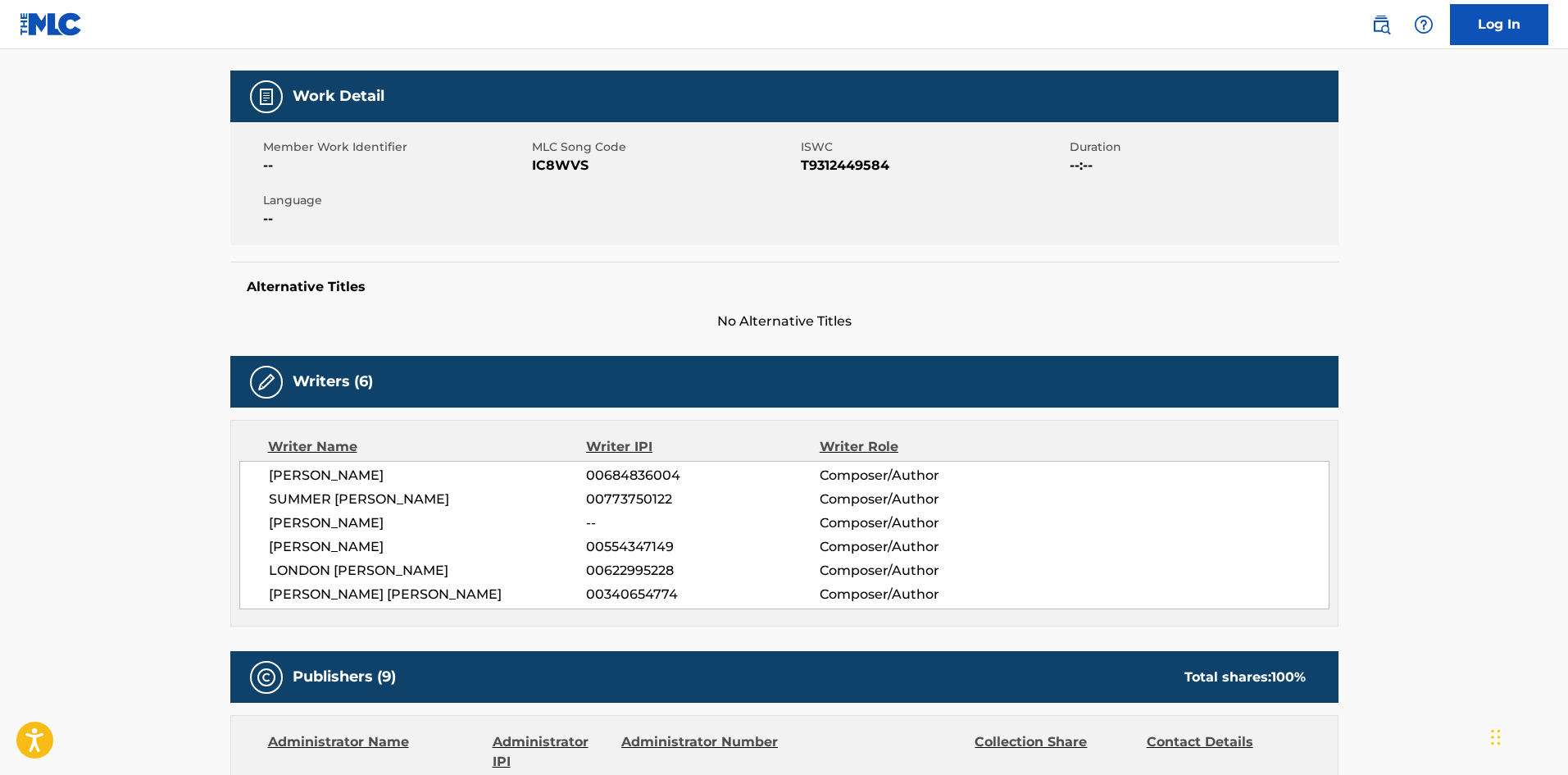
scroll to position [164, 0]
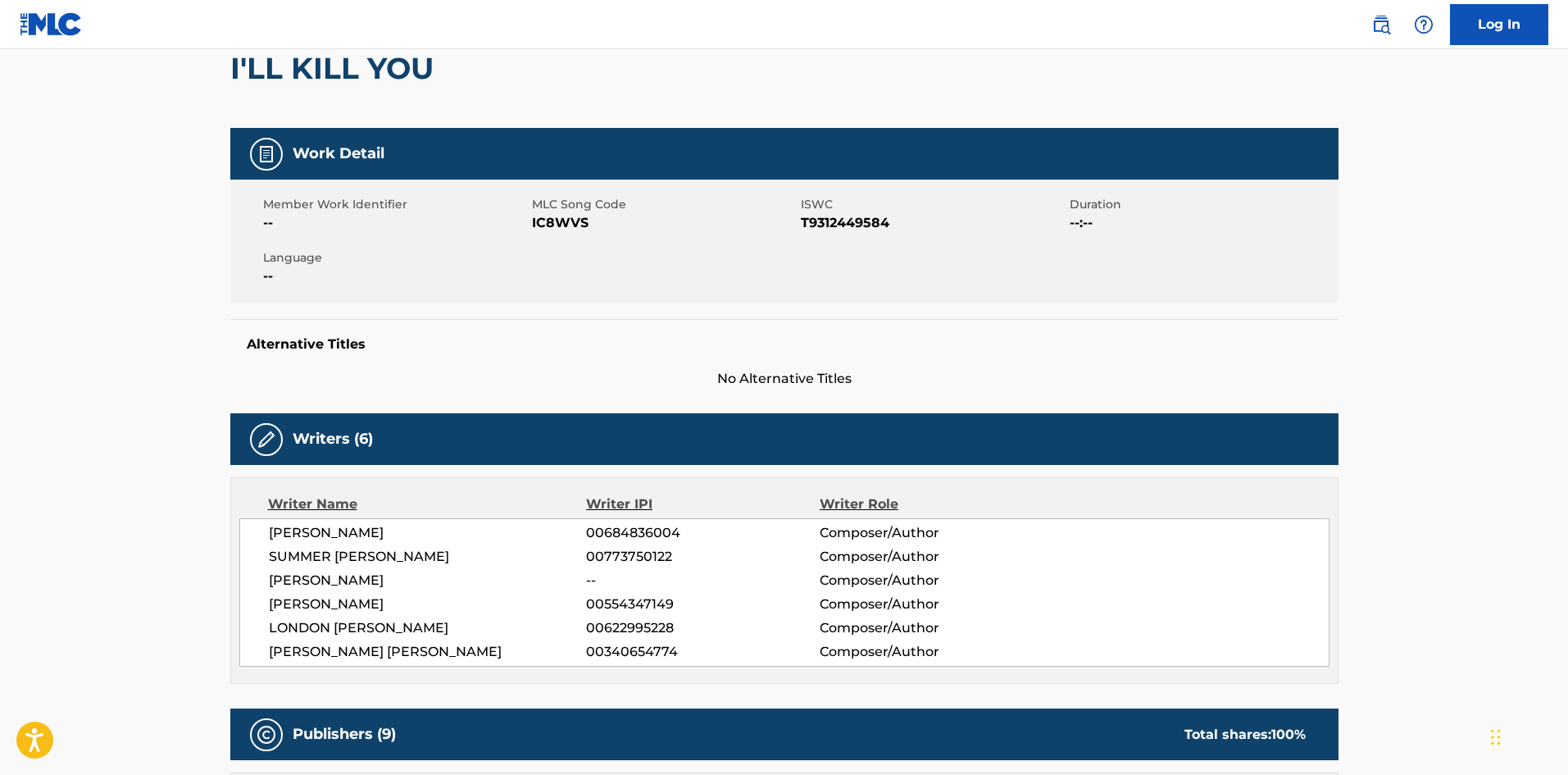
drag, startPoint x: 429, startPoint y: 580, endPoint x: 268, endPoint y: 576, distance: 161.0
click at [268, 576] on span "[PERSON_NAME]" at bounding box center [428, 580] width 318 height 19
copy span "[PERSON_NAME]"
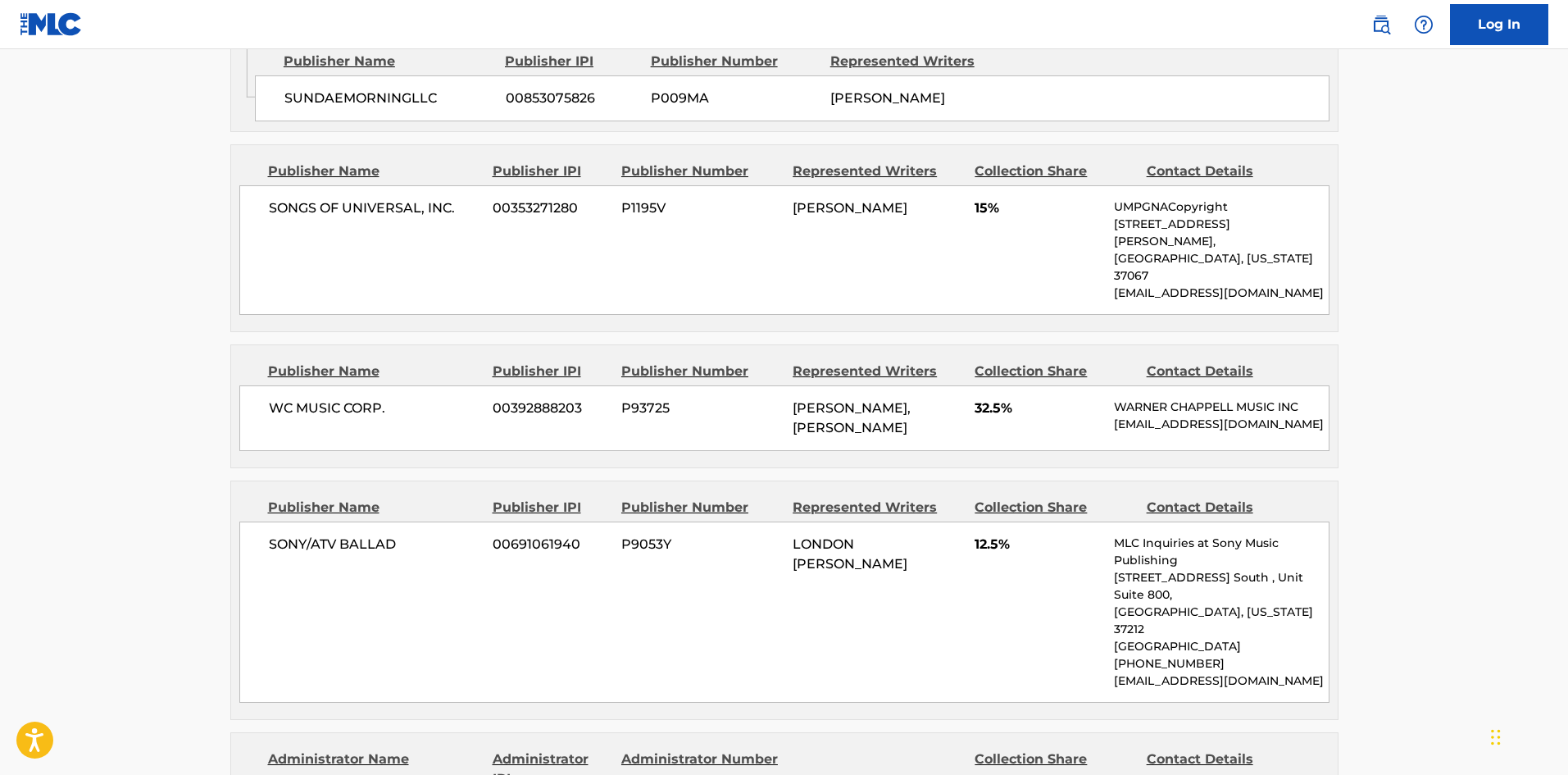
scroll to position [1312, 0]
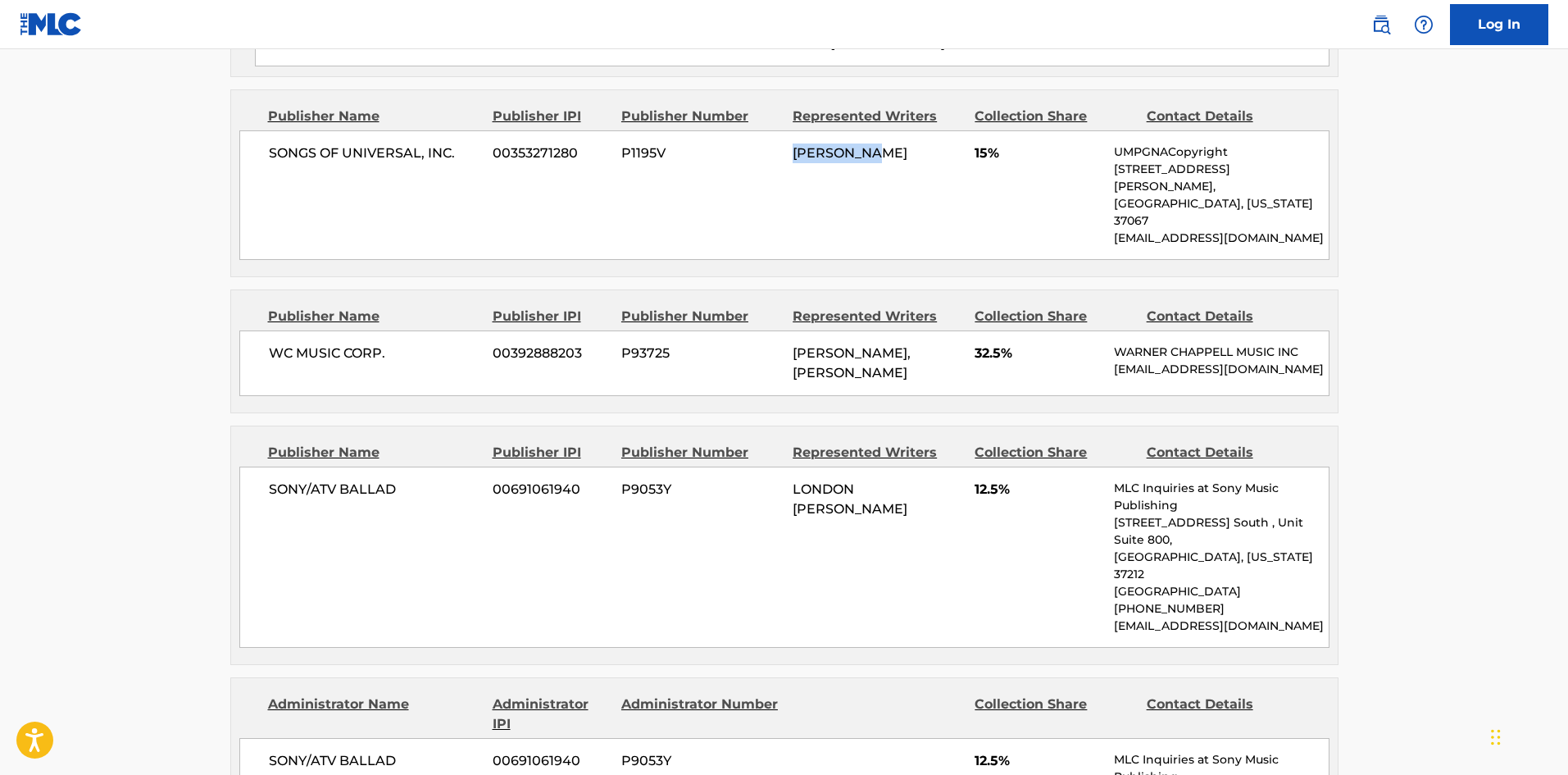
drag, startPoint x: 785, startPoint y: 181, endPoint x: 876, endPoint y: 197, distance: 92.4
click at [876, 197] on div "SONGS OF UNIVERSAL, INC. 00353271280 P1195V [PERSON_NAME] CHILOMBO 15% UMPGNACo…" at bounding box center [784, 195] width 1091 height 129
copy div "[PERSON_NAME]"
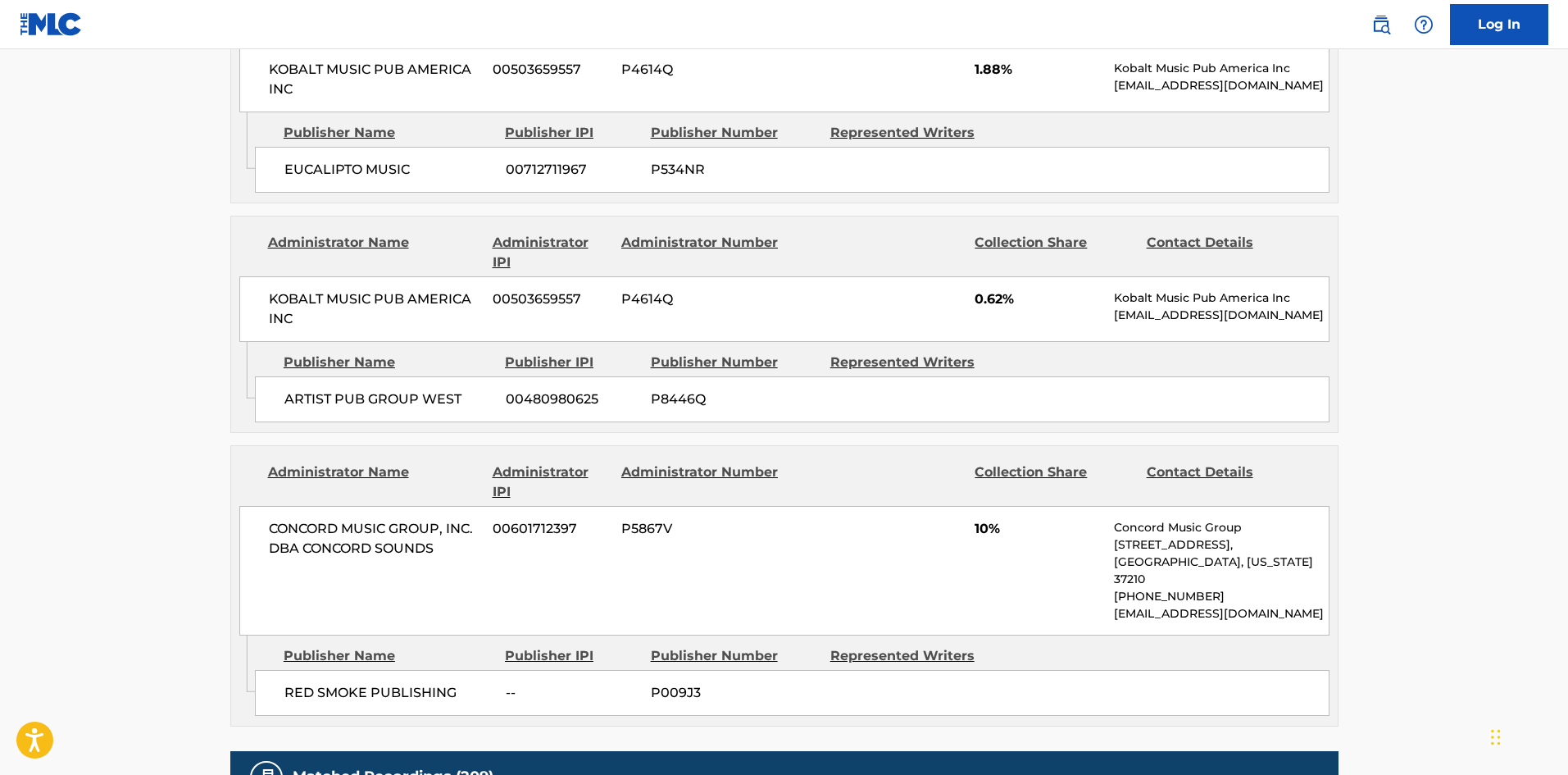
scroll to position [2378, 0]
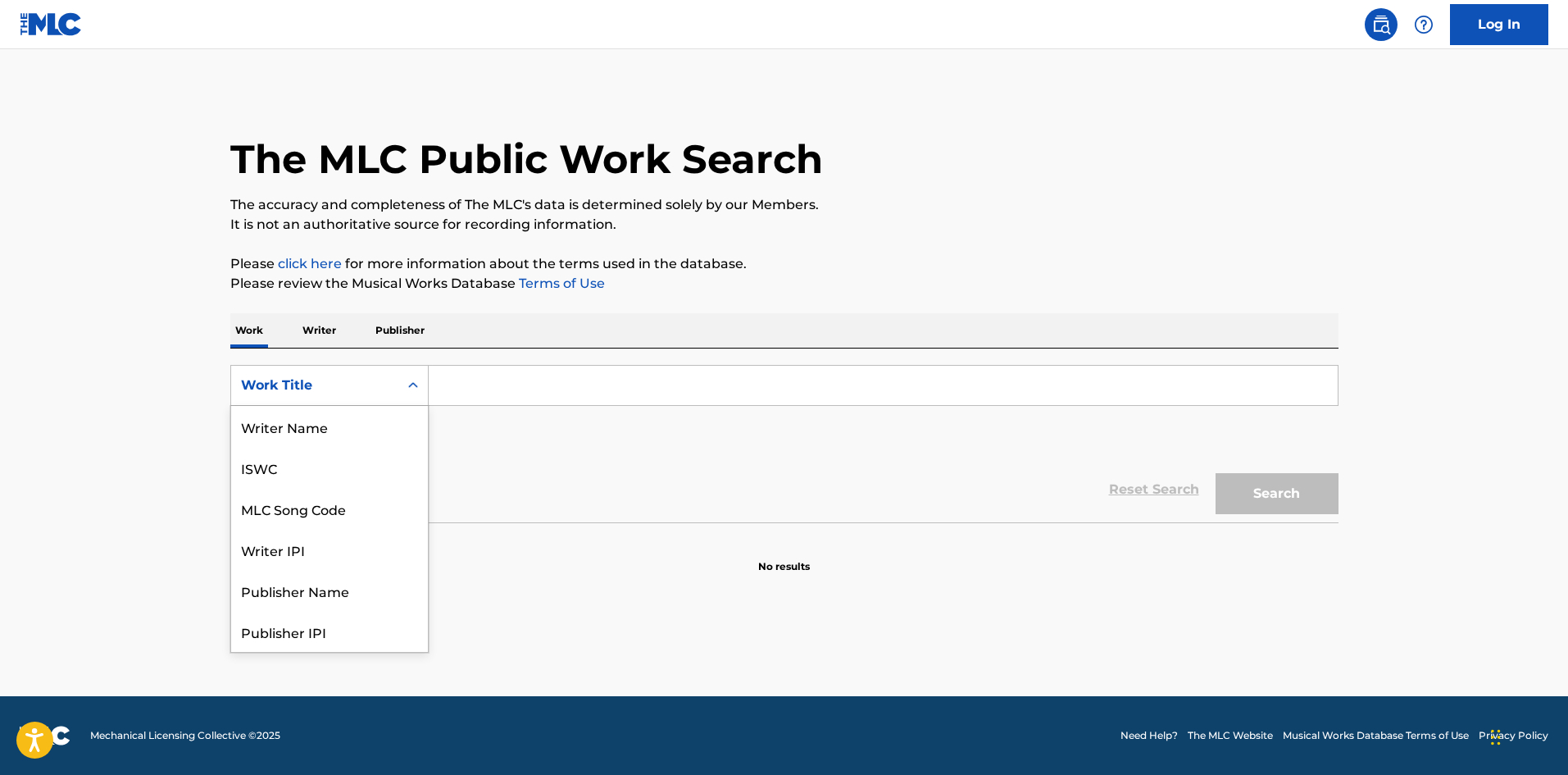
click at [363, 400] on div "Work Title" at bounding box center [314, 386] width 167 height 31
click at [334, 441] on div "Writer Name" at bounding box center [329, 426] width 197 height 41
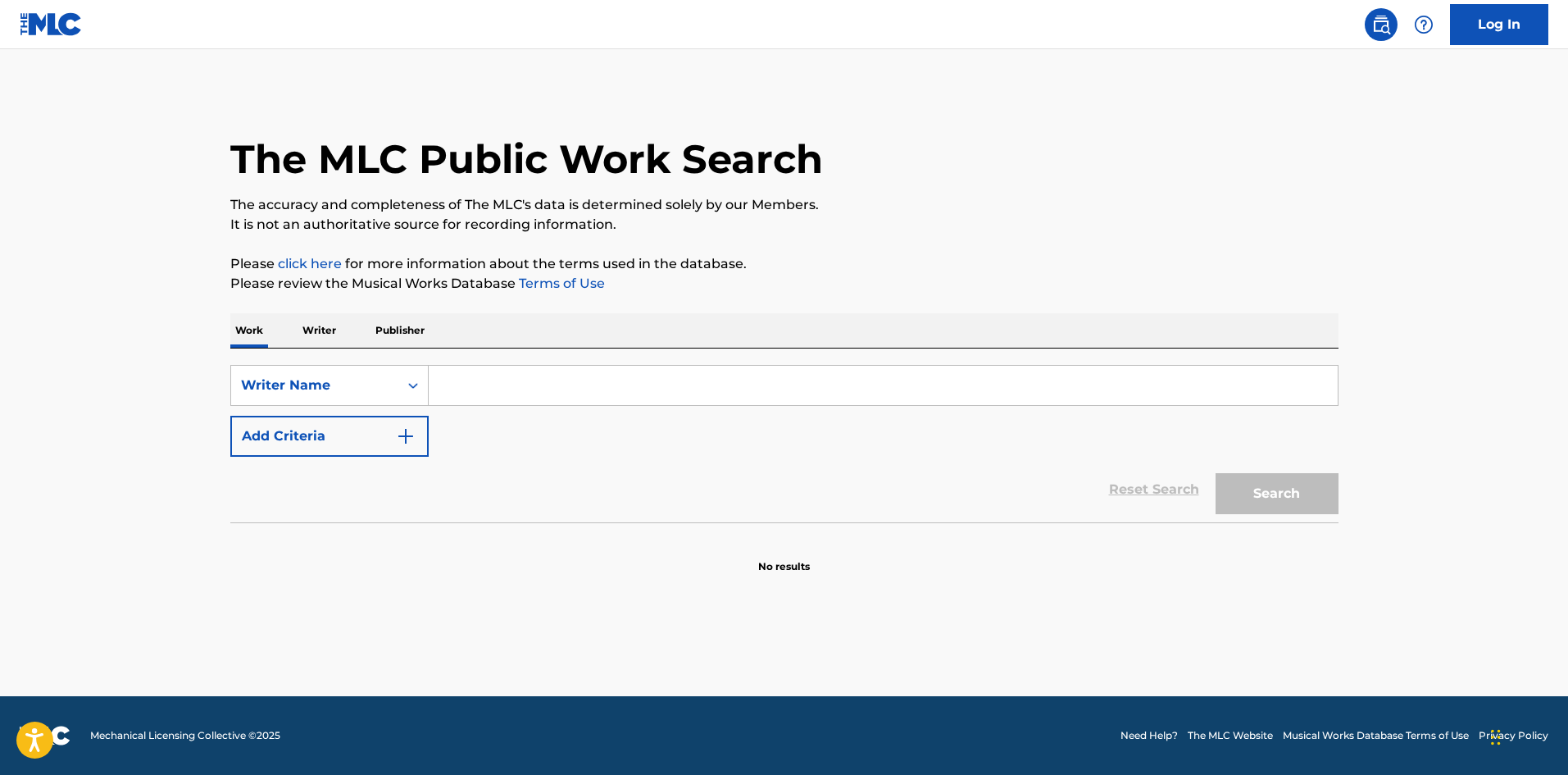
paste input "[PERSON_NAME]"
type input "[PERSON_NAME]"
click at [534, 595] on main "The MLC Public Work Search The accuracy and completeness of The MLC's data is d…" at bounding box center [784, 373] width 1568 height 647
click at [1273, 485] on button "Search" at bounding box center [1277, 493] width 123 height 41
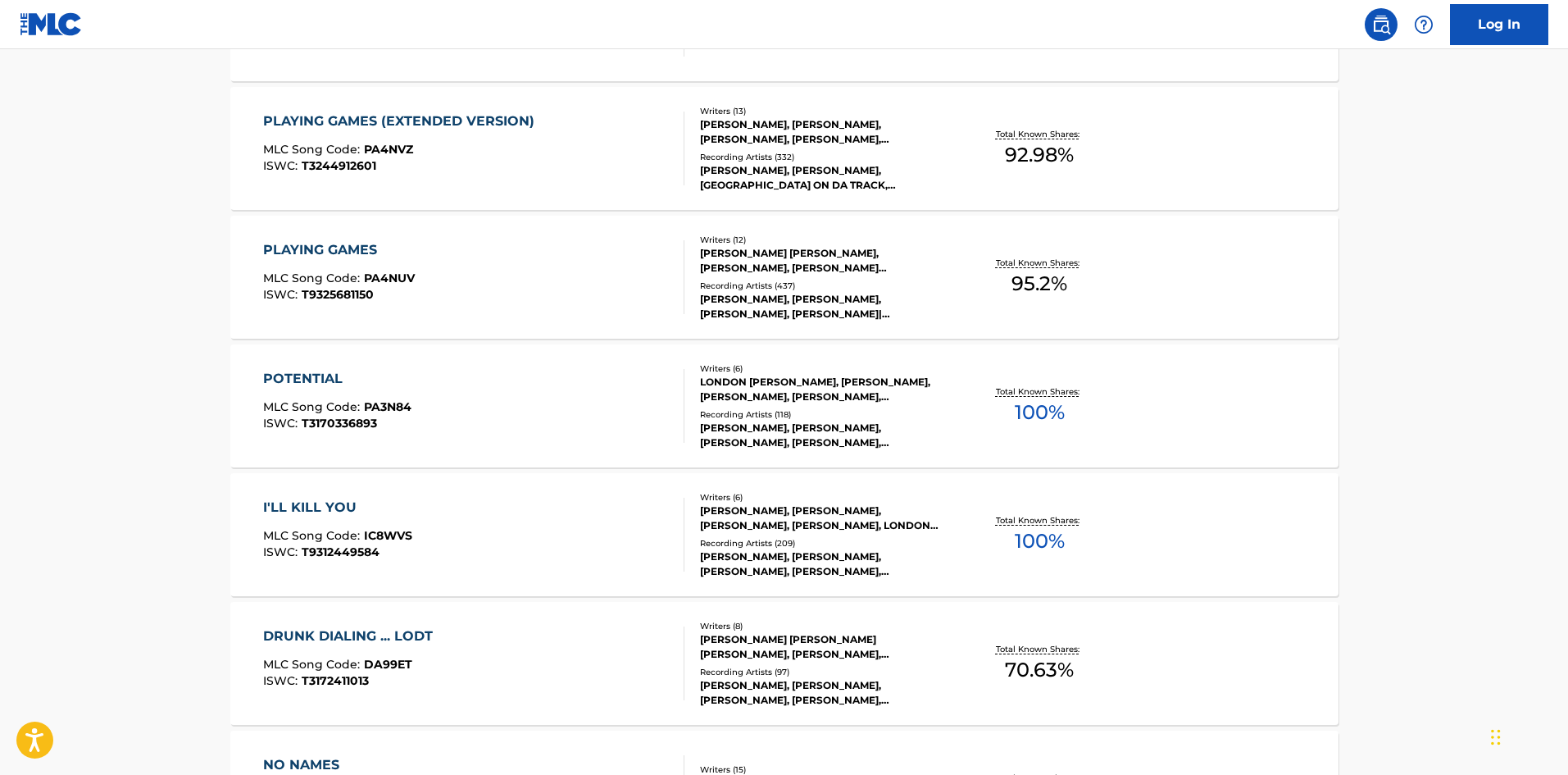
scroll to position [738, 0]
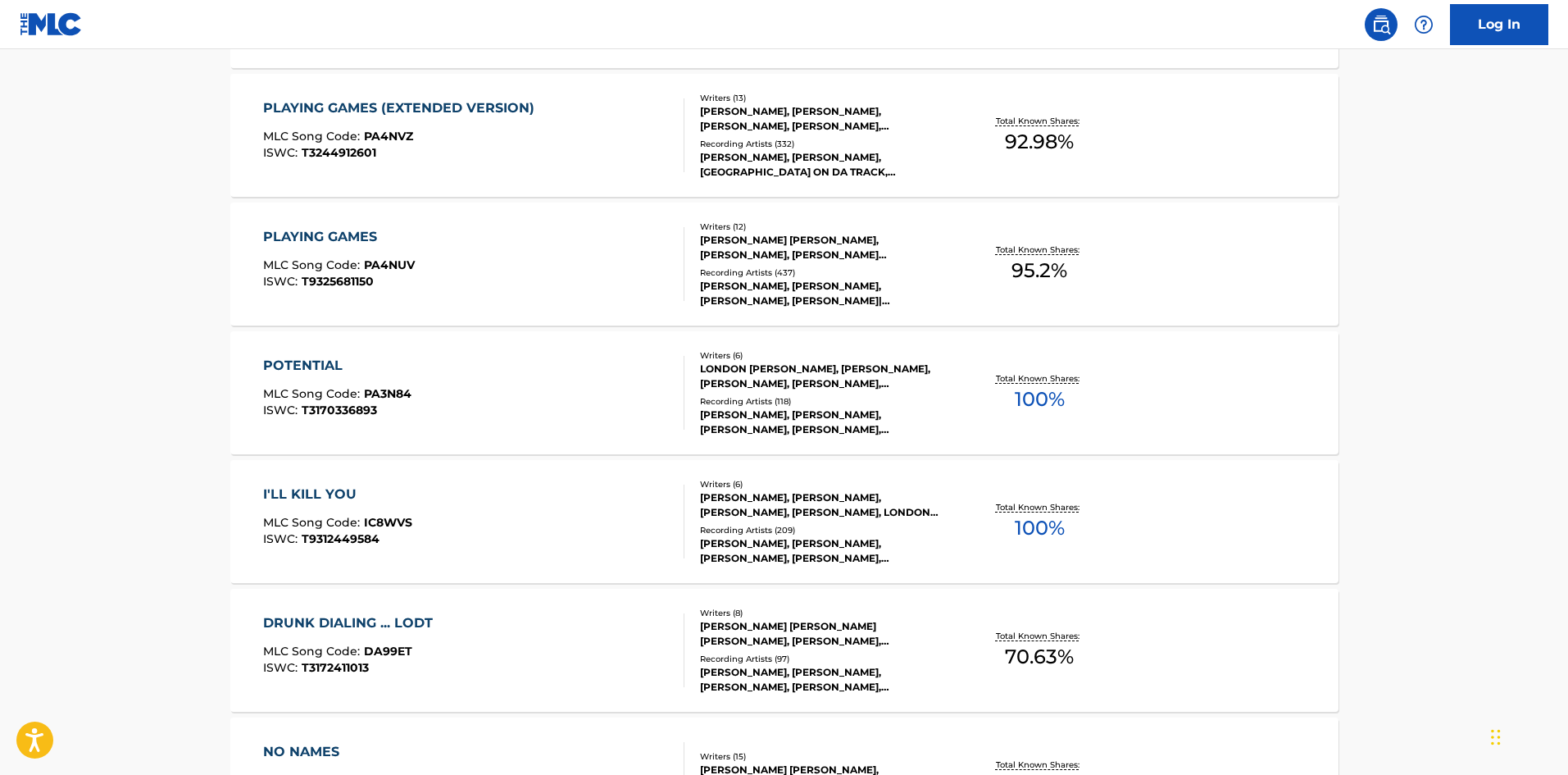
click at [307, 368] on div "POTENTIAL" at bounding box center [338, 366] width 149 height 19
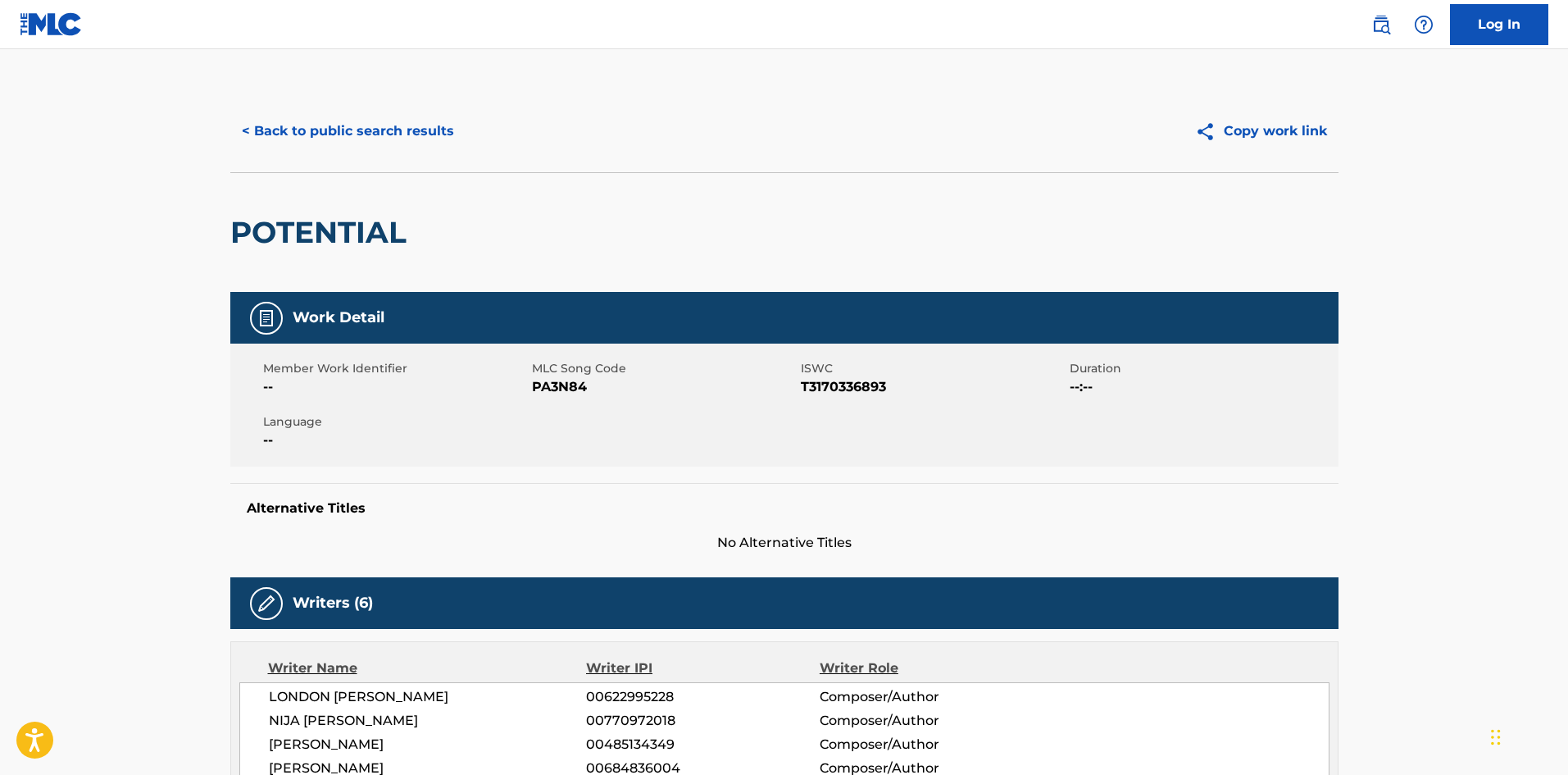
click at [337, 129] on button "< Back to public search results" at bounding box center [347, 131] width 235 height 41
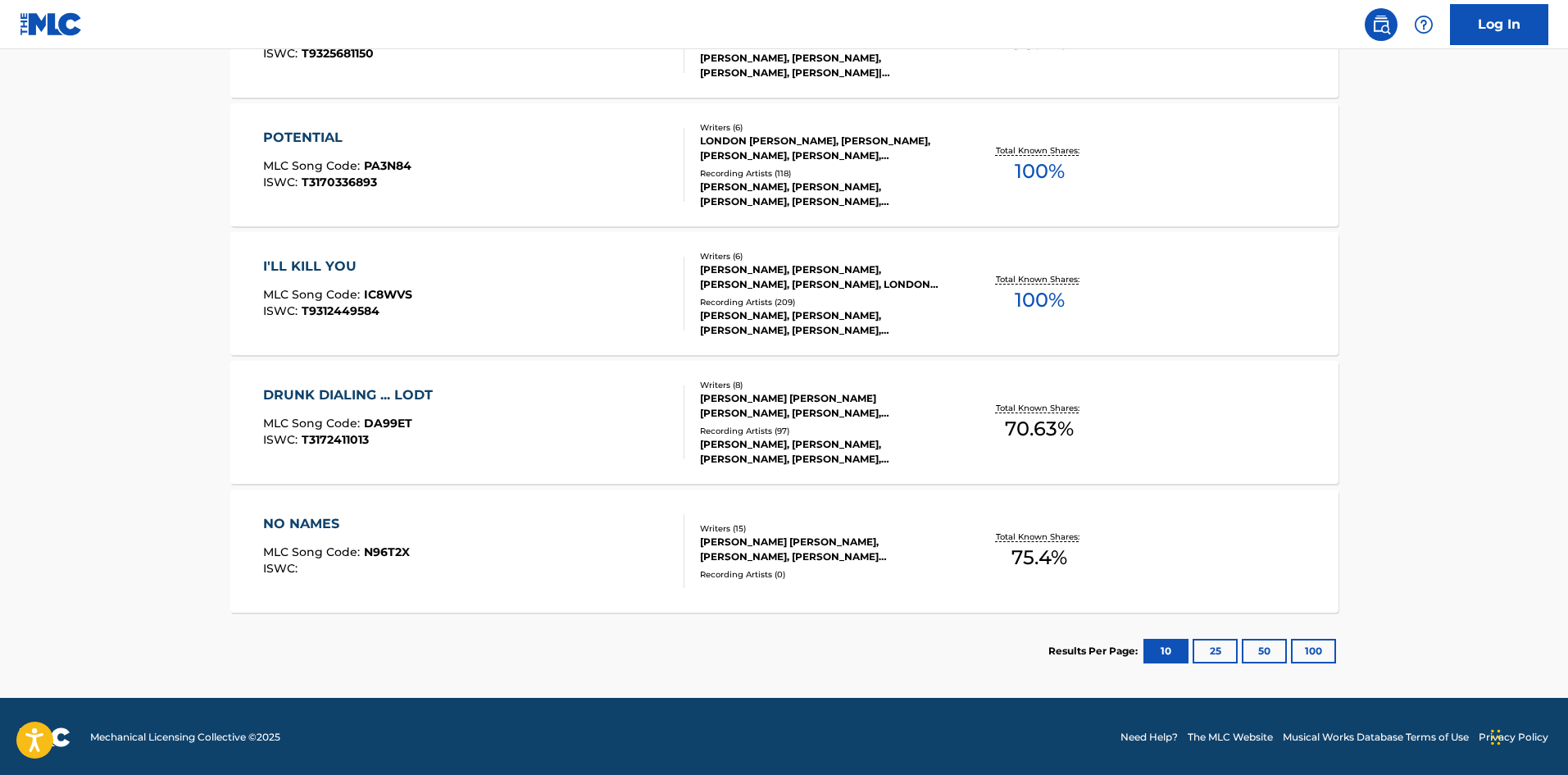
scroll to position [967, 0]
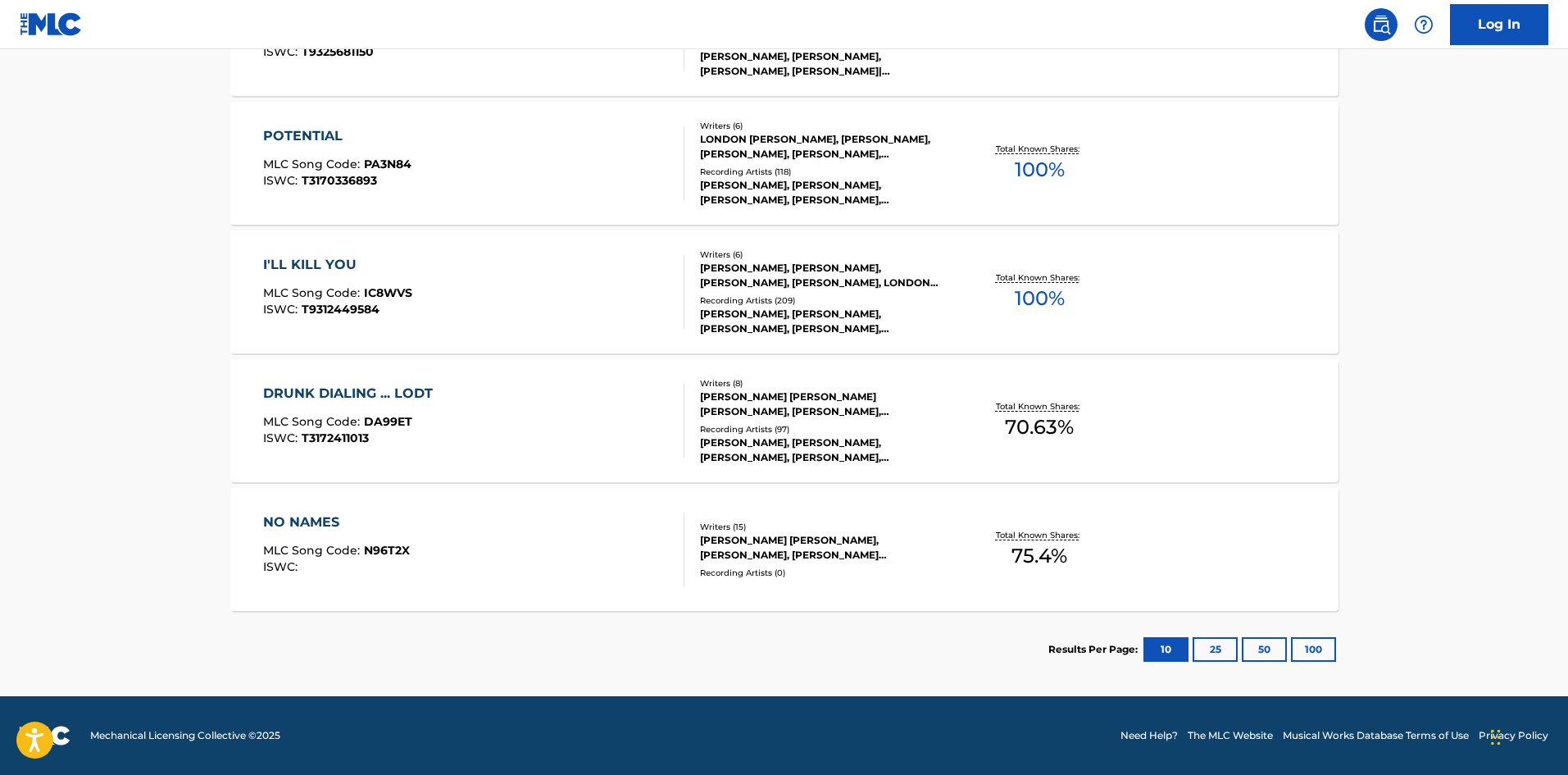
click at [317, 517] on div "NO NAMES" at bounding box center [337, 522] width 147 height 19
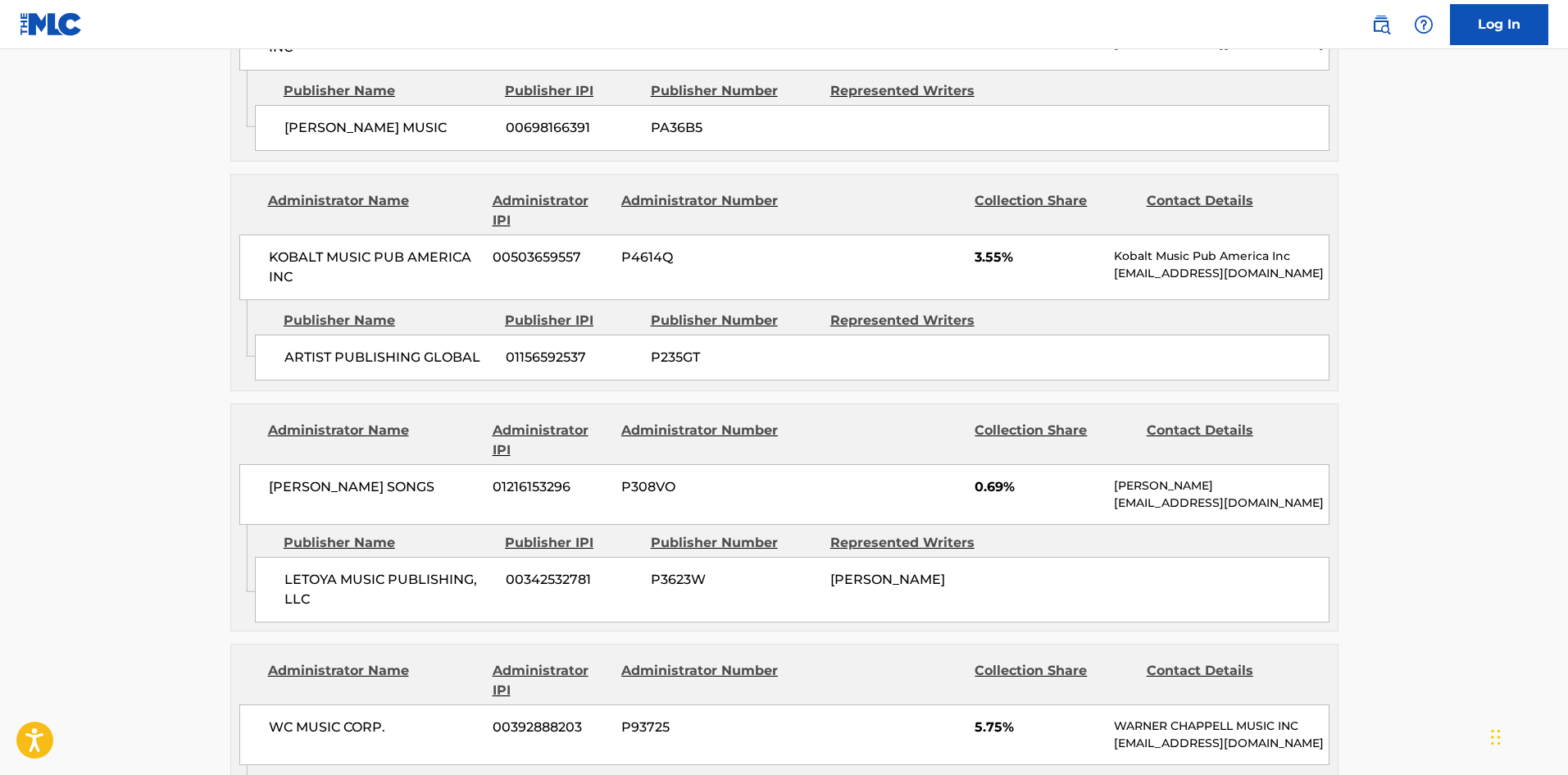
scroll to position [2670, 0]
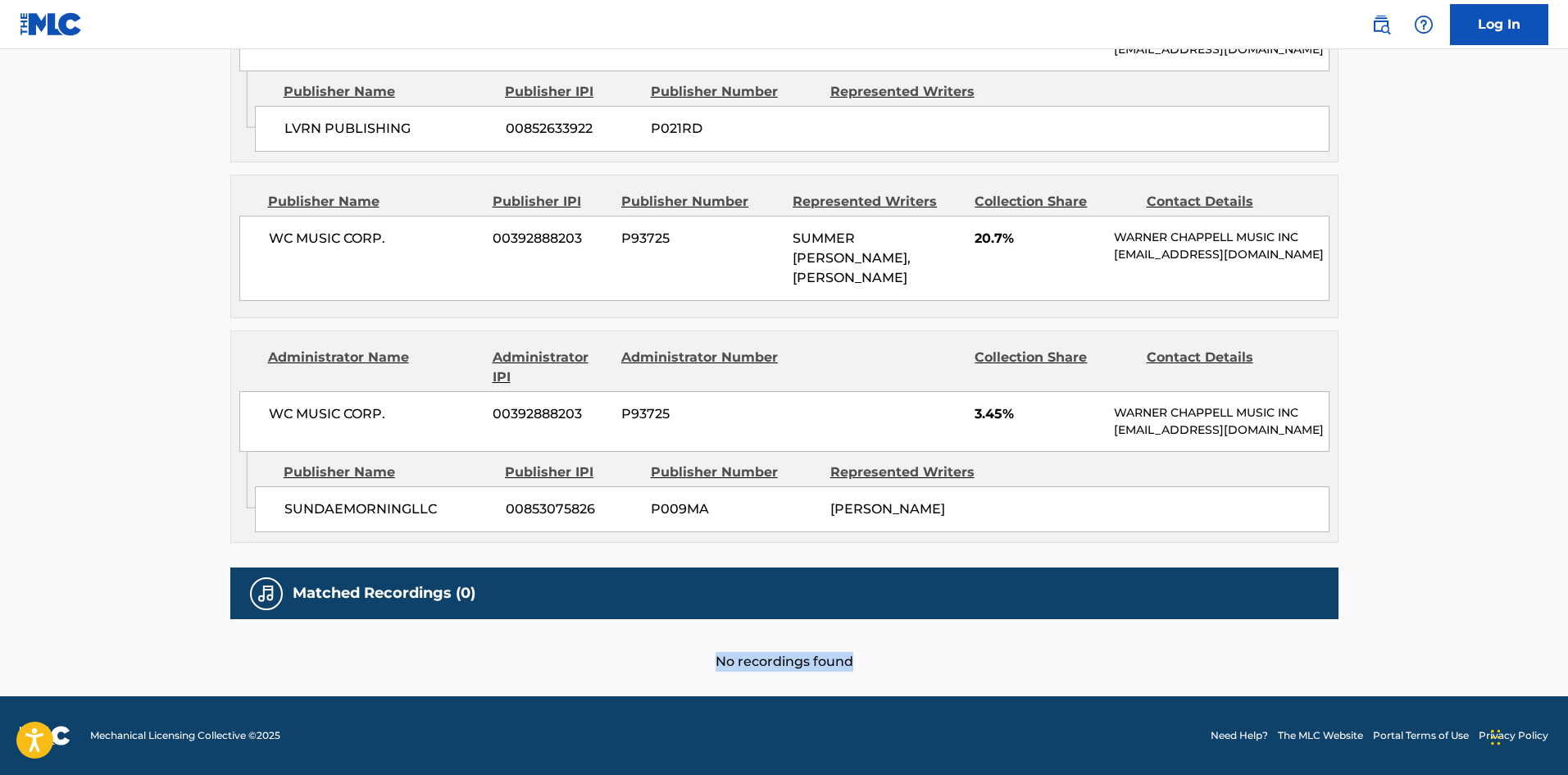
drag, startPoint x: 859, startPoint y: 660, endPoint x: 702, endPoint y: 647, distance: 157.5
click at [702, 647] on div "No recordings found" at bounding box center [784, 646] width 1108 height 52
click at [1026, 653] on div "No recordings found" at bounding box center [784, 646] width 1108 height 52
